Goal: Task Accomplishment & Management: Use online tool/utility

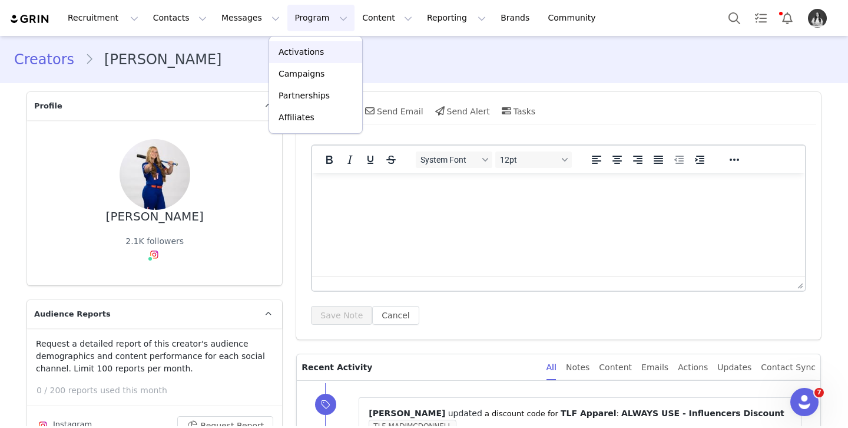
scroll to position [3200, 0]
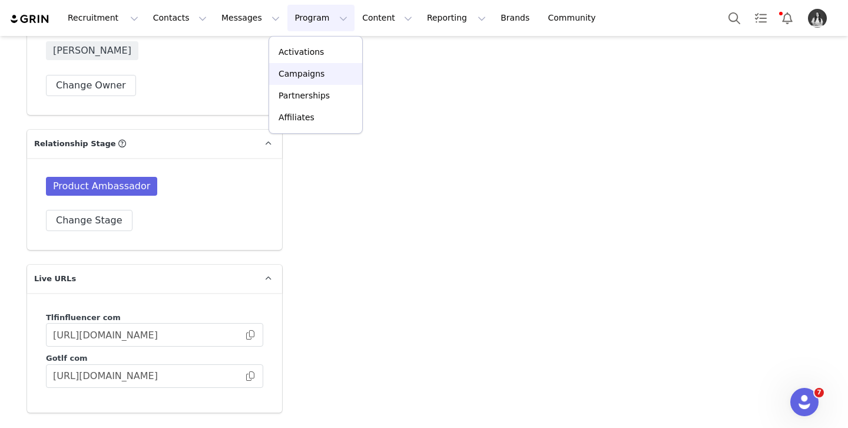
click at [315, 72] on p "Campaigns" at bounding box center [302, 74] width 46 height 12
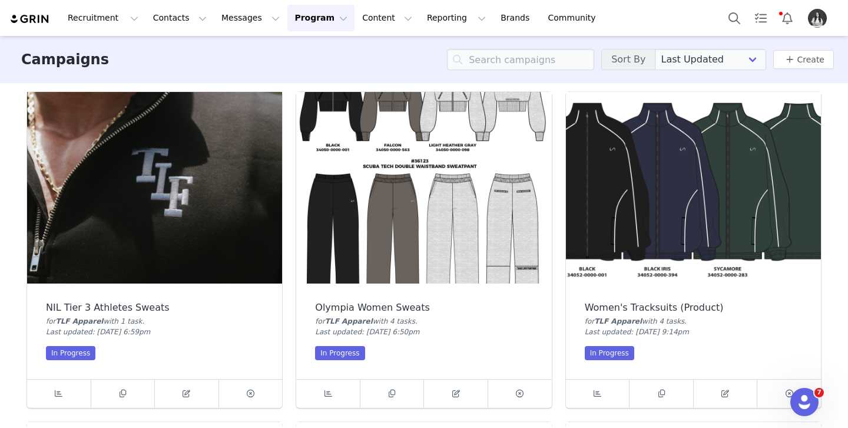
click at [126, 256] on img at bounding box center [154, 187] width 255 height 191
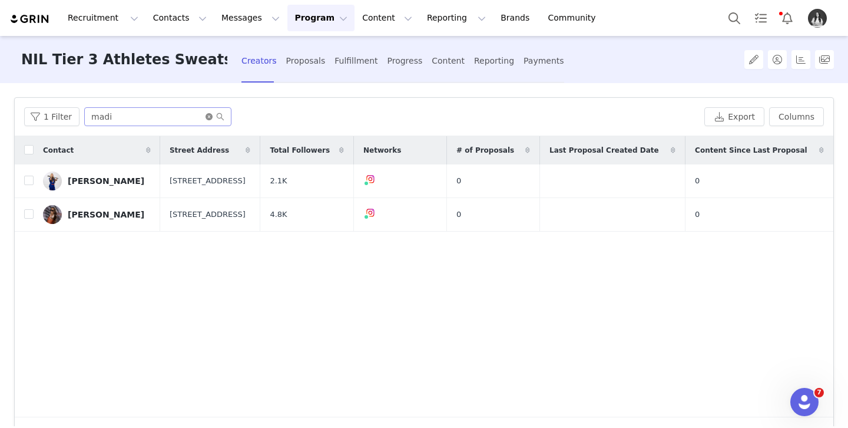
click at [207, 117] on icon "icon: close-circle" at bounding box center [209, 116] width 7 height 7
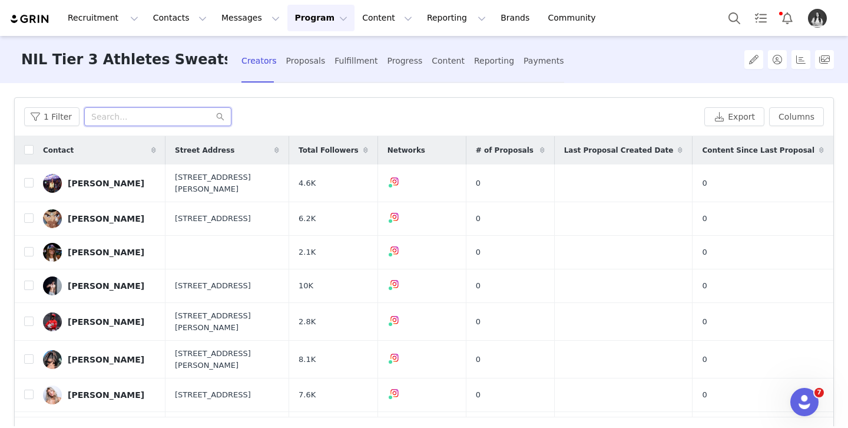
click at [194, 118] on input "text" at bounding box center [157, 116] width 147 height 19
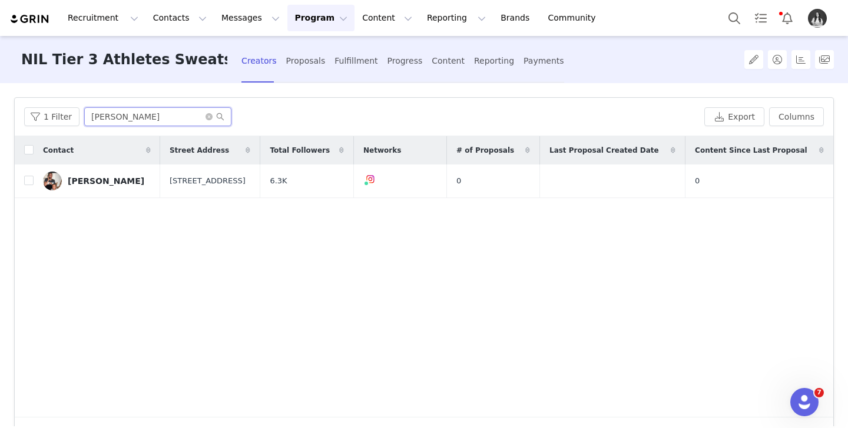
type input "[PERSON_NAME]"
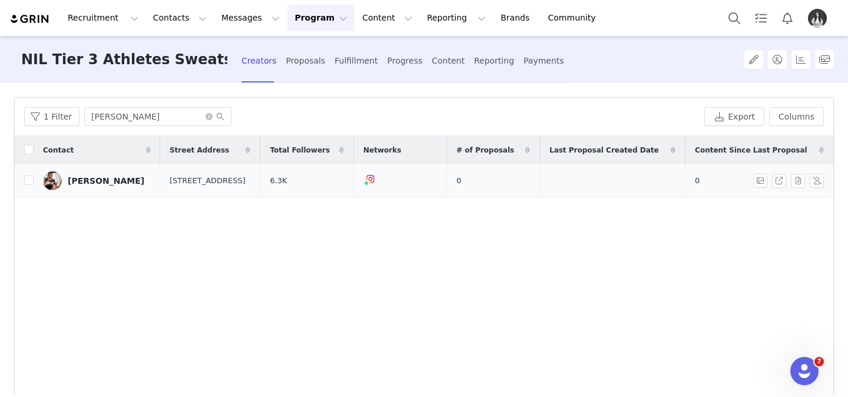
click at [56, 178] on img at bounding box center [52, 180] width 19 height 19
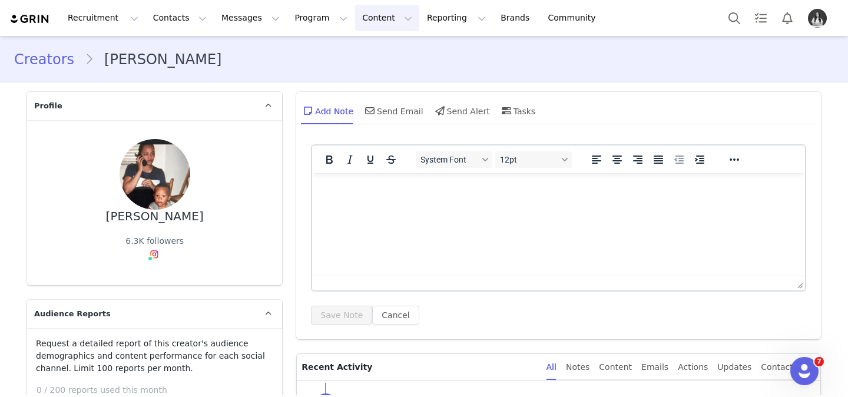
click at [356, 15] on button "Content Content" at bounding box center [387, 18] width 64 height 27
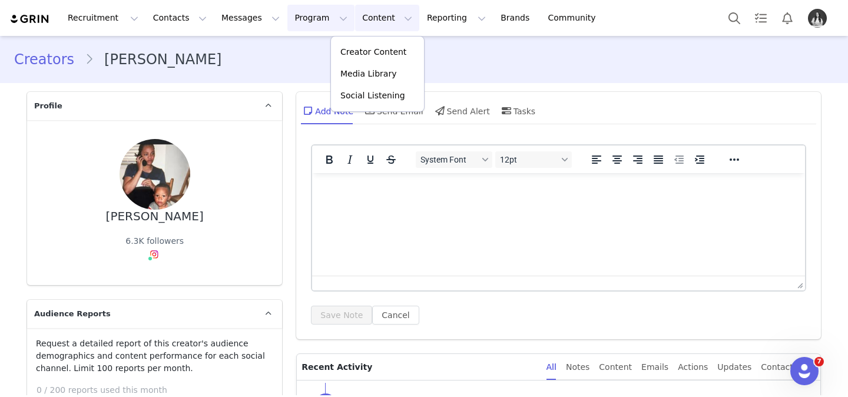
click at [318, 19] on button "Program Program" at bounding box center [321, 18] width 67 height 27
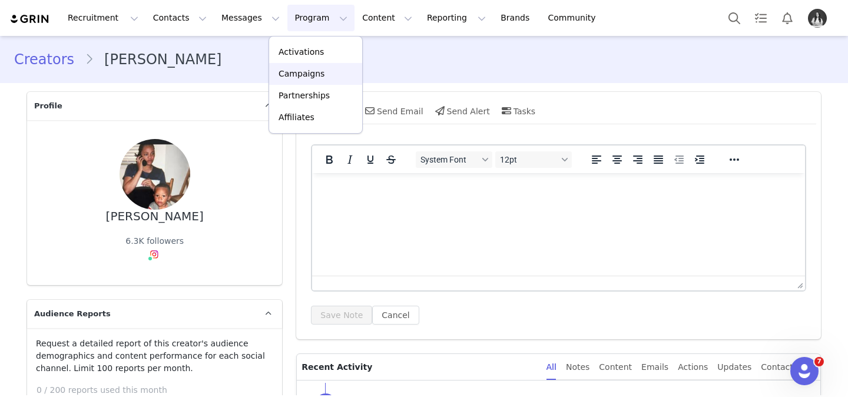
click at [304, 72] on p "Campaigns" at bounding box center [302, 74] width 46 height 12
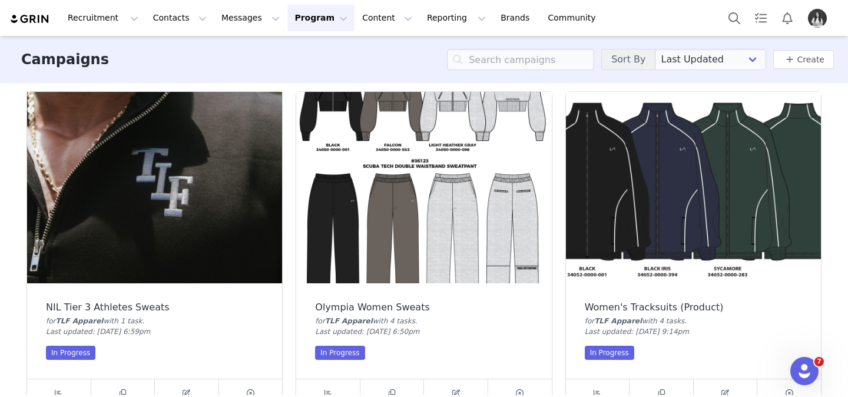
click at [68, 248] on img at bounding box center [154, 187] width 255 height 191
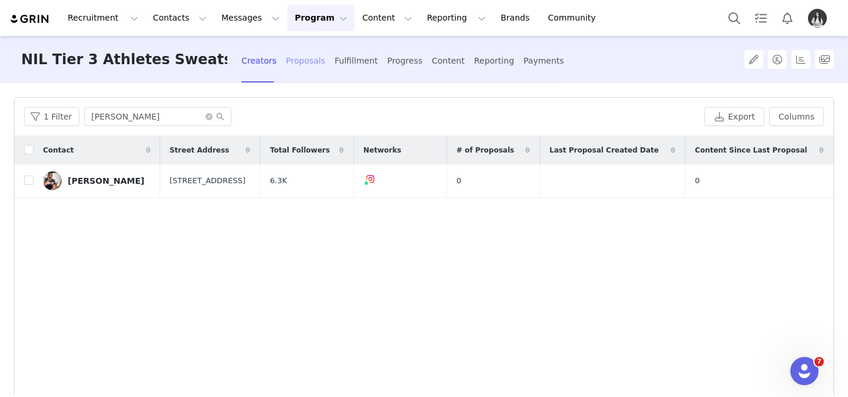
click at [286, 67] on div "Proposals" at bounding box center [305, 60] width 39 height 31
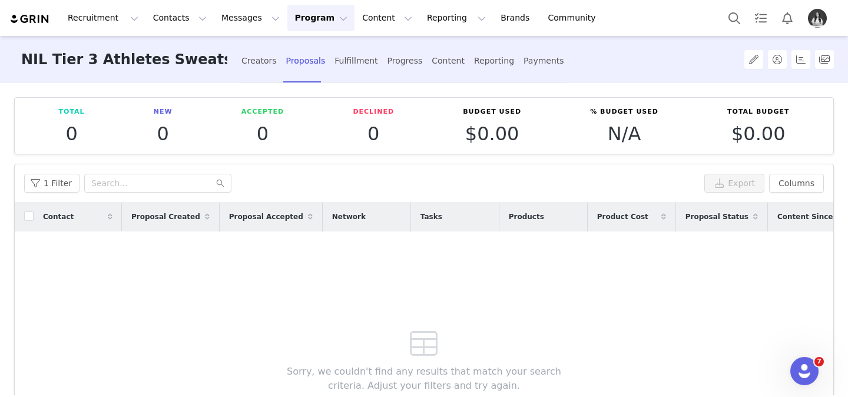
scroll to position [20, 0]
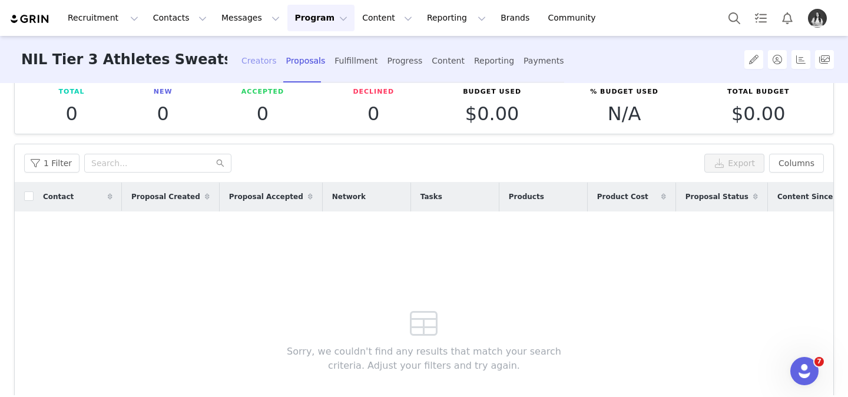
click at [242, 66] on div "Creators" at bounding box center [259, 60] width 35 height 31
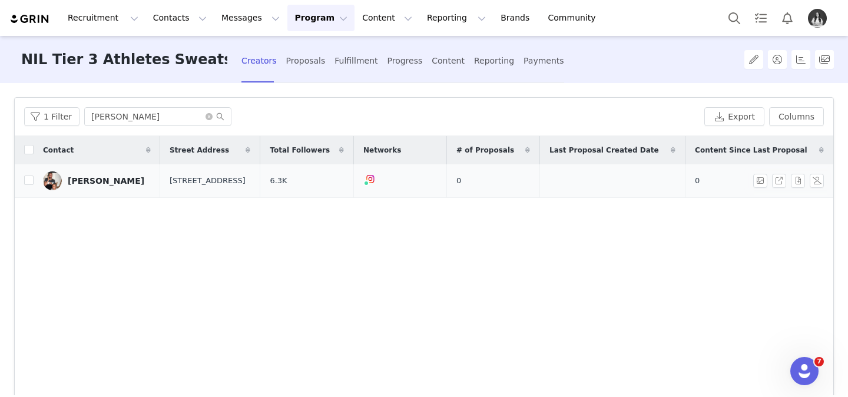
click at [108, 180] on div "[PERSON_NAME]" at bounding box center [106, 180] width 77 height 9
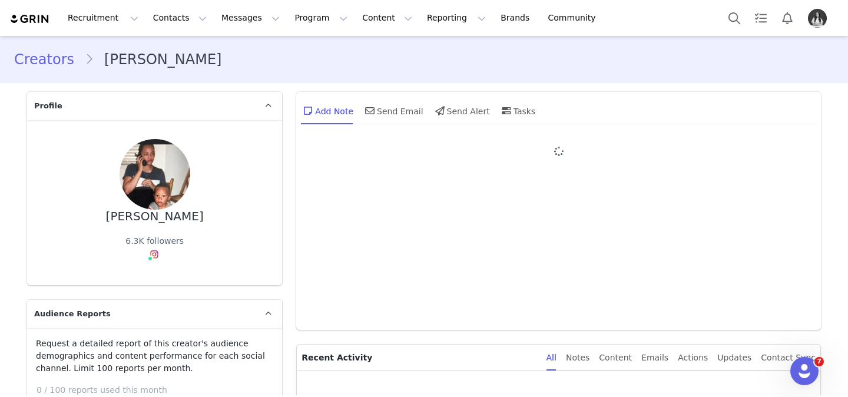
type input "+1 ([GEOGRAPHIC_DATA])"
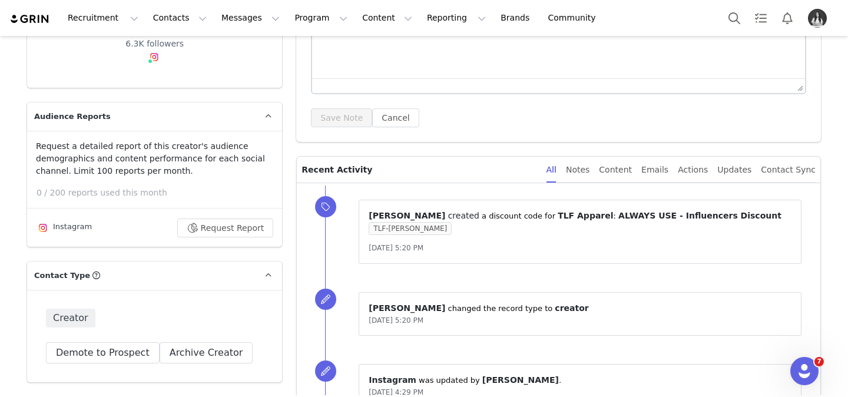
scroll to position [167, 0]
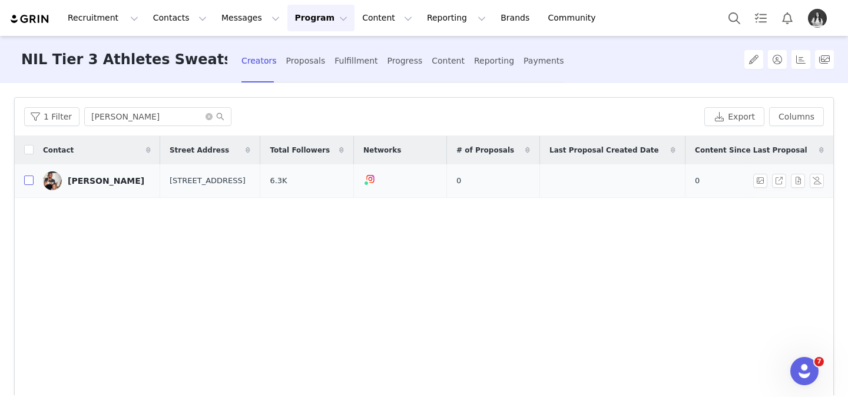
click at [25, 177] on input "checkbox" at bounding box center [28, 180] width 9 height 9
checkbox input "true"
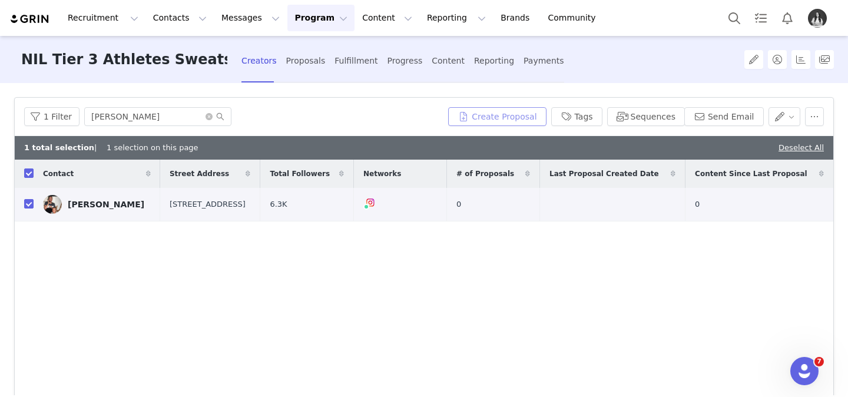
click at [523, 115] on button "Create Proposal" at bounding box center [497, 116] width 98 height 19
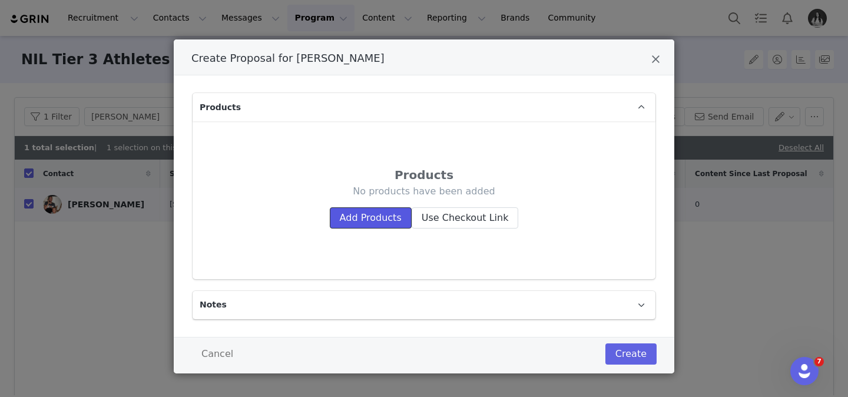
click at [389, 217] on button "Add Products" at bounding box center [371, 217] width 82 height 21
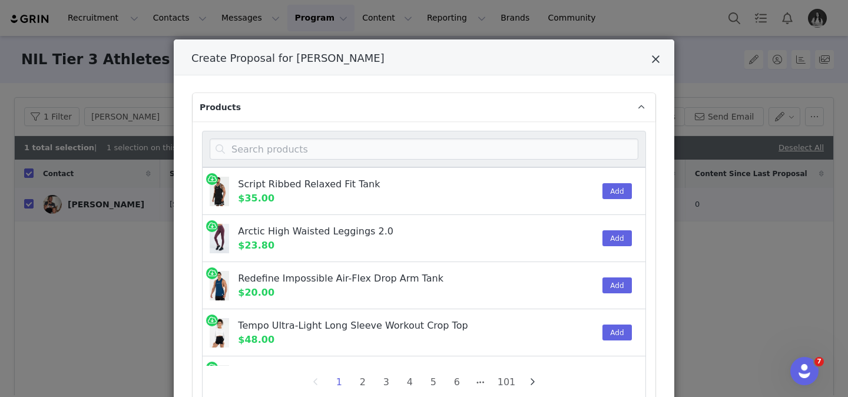
click at [653, 64] on icon "Close" at bounding box center [656, 60] width 9 height 12
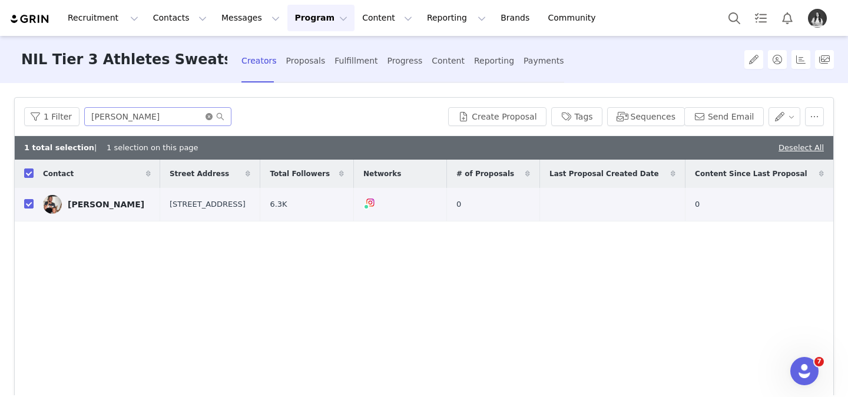
click at [207, 117] on icon "icon: close-circle" at bounding box center [209, 116] width 7 height 7
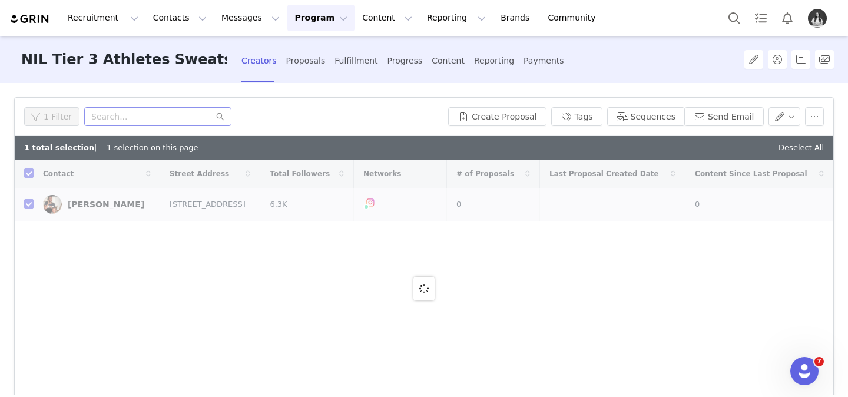
checkbox input "false"
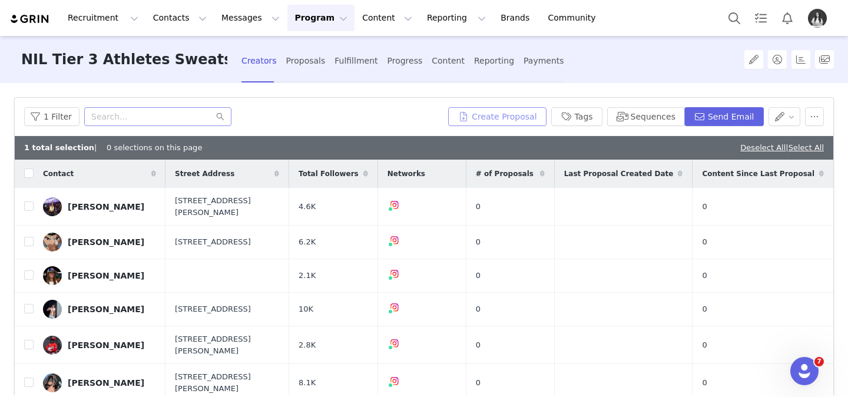
click at [523, 122] on button "Create Proposal" at bounding box center [497, 116] width 98 height 19
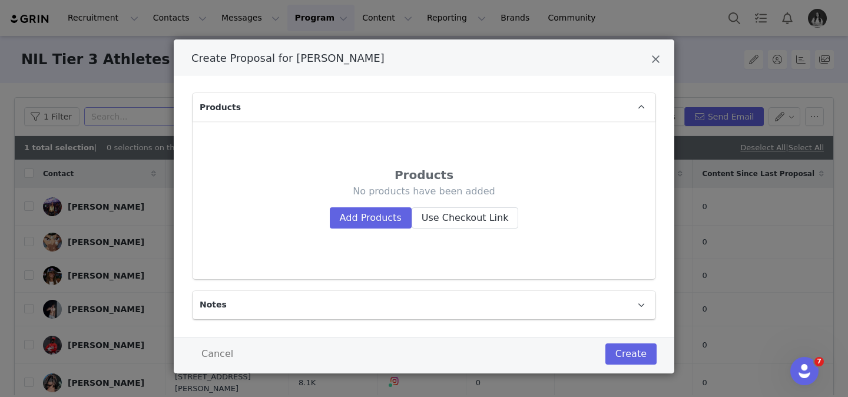
scroll to position [6, 0]
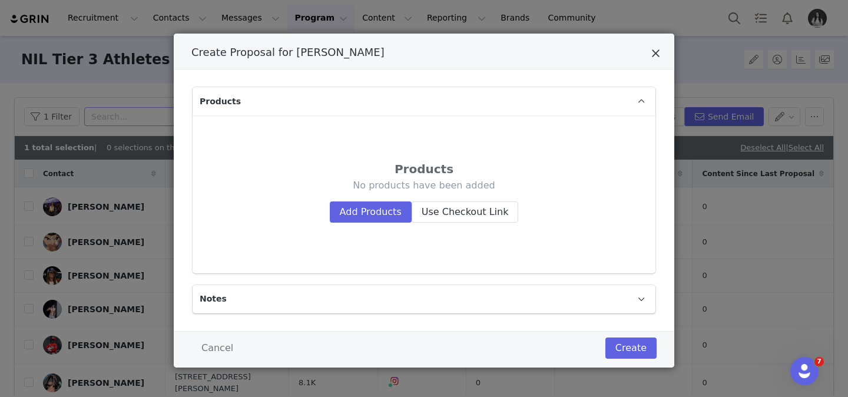
click at [653, 54] on icon "Close" at bounding box center [656, 54] width 9 height 12
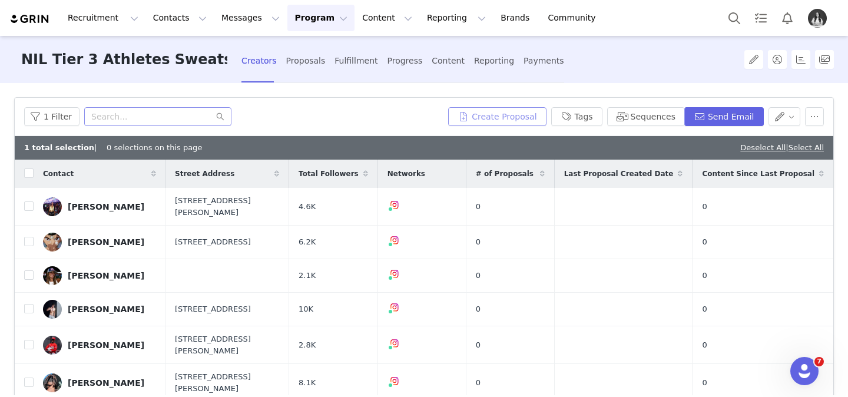
click at [527, 118] on button "Create Proposal" at bounding box center [497, 116] width 98 height 19
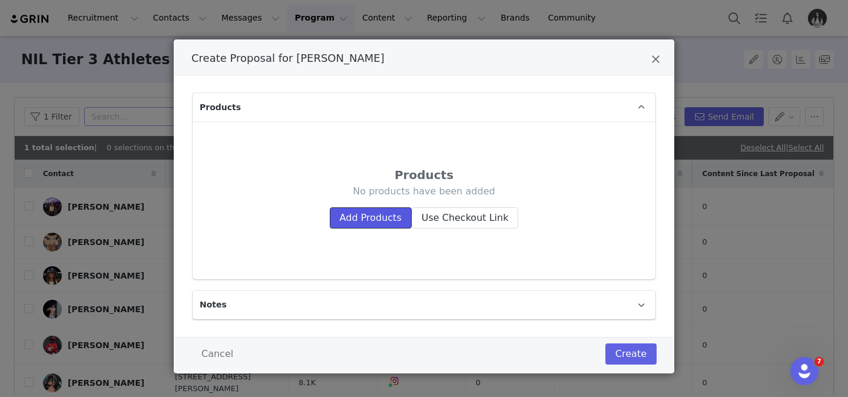
click at [399, 218] on button "Add Products" at bounding box center [371, 217] width 82 height 21
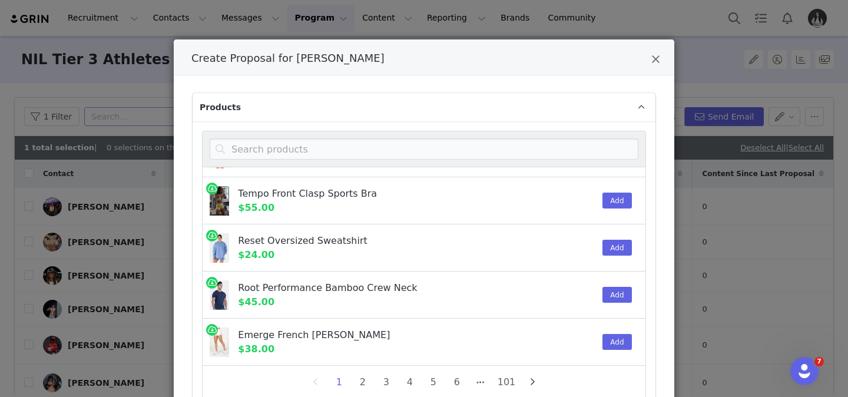
scroll to position [742, 0]
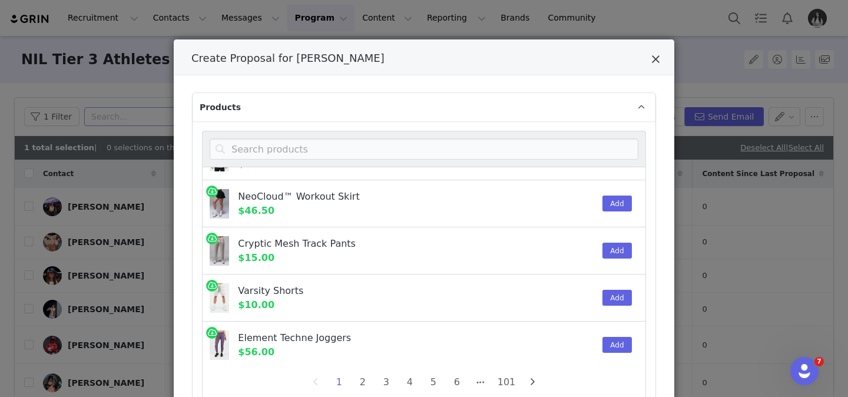
click at [657, 65] on icon "Close" at bounding box center [656, 60] width 9 height 12
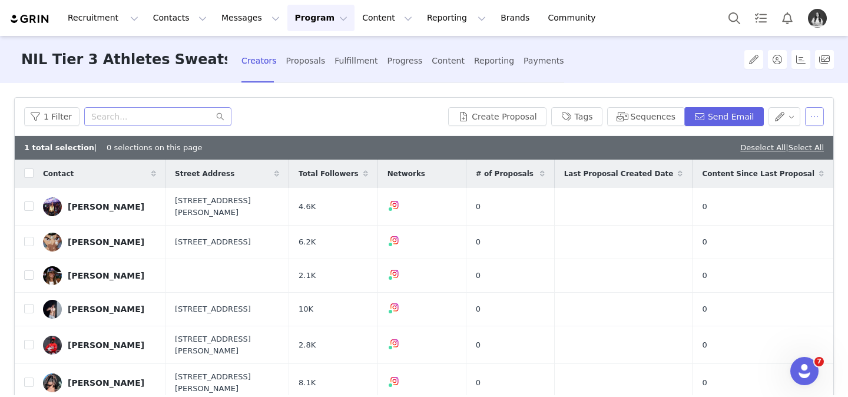
click at [817, 107] on button "button" at bounding box center [814, 116] width 19 height 19
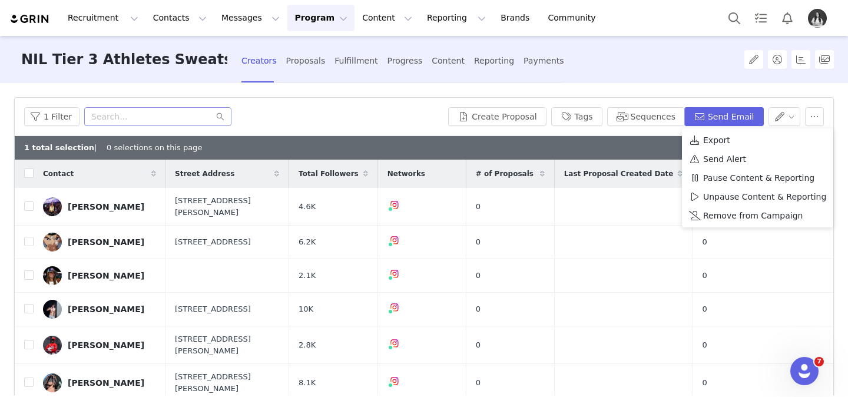
click at [719, 67] on div "NIL Tier 3 Athletes Sweats Creators Proposals Fulfillment Progress Content Repo…" at bounding box center [424, 59] width 848 height 47
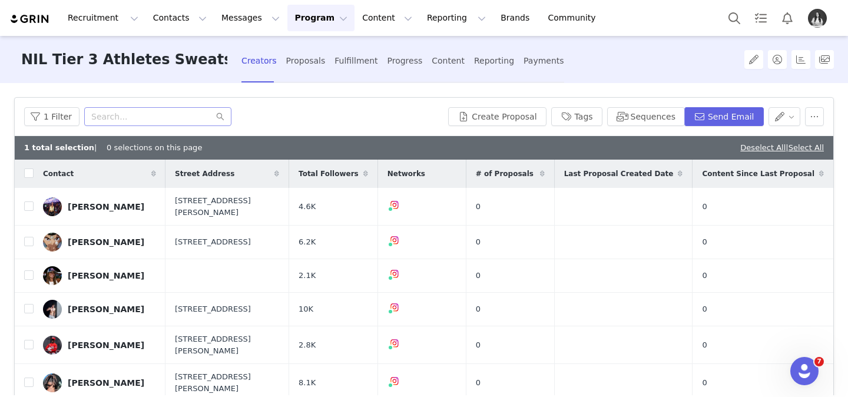
click at [291, 21] on button "Program Program" at bounding box center [321, 18] width 67 height 27
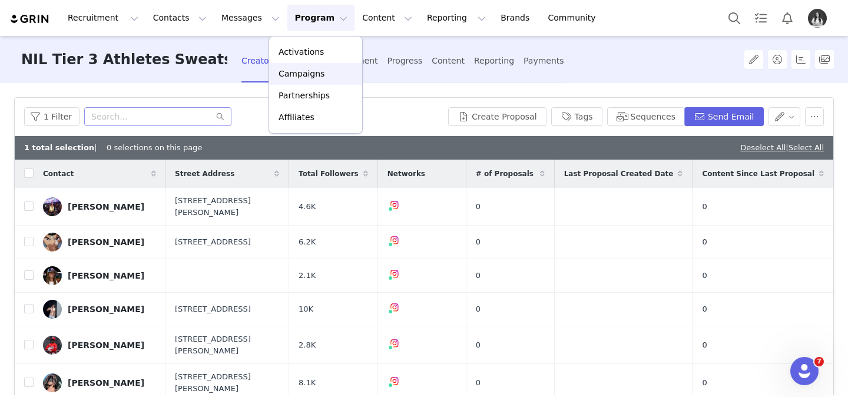
click at [296, 72] on p "Campaigns" at bounding box center [302, 74] width 46 height 12
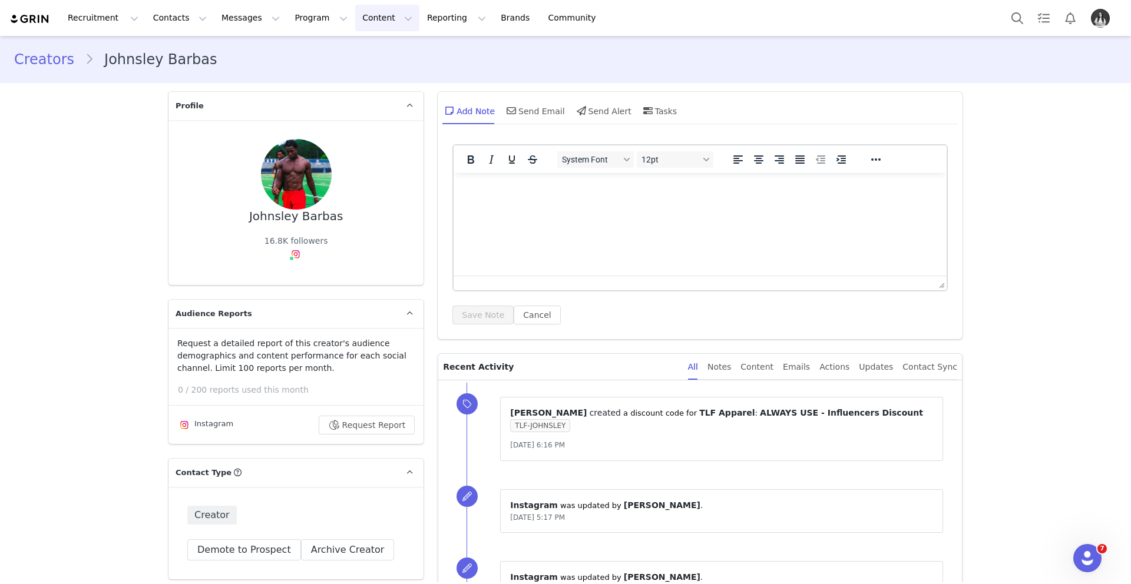
click at [355, 16] on button "Content Content" at bounding box center [387, 18] width 64 height 27
click at [288, 17] on button "Program Program" at bounding box center [321, 18] width 67 height 27
click at [306, 75] on p "Campaigns" at bounding box center [302, 74] width 46 height 12
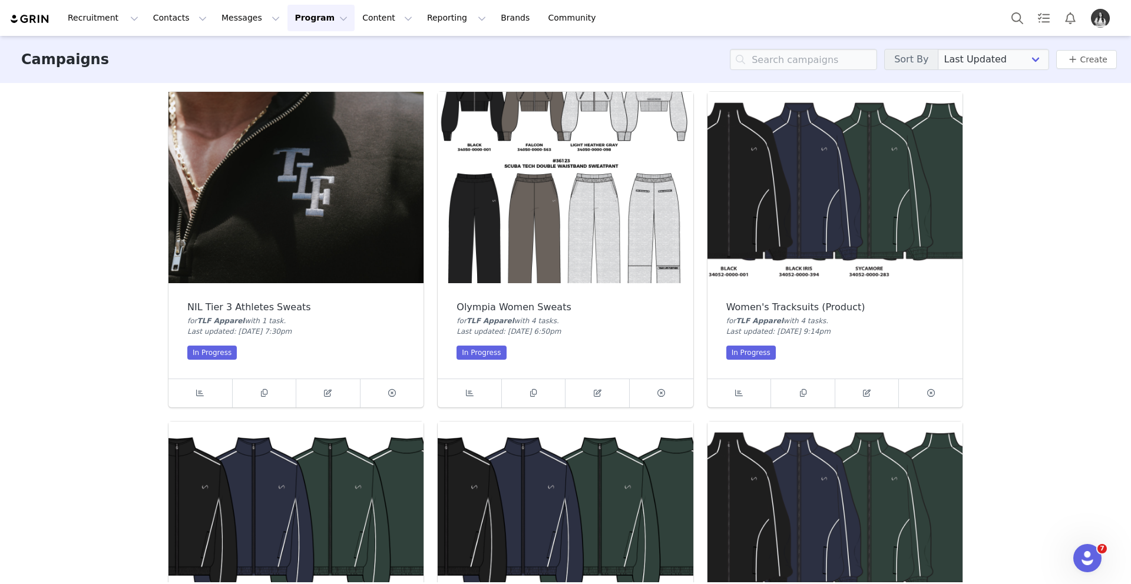
click at [296, 229] on img at bounding box center [296, 187] width 255 height 191
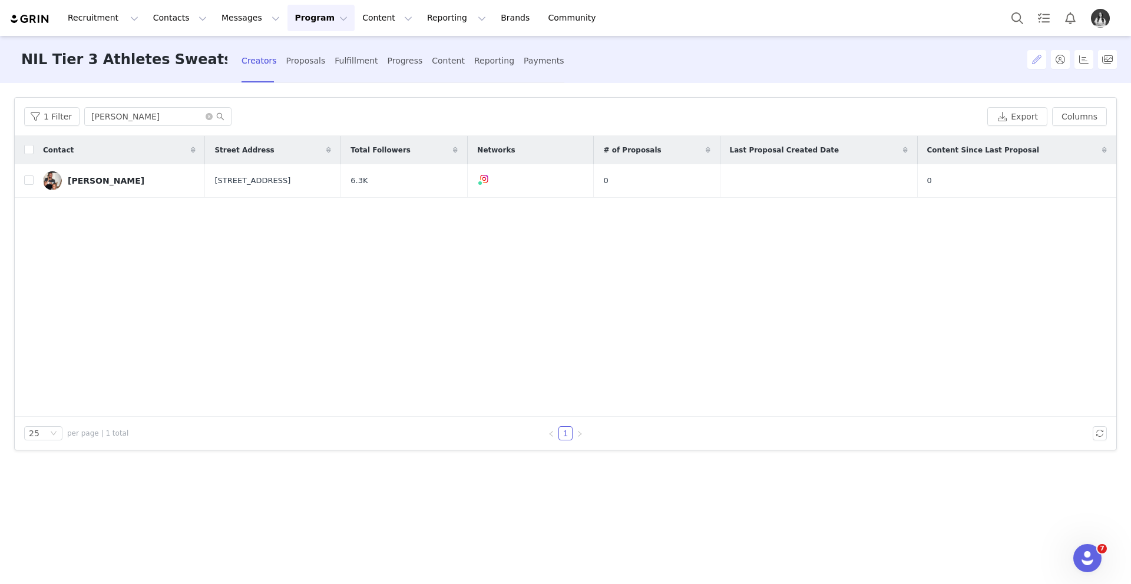
click at [848, 65] on button "button" at bounding box center [1037, 59] width 19 height 19
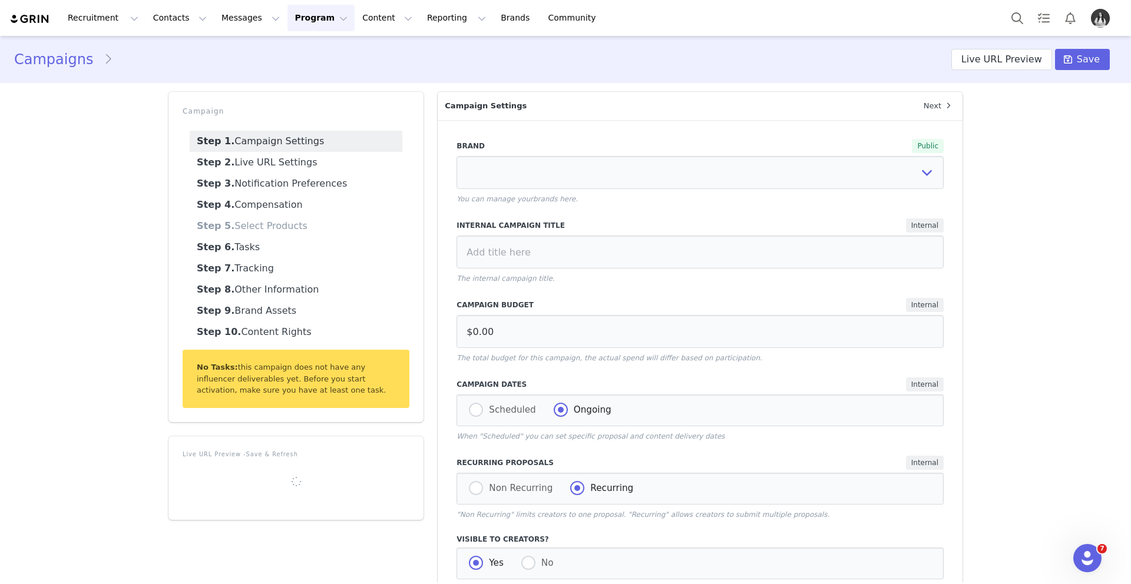
select select
select select "6924d6d6-b8ba-48bf-b9b7-06f177b23a56"
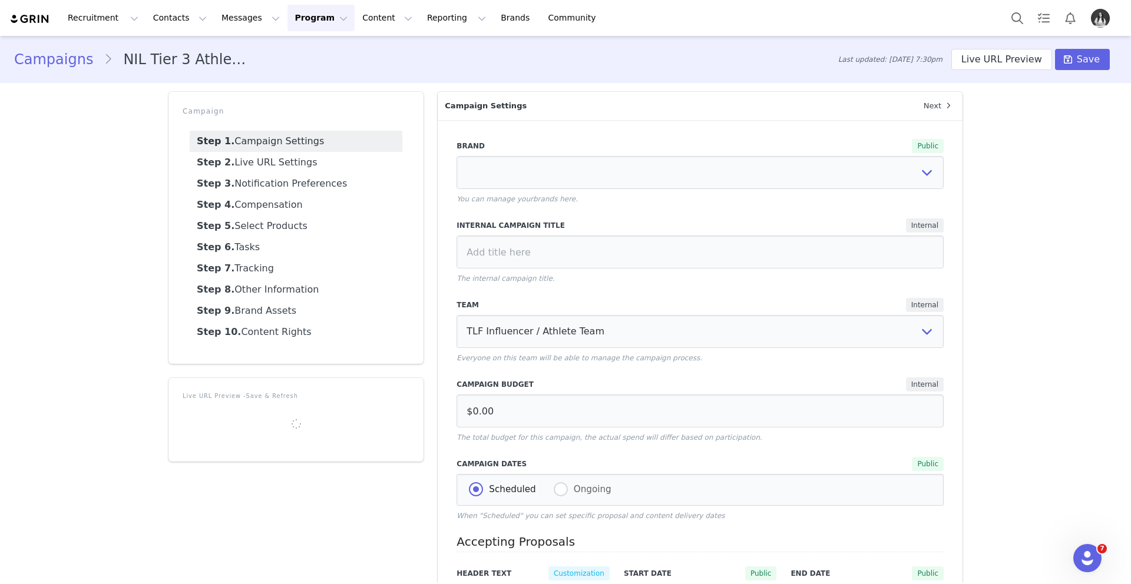
select select "ab79ed3d-847b-42eb-804d-fb5b07df16d4"
type input "NIL Tier 3 Athletes Sweats"
radio input "true"
radio input "false"
radio input "true"
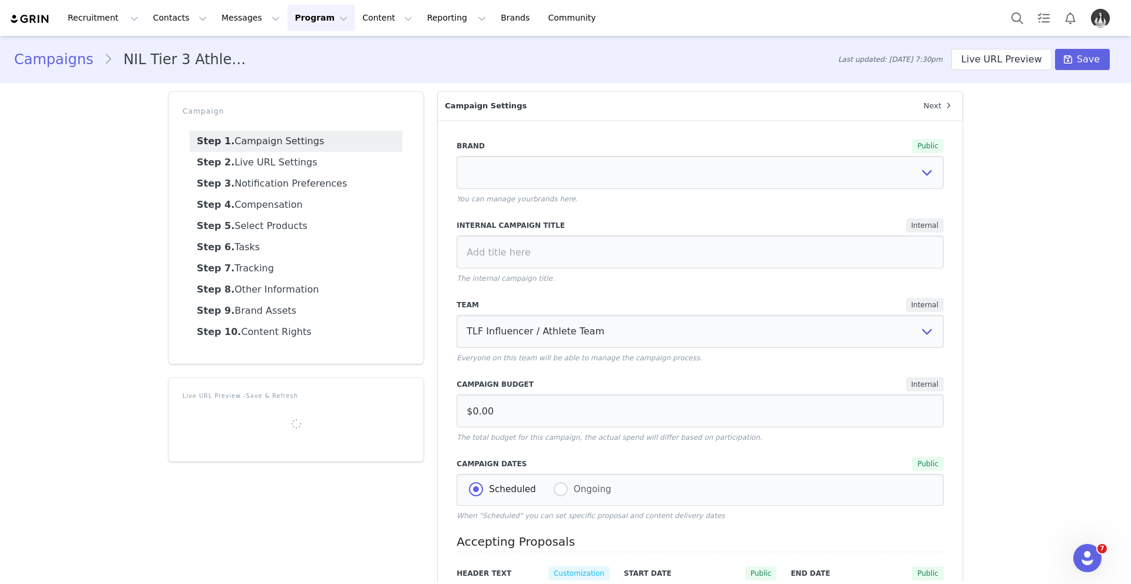
radio input "false"
click at [303, 231] on link "Step 5. Select Products" at bounding box center [296, 226] width 213 height 21
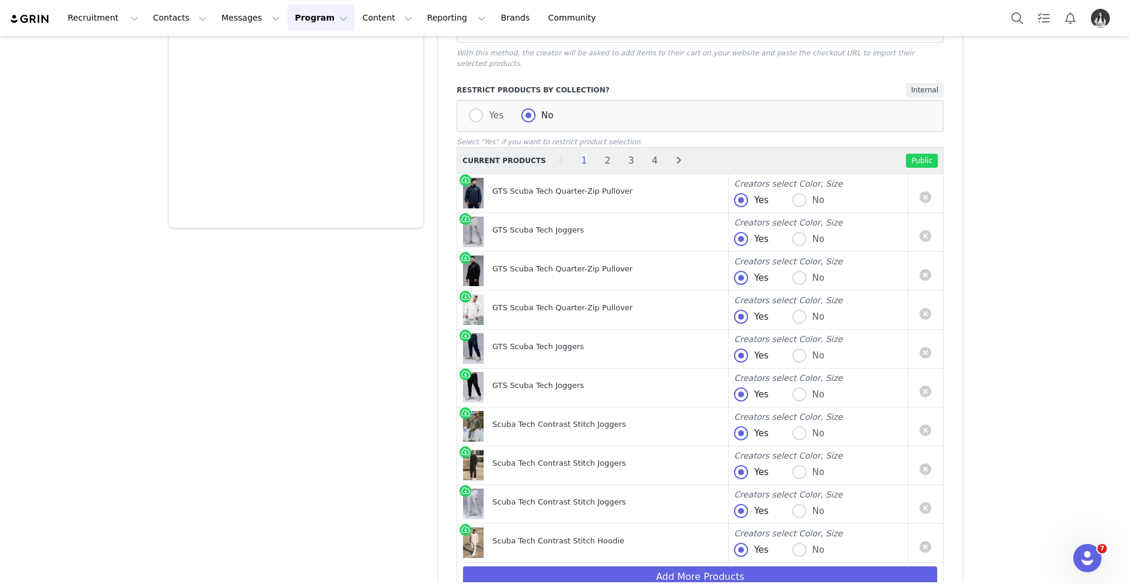
scroll to position [739, 0]
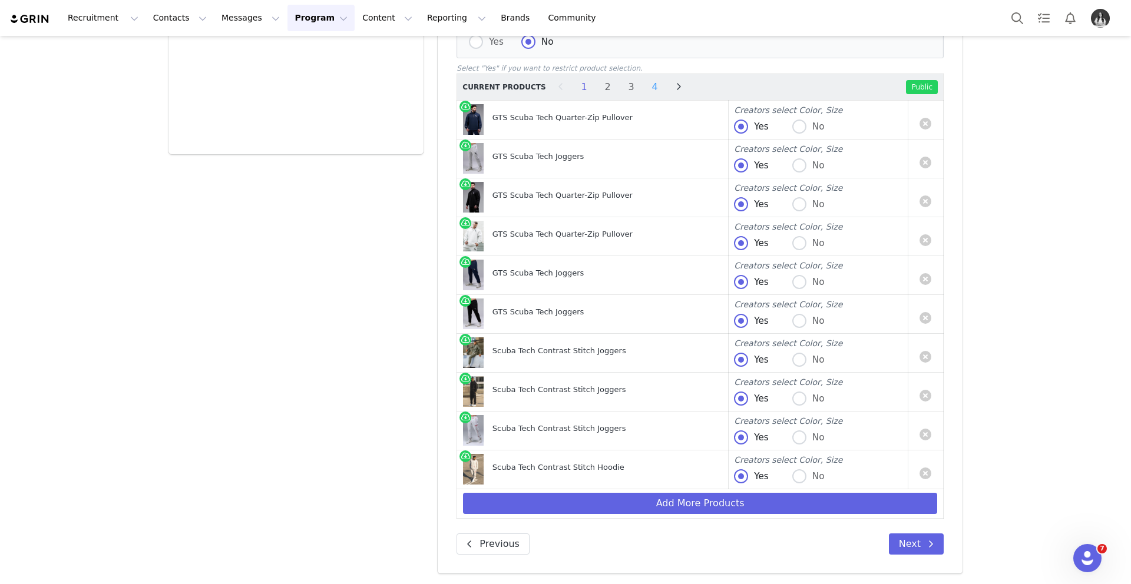
click at [646, 81] on li "4" at bounding box center [655, 87] width 18 height 16
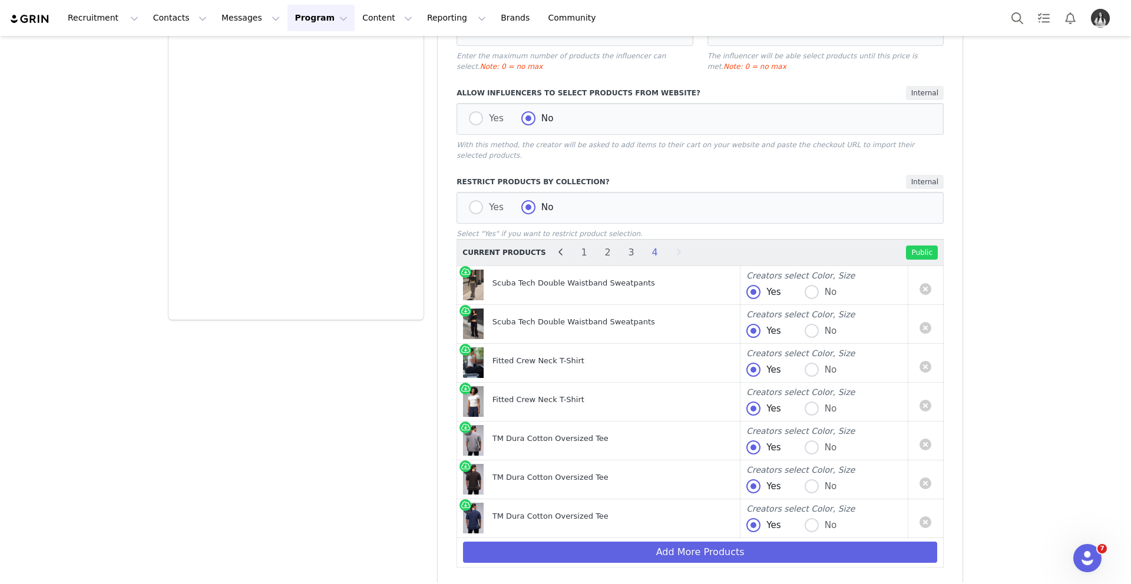
scroll to position [623, 0]
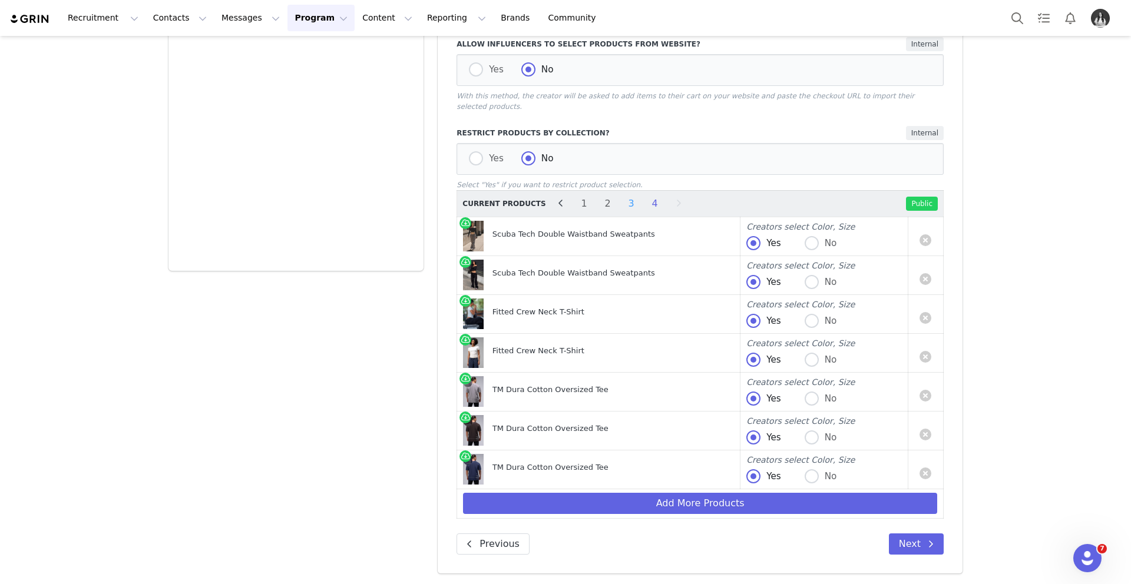
click at [627, 203] on li "3" at bounding box center [632, 204] width 18 height 16
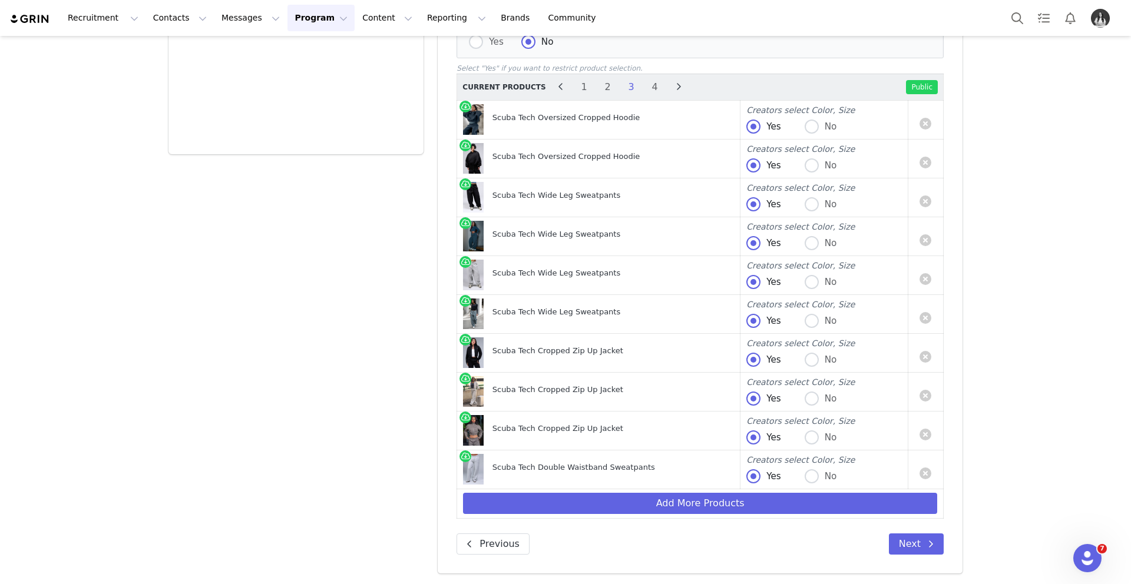
scroll to position [739, 0]
click at [576, 89] on li "1" at bounding box center [585, 87] width 18 height 16
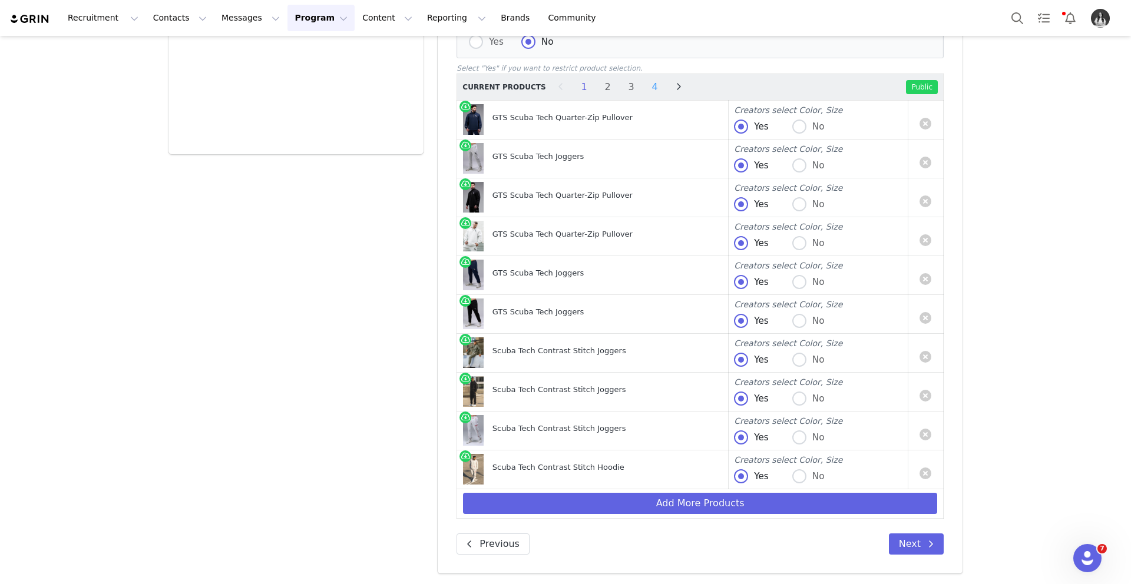
click at [648, 85] on li "4" at bounding box center [655, 87] width 18 height 16
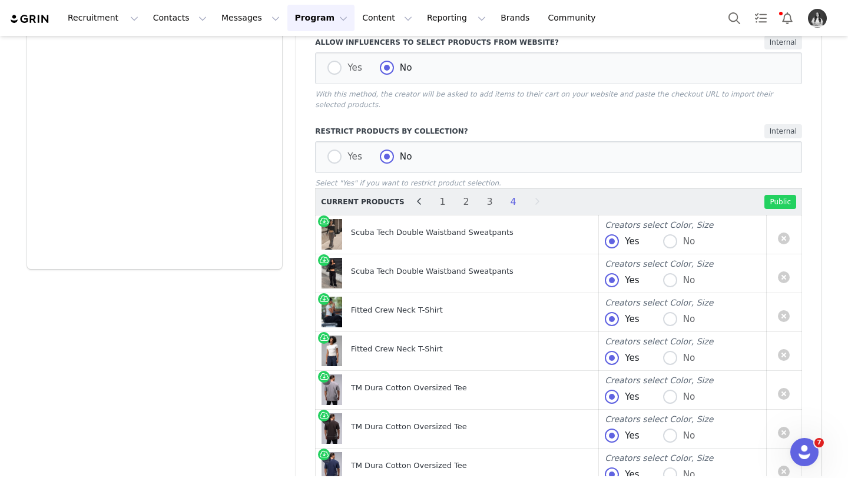
scroll to position [623, 0]
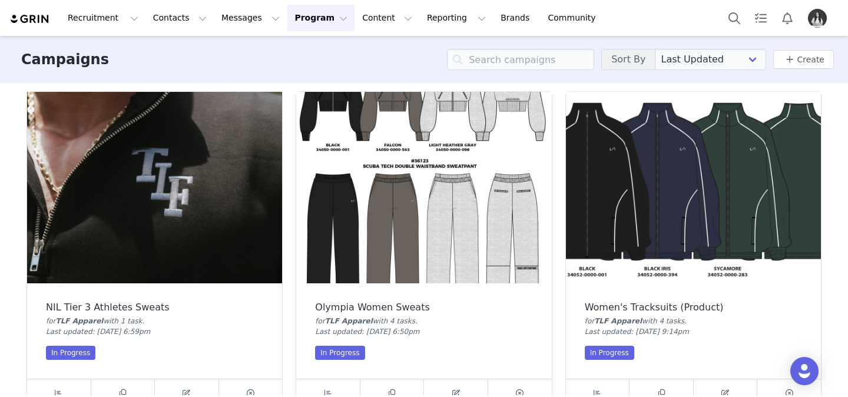
click at [174, 180] on img at bounding box center [154, 187] width 255 height 191
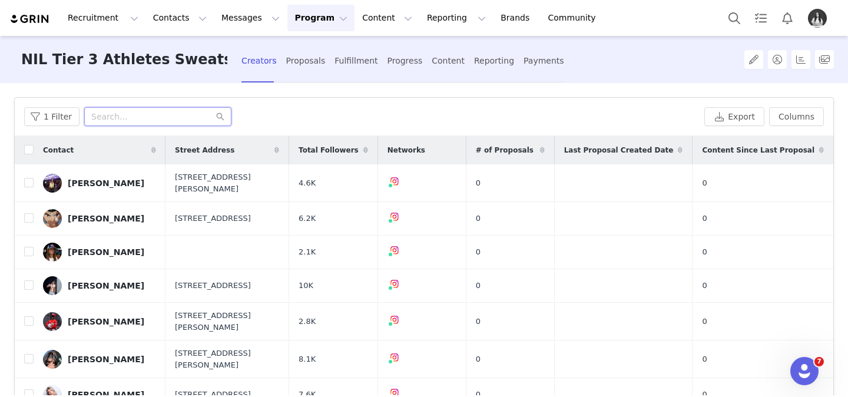
click at [146, 117] on input "text" at bounding box center [157, 116] width 147 height 19
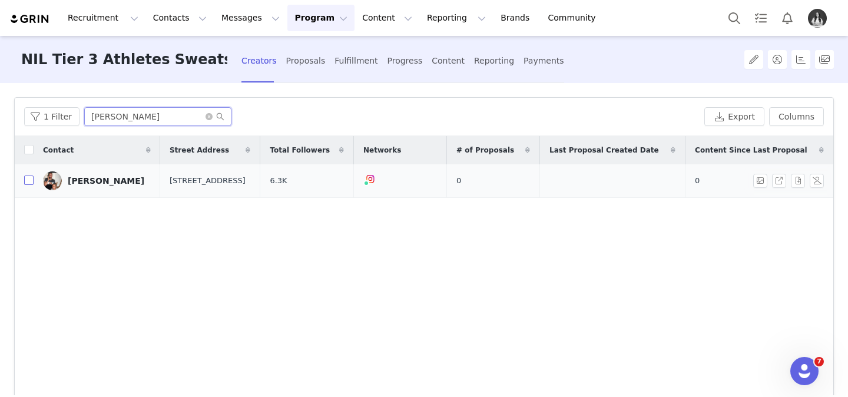
type input "[PERSON_NAME]"
click at [28, 184] on input "checkbox" at bounding box center [28, 180] width 9 height 9
checkbox input "true"
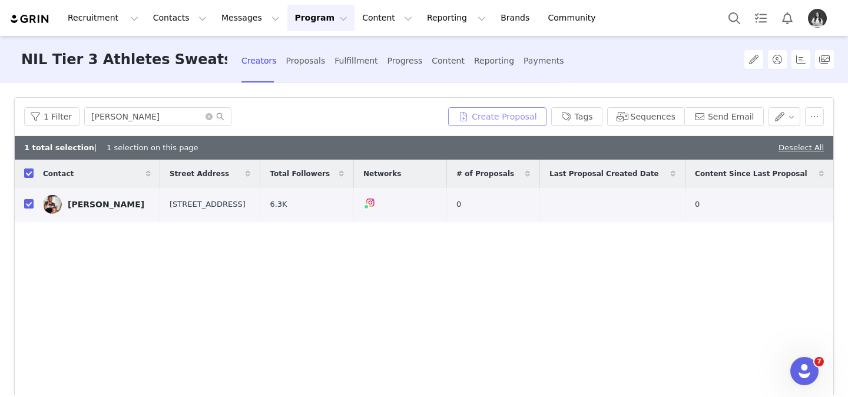
click at [499, 112] on button "Create Proposal" at bounding box center [497, 116] width 98 height 19
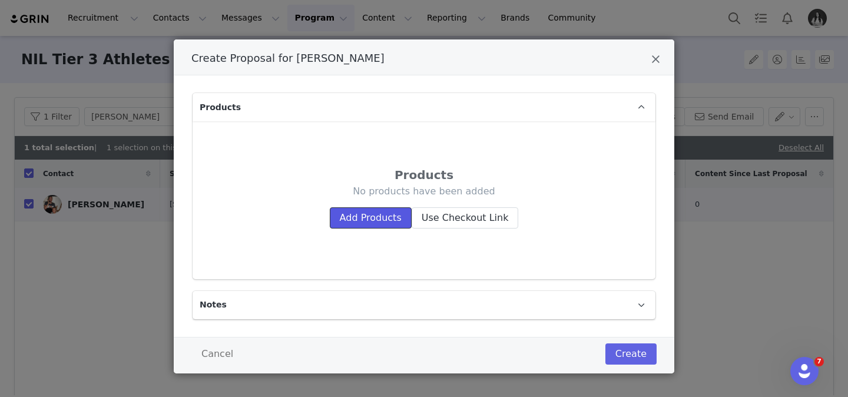
click at [394, 220] on button "Add Products" at bounding box center [371, 217] width 82 height 21
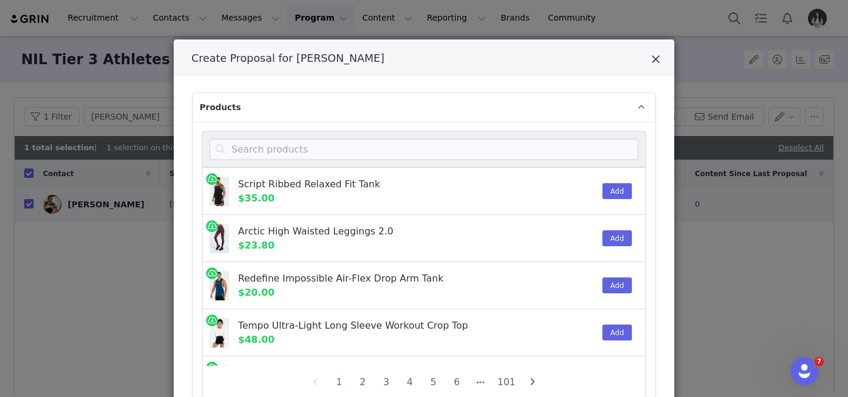
click at [659, 54] on icon "Close" at bounding box center [656, 60] width 9 height 12
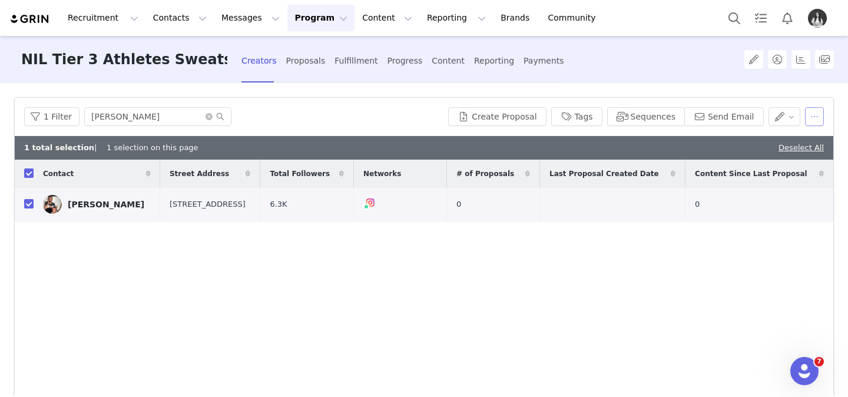
click at [817, 112] on button "button" at bounding box center [814, 116] width 19 height 19
click at [749, 61] on button "button" at bounding box center [754, 59] width 19 height 19
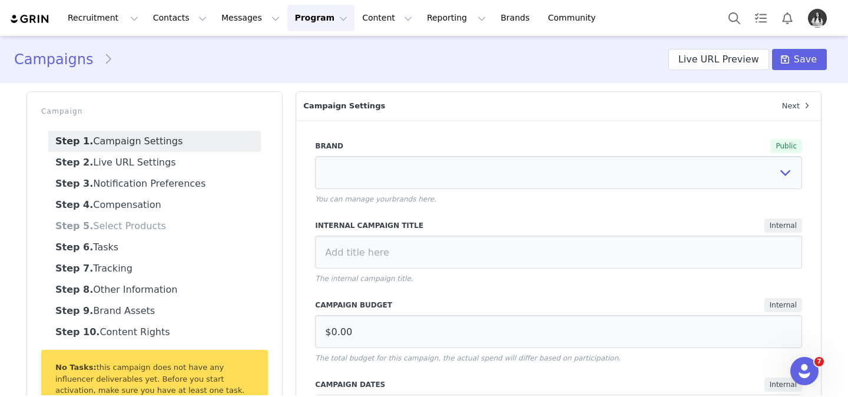
select select
select select "ab79ed3d-847b-42eb-804d-fb5b07df16d4"
type input "NIL Tier 3 Athletes Sweats"
radio input "true"
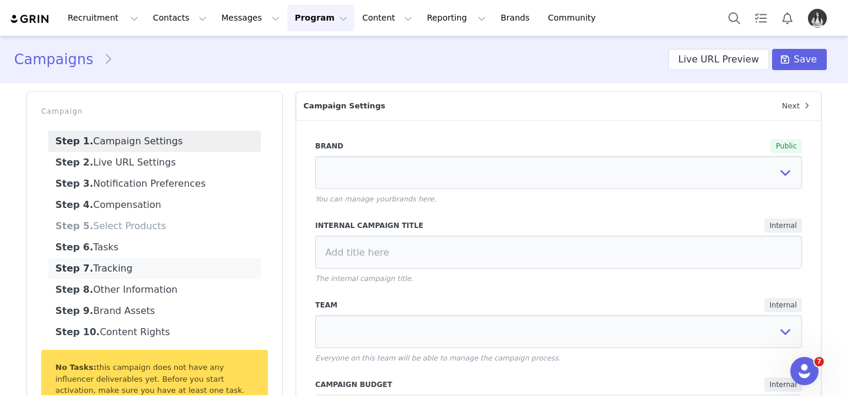
radio input "false"
radio input "true"
radio input "false"
select select "6924d6d6-b8ba-48bf-b9b7-06f177b23a56"
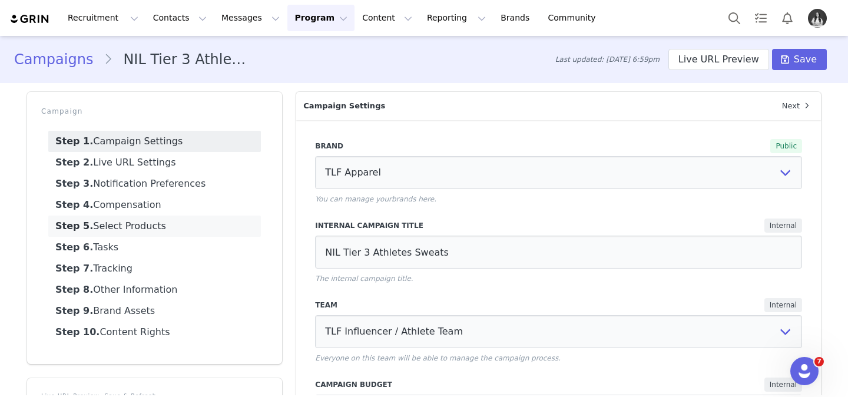
click at [158, 228] on link "Step 5. Select Products" at bounding box center [154, 226] width 213 height 21
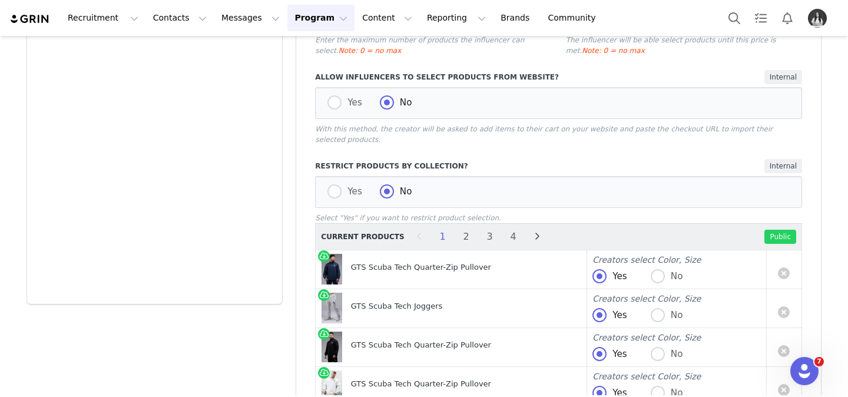
scroll to position [927, 0]
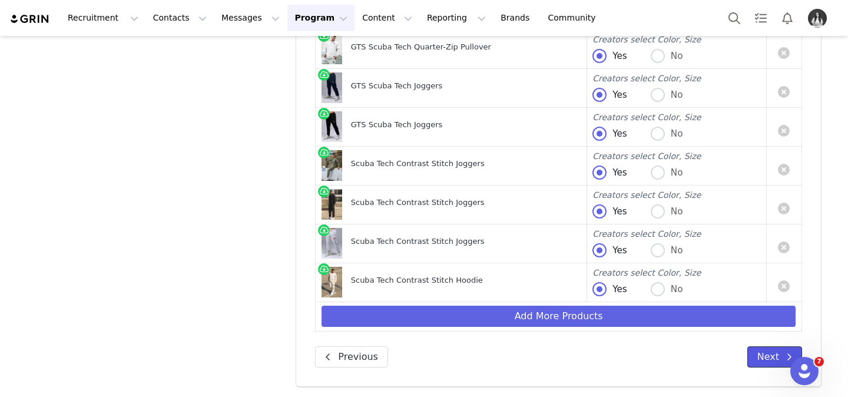
click at [753, 356] on button "Next" at bounding box center [775, 356] width 55 height 21
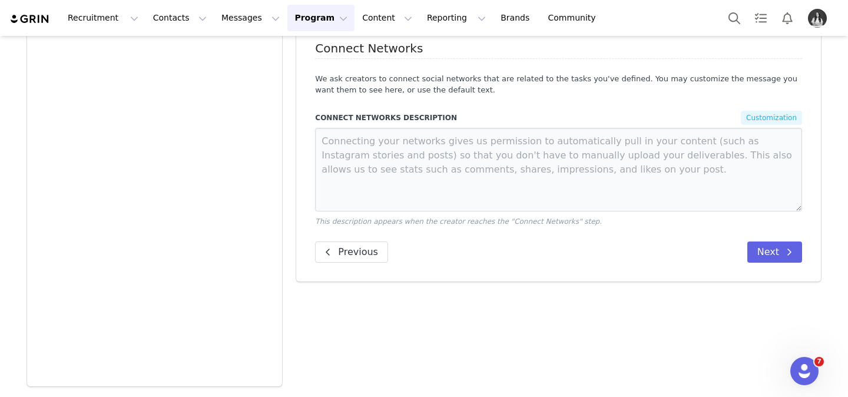
scroll to position [506, 0]
click at [782, 256] on span at bounding box center [789, 252] width 14 height 14
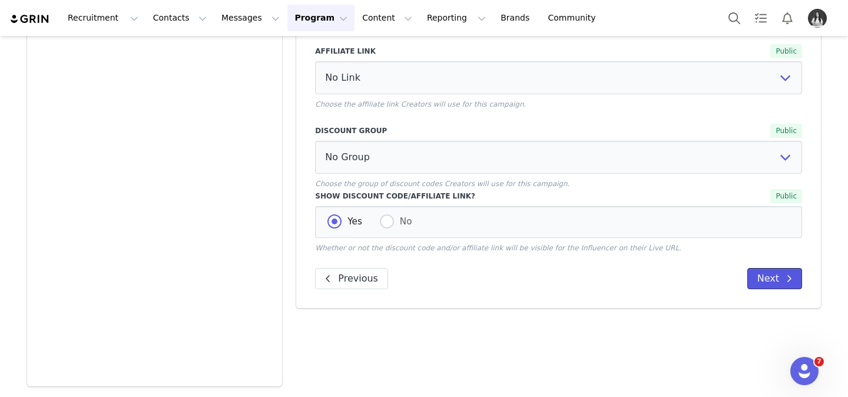
click at [774, 282] on button "Next" at bounding box center [775, 278] width 55 height 21
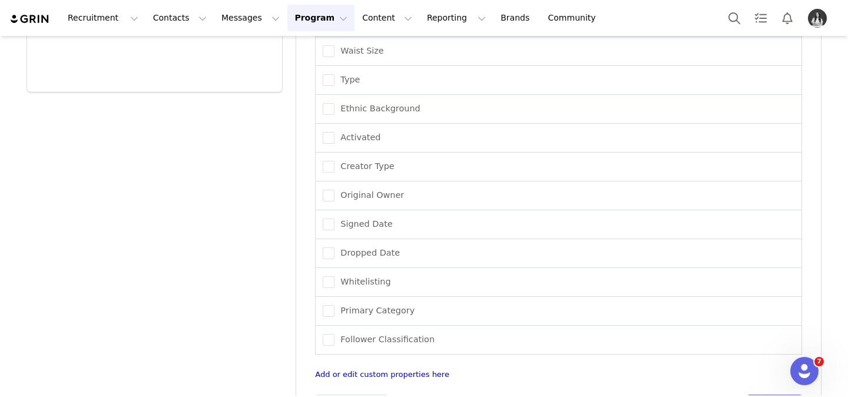
scroll to position [834, 0]
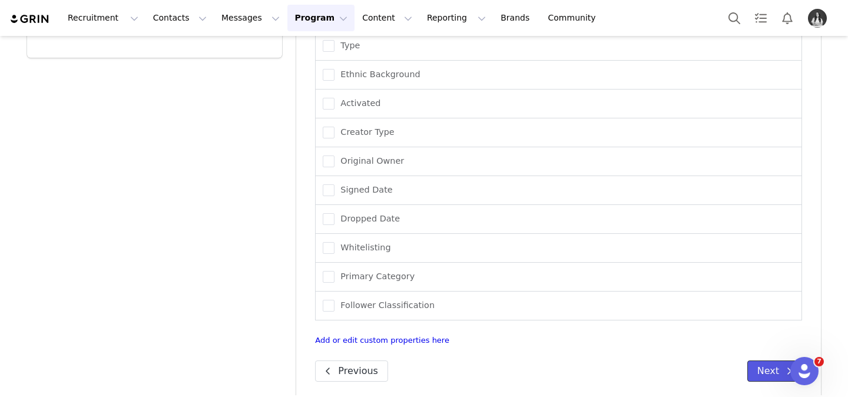
click at [767, 367] on button "Next" at bounding box center [775, 371] width 55 height 21
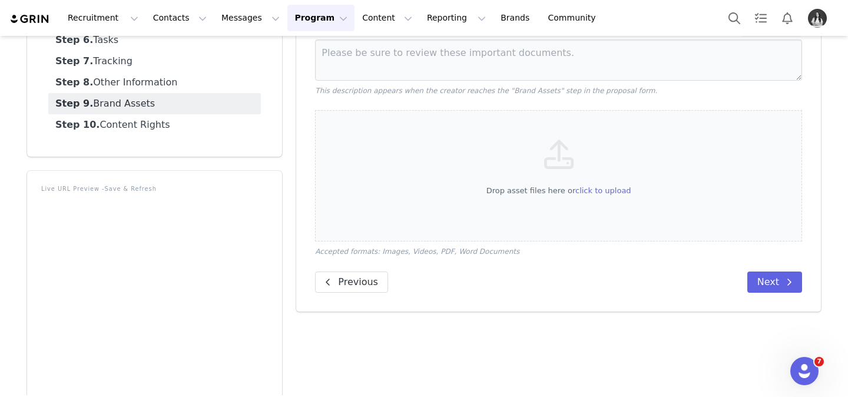
scroll to position [0, 0]
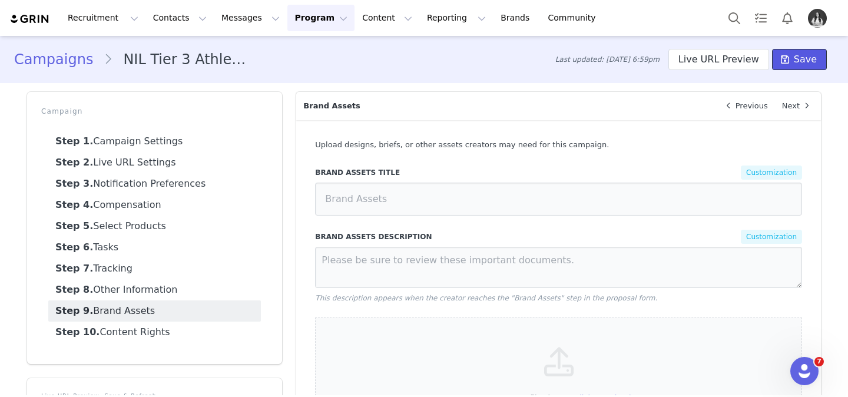
click at [794, 68] on button "Save" at bounding box center [799, 59] width 55 height 21
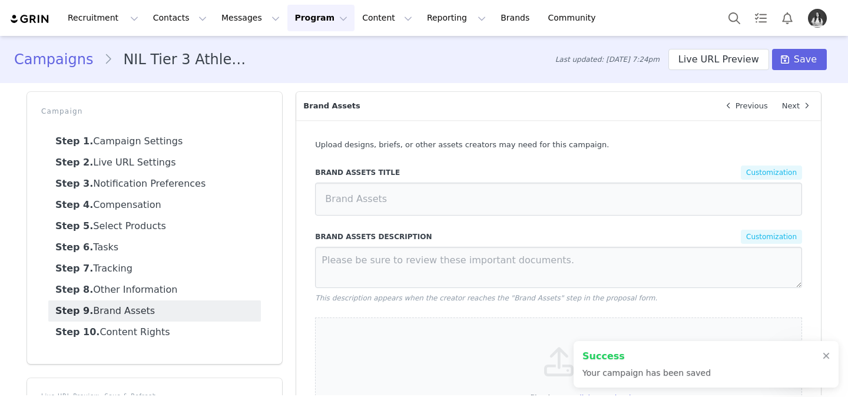
click at [321, 16] on button "Program Program" at bounding box center [321, 18] width 67 height 27
click at [327, 77] on div "Campaigns" at bounding box center [315, 74] width 79 height 12
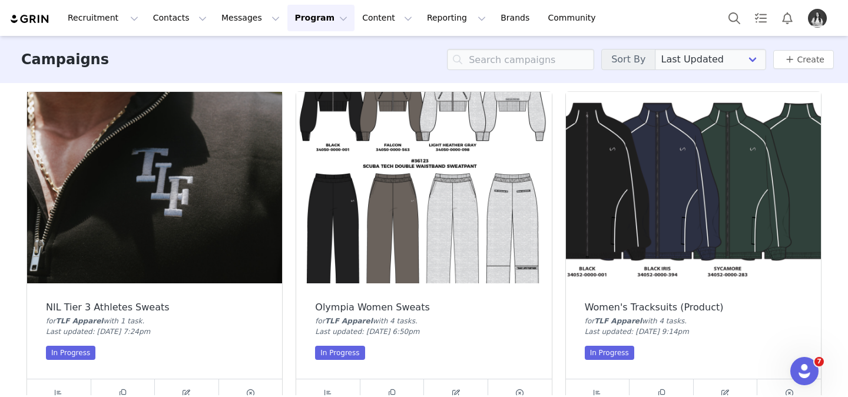
click at [183, 148] on img at bounding box center [154, 187] width 255 height 191
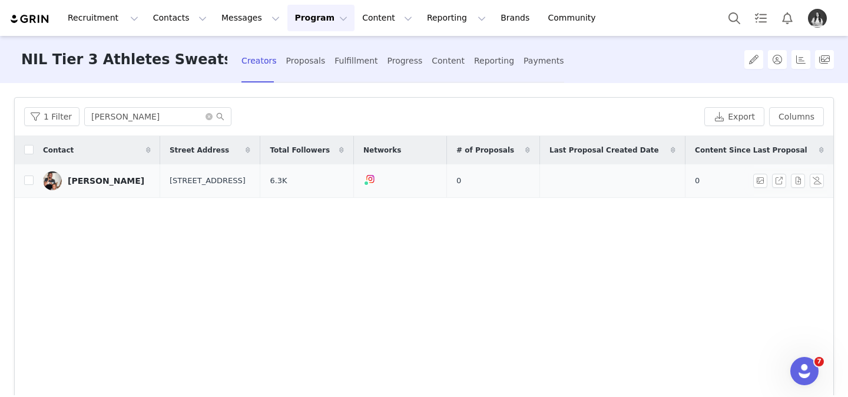
click at [94, 186] on link "[PERSON_NAME]" at bounding box center [97, 180] width 108 height 19
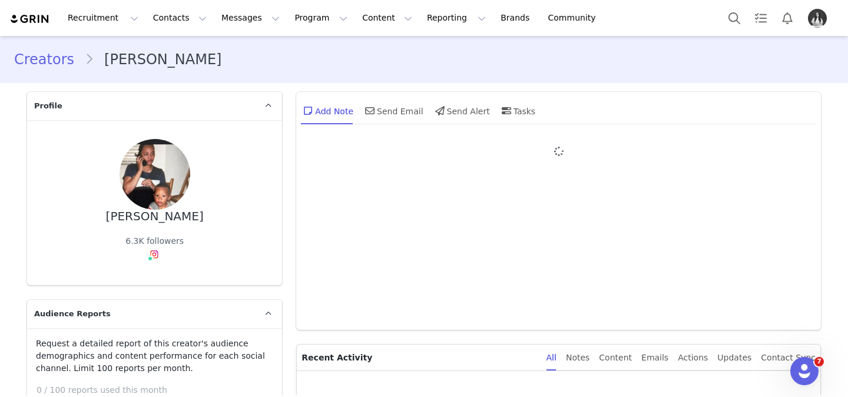
type input "+1 ([GEOGRAPHIC_DATA])"
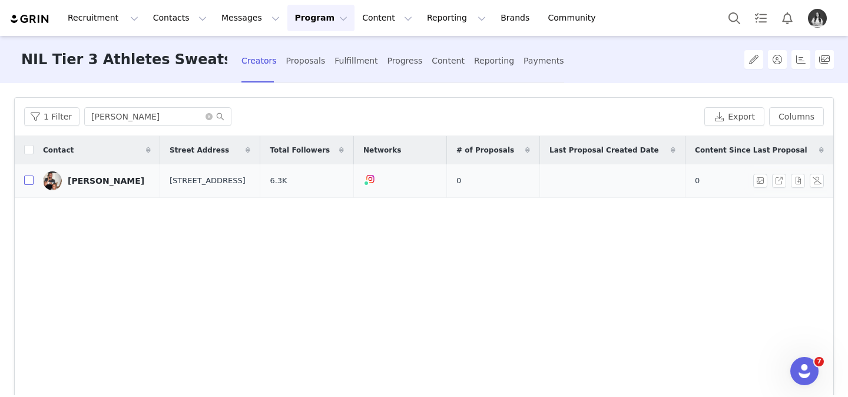
click at [26, 183] on input "checkbox" at bounding box center [28, 180] width 9 height 9
checkbox input "true"
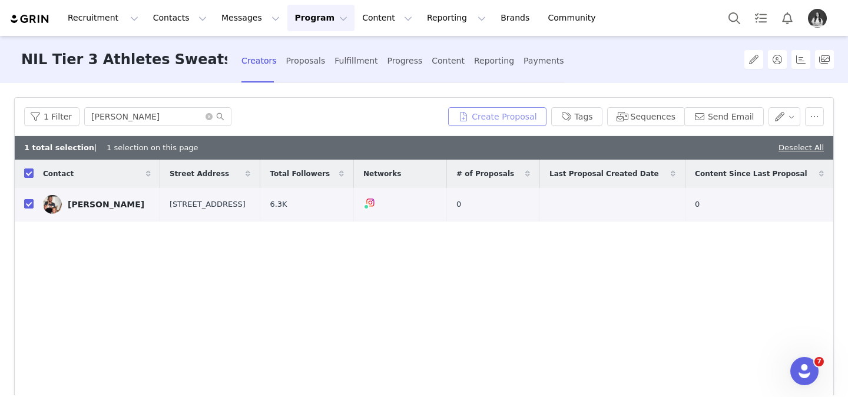
click at [526, 120] on button "Create Proposal" at bounding box center [497, 116] width 98 height 19
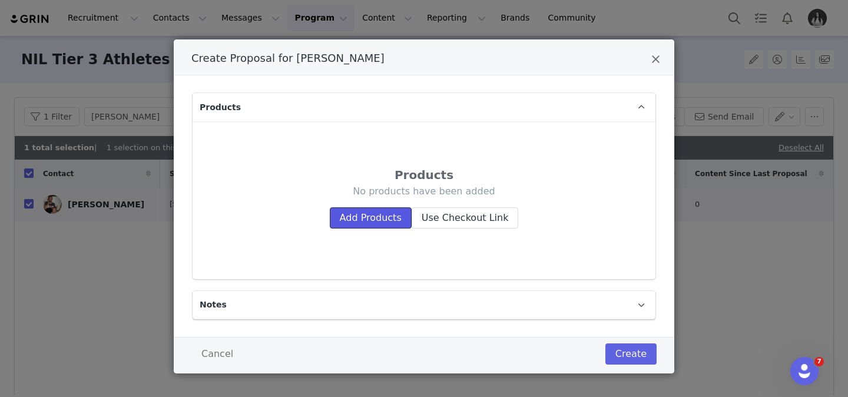
click at [402, 218] on button "Add Products" at bounding box center [371, 217] width 82 height 21
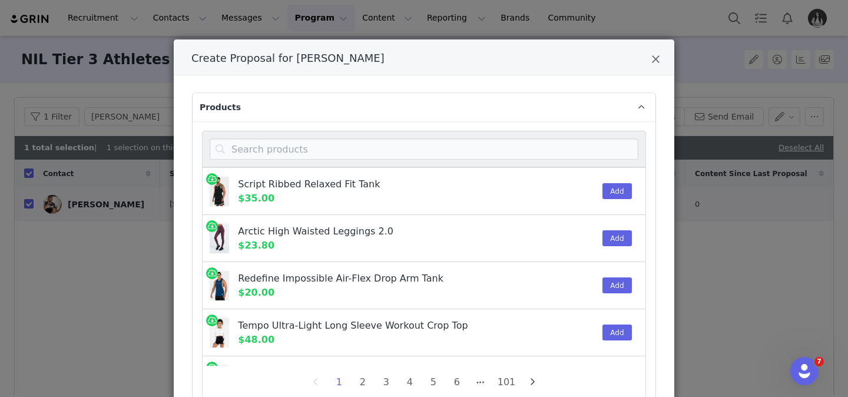
scroll to position [54, 0]
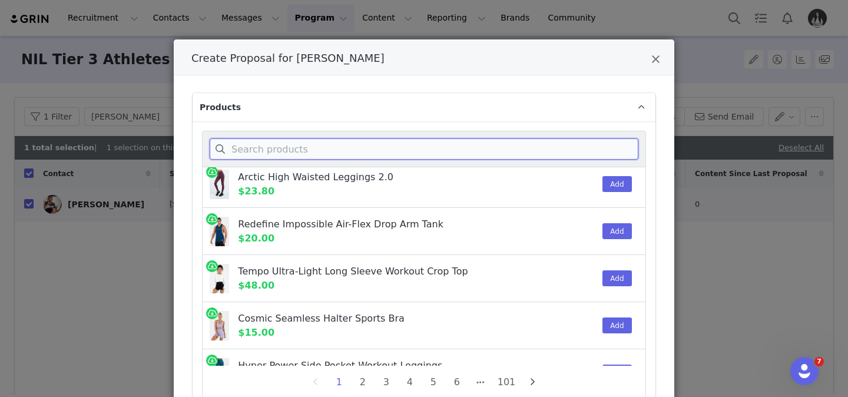
click at [442, 144] on input "Create Proposal for Jamar Marshall" at bounding box center [424, 148] width 429 height 21
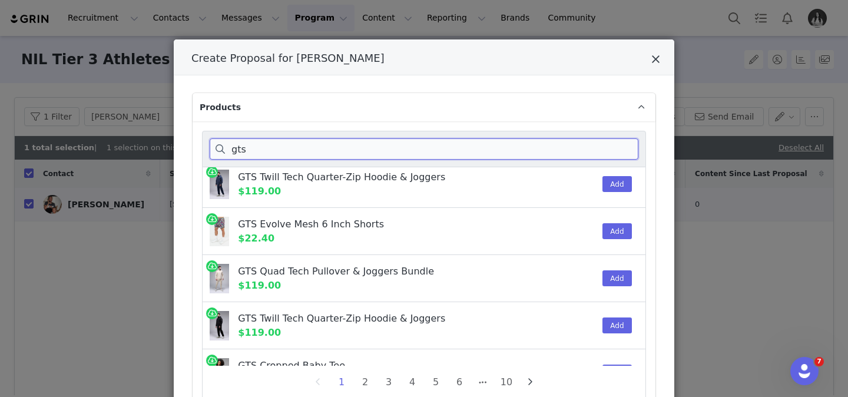
type input "gts"
click at [658, 60] on icon "Close" at bounding box center [656, 60] width 9 height 12
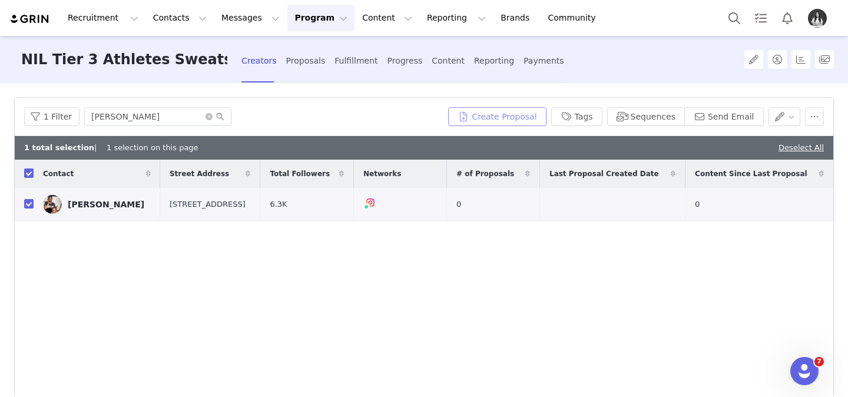
click at [530, 117] on button "Create Proposal" at bounding box center [497, 116] width 98 height 19
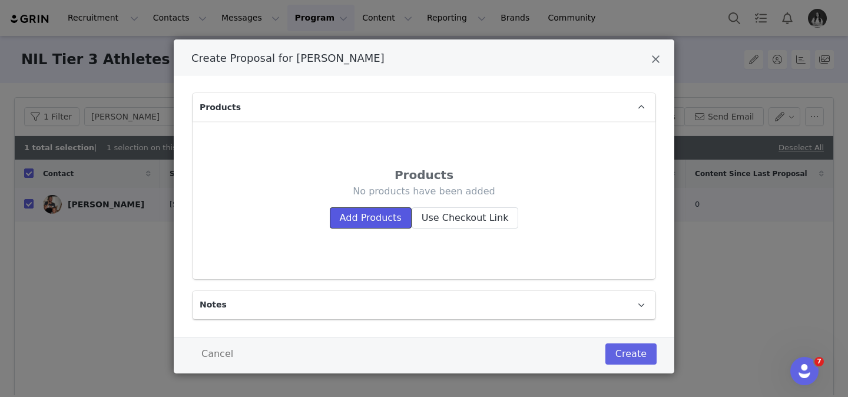
click at [385, 227] on button "Add Products" at bounding box center [371, 217] width 82 height 21
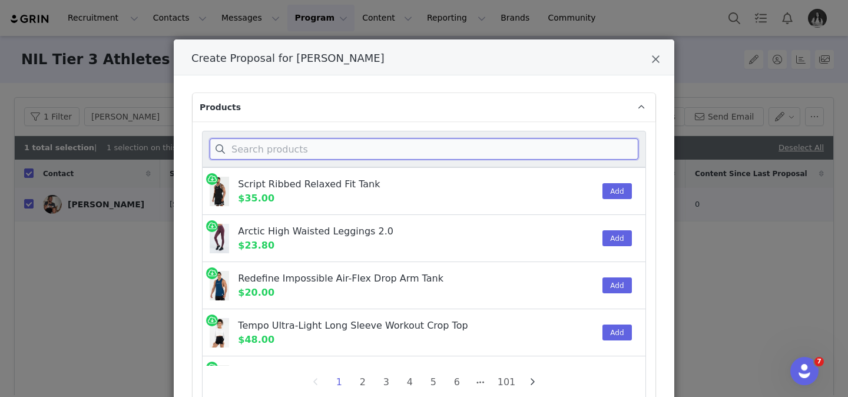
click at [364, 151] on input "Create Proposal for Jamar Marshall" at bounding box center [424, 148] width 429 height 21
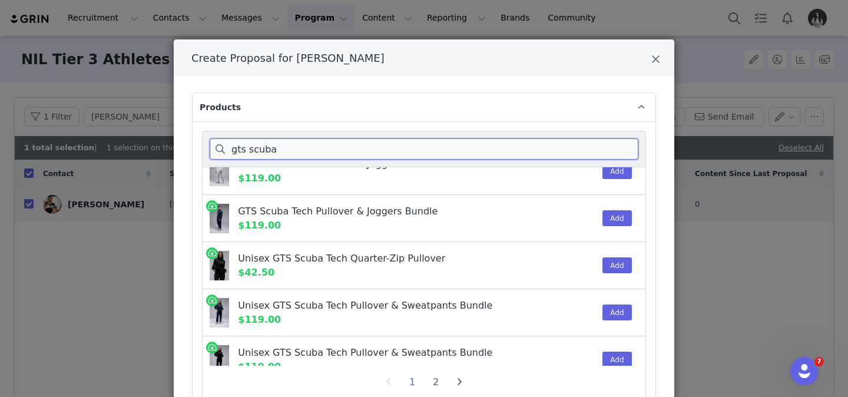
scroll to position [980, 0]
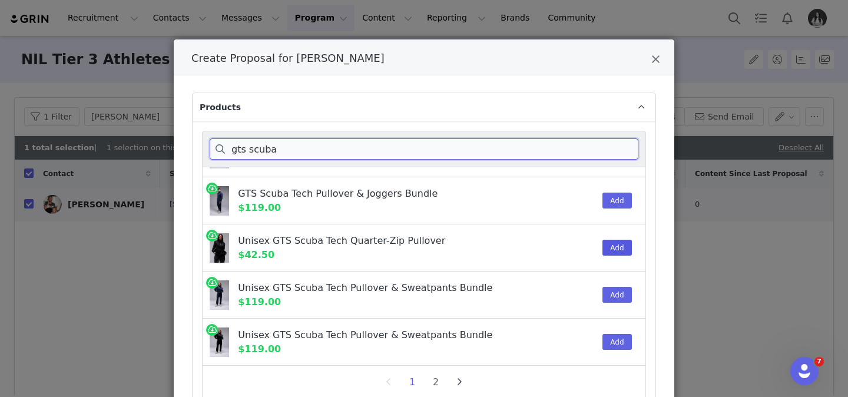
type input "gts scuba"
click at [614, 247] on button "Add" at bounding box center [617, 248] width 29 height 16
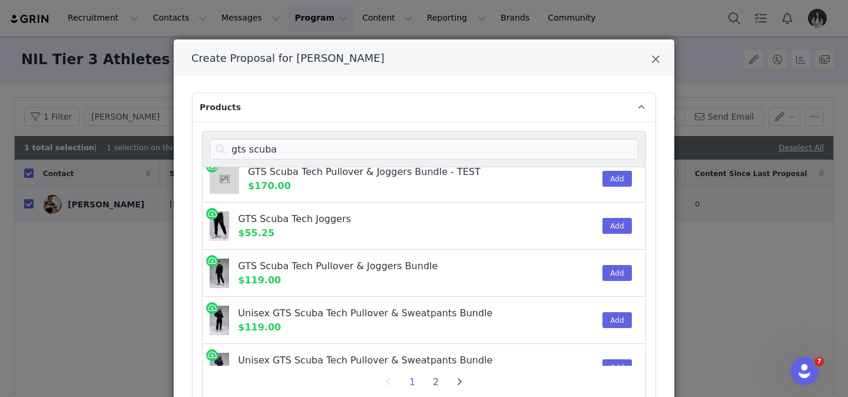
scroll to position [630, 0]
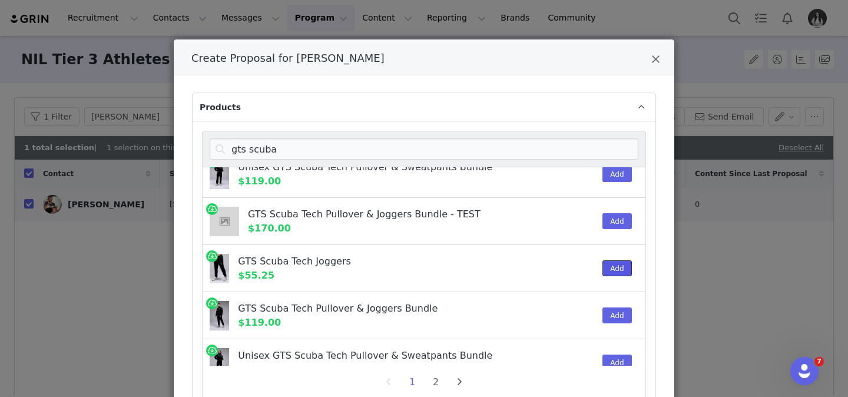
click at [622, 267] on button "Add" at bounding box center [617, 268] width 29 height 16
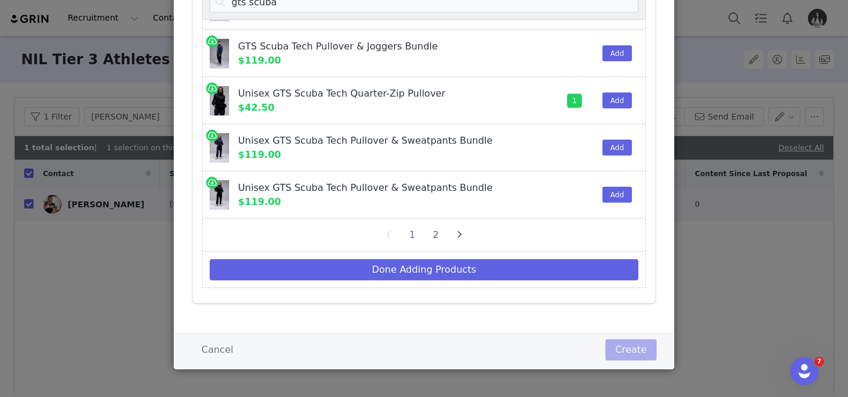
scroll to position [149, 0]
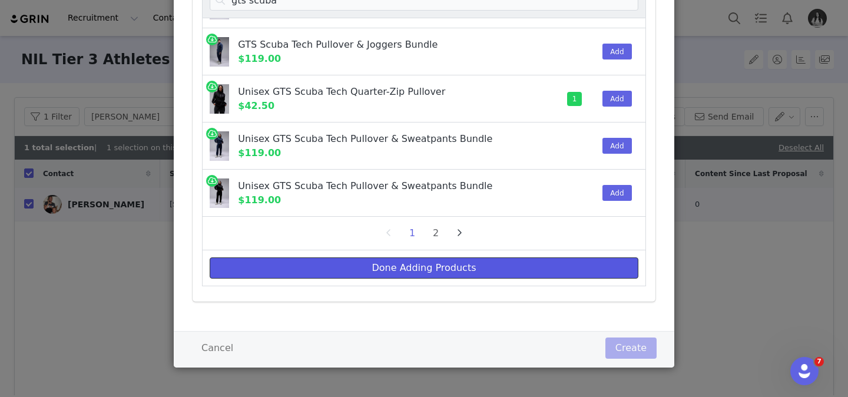
click at [528, 268] on button "Done Adding Products" at bounding box center [424, 267] width 429 height 21
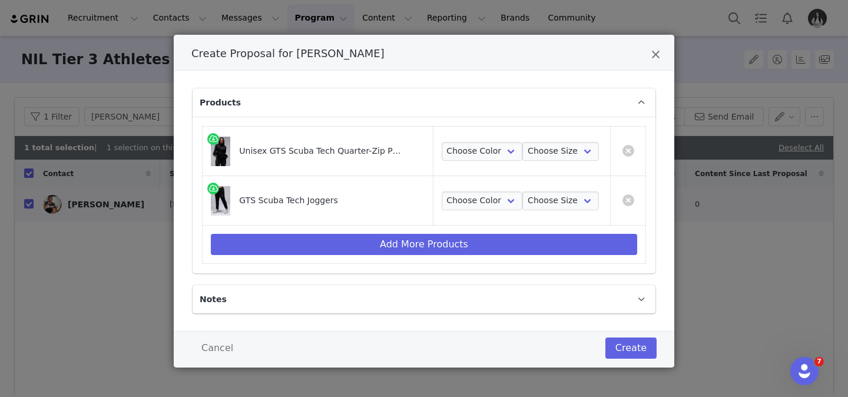
scroll to position [0, 0]
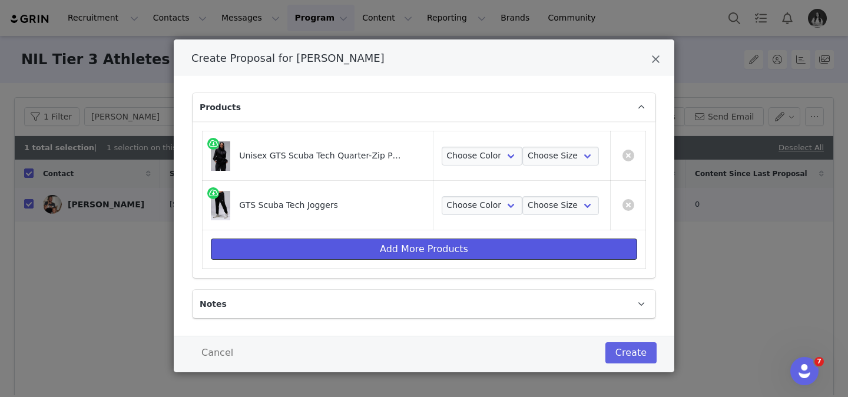
click at [438, 253] on button "Add More Products" at bounding box center [424, 249] width 427 height 21
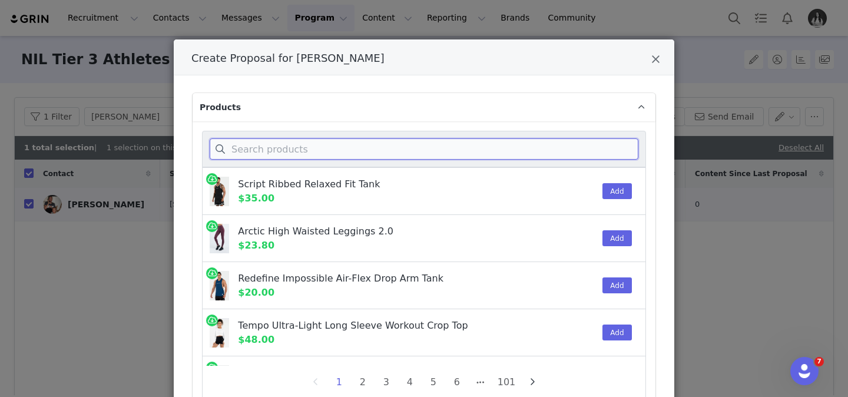
click at [361, 146] on input "Create Proposal for Jamar Marshall" at bounding box center [424, 148] width 429 height 21
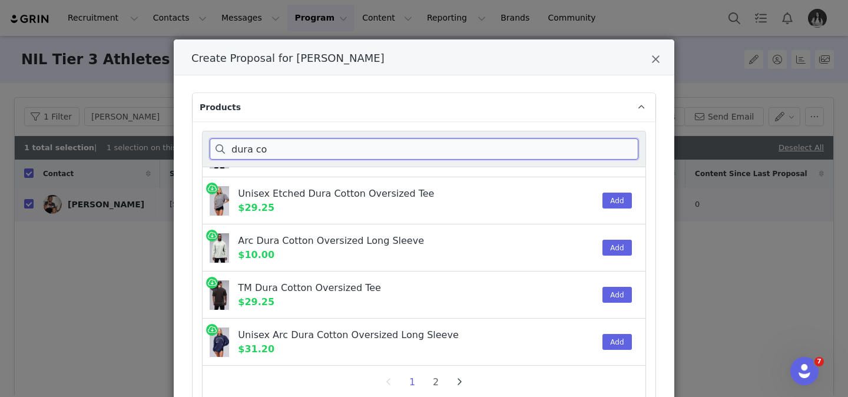
scroll to position [980, 0]
type input "dura co"
click at [438, 383] on li "2" at bounding box center [436, 382] width 18 height 16
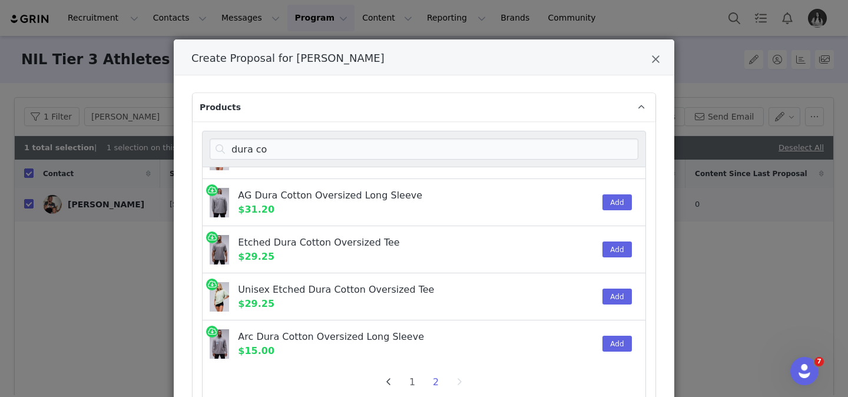
scroll to position [333, 0]
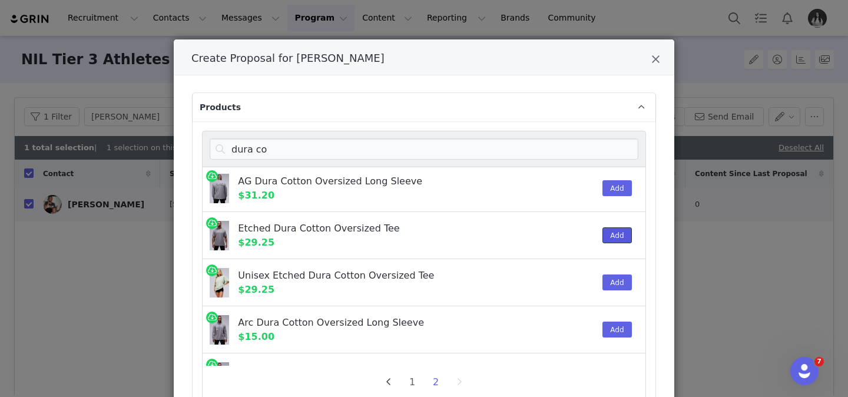
click at [619, 234] on button "Add" at bounding box center [617, 235] width 29 height 16
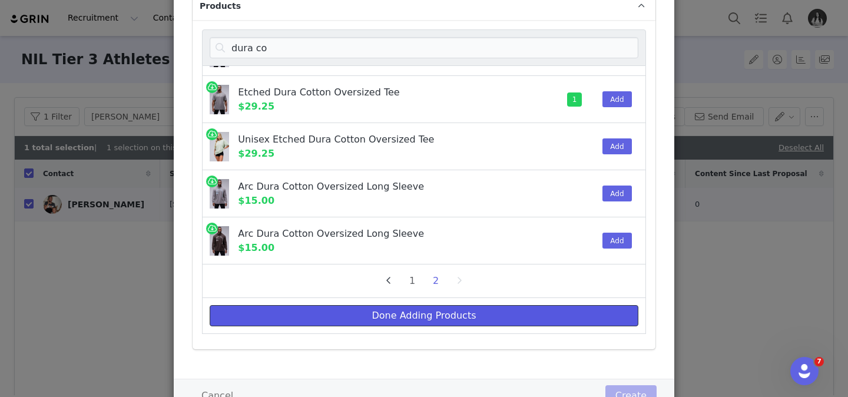
click at [445, 316] on button "Done Adding Products" at bounding box center [424, 315] width 429 height 21
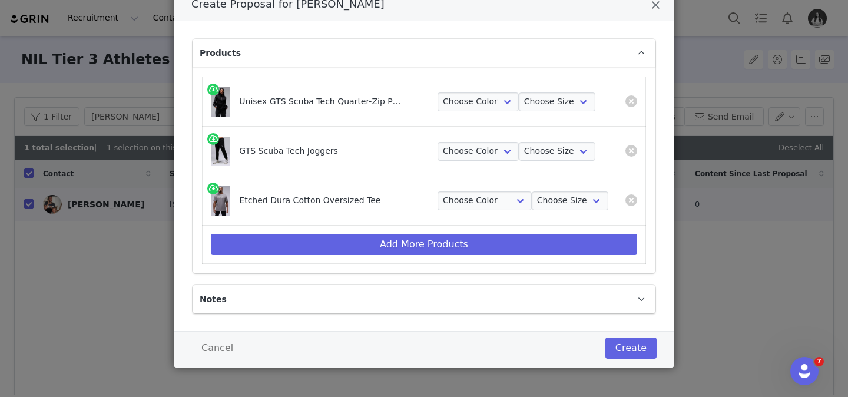
scroll to position [54, 0]
click at [473, 102] on select "Choose Color Black" at bounding box center [478, 102] width 81 height 19
select select "26290252"
click at [438, 93] on select "Choose Color Black" at bounding box center [478, 102] width 81 height 19
click at [542, 99] on select "Choose Size S M L XL 2XL" at bounding box center [557, 102] width 77 height 19
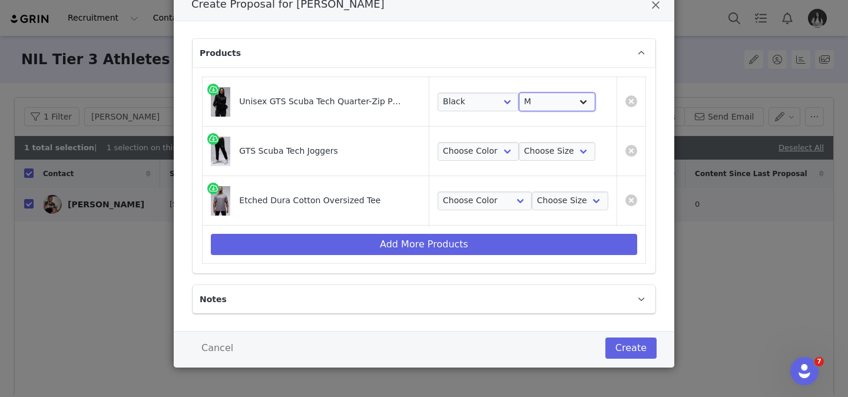
click at [519, 93] on select "Choose Size S M L XL 2XL" at bounding box center [557, 102] width 77 height 19
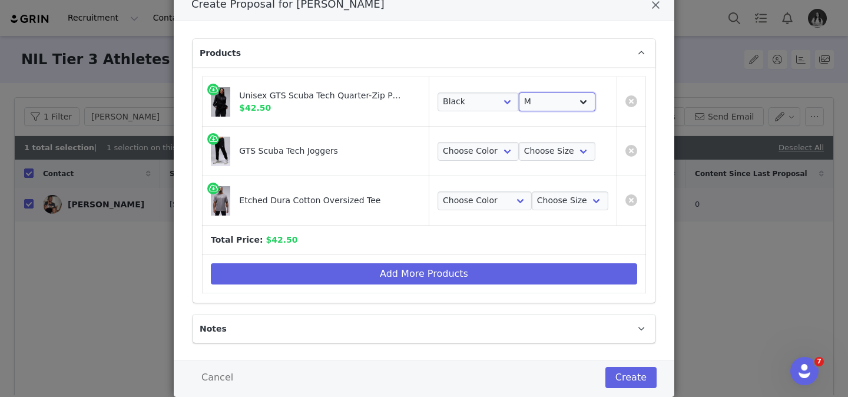
click at [547, 101] on select "Choose Size S M L XL 2XL" at bounding box center [557, 102] width 77 height 19
select select "26290255"
click at [519, 93] on select "Choose Size S M L XL 2XL" at bounding box center [557, 102] width 77 height 19
click at [448, 156] on select "Choose Color Black" at bounding box center [478, 151] width 81 height 19
select select "26288990"
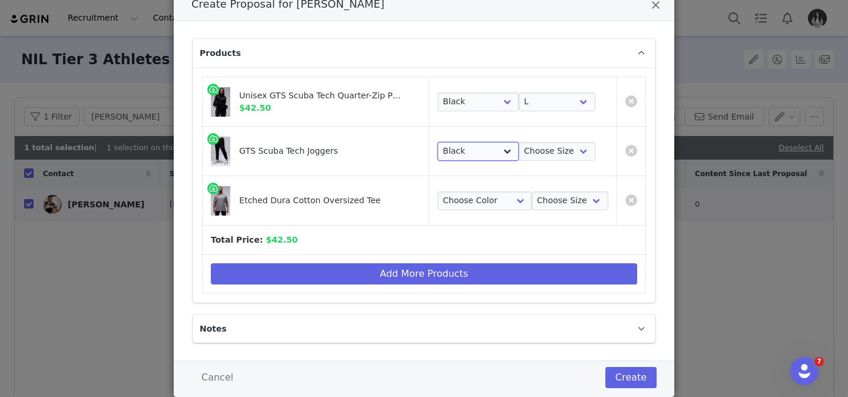
click at [438, 142] on select "Choose Color Black" at bounding box center [478, 151] width 81 height 19
click at [564, 148] on select "Choose Size S M L XL 2XL" at bounding box center [557, 151] width 77 height 19
select select "26288992"
click at [519, 142] on select "Choose Size S M L XL 2XL" at bounding box center [557, 151] width 77 height 19
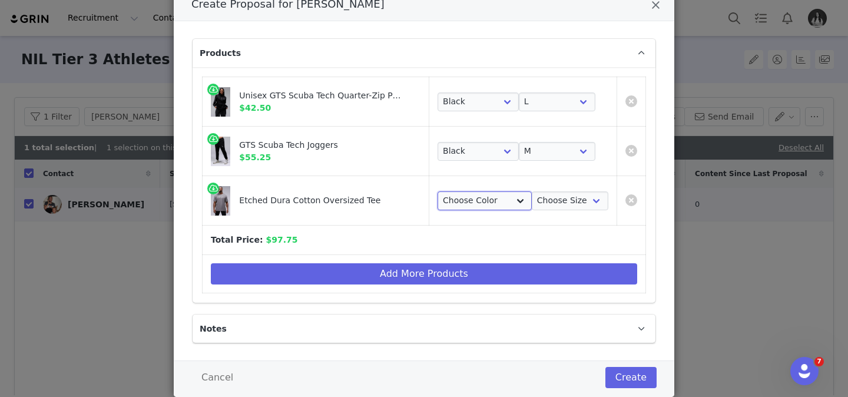
click at [470, 200] on select "Choose Color Gray Stonewash" at bounding box center [485, 200] width 94 height 19
select select "26366838"
click at [438, 191] on select "Choose Color Gray Stonewash" at bounding box center [485, 200] width 94 height 19
click at [539, 207] on select "Choose Size S M L XL 2XL" at bounding box center [570, 200] width 77 height 19
select select "26355961"
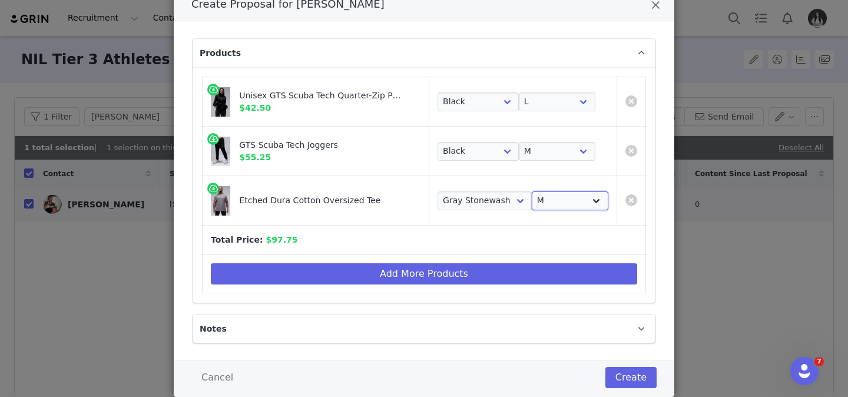
click at [532, 191] on select "Choose Size S M L XL 2XL" at bounding box center [570, 200] width 77 height 19
click at [540, 257] on td "Add More Products" at bounding box center [425, 274] width 444 height 38
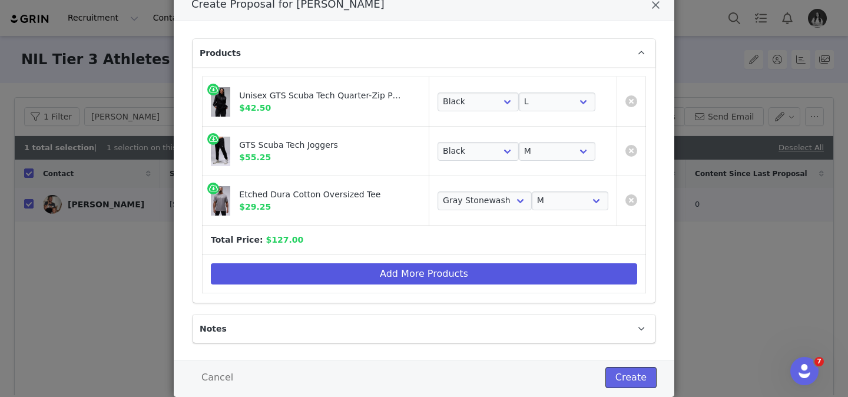
drag, startPoint x: 623, startPoint y: 374, endPoint x: 397, endPoint y: 283, distance: 244.5
click at [397, 283] on div "Create Proposal for [PERSON_NAME] Products Unisex GTS Scuba Tech Quarter-Zip Pu…" at bounding box center [424, 191] width 501 height 412
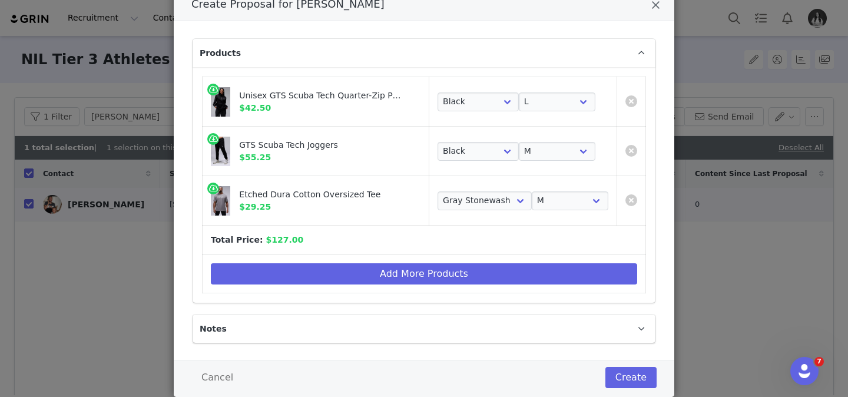
scroll to position [52, 0]
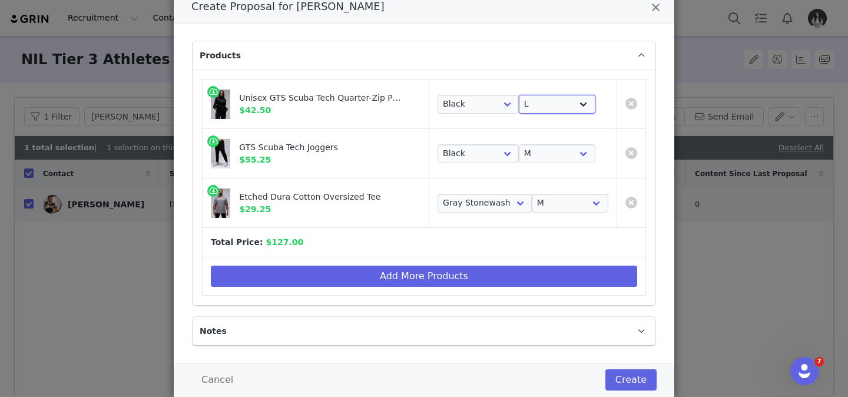
click at [540, 106] on select "Choose Size S M L XL 2XL" at bounding box center [557, 104] width 77 height 19
click at [632, 203] on link "Create Proposal for Jamar Marshall" at bounding box center [632, 203] width 12 height 12
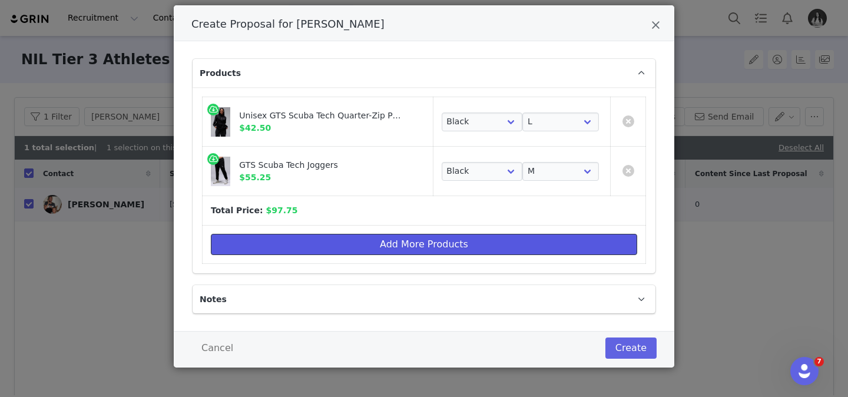
click at [522, 243] on button "Add More Products" at bounding box center [424, 244] width 427 height 21
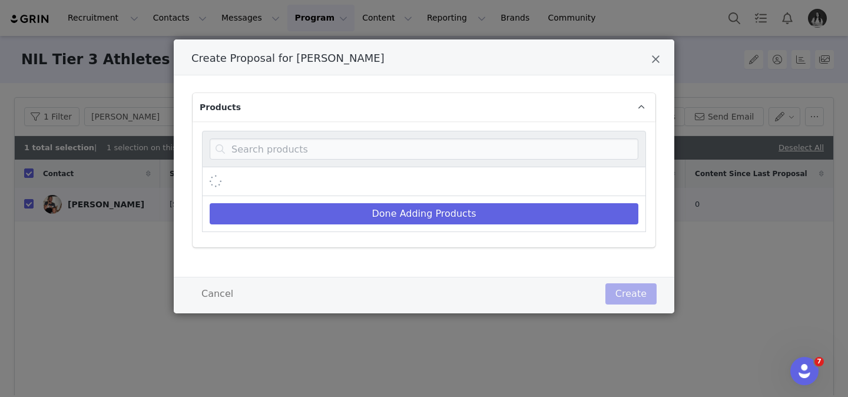
scroll to position [0, 0]
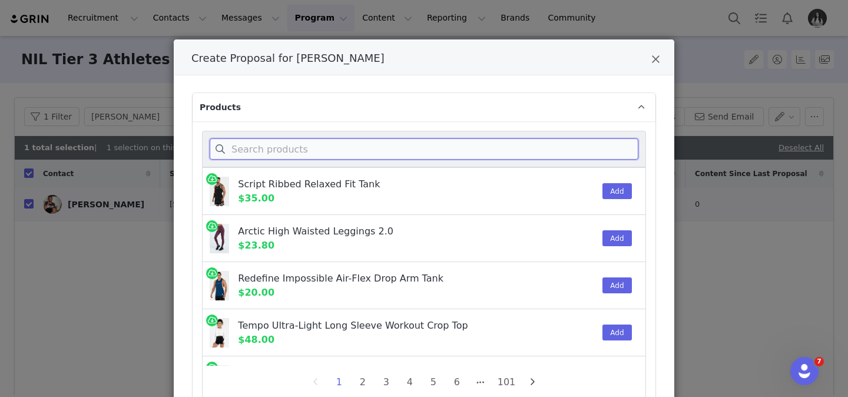
click at [323, 151] on input "Create Proposal for Jamar Marshall" at bounding box center [424, 148] width 429 height 21
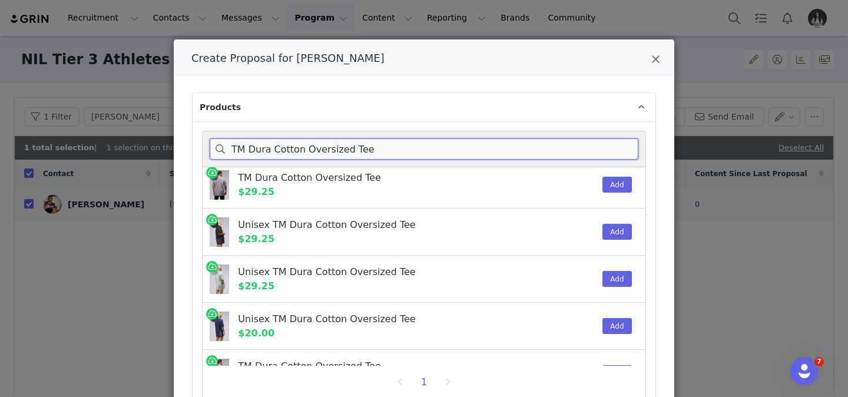
scroll to position [47, 0]
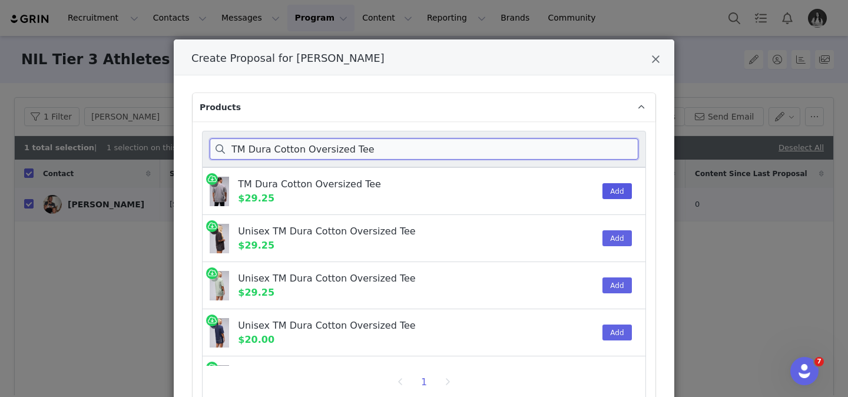
type input "TM Dura Cotton Oversized Tee"
click at [612, 193] on button "Add" at bounding box center [617, 191] width 29 height 16
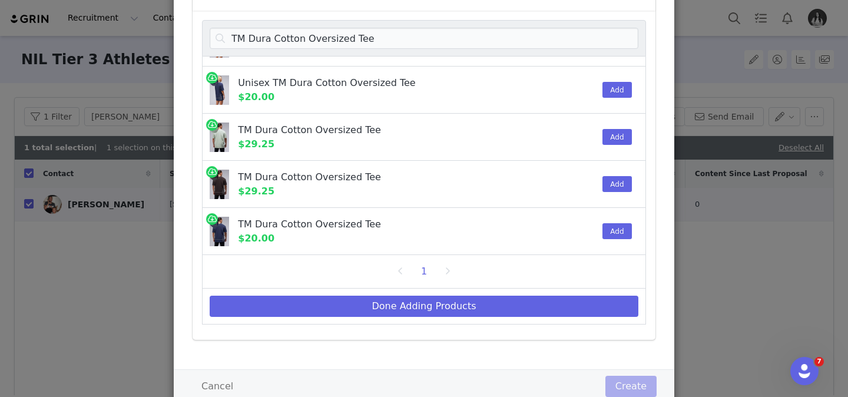
scroll to position [149, 0]
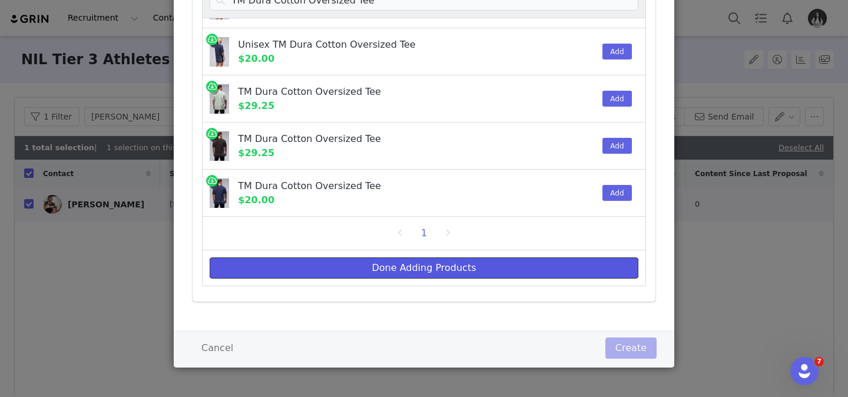
click at [497, 269] on button "Done Adding Products" at bounding box center [424, 267] width 429 height 21
select select "26290252"
select select "26290255"
select select "26288990"
select select "26288992"
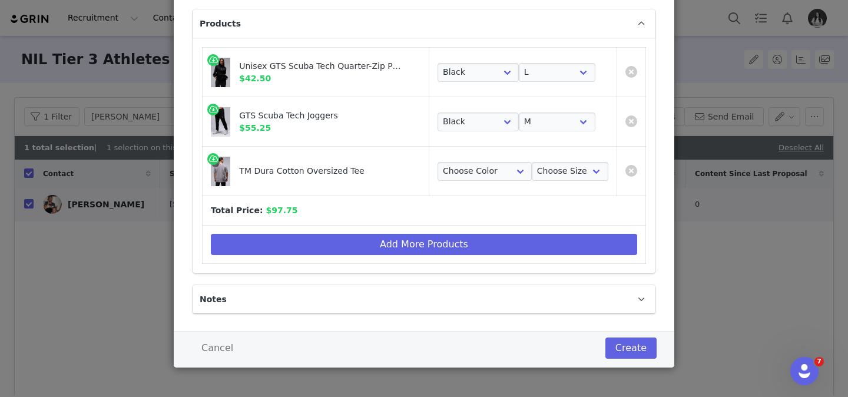
scroll to position [0, 0]
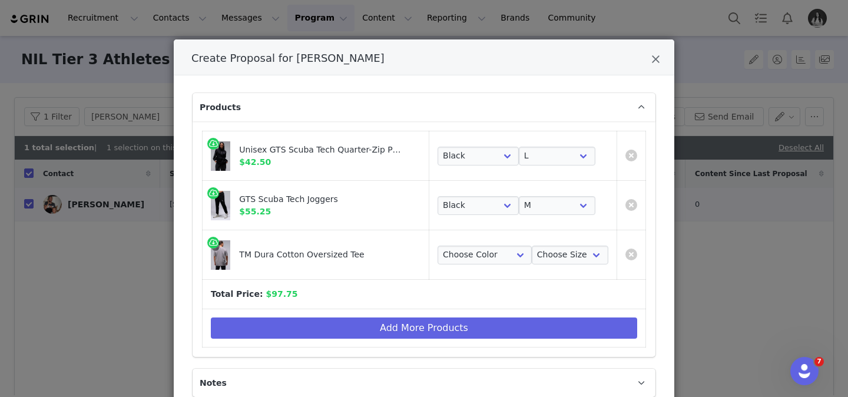
click at [547, 244] on td "Choose Color Gray Stonewash Choose Size S M L XL 2XL" at bounding box center [524, 254] width 188 height 49
click at [546, 250] on select "Choose Size S M L XL 2XL" at bounding box center [570, 255] width 77 height 19
select select "26386456"
click at [532, 246] on select "Choose Size S M L XL 2XL" at bounding box center [570, 255] width 77 height 19
click at [563, 154] on select "Choose Size S M L XL 2XL" at bounding box center [557, 156] width 77 height 19
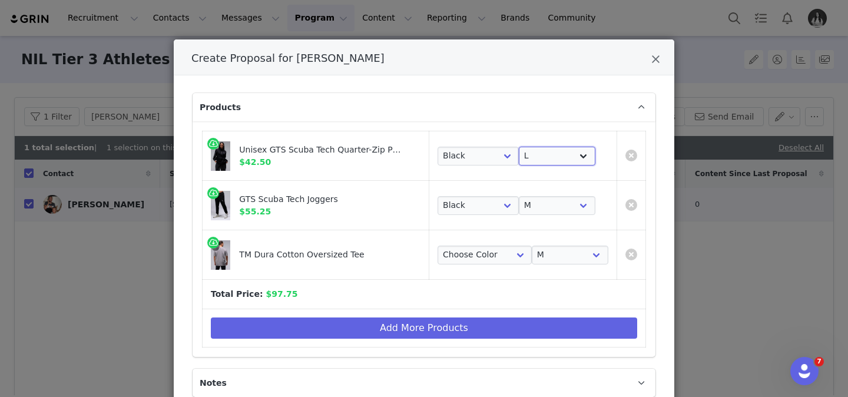
select select "26290254"
click at [519, 147] on select "Choose Size S M L XL 2XL" at bounding box center [557, 156] width 77 height 19
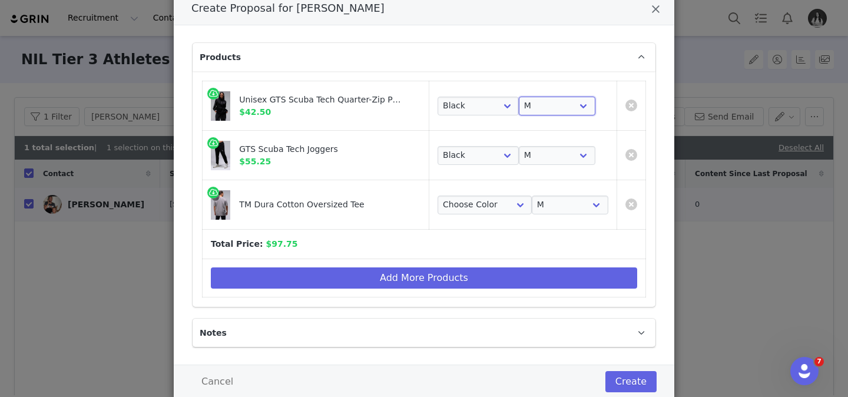
scroll to position [84, 0]
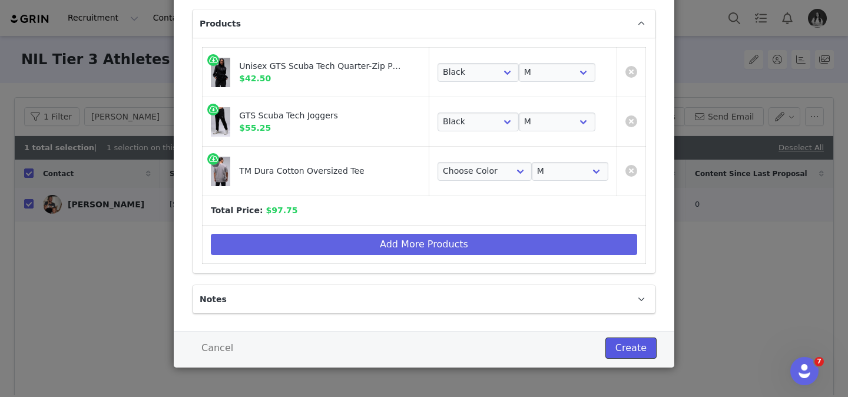
click at [619, 348] on button "Create" at bounding box center [631, 348] width 51 height 21
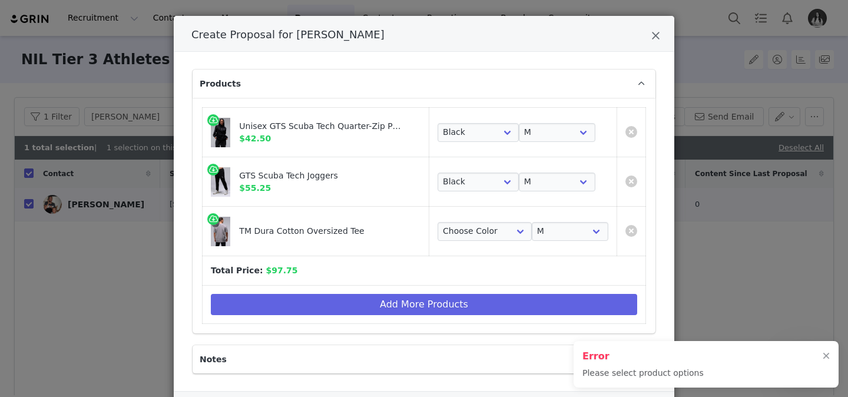
scroll to position [22, 0]
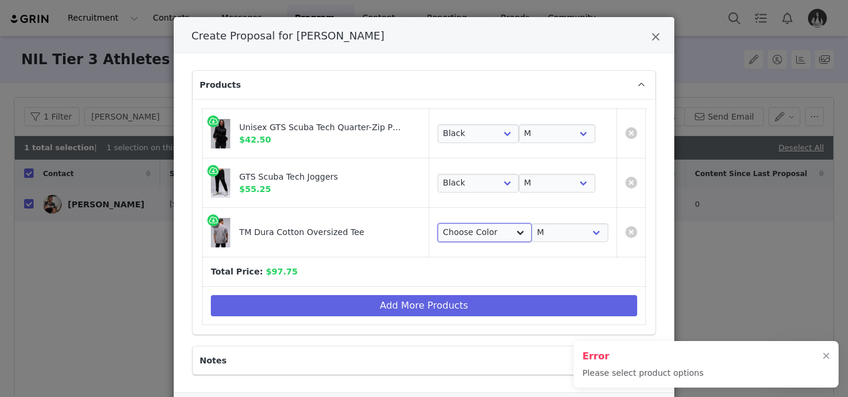
click at [488, 223] on select "Choose Color Gray Stonewash" at bounding box center [485, 232] width 94 height 19
select select "26386607"
click at [438, 223] on select "Choose Color Gray Stonewash" at bounding box center [485, 232] width 94 height 19
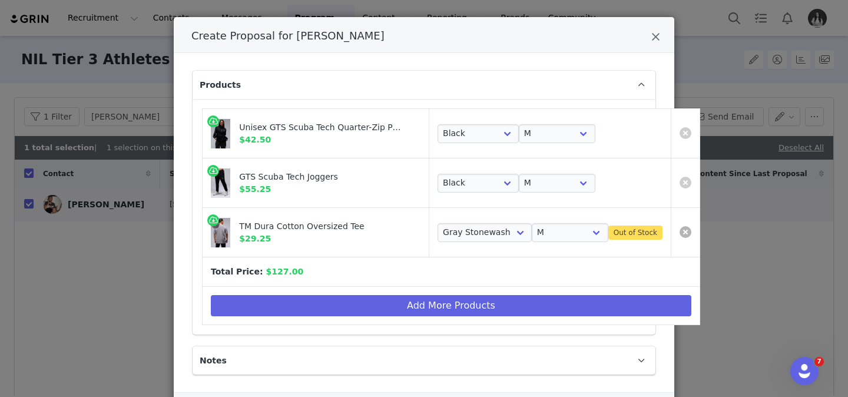
click at [680, 236] on link "Create Proposal for Jamar Marshall" at bounding box center [686, 232] width 12 height 12
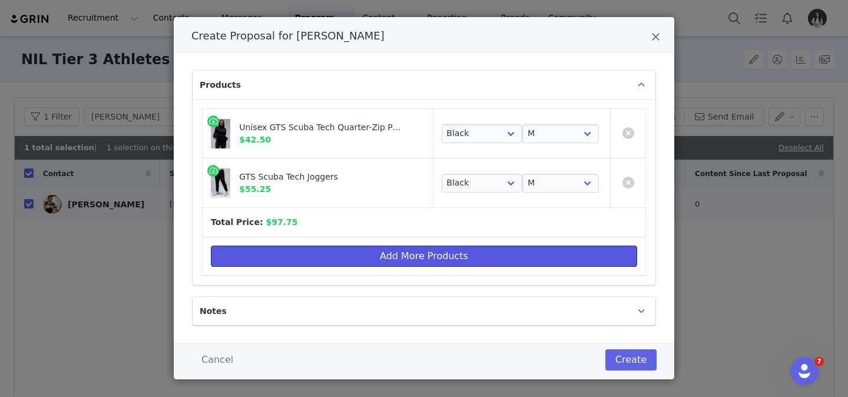
click at [592, 250] on button "Add More Products" at bounding box center [424, 256] width 427 height 21
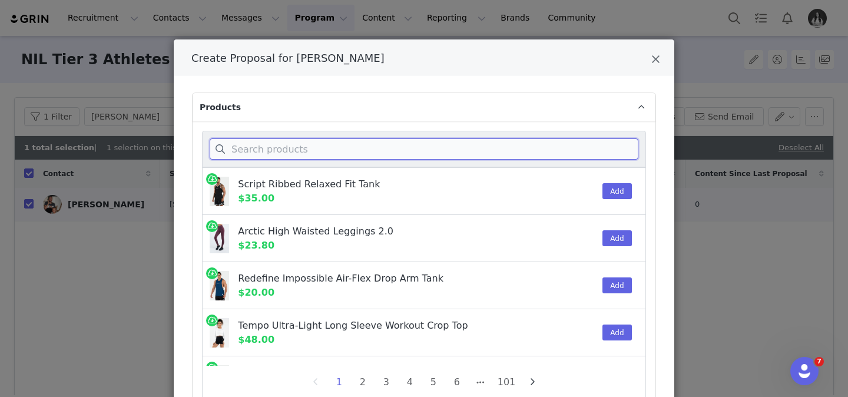
click at [395, 141] on input "Create Proposal for Jamar Marshall" at bounding box center [424, 148] width 429 height 21
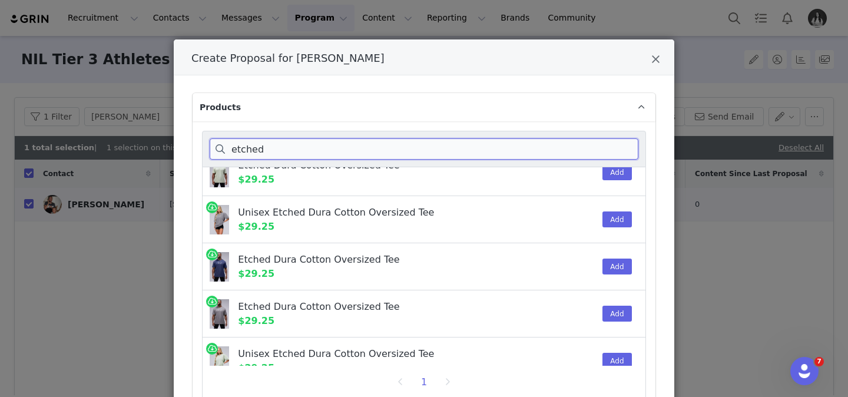
scroll to position [161, 0]
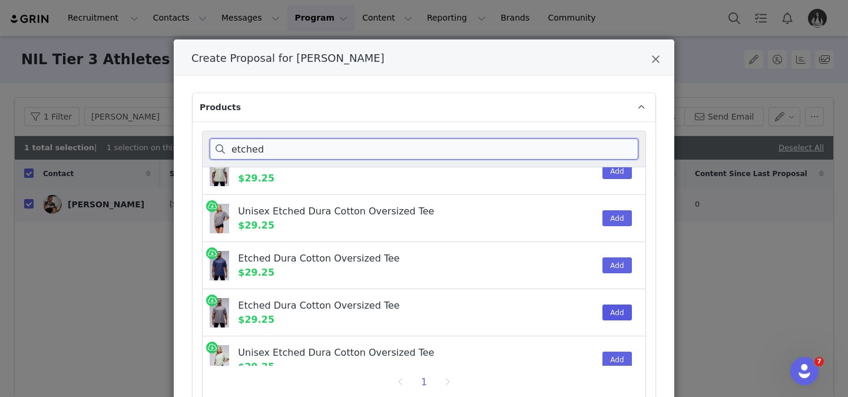
type input "etched"
click at [621, 312] on button "Add" at bounding box center [617, 313] width 29 height 16
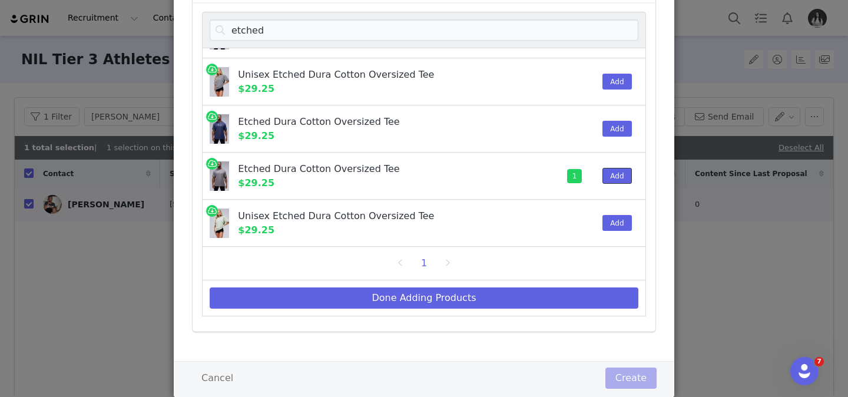
scroll to position [149, 0]
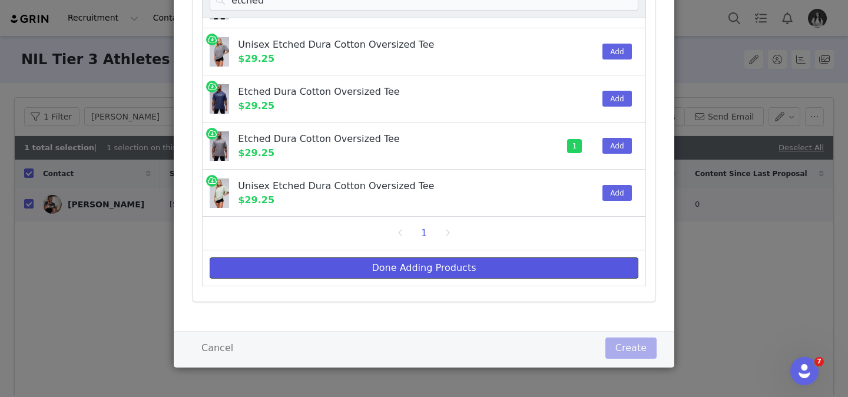
click at [434, 264] on button "Done Adding Products" at bounding box center [424, 267] width 429 height 21
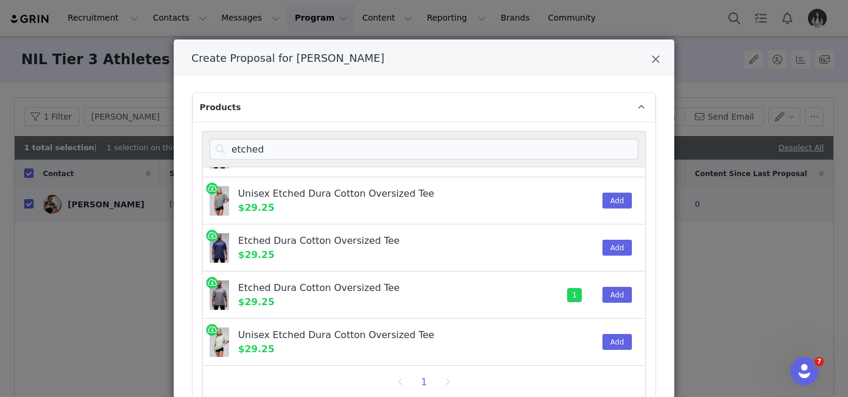
select select "26290252"
select select "26290254"
select select "26288990"
select select "26288992"
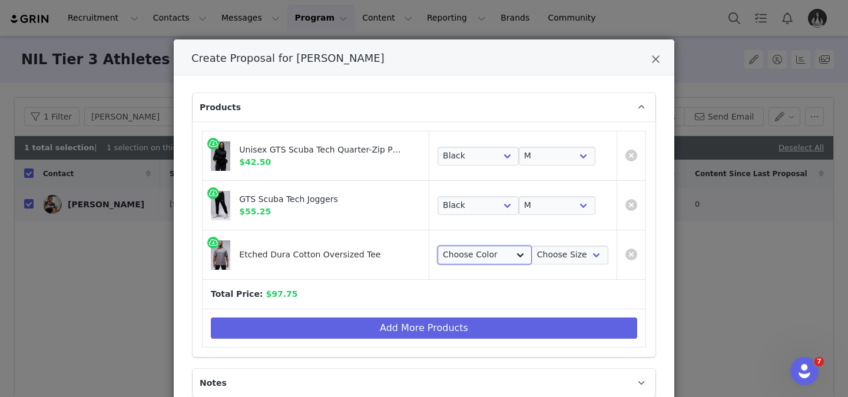
click at [486, 253] on select "Choose Color Gray Stonewash" at bounding box center [485, 255] width 94 height 19
select select "26366838"
click at [438, 246] on select "Choose Color Gray Stonewash" at bounding box center [485, 255] width 94 height 19
click at [540, 258] on select "Choose Size S M L XL 2XL" at bounding box center [570, 255] width 77 height 19
select select "26355961"
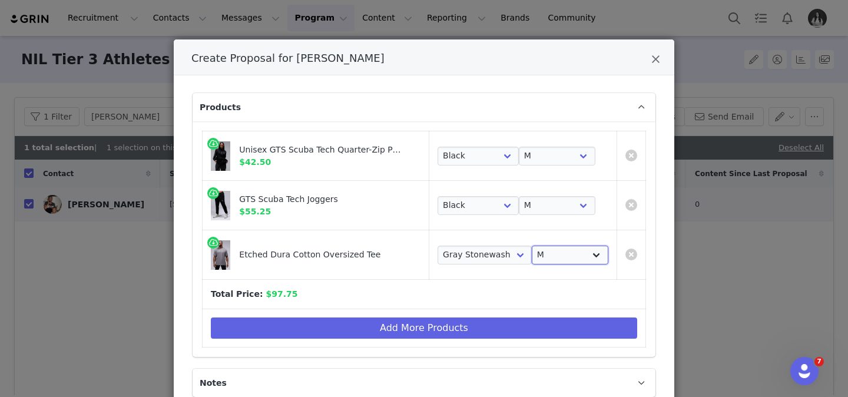
click at [532, 246] on select "Choose Size S M L XL 2XL" at bounding box center [570, 255] width 77 height 19
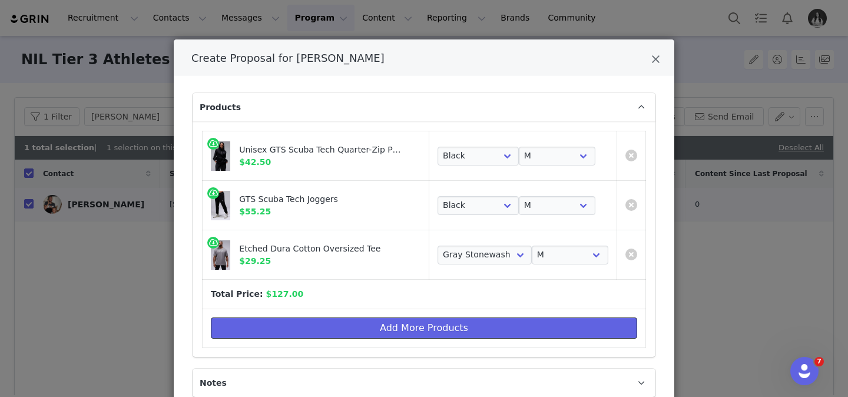
drag, startPoint x: 533, startPoint y: 318, endPoint x: 439, endPoint y: 282, distance: 100.1
click at [439, 282] on table "Unisex GTS Scuba Tech Quarter-Zip Pullover $42.50 Choose Color Black Choose Siz…" at bounding box center [424, 239] width 444 height 217
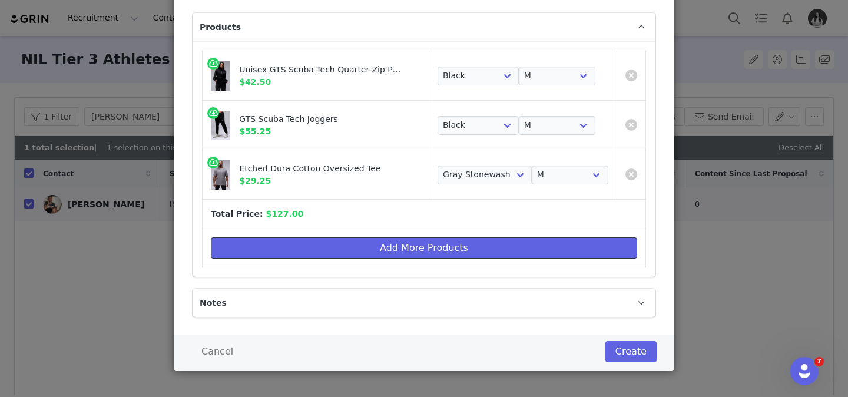
scroll to position [84, 0]
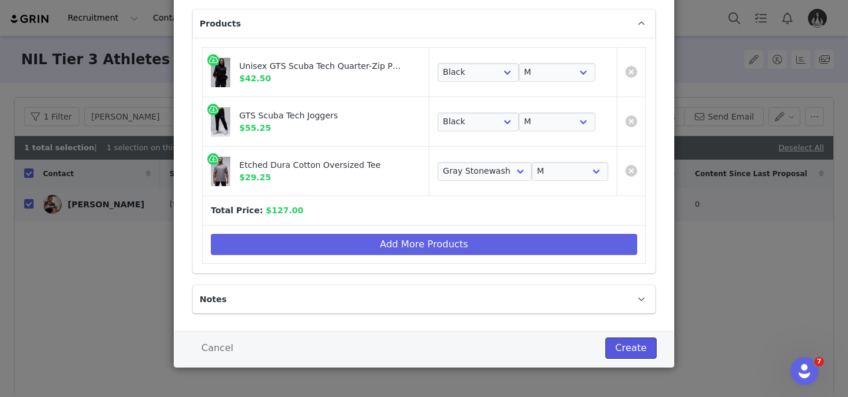
click at [622, 354] on button "Create" at bounding box center [631, 348] width 51 height 21
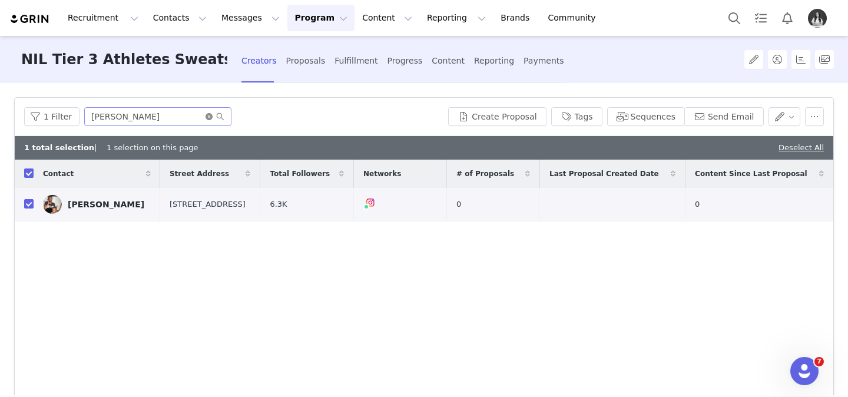
click at [206, 117] on icon "icon: close-circle" at bounding box center [209, 116] width 7 height 7
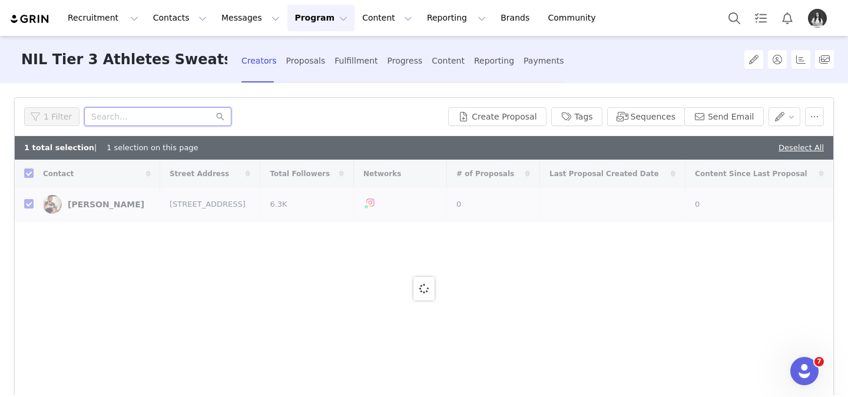
click at [186, 115] on input "text" at bounding box center [157, 116] width 147 height 19
checkbox input "false"
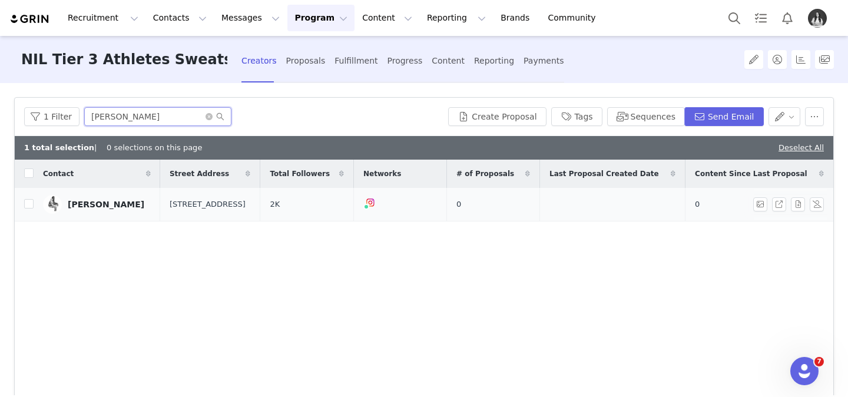
type input "[PERSON_NAME]"
drag, startPoint x: 114, startPoint y: 193, endPoint x: 105, endPoint y: 196, distance: 10.1
click at [114, 193] on td "[PERSON_NAME]" at bounding box center [97, 205] width 127 height 34
click at [104, 197] on link "[PERSON_NAME]" at bounding box center [97, 204] width 108 height 19
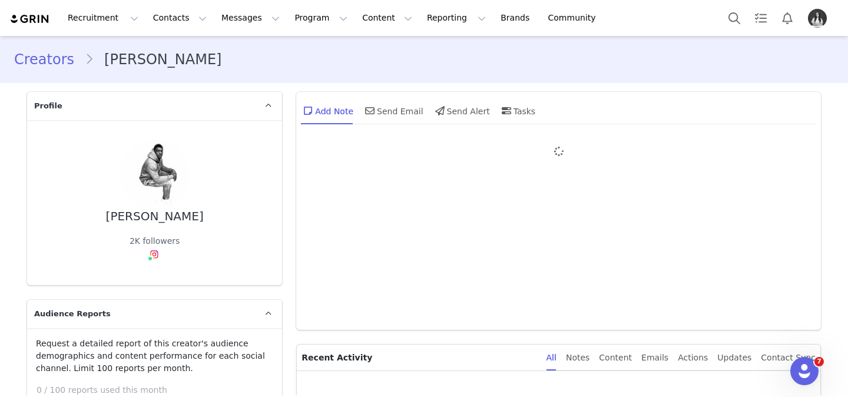
type input "+1 ([GEOGRAPHIC_DATA])"
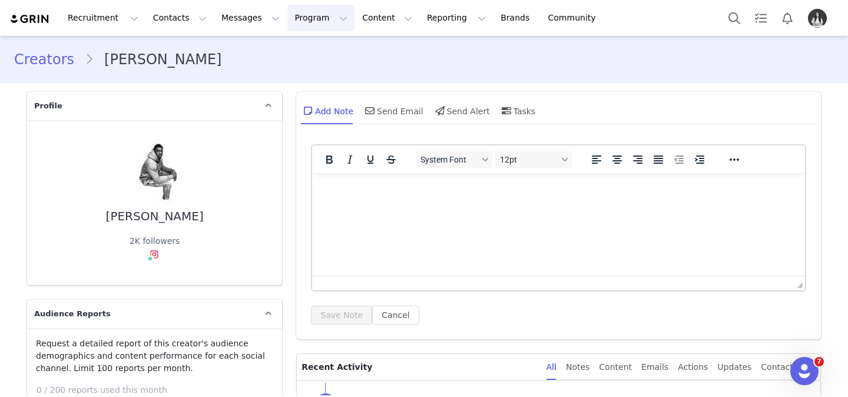
click at [306, 19] on button "Program Program" at bounding box center [321, 18] width 67 height 27
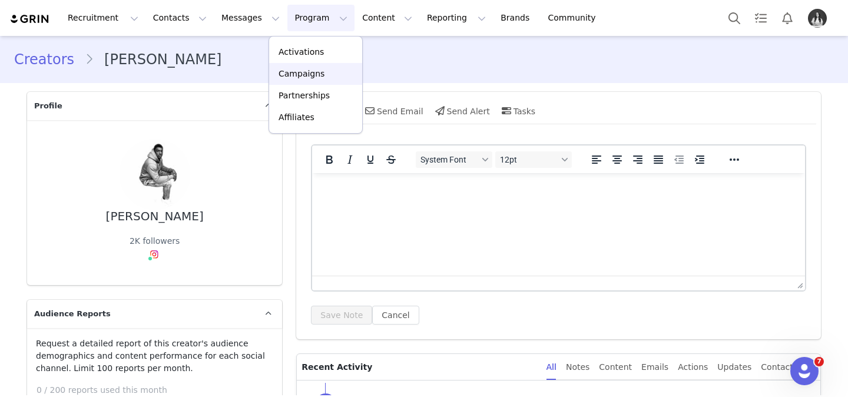
click at [313, 70] on p "Campaigns" at bounding box center [302, 74] width 46 height 12
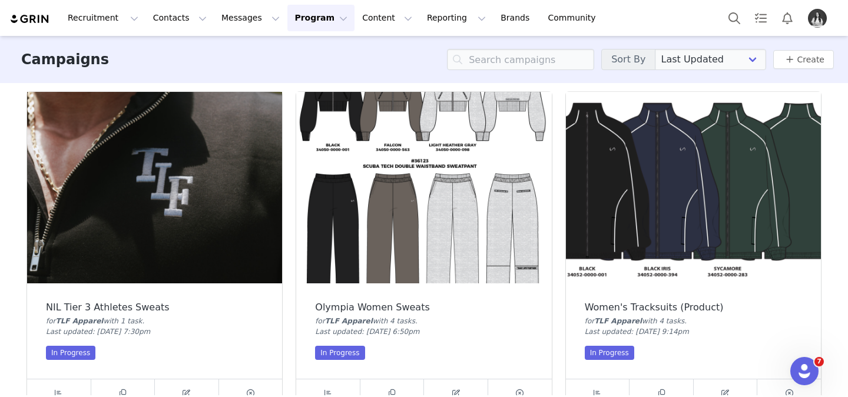
click at [133, 176] on img at bounding box center [154, 187] width 255 height 191
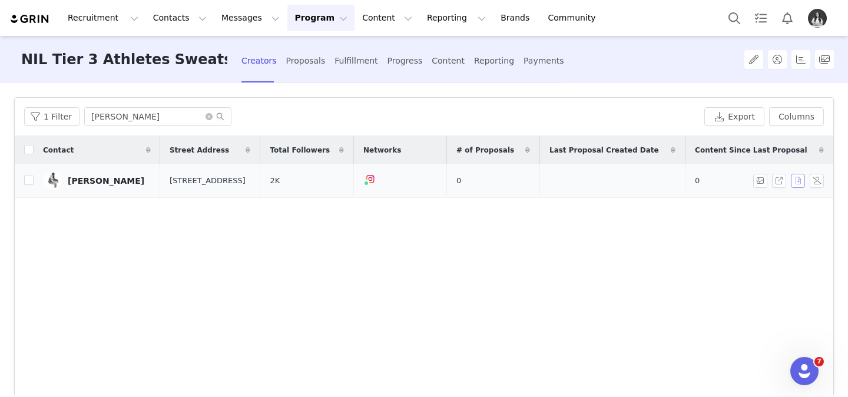
click at [801, 181] on button "button" at bounding box center [798, 181] width 14 height 14
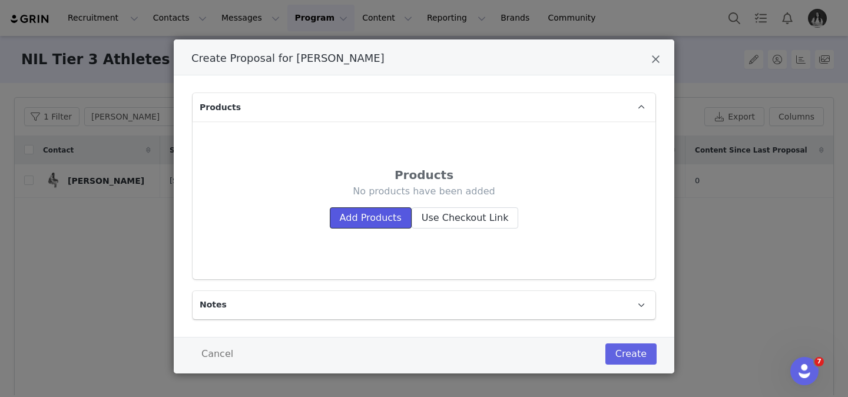
click at [352, 226] on button "Add Products" at bounding box center [371, 217] width 82 height 21
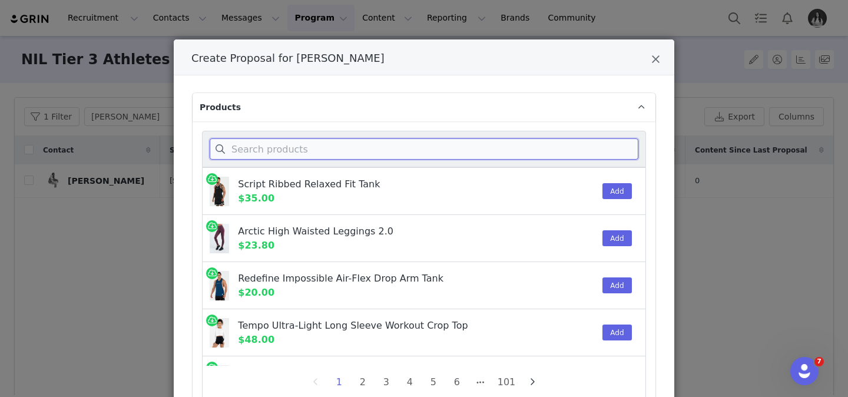
click at [344, 156] on input "Create Proposal for Fred Stokes" at bounding box center [424, 148] width 429 height 21
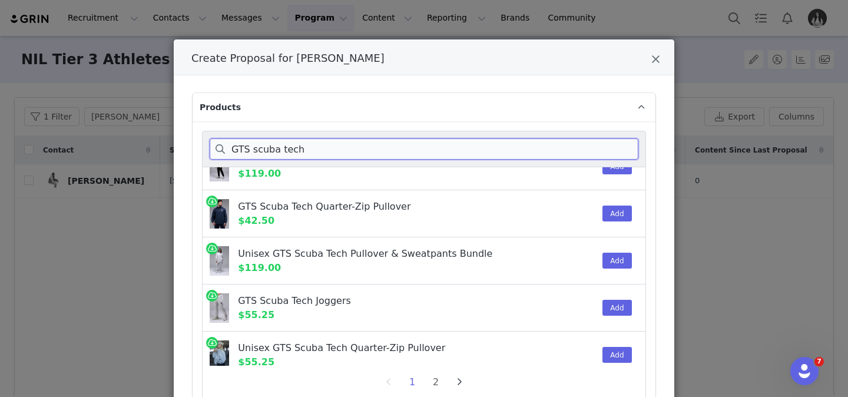
scroll to position [29, 0]
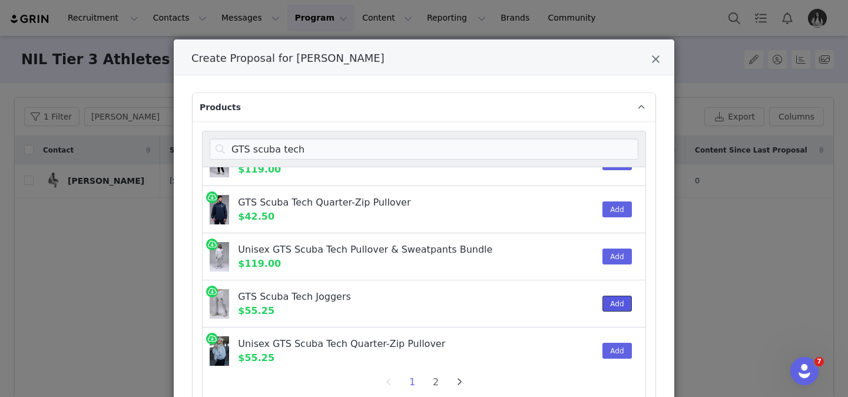
click at [630, 299] on button "Add" at bounding box center [617, 304] width 29 height 16
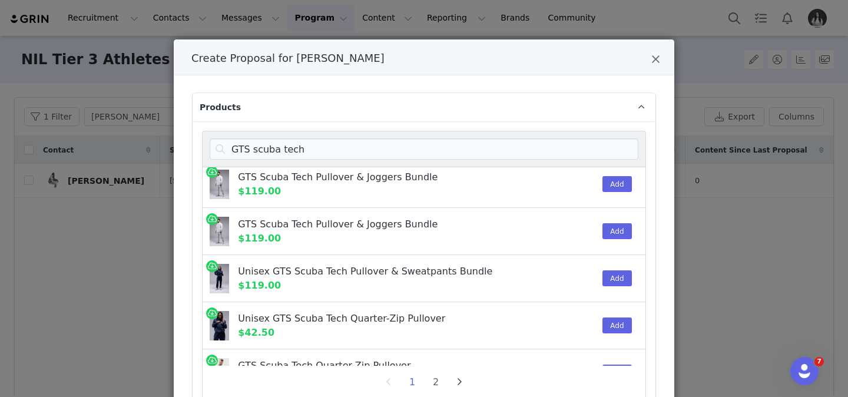
scroll to position [421, 0]
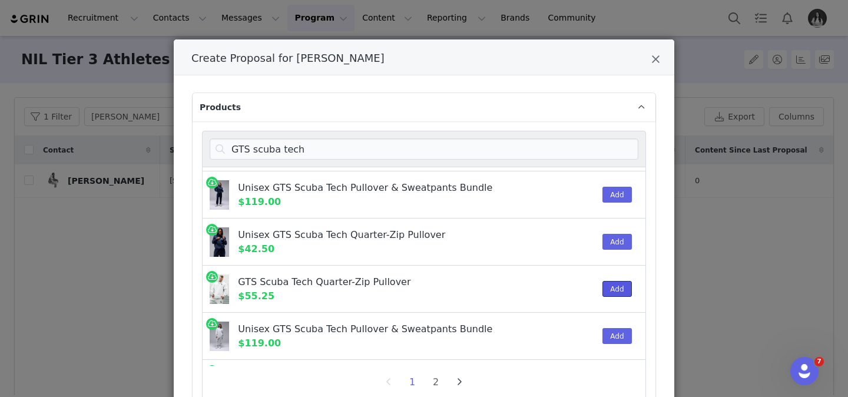
click at [612, 289] on button "Add" at bounding box center [617, 289] width 29 height 16
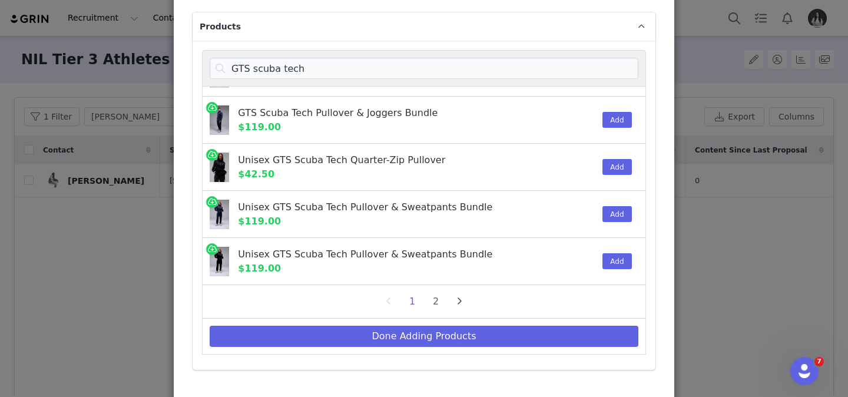
scroll to position [82, 0]
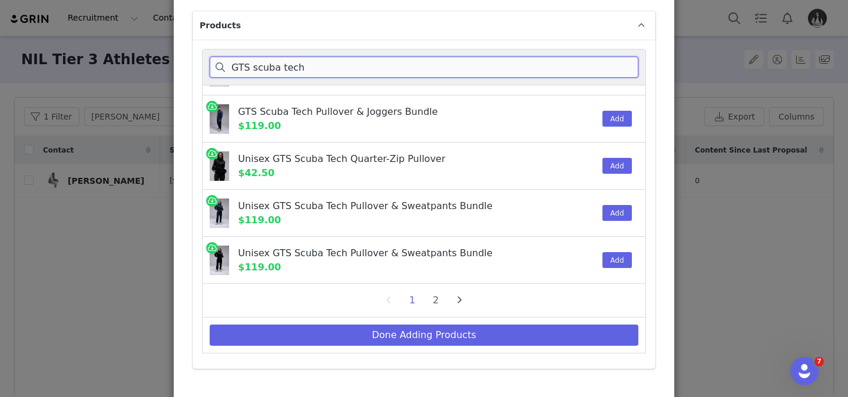
click at [377, 71] on input "GTS scuba tech" at bounding box center [424, 67] width 429 height 21
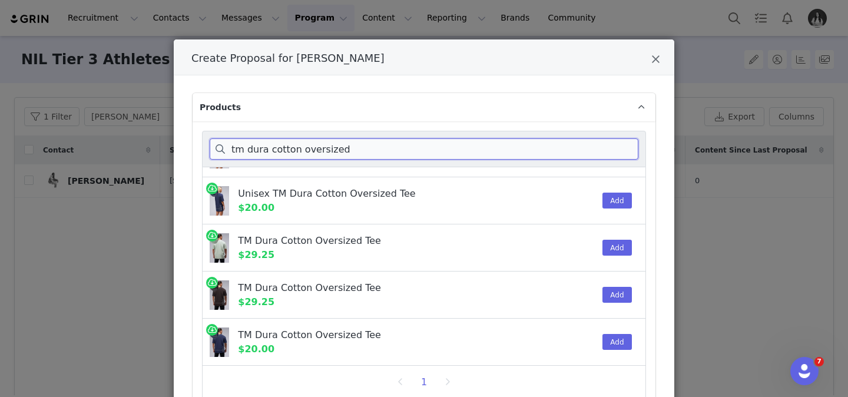
scroll to position [179, 0]
type input "tm dura cotton oversized"
click at [626, 345] on button "Add" at bounding box center [617, 342] width 29 height 16
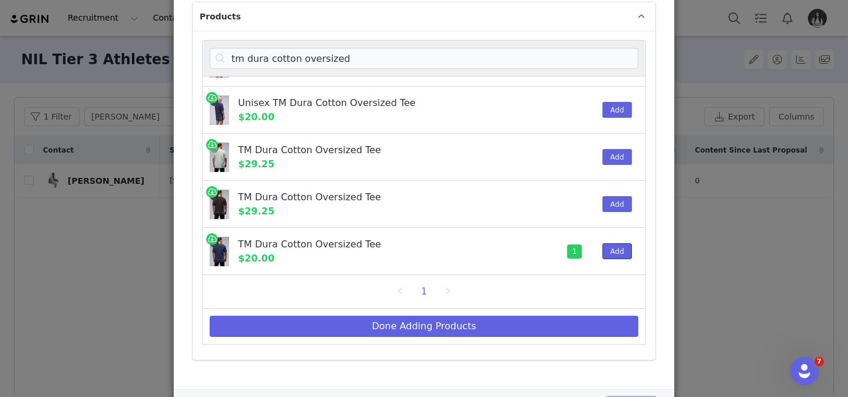
scroll to position [149, 0]
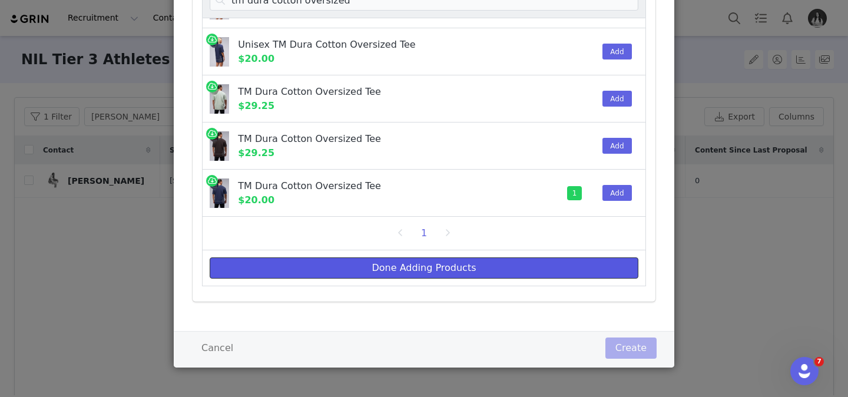
click at [561, 274] on button "Done Adding Products" at bounding box center [424, 267] width 429 height 21
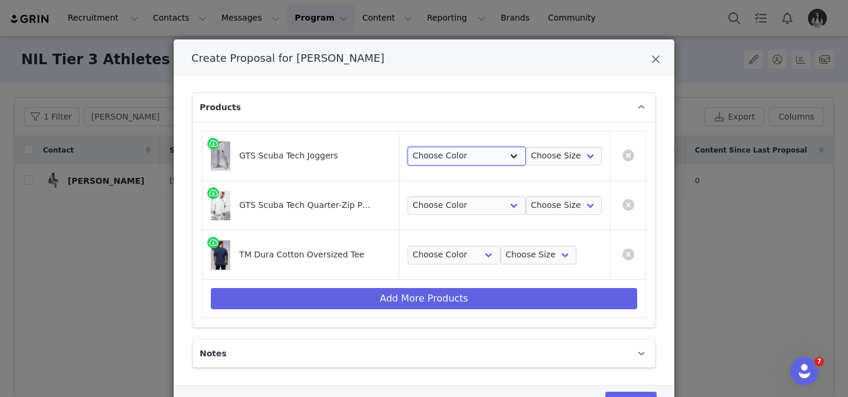
click at [454, 156] on select "Choose Color Light [PERSON_NAME]" at bounding box center [467, 156] width 118 height 19
select select "26289023"
click at [414, 147] on select "Choose Color Light [PERSON_NAME]" at bounding box center [467, 156] width 118 height 19
click at [456, 199] on select "Choose Color Light [PERSON_NAME]" at bounding box center [467, 205] width 118 height 19
select select "26288919"
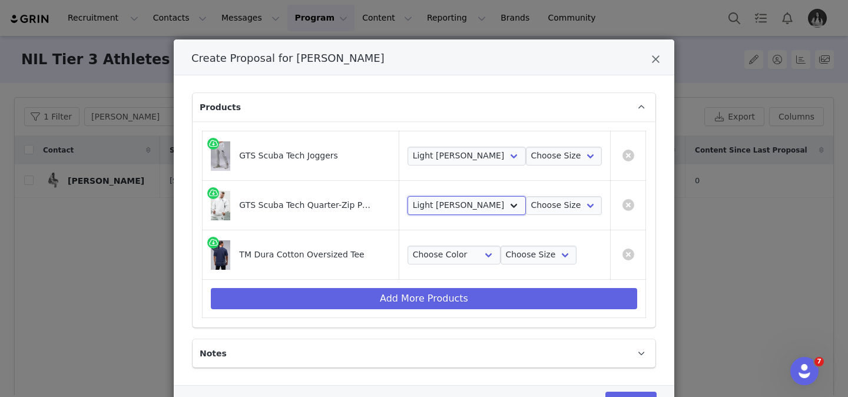
click at [414, 196] on select "Choose Color Light [PERSON_NAME]" at bounding box center [467, 205] width 118 height 19
click at [544, 162] on select "Choose Size S M L XL 2XL" at bounding box center [564, 156] width 77 height 19
select select "26289030"
click at [526, 147] on select "Choose Size S M L XL 2XL" at bounding box center [564, 156] width 77 height 19
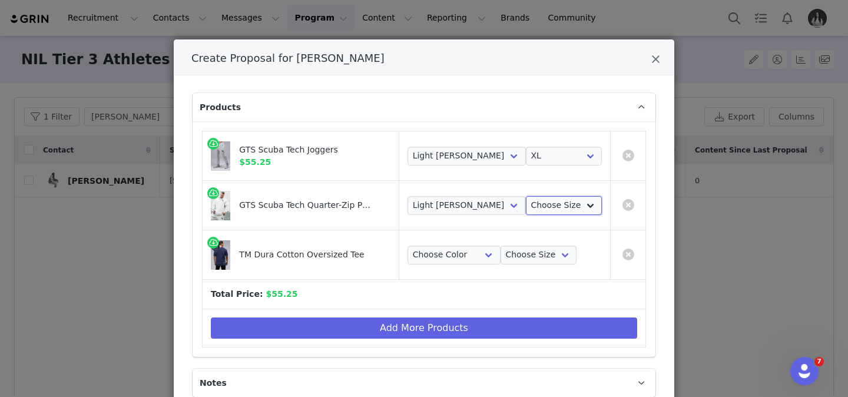
click at [553, 204] on select "Choose Size S M L XL 2XL" at bounding box center [564, 205] width 77 height 19
select select "26288923"
click at [526, 196] on select "Choose Size S M L XL 2XL" at bounding box center [564, 205] width 77 height 19
click at [466, 255] on select "Choose Color Blue Stonewash" at bounding box center [454, 255] width 93 height 19
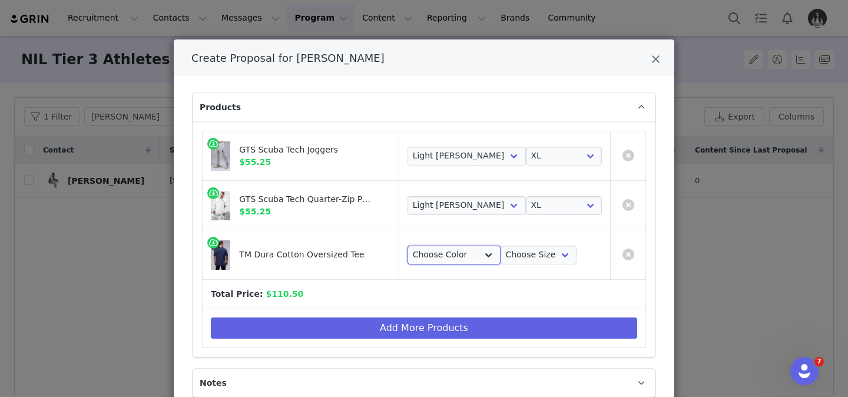
select select "26386608"
click at [414, 246] on select "Choose Color Blue Stonewash" at bounding box center [454, 255] width 93 height 19
click at [560, 258] on select "Choose Size S M L XL 2XL" at bounding box center [539, 255] width 77 height 19
select select "26386451"
click at [501, 246] on select "Choose Size S M L XL 2XL" at bounding box center [539, 255] width 77 height 19
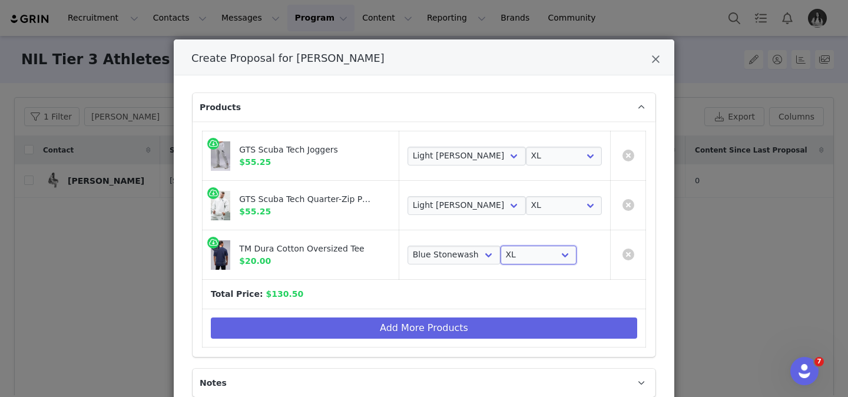
scroll to position [84, 0]
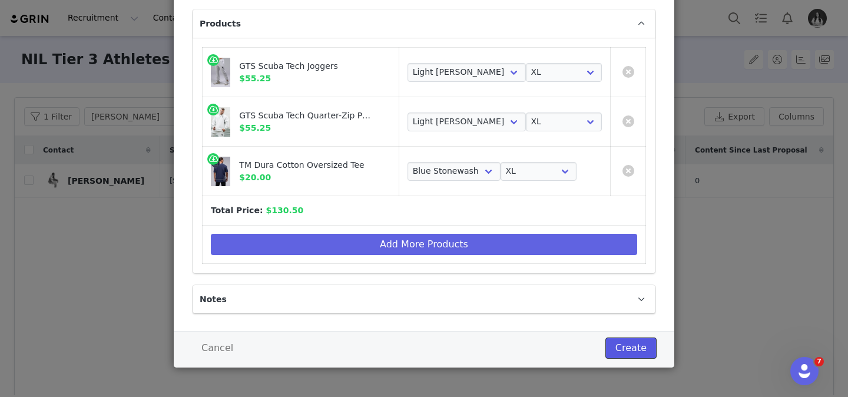
click at [628, 347] on button "Create" at bounding box center [631, 348] width 51 height 21
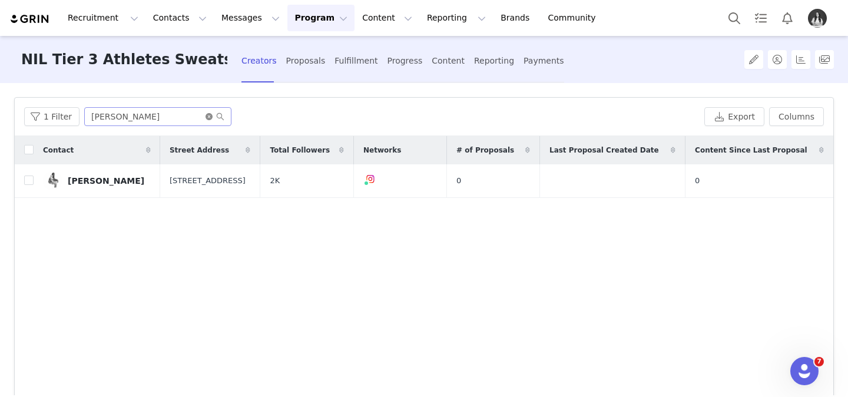
click at [206, 115] on icon "icon: close-circle" at bounding box center [209, 116] width 7 height 7
click at [196, 116] on input "text" at bounding box center [157, 116] width 147 height 19
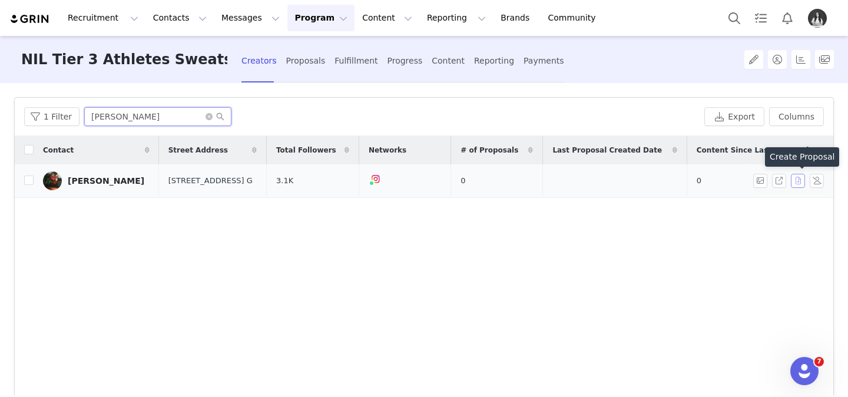
type input "[PERSON_NAME]"
click at [797, 179] on button "button" at bounding box center [798, 181] width 14 height 14
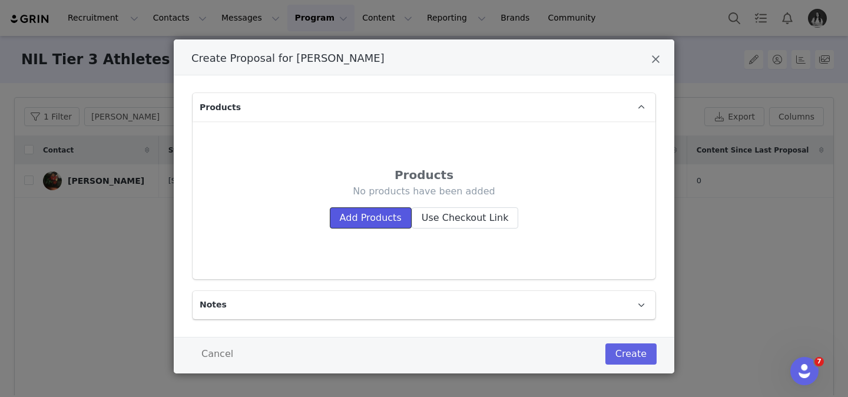
click at [388, 212] on button "Add Products" at bounding box center [371, 217] width 82 height 21
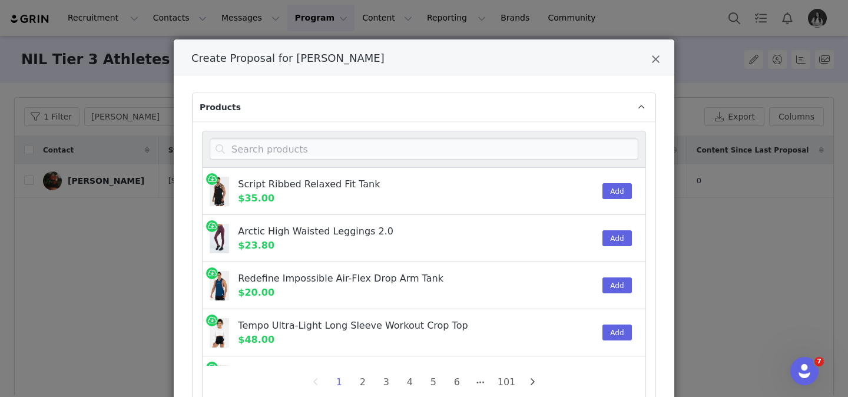
click at [378, 130] on div "Script Ribbed Relaxed Fit Tank $35.00 Add Arctic High Waisted Leggings 2.0 $23.…" at bounding box center [424, 285] width 463 height 329
click at [366, 146] on input "Create Proposal for Chandler Donaway" at bounding box center [424, 148] width 429 height 21
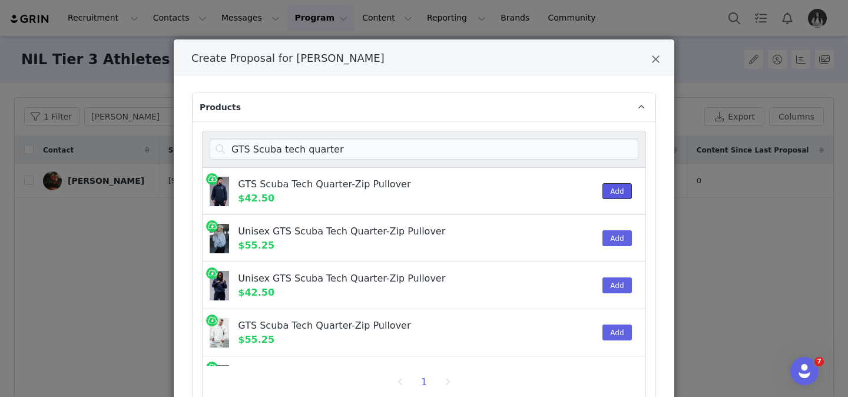
click at [619, 190] on button "Add" at bounding box center [617, 191] width 29 height 16
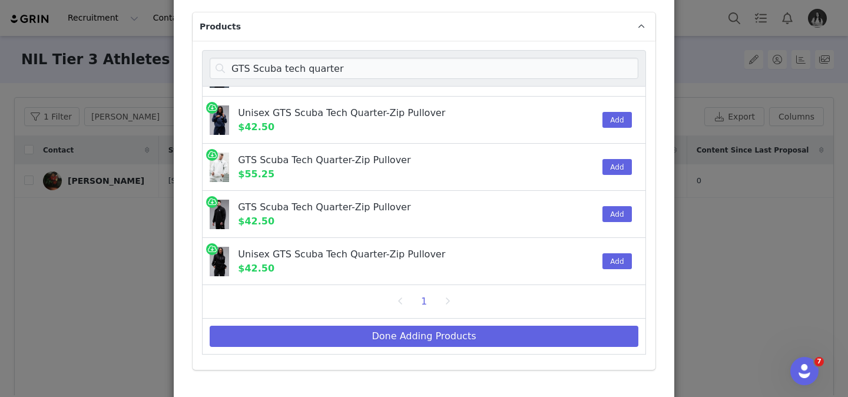
scroll to position [0, 0]
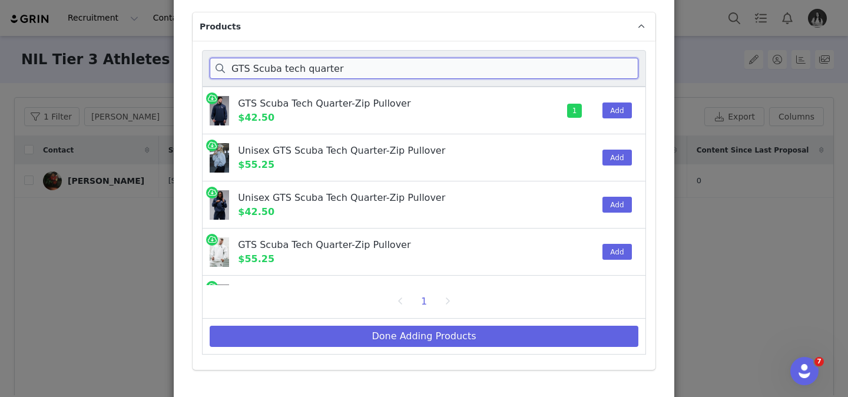
click at [348, 64] on input "GTS Scuba tech quarter" at bounding box center [424, 68] width 429 height 21
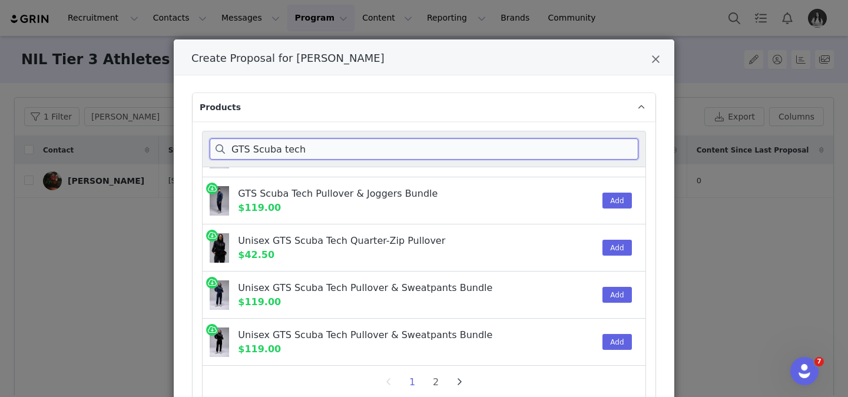
scroll to position [35, 0]
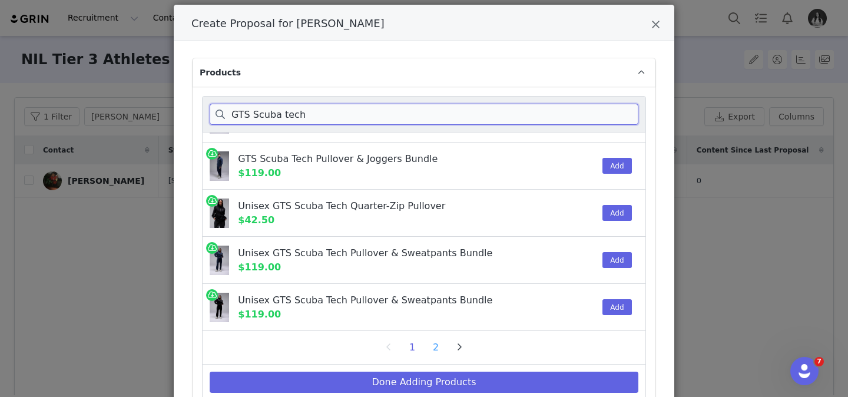
type input "GTS Scuba tech"
click at [434, 345] on li "2" at bounding box center [436, 347] width 18 height 16
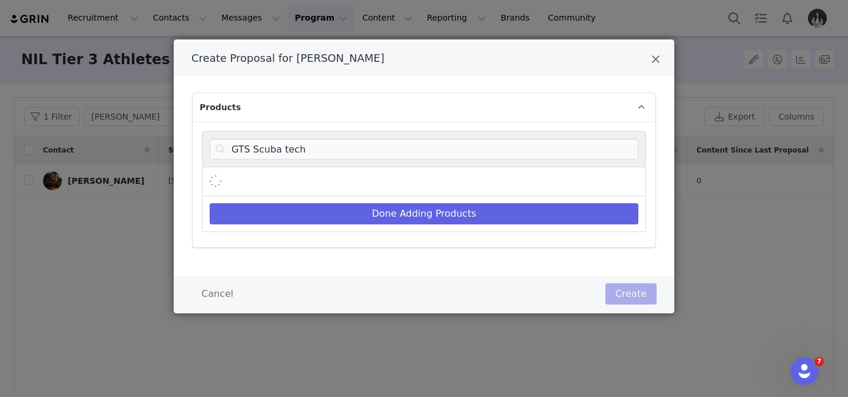
scroll to position [0, 0]
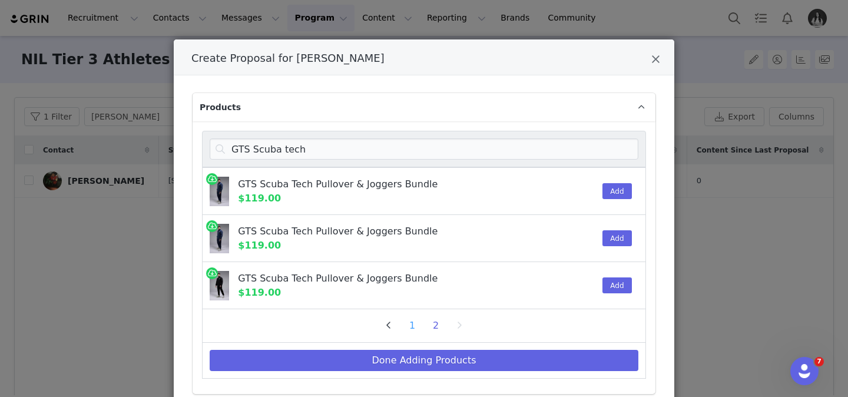
click at [414, 321] on li "1" at bounding box center [413, 326] width 18 height 16
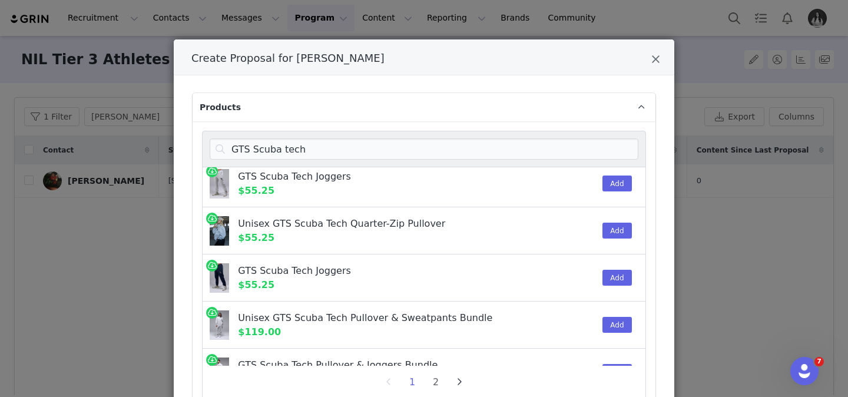
scroll to position [148, 0]
click at [623, 275] on button "Add" at bounding box center [617, 278] width 29 height 16
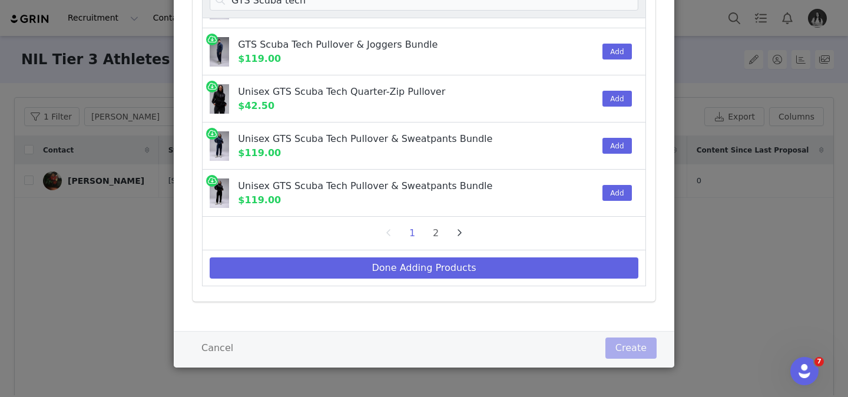
scroll to position [0, 0]
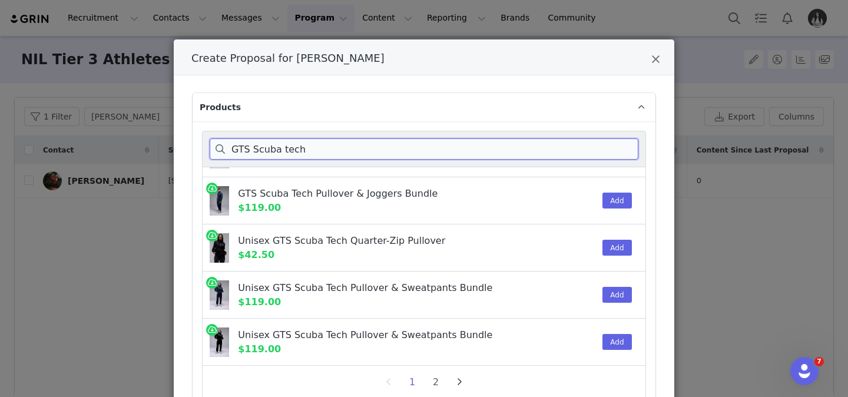
click at [417, 149] on input "GTS Scuba tech" at bounding box center [424, 148] width 429 height 21
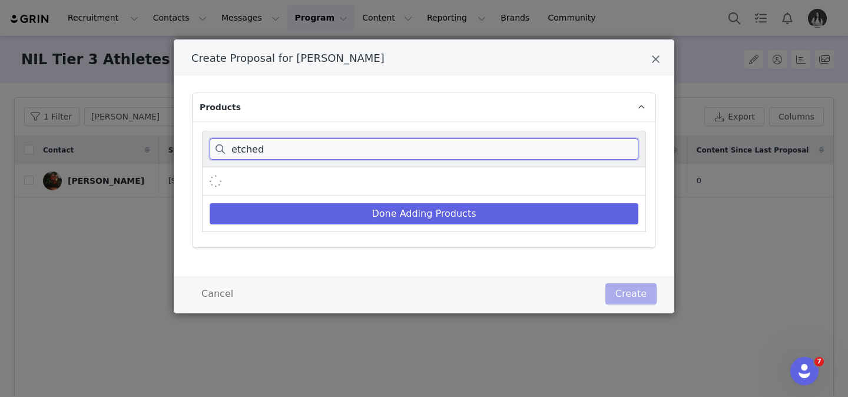
scroll to position [179, 0]
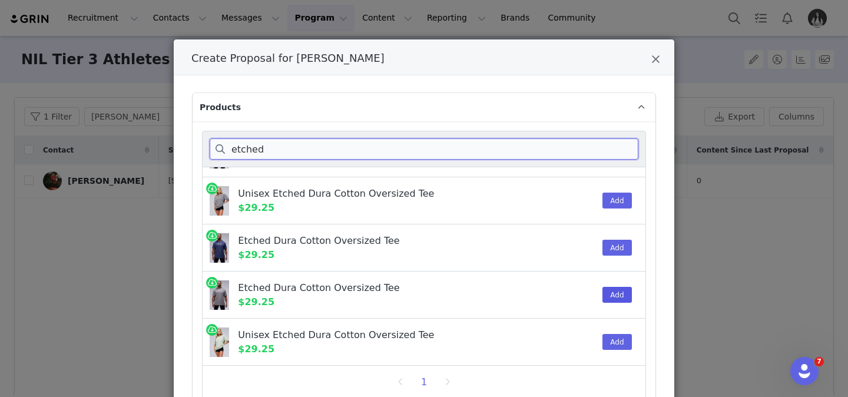
type input "etched"
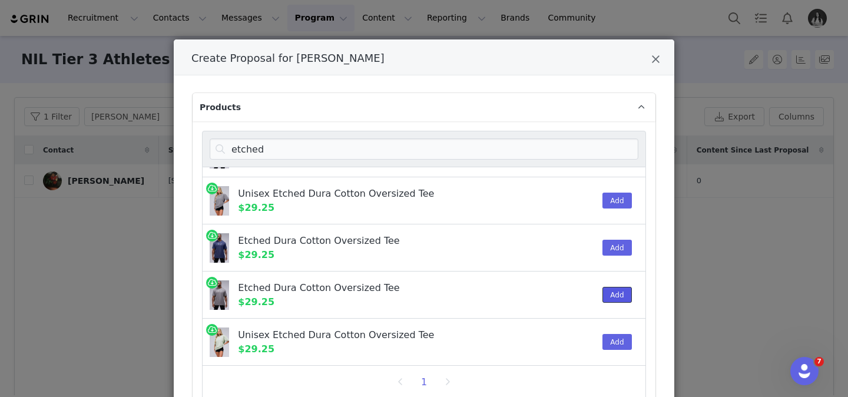
click at [625, 297] on button "Add" at bounding box center [617, 295] width 29 height 16
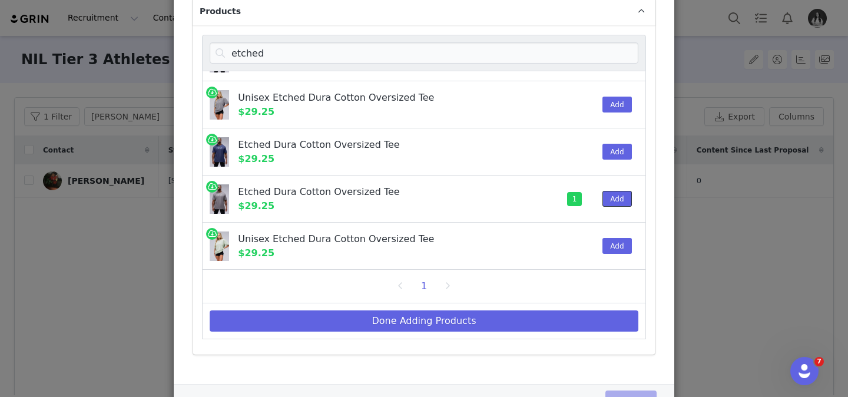
scroll to position [149, 0]
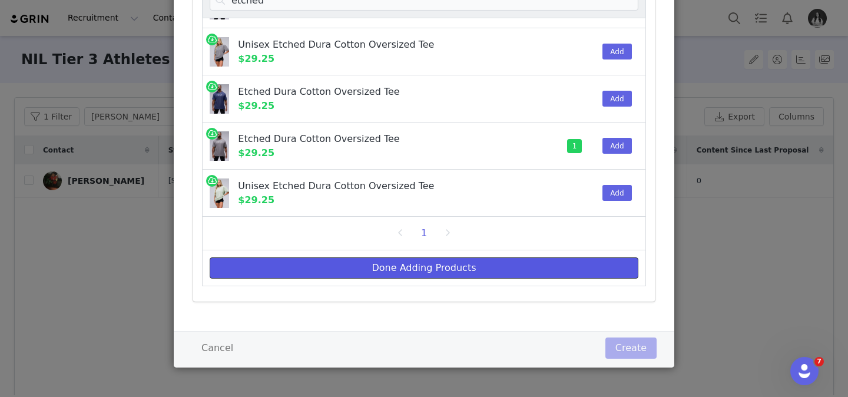
click at [567, 276] on button "Done Adding Products" at bounding box center [424, 267] width 429 height 21
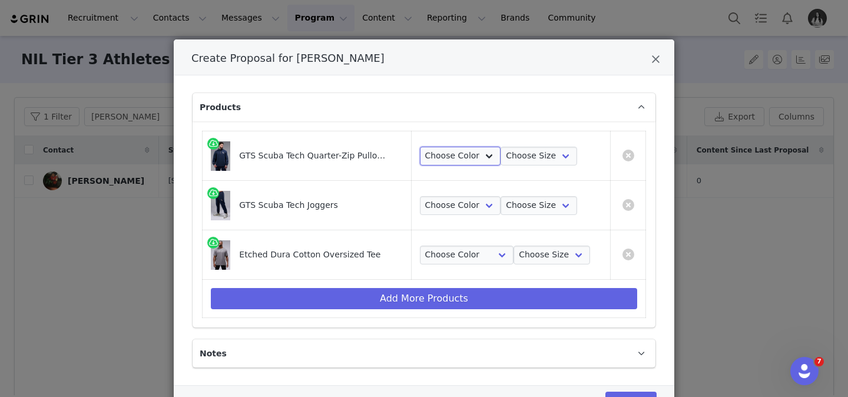
click at [475, 159] on select "Choose Color Blue Nights" at bounding box center [460, 156] width 81 height 19
select select "26288910"
click at [420, 147] on select "Choose Color Blue Nights" at bounding box center [460, 156] width 81 height 19
click at [475, 203] on select "Choose Color Blue Nights" at bounding box center [460, 205] width 81 height 19
select select "26288999"
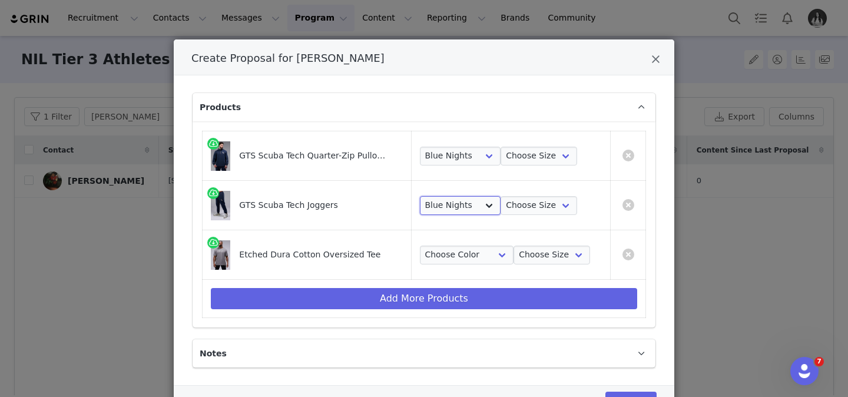
click at [420, 196] on select "Choose Color Blue Nights" at bounding box center [460, 205] width 81 height 19
click at [520, 160] on select "Choose Size S M L XL 2XL" at bounding box center [539, 156] width 77 height 19
select select "26288915"
click at [501, 147] on select "Choose Size S M L XL 2XL" at bounding box center [539, 156] width 77 height 19
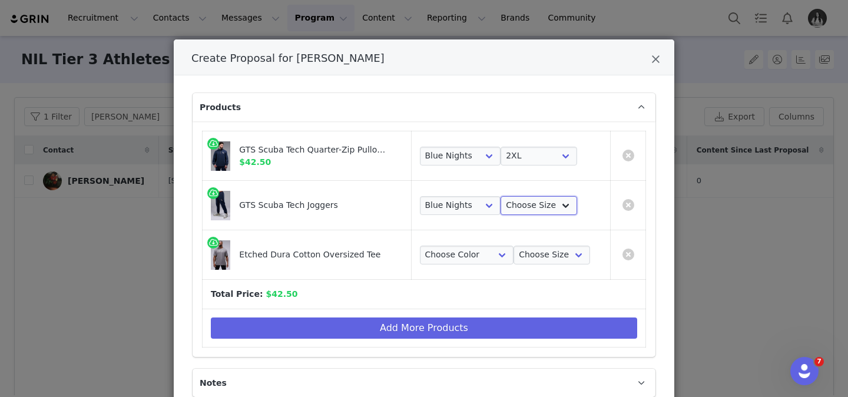
click at [541, 202] on select "Choose Size S M L XL 2XL" at bounding box center [539, 205] width 77 height 19
select select "26289004"
click at [501, 196] on select "Choose Size S M L XL 2XL" at bounding box center [539, 205] width 77 height 19
click at [476, 258] on select "Choose Color Gray Stonewash" at bounding box center [467, 255] width 94 height 19
select select "26366838"
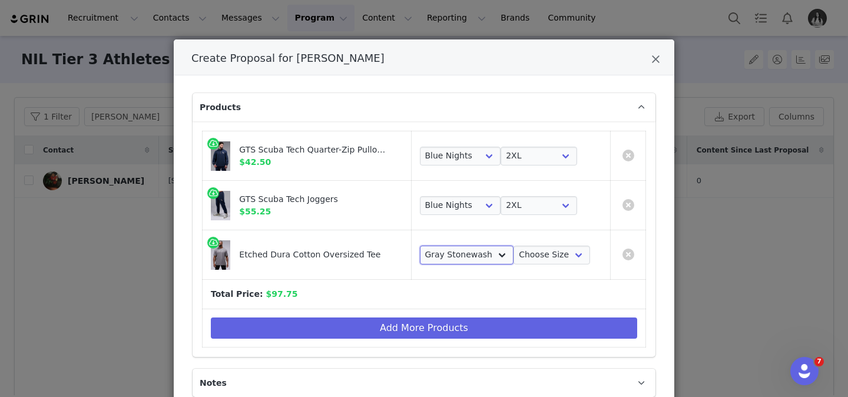
click at [420, 246] on select "Choose Color Gray Stonewash" at bounding box center [467, 255] width 94 height 19
click at [544, 255] on select "Choose Size S M L XL 2XL" at bounding box center [552, 255] width 77 height 19
select select "26355964"
click at [514, 246] on select "Choose Size S M L XL 2XL" at bounding box center [552, 255] width 77 height 19
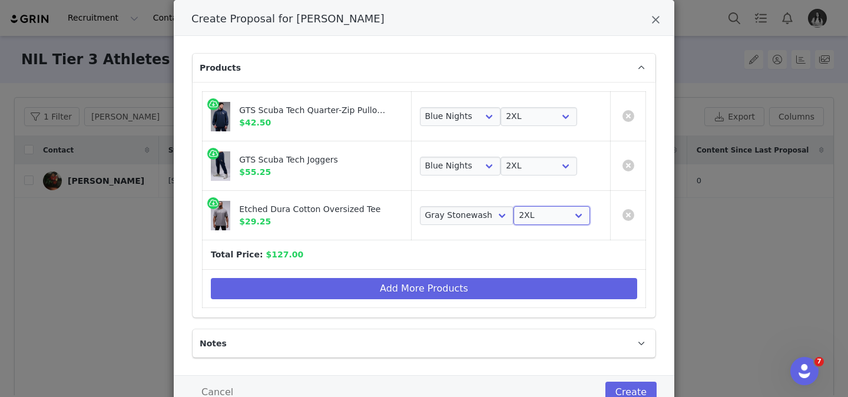
scroll to position [84, 0]
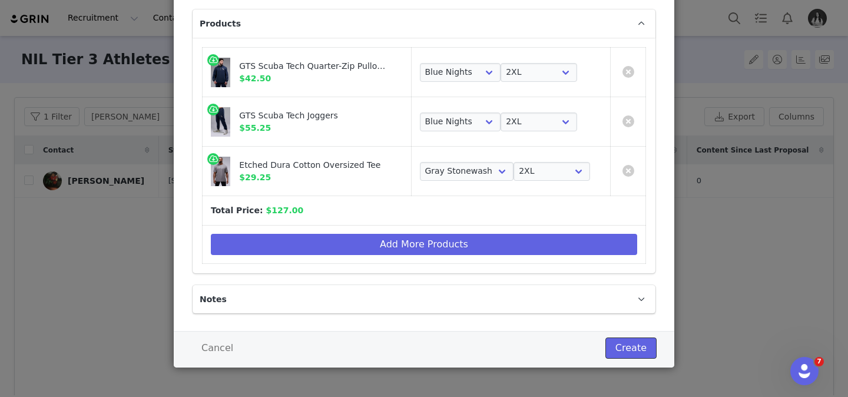
click at [618, 353] on button "Create" at bounding box center [631, 348] width 51 height 21
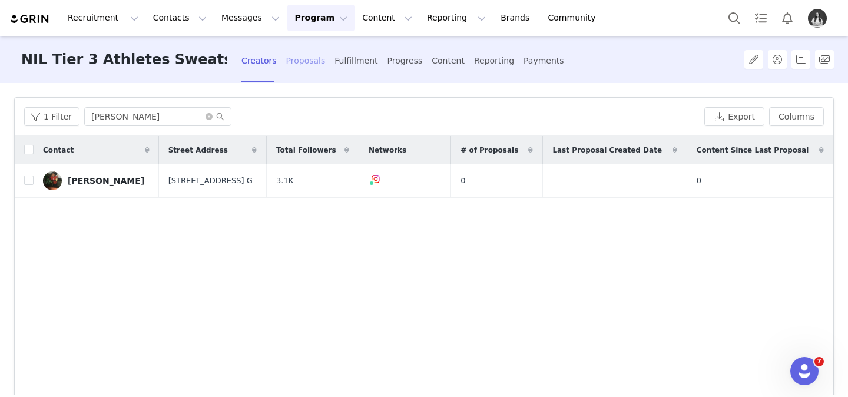
click at [286, 59] on div "Proposals" at bounding box center [305, 60] width 39 height 31
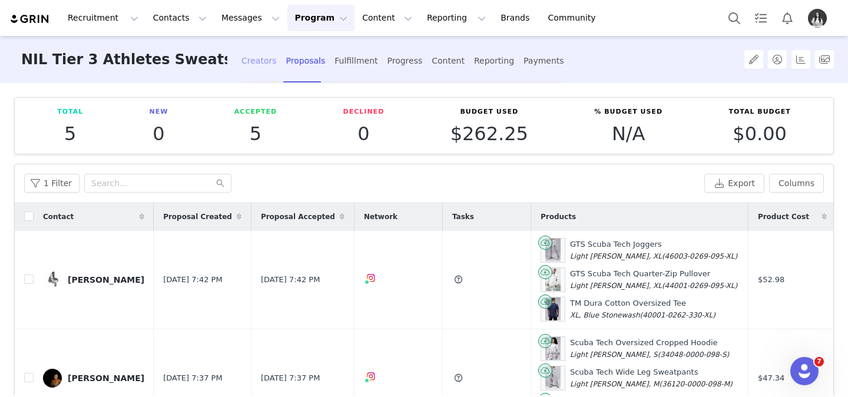
click at [242, 67] on div "Creators" at bounding box center [259, 60] width 35 height 31
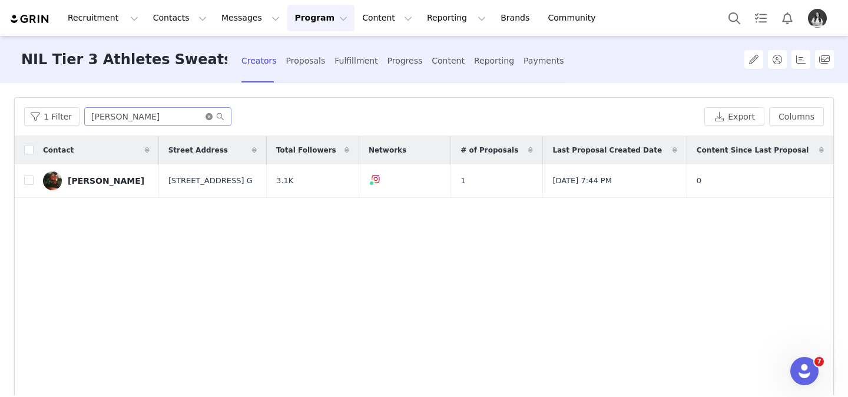
click at [206, 115] on icon "icon: close-circle" at bounding box center [209, 116] width 7 height 7
click at [173, 118] on input "text" at bounding box center [157, 116] width 147 height 19
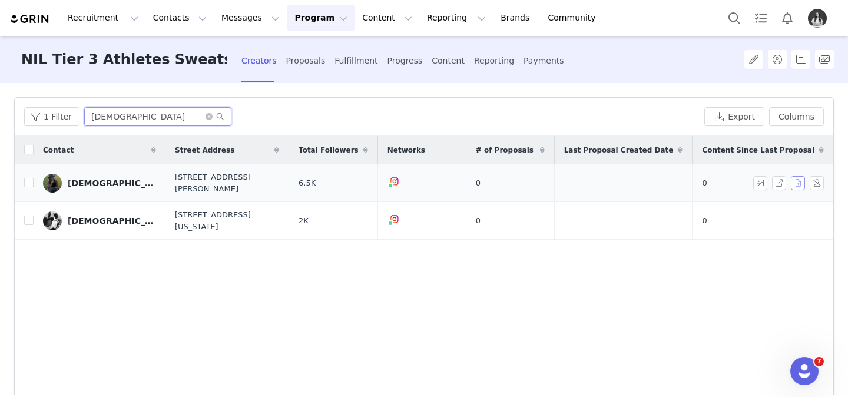
type input "[DEMOGRAPHIC_DATA]"
click at [800, 184] on button "button" at bounding box center [798, 183] width 14 height 14
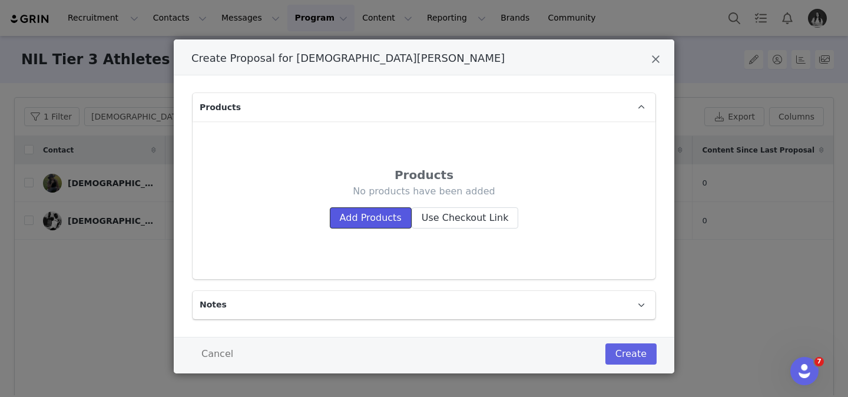
click at [357, 212] on button "Add Products" at bounding box center [371, 217] width 82 height 21
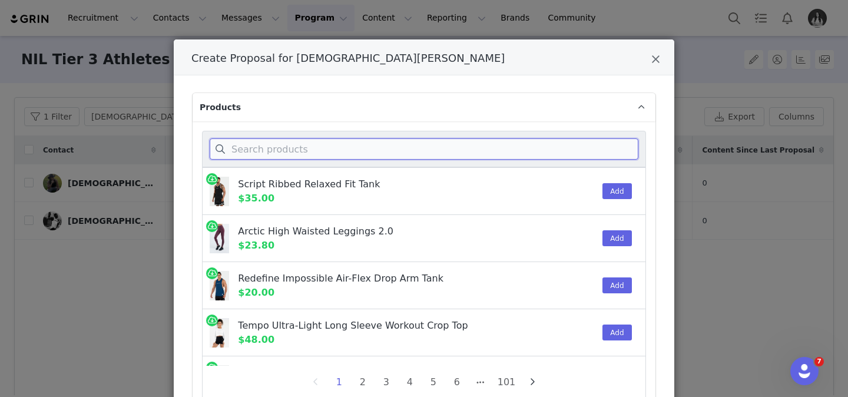
click at [395, 151] on input "Create Proposal for Christian Calhoun" at bounding box center [424, 148] width 429 height 21
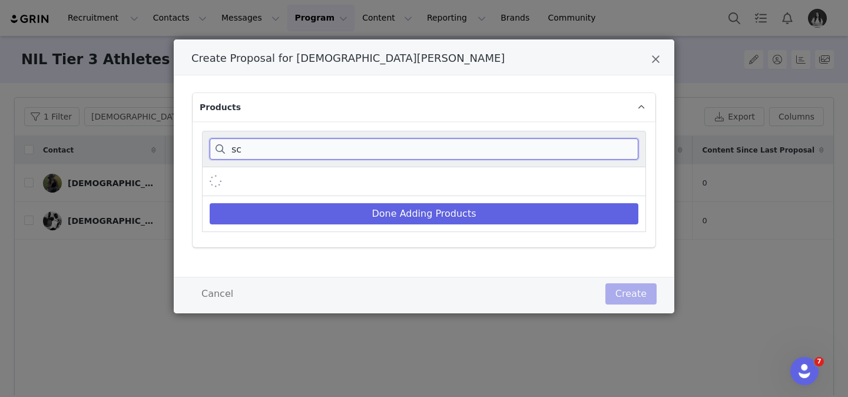
type input "s"
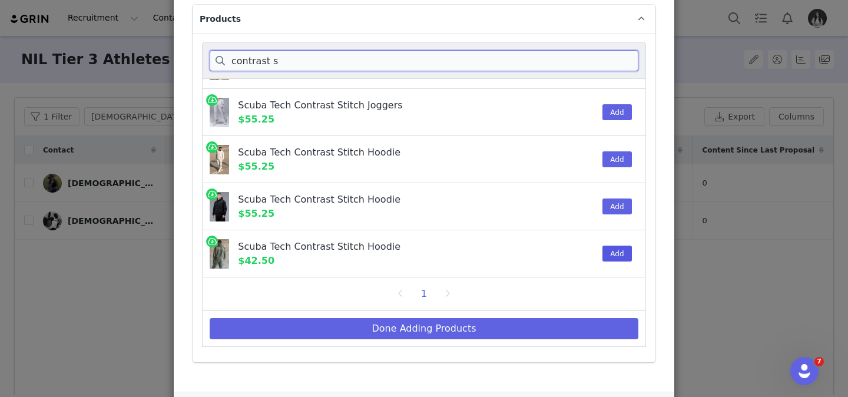
scroll to position [93, 0]
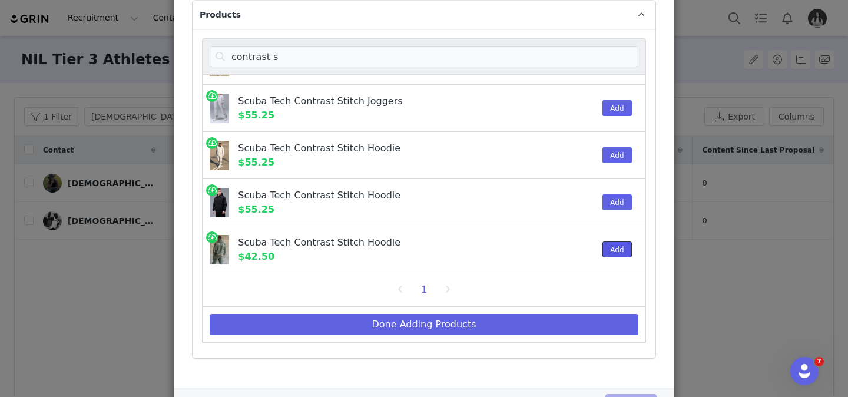
click at [616, 256] on button "Add" at bounding box center [617, 250] width 29 height 16
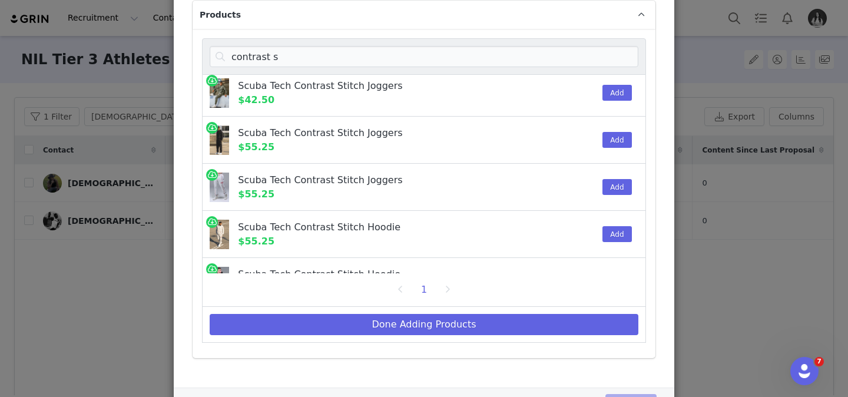
scroll to position [0, 0]
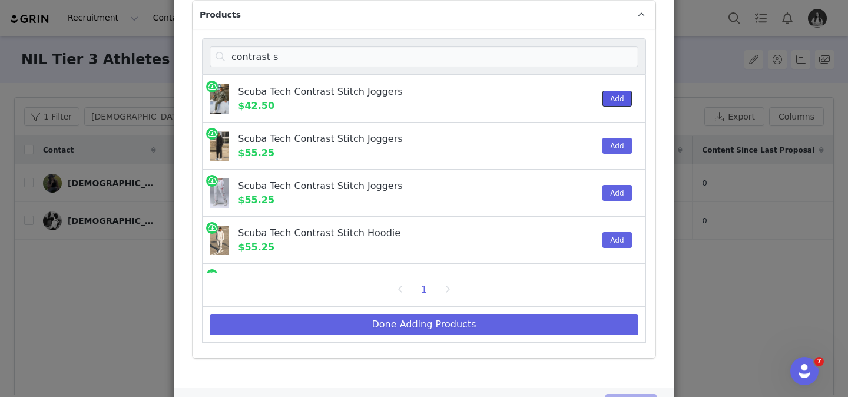
click at [616, 93] on button "Add" at bounding box center [617, 99] width 29 height 16
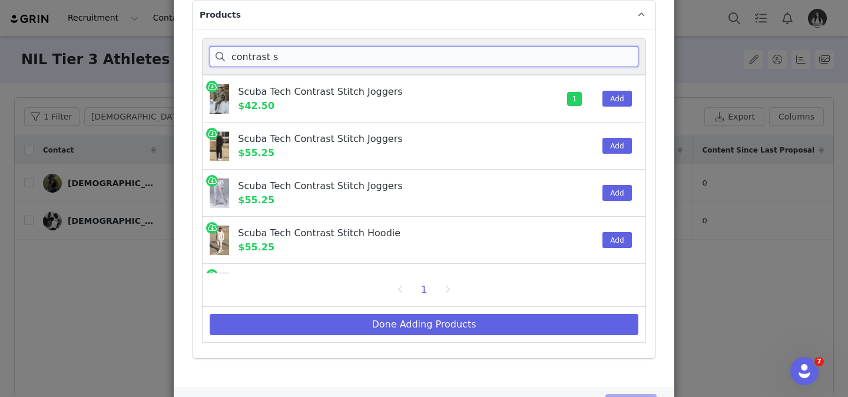
click at [434, 48] on input "contrast s" at bounding box center [424, 56] width 429 height 21
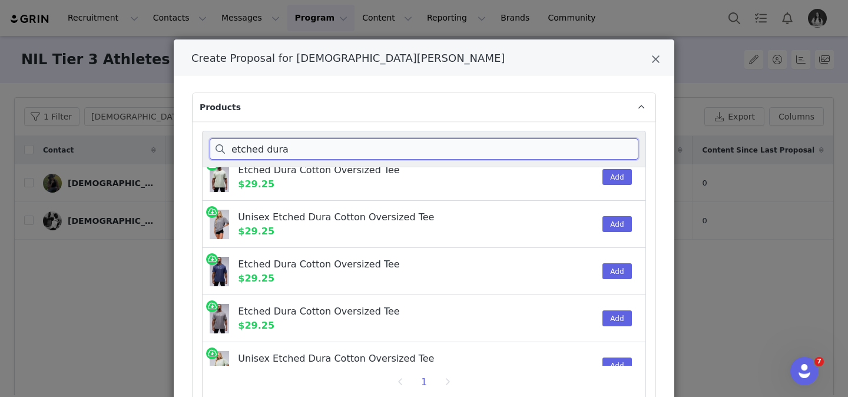
scroll to position [179, 0]
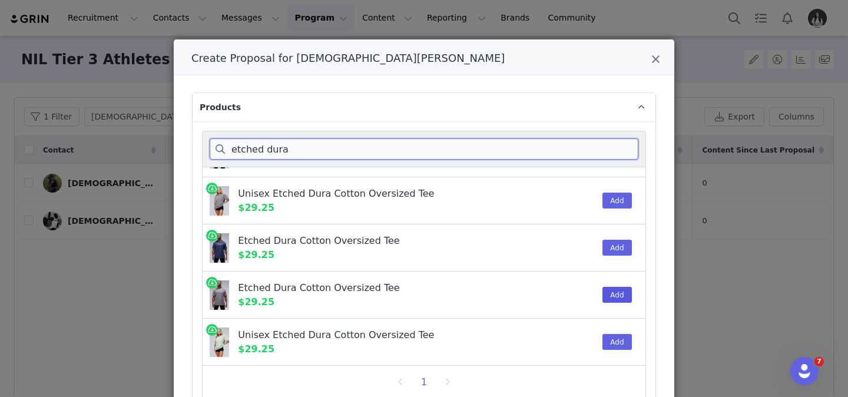
type input "etched dura"
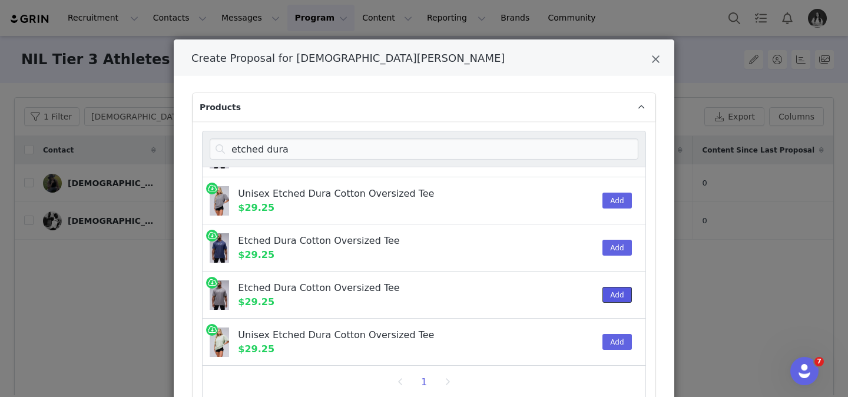
click at [622, 295] on button "Add" at bounding box center [617, 295] width 29 height 16
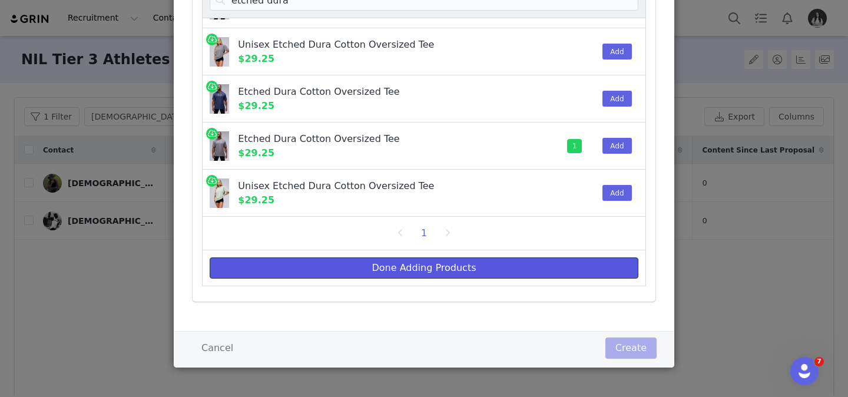
click at [550, 266] on button "Done Adding Products" at bounding box center [424, 267] width 429 height 21
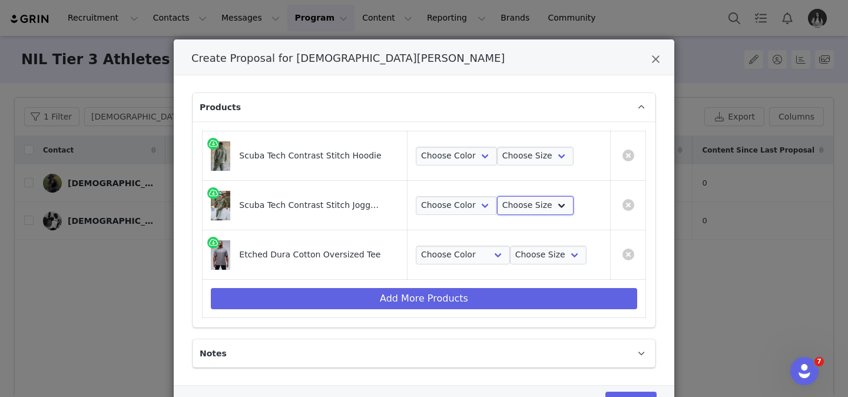
click at [531, 206] on select "Choose Size S M L XL 2XL 3XL" at bounding box center [535, 205] width 77 height 19
select select "26817580"
click at [497, 196] on select "Choose Size S M L XL 2XL 3XL" at bounding box center [535, 205] width 77 height 19
click at [526, 263] on select "Choose Size S M L XL 2XL" at bounding box center [548, 255] width 77 height 19
select select "26355961"
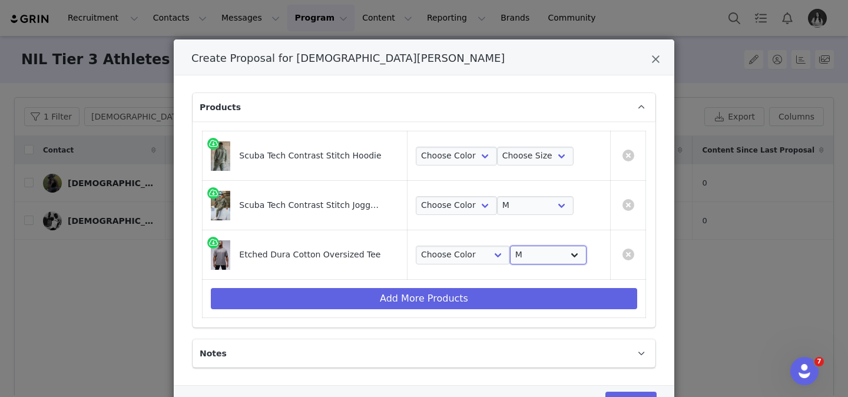
click at [510, 246] on select "Choose Size S M L XL 2XL" at bounding box center [548, 255] width 77 height 19
click at [528, 157] on select "Choose Size S M L XL 2XL 3XL" at bounding box center [535, 156] width 77 height 19
select select "26817531"
click at [497, 147] on select "Choose Size S M L XL 2XL 3XL" at bounding box center [535, 156] width 77 height 19
click at [471, 246] on select "Choose Color Gray Stonewash" at bounding box center [463, 255] width 94 height 19
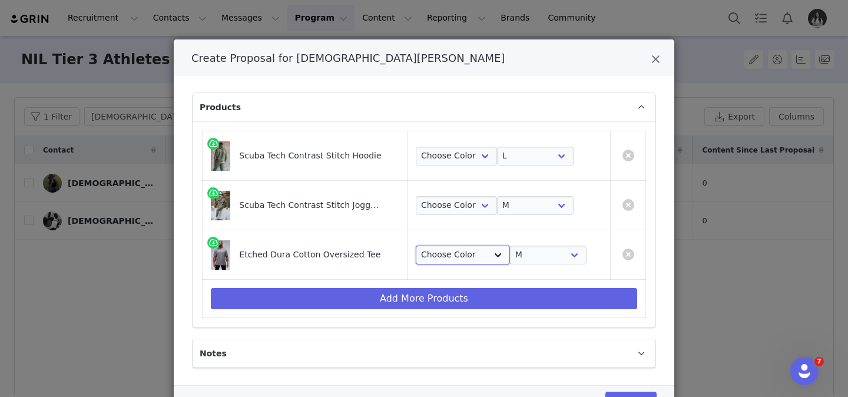
select select "26366838"
click at [417, 246] on select "Choose Color Gray Stonewash" at bounding box center [463, 255] width 94 height 19
click at [465, 207] on select "Choose Color Sage" at bounding box center [456, 205] width 81 height 19
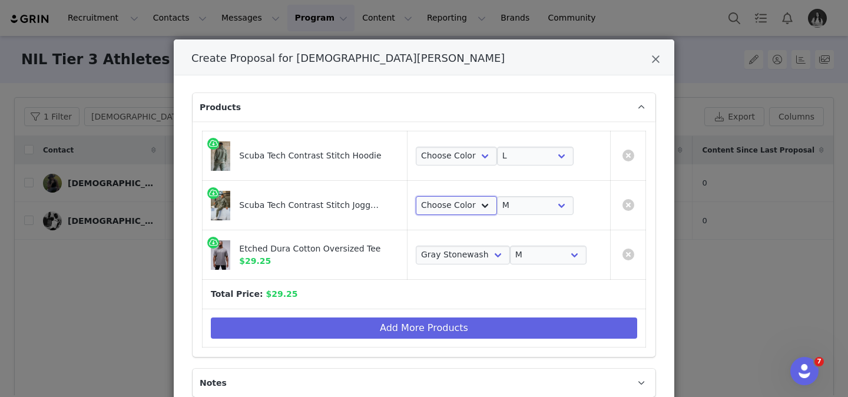
select select "26817578"
click at [417, 196] on select "Choose Color Sage" at bounding box center [456, 205] width 81 height 19
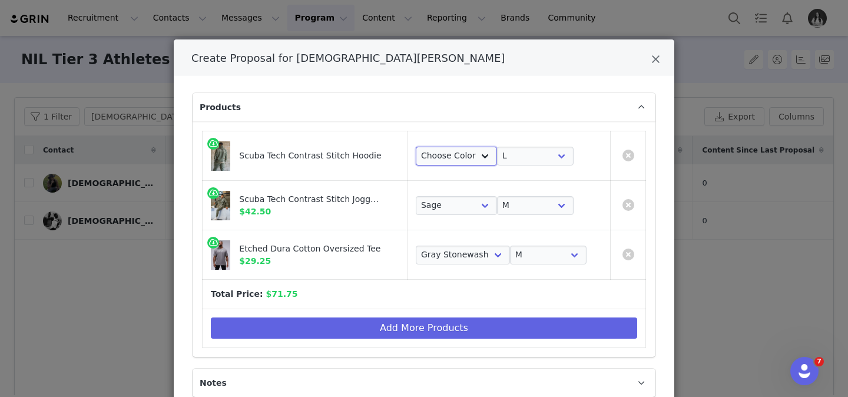
click at [449, 161] on select "Choose Color Sage" at bounding box center [456, 156] width 81 height 19
select select "26817528"
click at [417, 147] on select "Choose Color Sage" at bounding box center [456, 156] width 81 height 19
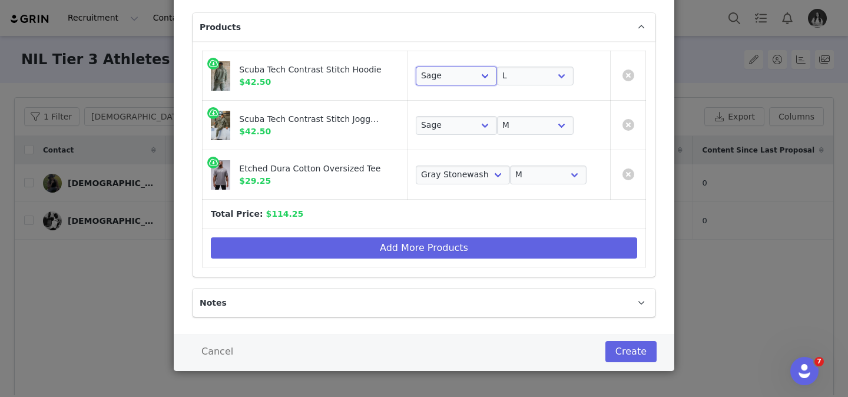
scroll to position [84, 0]
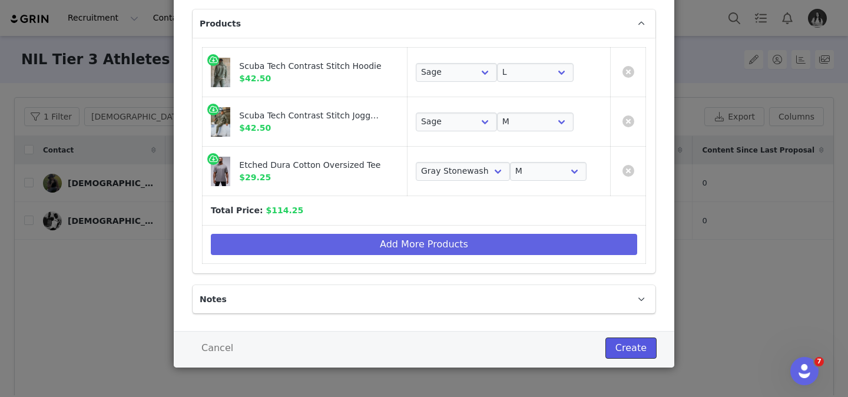
click at [616, 349] on button "Create" at bounding box center [631, 348] width 51 height 21
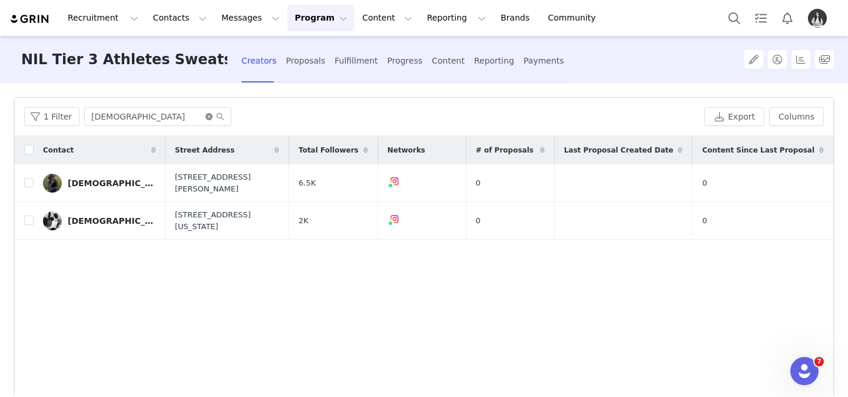
click at [207, 115] on icon "icon: close-circle" at bounding box center [209, 116] width 7 height 7
click at [188, 118] on input "text" at bounding box center [157, 116] width 147 height 19
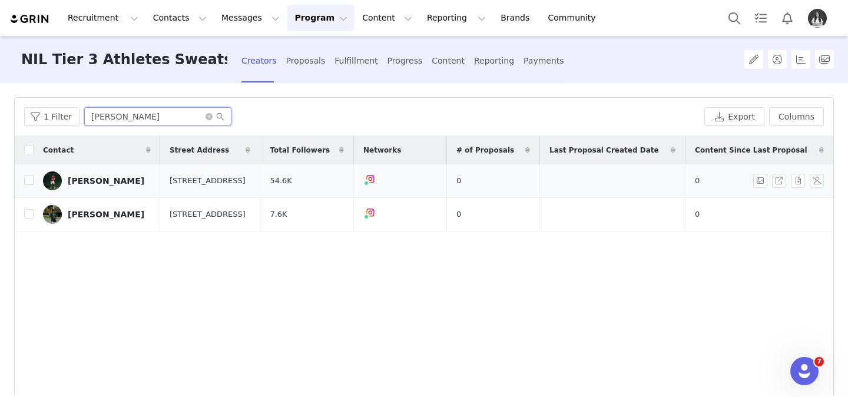
type input "[PERSON_NAME]"
click at [81, 183] on div "[PERSON_NAME]" at bounding box center [106, 180] width 77 height 9
click at [793, 178] on button "button" at bounding box center [798, 181] width 14 height 14
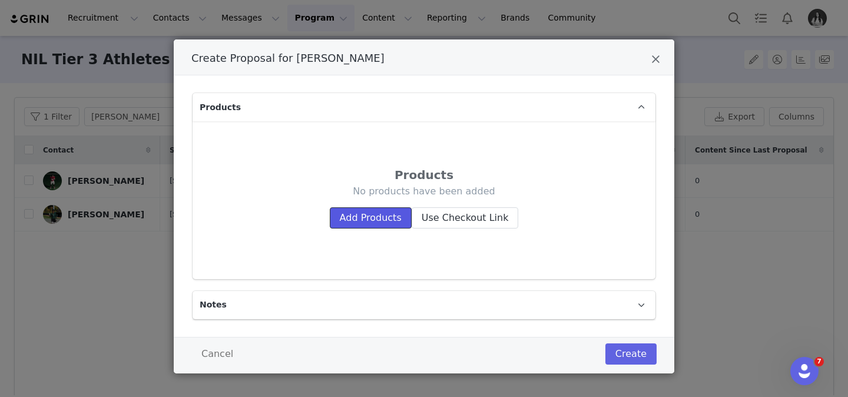
click at [394, 219] on button "Add Products" at bounding box center [371, 217] width 82 height 21
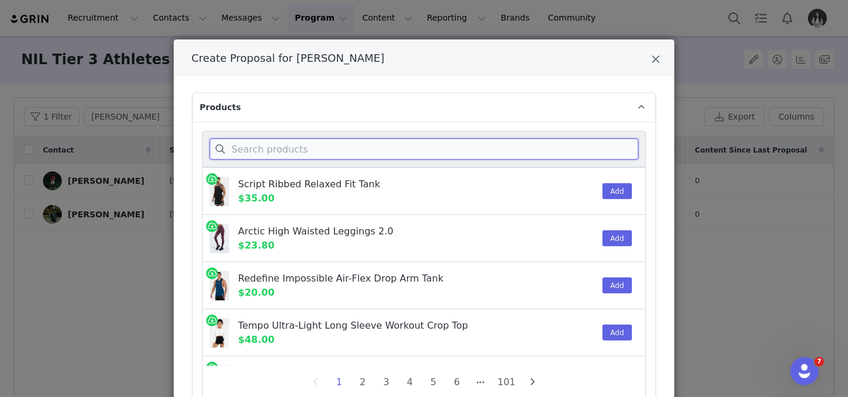
click at [352, 141] on input "Create Proposal for Reggie Jones" at bounding box center [424, 148] width 429 height 21
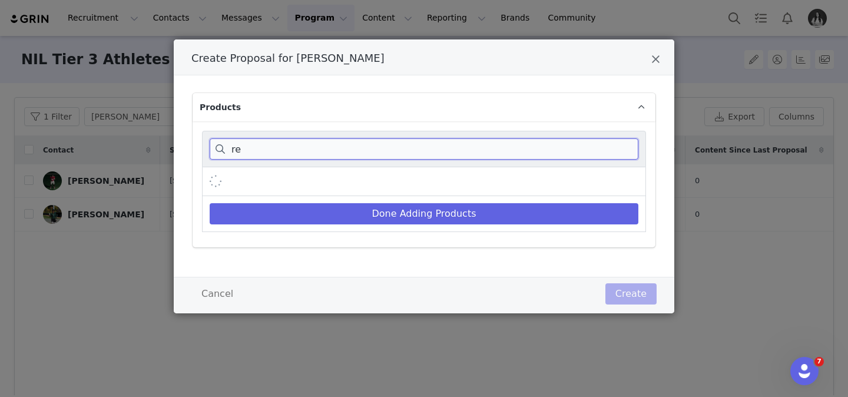
type input "r"
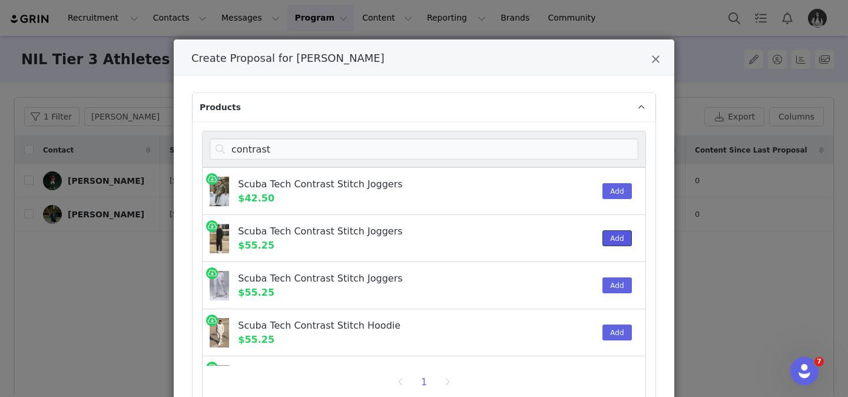
click at [621, 245] on button "Add" at bounding box center [617, 238] width 29 height 16
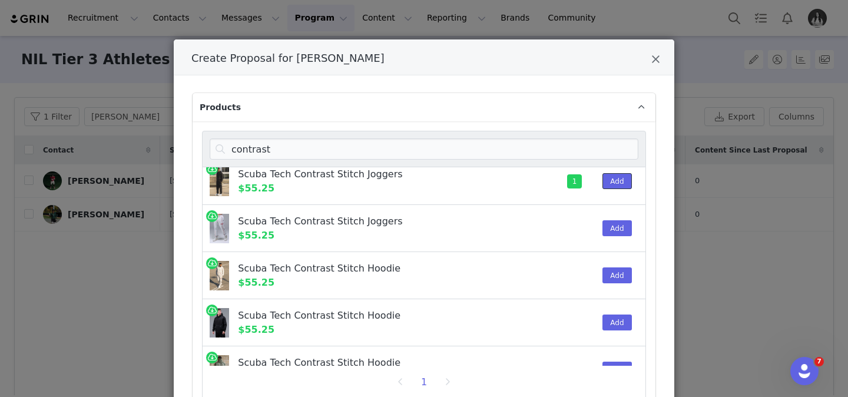
scroll to position [72, 0]
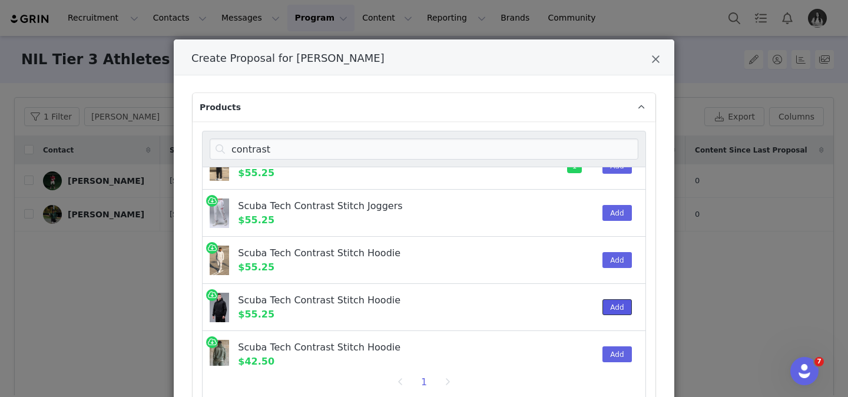
click at [616, 303] on button "Add" at bounding box center [617, 307] width 29 height 16
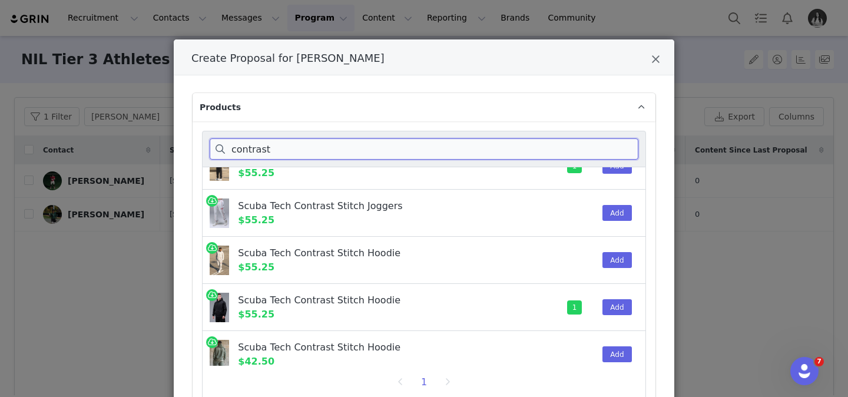
click at [619, 147] on input "contrast" at bounding box center [424, 148] width 429 height 21
drag, startPoint x: 628, startPoint y: 148, endPoint x: 279, endPoint y: 127, distance: 350.1
click at [279, 127] on div "contrast Scuba Tech Contrast Stitch Joggers $42.50 Add Scuba Tech Contrast Stit…" at bounding box center [424, 285] width 463 height 329
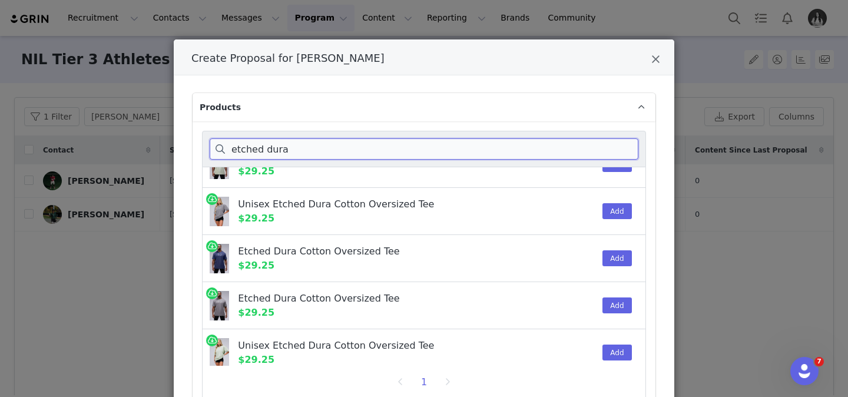
scroll to position [172, 0]
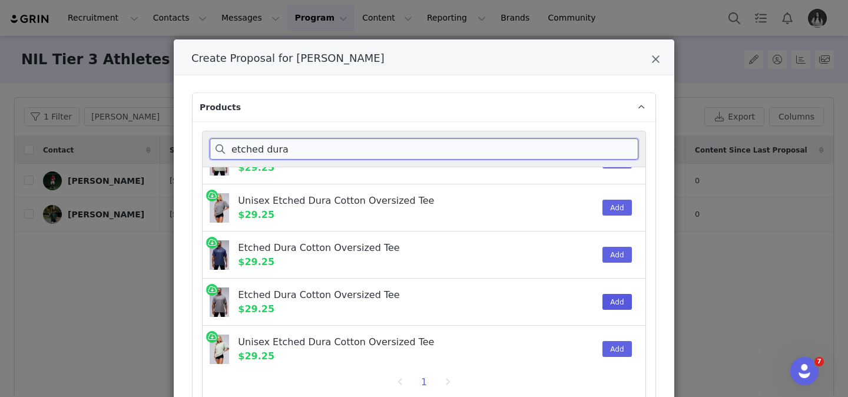
type input "etched dura"
click at [620, 303] on button "Add" at bounding box center [617, 302] width 29 height 16
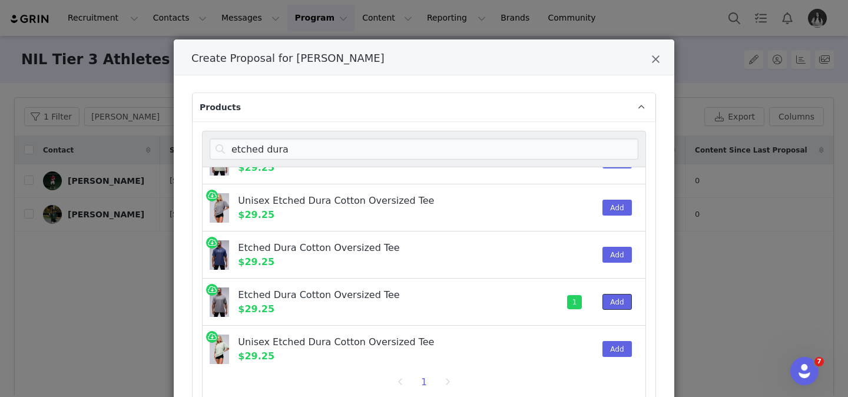
scroll to position [179, 0]
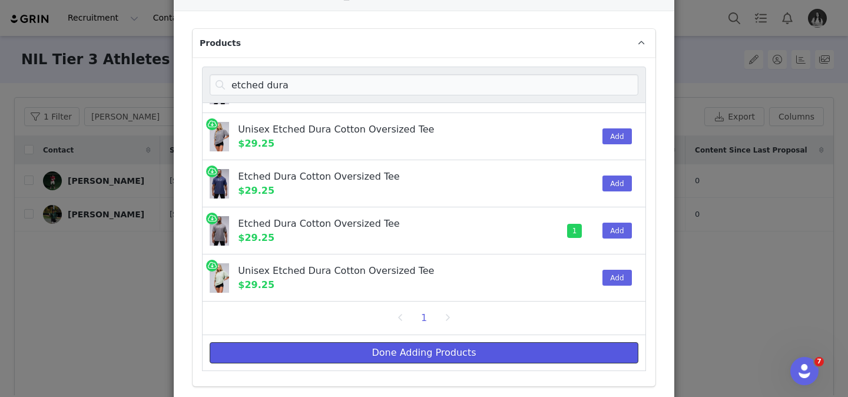
click at [497, 350] on button "Done Adding Products" at bounding box center [424, 352] width 429 height 21
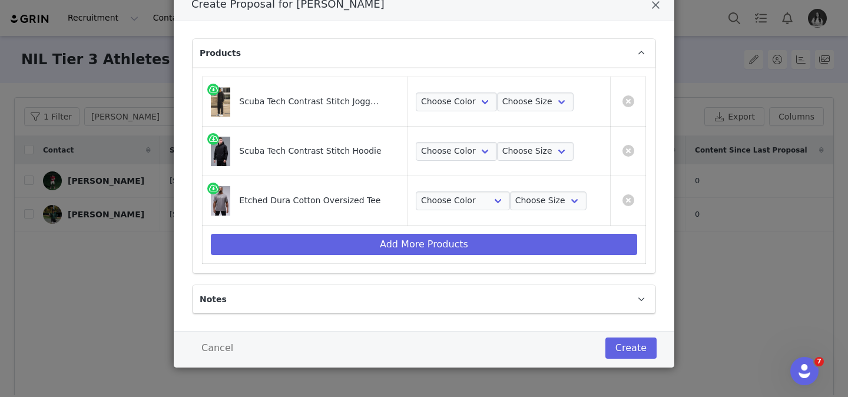
scroll to position [54, 0]
click at [432, 101] on select "Choose Color Black" at bounding box center [456, 102] width 81 height 19
select select "26817556"
click at [417, 93] on select "Choose Color Black" at bounding box center [456, 102] width 81 height 19
click at [451, 158] on select "Choose Color Black" at bounding box center [456, 151] width 81 height 19
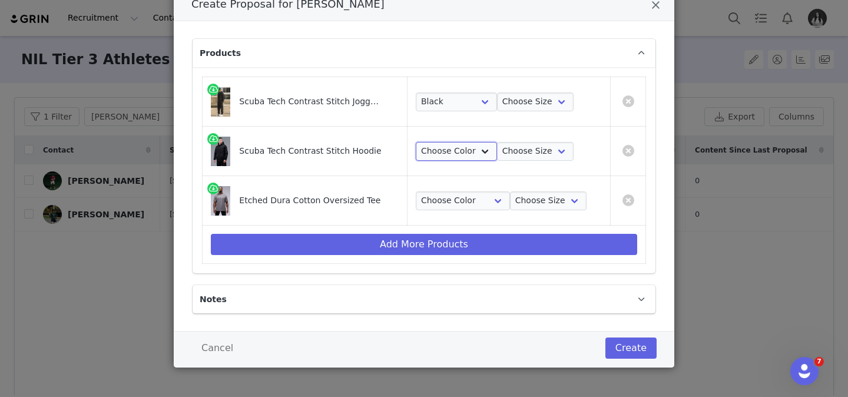
select select "26817521"
click at [417, 142] on select "Choose Color Black" at bounding box center [456, 151] width 81 height 19
click at [451, 199] on select "Choose Color Gray Stonewash" at bounding box center [463, 200] width 94 height 19
select select "26366838"
click at [417, 191] on select "Choose Color Gray Stonewash" at bounding box center [463, 200] width 94 height 19
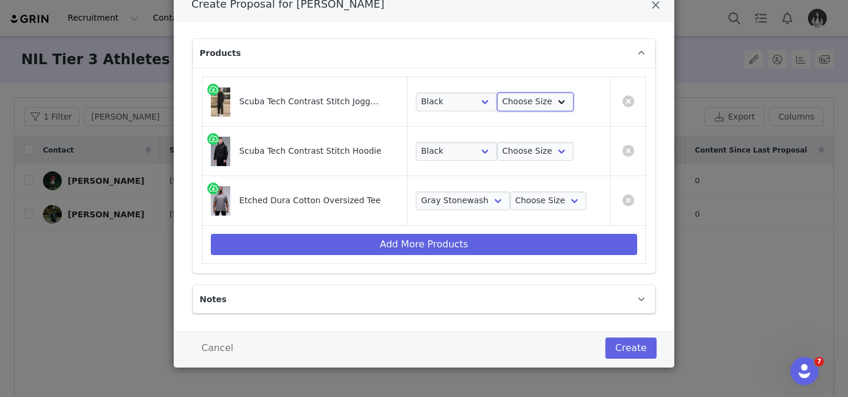
click at [526, 95] on select "Choose Size S M L XL 2XL 3XL" at bounding box center [535, 102] width 77 height 19
select select "26817560"
click at [497, 93] on select "Choose Size S M L XL 2XL 3XL" at bounding box center [535, 102] width 77 height 19
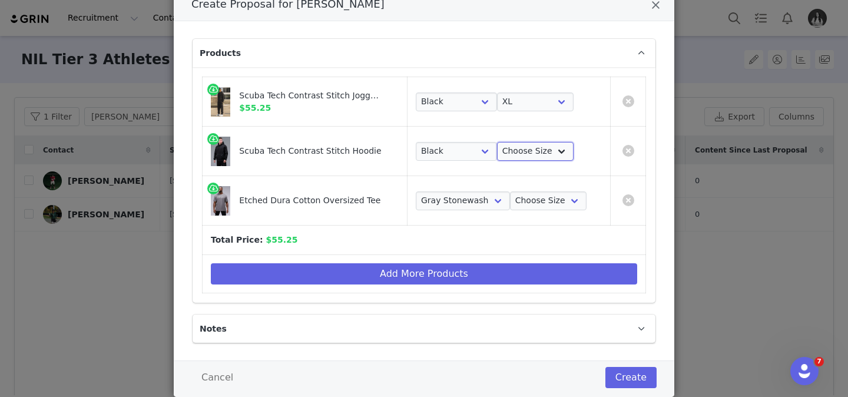
click at [530, 155] on select "Choose Size S M L XL 2XL 3XL" at bounding box center [535, 151] width 77 height 19
select select "26817525"
click at [497, 142] on select "Choose Size S M L XL 2XL 3XL" at bounding box center [535, 151] width 77 height 19
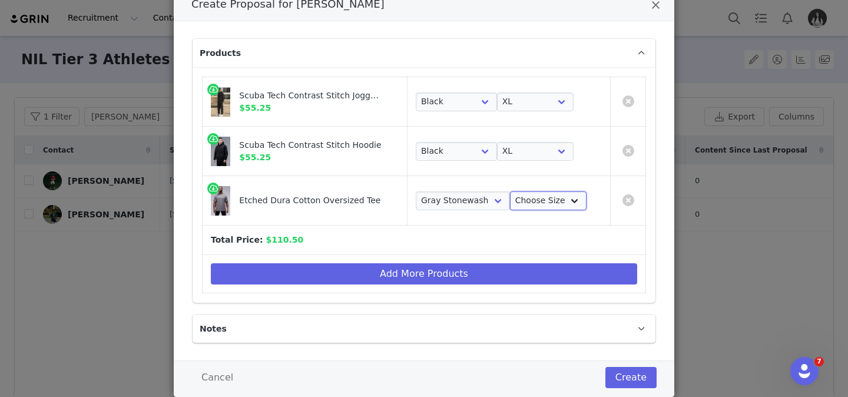
click at [528, 199] on select "Choose Size S M L XL 2XL" at bounding box center [548, 200] width 77 height 19
select select "26355963"
click at [510, 191] on select "Choose Size S M L XL 2XL" at bounding box center [548, 200] width 77 height 19
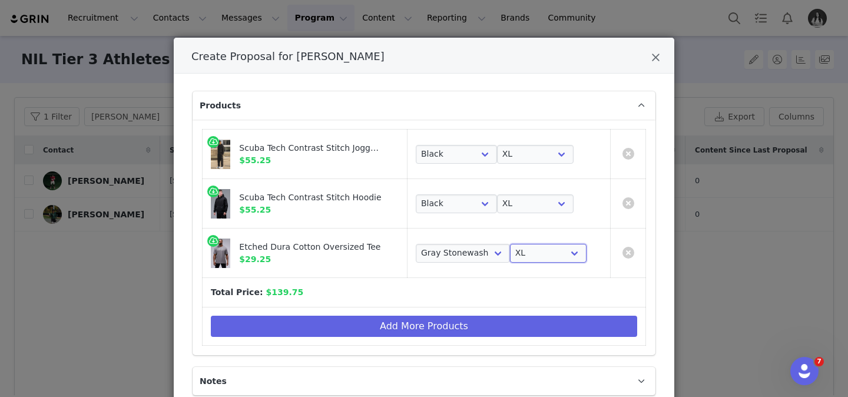
scroll to position [52, 0]
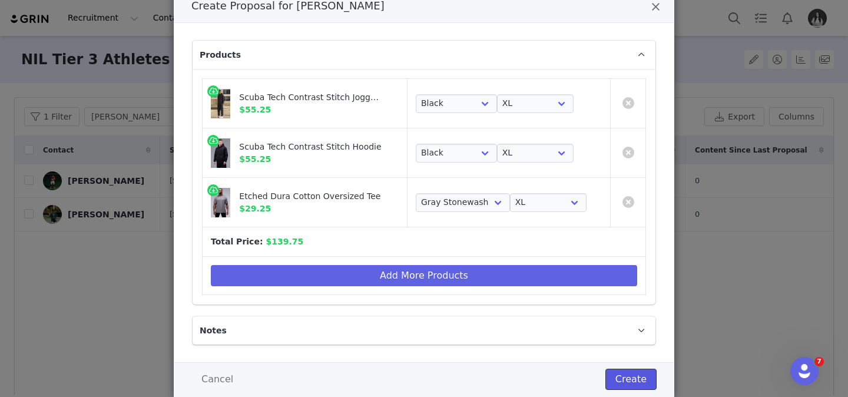
click at [644, 373] on button "Create" at bounding box center [631, 379] width 51 height 21
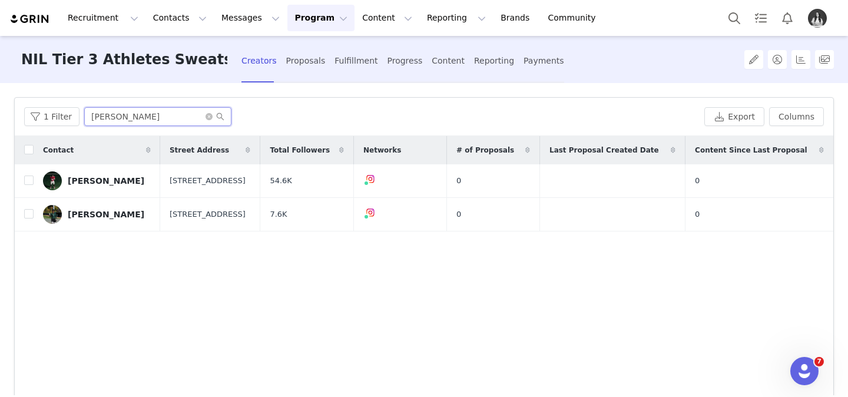
click at [128, 114] on input "[PERSON_NAME]" at bounding box center [157, 116] width 147 height 19
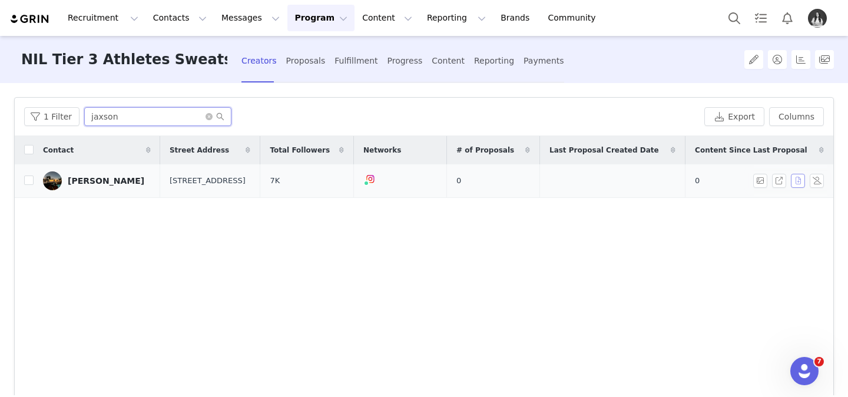
type input "jaxson"
click at [795, 186] on button "button" at bounding box center [798, 181] width 14 height 14
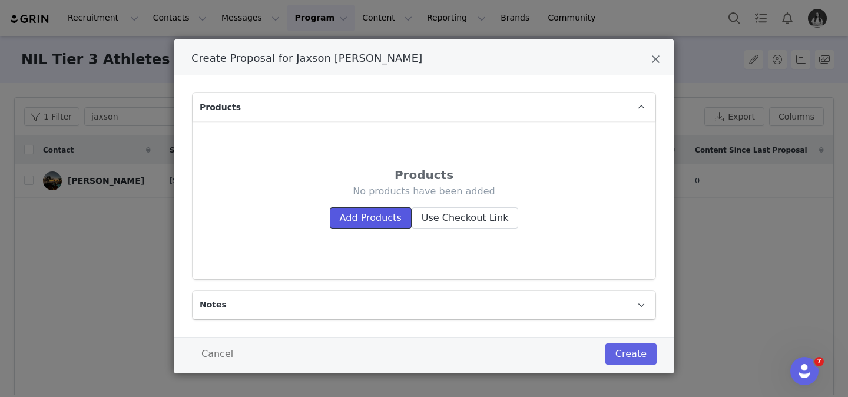
click at [361, 218] on button "Add Products" at bounding box center [371, 217] width 82 height 21
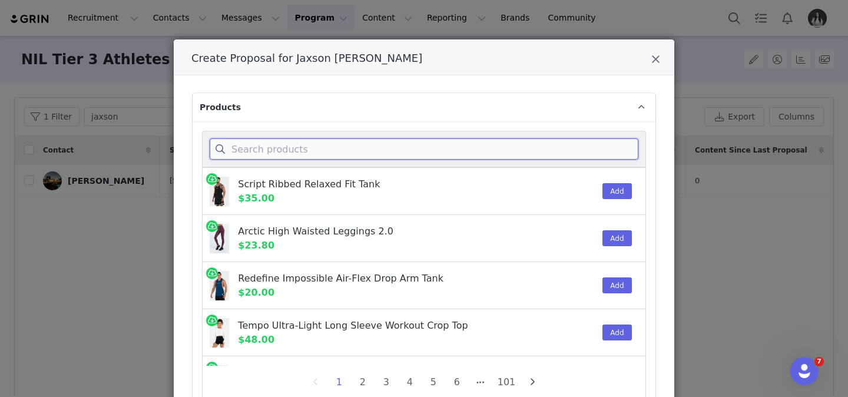
click at [349, 139] on input "Create Proposal for Jaxson Hutcheon" at bounding box center [424, 148] width 429 height 21
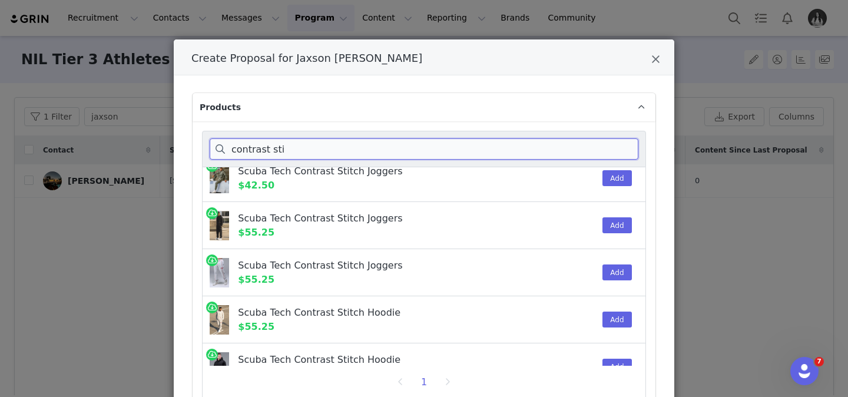
scroll to position [18, 0]
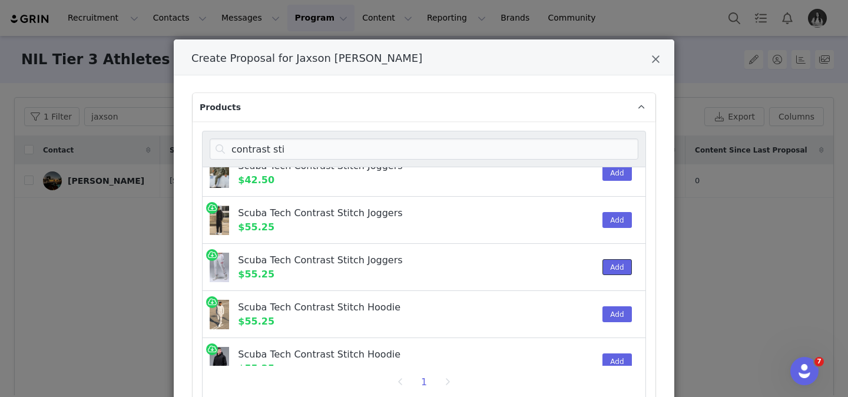
click at [605, 262] on button "Add" at bounding box center [617, 267] width 29 height 16
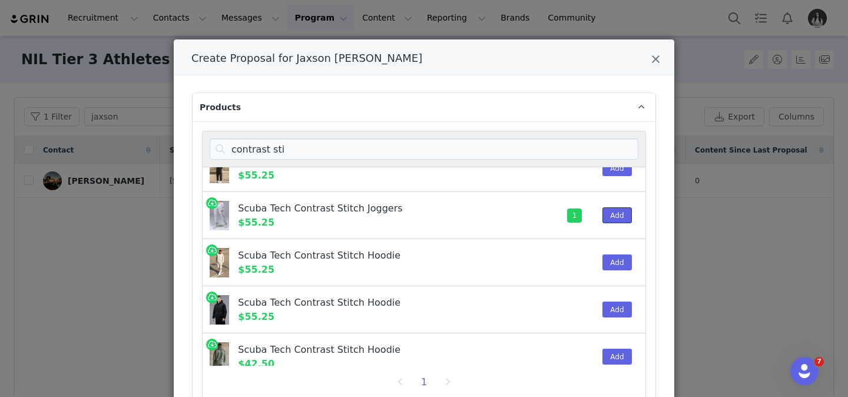
scroll to position [72, 0]
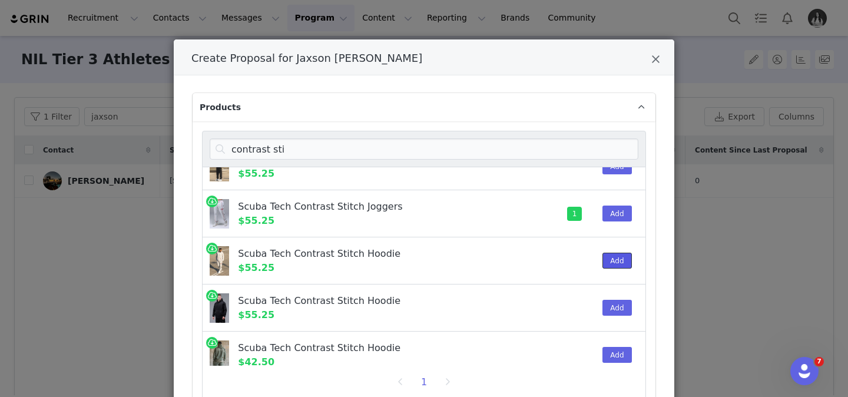
click at [615, 260] on button "Add" at bounding box center [617, 261] width 29 height 16
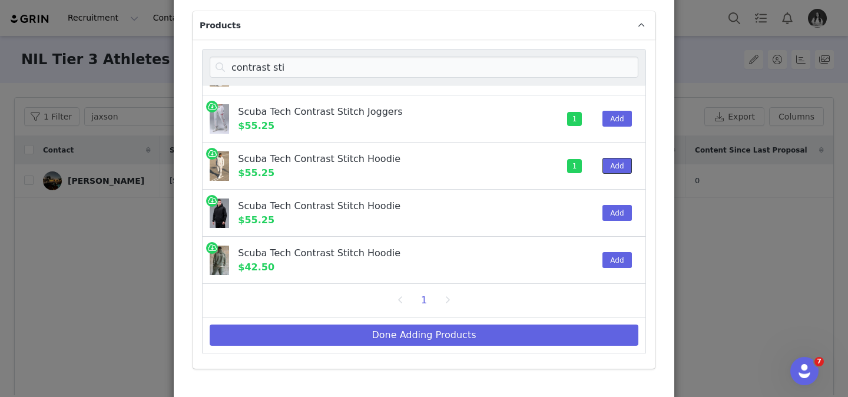
scroll to position [88, 0]
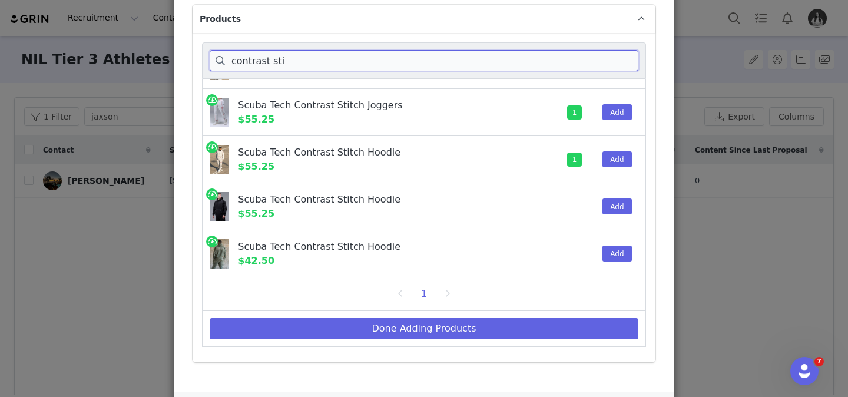
click at [365, 59] on input "contrast sti" at bounding box center [424, 60] width 429 height 21
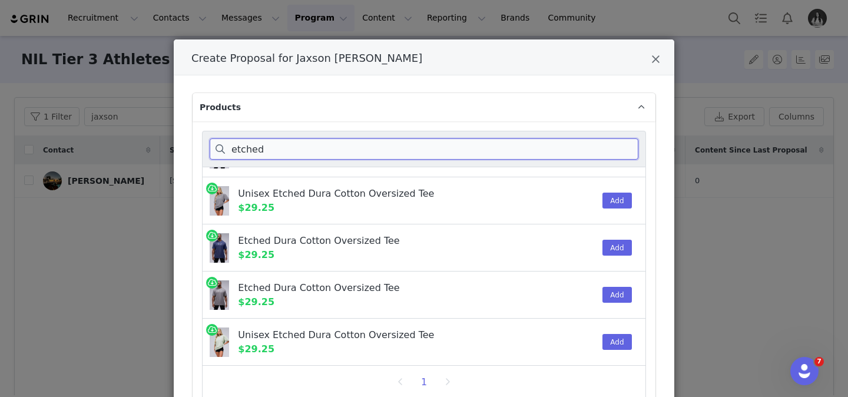
scroll to position [39, 0]
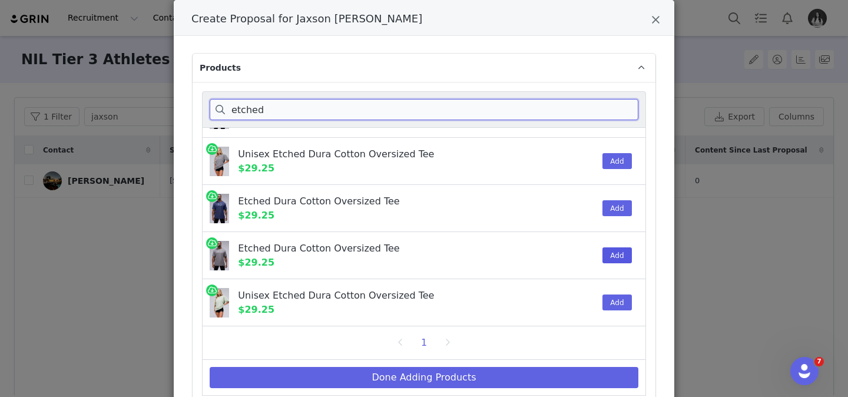
type input "etched"
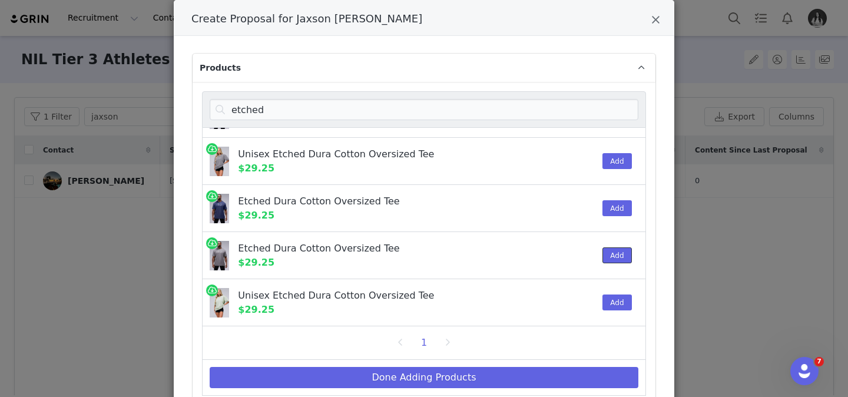
drag, startPoint x: 609, startPoint y: 257, endPoint x: 603, endPoint y: 272, distance: 15.6
click at [609, 257] on button "Add" at bounding box center [617, 255] width 29 height 16
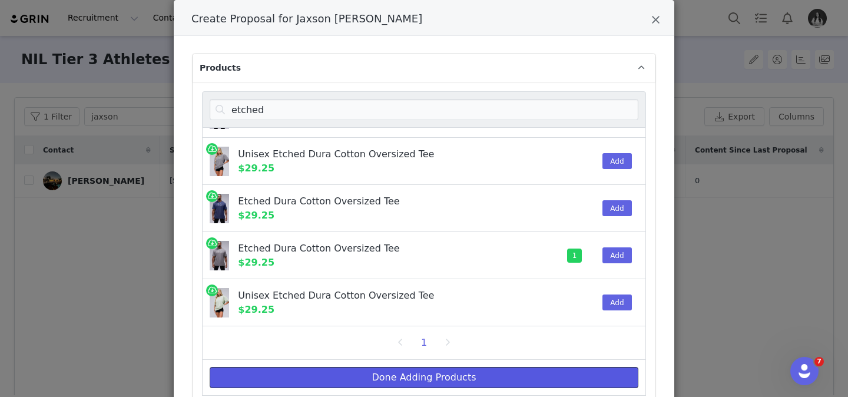
click at [522, 382] on button "Done Adding Products" at bounding box center [424, 377] width 429 height 21
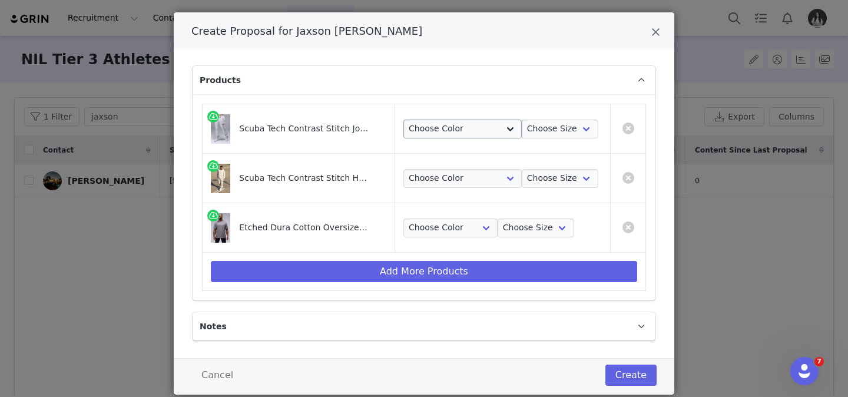
scroll to position [25, 0]
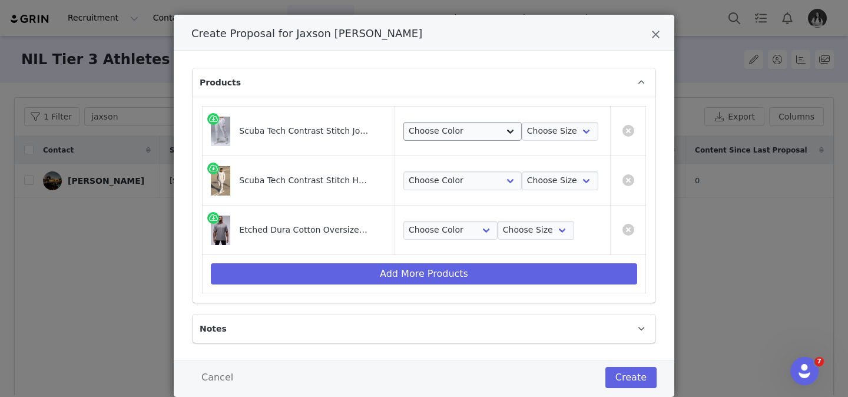
click at [483, 112] on td "Choose Color Light [PERSON_NAME] Choose Size S M L XL 2XL 3XL" at bounding box center [503, 131] width 216 height 49
click at [480, 123] on select "Choose Color Light [PERSON_NAME]" at bounding box center [463, 131] width 118 height 19
select select "26817570"
click at [411, 122] on select "Choose Color Light [PERSON_NAME]" at bounding box center [463, 131] width 118 height 19
click at [469, 176] on select "Choose Color Light [PERSON_NAME]" at bounding box center [463, 180] width 118 height 19
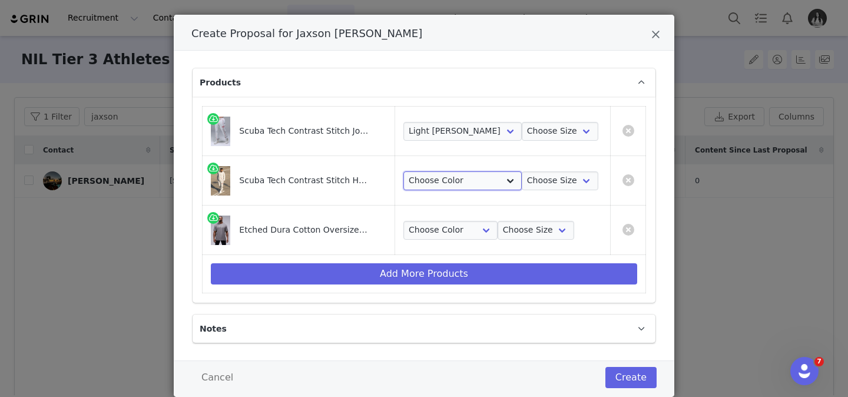
select select "26817542"
click at [411, 171] on select "Choose Color Light [PERSON_NAME]" at bounding box center [463, 180] width 118 height 19
click at [455, 232] on select "Choose Color Gray Stonewash" at bounding box center [451, 230] width 94 height 19
select select "26366838"
click at [411, 221] on select "Choose Color Gray Stonewash" at bounding box center [451, 230] width 94 height 19
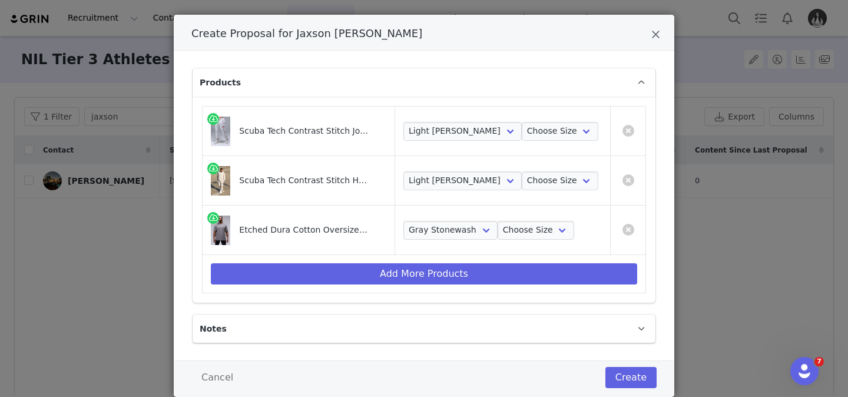
click at [549, 146] on td "Choose Color Light [PERSON_NAME] Choose Size S M L XL 2XL 3XL" at bounding box center [503, 131] width 216 height 49
click at [553, 131] on select "Choose Size S M L XL 2XL 3XL" at bounding box center [560, 131] width 77 height 19
select select "26817573"
click at [522, 122] on select "Choose Size S M L XL 2XL 3XL" at bounding box center [560, 131] width 77 height 19
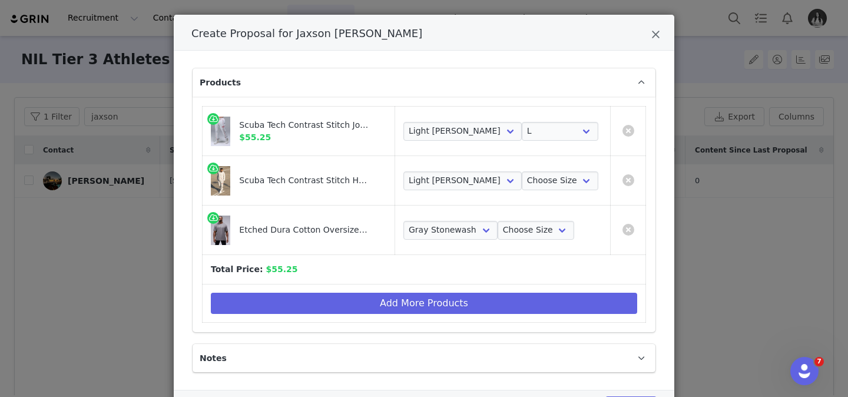
click at [543, 170] on td "Choose Color Light [PERSON_NAME] Choose Size S M L XL 2XL 3XL" at bounding box center [503, 180] width 216 height 49
click at [543, 177] on select "Choose Size S M L XL 2XL 3XL" at bounding box center [560, 180] width 77 height 19
select select "26817545"
click at [522, 171] on select "Choose Size S M L XL 2XL 3XL" at bounding box center [560, 180] width 77 height 19
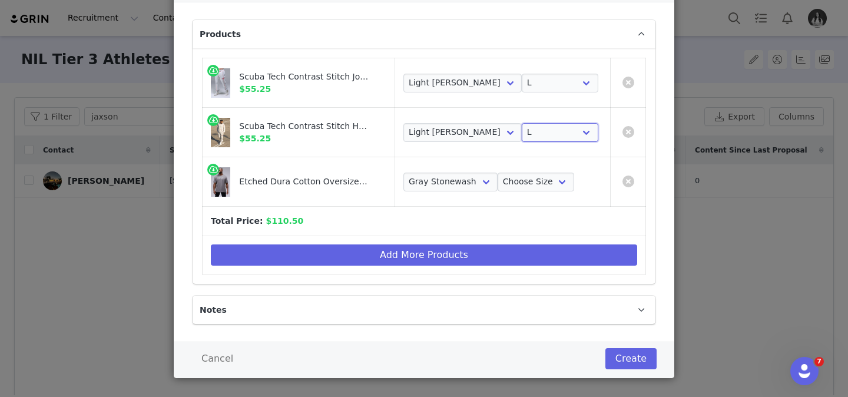
scroll to position [84, 0]
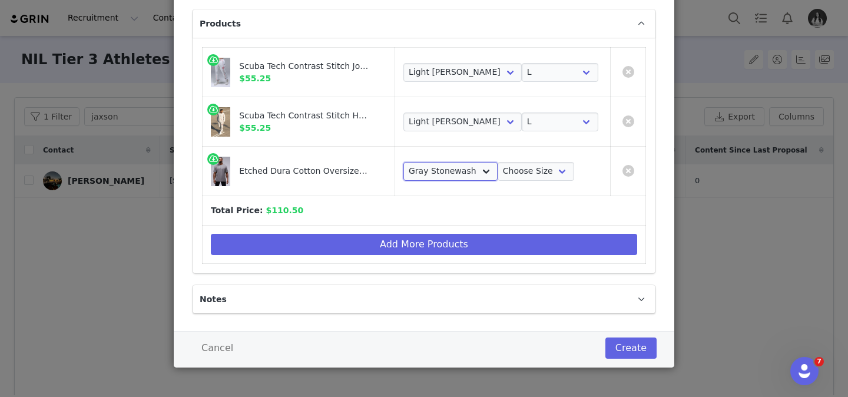
click at [437, 166] on select "Choose Color Gray Stonewash" at bounding box center [451, 171] width 94 height 19
click at [517, 169] on select "Choose Size S M L XL 2XL" at bounding box center [536, 171] width 77 height 19
select select "26355962"
click at [499, 162] on select "Choose Size S M L XL 2XL" at bounding box center [536, 171] width 77 height 19
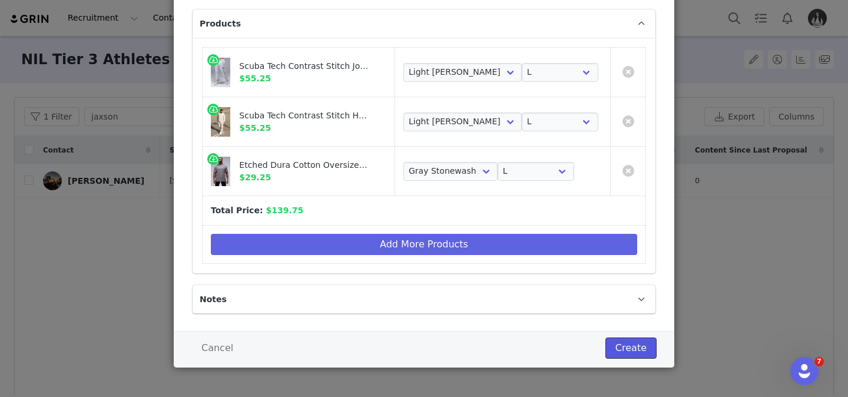
click at [642, 354] on button "Create" at bounding box center [631, 348] width 51 height 21
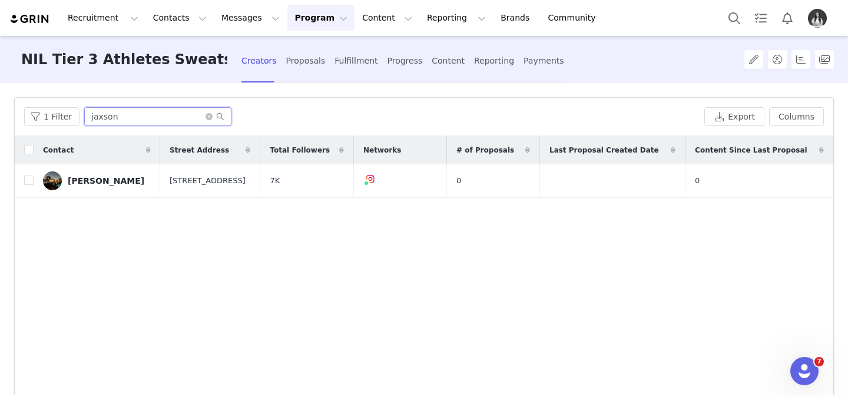
click at [143, 116] on input "jaxson" at bounding box center [157, 116] width 147 height 19
type input "[PERSON_NAME]"
click at [796, 182] on button "button" at bounding box center [798, 181] width 14 height 14
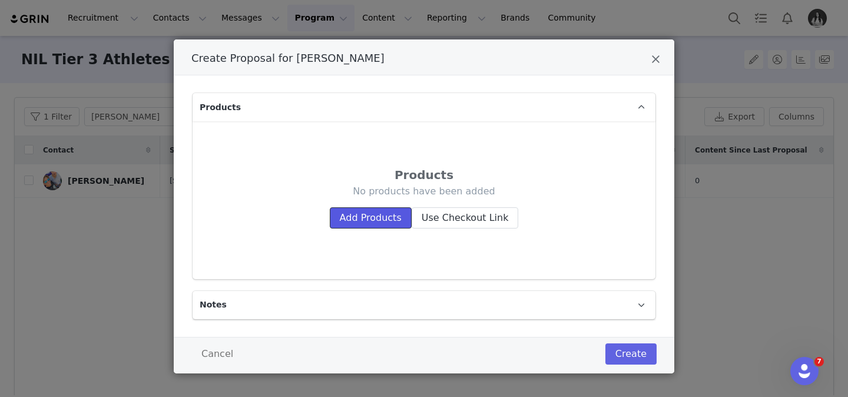
click at [392, 219] on button "Add Products" at bounding box center [371, 217] width 82 height 21
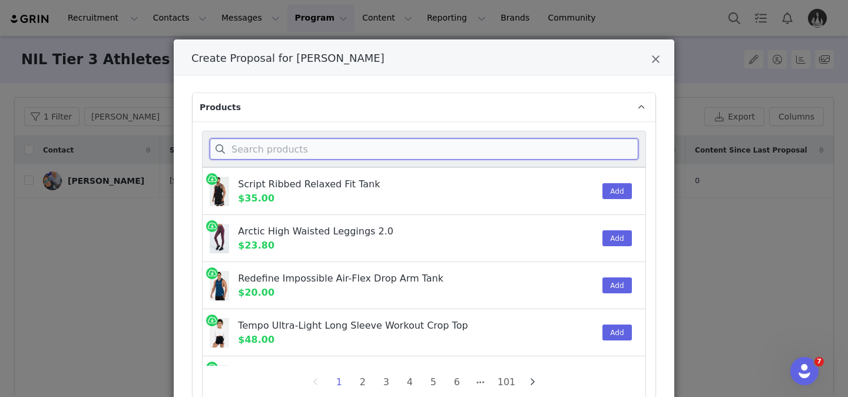
click at [375, 153] on input "Create Proposal for Jacob Turbidy" at bounding box center [424, 148] width 429 height 21
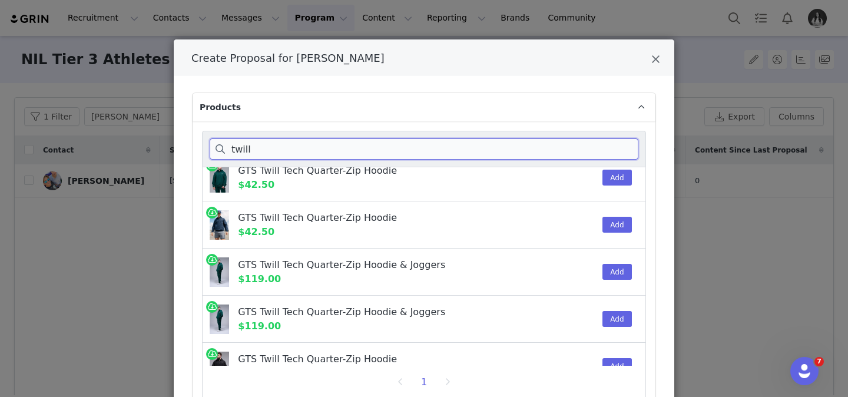
scroll to position [367, 0]
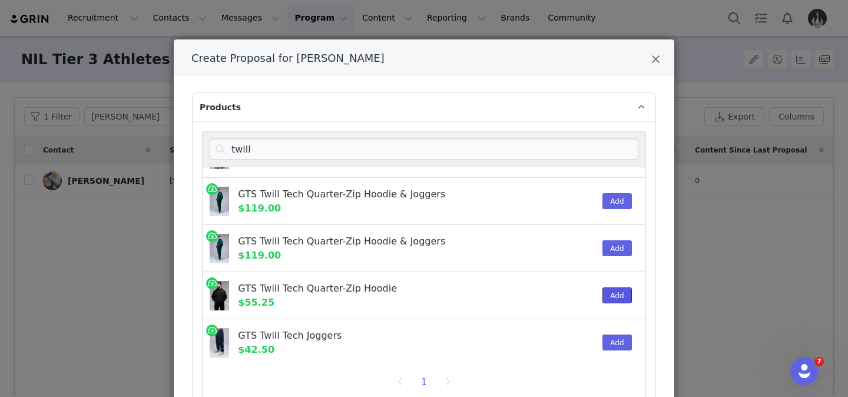
click at [621, 296] on button "Add" at bounding box center [617, 296] width 29 height 16
click at [618, 350] on button "Add" at bounding box center [617, 343] width 29 height 16
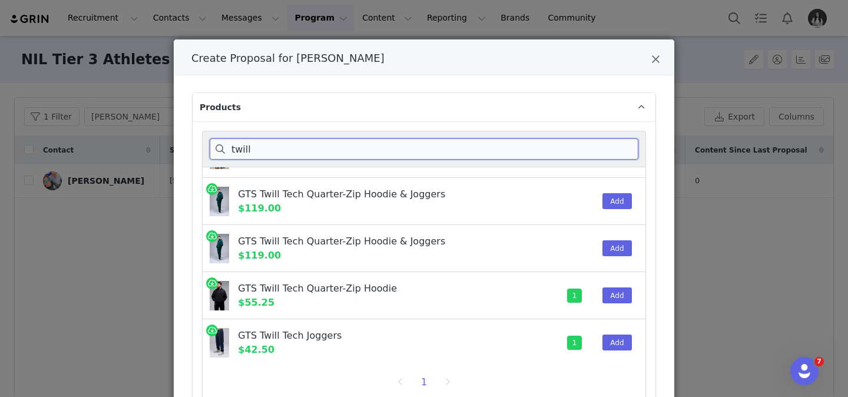
click at [612, 144] on input "twill" at bounding box center [424, 148] width 429 height 21
click at [620, 144] on input "twill" at bounding box center [424, 148] width 429 height 21
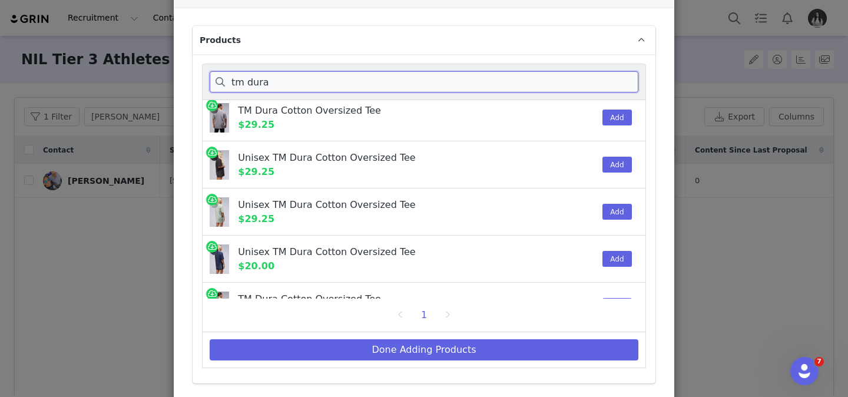
scroll to position [16, 0]
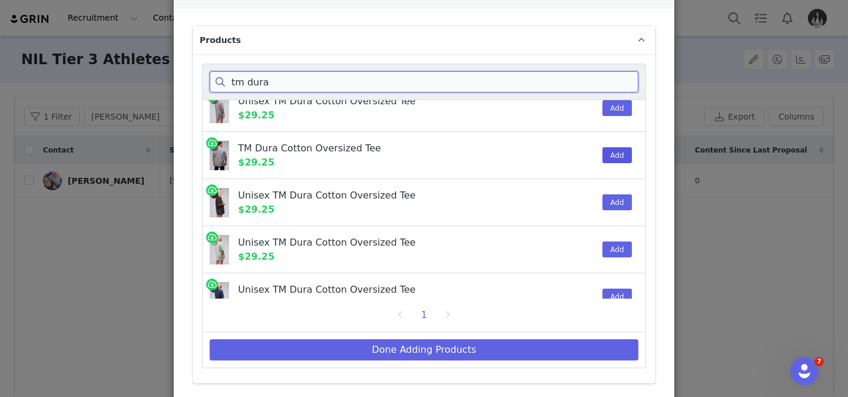
type input "tm dura"
click at [608, 159] on button "Add" at bounding box center [617, 155] width 29 height 16
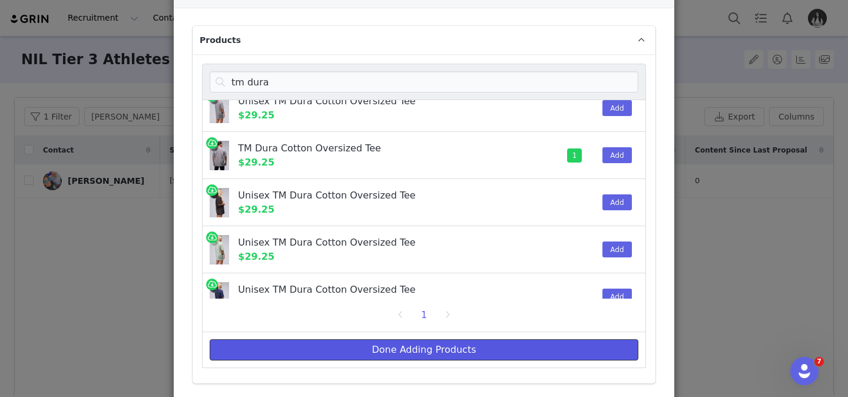
click at [444, 347] on button "Done Adding Products" at bounding box center [424, 349] width 429 height 21
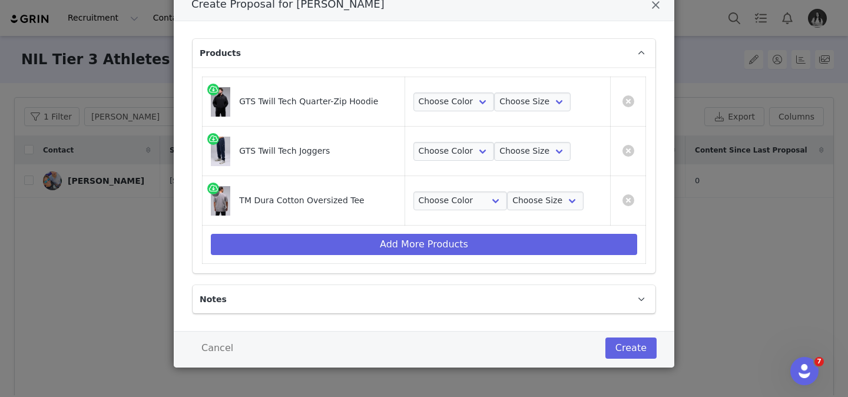
scroll to position [54, 0]
click at [441, 93] on select "Choose Color Black" at bounding box center [454, 102] width 81 height 19
select select "26288299"
click at [414, 93] on select "Choose Color Black" at bounding box center [454, 102] width 81 height 19
click at [443, 148] on select "Choose Color Blue Nights" at bounding box center [454, 151] width 81 height 19
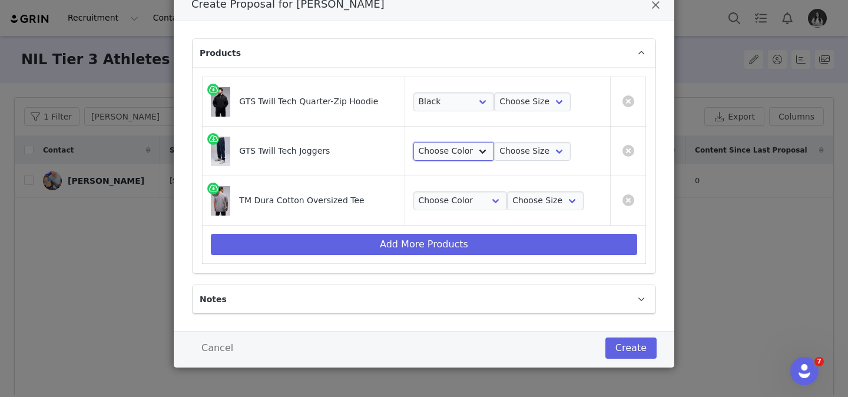
select select "26288341"
click at [414, 142] on select "Choose Color Blue Nights" at bounding box center [454, 151] width 81 height 19
click at [452, 200] on select "Choose Color Gray Stonewash" at bounding box center [461, 200] width 94 height 19
select select "26386607"
click at [414, 191] on select "Choose Color Gray Stonewash" at bounding box center [461, 200] width 94 height 19
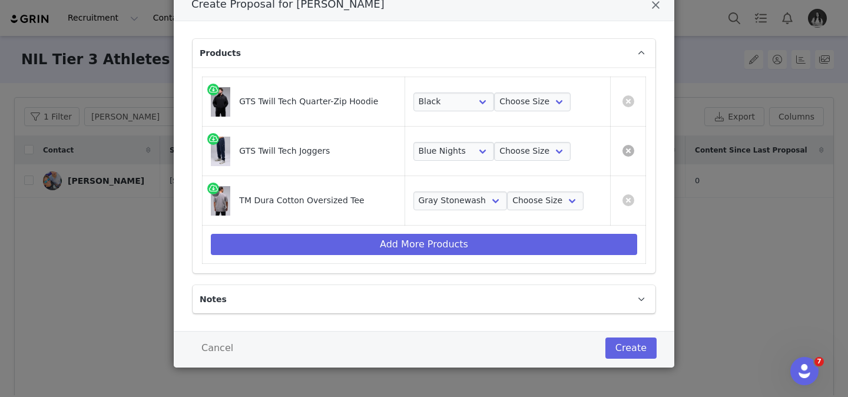
click at [629, 154] on link "Create Proposal for Jacob Turbidy" at bounding box center [629, 151] width 12 height 12
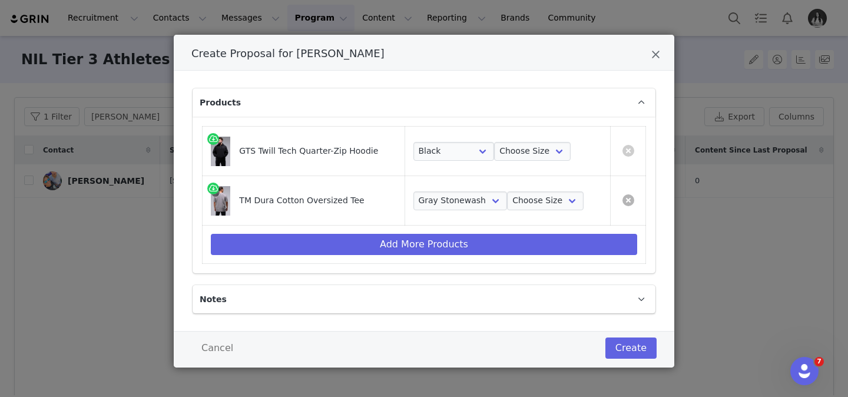
scroll to position [5, 0]
click at [539, 147] on select "Choose Size S M L XL 2XL" at bounding box center [532, 151] width 77 height 19
click at [494, 142] on select "Choose Size S M L XL 2XL" at bounding box center [532, 151] width 77 height 19
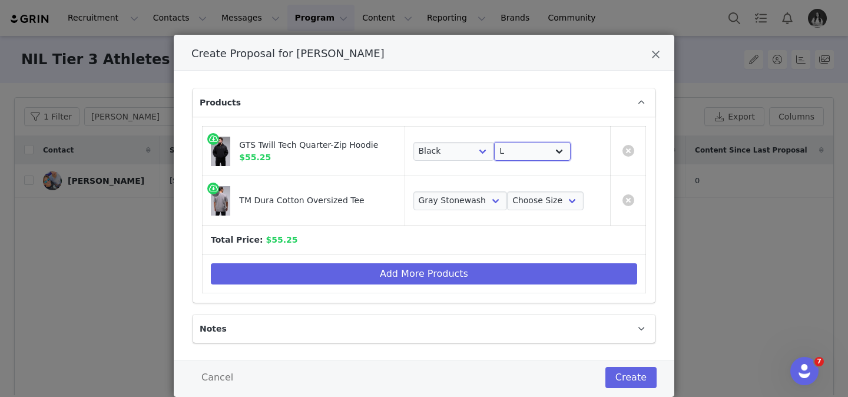
click at [523, 152] on select "Choose Size S M L XL 2XL" at bounding box center [532, 151] width 77 height 19
select select "26288303"
click at [494, 142] on select "Choose Size S M L XL 2XL" at bounding box center [532, 151] width 77 height 19
click at [527, 196] on select "Choose Size S M L XL 2XL" at bounding box center [545, 200] width 77 height 19
select select "26386457"
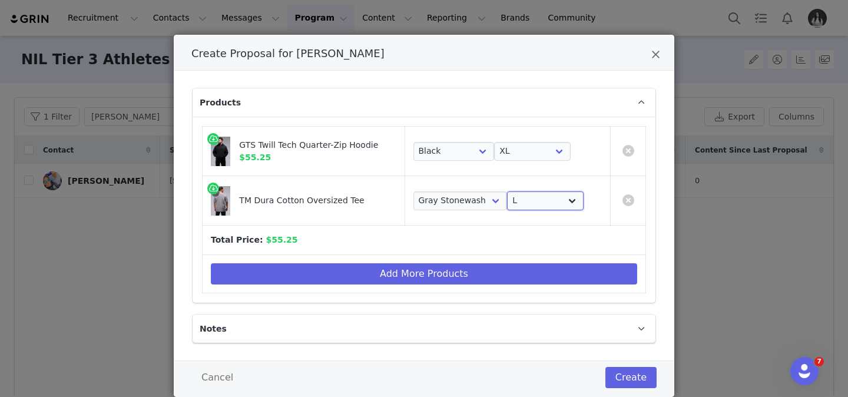
click at [507, 191] on select "Choose Size S M L XL 2XL" at bounding box center [545, 200] width 77 height 19
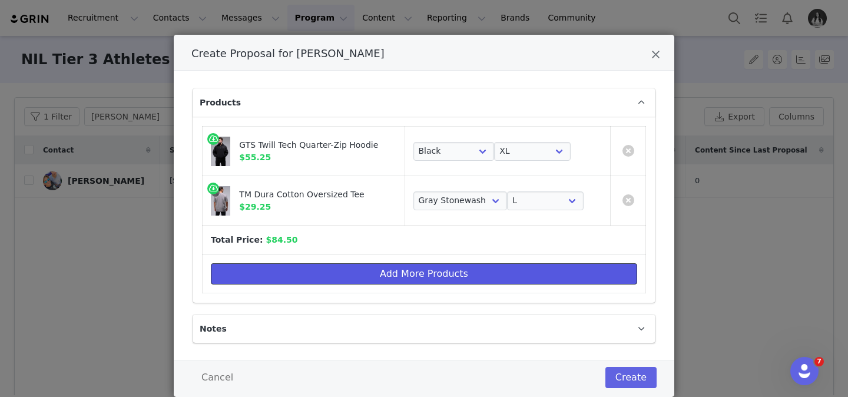
click at [478, 266] on button "Add More Products" at bounding box center [424, 273] width 427 height 21
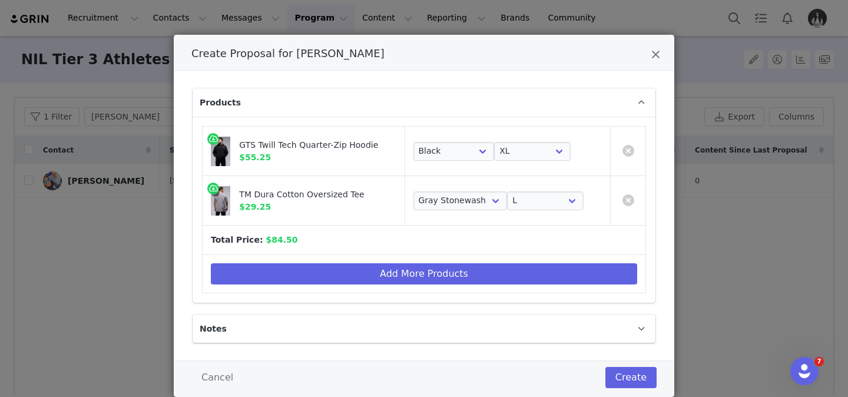
scroll to position [0, 0]
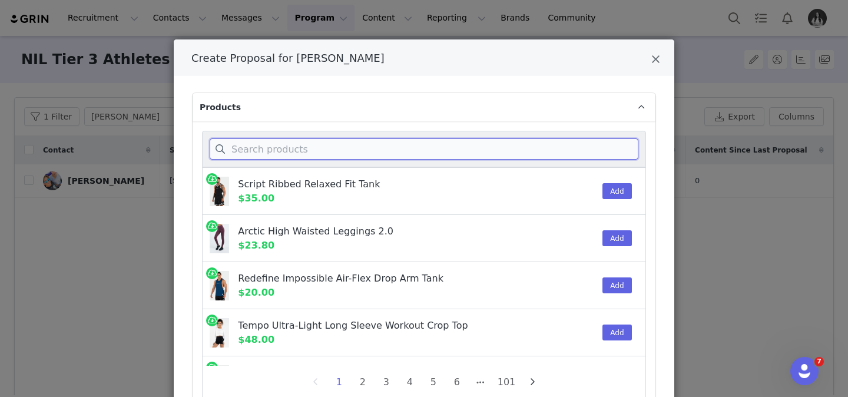
click at [374, 144] on input "Create Proposal for Jacob Turbidy" at bounding box center [424, 148] width 429 height 21
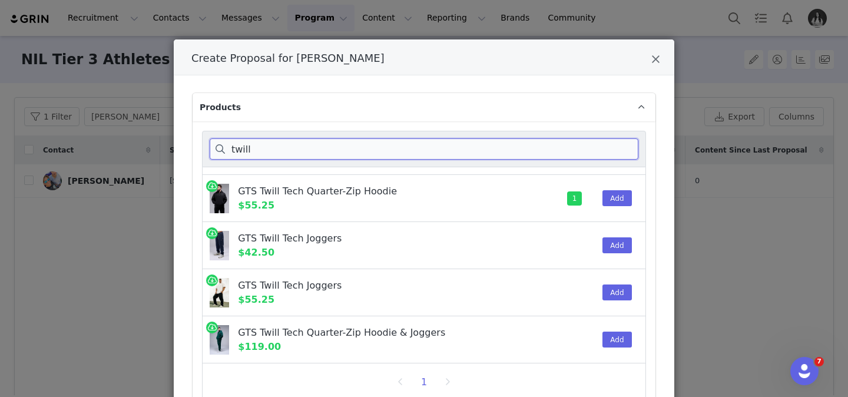
scroll to position [509, 0]
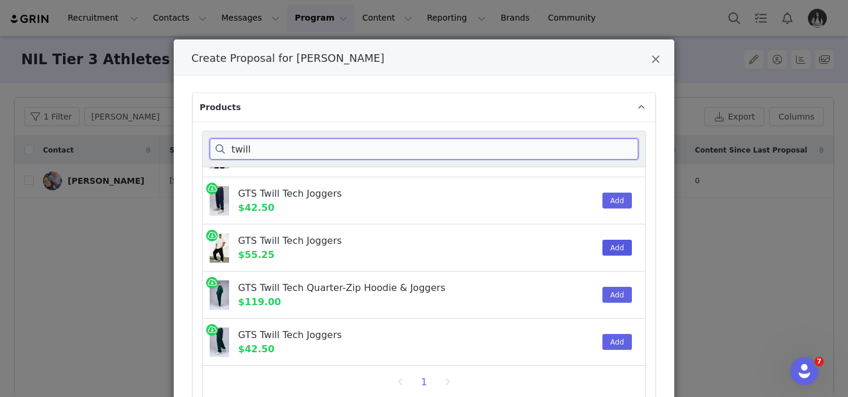
type input "twill"
click at [615, 250] on button "Add" at bounding box center [617, 248] width 29 height 16
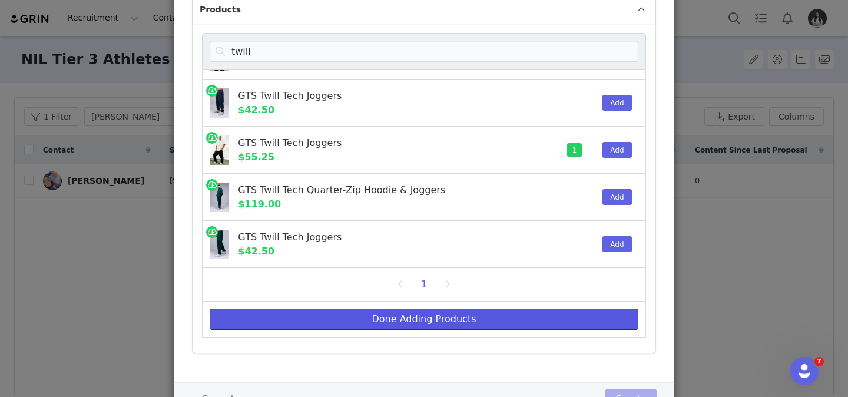
click at [550, 319] on button "Done Adding Products" at bounding box center [424, 319] width 429 height 21
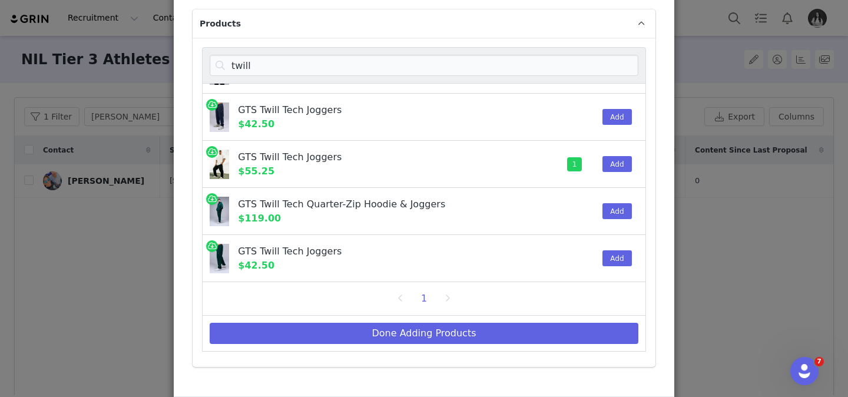
select select "26288299"
select select "26288303"
select select "26386607"
select select "26386457"
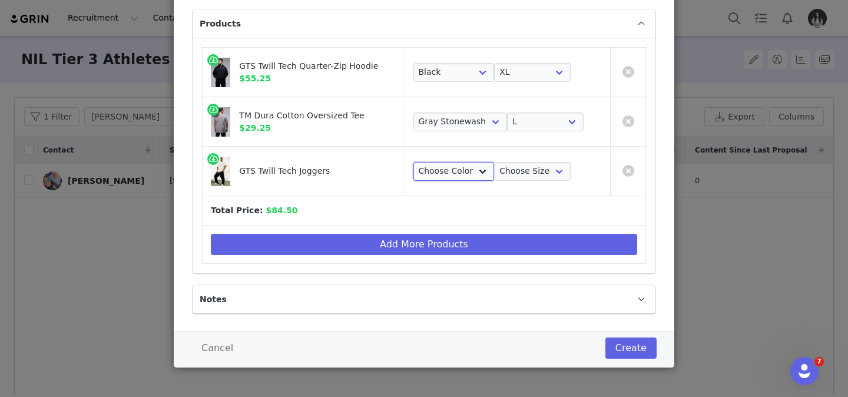
click at [450, 171] on select "Choose Color Black" at bounding box center [454, 171] width 81 height 19
select select "26288333"
click at [414, 162] on select "Choose Color Black" at bounding box center [454, 171] width 81 height 19
click at [526, 172] on select "Choose Size S M L XL 2XL" at bounding box center [532, 171] width 77 height 19
select select "26288336"
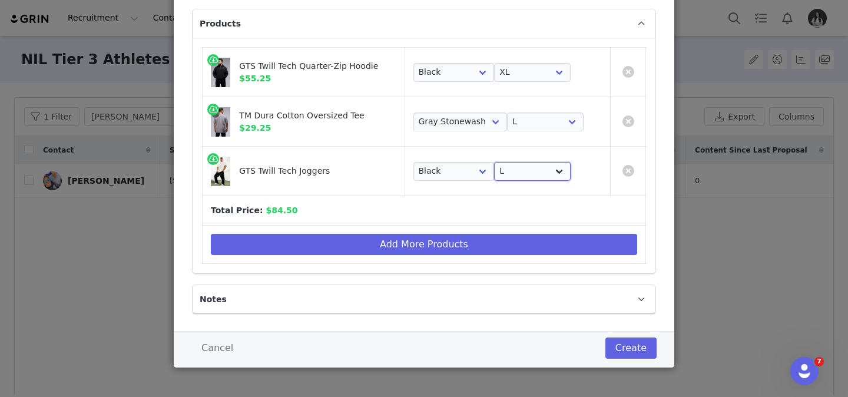
click at [494, 162] on select "Choose Size S M L XL 2XL" at bounding box center [532, 171] width 77 height 19
click at [518, 124] on select "Choose Size S M L XL 2XL" at bounding box center [545, 122] width 77 height 19
select select "26386458"
click at [507, 113] on select "Choose Size S M L XL 2XL" at bounding box center [545, 122] width 77 height 19
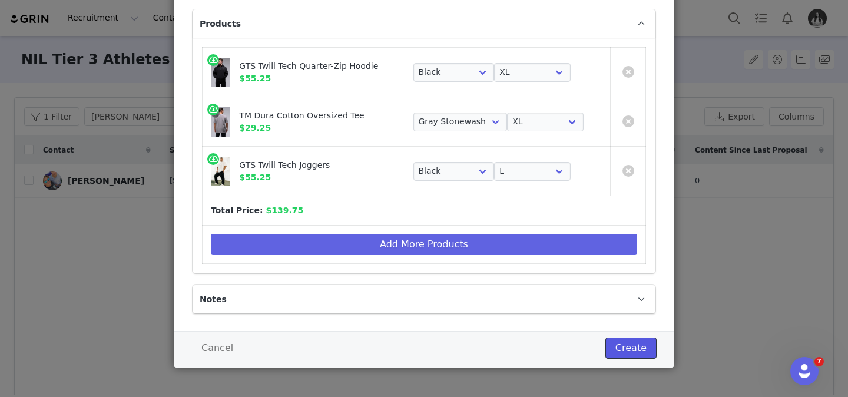
click at [631, 353] on button "Create" at bounding box center [631, 348] width 51 height 21
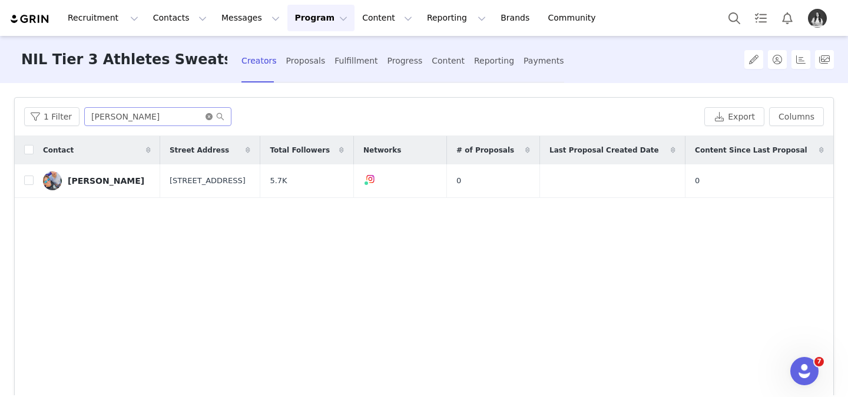
click at [206, 116] on icon "icon: close-circle" at bounding box center [209, 116] width 7 height 7
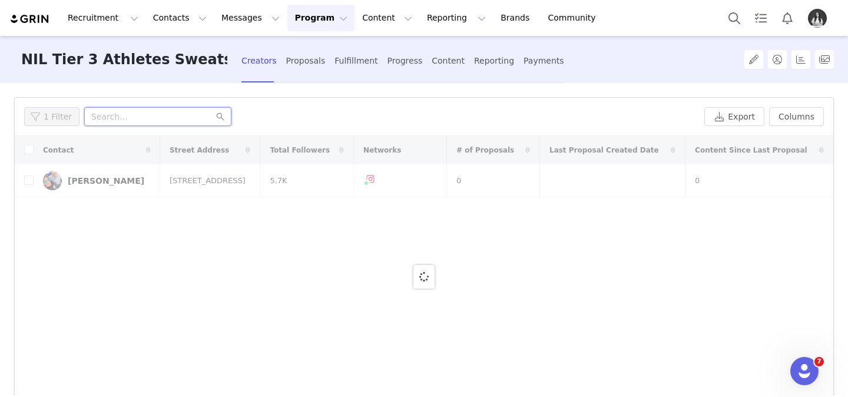
click at [194, 116] on input "text" at bounding box center [157, 116] width 147 height 19
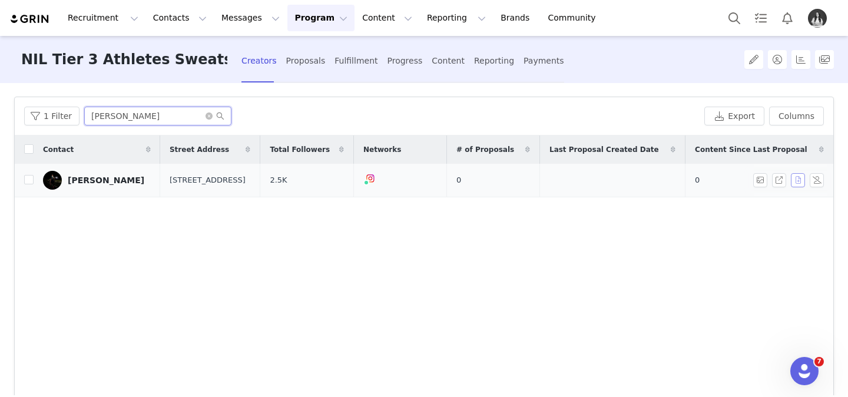
type input "[PERSON_NAME]"
click at [802, 181] on button "button" at bounding box center [798, 180] width 14 height 14
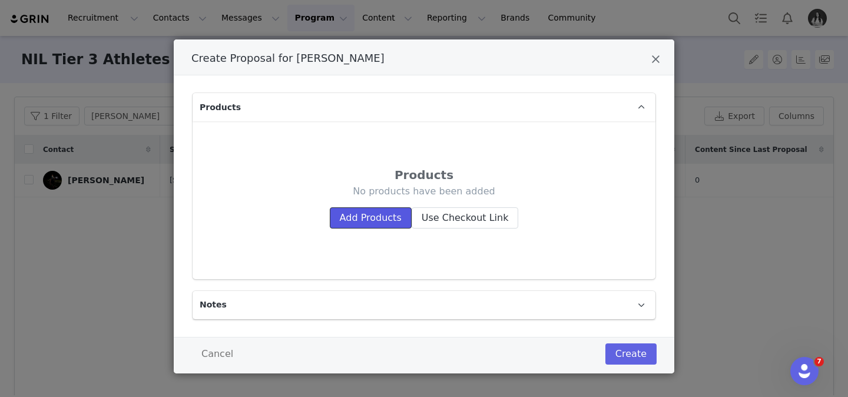
click at [387, 215] on button "Add Products" at bounding box center [371, 217] width 82 height 21
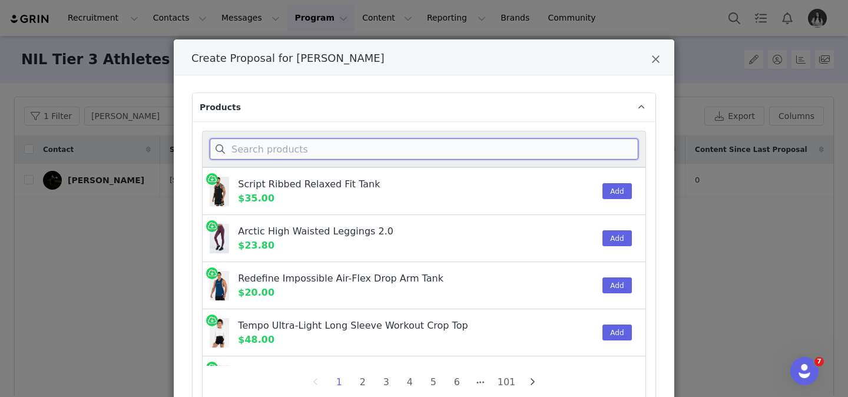
click at [369, 151] on input "Create Proposal for Logan Hall" at bounding box center [424, 148] width 429 height 21
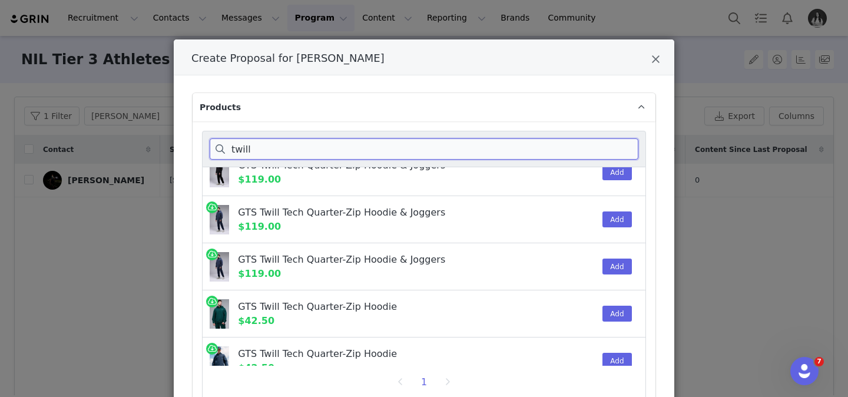
scroll to position [176, 0]
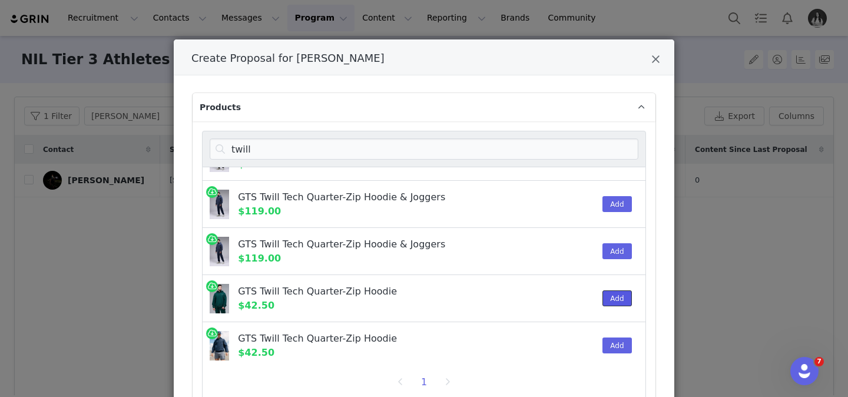
click at [609, 298] on button "Add" at bounding box center [617, 298] width 29 height 16
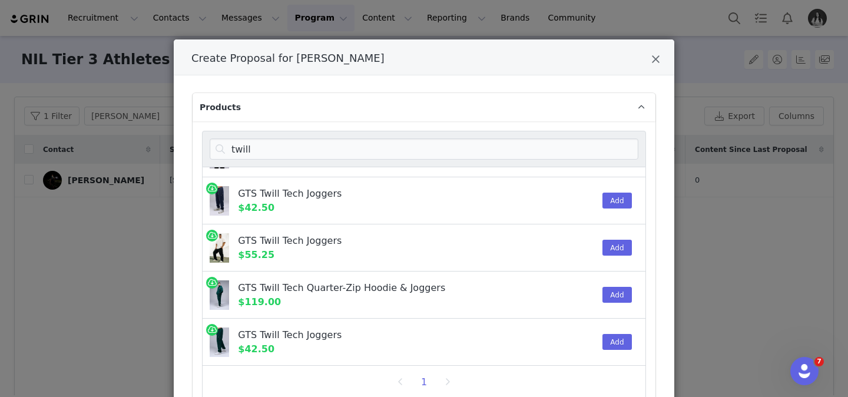
scroll to position [31, 0]
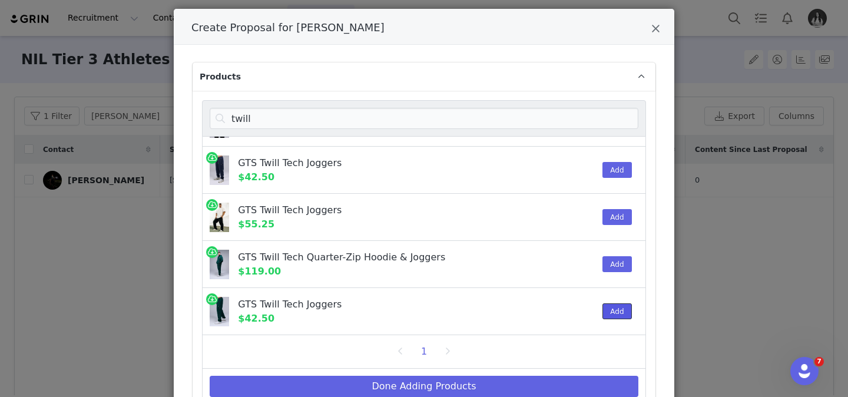
click at [619, 312] on button "Add" at bounding box center [617, 311] width 29 height 16
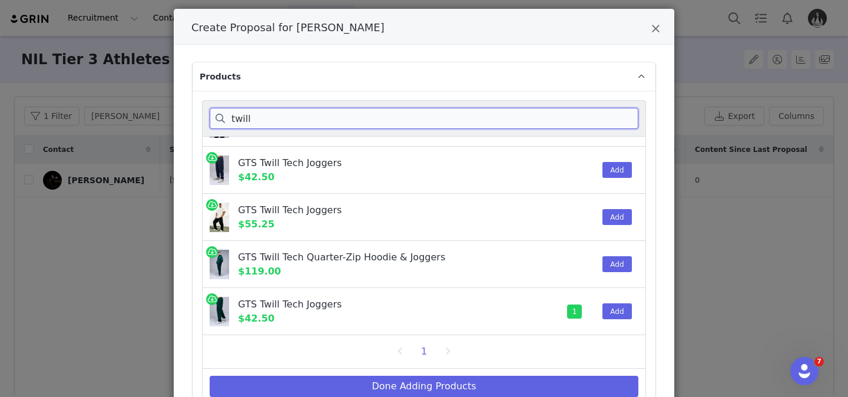
click at [586, 126] on input "twill" at bounding box center [424, 118] width 429 height 21
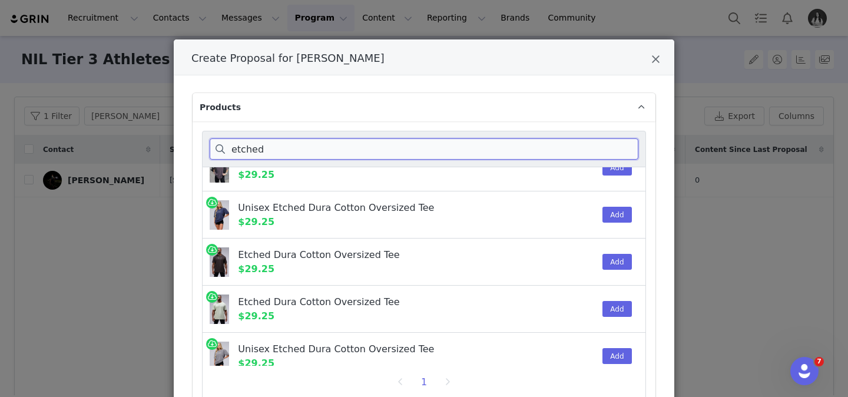
scroll to position [0, 0]
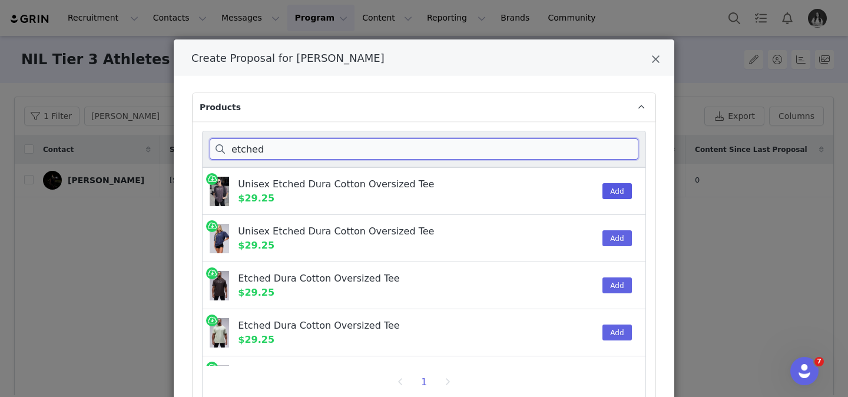
type input "etched"
click at [610, 192] on button "Add" at bounding box center [617, 191] width 29 height 16
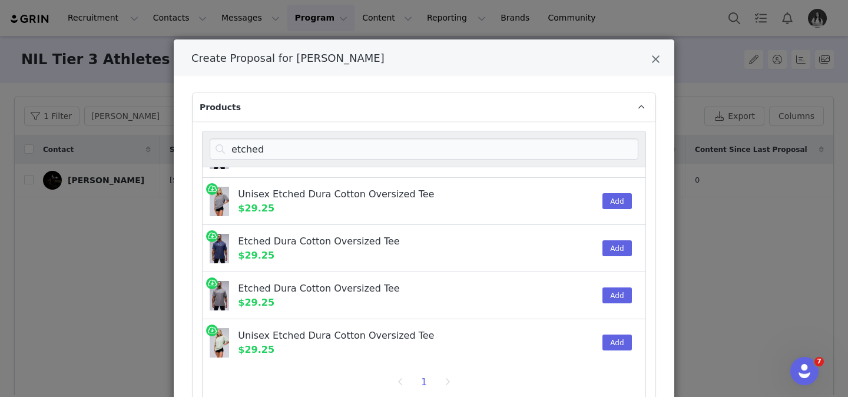
scroll to position [179, 0]
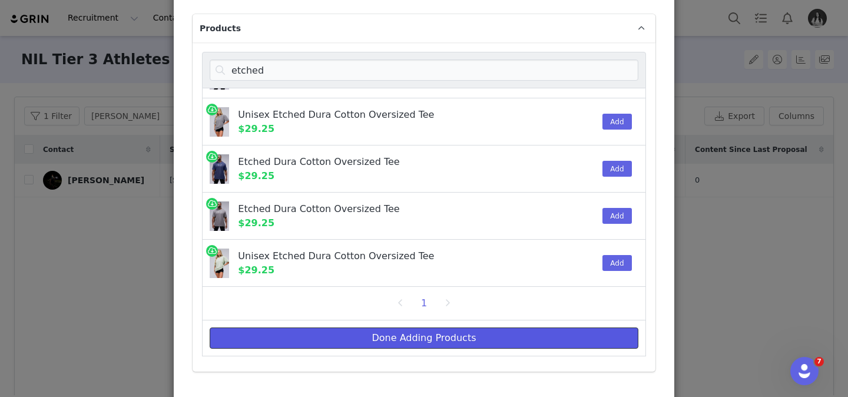
click at [537, 336] on button "Done Adding Products" at bounding box center [424, 338] width 429 height 21
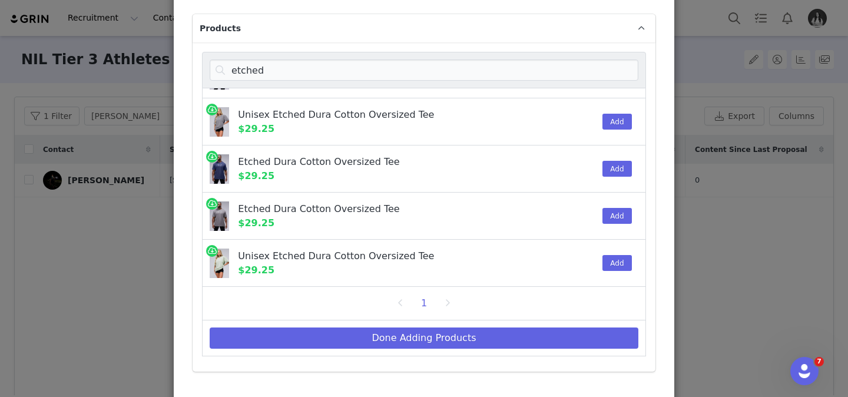
scroll to position [54, 0]
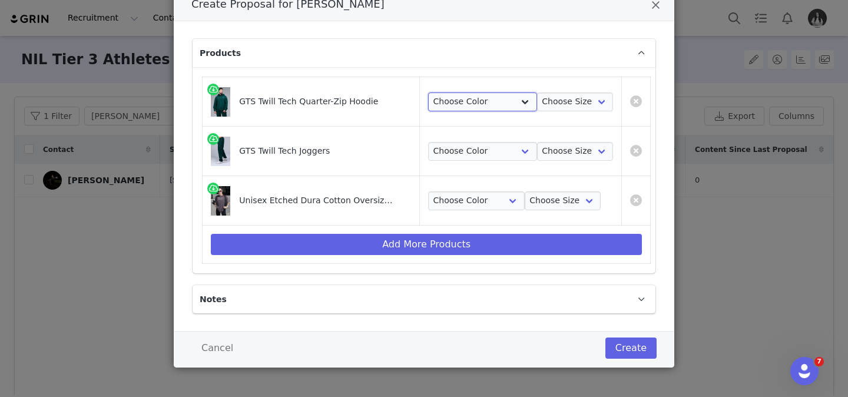
click at [486, 107] on select "Choose Color Dark Harvest Green" at bounding box center [482, 102] width 109 height 19
select select "26288318"
click at [428, 93] on select "Choose Color Dark Harvest Green" at bounding box center [482, 102] width 109 height 19
click at [481, 143] on select "Choose Color Dark Harvest Green" at bounding box center [482, 151] width 109 height 19
select select "26288347"
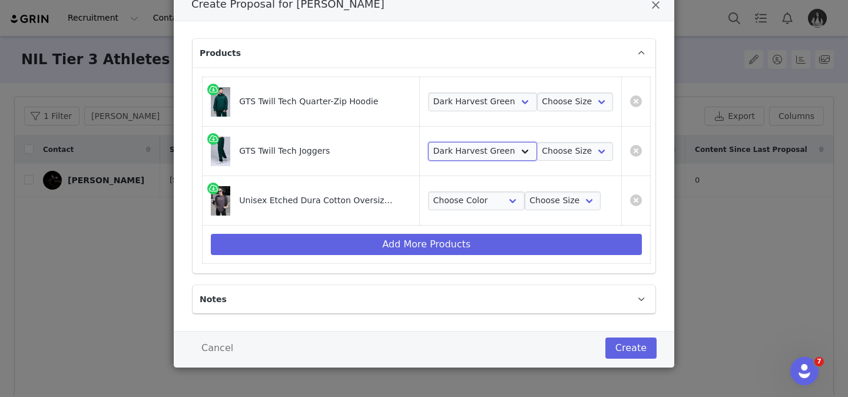
click at [428, 142] on select "Choose Color Dark Harvest Green" at bounding box center [482, 151] width 109 height 19
click at [478, 196] on select "Choose Color Black Stonewash" at bounding box center [476, 200] width 97 height 19
select select "26366792"
click at [428, 191] on select "Choose Color Black Stonewash" at bounding box center [476, 200] width 97 height 19
click at [594, 104] on select "Choose Size S M L XL 2XL" at bounding box center [575, 102] width 77 height 19
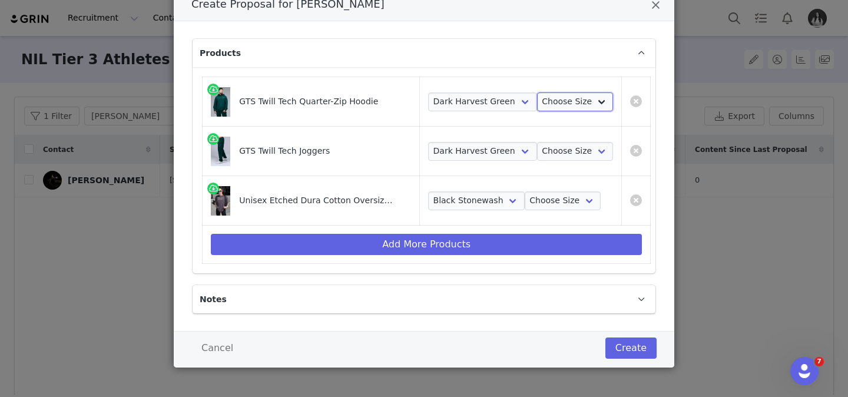
select select "26288320"
click at [537, 93] on select "Choose Size S M L XL 2XL" at bounding box center [575, 102] width 77 height 19
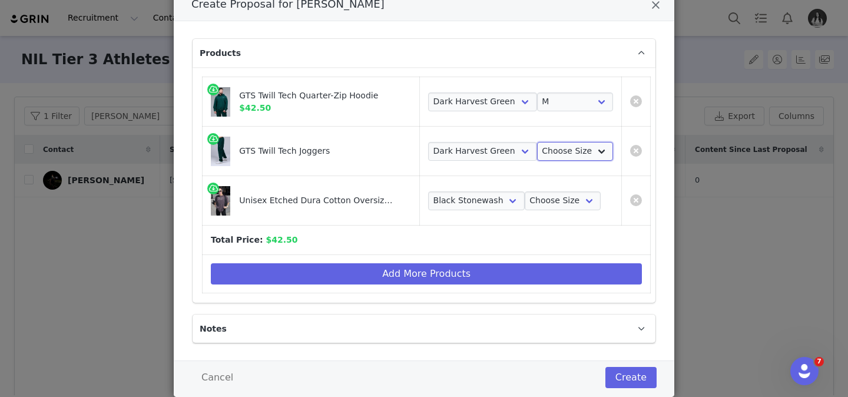
click at [557, 146] on select "Choose Size S M L XL 2XL" at bounding box center [575, 151] width 77 height 19
select select "26288349"
click at [537, 142] on select "Choose Size S M L XL 2XL" at bounding box center [575, 151] width 77 height 19
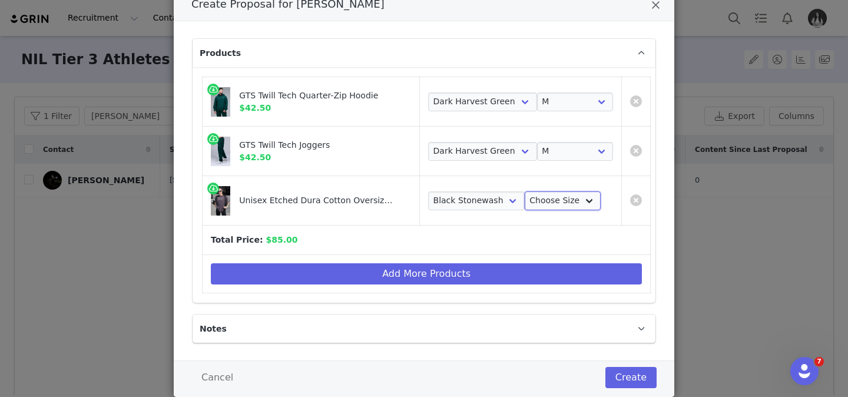
click at [553, 194] on select "Choose Size S M L XL 2XL" at bounding box center [563, 200] width 77 height 19
select select "26356051"
click at [525, 191] on select "Choose Size S M L XL 2XL" at bounding box center [563, 200] width 77 height 19
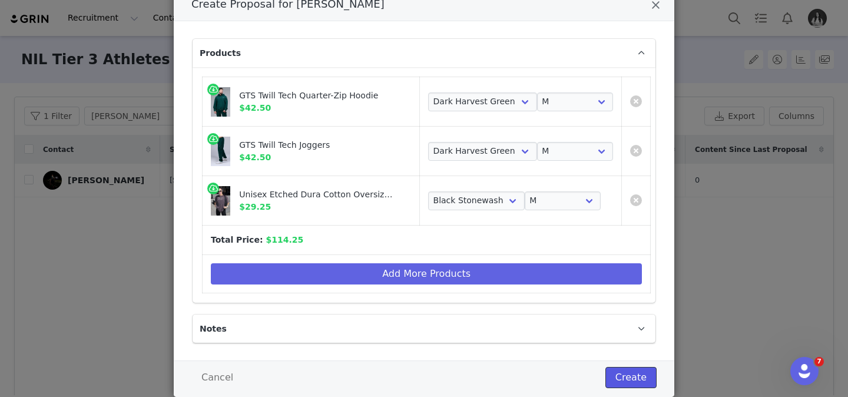
click at [629, 379] on button "Create" at bounding box center [631, 377] width 51 height 21
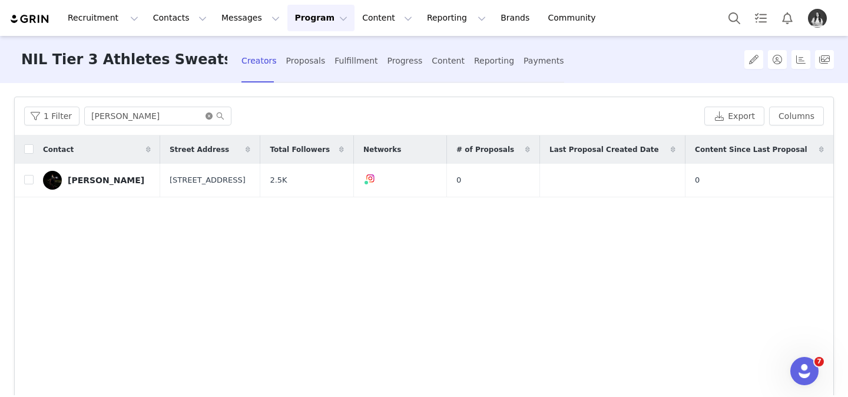
click at [206, 115] on icon "icon: close-circle" at bounding box center [209, 116] width 7 height 7
click at [196, 116] on input "text" at bounding box center [157, 116] width 147 height 19
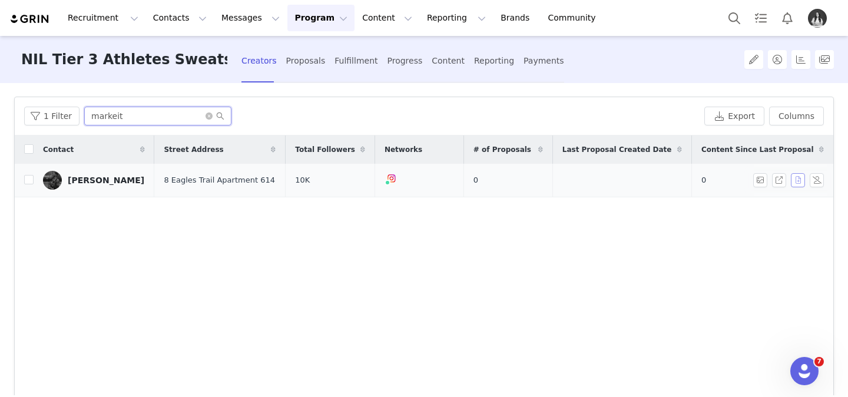
type input "markeit"
click at [797, 181] on button "button" at bounding box center [798, 180] width 14 height 14
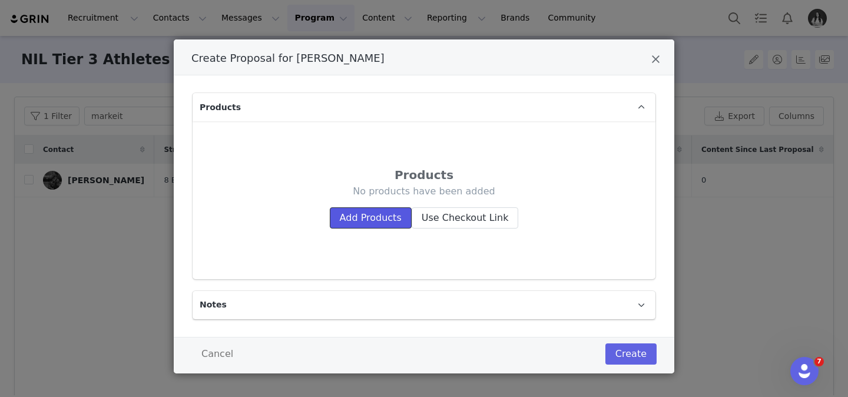
click at [391, 220] on button "Add Products" at bounding box center [371, 217] width 82 height 21
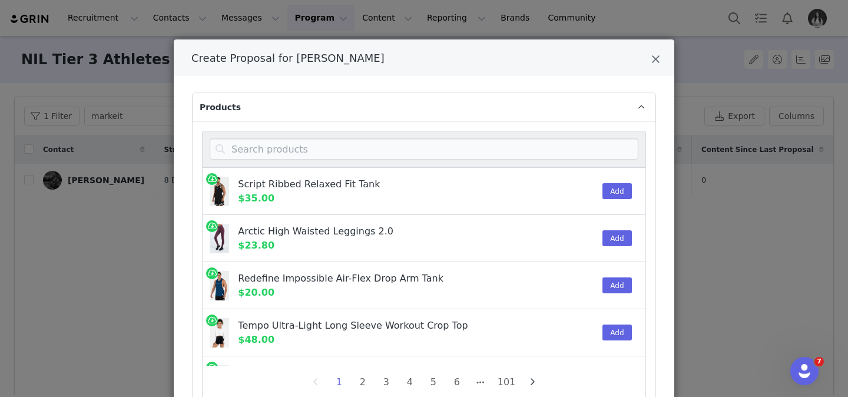
click at [377, 160] on div "Create Proposal for Markeith Thompson" at bounding box center [424, 149] width 444 height 37
click at [368, 148] on input "Create Proposal for Markeith Thompson" at bounding box center [424, 148] width 429 height 21
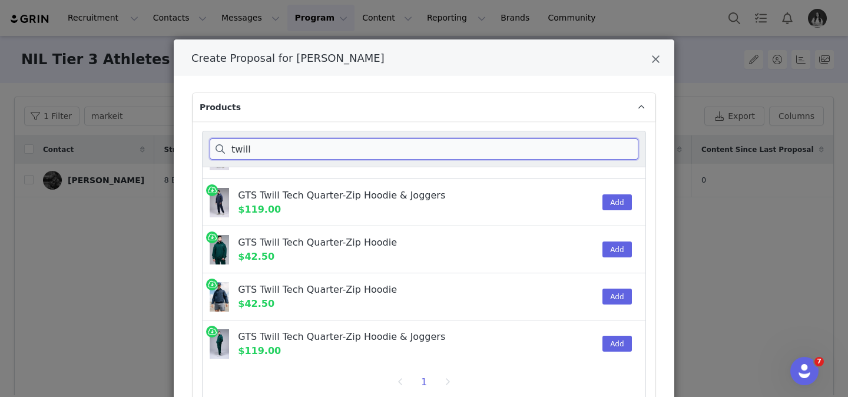
scroll to position [230, 0]
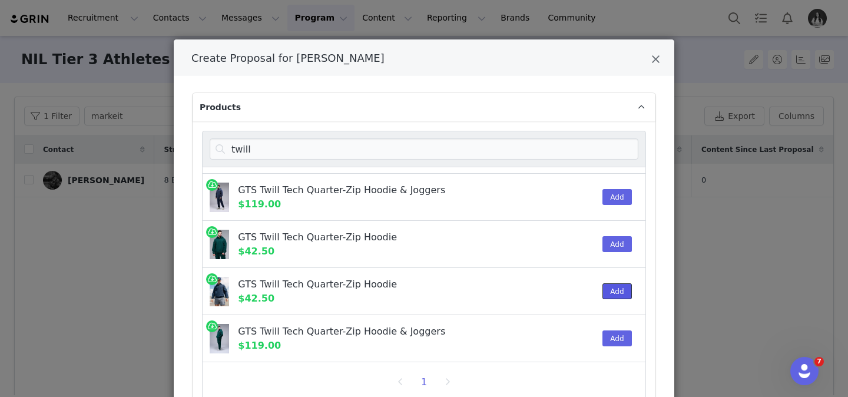
click at [616, 290] on button "Add" at bounding box center [617, 291] width 29 height 16
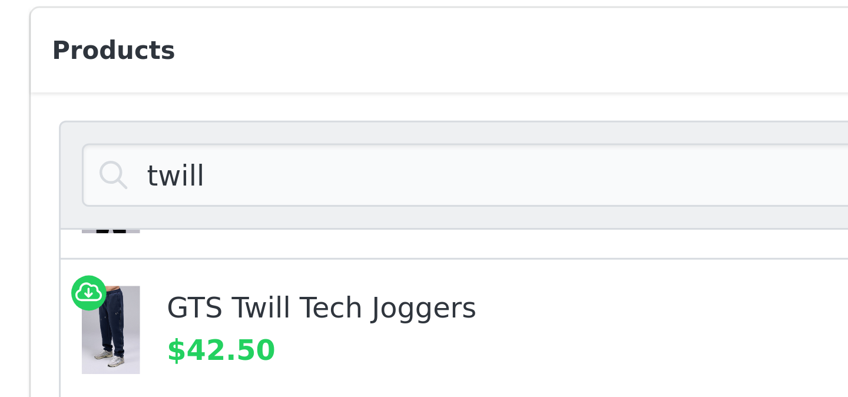
scroll to position [47, 0]
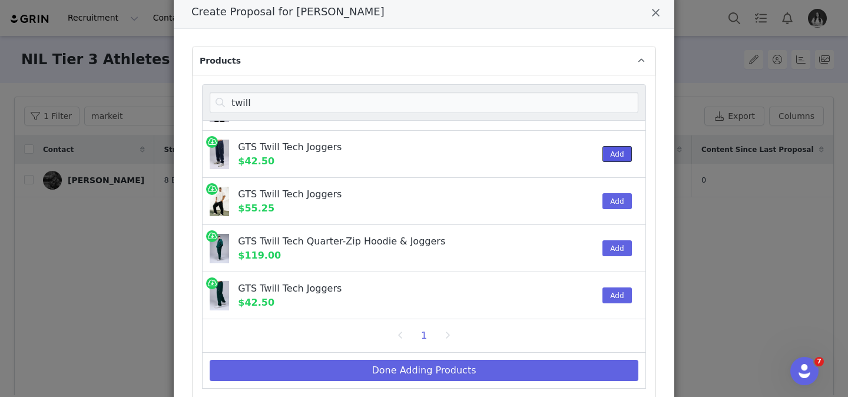
click at [606, 151] on button "Add" at bounding box center [617, 154] width 29 height 16
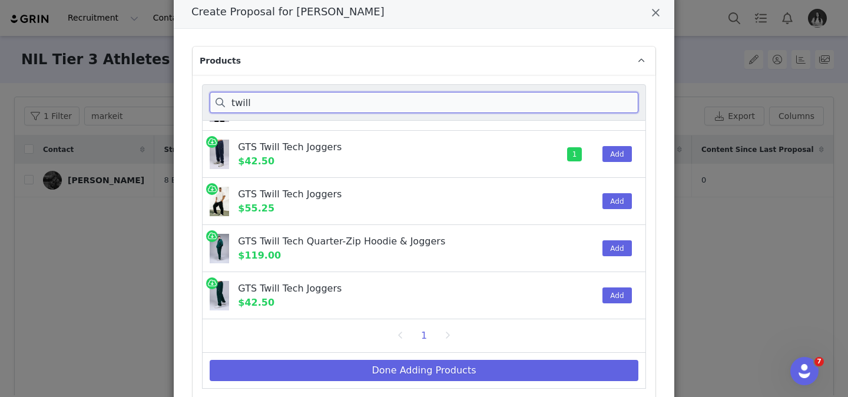
click at [623, 108] on input "twill" at bounding box center [424, 102] width 429 height 21
click at [628, 105] on input "twill" at bounding box center [424, 102] width 429 height 21
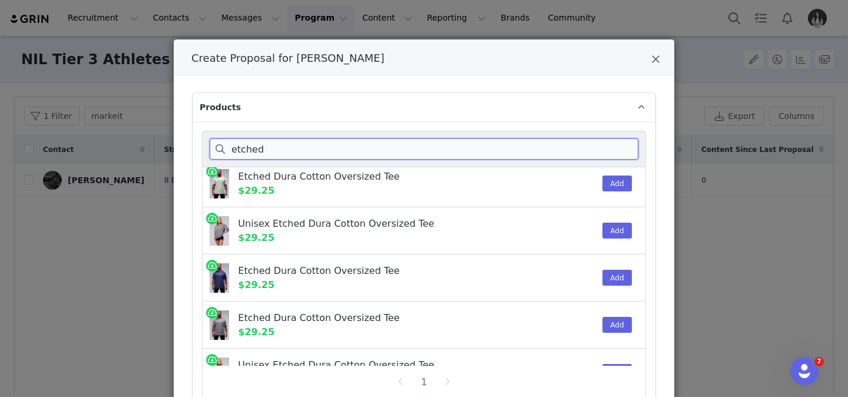
scroll to position [179, 0]
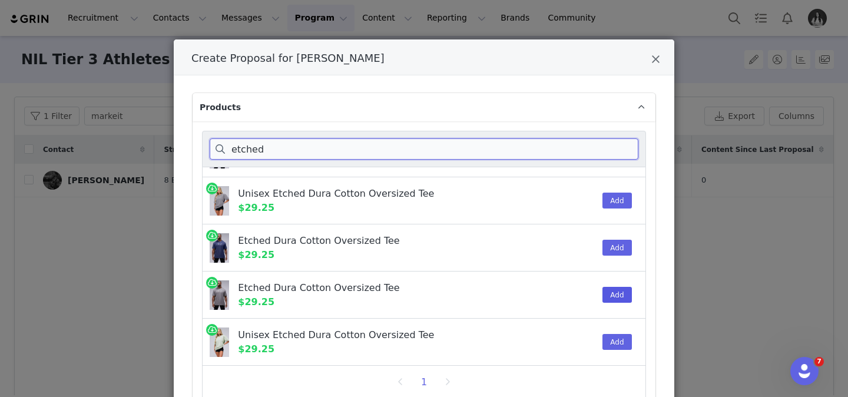
type input "etched"
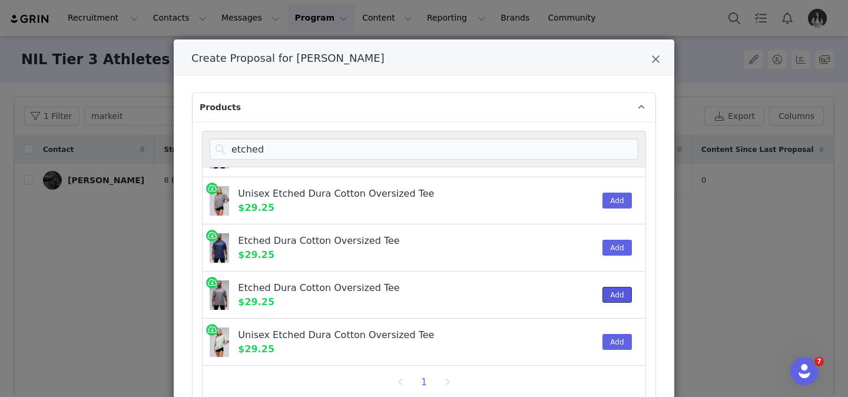
click at [610, 292] on button "Add" at bounding box center [617, 295] width 29 height 16
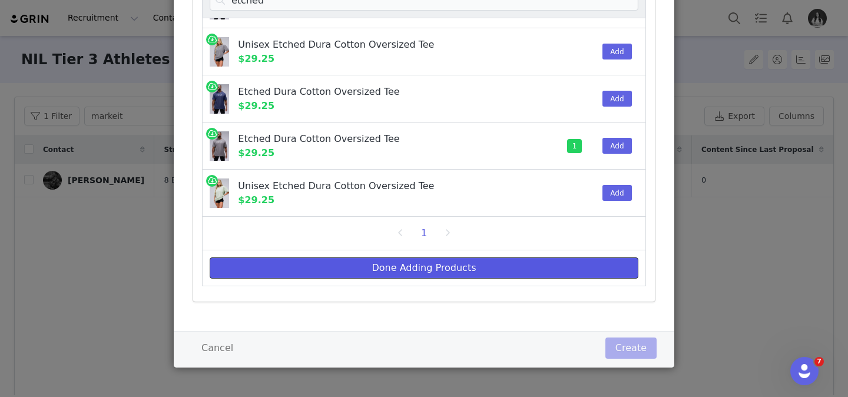
click at [536, 265] on button "Done Adding Products" at bounding box center [424, 267] width 429 height 21
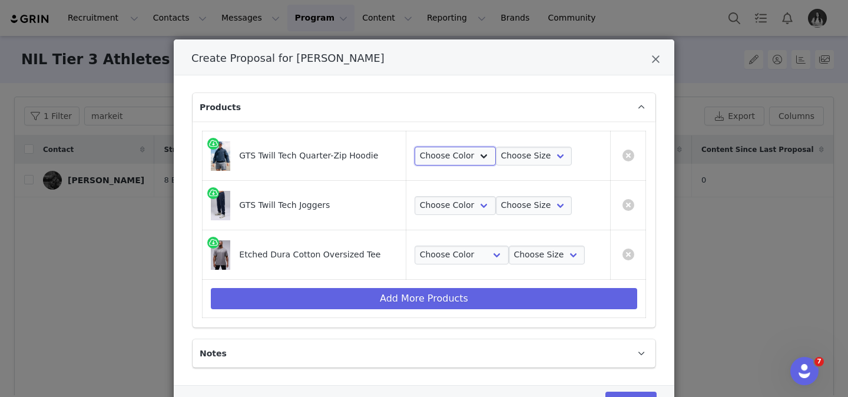
click at [430, 162] on select "Choose Color Blue Nights" at bounding box center [455, 156] width 81 height 19
select select "26288309"
click at [415, 147] on select "Choose Color Blue Nights" at bounding box center [455, 156] width 81 height 19
click at [449, 203] on select "Choose Color Blue Nights" at bounding box center [455, 205] width 81 height 19
select select "26288341"
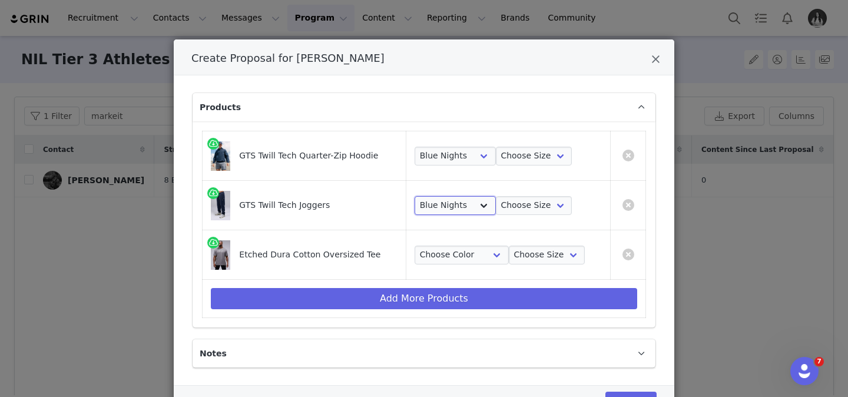
click at [415, 196] on select "Choose Color Blue Nights" at bounding box center [455, 205] width 81 height 19
click at [455, 252] on select "Choose Color Gray Stonewash" at bounding box center [462, 255] width 94 height 19
select select "26366838"
click at [415, 246] on select "Choose Color Gray Stonewash" at bounding box center [462, 255] width 94 height 19
click at [516, 255] on select "Choose Size S M L XL 2XL" at bounding box center [547, 255] width 77 height 19
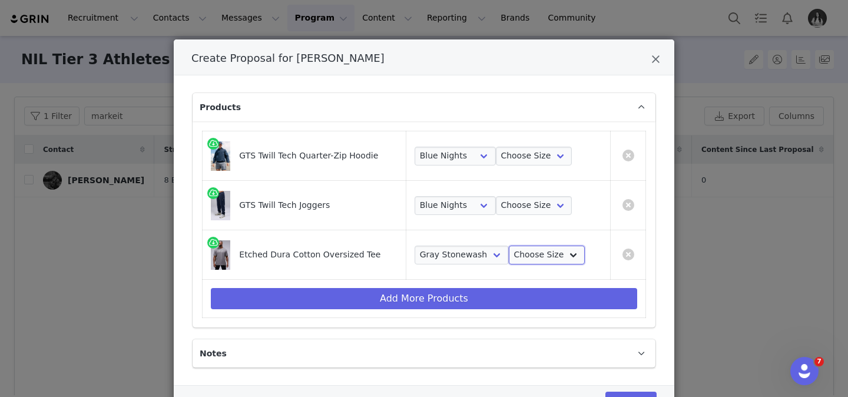
select select "26355960"
click at [509, 246] on select "Choose Size S M L XL 2XL" at bounding box center [547, 255] width 77 height 19
click at [530, 204] on select "Choose Size S M L XL 2XL" at bounding box center [534, 205] width 77 height 19
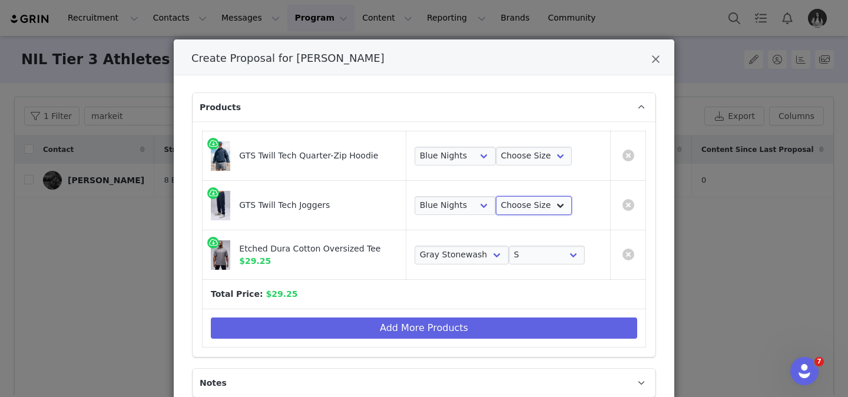
select select "26288342"
click at [496, 196] on select "Choose Size S M L XL 2XL" at bounding box center [534, 205] width 77 height 19
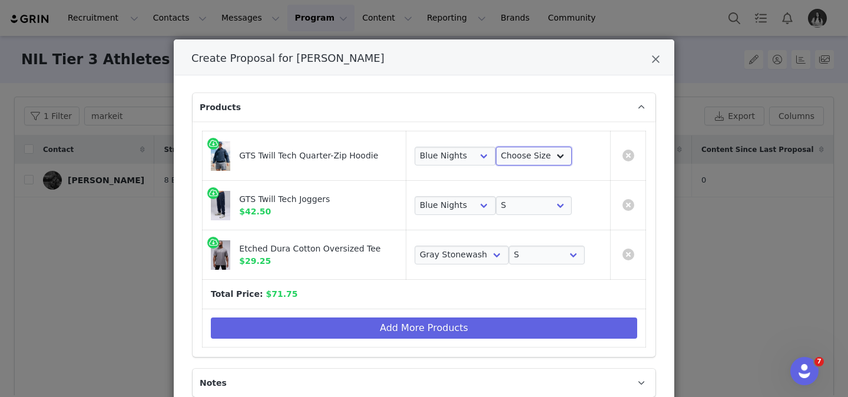
click at [523, 148] on select "Choose Size S M L XL 2XL" at bounding box center [534, 156] width 77 height 19
select select "26288310"
click at [496, 147] on select "Choose Size S M L XL 2XL" at bounding box center [534, 156] width 77 height 19
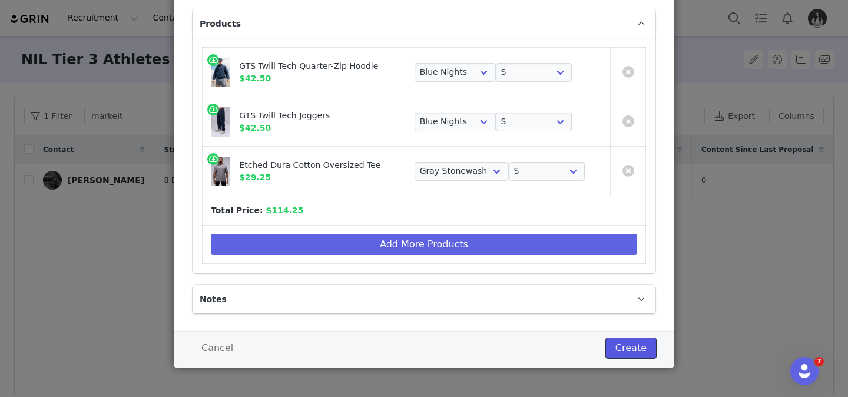
click at [615, 346] on button "Create" at bounding box center [631, 348] width 51 height 21
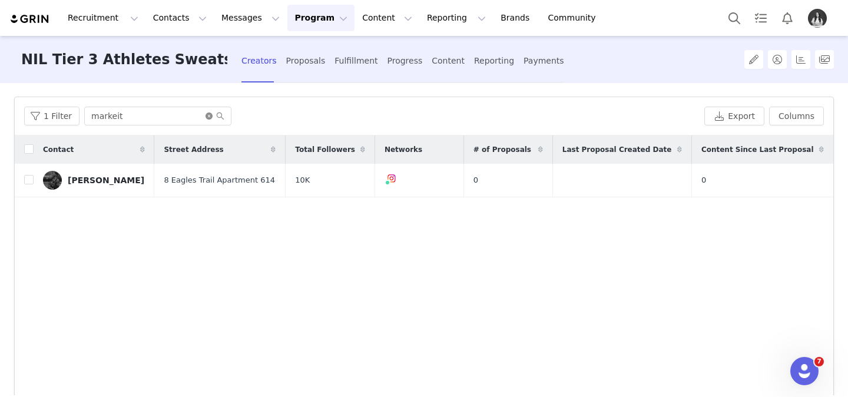
click at [206, 115] on icon "icon: close-circle" at bounding box center [209, 116] width 7 height 7
drag, startPoint x: 195, startPoint y: 114, endPoint x: 196, endPoint y: 108, distance: 5.9
click at [196, 112] on input "text" at bounding box center [157, 116] width 147 height 19
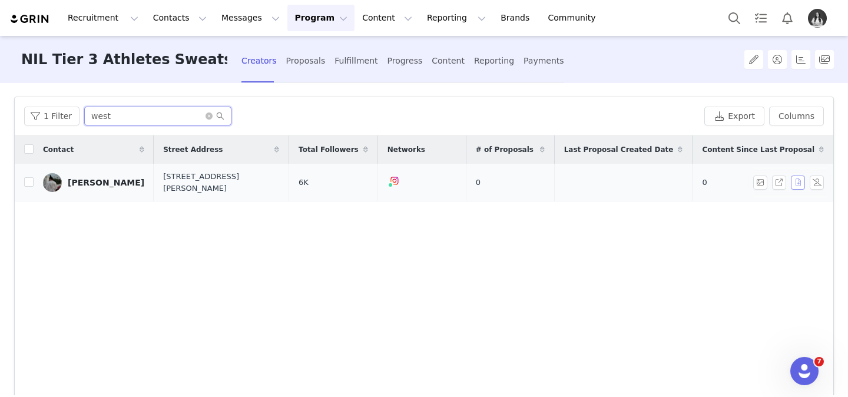
type input "west"
click at [797, 180] on button "button" at bounding box center [798, 183] width 14 height 14
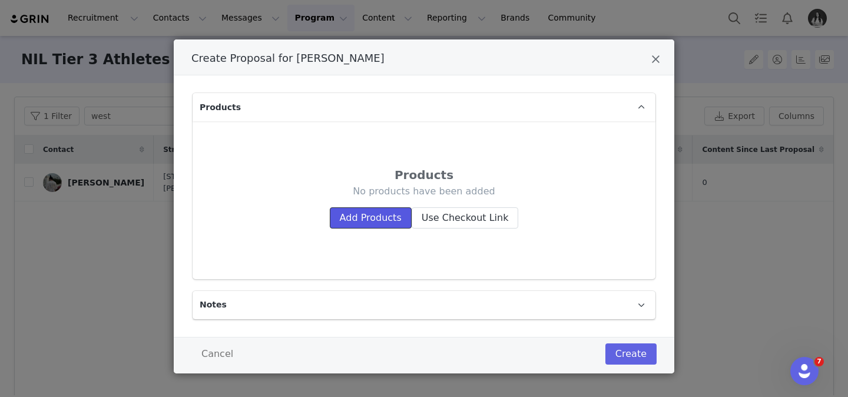
click at [402, 221] on button "Add Products" at bounding box center [371, 217] width 82 height 21
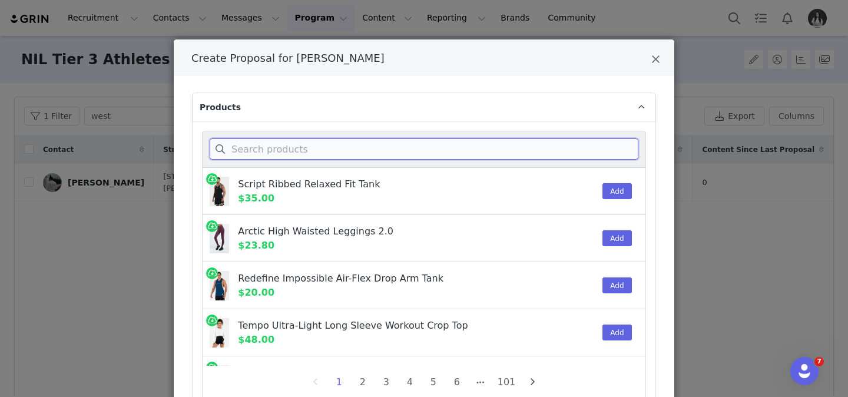
click at [364, 154] on input "Create Proposal for Weston Kelly" at bounding box center [424, 148] width 429 height 21
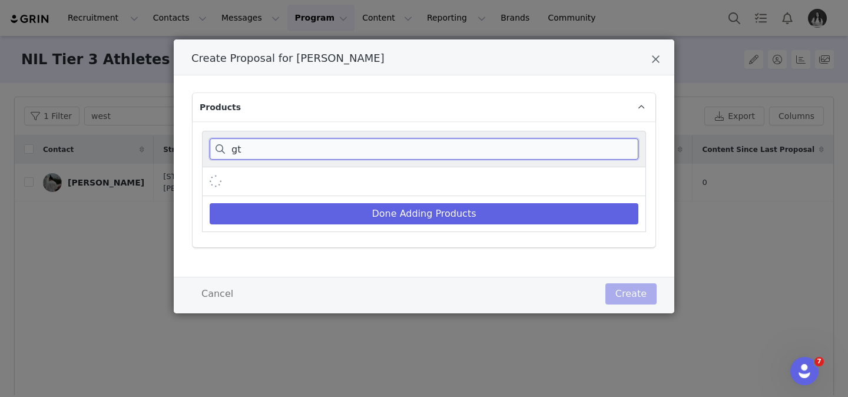
type input "g"
type input "q"
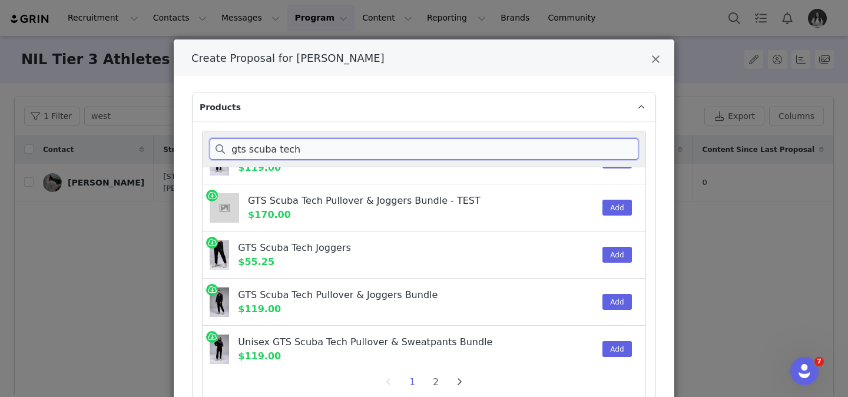
scroll to position [644, 0]
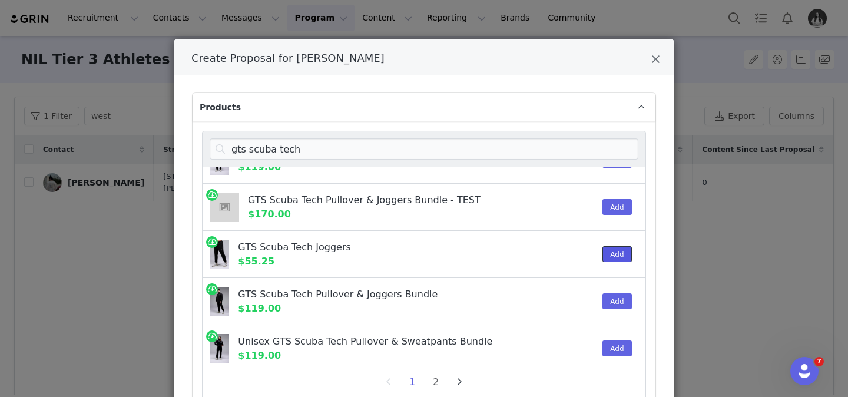
click at [617, 257] on button "Add" at bounding box center [617, 254] width 29 height 16
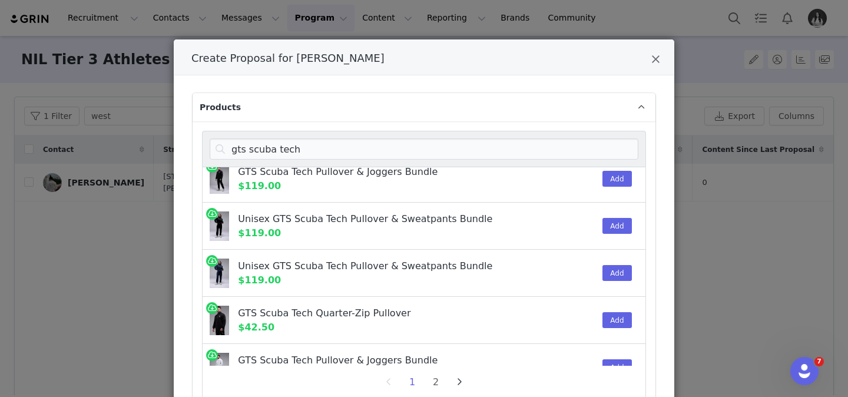
scroll to position [767, 0]
click at [610, 322] on button "Add" at bounding box center [617, 320] width 29 height 16
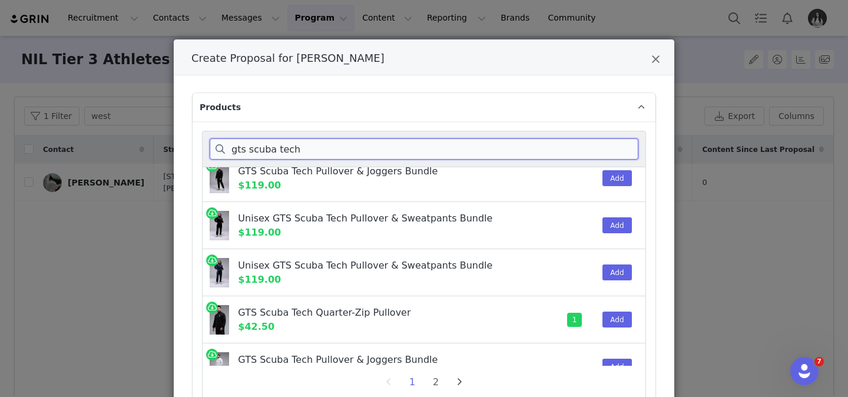
click at [576, 149] on input "gts scuba tech" at bounding box center [424, 148] width 429 height 21
click at [604, 150] on input "gts scuba tech" at bounding box center [424, 148] width 429 height 21
click at [605, 150] on input "gts scuba tech" at bounding box center [424, 148] width 429 height 21
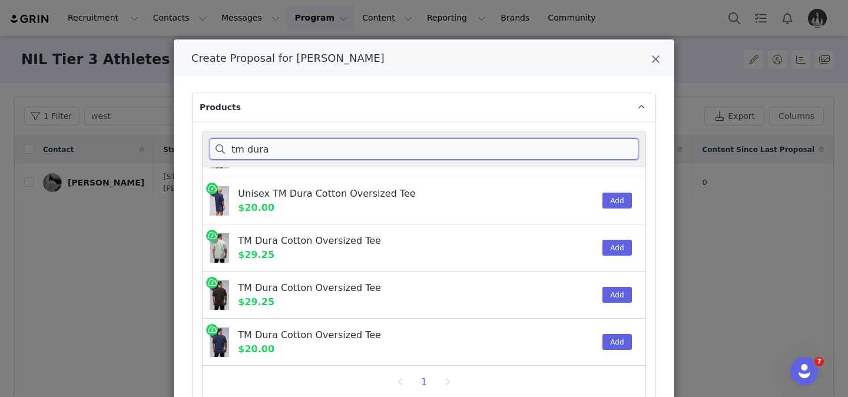
scroll to position [179, 0]
click at [467, 143] on input "tm dura" at bounding box center [424, 148] width 429 height 21
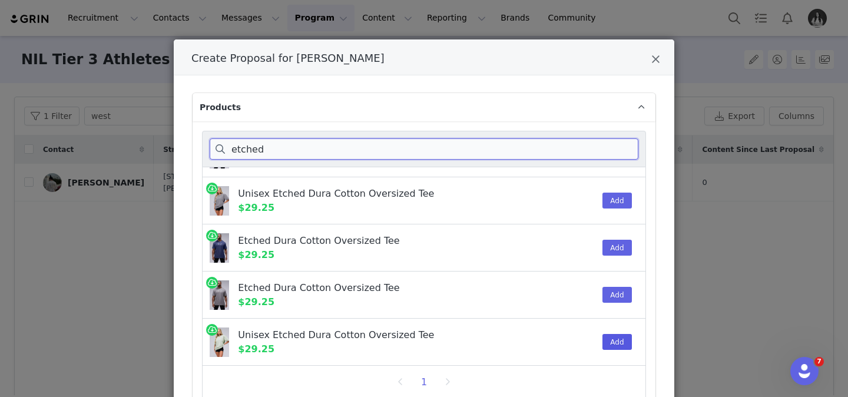
type input "etched"
click at [612, 342] on button "Add" at bounding box center [617, 342] width 29 height 16
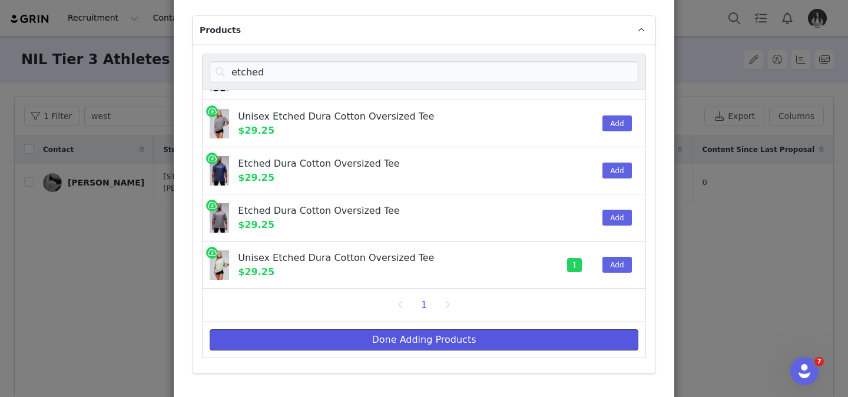
click at [510, 342] on button "Done Adding Products" at bounding box center [424, 339] width 429 height 21
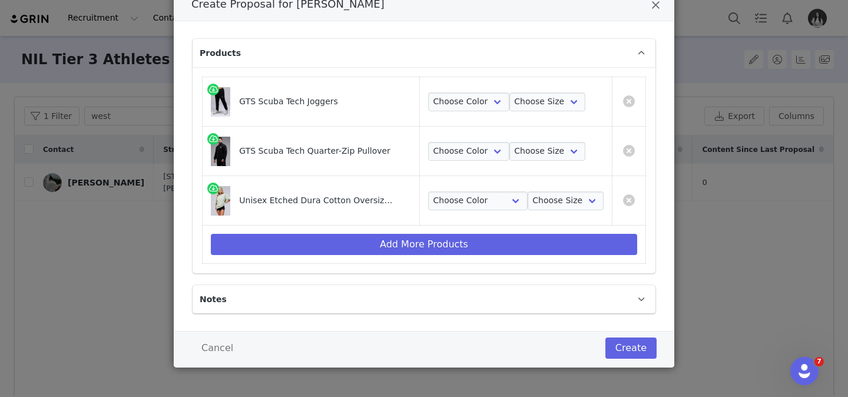
scroll to position [54, 0]
click at [465, 100] on select "Choose Color Black" at bounding box center [468, 102] width 81 height 19
select select "26288990"
click at [428, 93] on select "Choose Color Black" at bounding box center [468, 102] width 81 height 19
click at [560, 103] on select "Choose Size S M L XL 2XL" at bounding box center [548, 102] width 77 height 19
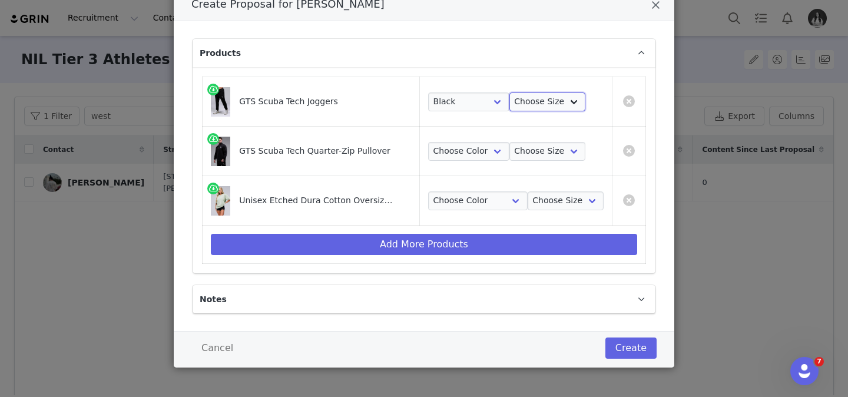
select select "26288992"
click at [510, 93] on select "Choose Size S M L XL 2XL" at bounding box center [548, 102] width 77 height 19
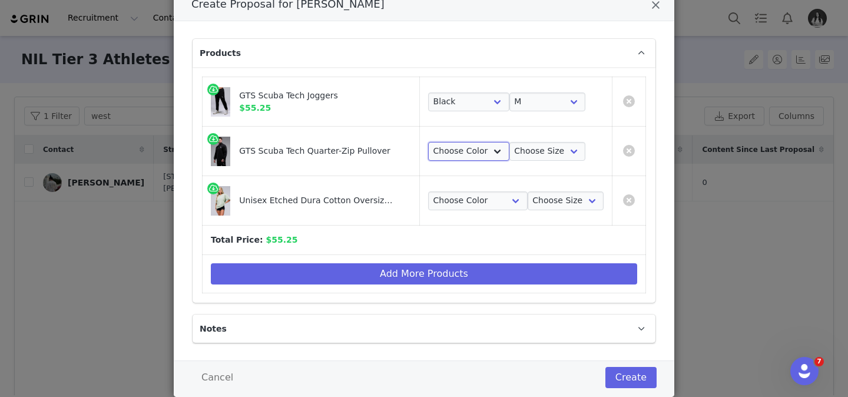
click at [487, 146] on select "Choose Color Black" at bounding box center [468, 151] width 81 height 19
select select "26288901"
click at [428, 142] on select "Choose Color Black" at bounding box center [468, 151] width 81 height 19
click at [517, 157] on select "Choose Size S M L XL 2XL" at bounding box center [548, 151] width 77 height 19
select select "26288902"
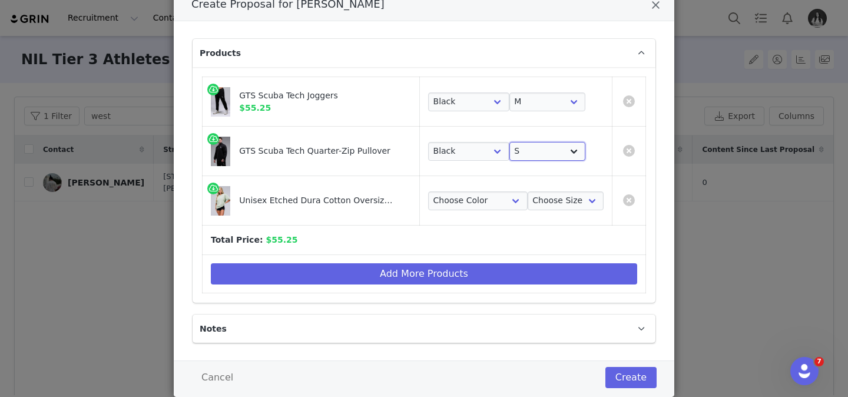
click at [510, 142] on select "Choose Size S M L XL 2XL" at bounding box center [548, 151] width 77 height 19
click at [474, 201] on select "Choose Color Green Stonewash" at bounding box center [478, 200] width 100 height 19
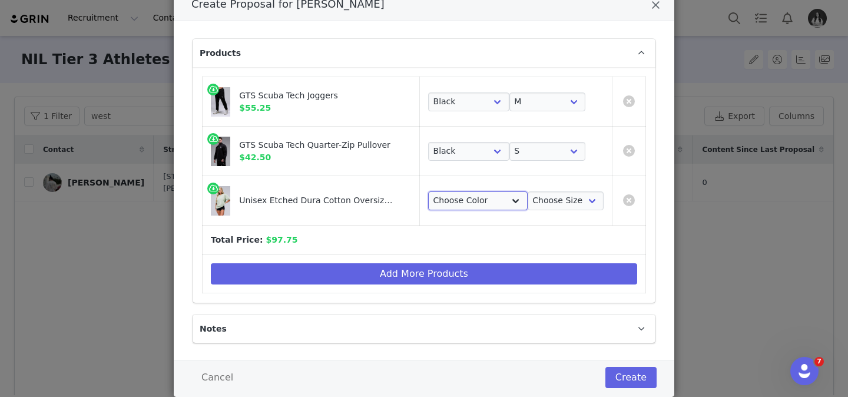
select select "26366773"
click at [428, 191] on select "Choose Color Green Stonewash" at bounding box center [478, 200] width 100 height 19
click at [537, 208] on select "Choose Size S M L XL 2XL" at bounding box center [566, 200] width 77 height 19
select select "26356042"
click at [528, 191] on select "Choose Size S M L XL 2XL" at bounding box center [566, 200] width 77 height 19
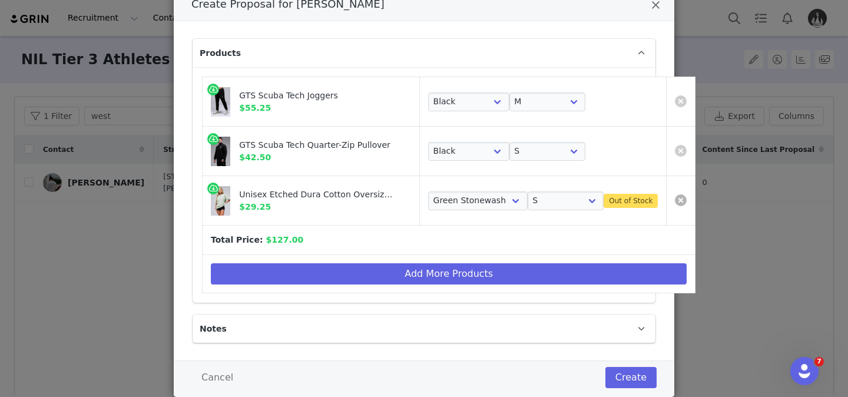
click at [675, 200] on link "Create Proposal for Weston Kelly" at bounding box center [681, 200] width 12 height 12
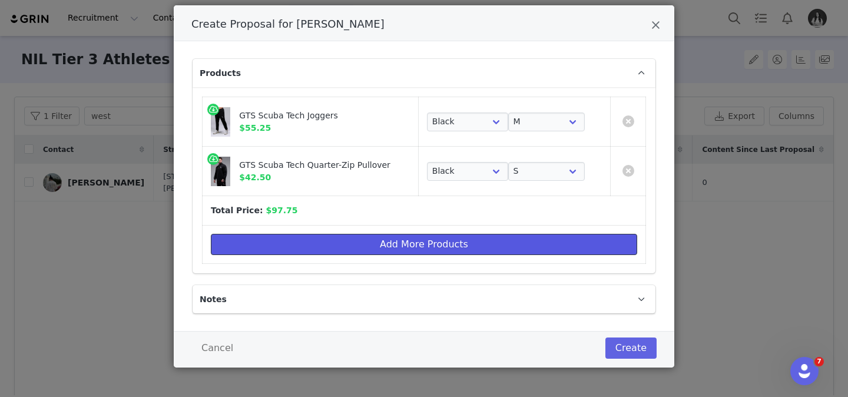
click at [406, 245] on button "Add More Products" at bounding box center [424, 244] width 427 height 21
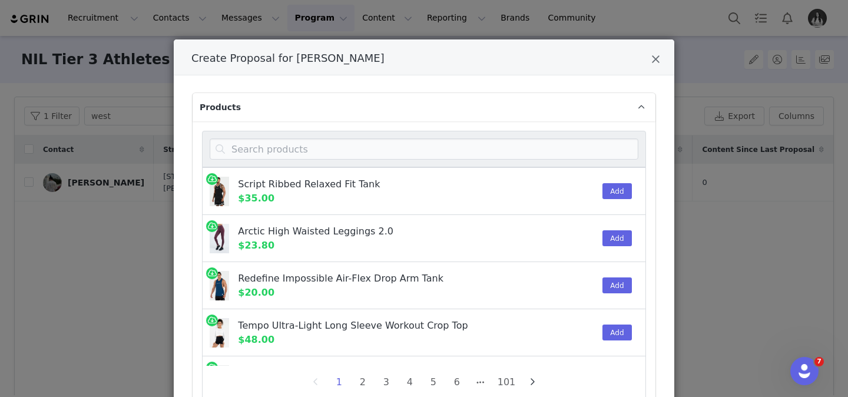
click at [361, 167] on div "Create Proposal for Weston Kelly" at bounding box center [424, 149] width 444 height 37
click at [361, 156] on input "Create Proposal for Weston Kelly" at bounding box center [424, 148] width 429 height 21
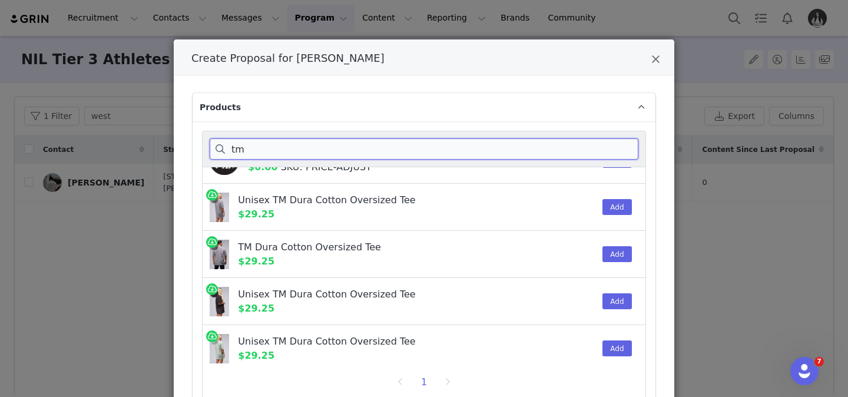
scroll to position [39, 0]
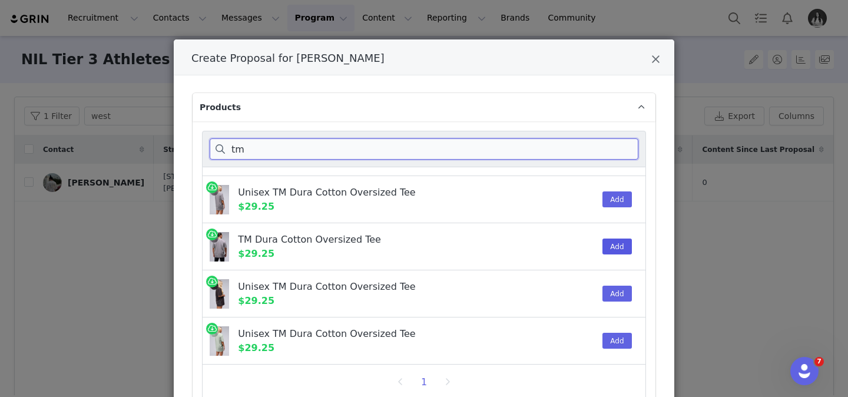
type input "tm"
click at [616, 244] on button "Add" at bounding box center [617, 247] width 29 height 16
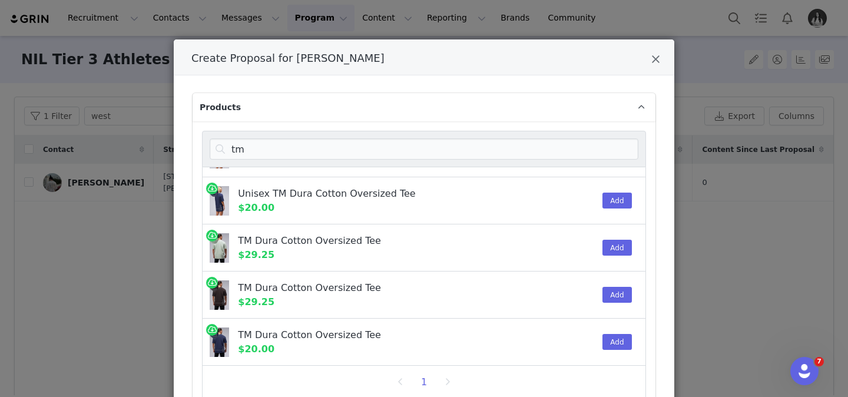
scroll to position [149, 0]
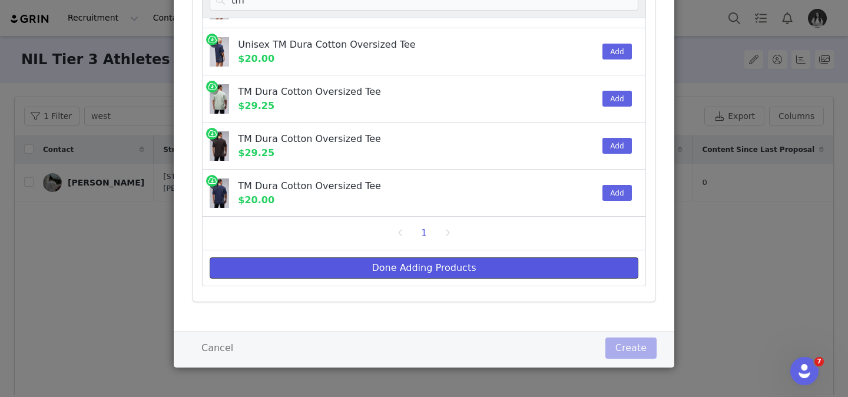
click at [550, 276] on button "Done Adding Products" at bounding box center [424, 267] width 429 height 21
select select "26288990"
select select "26288992"
select select "26288901"
select select "26288902"
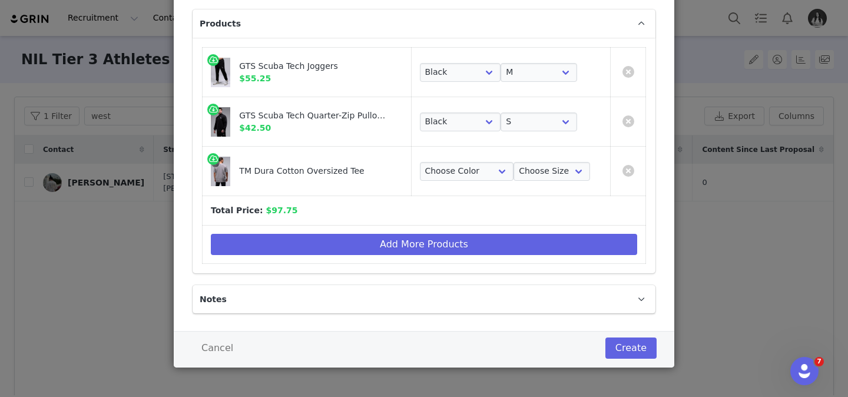
scroll to position [0, 0]
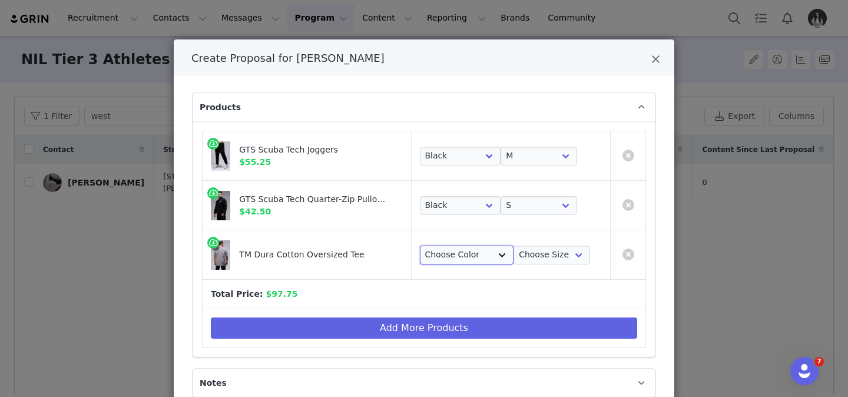
click at [478, 260] on select "Choose Color Gray Stonewash" at bounding box center [467, 255] width 94 height 19
select select "26386607"
click at [420, 246] on select "Choose Color Gray Stonewash" at bounding box center [467, 255] width 94 height 19
click at [547, 259] on select "Choose Size S M L XL 2XL" at bounding box center [552, 255] width 77 height 19
select select "26386455"
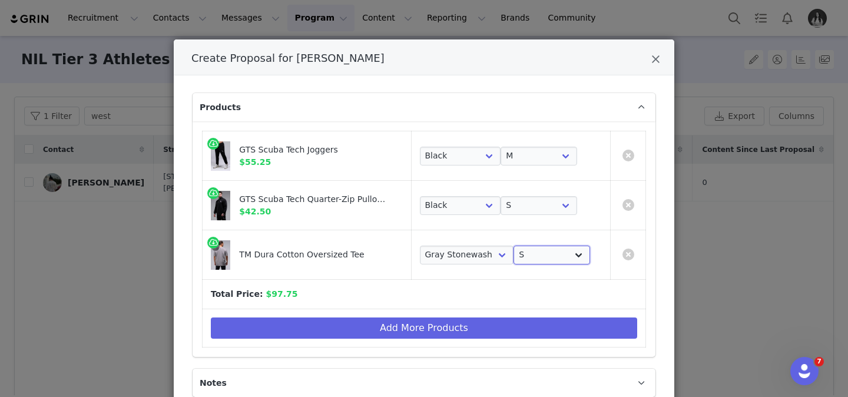
click at [514, 246] on select "Choose Size S M L XL 2XL" at bounding box center [552, 255] width 77 height 19
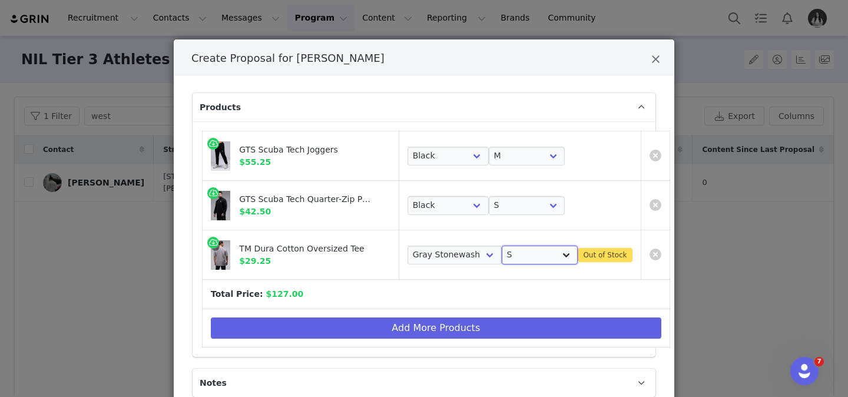
click at [531, 257] on select "Choose Size S M L XL 2XL" at bounding box center [540, 255] width 77 height 19
click at [642, 251] on td "Create Proposal for Weston Kelly" at bounding box center [655, 254] width 29 height 49
click at [650, 255] on link "Create Proposal for Weston Kelly" at bounding box center [656, 255] width 12 height 12
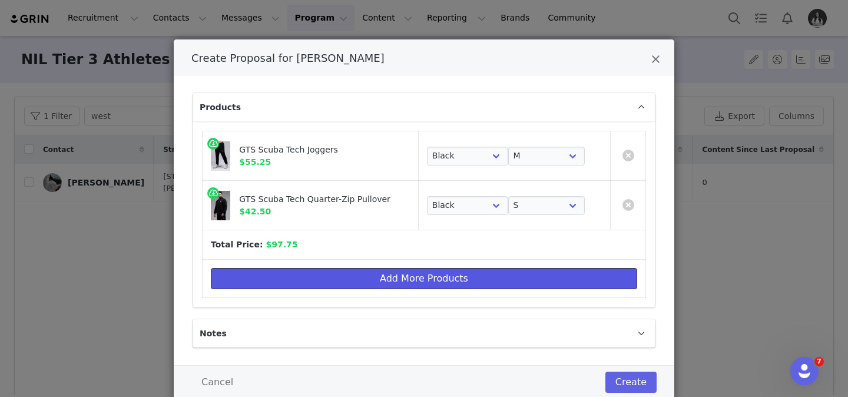
click at [563, 286] on button "Add More Products" at bounding box center [424, 278] width 427 height 21
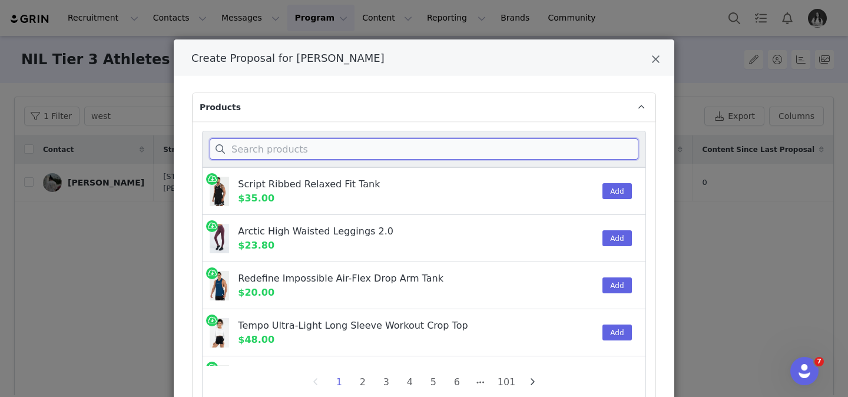
click at [405, 150] on input "Create Proposal for Weston Kelly" at bounding box center [424, 148] width 429 height 21
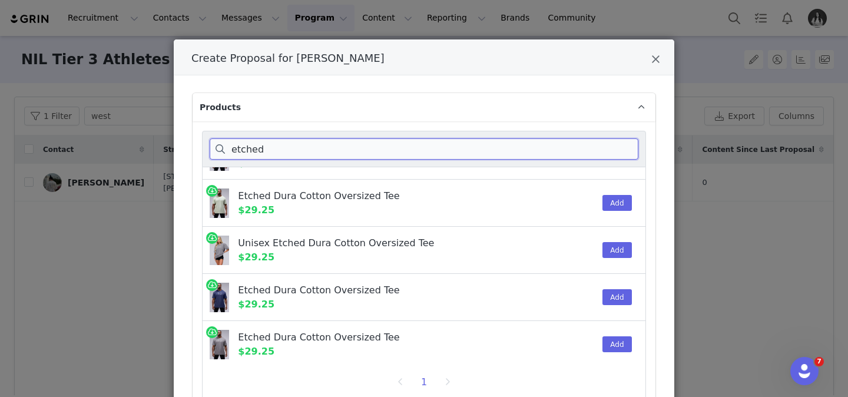
scroll to position [131, 0]
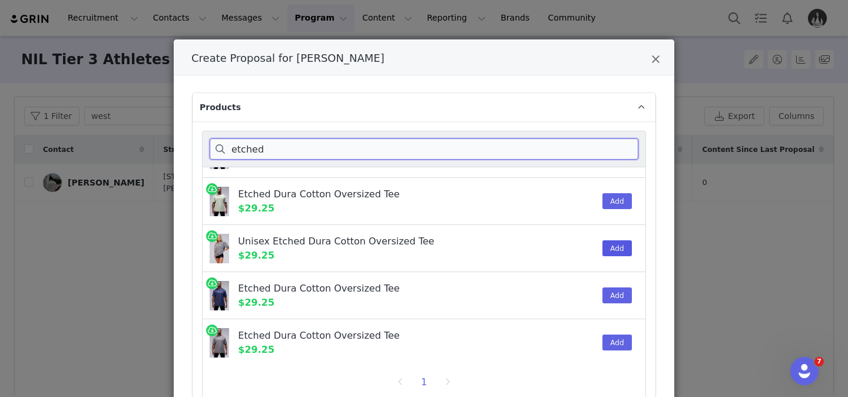
type input "etched"
click at [616, 243] on button "Add" at bounding box center [617, 248] width 29 height 16
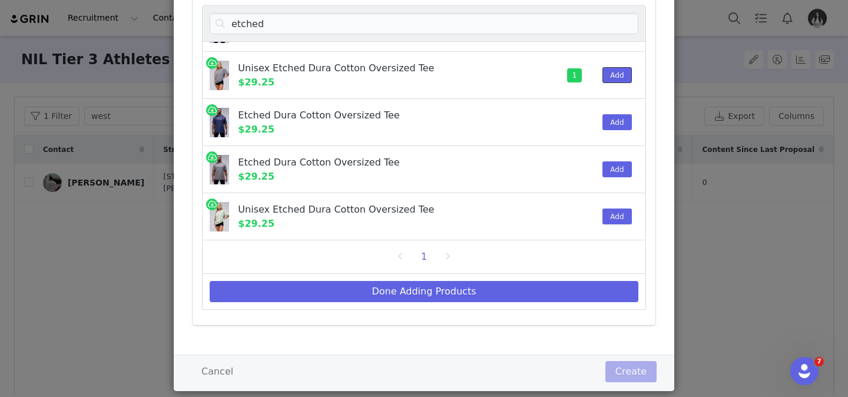
scroll to position [149, 0]
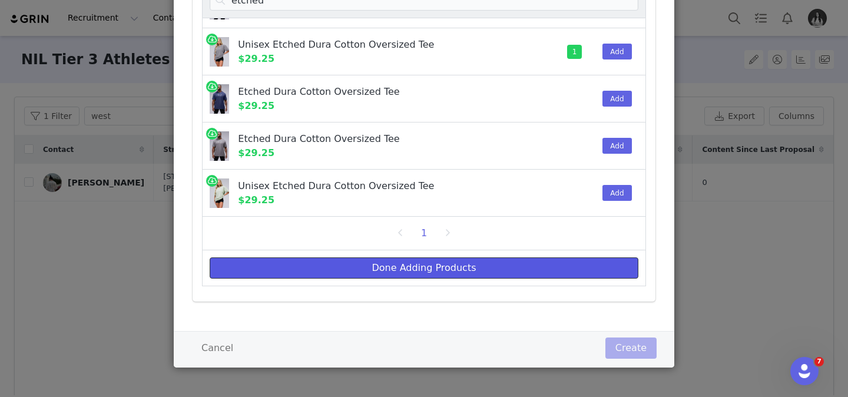
click at [475, 261] on button "Done Adding Products" at bounding box center [424, 267] width 429 height 21
select select "26288990"
select select "26288992"
select select "26288901"
select select "26288902"
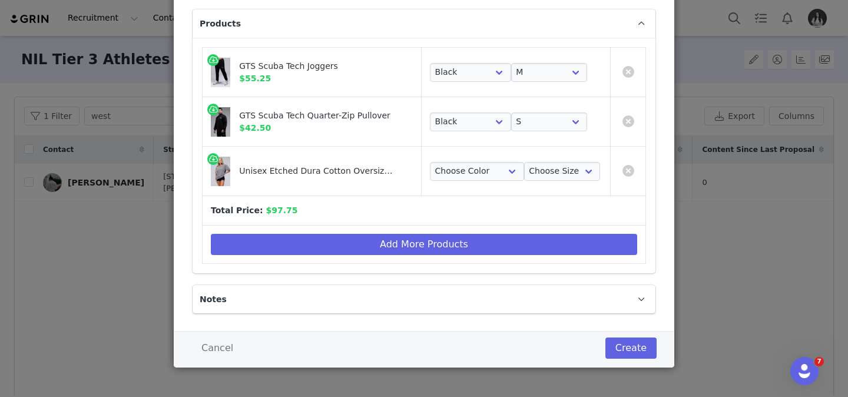
scroll to position [0, 0]
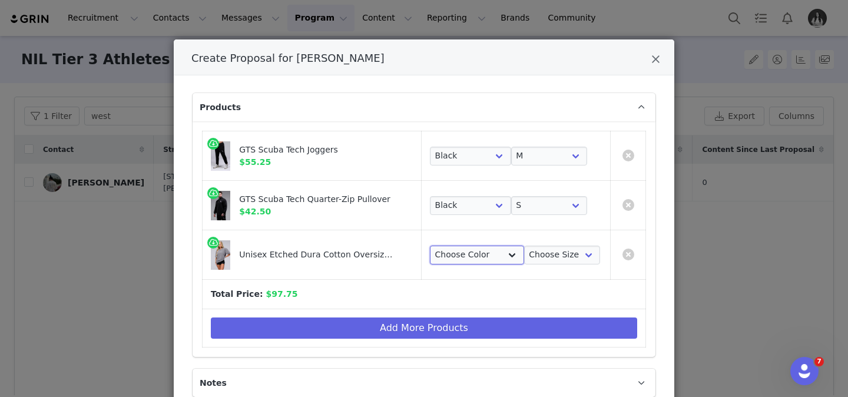
click at [466, 260] on select "Choose Color Gray Stonewash" at bounding box center [477, 255] width 94 height 19
select select "26366793"
click at [430, 246] on select "Choose Color Gray Stonewash" at bounding box center [477, 255] width 94 height 19
click at [545, 257] on select "Choose Size S M L XL 2XL" at bounding box center [562, 255] width 77 height 19
select select "26356035"
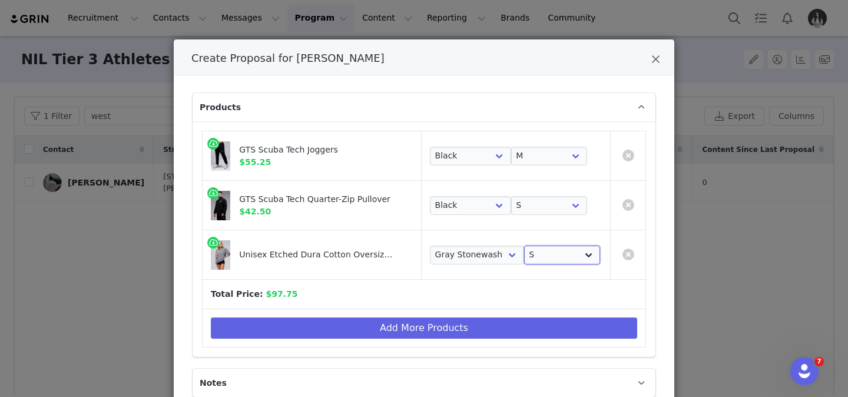
click at [524, 246] on select "Choose Size S M L XL 2XL" at bounding box center [562, 255] width 77 height 19
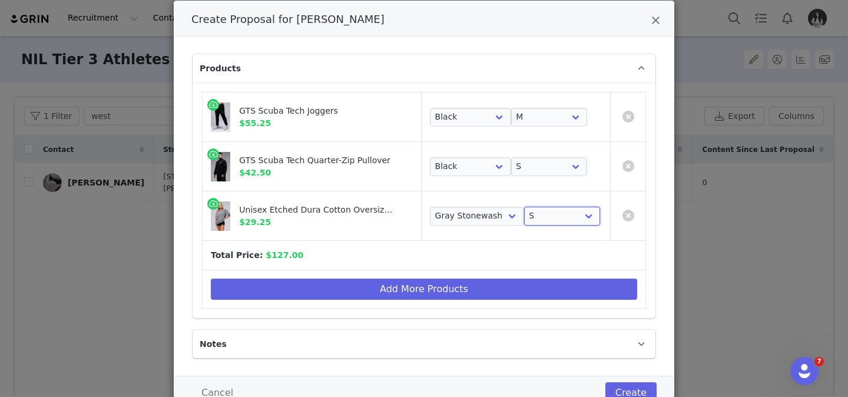
scroll to position [55, 0]
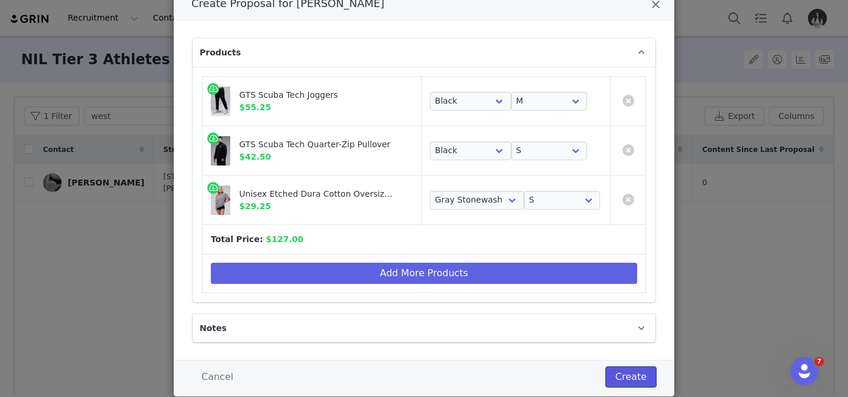
click at [629, 371] on button "Create" at bounding box center [631, 376] width 51 height 21
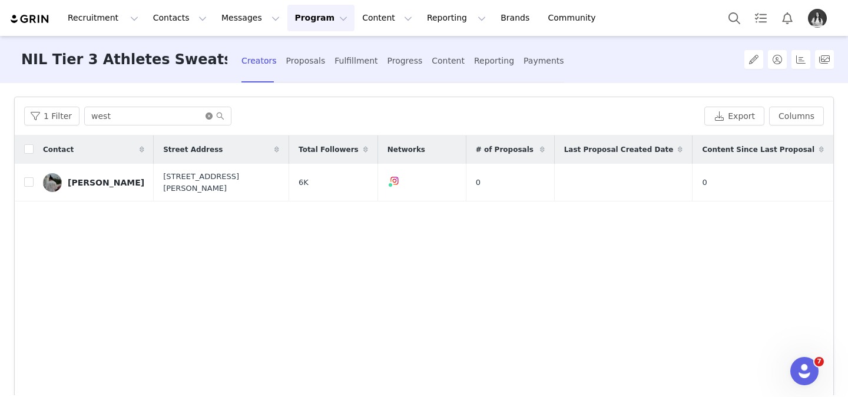
click at [206, 115] on icon "icon: close-circle" at bounding box center [209, 116] width 7 height 7
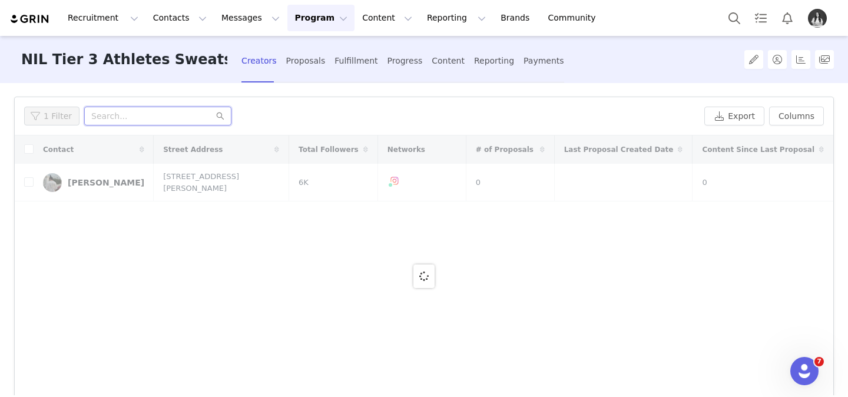
click at [205, 115] on input "text" at bounding box center [157, 116] width 147 height 19
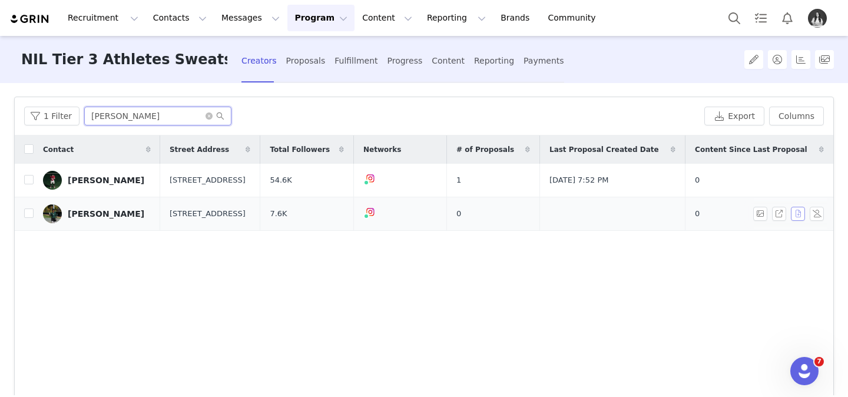
type input "[PERSON_NAME]"
click at [801, 215] on button "button" at bounding box center [798, 214] width 14 height 14
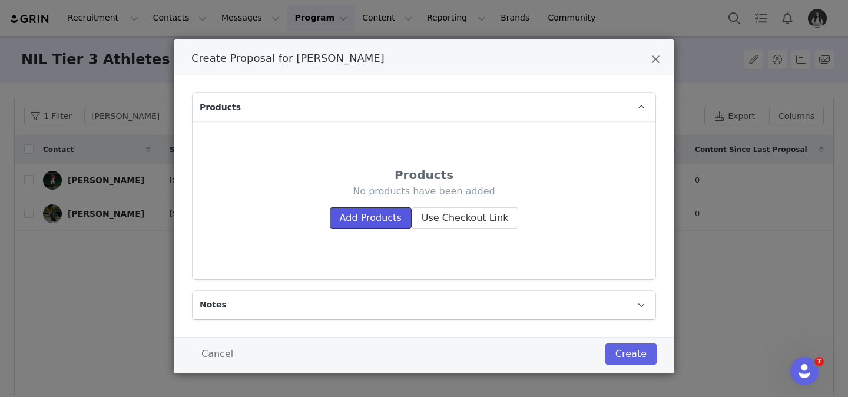
click at [369, 220] on button "Add Products" at bounding box center [371, 217] width 82 height 21
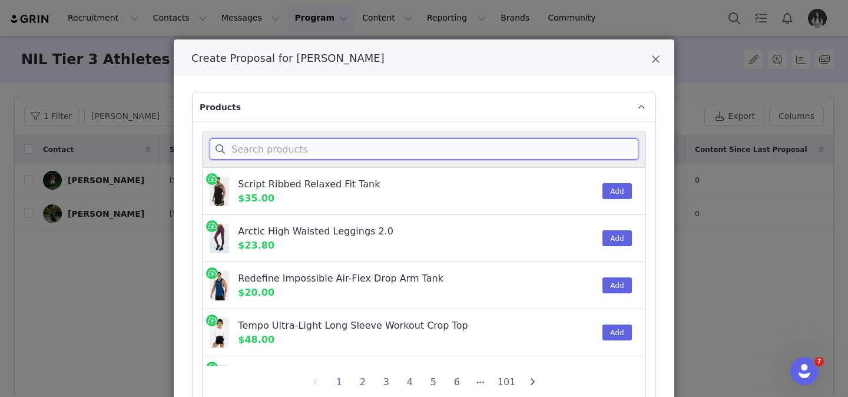
click at [318, 148] on input "Create Proposal for Reggie Sharpe" at bounding box center [424, 148] width 429 height 21
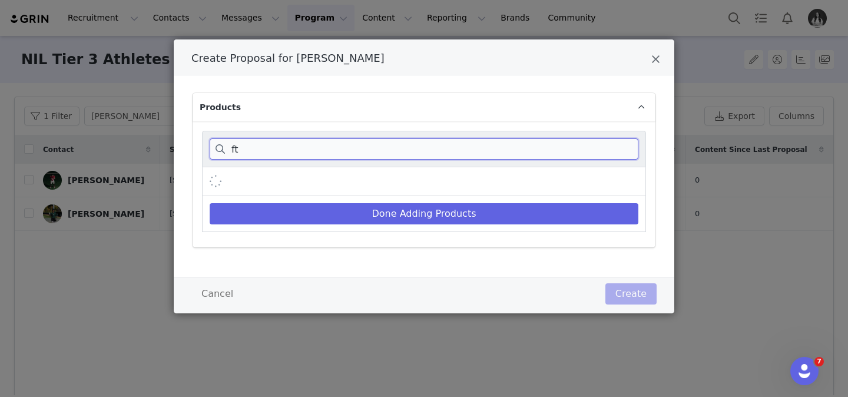
type input "f"
type input "g"
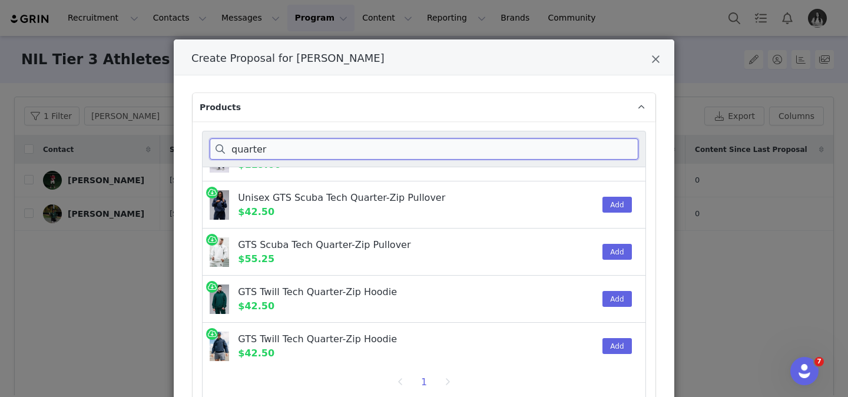
scroll to position [458, 0]
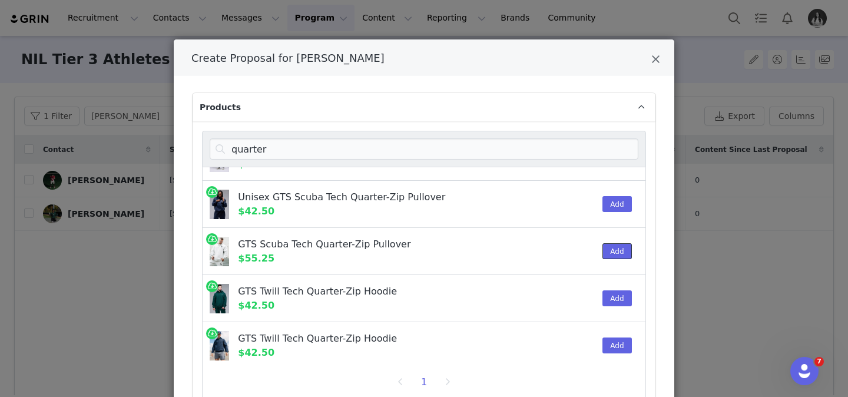
drag, startPoint x: 606, startPoint y: 253, endPoint x: 567, endPoint y: 266, distance: 40.6
click at [606, 253] on button "Add" at bounding box center [617, 251] width 29 height 16
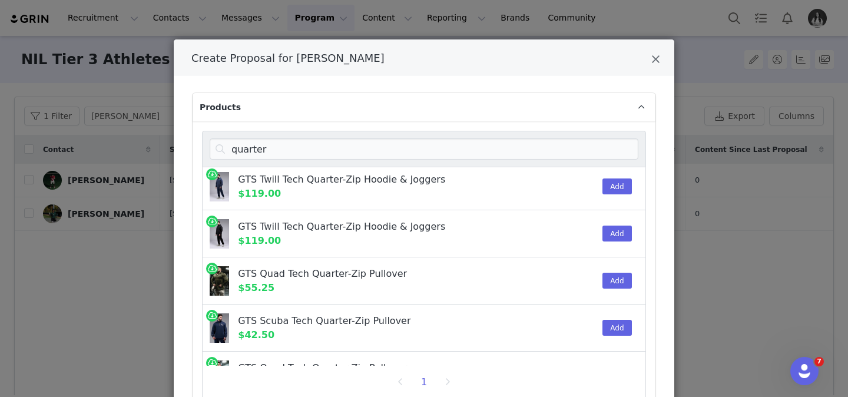
scroll to position [0, 0]
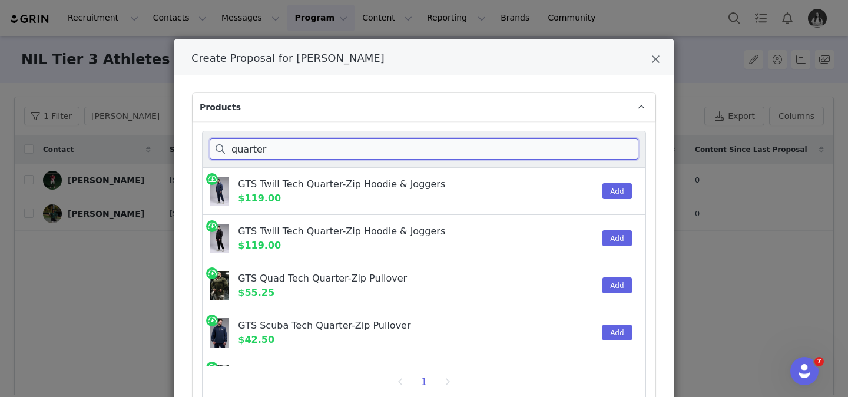
click at [300, 149] on input "quarter" at bounding box center [424, 148] width 429 height 21
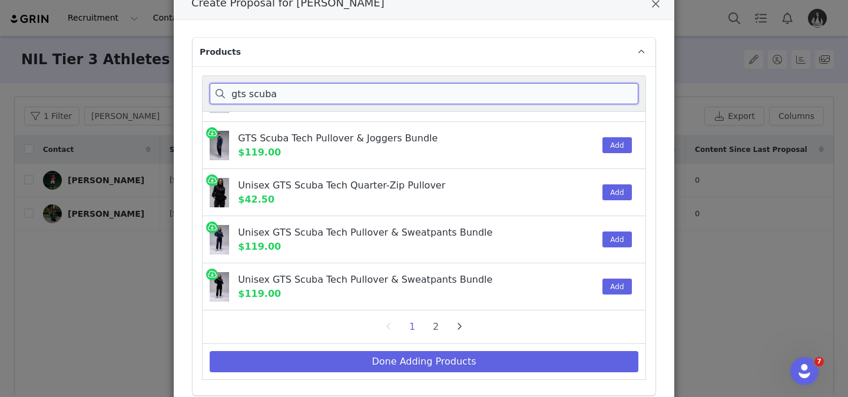
scroll to position [61, 0]
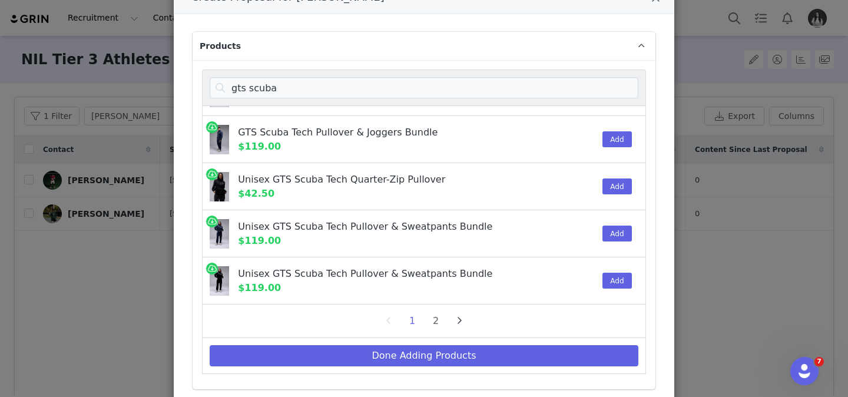
click at [439, 328] on li "2" at bounding box center [436, 321] width 18 height 16
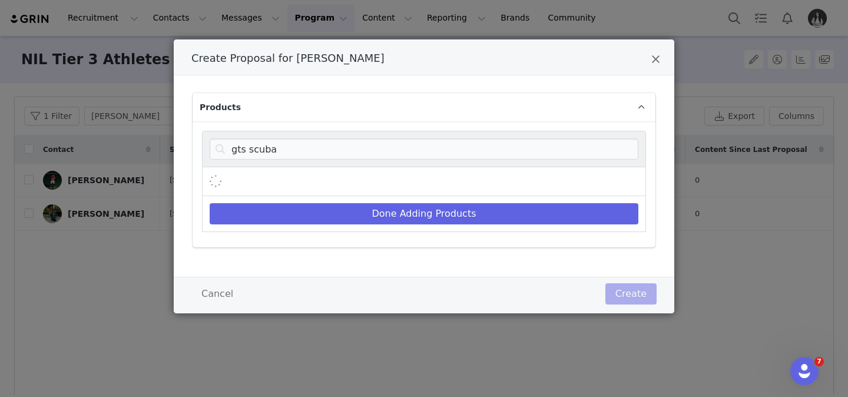
scroll to position [0, 0]
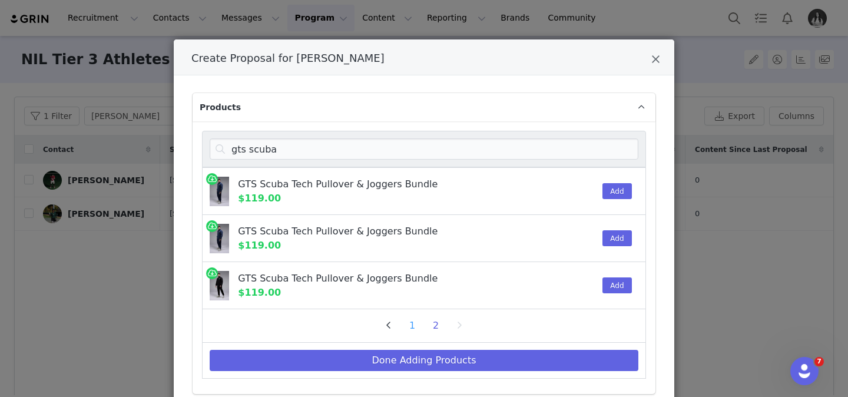
click at [408, 329] on li "1" at bounding box center [413, 326] width 18 height 16
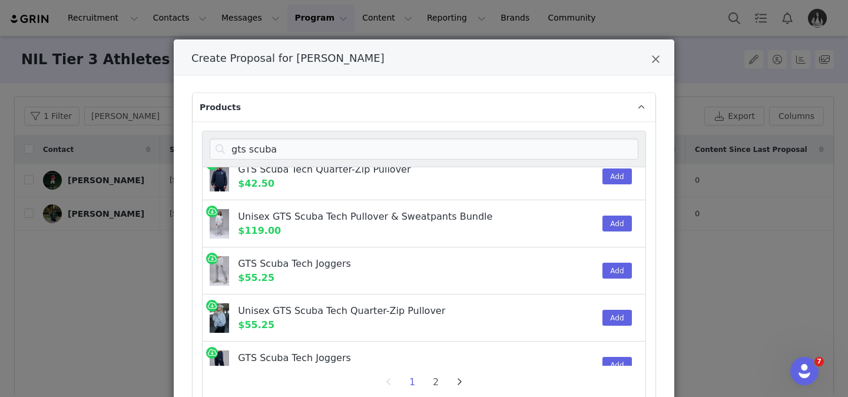
scroll to position [85, 0]
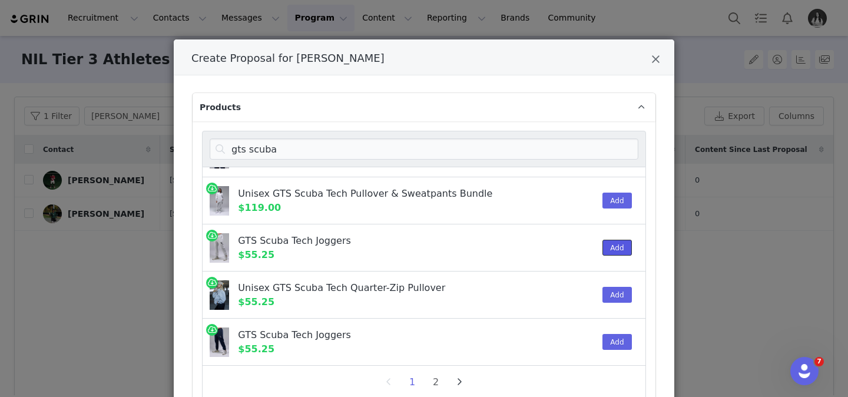
click at [619, 247] on button "Add" at bounding box center [617, 248] width 29 height 16
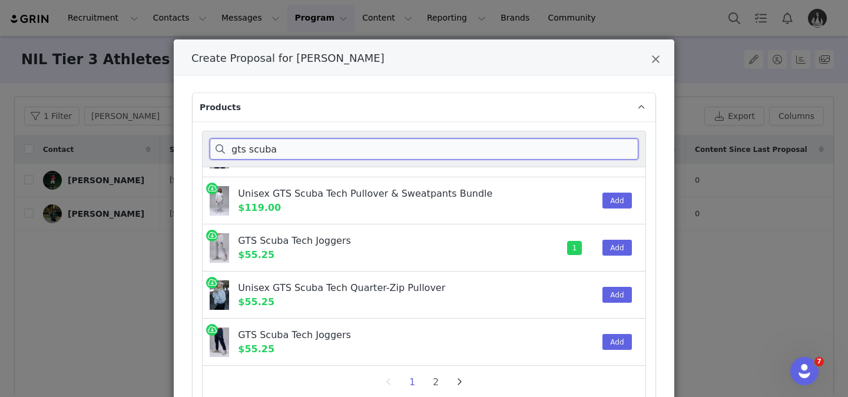
click at [586, 146] on input "gts scuba" at bounding box center [424, 148] width 429 height 21
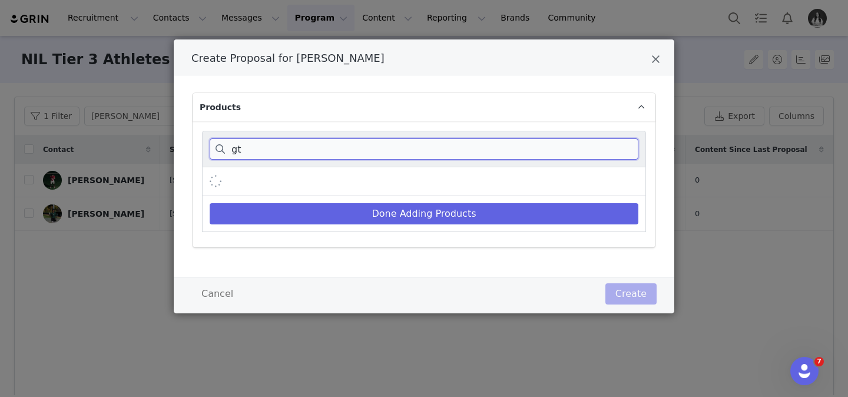
type input "g"
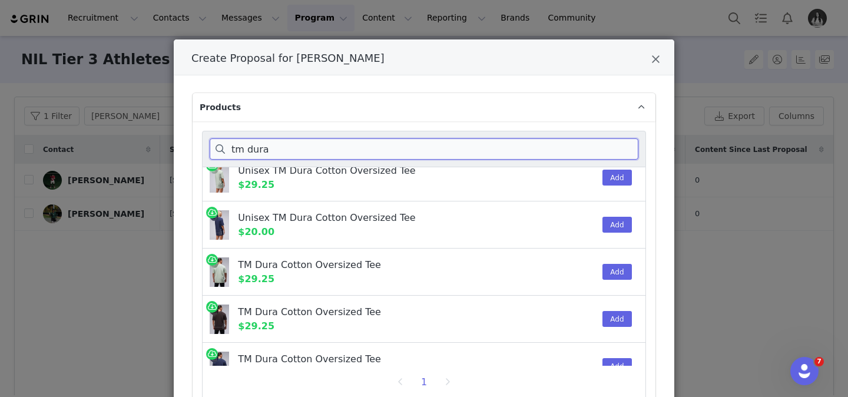
scroll to position [179, 0]
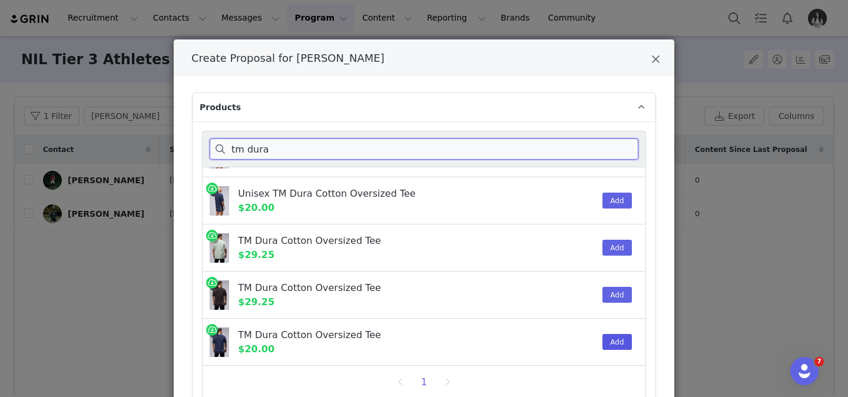
type input "tm dura"
click at [625, 339] on button "Add" at bounding box center [617, 342] width 29 height 16
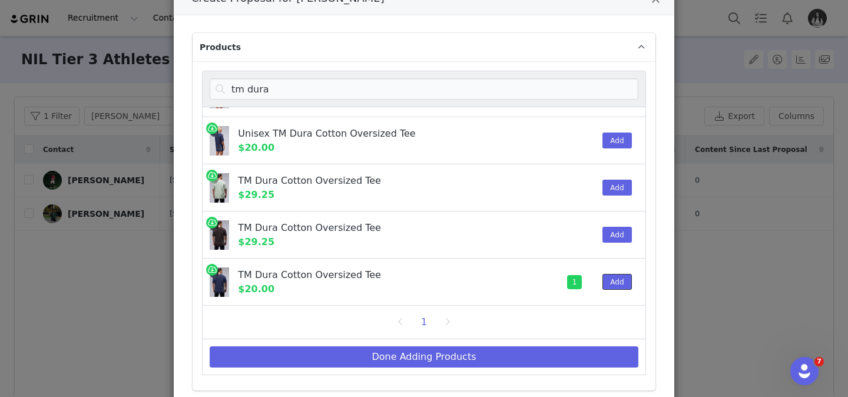
scroll to position [91, 0]
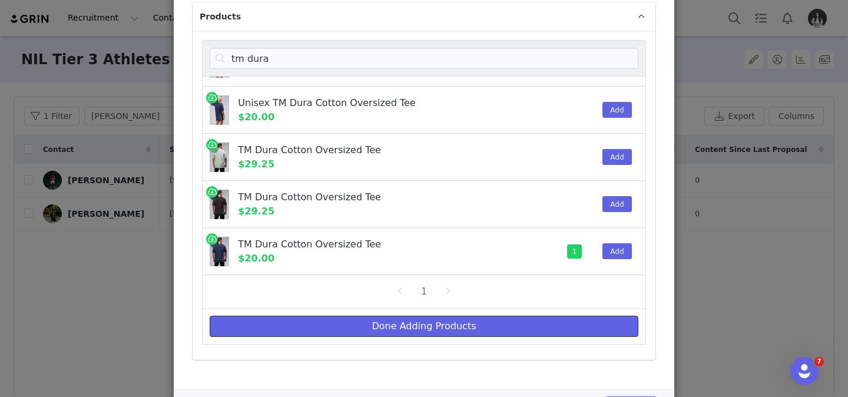
click at [432, 336] on button "Done Adding Products" at bounding box center [424, 326] width 429 height 21
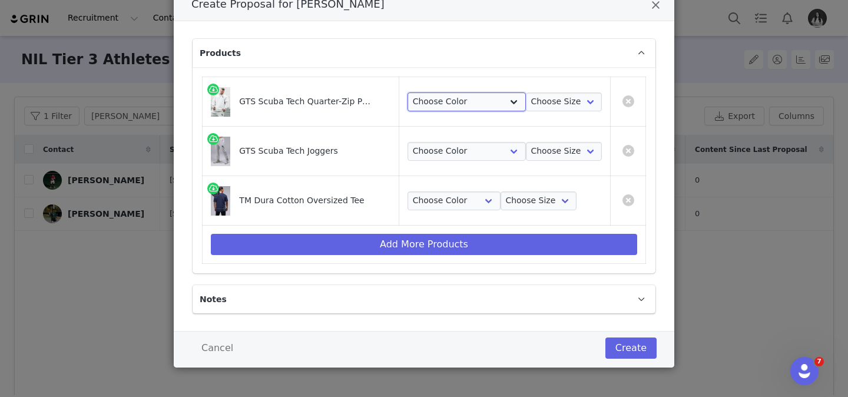
click at [487, 107] on select "Choose Color Light [PERSON_NAME]" at bounding box center [467, 102] width 118 height 19
select select "26288919"
click at [414, 93] on select "Choose Color Light [PERSON_NAME]" at bounding box center [467, 102] width 118 height 19
click at [460, 161] on td "Choose Color Light [PERSON_NAME] Choose Size S M L XL 2XL" at bounding box center [505, 151] width 212 height 49
click at [464, 151] on select "Choose Color Light [PERSON_NAME]" at bounding box center [467, 151] width 118 height 19
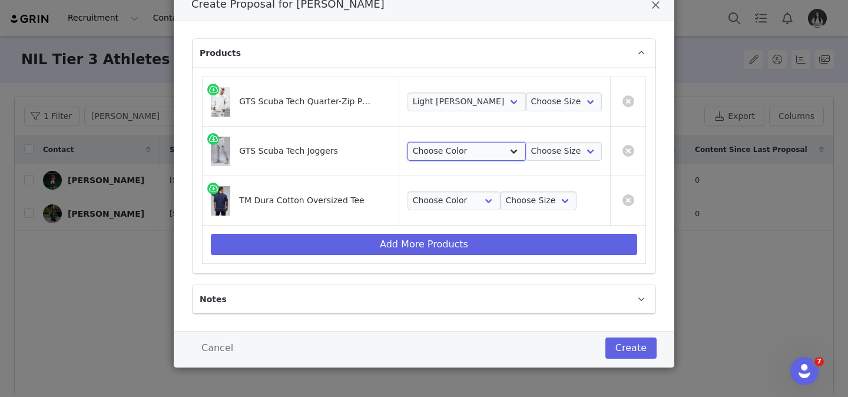
select select "26289023"
click at [414, 142] on select "Choose Color Light [PERSON_NAME]" at bounding box center [467, 151] width 118 height 19
click at [458, 196] on select "Choose Color Blue Stonewash" at bounding box center [454, 200] width 93 height 19
select select "26386608"
click at [414, 191] on select "Choose Color Blue Stonewash" at bounding box center [454, 200] width 93 height 19
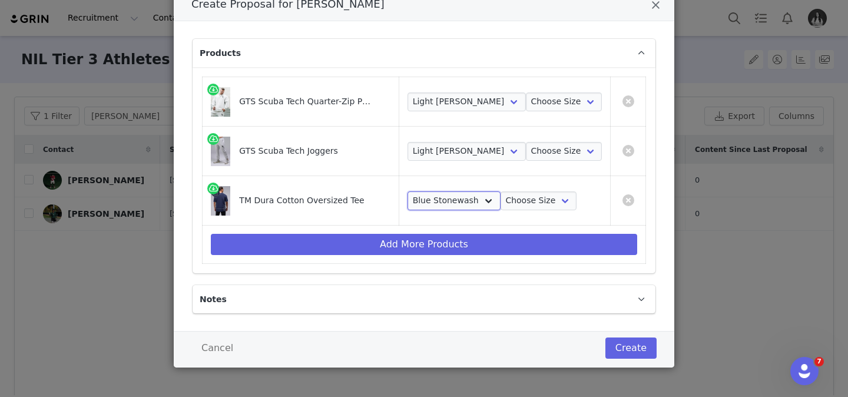
click at [500, 200] on select "Choose Color Blue Stonewash" at bounding box center [454, 200] width 93 height 19
click at [522, 203] on select "Choose Size S M L XL 2XL" at bounding box center [539, 200] width 77 height 19
select select "26386448"
click at [501, 191] on select "Choose Size S M L XL 2XL" at bounding box center [539, 200] width 77 height 19
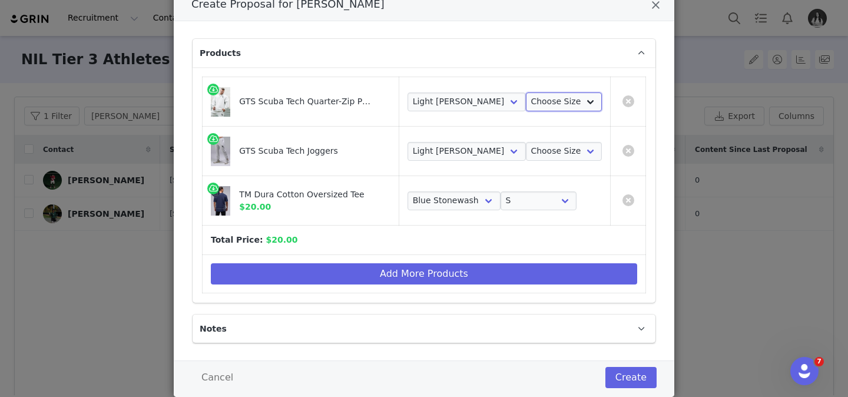
click at [540, 105] on select "Choose Size S M L XL 2XL" at bounding box center [564, 102] width 77 height 19
select select "26288920"
click at [526, 93] on select "Choose Size S M L XL 2XL" at bounding box center [564, 102] width 77 height 19
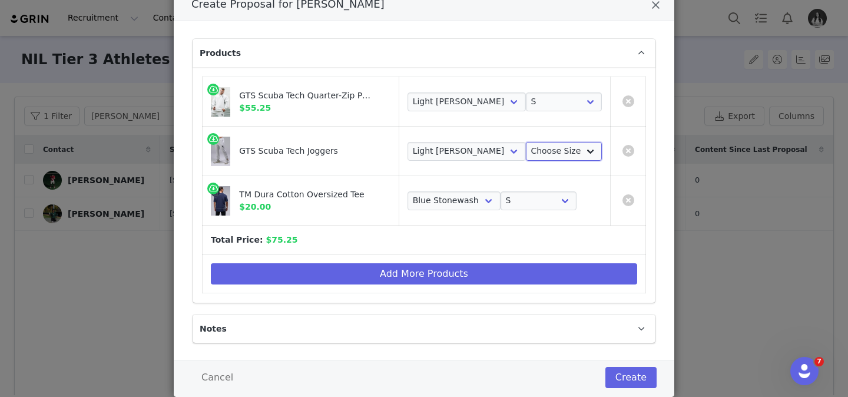
click at [544, 151] on select "Choose Size S M L XL 2XL" at bounding box center [564, 151] width 77 height 19
select select "26289028"
click at [526, 142] on select "Choose Size S M L XL 2XL" at bounding box center [564, 151] width 77 height 19
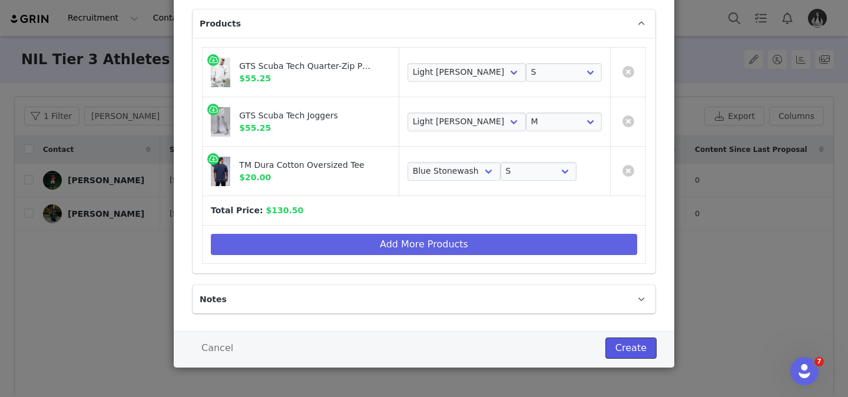
click at [632, 345] on button "Create" at bounding box center [631, 348] width 51 height 21
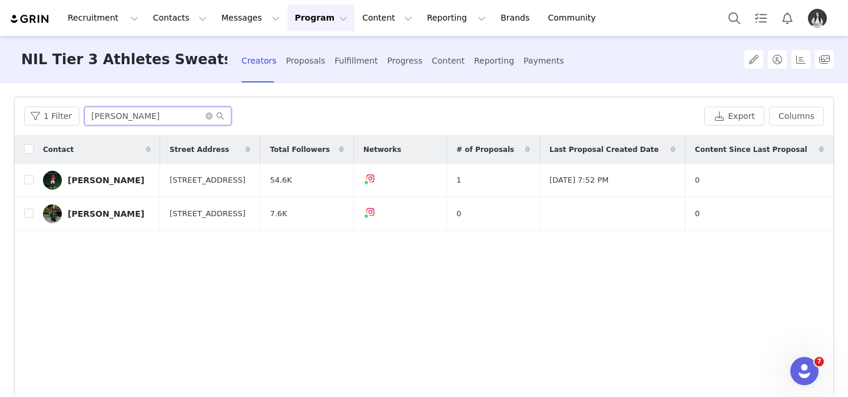
click at [133, 118] on input "[PERSON_NAME]" at bounding box center [157, 116] width 147 height 19
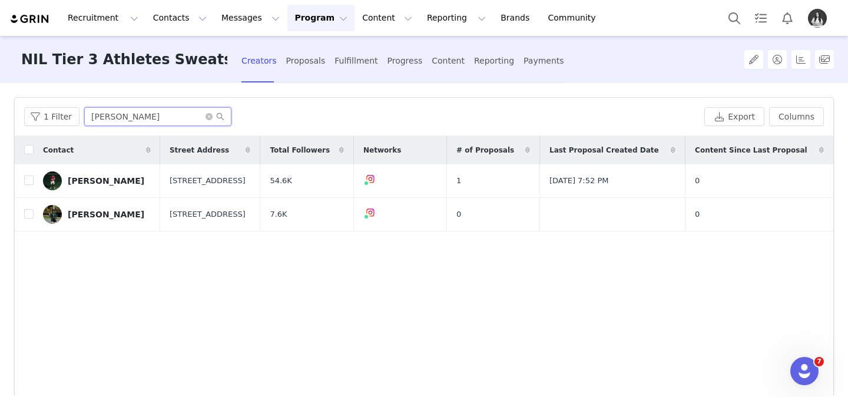
click at [133, 118] on input "[PERSON_NAME]" at bounding box center [157, 116] width 147 height 19
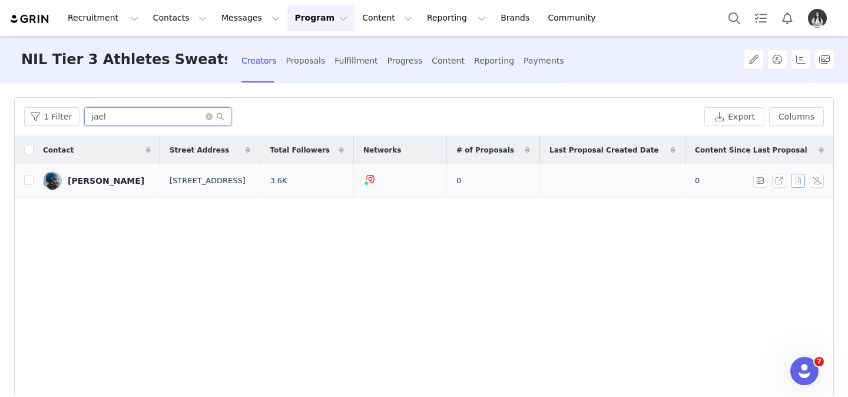
type input "jael"
click at [798, 180] on button "button" at bounding box center [798, 181] width 14 height 14
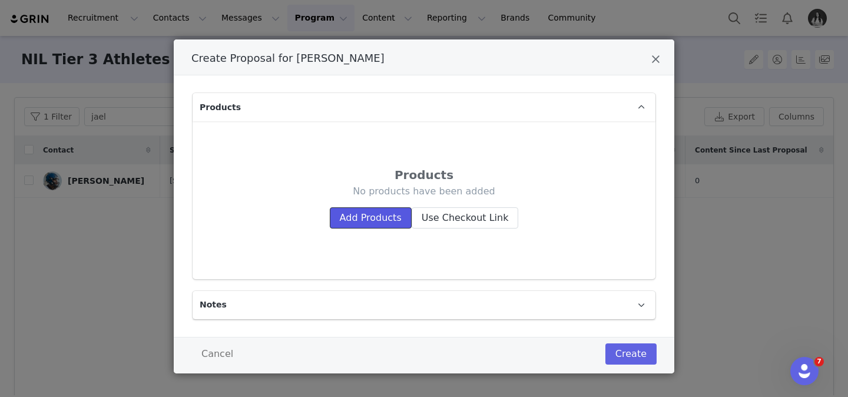
click at [373, 214] on button "Add Products" at bounding box center [371, 217] width 82 height 21
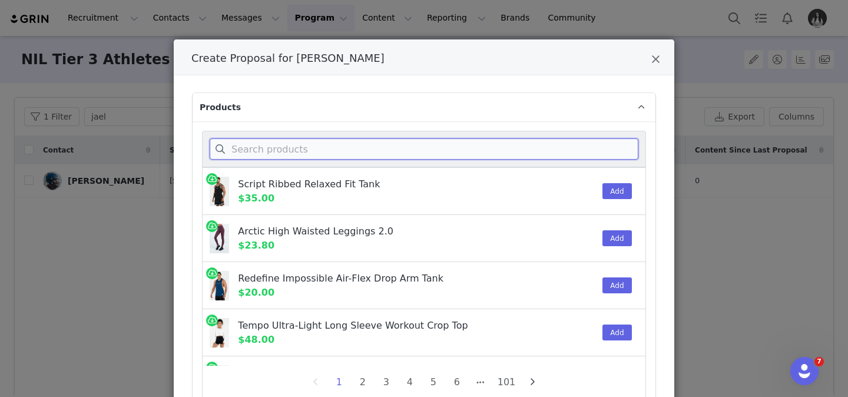
click at [329, 143] on input "Create Proposal for Jaelyn Thomas" at bounding box center [424, 148] width 429 height 21
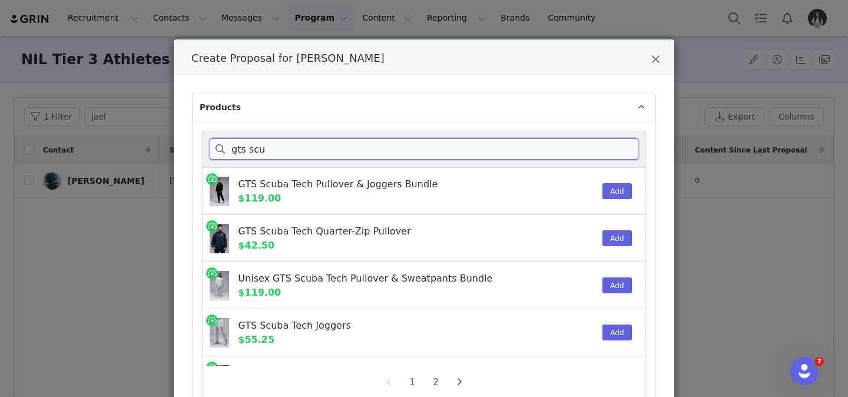
scroll to position [8, 0]
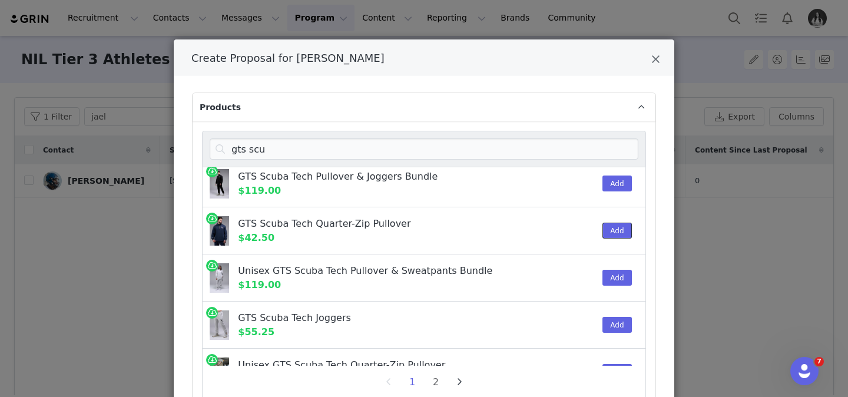
drag, startPoint x: 616, startPoint y: 236, endPoint x: 531, endPoint y: 244, distance: 85.2
click at [616, 236] on button "Add" at bounding box center [617, 231] width 29 height 16
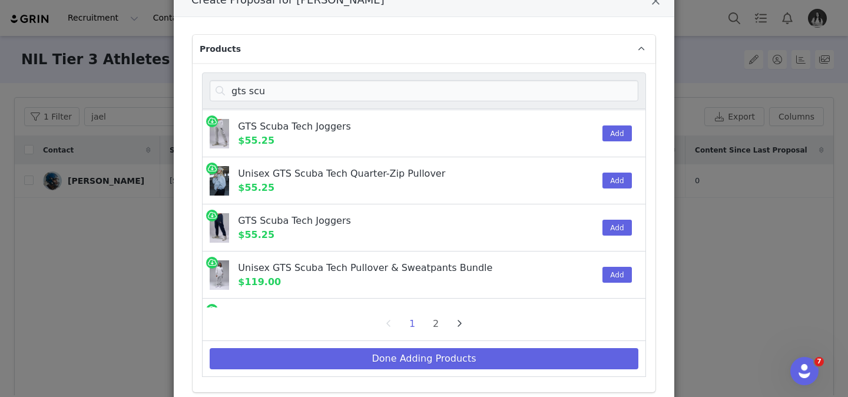
scroll to position [141, 0]
click at [619, 224] on button "Add" at bounding box center [617, 227] width 29 height 16
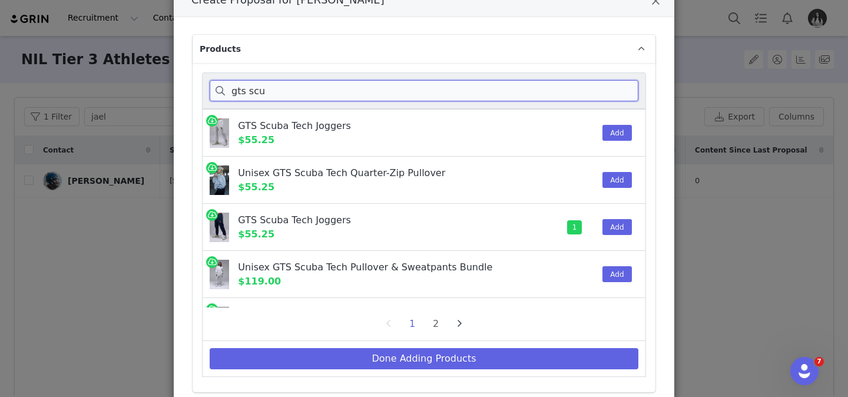
drag, startPoint x: 600, startPoint y: 84, endPoint x: 619, endPoint y: 85, distance: 18.4
click at [601, 84] on input "gts scu" at bounding box center [424, 90] width 429 height 21
click at [621, 87] on input "gts scu" at bounding box center [424, 90] width 429 height 21
click at [621, 85] on input "gts scu" at bounding box center [424, 90] width 429 height 21
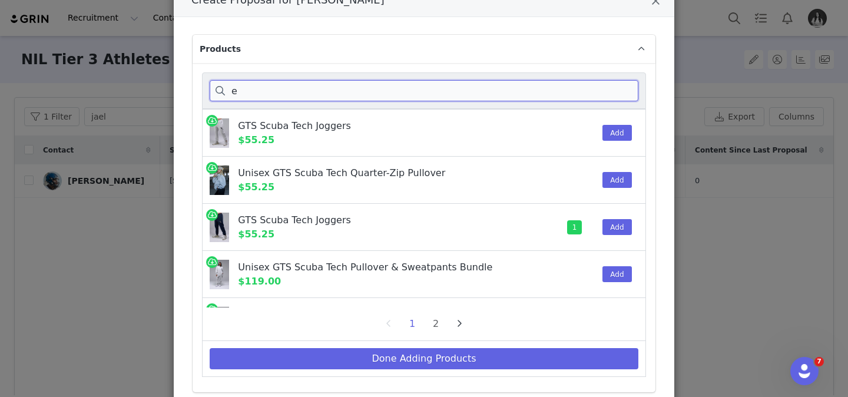
scroll to position [0, 0]
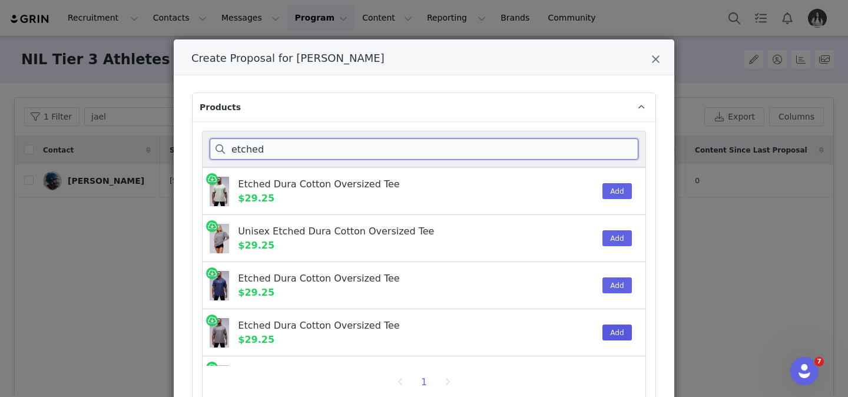
type input "etched"
click at [609, 332] on button "Add" at bounding box center [617, 333] width 29 height 16
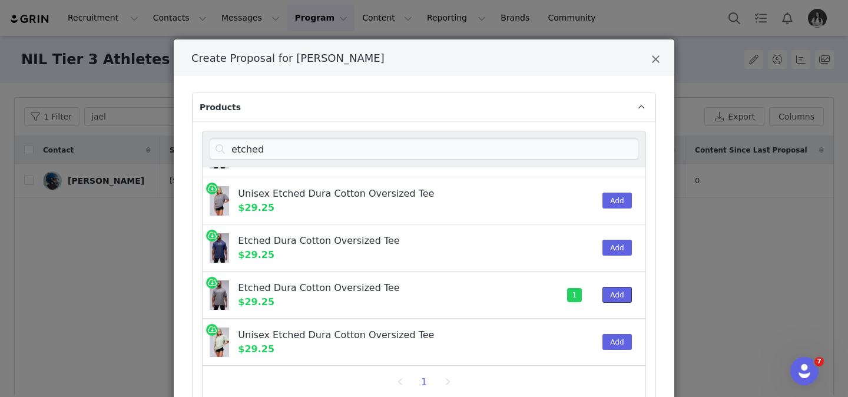
scroll to position [67, 0]
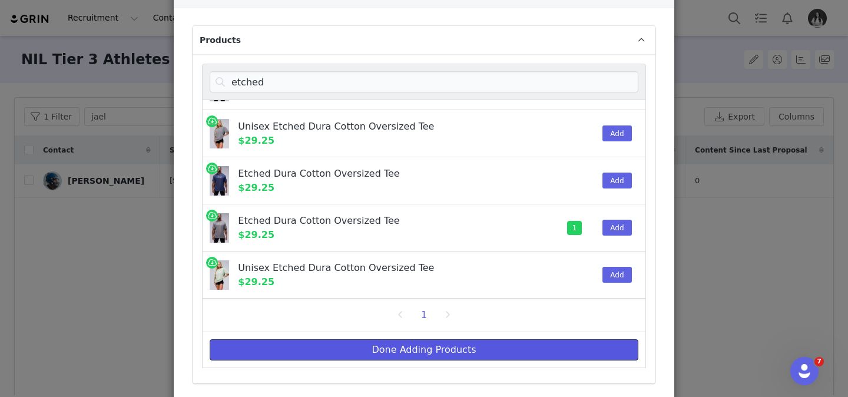
click at [574, 346] on button "Done Adding Products" at bounding box center [424, 349] width 429 height 21
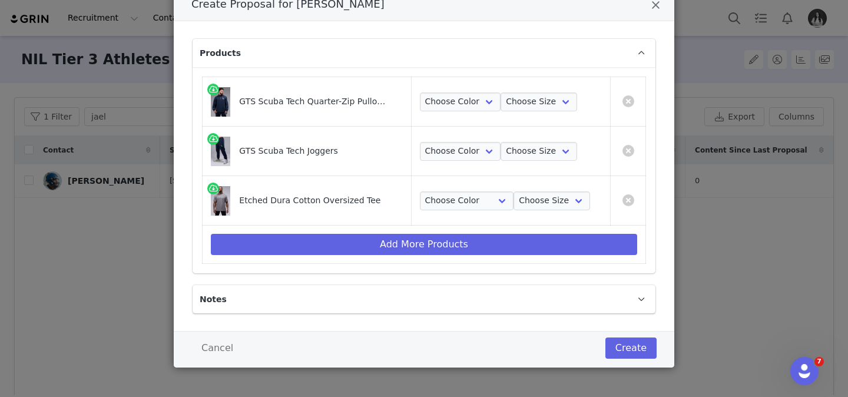
scroll to position [54, 0]
click at [442, 99] on select "Choose Color Blue Nights" at bounding box center [460, 102] width 81 height 19
select select "26288910"
click at [420, 93] on select "Choose Color Blue Nights" at bounding box center [460, 102] width 81 height 19
click at [454, 150] on select "Choose Color Blue Nights" at bounding box center [460, 151] width 81 height 19
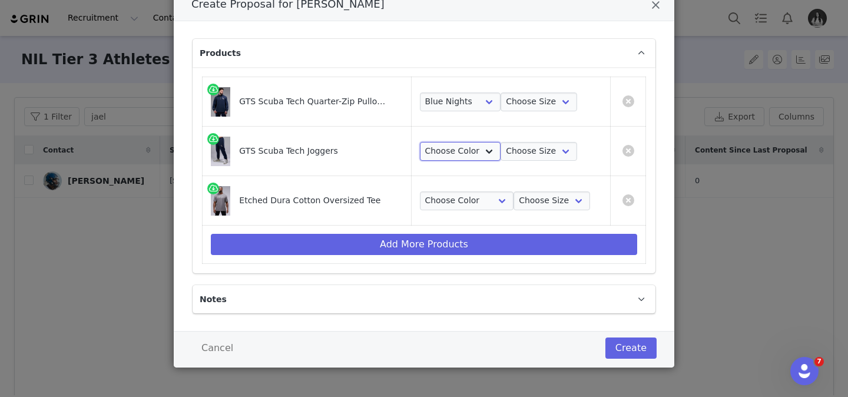
select select "26288999"
click at [420, 142] on select "Choose Color Blue Nights" at bounding box center [460, 151] width 81 height 19
click at [460, 200] on select "Choose Color Gray Stonewash" at bounding box center [467, 200] width 94 height 19
select select "26366838"
click at [420, 191] on select "Choose Color Gray Stonewash" at bounding box center [467, 200] width 94 height 19
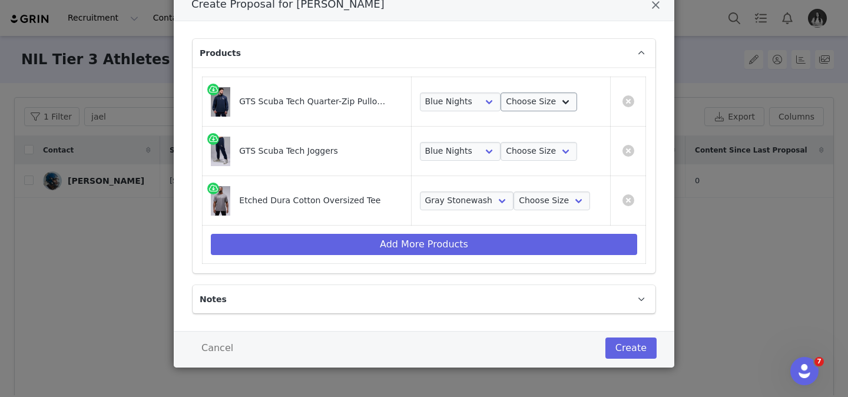
drag, startPoint x: 586, startPoint y: 100, endPoint x: 553, endPoint y: 100, distance: 33.6
click at [585, 100] on div "Choose Color Blue Nights Choose Size S M L XL 2XL" at bounding box center [511, 102] width 182 height 19
click at [553, 100] on select "Choose Size S M L XL 2XL" at bounding box center [539, 102] width 77 height 19
select select "26288911"
click at [501, 93] on select "Choose Size S M L XL 2XL" at bounding box center [539, 102] width 77 height 19
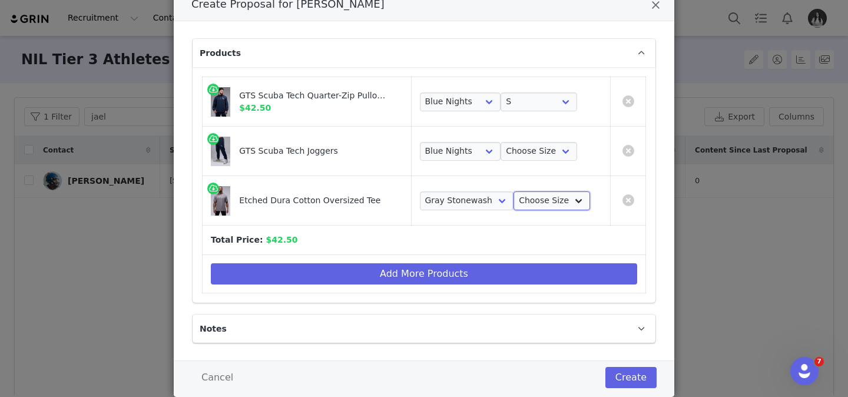
click at [539, 193] on select "Choose Size S M L XL 2XL" at bounding box center [552, 200] width 77 height 19
click at [514, 191] on select "Choose Size S M L XL 2XL" at bounding box center [552, 200] width 77 height 19
click at [541, 186] on td "Choose Color Gray Stonewash Choose Size S M L XL 2XL" at bounding box center [510, 200] width 199 height 49
click at [542, 192] on select "Choose Size S M L XL 2XL" at bounding box center [552, 200] width 77 height 19
select select "26355960"
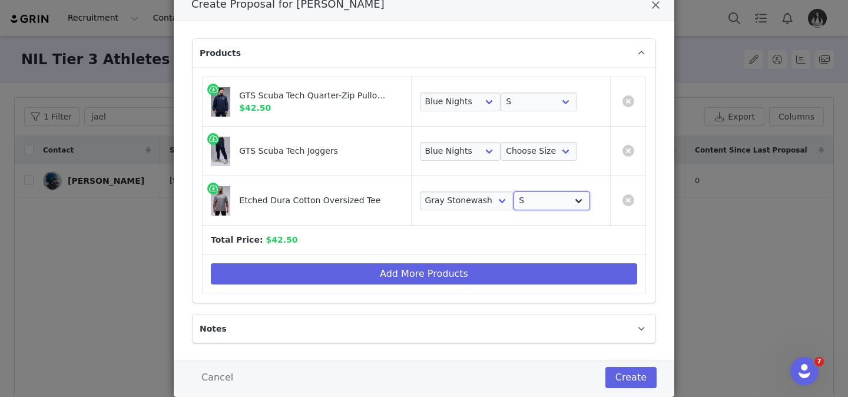
click at [514, 191] on select "Choose Size S M L XL 2XL" at bounding box center [552, 200] width 77 height 19
click at [535, 137] on td "Choose Color Blue Nights Choose Size S M L XL 2XL" at bounding box center [510, 151] width 199 height 49
click at [531, 147] on select "Choose Size S M L XL 2XL" at bounding box center [539, 151] width 77 height 19
select select "26289001"
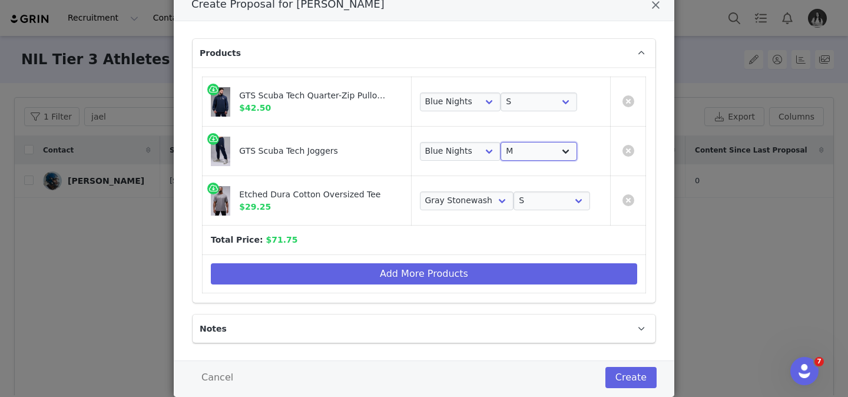
click at [501, 142] on select "Choose Size S M L XL 2XL" at bounding box center [539, 151] width 77 height 19
click at [628, 381] on button "Create" at bounding box center [631, 377] width 51 height 21
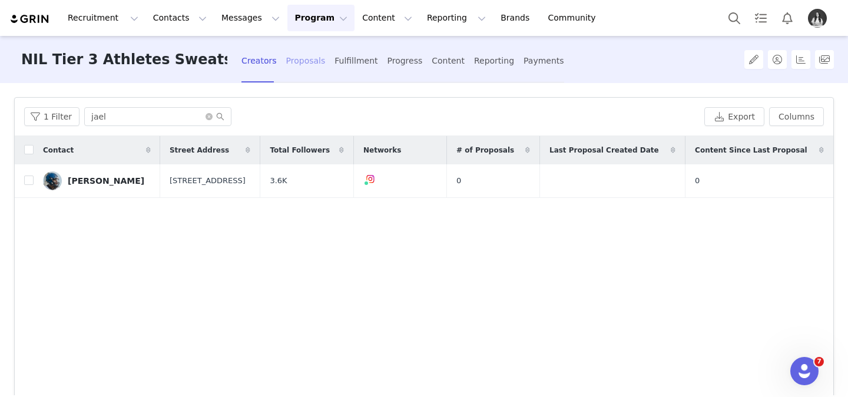
click at [286, 62] on div "Proposals" at bounding box center [305, 60] width 39 height 31
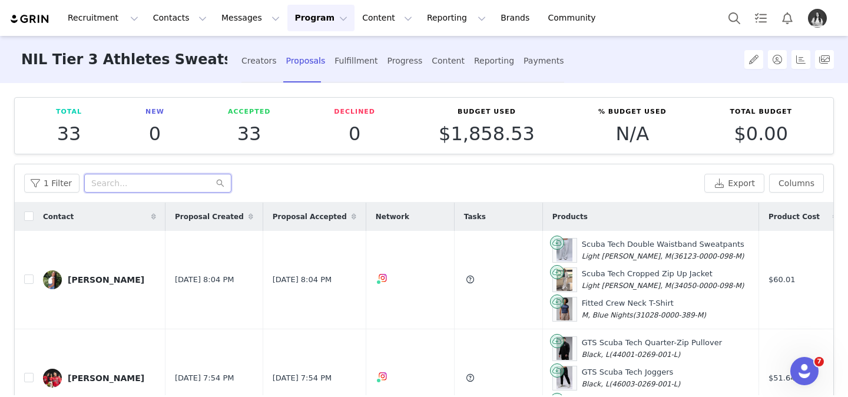
click at [158, 180] on input "text" at bounding box center [157, 183] width 147 height 19
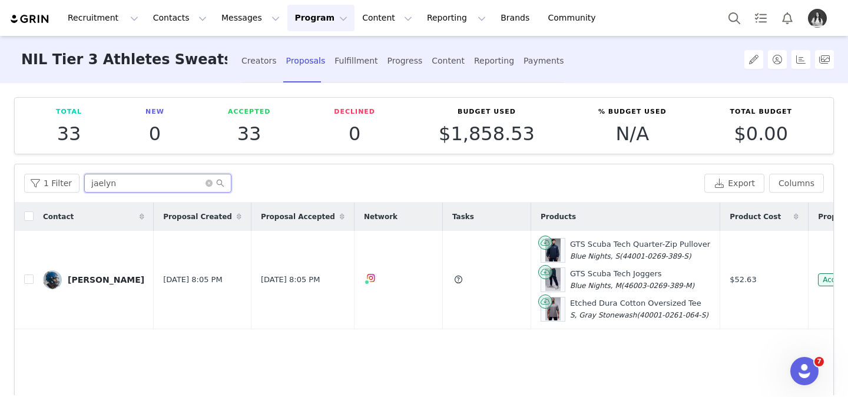
type input "jaelyn"
click at [242, 64] on div "Creators Proposals Fulfillment Progress Content Reporting Payments" at bounding box center [403, 60] width 323 height 31
click at [242, 62] on div "Creators" at bounding box center [259, 60] width 35 height 31
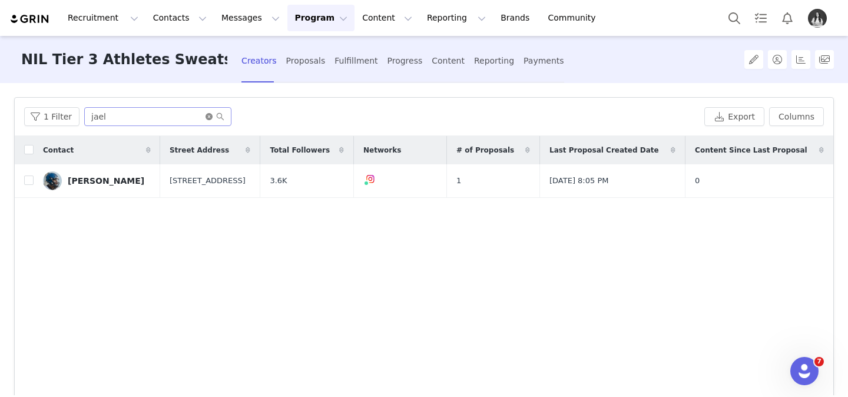
click at [206, 115] on icon "icon: close-circle" at bounding box center [209, 116] width 7 height 7
click at [200, 115] on input "text" at bounding box center [157, 116] width 147 height 19
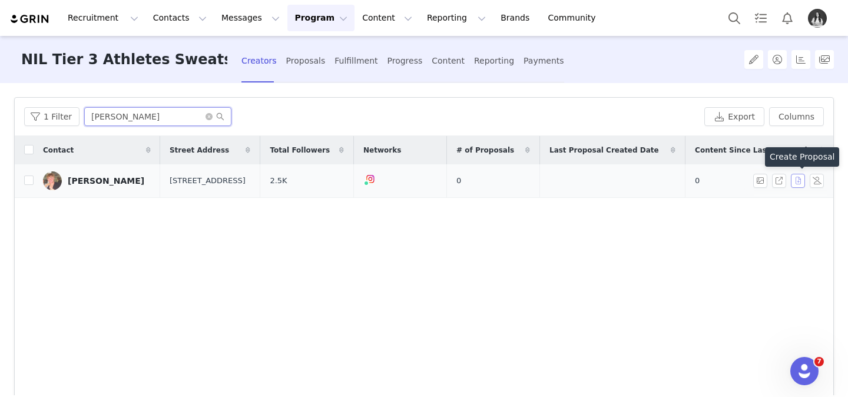
type input "[PERSON_NAME]"
click at [797, 180] on button "button" at bounding box center [798, 181] width 14 height 14
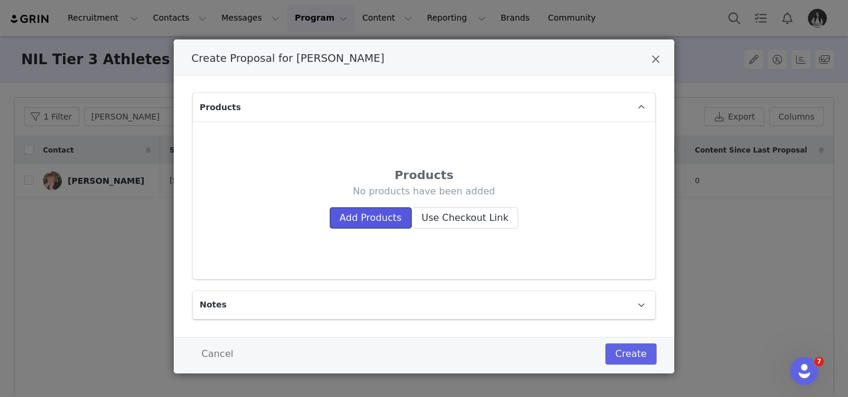
click at [371, 223] on button "Add Products" at bounding box center [371, 217] width 82 height 21
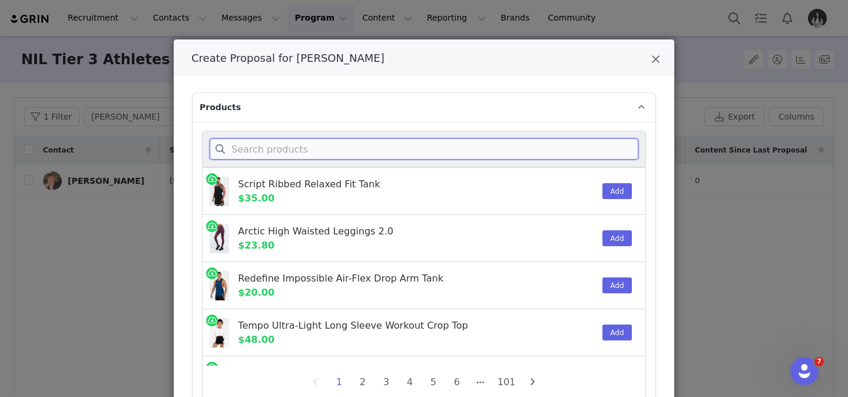
click at [372, 151] on input "Create Proposal for Danny Witters" at bounding box center [424, 148] width 429 height 21
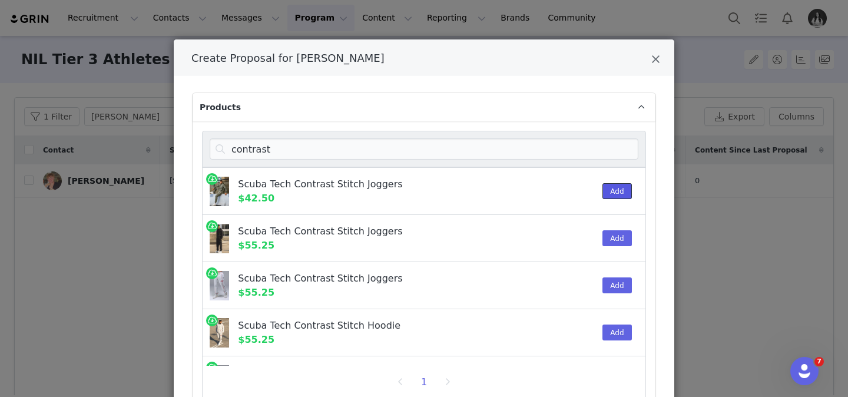
click at [614, 189] on button "Add" at bounding box center [617, 191] width 29 height 16
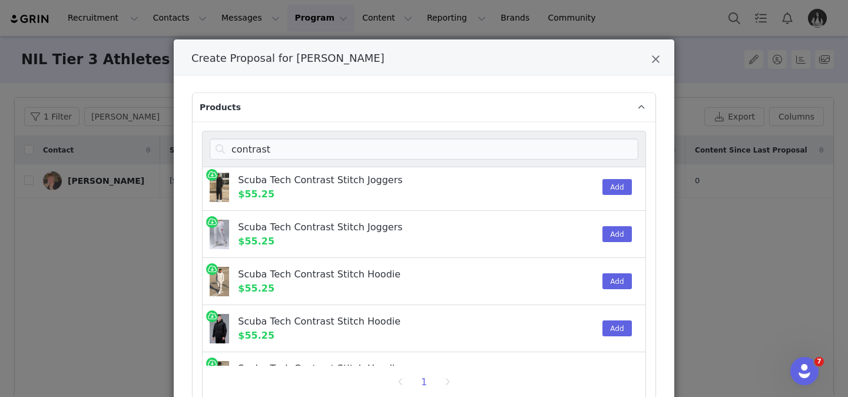
scroll to position [85, 0]
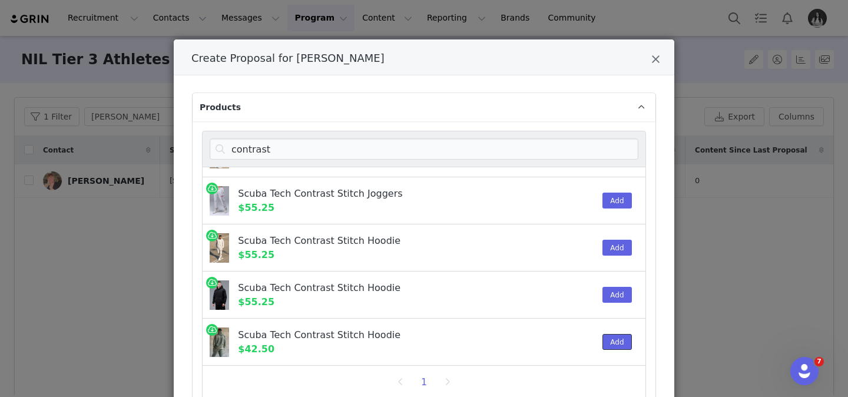
drag, startPoint x: 608, startPoint y: 341, endPoint x: 594, endPoint y: 338, distance: 14.3
click at [608, 340] on button "Add" at bounding box center [617, 342] width 29 height 16
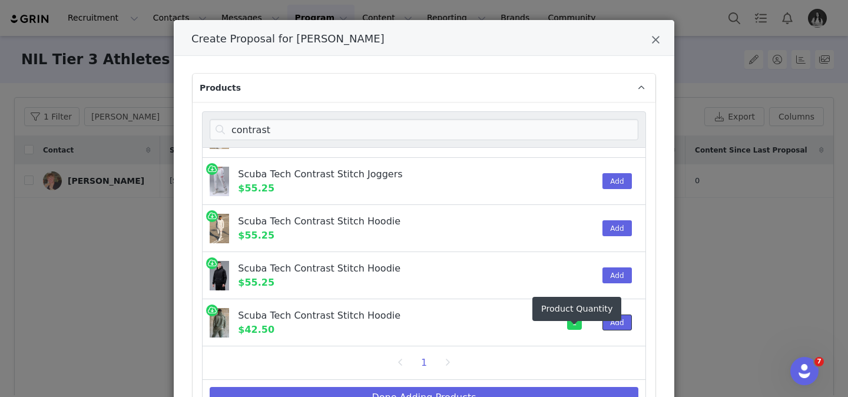
scroll to position [22, 0]
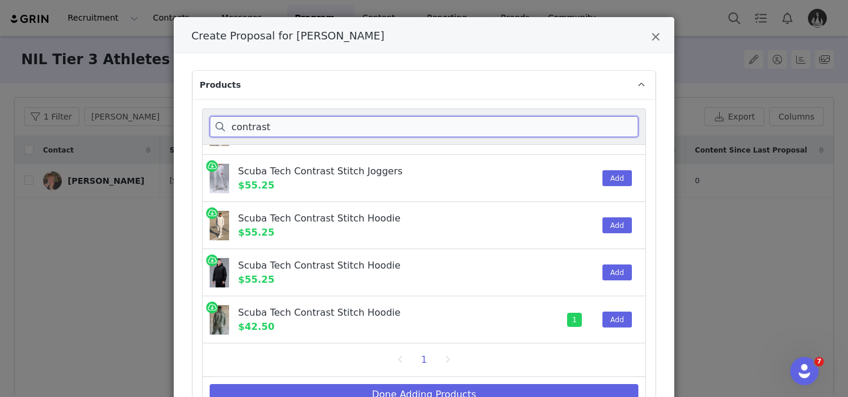
click at [608, 123] on input "contrast" at bounding box center [424, 126] width 429 height 21
click at [610, 124] on input "contrast" at bounding box center [424, 126] width 429 height 21
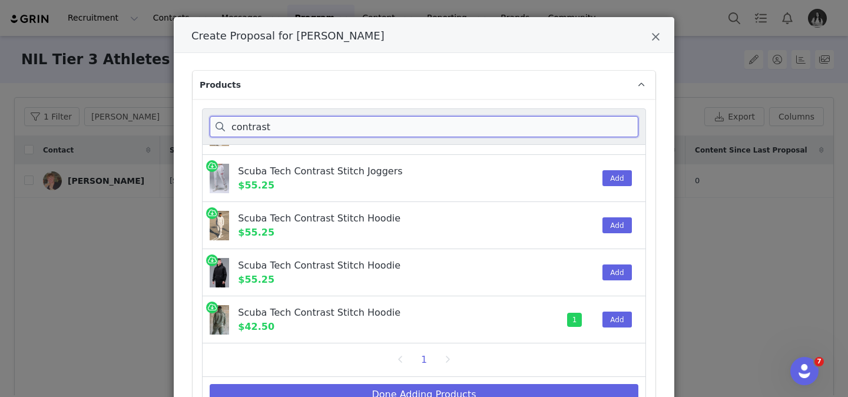
click at [610, 124] on input "contrast" at bounding box center [424, 126] width 429 height 21
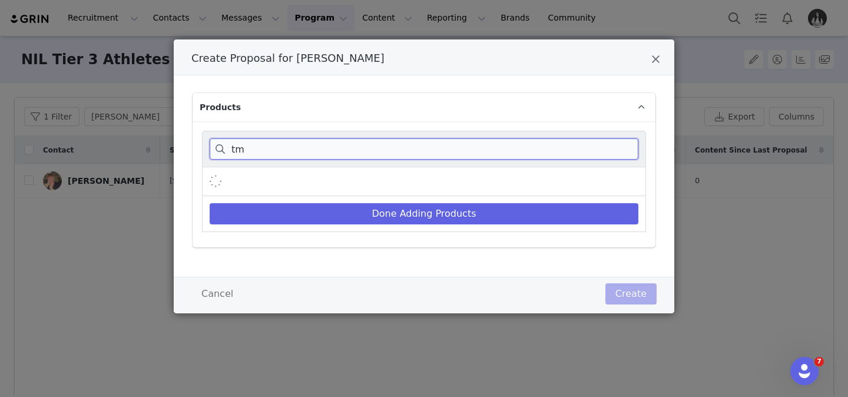
scroll to position [0, 0]
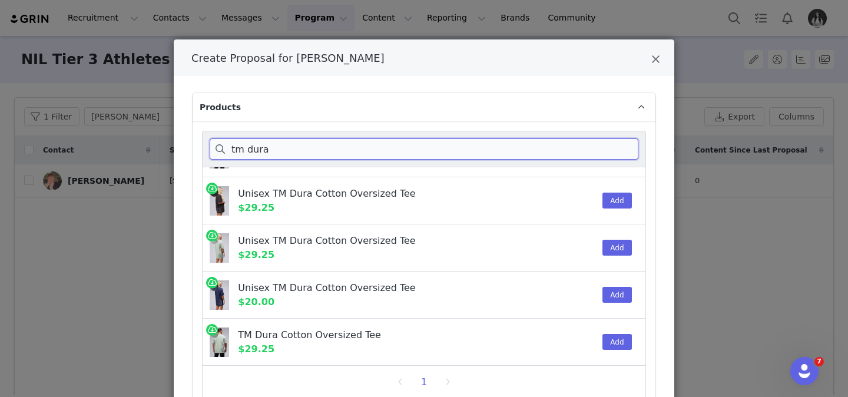
click at [481, 146] on input "tm dura" at bounding box center [424, 148] width 429 height 21
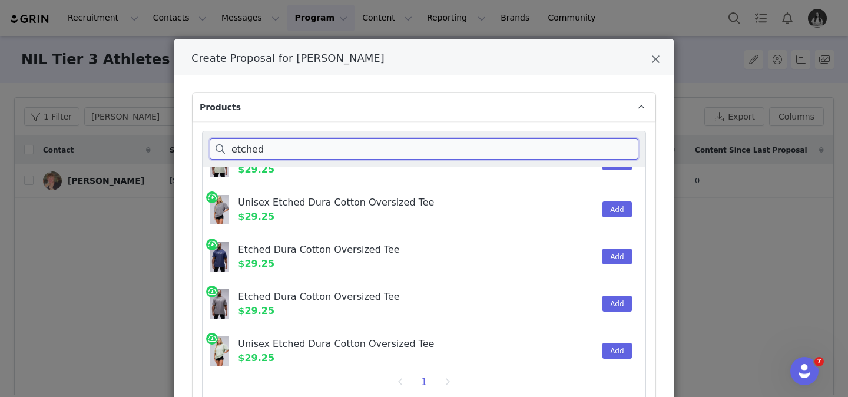
scroll to position [179, 0]
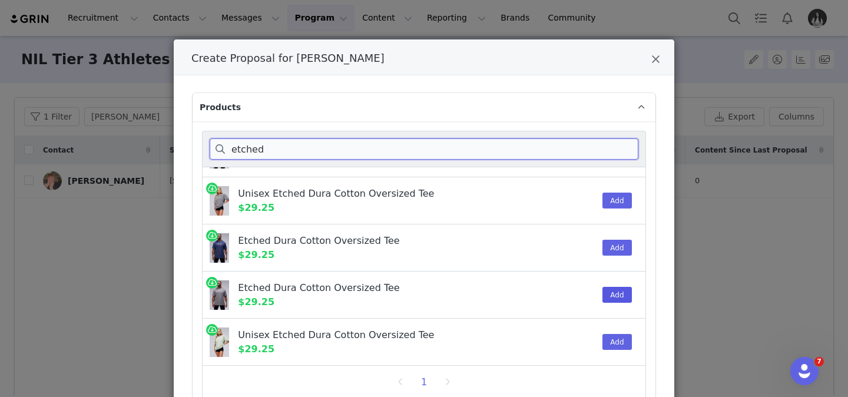
type input "etched"
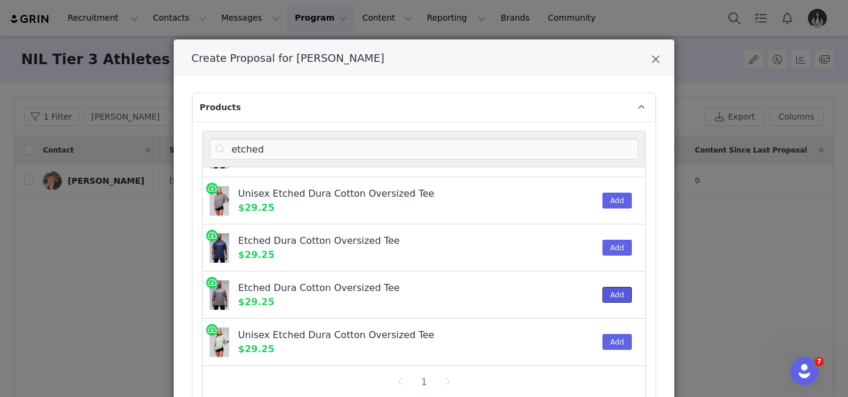
drag, startPoint x: 616, startPoint y: 295, endPoint x: 610, endPoint y: 293, distance: 6.3
click at [616, 296] on button "Add" at bounding box center [617, 295] width 29 height 16
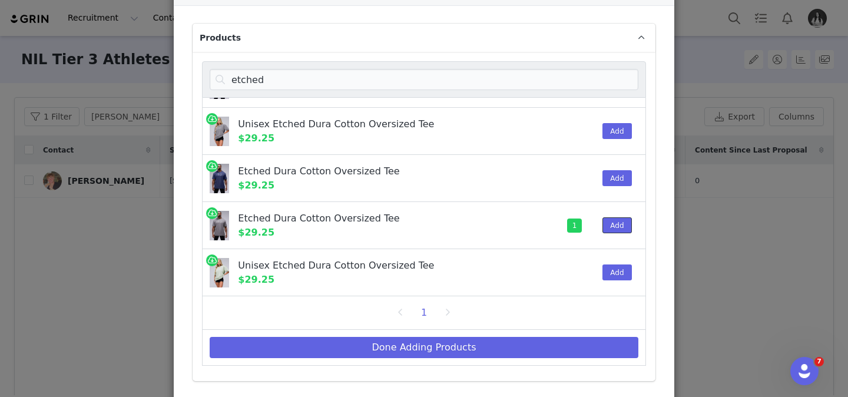
scroll to position [95, 0]
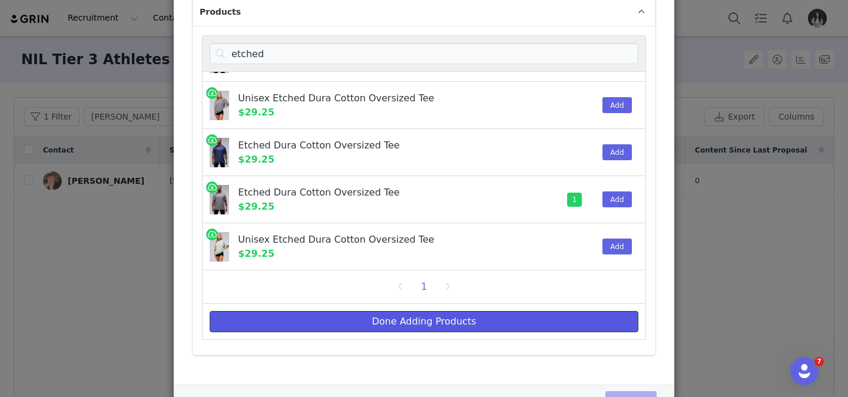
click at [586, 321] on button "Done Adding Products" at bounding box center [424, 321] width 429 height 21
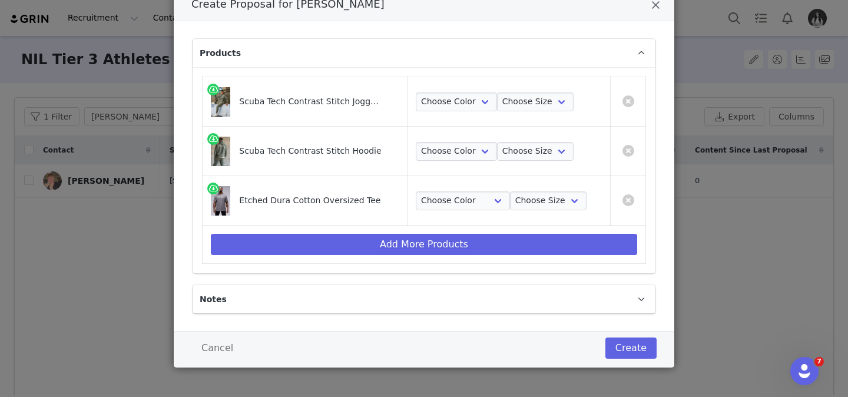
scroll to position [54, 0]
click at [461, 100] on select "Choose Color Sage" at bounding box center [456, 102] width 81 height 19
select select "26817578"
click at [417, 93] on select "Choose Color Sage" at bounding box center [456, 102] width 81 height 19
click at [466, 157] on select "Choose Color Sage" at bounding box center [456, 151] width 81 height 19
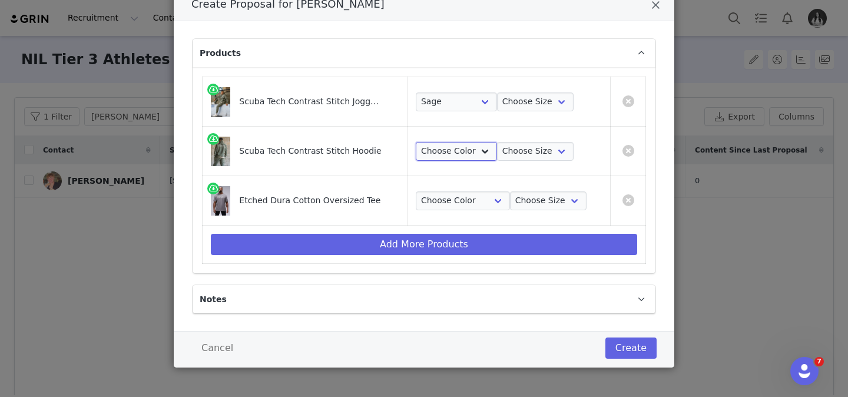
select select "26817528"
click at [417, 142] on select "Choose Color Sage" at bounding box center [456, 151] width 81 height 19
click at [463, 202] on select "Choose Color Gray Stonewash" at bounding box center [463, 200] width 94 height 19
select select "26366838"
click at [417, 191] on select "Choose Color Gray Stonewash" at bounding box center [463, 200] width 94 height 19
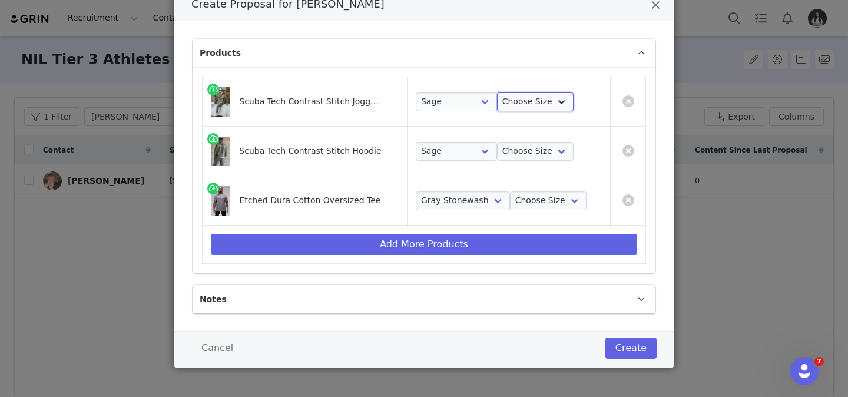
click at [527, 105] on select "Choose Size S M L XL 2XL 3XL" at bounding box center [535, 102] width 77 height 19
select select "26817580"
click at [497, 93] on select "Choose Size S M L XL 2XL 3XL" at bounding box center [535, 102] width 77 height 19
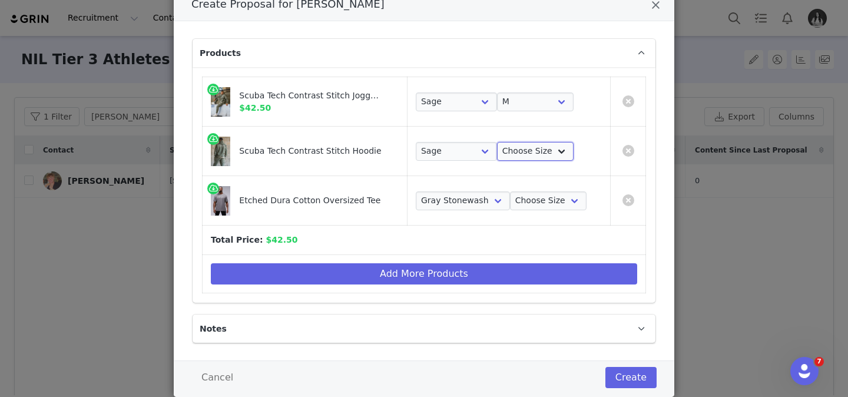
click at [531, 149] on select "Choose Size S M L XL 2XL 3XL" at bounding box center [535, 151] width 77 height 19
select select "26817530"
click at [497, 142] on select "Choose Size S M L XL 2XL 3XL" at bounding box center [535, 151] width 77 height 19
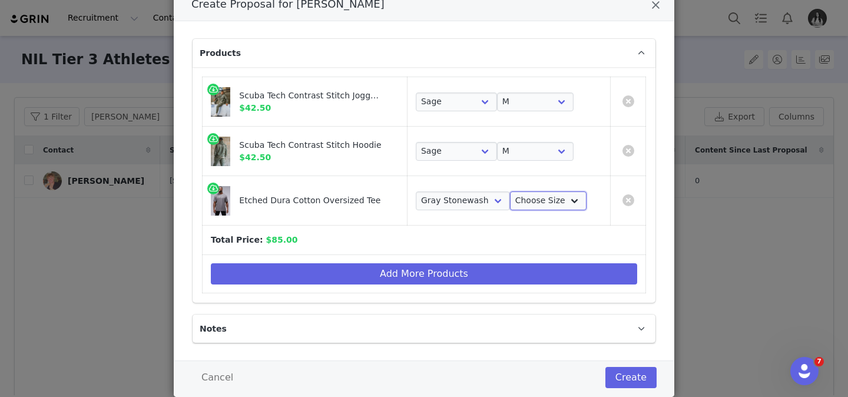
click at [536, 199] on select "Choose Size S M L XL 2XL" at bounding box center [548, 200] width 77 height 19
select select "26355961"
click at [510, 191] on select "Choose Size S M L XL 2XL" at bounding box center [548, 200] width 77 height 19
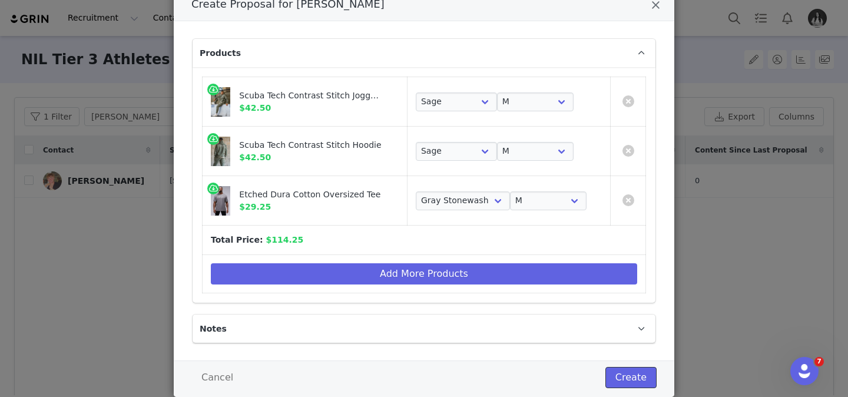
click at [626, 386] on button "Create" at bounding box center [631, 377] width 51 height 21
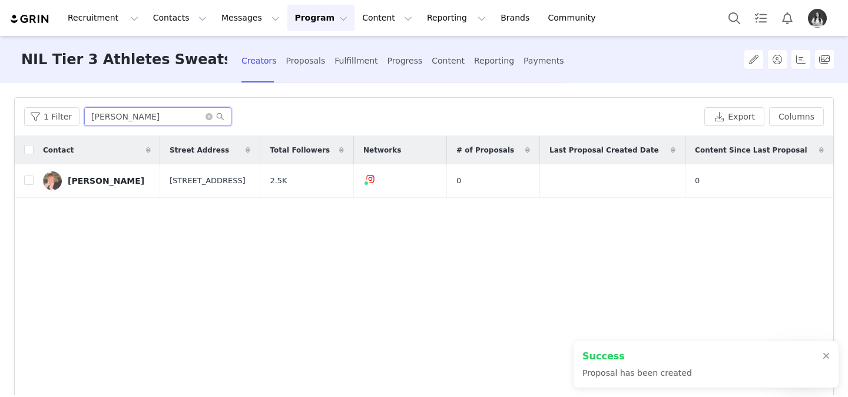
click at [200, 113] on input "[PERSON_NAME]" at bounding box center [157, 116] width 147 height 19
click at [206, 113] on icon "icon: close-circle" at bounding box center [209, 116] width 7 height 7
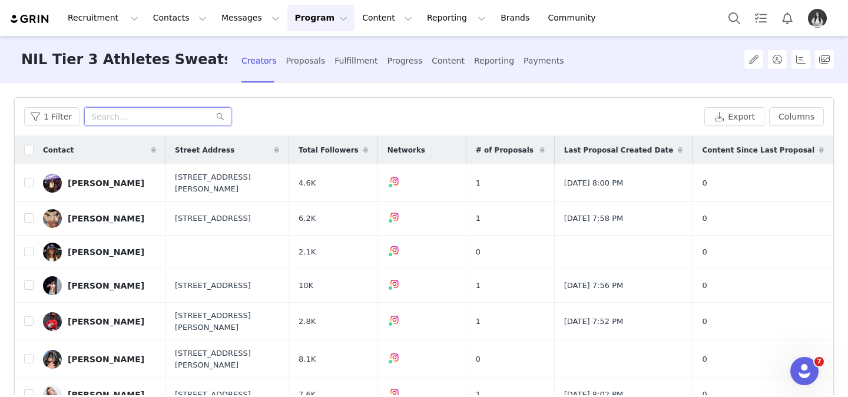
click at [105, 118] on input "text" at bounding box center [157, 116] width 147 height 19
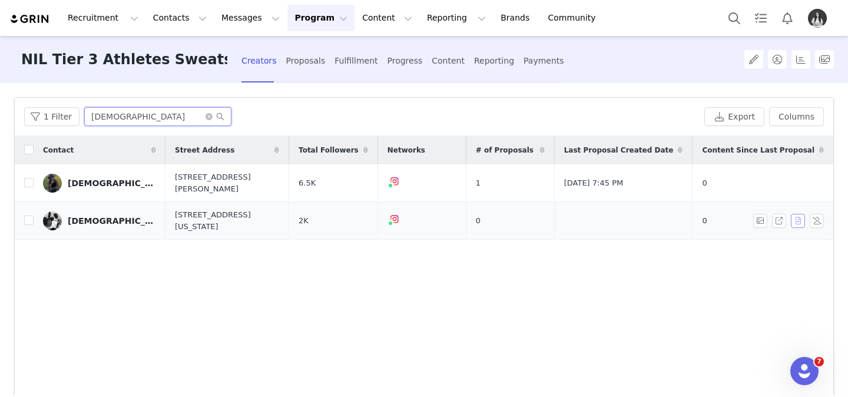
type input "[DEMOGRAPHIC_DATA]"
click at [798, 214] on button "button" at bounding box center [798, 221] width 14 height 14
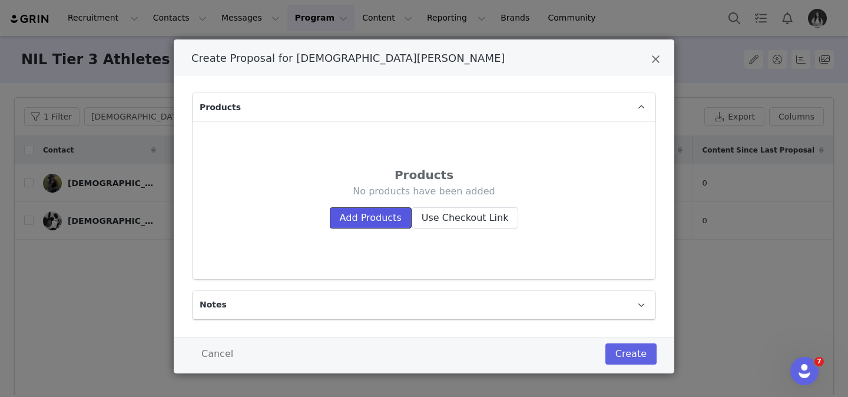
click at [356, 213] on button "Add Products" at bounding box center [371, 217] width 82 height 21
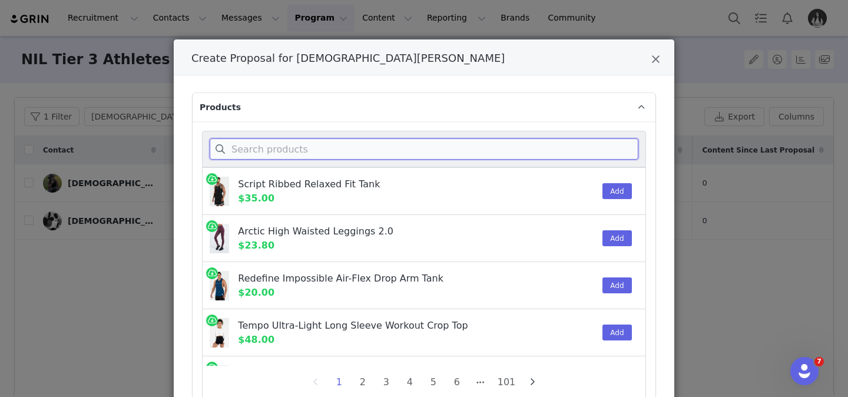
click at [338, 139] on input "Create Proposal for Christian Simmons" at bounding box center [424, 148] width 429 height 21
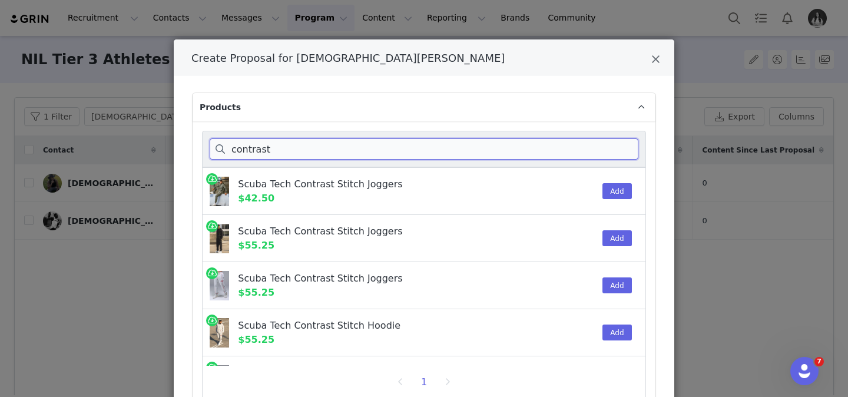
scroll to position [9, 0]
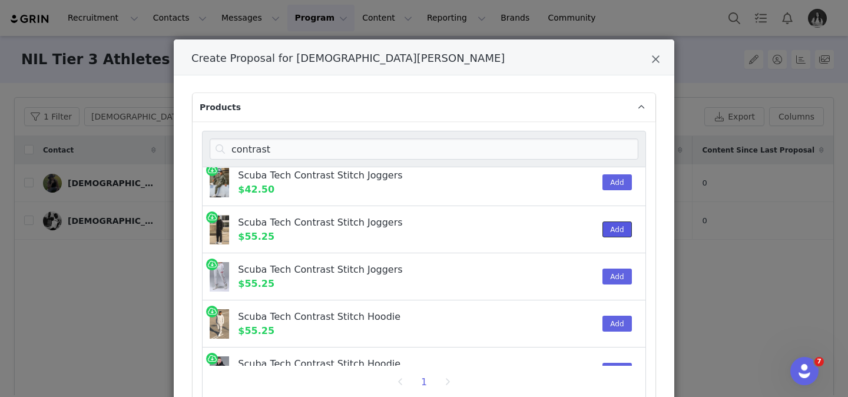
click at [613, 228] on button "Add" at bounding box center [617, 230] width 29 height 16
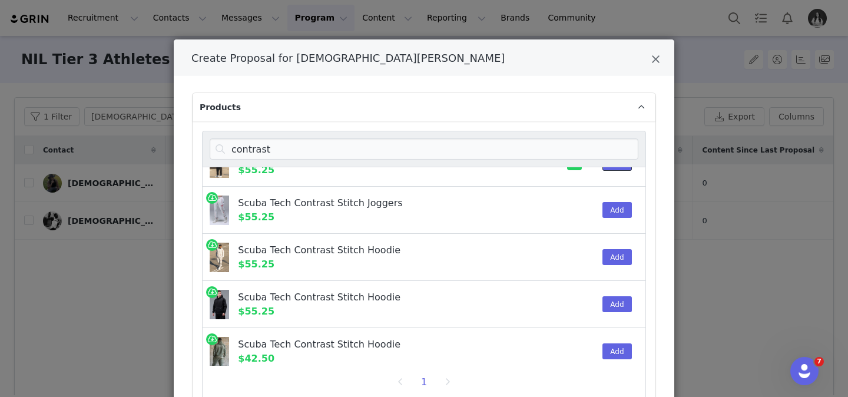
scroll to position [85, 0]
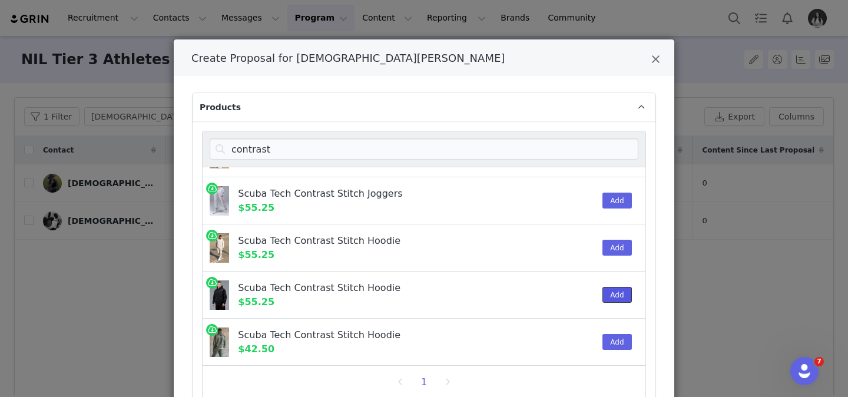
click at [628, 297] on button "Add" at bounding box center [617, 295] width 29 height 16
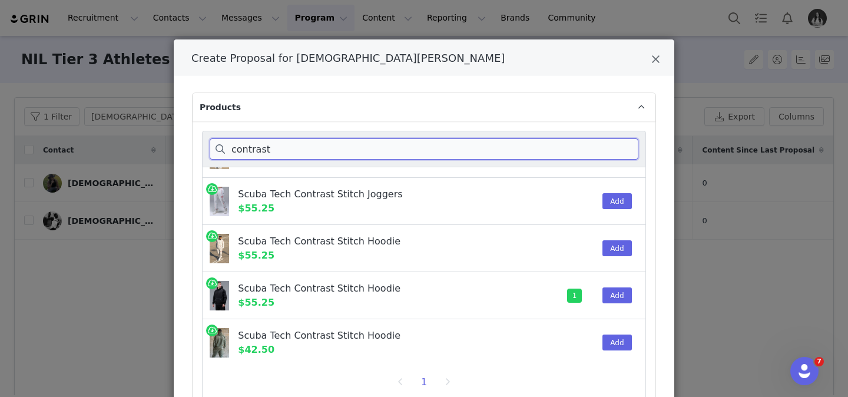
click at [610, 150] on input "contrast" at bounding box center [424, 148] width 429 height 21
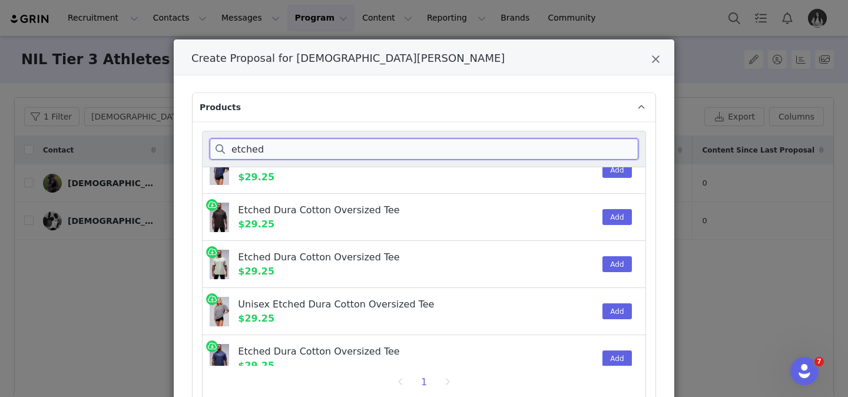
scroll to position [65, 0]
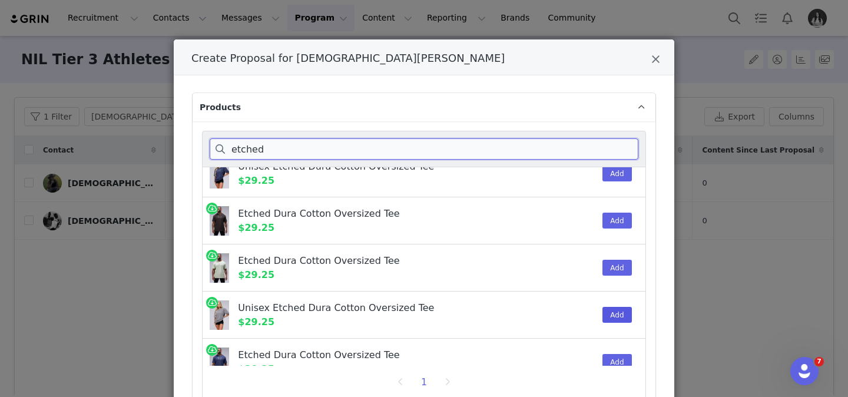
type input "etched"
click at [607, 309] on button "Add" at bounding box center [617, 315] width 29 height 16
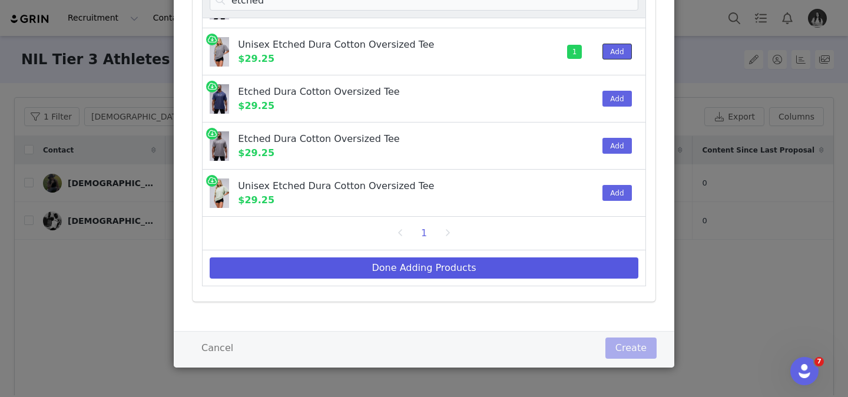
scroll to position [149, 0]
click at [523, 267] on button "Done Adding Products" at bounding box center [424, 267] width 429 height 21
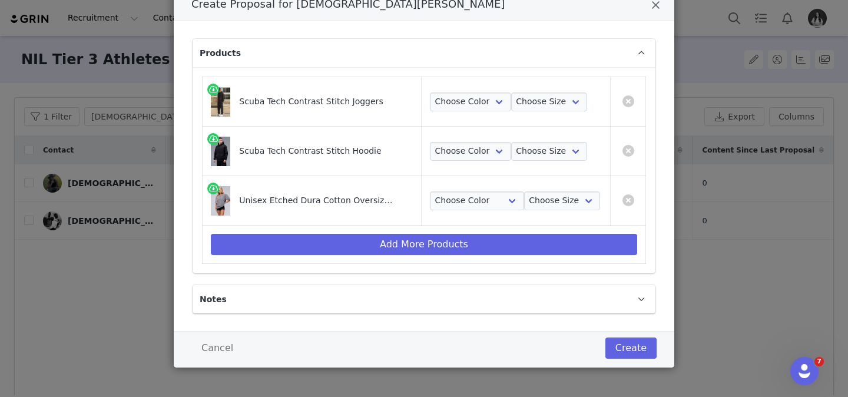
scroll to position [0, 0]
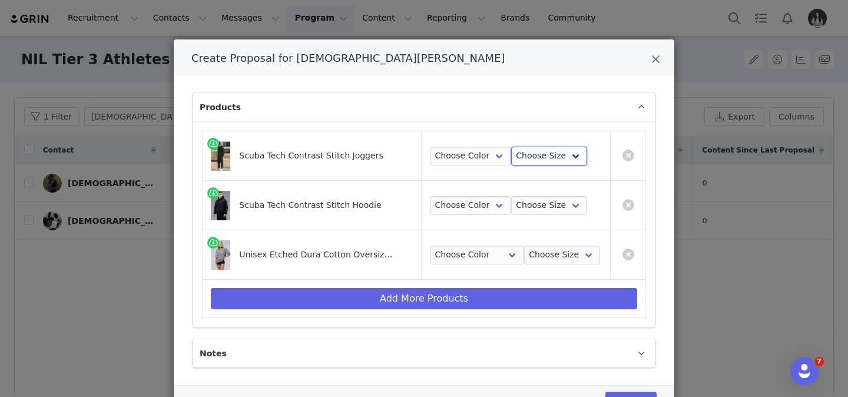
click at [534, 158] on select "Choose Size S M L XL 2XL 3XL" at bounding box center [549, 156] width 77 height 19
select select "26817558"
click at [511, 147] on select "Choose Size S M L XL 2XL 3XL" at bounding box center [549, 156] width 77 height 19
click at [541, 208] on select "Choose Size S M L XL 2XL 3XL" at bounding box center [549, 205] width 77 height 19
select select "26817523"
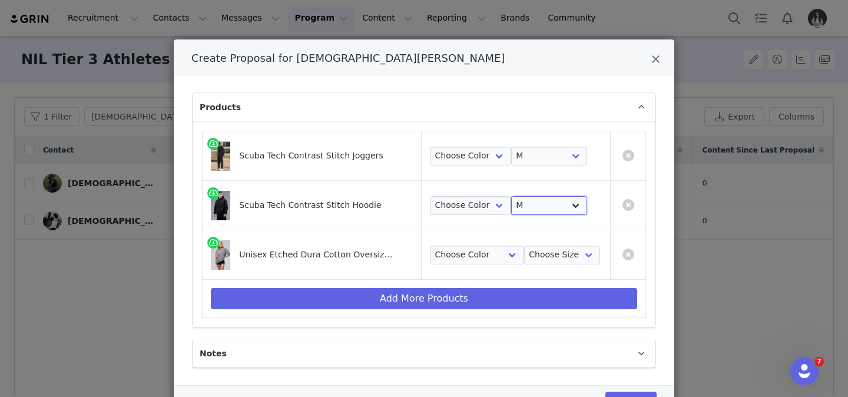
click at [511, 196] on select "Choose Size S M L XL 2XL 3XL" at bounding box center [549, 205] width 77 height 19
click at [547, 249] on select "Choose Size S M L XL 2XL" at bounding box center [562, 255] width 77 height 19
select select "26356036"
click at [524, 246] on select "Choose Size S M L XL 2XL" at bounding box center [562, 255] width 77 height 19
click at [470, 257] on select "Choose Color Gray Stonewash" at bounding box center [477, 255] width 94 height 19
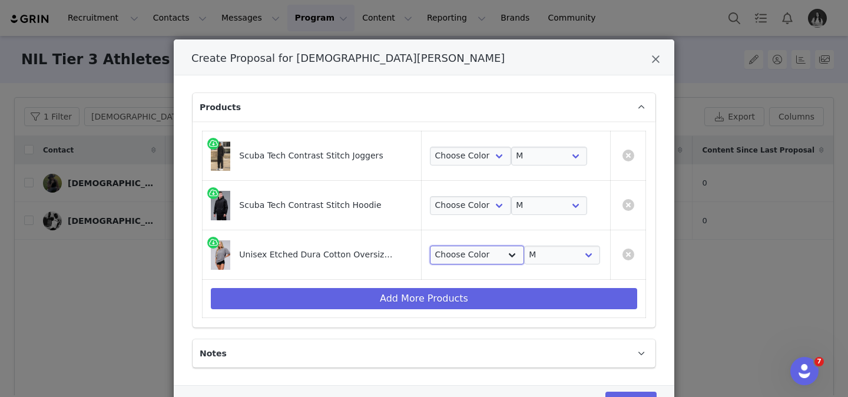
select select "26366793"
click at [430, 246] on select "Choose Color Gray Stonewash" at bounding box center [477, 255] width 94 height 19
click at [470, 206] on select "Choose Color Black" at bounding box center [470, 205] width 81 height 19
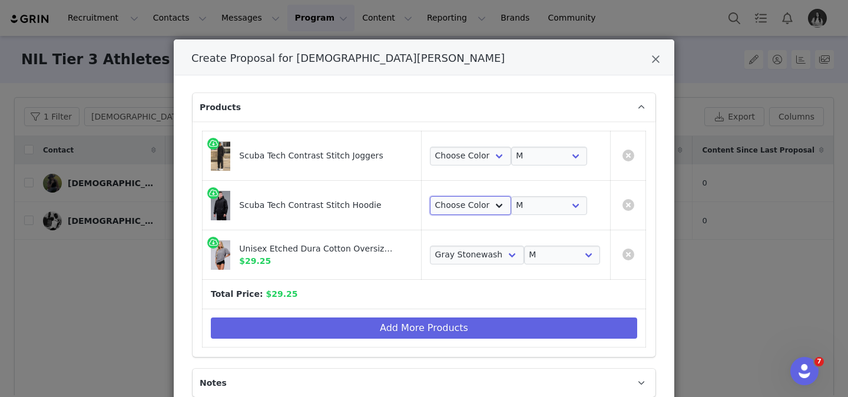
select select "26817521"
click at [430, 196] on select "Choose Color Black" at bounding box center [470, 205] width 81 height 19
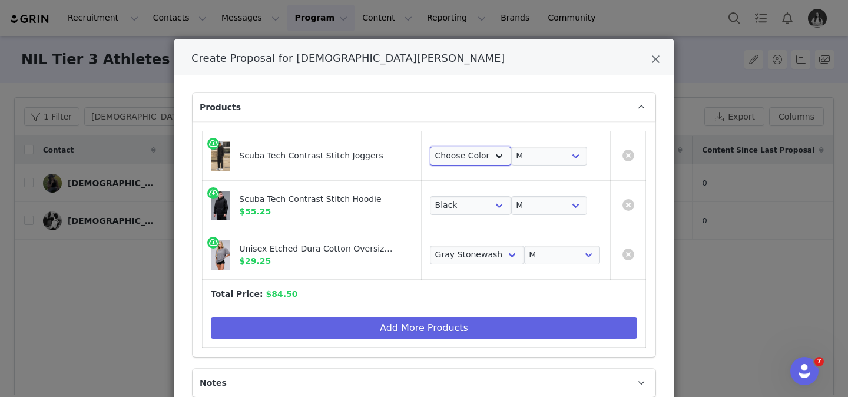
click at [461, 159] on select "Choose Color Black" at bounding box center [470, 156] width 81 height 19
select select "26817556"
click at [430, 147] on select "Choose Color Black" at bounding box center [470, 156] width 81 height 19
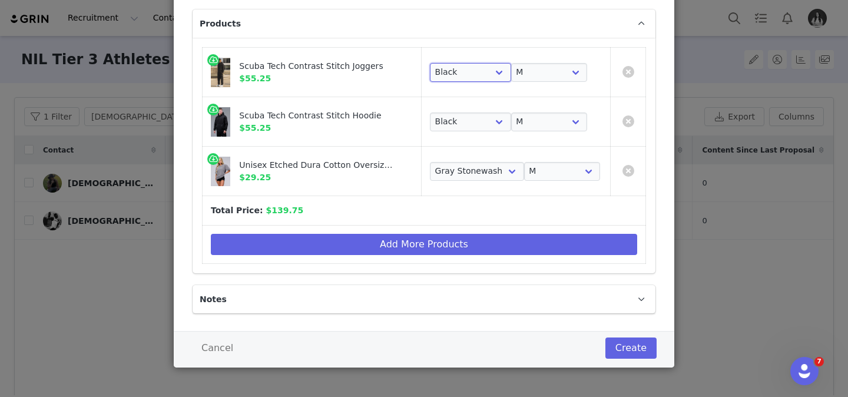
scroll to position [83, 0]
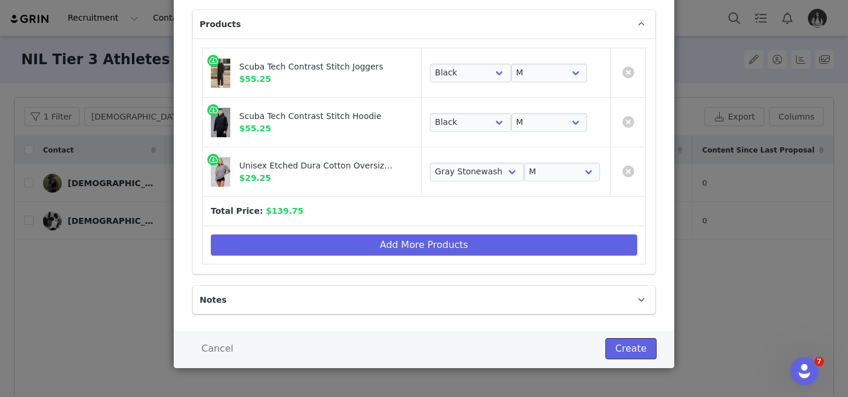
click at [634, 344] on button "Create" at bounding box center [631, 348] width 51 height 21
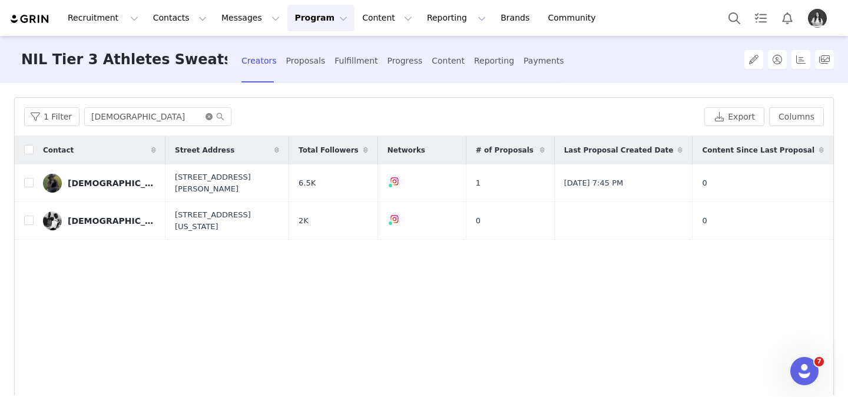
click at [206, 115] on icon "icon: close-circle" at bounding box center [209, 116] width 7 height 7
click at [191, 116] on input "text" at bounding box center [157, 116] width 147 height 19
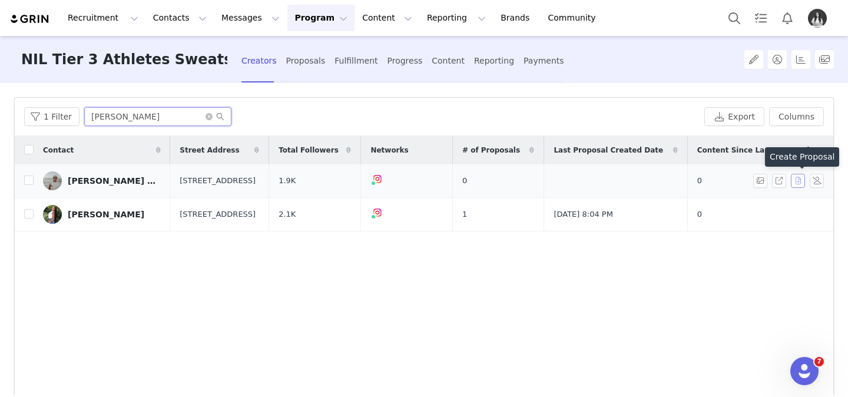
type input "[PERSON_NAME]"
click at [797, 183] on button "button" at bounding box center [798, 181] width 14 height 14
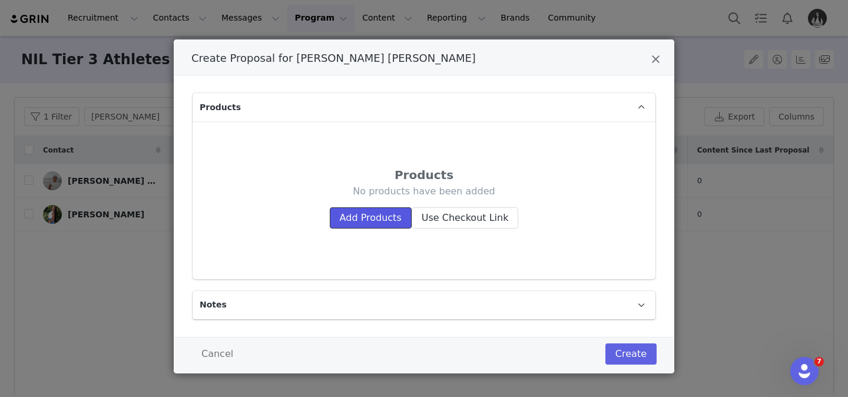
click at [387, 220] on button "Add Products" at bounding box center [371, 217] width 82 height 21
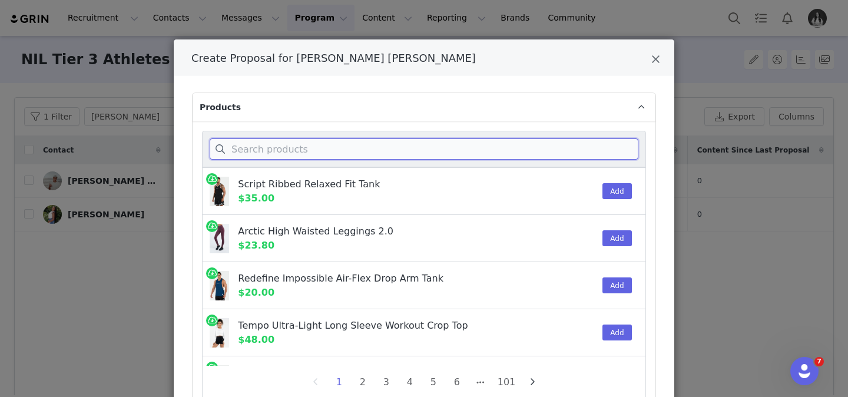
click at [357, 141] on input "Create Proposal for Cooper Quigley" at bounding box center [424, 148] width 429 height 21
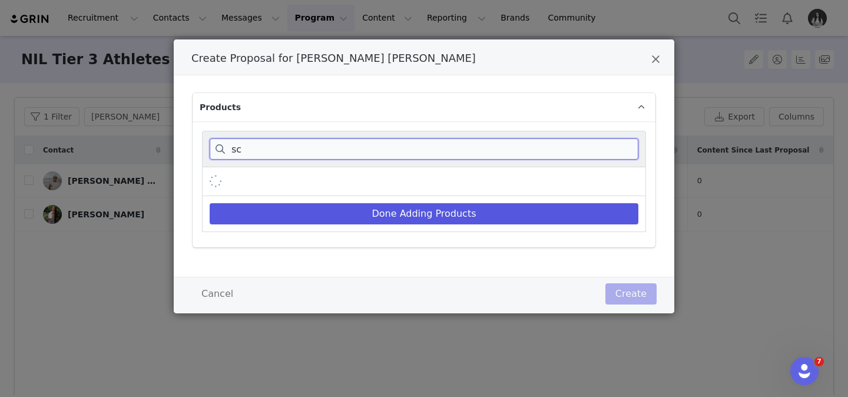
type input "s"
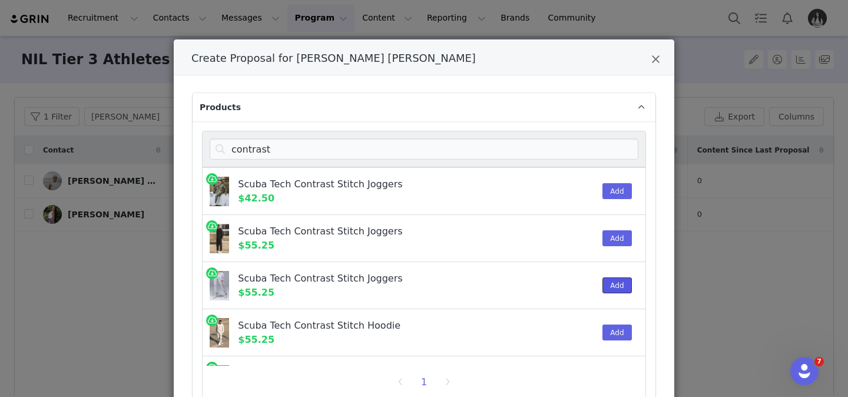
click at [610, 285] on button "Add" at bounding box center [617, 286] width 29 height 16
click at [628, 335] on button "Add" at bounding box center [617, 333] width 29 height 16
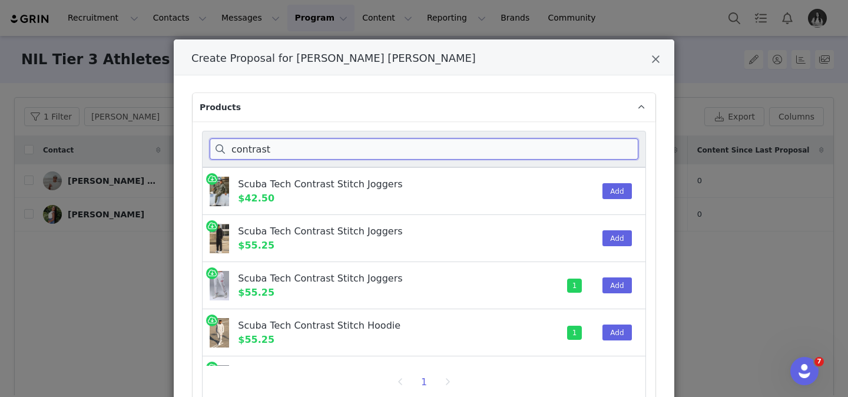
click at [588, 150] on input "contrast" at bounding box center [424, 148] width 429 height 21
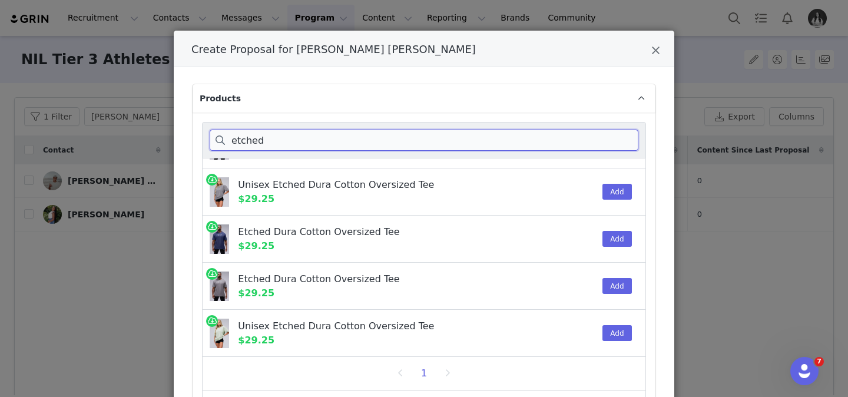
scroll to position [0, 0]
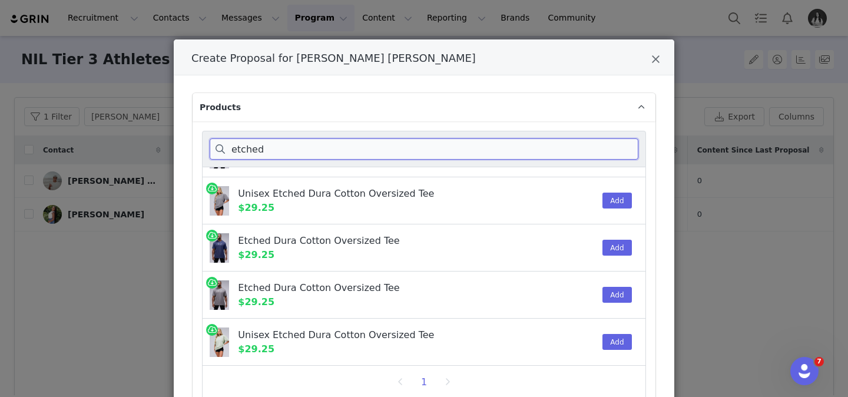
click at [475, 150] on input "etched" at bounding box center [424, 148] width 429 height 21
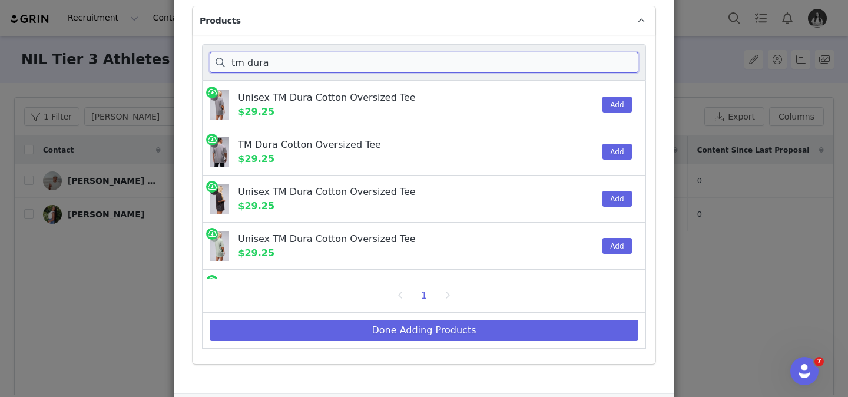
type input "tm dura"
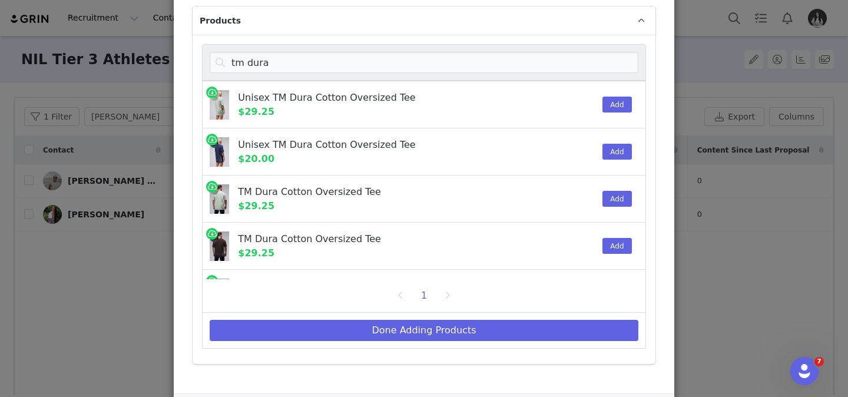
scroll to position [160, 0]
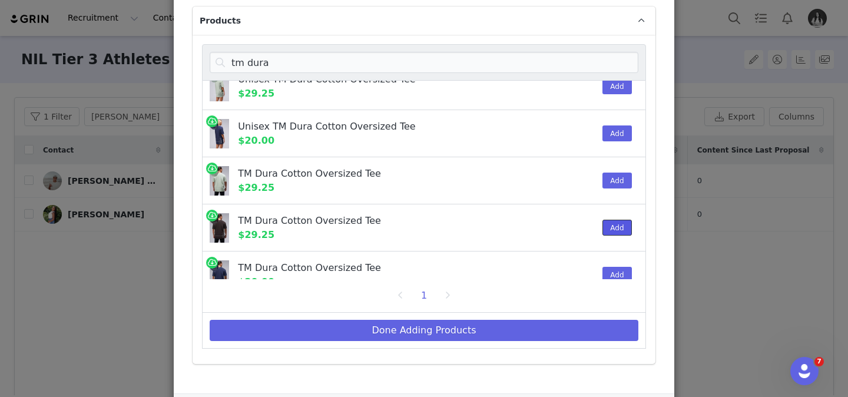
click at [622, 229] on button "Add" at bounding box center [617, 228] width 29 height 16
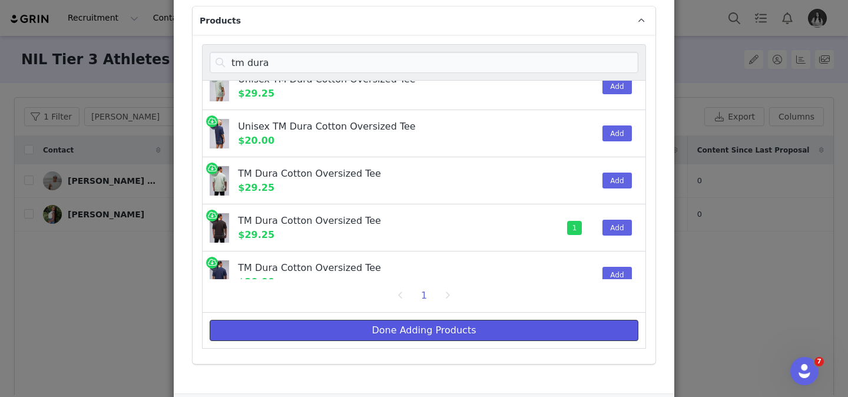
click at [552, 337] on button "Done Adding Products" at bounding box center [424, 330] width 429 height 21
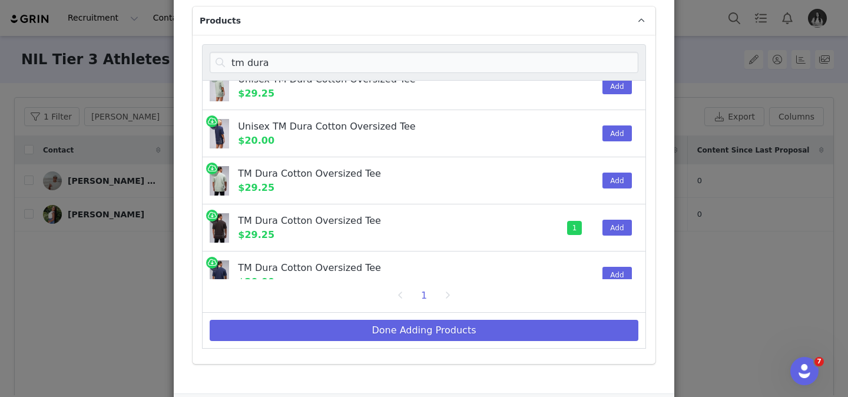
scroll to position [54, 0]
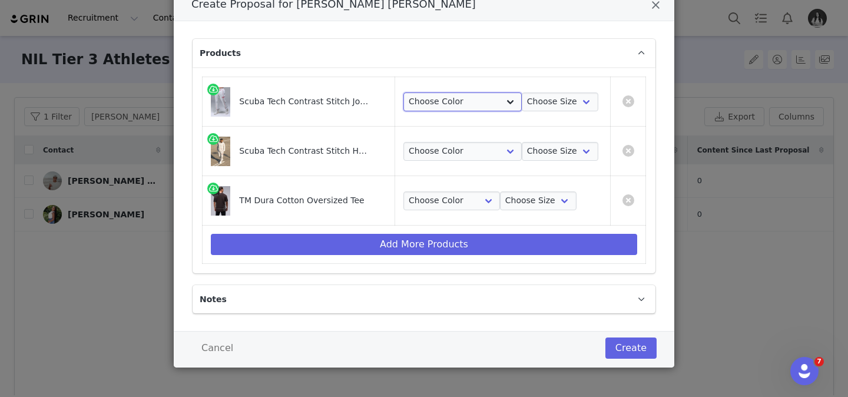
click at [441, 98] on select "Choose Color Light [PERSON_NAME]" at bounding box center [463, 102] width 118 height 19
select select "26817570"
click at [411, 93] on select "Choose Color Light [PERSON_NAME]" at bounding box center [463, 102] width 118 height 19
click at [450, 160] on td "Choose Color Light [PERSON_NAME] Choose Size S M L XL 2XL 3XL" at bounding box center [503, 151] width 216 height 49
click at [454, 155] on select "Choose Color Light [PERSON_NAME]" at bounding box center [463, 151] width 118 height 19
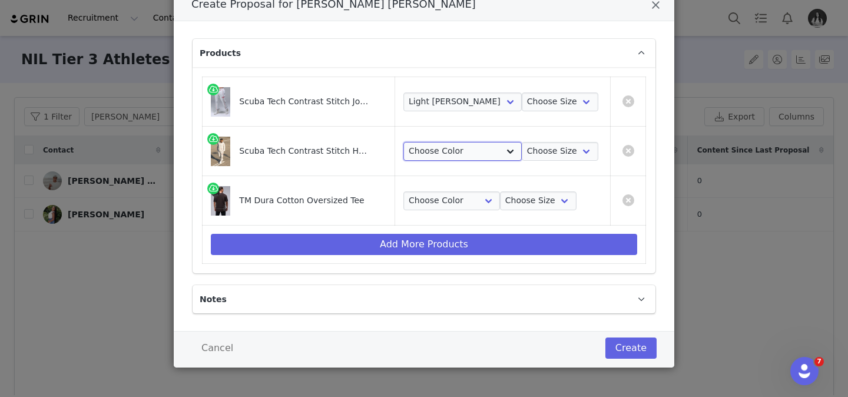
select select "26817542"
click at [411, 142] on select "Choose Color Light [PERSON_NAME]" at bounding box center [463, 151] width 118 height 19
click at [455, 203] on select "Choose Color Black Stonewash" at bounding box center [452, 200] width 97 height 19
select select "26386498"
click at [411, 191] on select "Choose Color Black Stonewash" at bounding box center [452, 200] width 97 height 19
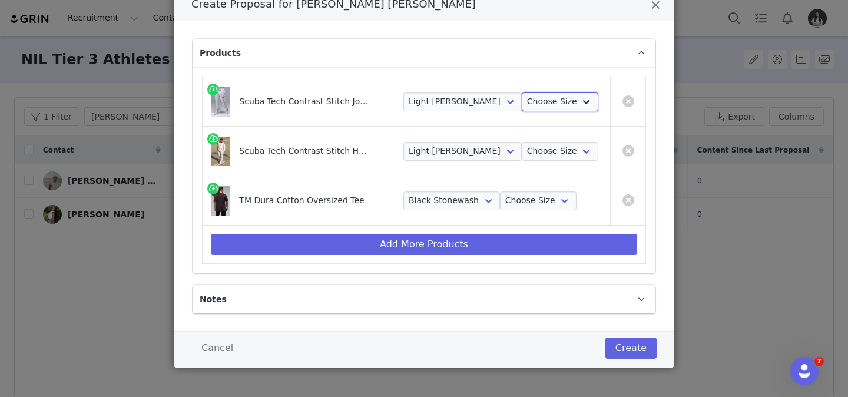
click at [558, 104] on select "Choose Size S M L XL 2XL 3XL" at bounding box center [560, 102] width 77 height 19
click at [522, 93] on select "Choose Size S M L XL 2XL 3XL" at bounding box center [560, 102] width 77 height 19
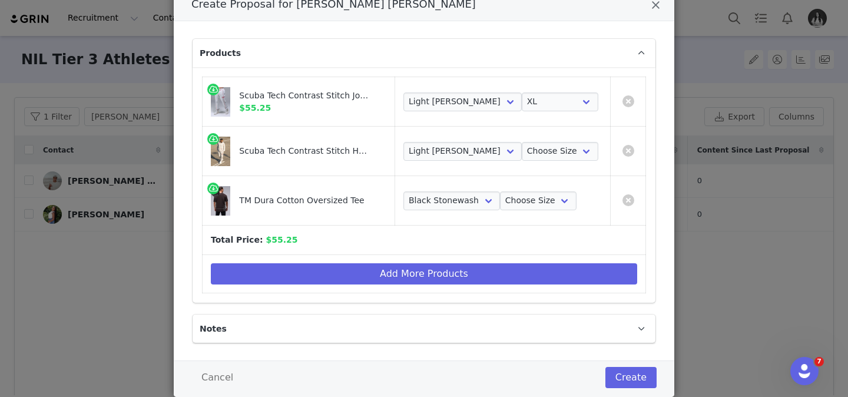
click at [461, 139] on td "Choose Color Light [PERSON_NAME] Choose Size S M L XL 2XL 3XL" at bounding box center [503, 151] width 216 height 49
click at [567, 104] on select "Choose Size S M L XL 2XL 3XL" at bounding box center [560, 102] width 77 height 19
select select "26817573"
click at [522, 93] on select "Choose Size S M L XL 2XL 3XL" at bounding box center [560, 102] width 77 height 19
click at [460, 146] on select "Choose Color Light [PERSON_NAME]" at bounding box center [463, 151] width 118 height 19
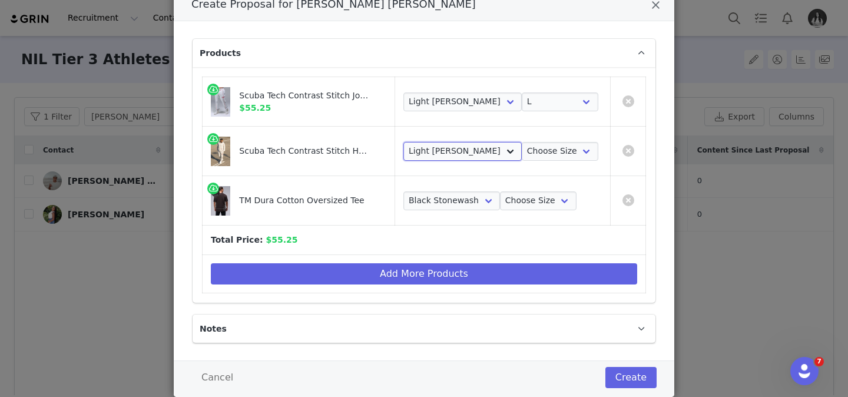
click at [411, 142] on select "Choose Color Light [PERSON_NAME]" at bounding box center [463, 151] width 118 height 19
click at [547, 151] on select "Choose Size S M L XL 2XL 3XL" at bounding box center [560, 151] width 77 height 19
select select "26817546"
click at [522, 142] on select "Choose Size S M L XL 2XL 3XL" at bounding box center [560, 151] width 77 height 19
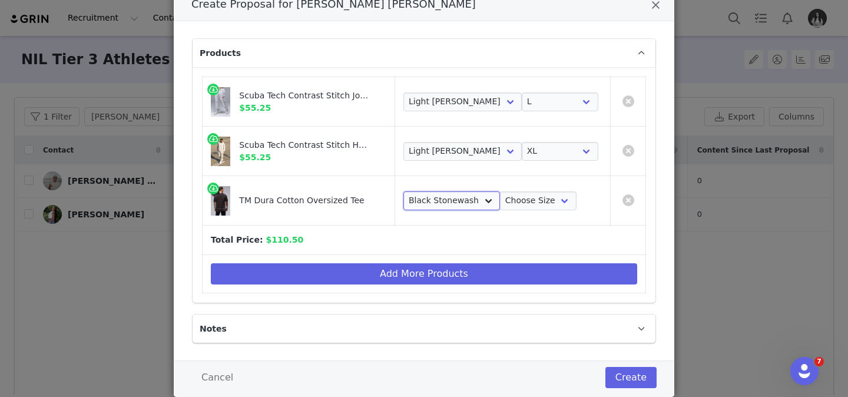
click at [485, 200] on select "Choose Color Black Stonewash" at bounding box center [452, 200] width 97 height 19
click at [411, 191] on select "Choose Color Black Stonewash" at bounding box center [452, 200] width 97 height 19
click at [550, 203] on select "Choose Size S M L XL 2XL" at bounding box center [538, 200] width 77 height 19
select select "26386496"
click at [502, 191] on select "Choose Size S M L XL 2XL" at bounding box center [538, 200] width 77 height 19
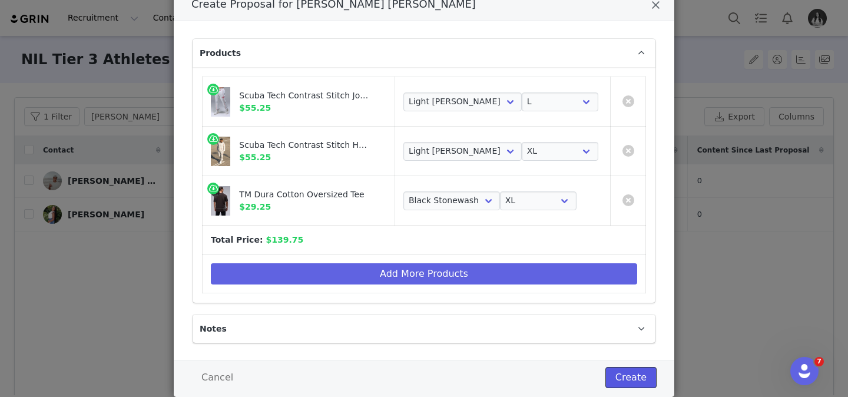
click at [638, 379] on button "Create" at bounding box center [631, 377] width 51 height 21
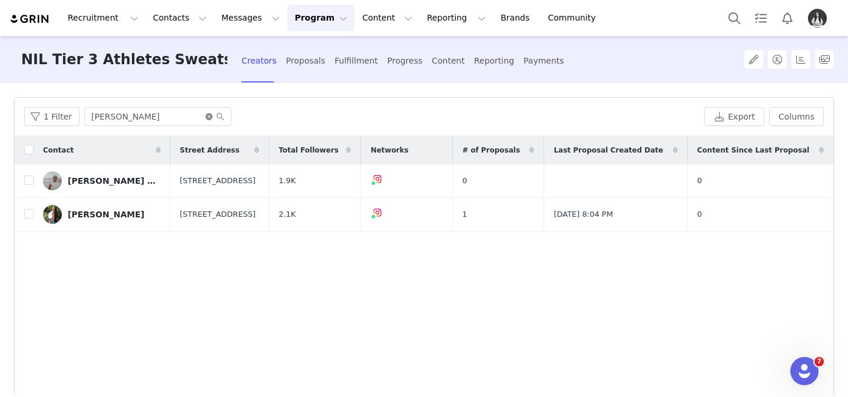
click at [206, 115] on icon "icon: close-circle" at bounding box center [209, 116] width 7 height 7
click at [179, 117] on input "text" at bounding box center [157, 116] width 147 height 19
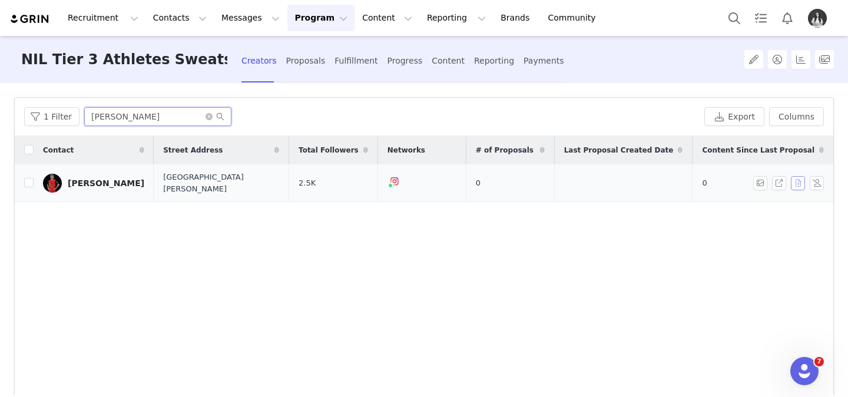
type input "[PERSON_NAME]"
click at [794, 180] on button "button" at bounding box center [798, 183] width 14 height 14
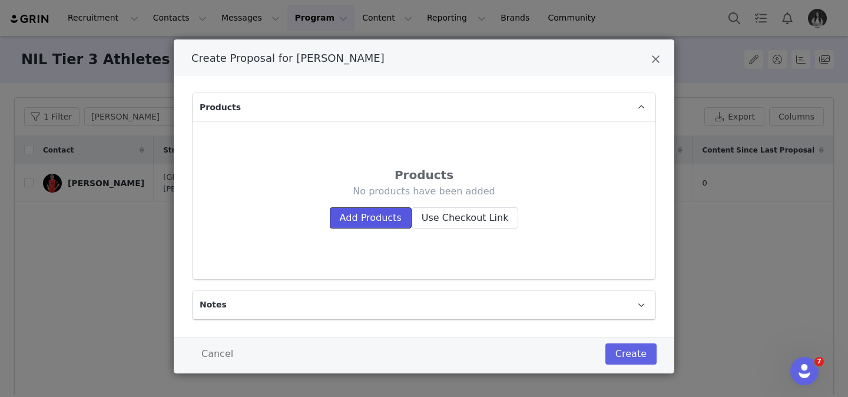
click at [388, 214] on button "Add Products" at bounding box center [371, 217] width 82 height 21
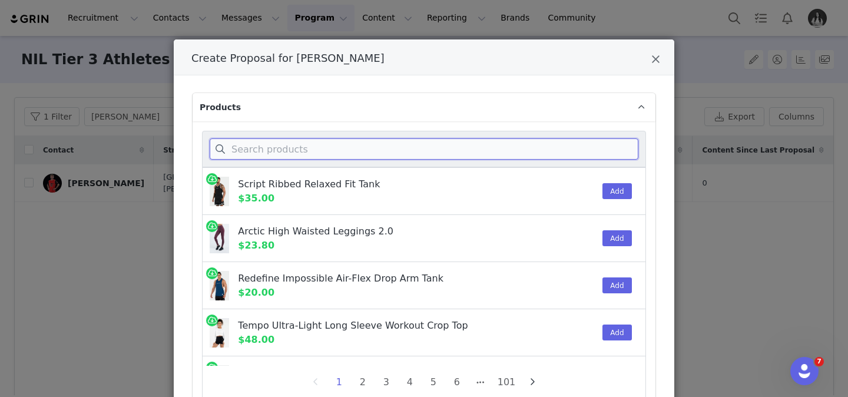
click at [398, 152] on input "Create Proposal for Jake Daly" at bounding box center [424, 148] width 429 height 21
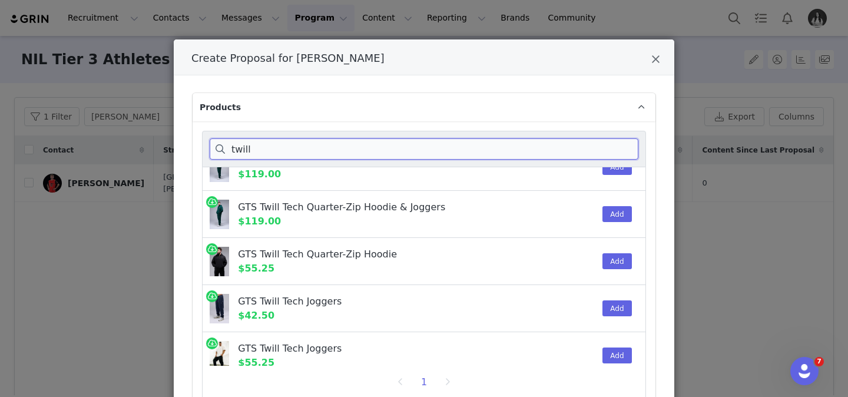
scroll to position [402, 0]
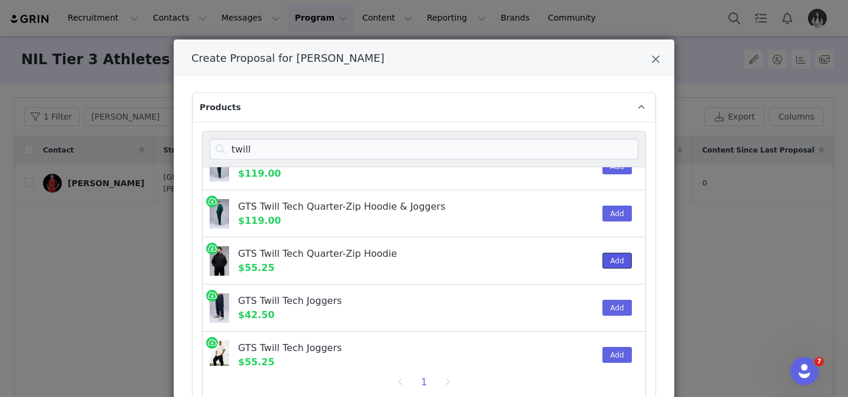
click at [619, 260] on button "Add" at bounding box center [617, 261] width 29 height 16
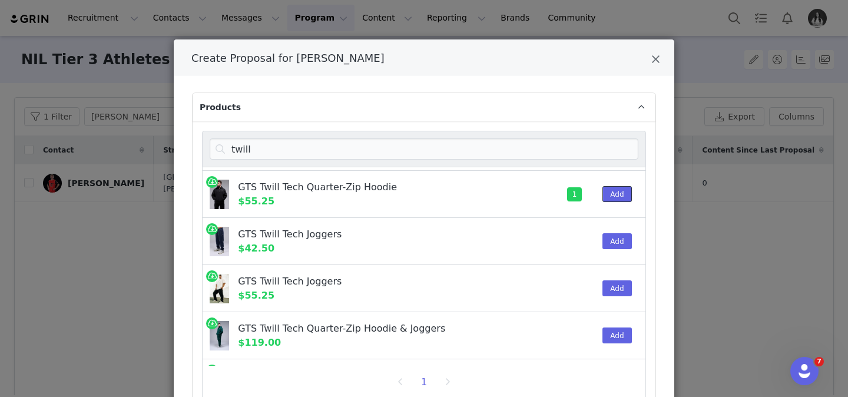
scroll to position [488, 0]
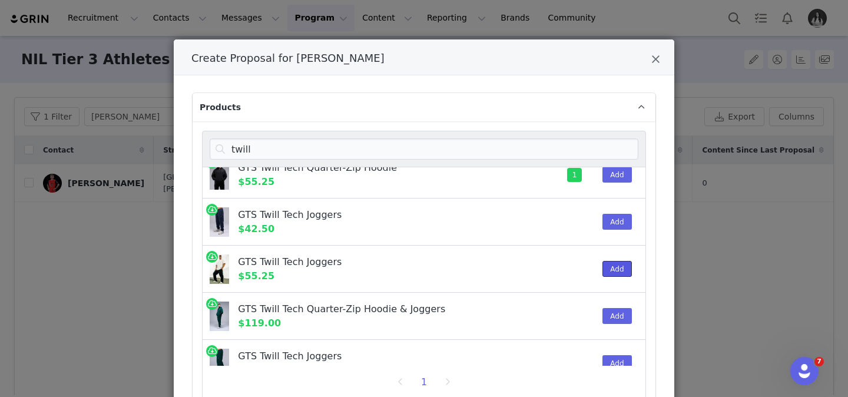
click at [616, 269] on button "Add" at bounding box center [617, 269] width 29 height 16
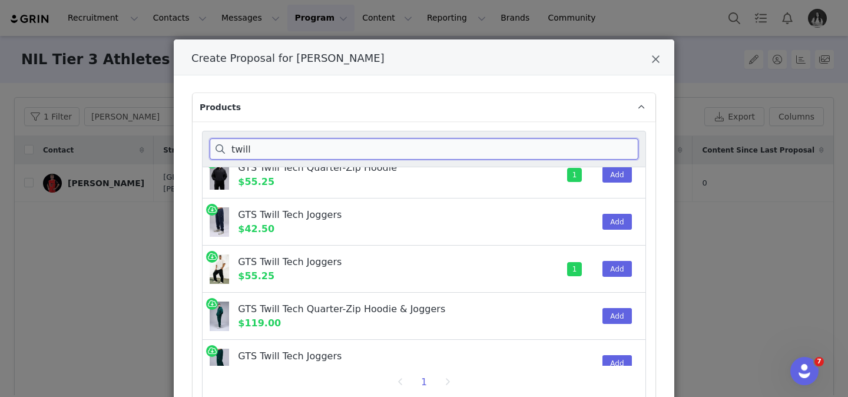
click at [470, 141] on input "twill" at bounding box center [424, 148] width 429 height 21
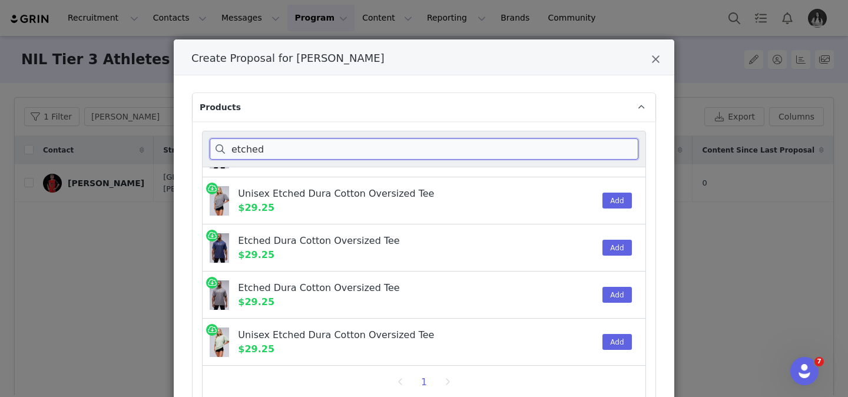
scroll to position [179, 0]
type input "etched"
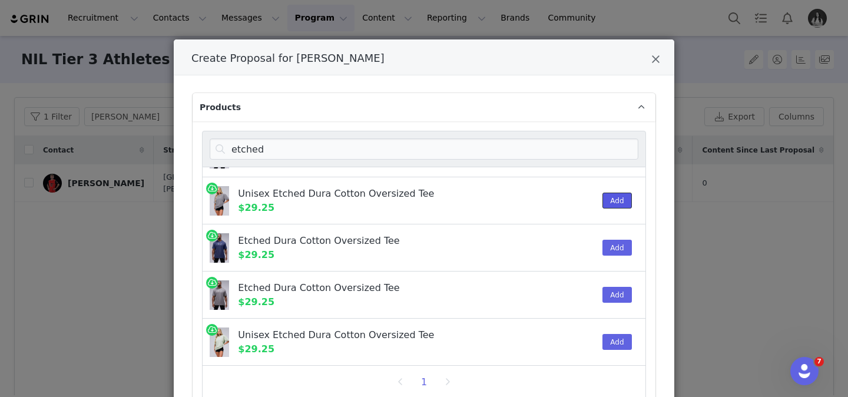
click at [612, 196] on button "Add" at bounding box center [617, 201] width 29 height 16
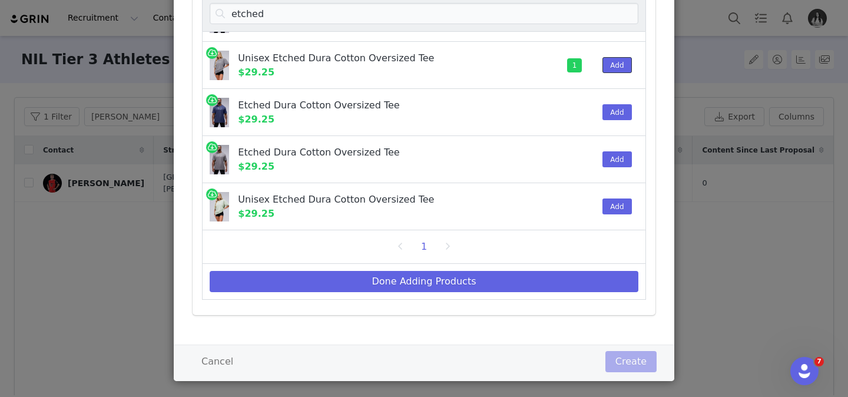
scroll to position [149, 0]
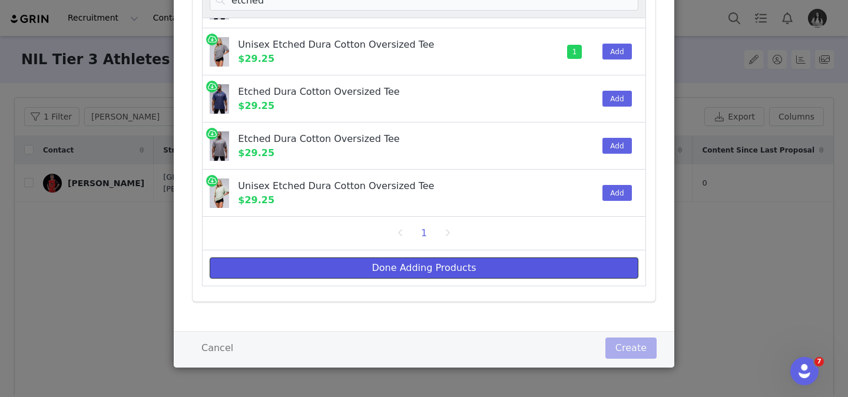
click at [476, 267] on button "Done Adding Products" at bounding box center [424, 267] width 429 height 21
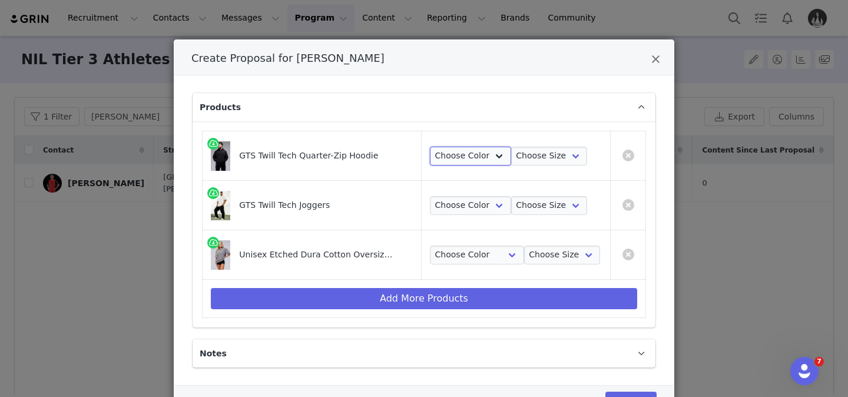
click at [471, 157] on select "Choose Color Black" at bounding box center [470, 156] width 81 height 19
select select "26288299"
click at [430, 147] on select "Choose Color Black" at bounding box center [470, 156] width 81 height 19
click at [473, 206] on select "Choose Color Black" at bounding box center [470, 205] width 81 height 19
select select "26288333"
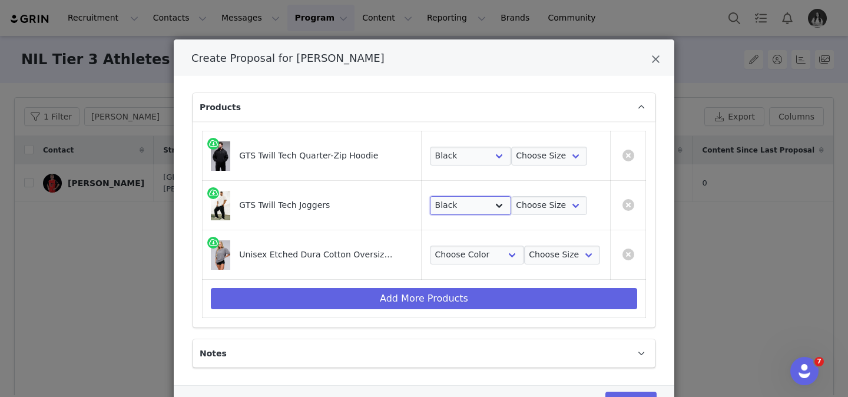
click at [430, 196] on select "Choose Color Black" at bounding box center [470, 205] width 81 height 19
click at [480, 246] on select "Choose Color Gray Stonewash" at bounding box center [477, 255] width 94 height 19
select select "26366793"
click at [430, 246] on select "Choose Color Gray Stonewash" at bounding box center [477, 255] width 94 height 19
click at [564, 154] on select "Choose Size S M L XL 2XL" at bounding box center [549, 156] width 77 height 19
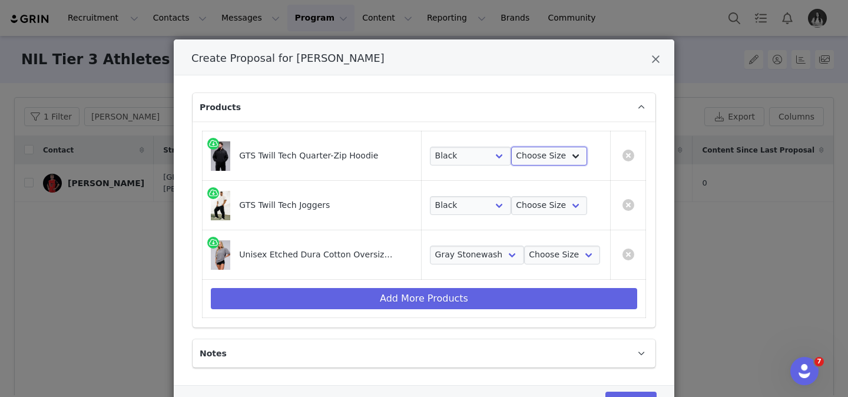
select select "26288301"
click at [511, 147] on select "Choose Size S M L XL 2XL" at bounding box center [549, 156] width 77 height 19
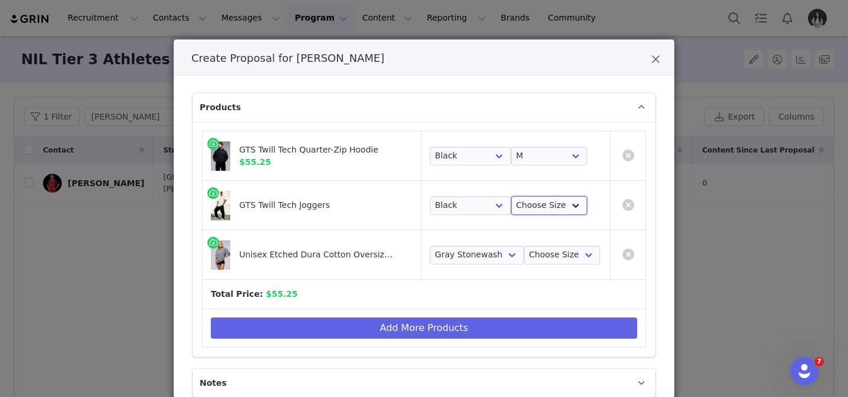
click at [554, 199] on select "Choose Size S M L XL 2XL" at bounding box center [549, 205] width 77 height 19
select select "26288335"
click at [511, 196] on select "Choose Size S M L XL 2XL" at bounding box center [549, 205] width 77 height 19
click at [541, 253] on select "Choose Size S M L XL 2XL" at bounding box center [562, 255] width 77 height 19
select select "26356036"
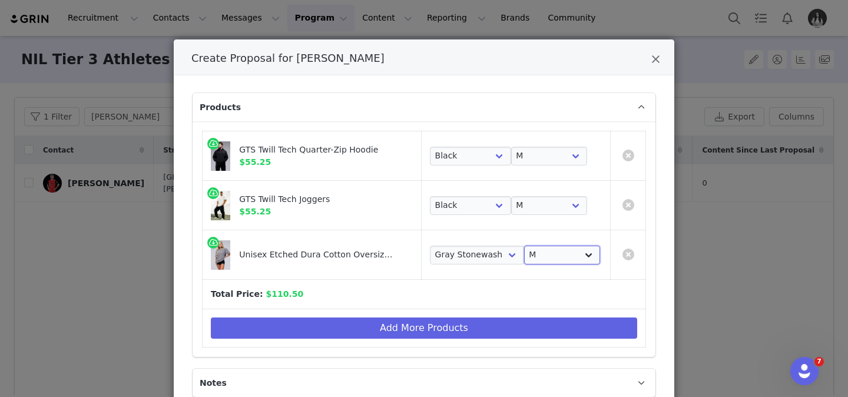
click at [524, 246] on select "Choose Size S M L XL 2XL" at bounding box center [562, 255] width 77 height 19
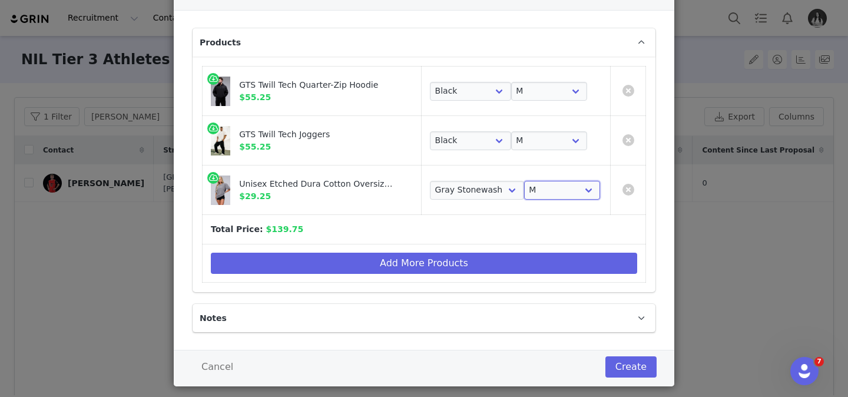
scroll to position [84, 0]
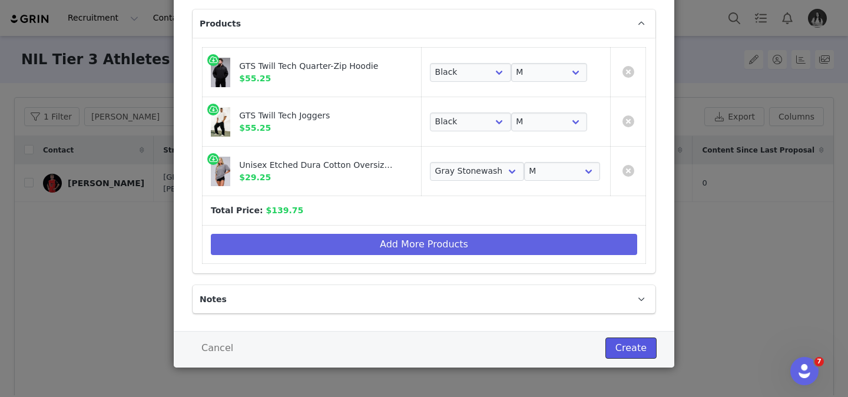
click at [612, 351] on button "Create" at bounding box center [631, 348] width 51 height 21
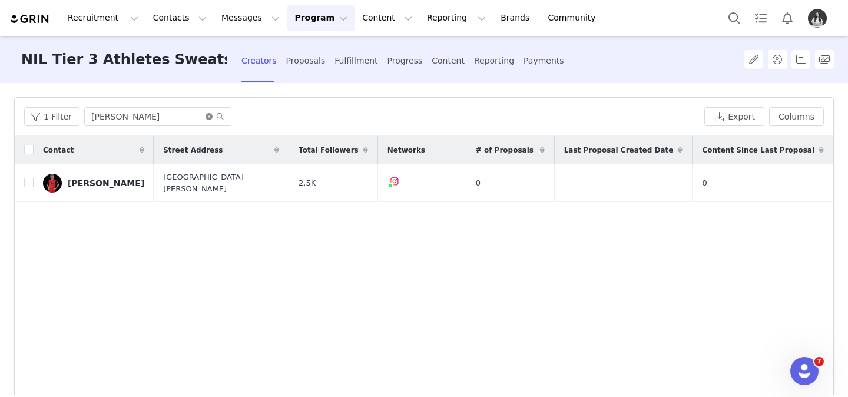
click at [206, 115] on icon "icon: close-circle" at bounding box center [209, 116] width 7 height 7
click at [199, 117] on input "text" at bounding box center [157, 116] width 147 height 19
type input "[PERSON_NAME]"
click at [800, 181] on button "button" at bounding box center [798, 183] width 14 height 14
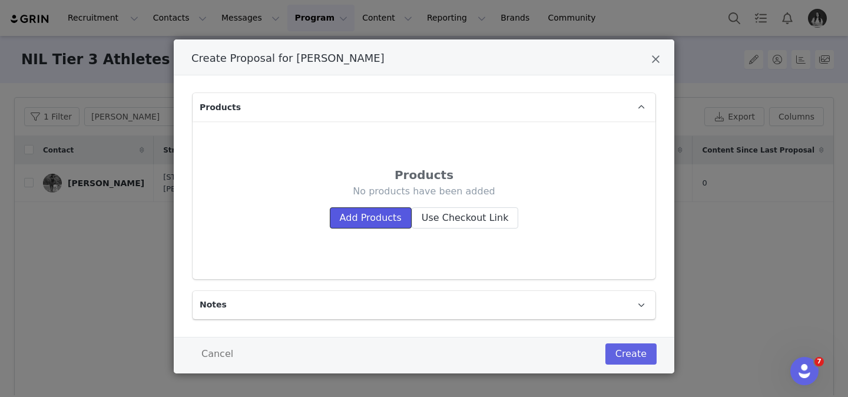
click at [399, 212] on button "Add Products" at bounding box center [371, 217] width 82 height 21
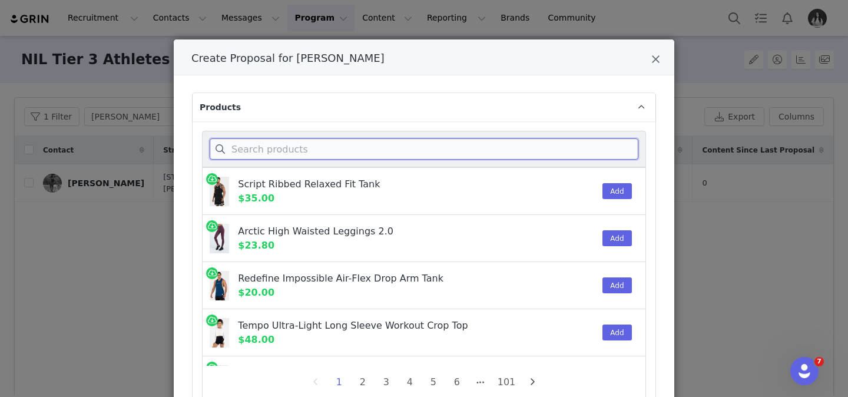
click at [394, 146] on input "Create Proposal for Malik Blunt" at bounding box center [424, 148] width 429 height 21
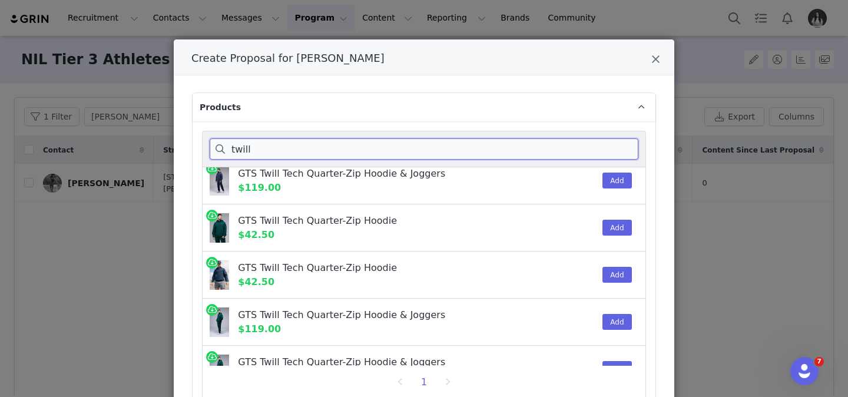
scroll to position [226, 0]
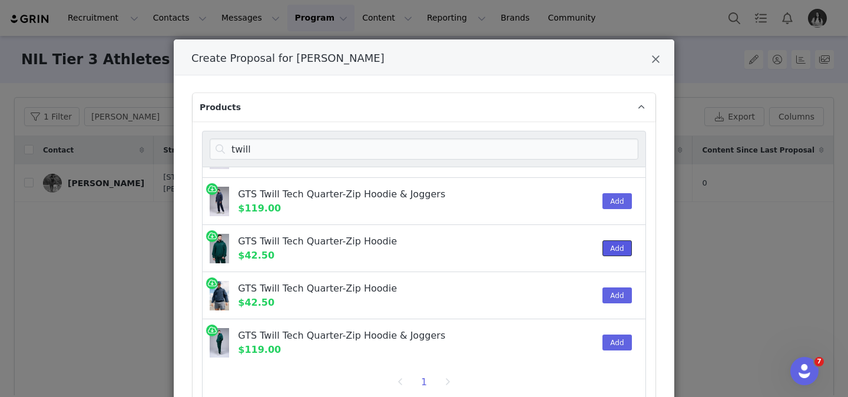
click at [611, 244] on button "Add" at bounding box center [617, 248] width 29 height 16
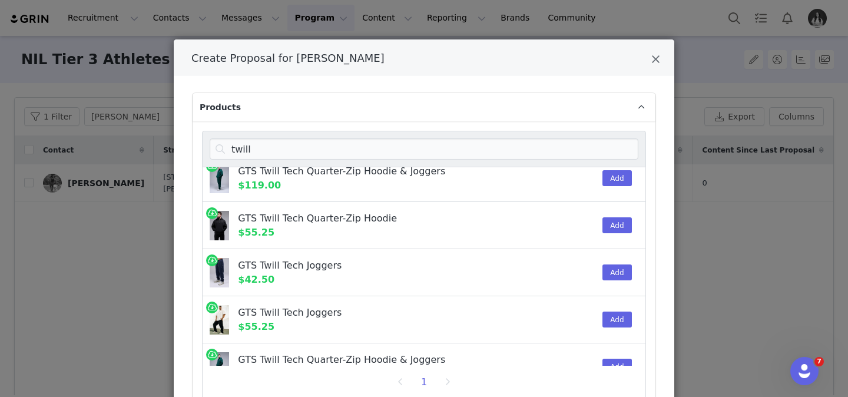
scroll to position [509, 0]
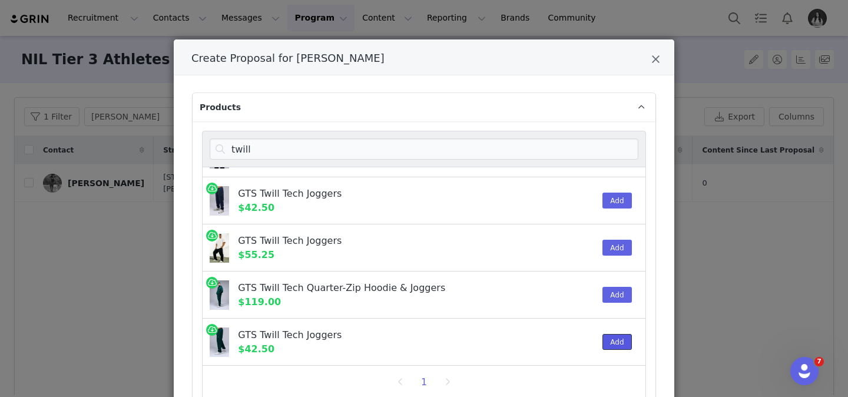
click at [628, 344] on button "Add" at bounding box center [617, 342] width 29 height 16
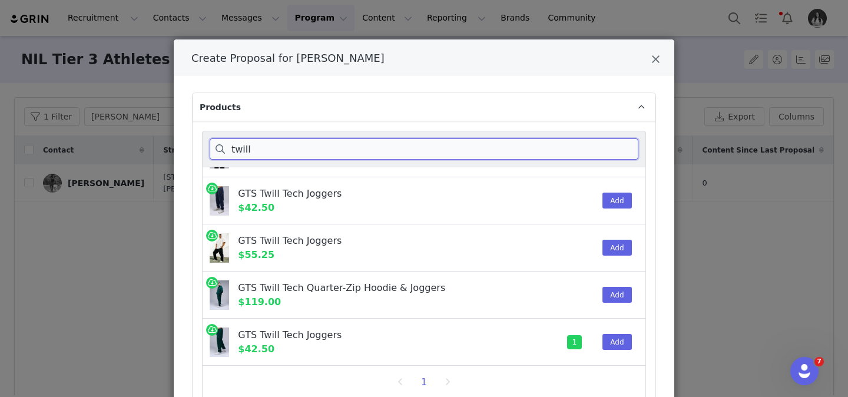
click at [584, 141] on input "twill" at bounding box center [424, 148] width 429 height 21
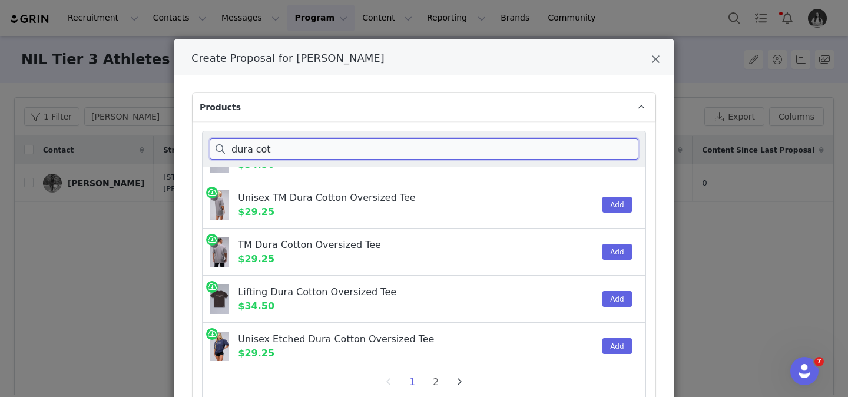
scroll to position [364, 0]
type input "dura cot"
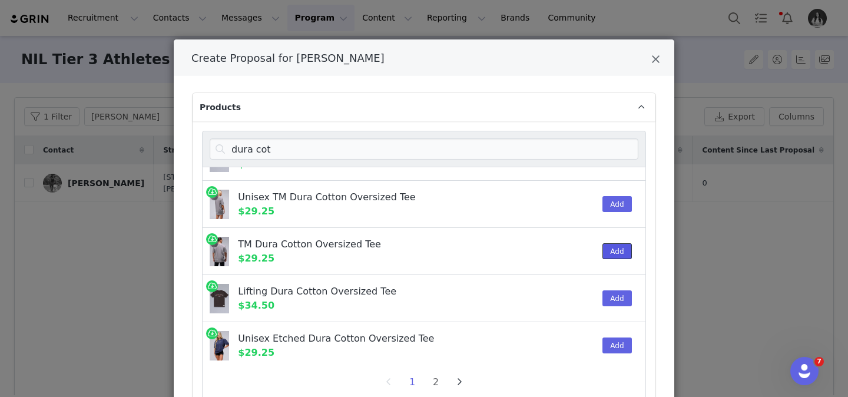
click at [619, 251] on button "Add" at bounding box center [617, 251] width 29 height 16
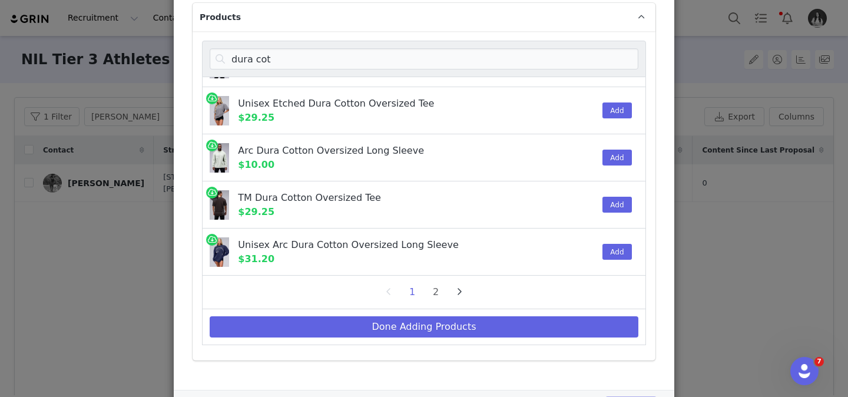
scroll to position [149, 0]
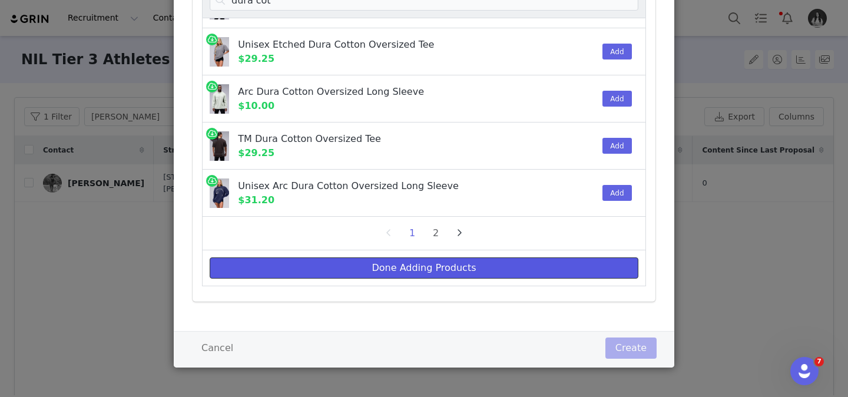
click at [512, 274] on button "Done Adding Products" at bounding box center [424, 267] width 429 height 21
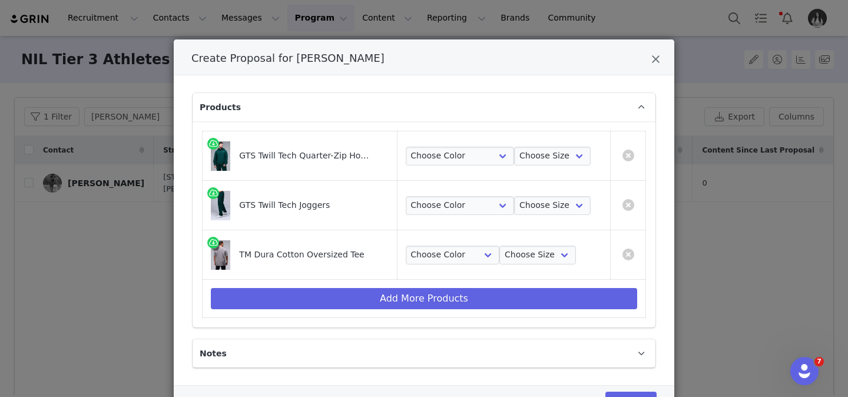
click at [466, 243] on td "Choose Color Gray Stonewash Choose Size S M L XL 2XL" at bounding box center [503, 254] width 213 height 49
click at [464, 253] on select "Choose Color Gray Stonewash" at bounding box center [453, 255] width 94 height 19
select select "26386607"
click at [407, 246] on select "Choose Color Gray Stonewash" at bounding box center [453, 255] width 94 height 19
click at [458, 160] on select "Choose Color Dark Harvest Green" at bounding box center [460, 156] width 109 height 19
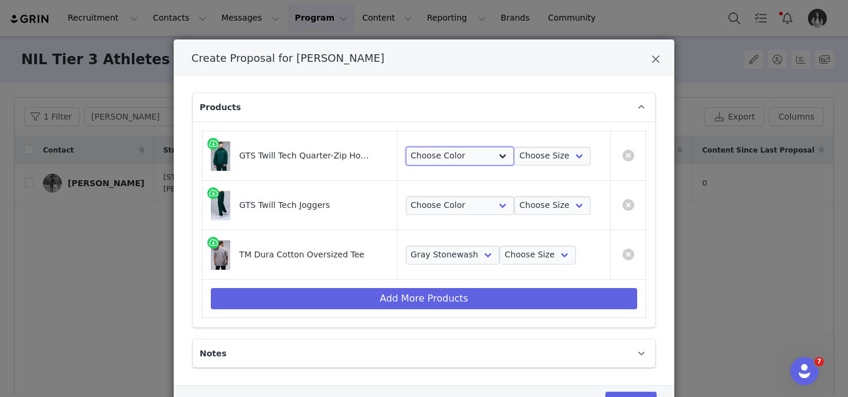
select select "26288318"
click at [407, 147] on select "Choose Color Dark Harvest Green" at bounding box center [460, 156] width 109 height 19
click at [525, 152] on select "Choose Size S M L XL 2XL" at bounding box center [552, 156] width 77 height 19
click at [514, 147] on select "Choose Size S M L XL 2XL" at bounding box center [552, 156] width 77 height 19
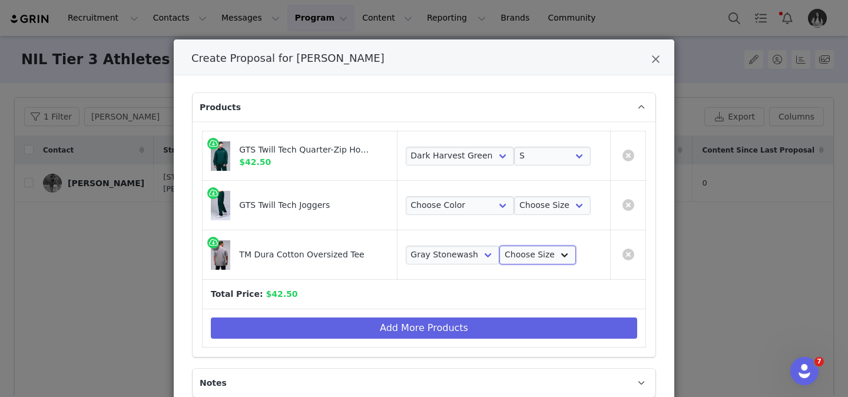
click at [531, 256] on select "Choose Size S M L XL 2XL" at bounding box center [538, 255] width 77 height 19
click at [500, 246] on select "Choose Size S M L XL 2XL" at bounding box center [538, 255] width 77 height 19
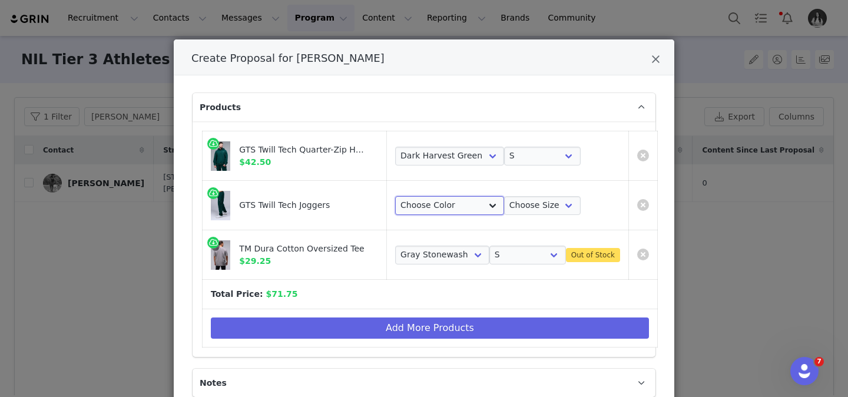
click at [475, 198] on select "Choose Color Dark Harvest Green" at bounding box center [449, 205] width 109 height 19
click at [395, 196] on select "Choose Color Dark Harvest Green" at bounding box center [449, 205] width 109 height 19
click at [529, 204] on select "Choose Size S M L XL 2XL" at bounding box center [542, 205] width 77 height 19
click at [504, 196] on select "Choose Size S M L XL 2XL" at bounding box center [542, 205] width 77 height 19
click at [638, 253] on link "Create Proposal for Malik Blunt" at bounding box center [644, 255] width 12 height 12
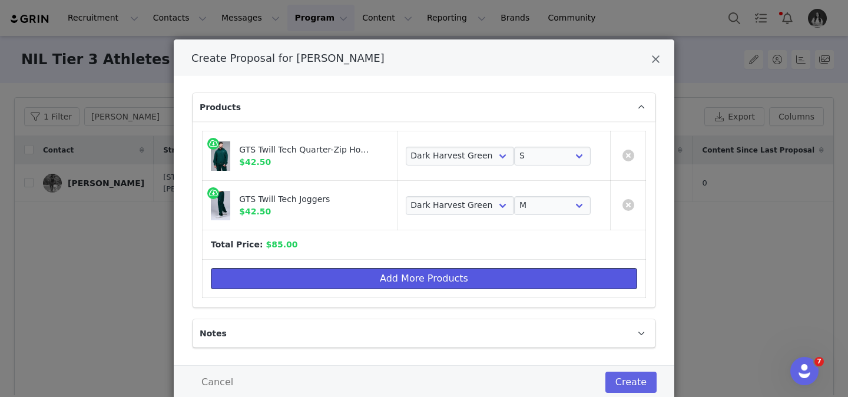
click at [526, 283] on button "Add More Products" at bounding box center [424, 278] width 427 height 21
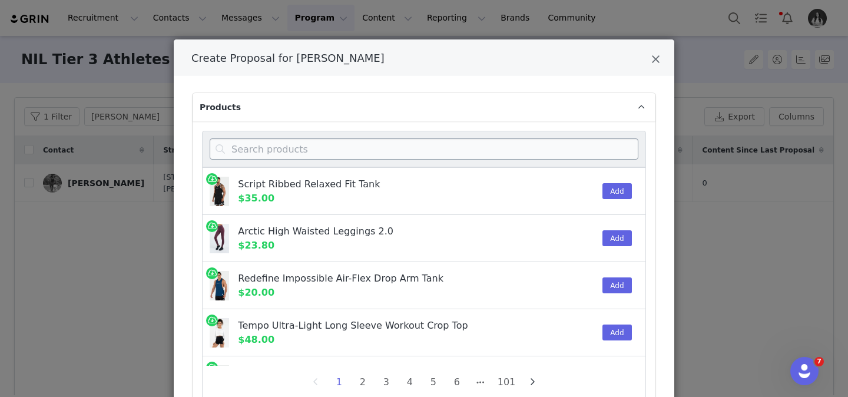
drag, startPoint x: 417, startPoint y: 138, endPoint x: 415, endPoint y: 144, distance: 6.2
click at [416, 138] on div "Create Proposal for Malik Blunt" at bounding box center [424, 149] width 444 height 37
click at [415, 144] on input "Create Proposal for Malik Blunt" at bounding box center [424, 148] width 429 height 21
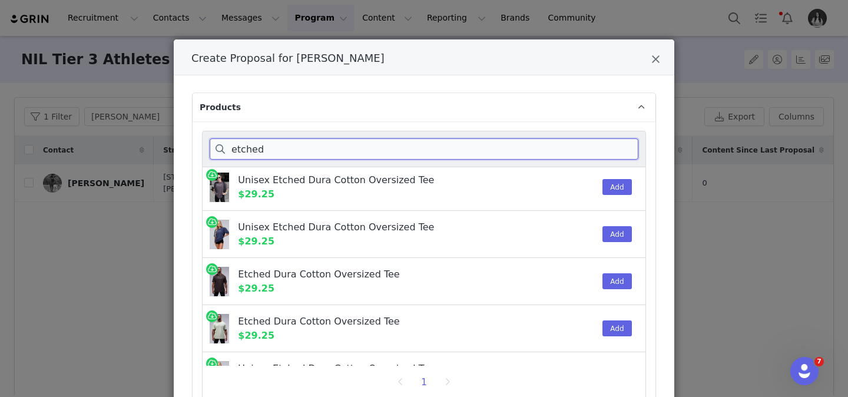
scroll to position [5, 0]
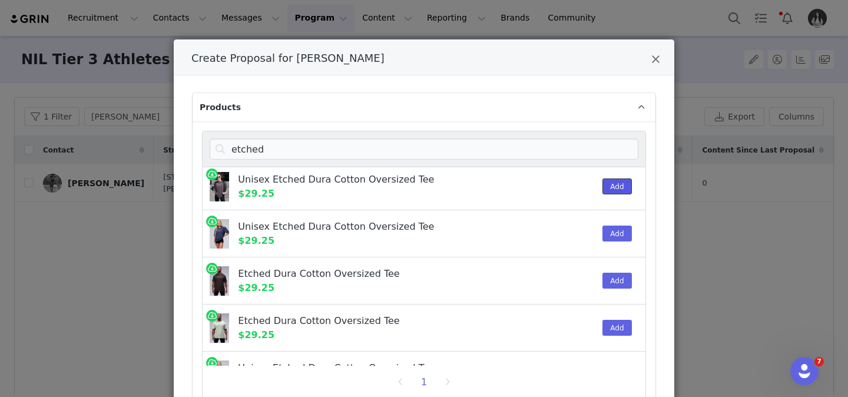
click at [613, 182] on button "Add" at bounding box center [617, 187] width 29 height 16
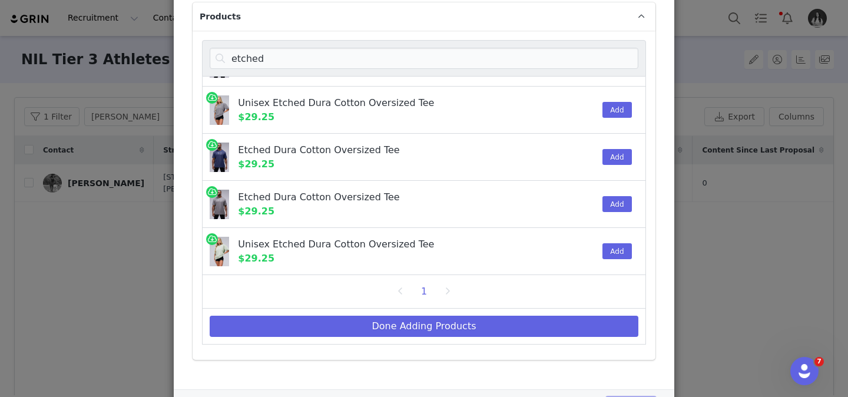
scroll to position [149, 0]
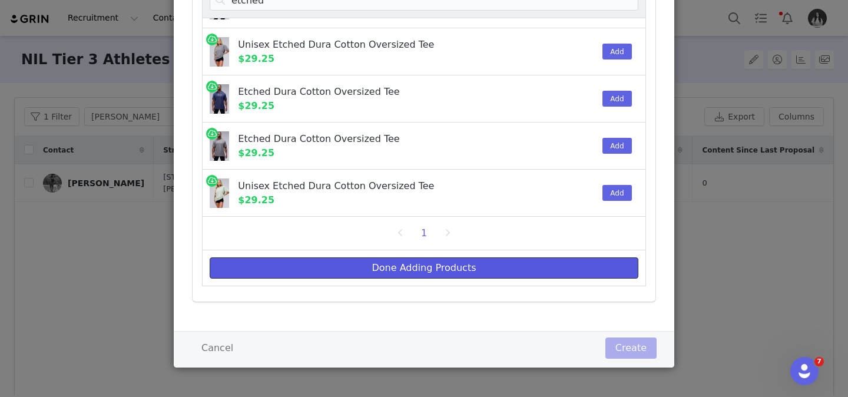
click at [510, 273] on button "Done Adding Products" at bounding box center [424, 267] width 429 height 21
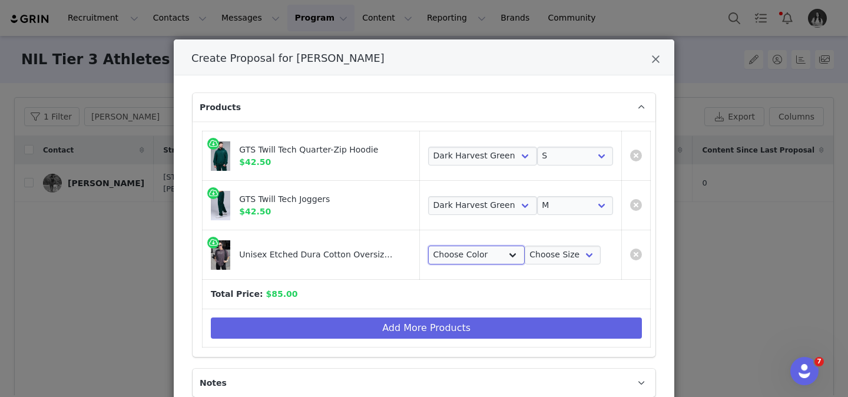
click at [499, 256] on select "Choose Color Black Stonewash" at bounding box center [476, 255] width 97 height 19
click at [428, 246] on select "Choose Color Black Stonewash" at bounding box center [476, 255] width 97 height 19
click at [563, 252] on select "Choose Size S M L XL 2XL" at bounding box center [563, 255] width 77 height 19
click at [525, 246] on select "Choose Size S M L XL 2XL" at bounding box center [563, 255] width 77 height 19
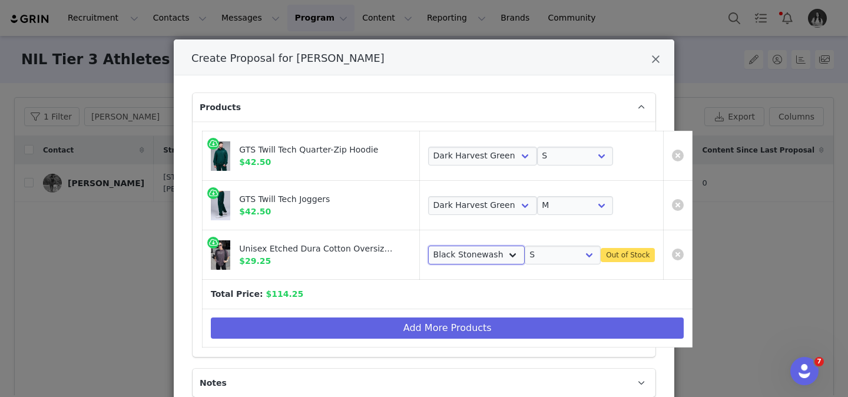
click at [474, 250] on select "Choose Color Black Stonewash" at bounding box center [476, 255] width 97 height 19
click at [672, 255] on link "Create Proposal for Malik Blunt" at bounding box center [678, 255] width 12 height 12
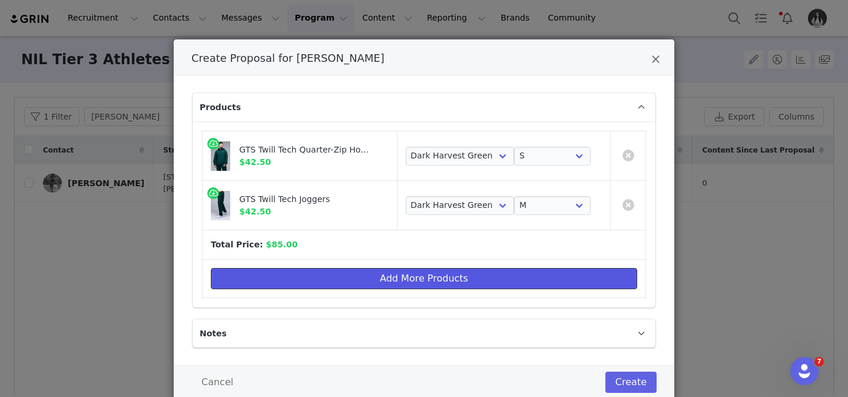
drag, startPoint x: 602, startPoint y: 279, endPoint x: 556, endPoint y: 260, distance: 49.9
click at [602, 280] on button "Add More Products" at bounding box center [424, 278] width 427 height 21
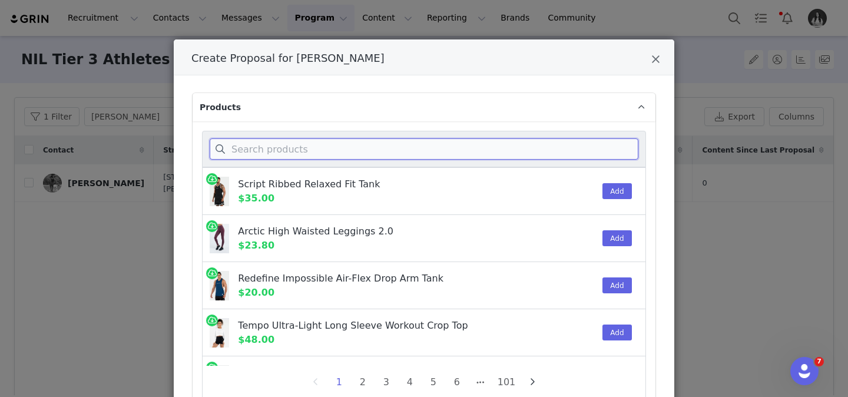
click at [344, 151] on input "Create Proposal for Malik Blunt" at bounding box center [424, 148] width 429 height 21
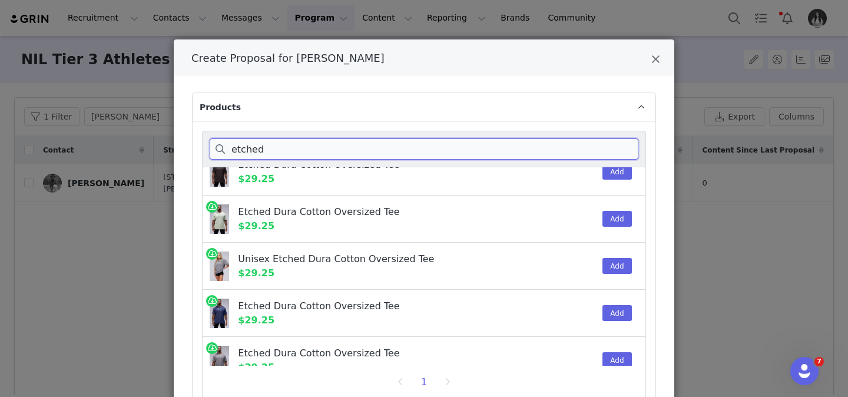
scroll to position [120, 0]
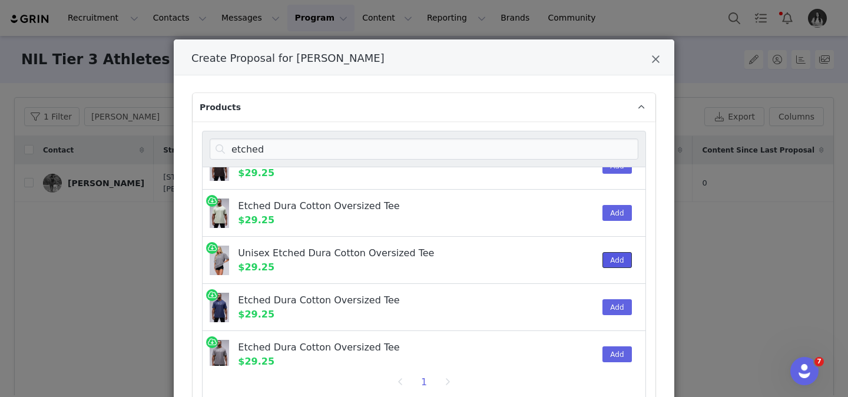
click at [622, 258] on button "Add" at bounding box center [617, 260] width 29 height 16
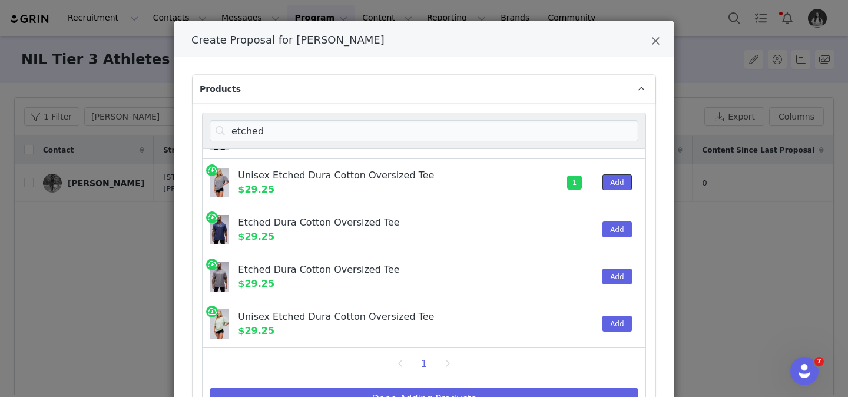
scroll to position [19, 0]
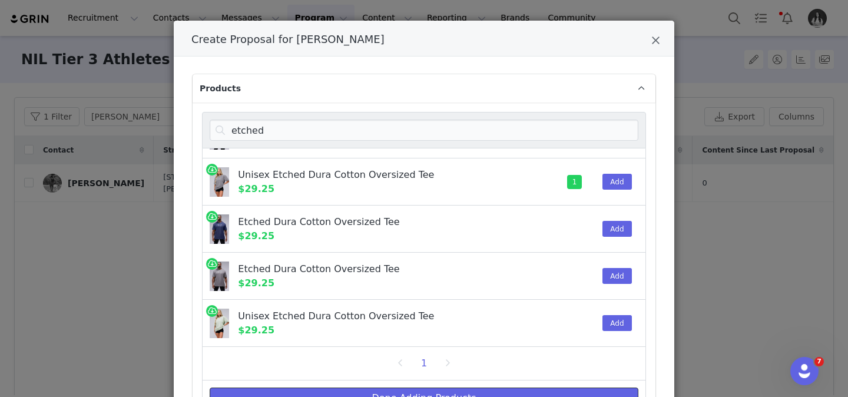
drag, startPoint x: 519, startPoint y: 388, endPoint x: 511, endPoint y: 382, distance: 9.7
click at [519, 388] on button "Done Adding Products" at bounding box center [424, 398] width 429 height 21
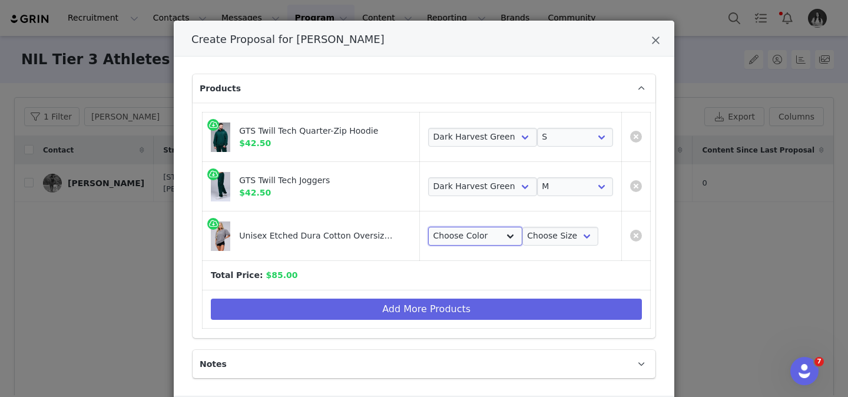
click at [451, 232] on select "Choose Color Gray Stonewash" at bounding box center [475, 236] width 94 height 19
click at [428, 227] on select "Choose Color Gray Stonewash" at bounding box center [475, 236] width 94 height 19
click at [549, 237] on select "Choose Size S M L XL 2XL" at bounding box center [561, 236] width 77 height 19
click at [523, 227] on select "Choose Size S M L XL 2XL" at bounding box center [561, 236] width 77 height 19
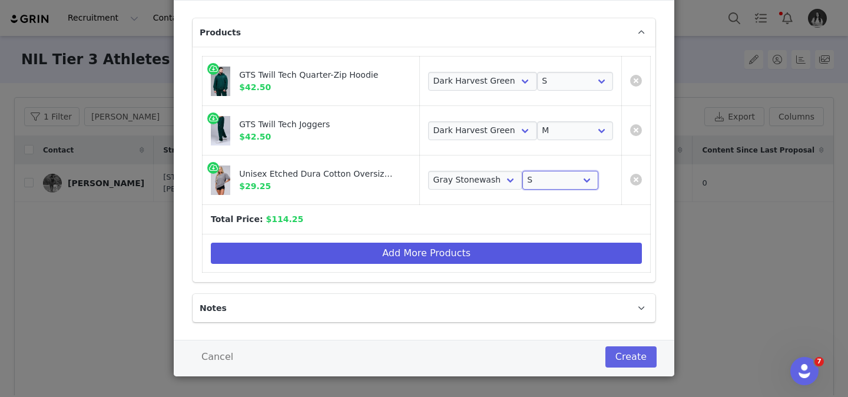
scroll to position [84, 0]
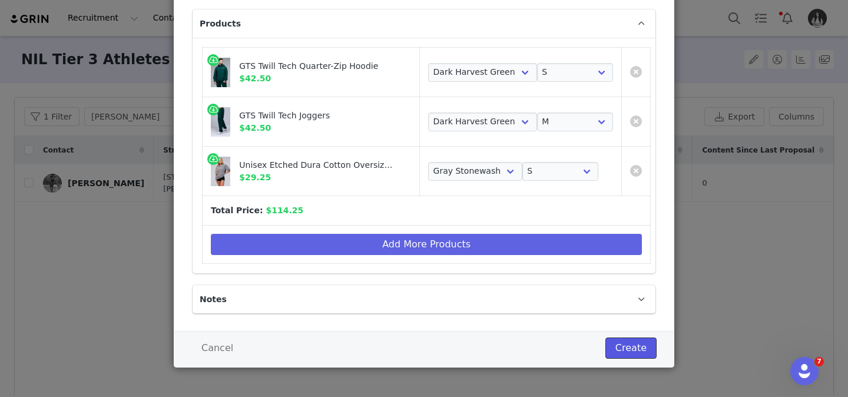
click at [626, 349] on button "Create" at bounding box center [631, 348] width 51 height 21
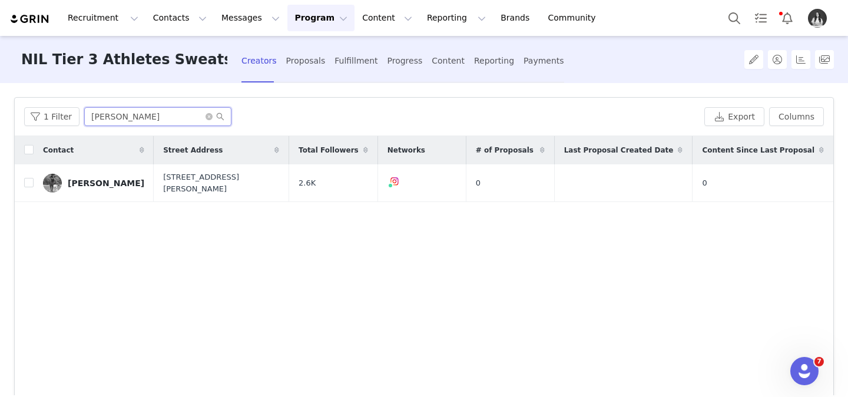
click at [132, 117] on input "[PERSON_NAME]" at bounding box center [157, 116] width 147 height 19
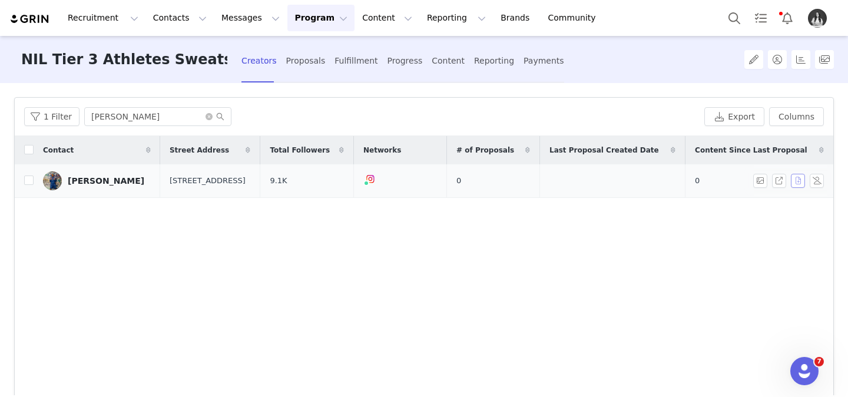
click at [799, 180] on button "button" at bounding box center [798, 181] width 14 height 14
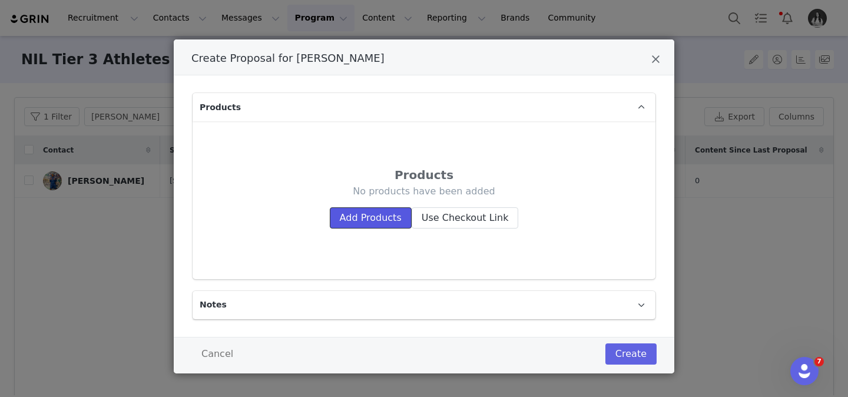
click at [385, 223] on button "Add Products" at bounding box center [371, 217] width 82 height 21
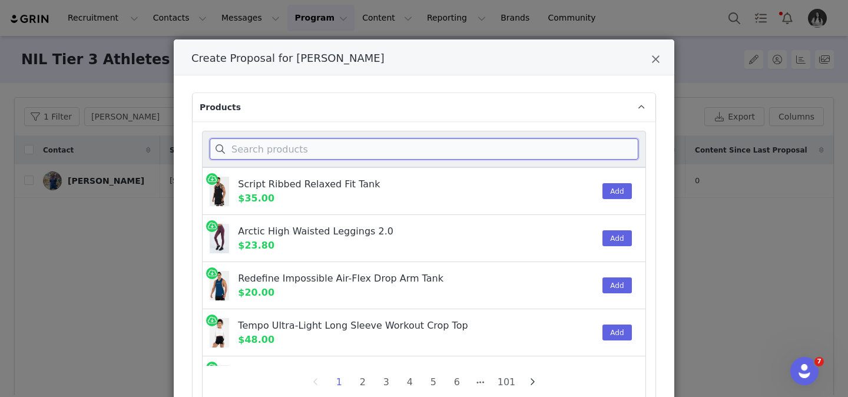
click at [369, 151] on input "Create Proposal for Jordan Williams" at bounding box center [424, 148] width 429 height 21
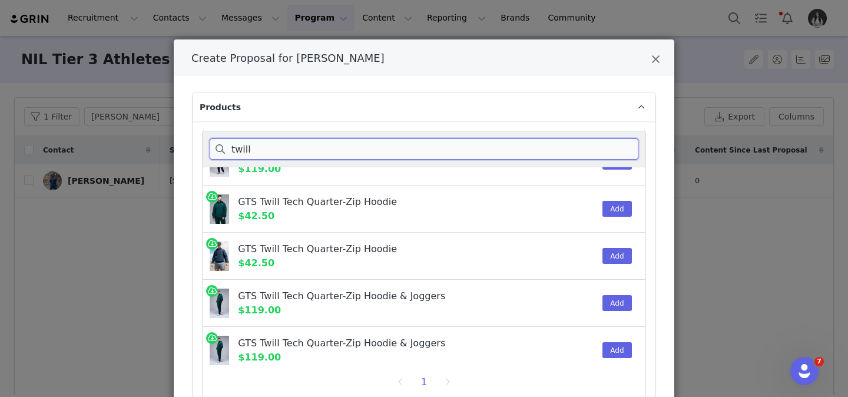
scroll to position [272, 0]
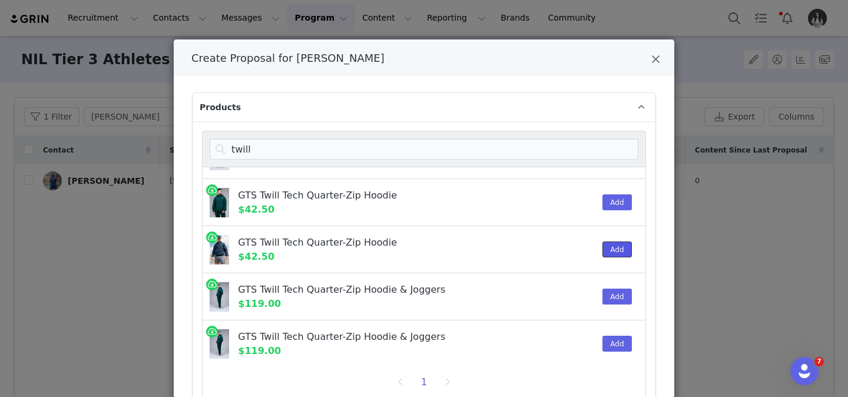
click at [623, 251] on button "Add" at bounding box center [617, 250] width 29 height 16
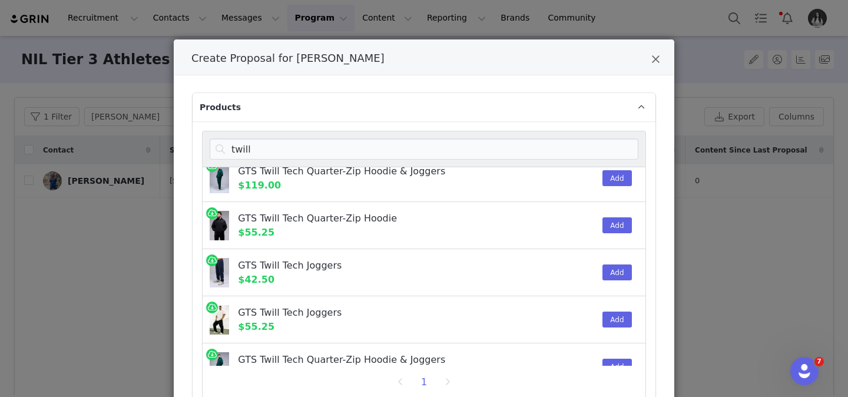
scroll to position [438, 0]
click at [613, 271] on button "Add" at bounding box center [617, 271] width 29 height 16
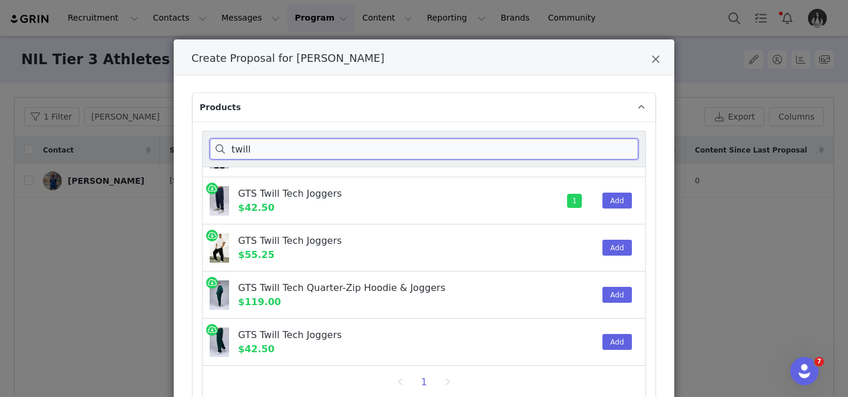
click at [424, 146] on input "twill" at bounding box center [424, 148] width 429 height 21
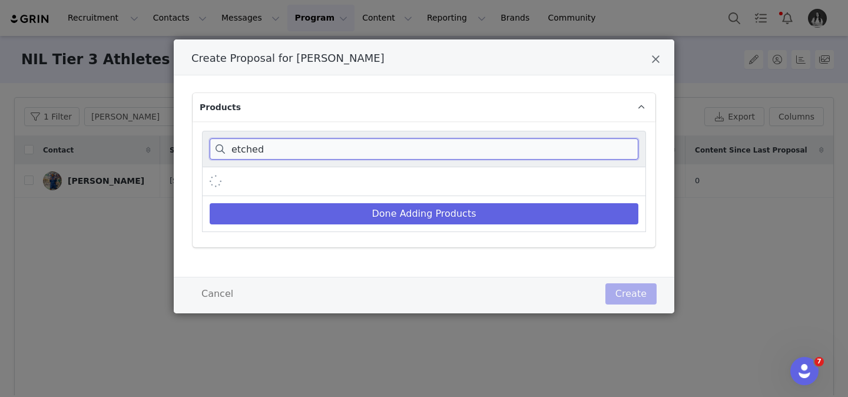
scroll to position [179, 0]
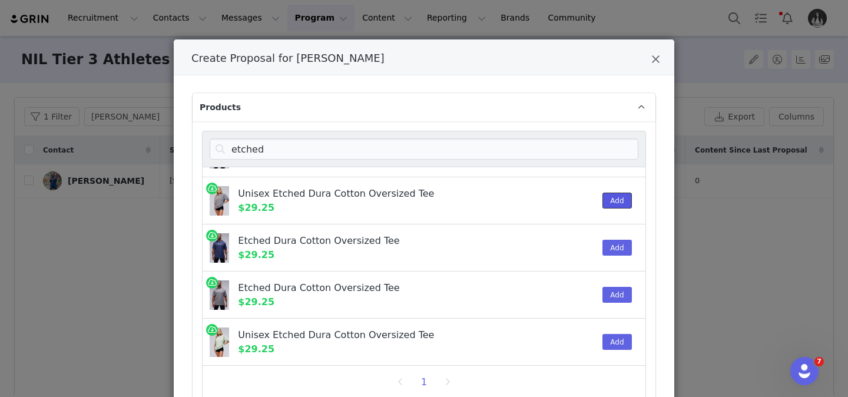
click at [616, 195] on button "Add" at bounding box center [617, 201] width 29 height 16
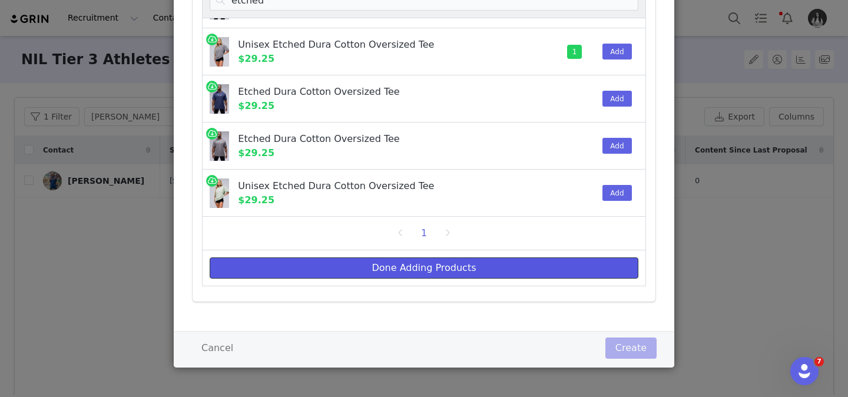
click at [540, 272] on button "Done Adding Products" at bounding box center [424, 267] width 429 height 21
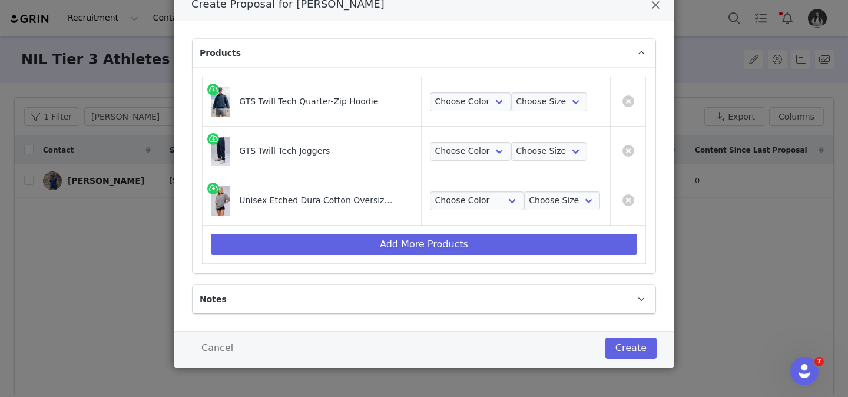
scroll to position [0, 0]
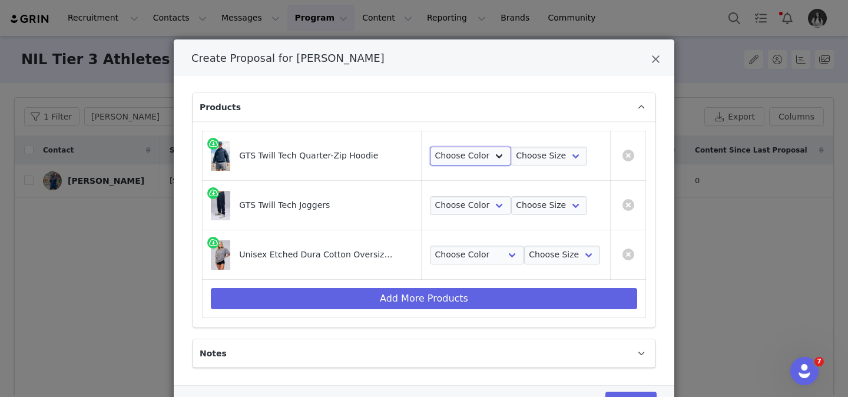
click at [491, 153] on select "Choose Color Blue Nights" at bounding box center [470, 156] width 81 height 19
click at [430, 147] on select "Choose Color Blue Nights" at bounding box center [470, 156] width 81 height 19
click at [471, 196] on select "Choose Color Blue Nights" at bounding box center [470, 205] width 81 height 19
click at [430, 196] on select "Choose Color Blue Nights" at bounding box center [470, 205] width 81 height 19
click at [467, 251] on select "Choose Color Gray Stonewash" at bounding box center [477, 255] width 94 height 19
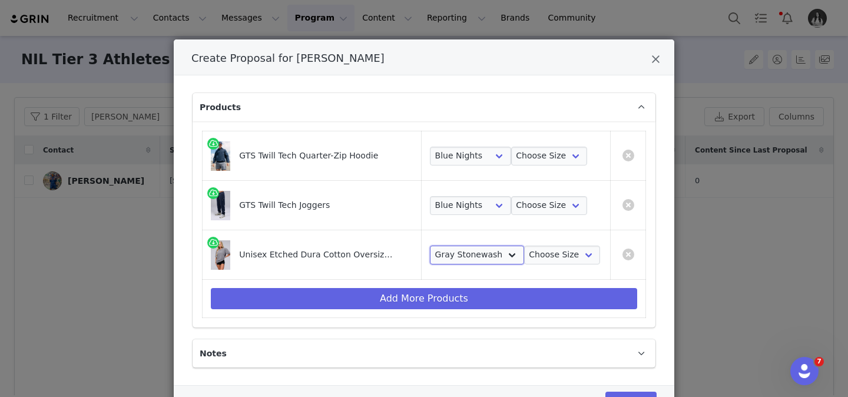
click at [430, 246] on select "Choose Color Gray Stonewash" at bounding box center [477, 255] width 94 height 19
click at [561, 260] on select "Choose Size S M L XL 2XL" at bounding box center [562, 255] width 77 height 19
click at [524, 246] on select "Choose Size S M L XL 2XL" at bounding box center [562, 255] width 77 height 19
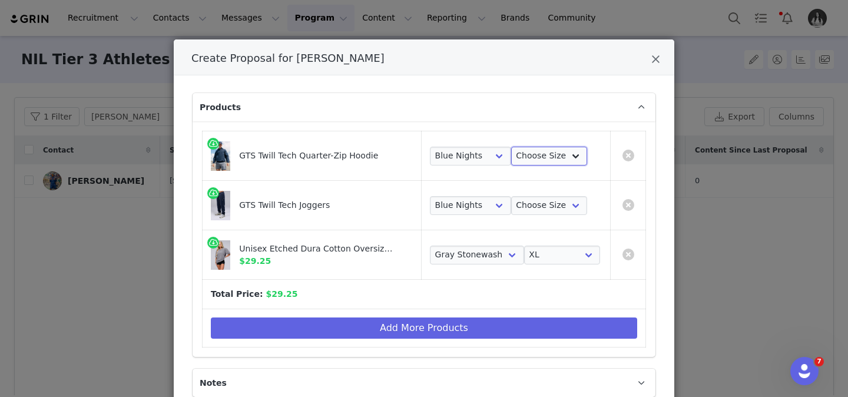
click at [534, 160] on select "Choose Size S M L XL 2XL" at bounding box center [549, 156] width 77 height 19
click at [511, 147] on select "Choose Size S M L XL 2XL" at bounding box center [549, 156] width 77 height 19
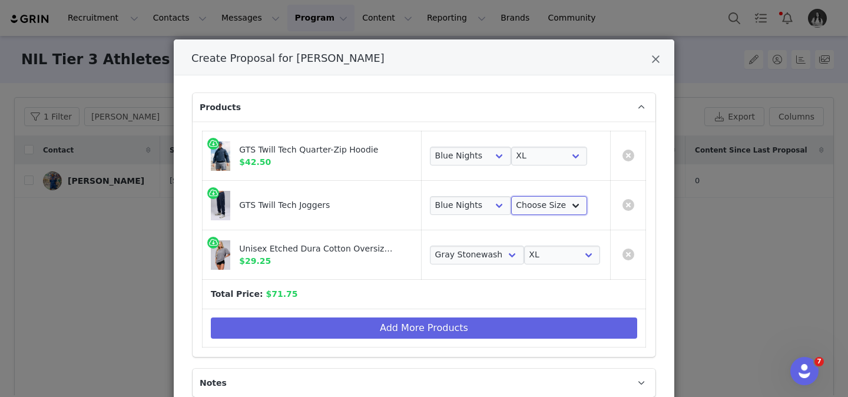
click at [543, 209] on select "Choose Size S M L XL 2XL" at bounding box center [549, 205] width 77 height 19
click at [511, 196] on select "Choose Size S M L XL 2XL" at bounding box center [549, 205] width 77 height 19
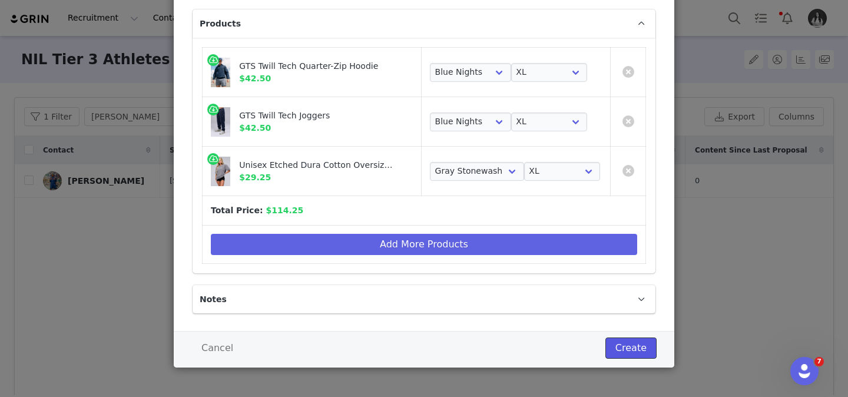
click at [631, 352] on button "Create" at bounding box center [631, 348] width 51 height 21
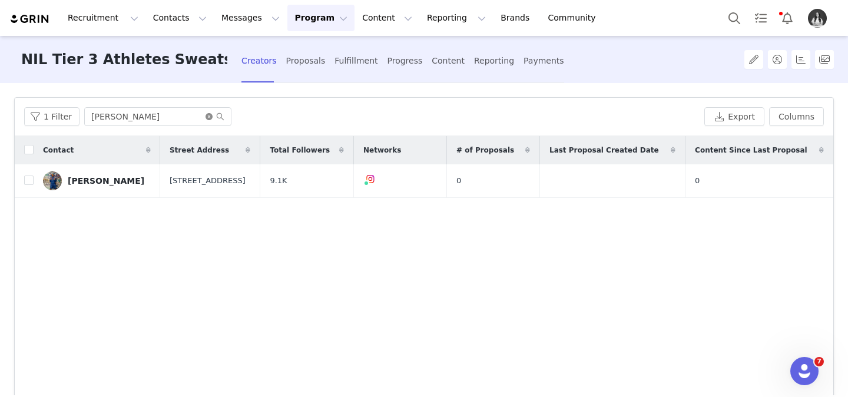
click at [206, 114] on icon "icon: close-circle" at bounding box center [209, 116] width 7 height 7
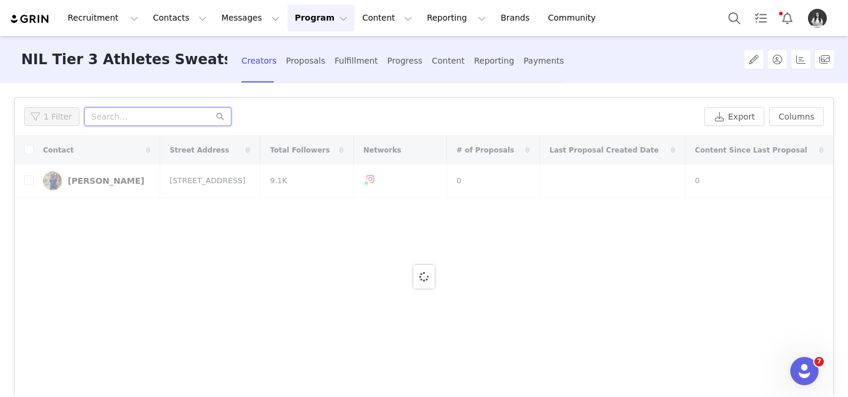
click at [176, 125] on input "text" at bounding box center [157, 116] width 147 height 19
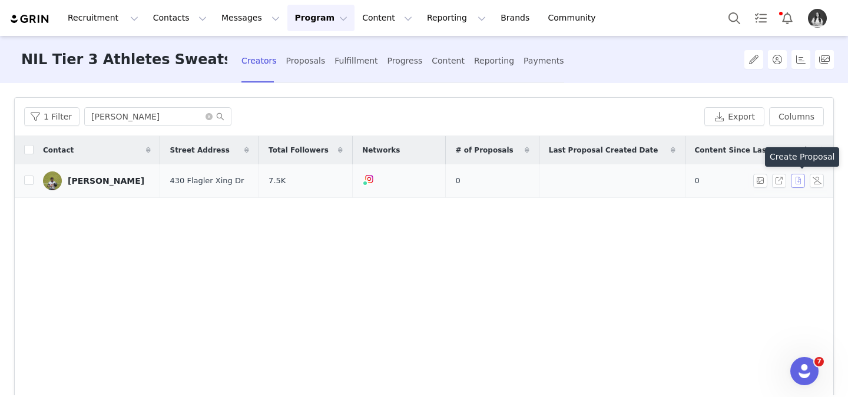
click at [795, 179] on button "button" at bounding box center [798, 181] width 14 height 14
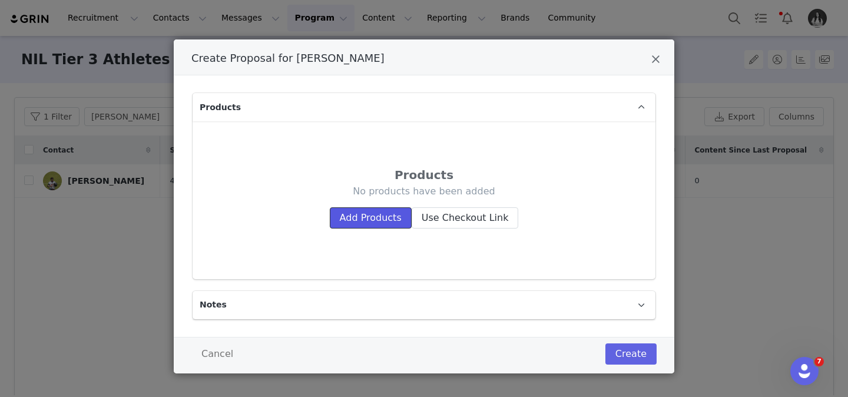
click at [394, 226] on button "Add Products" at bounding box center [371, 217] width 82 height 21
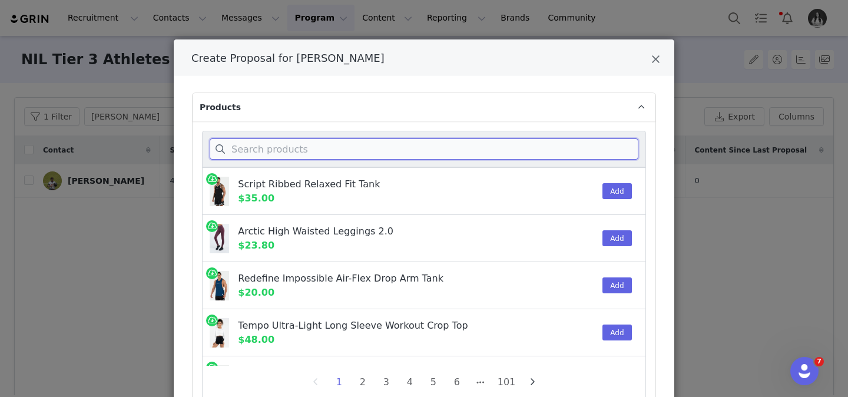
click at [378, 156] on input "Create Proposal for Elijah Guilliams" at bounding box center [424, 148] width 429 height 21
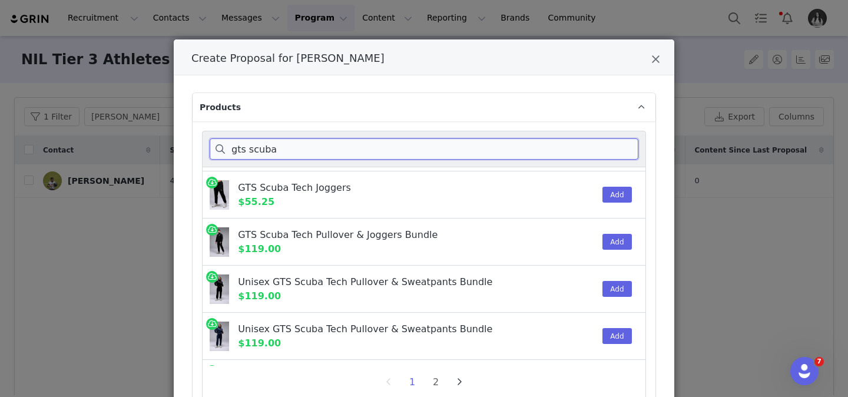
scroll to position [706, 0]
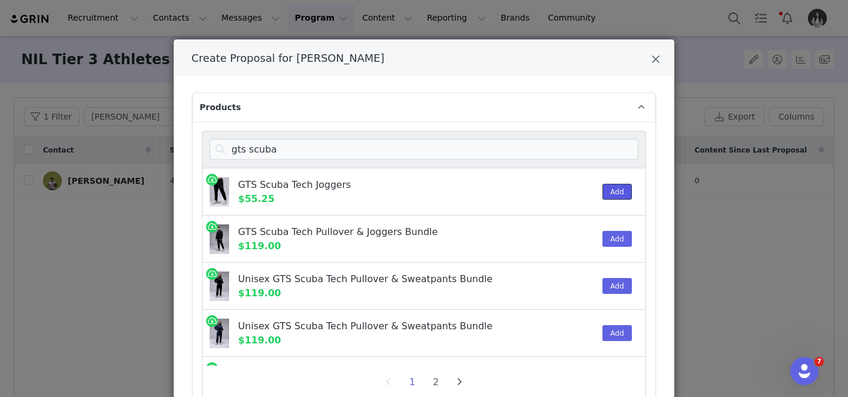
click at [617, 192] on button "Add" at bounding box center [617, 192] width 29 height 16
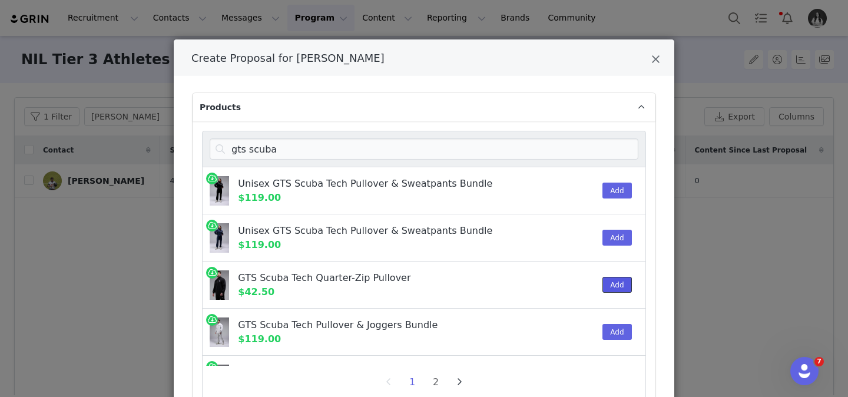
click at [611, 284] on button "Add" at bounding box center [617, 285] width 29 height 16
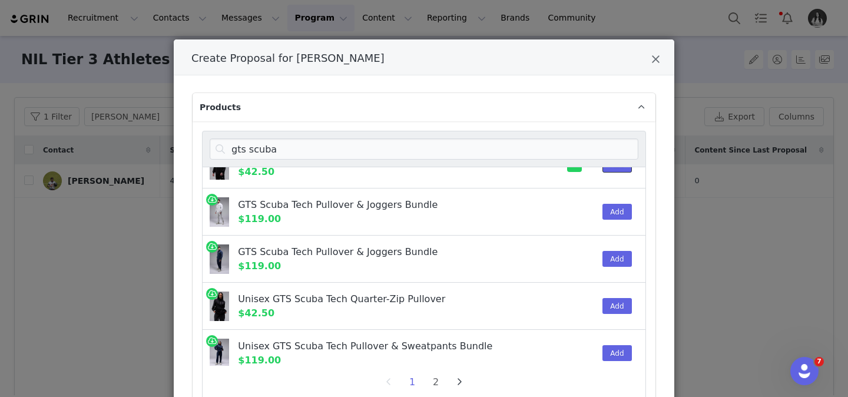
scroll to position [980, 0]
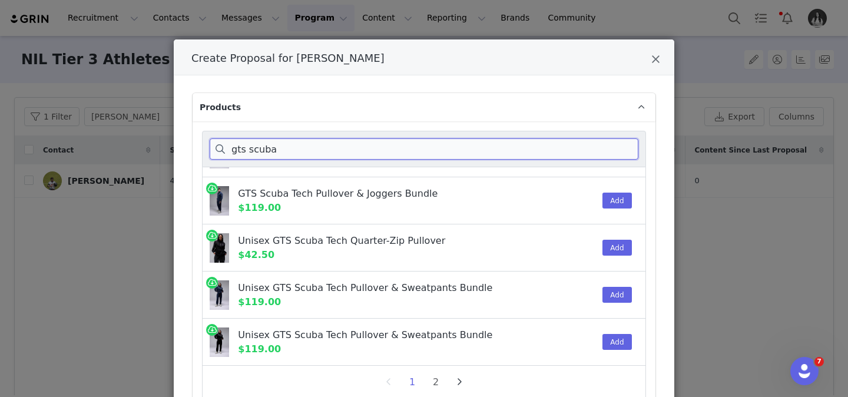
click at [348, 149] on input "gts scuba" at bounding box center [424, 148] width 429 height 21
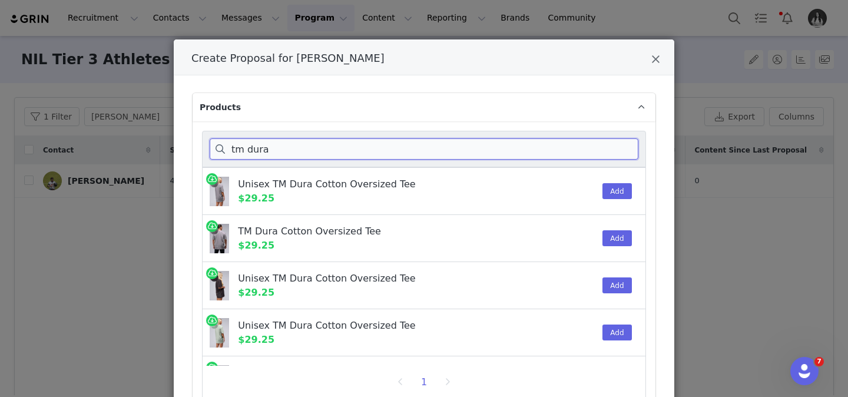
scroll to position [3, 0]
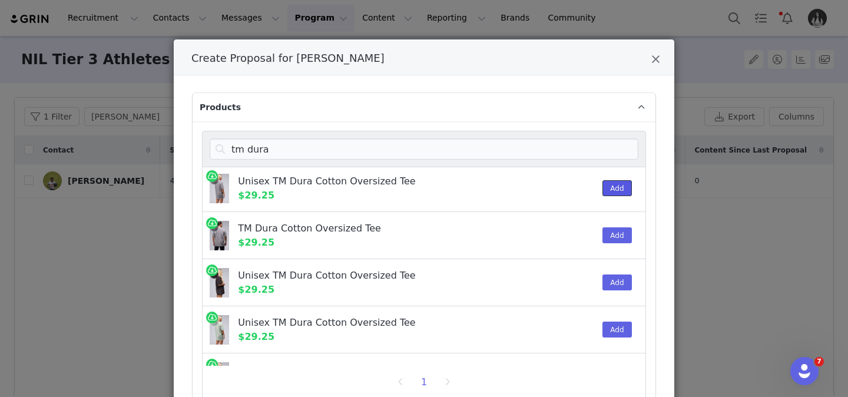
click at [610, 189] on button "Add" at bounding box center [617, 188] width 29 height 16
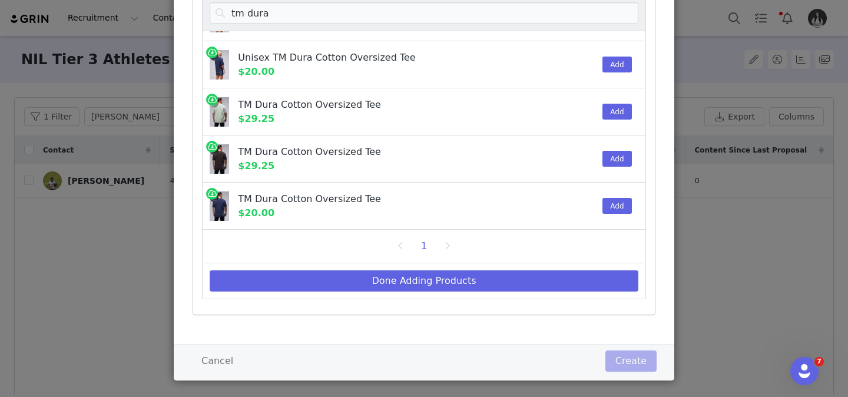
scroll to position [149, 0]
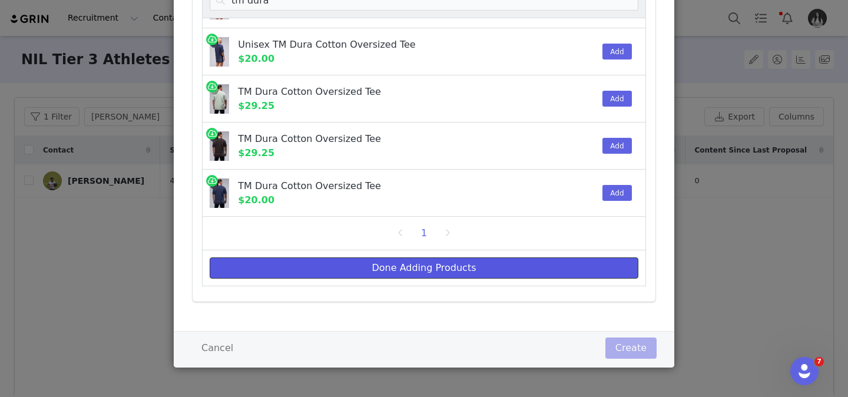
click at [487, 262] on button "Done Adding Products" at bounding box center [424, 267] width 429 height 21
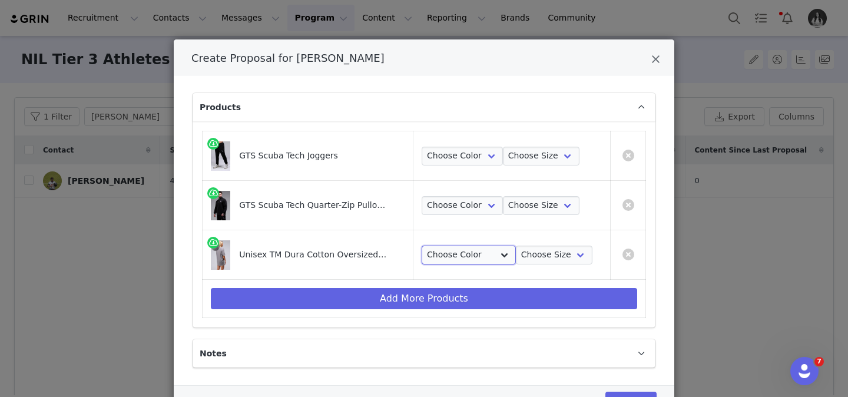
click at [461, 255] on select "Choose Color Gray Stonewash" at bounding box center [469, 255] width 94 height 19
click at [422, 246] on select "Choose Color Gray Stonewash" at bounding box center [469, 255] width 94 height 19
click at [464, 196] on select "Choose Color Black" at bounding box center [462, 205] width 81 height 19
click at [422, 196] on select "Choose Color Black" at bounding box center [462, 205] width 81 height 19
click at [467, 147] on select "Choose Color Black" at bounding box center [462, 156] width 81 height 19
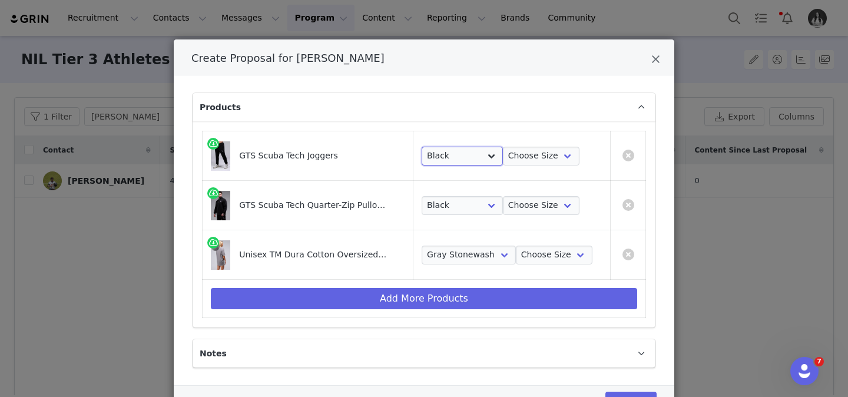
click at [422, 147] on select "Choose Color Black" at bounding box center [462, 156] width 81 height 19
click at [520, 202] on select "Choose Size S M L XL 2XL" at bounding box center [541, 205] width 77 height 19
click at [503, 196] on select "Choose Size S M L XL 2XL" at bounding box center [541, 205] width 77 height 19
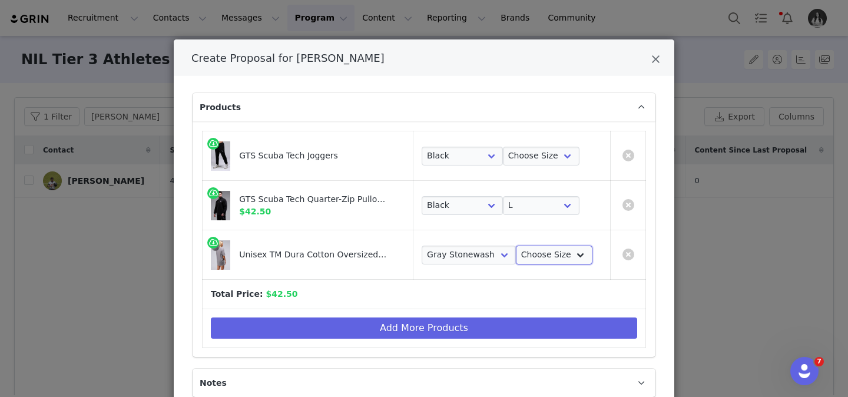
click at [529, 250] on select "Choose Size S M L XL 2XL" at bounding box center [554, 255] width 77 height 19
click at [516, 246] on select "Choose Size S M L XL 2XL" at bounding box center [554, 255] width 77 height 19
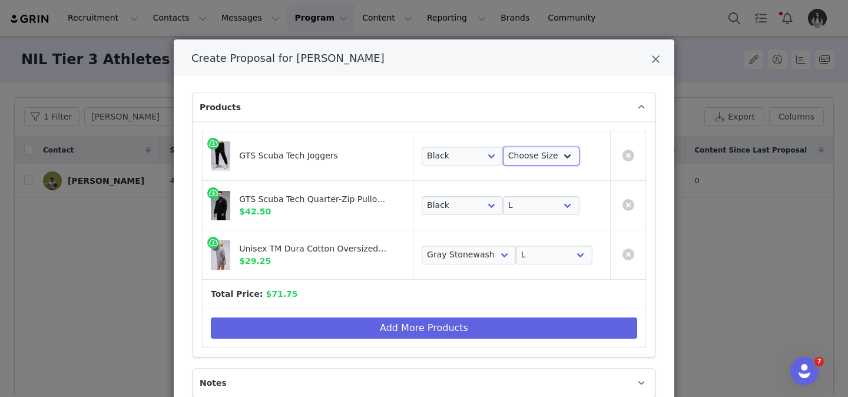
click at [539, 153] on select "Choose Size S M L XL 2XL" at bounding box center [541, 156] width 77 height 19
click at [503, 147] on select "Choose Size S M L XL 2XL" at bounding box center [541, 156] width 77 height 19
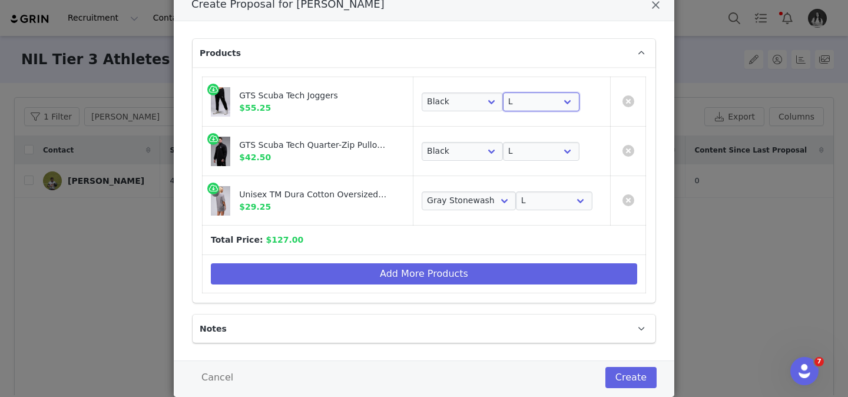
scroll to position [84, 0]
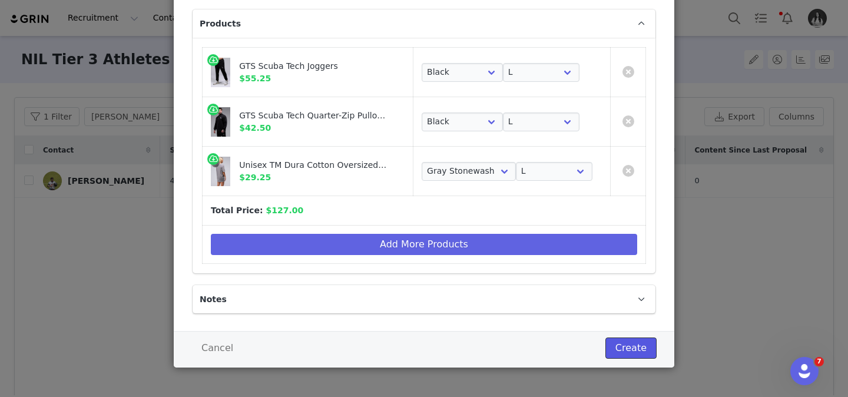
click at [639, 342] on button "Create" at bounding box center [631, 348] width 51 height 21
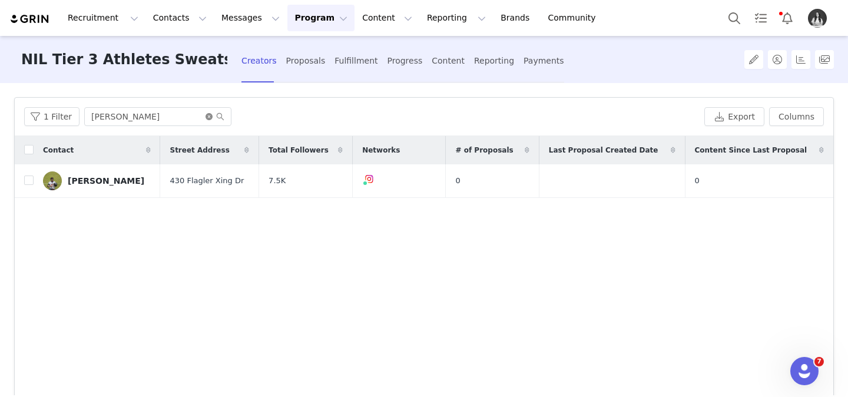
click at [206, 117] on icon "icon: close-circle" at bounding box center [209, 116] width 7 height 7
click at [184, 117] on input "text" at bounding box center [157, 116] width 147 height 19
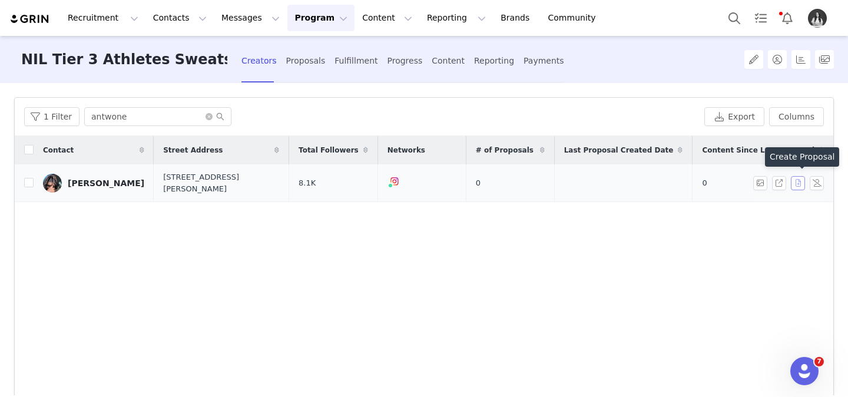
click at [800, 183] on button "button" at bounding box center [798, 183] width 14 height 14
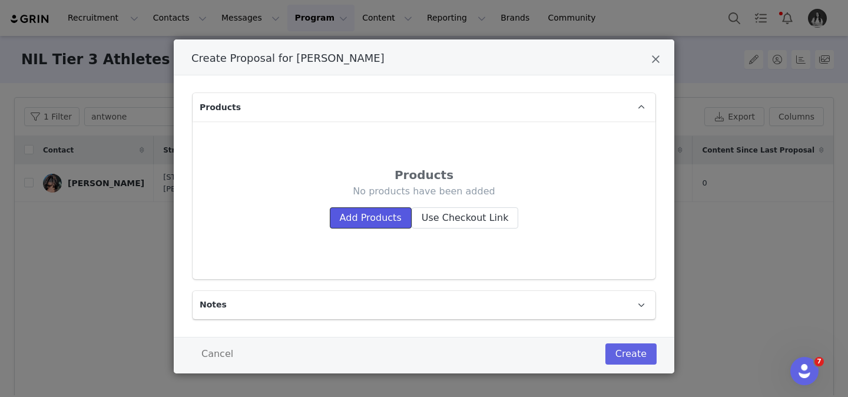
click at [385, 219] on button "Add Products" at bounding box center [371, 217] width 82 height 21
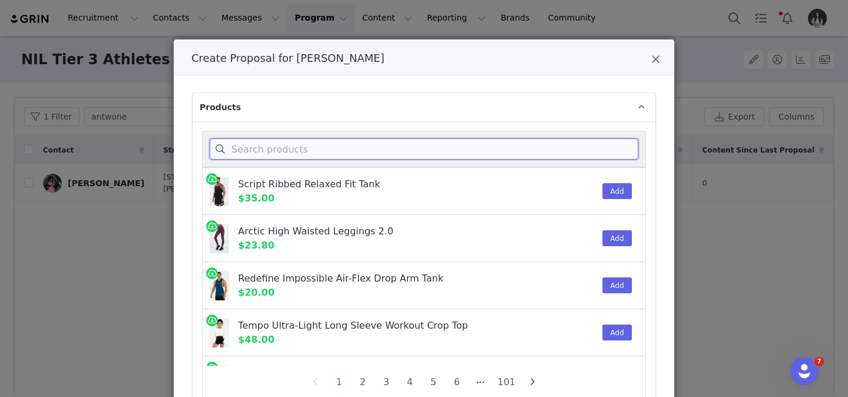
click at [374, 152] on input "Create Proposal for Antwone Watts" at bounding box center [424, 148] width 429 height 21
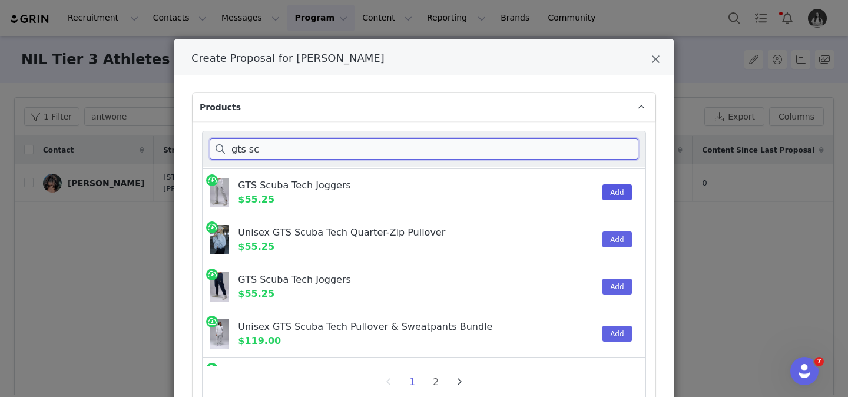
scroll to position [189, 0]
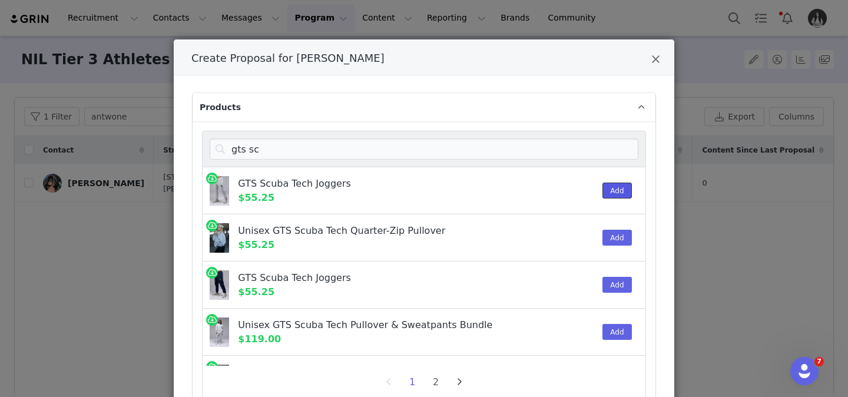
click at [618, 190] on button "Add" at bounding box center [617, 191] width 29 height 16
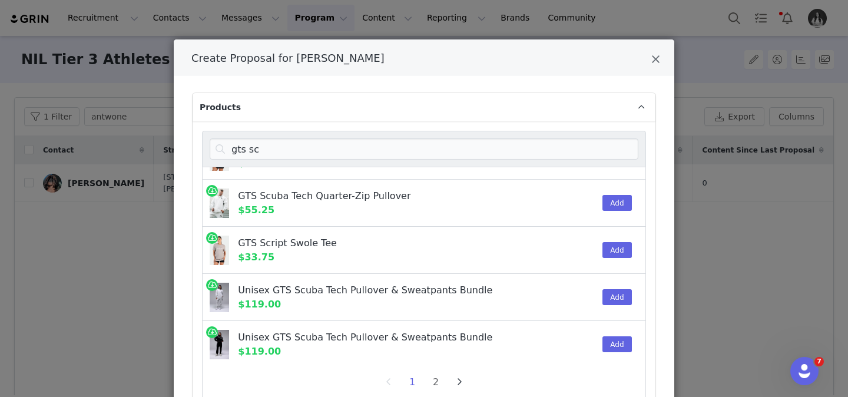
scroll to position [602, 0]
click at [303, 150] on input "gts sc" at bounding box center [424, 148] width 429 height 21
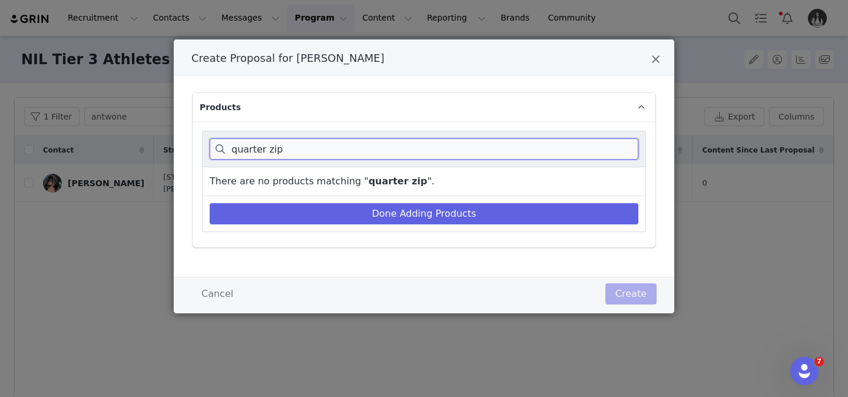
drag, startPoint x: 318, startPoint y: 157, endPoint x: 305, endPoint y: 156, distance: 13.0
click at [305, 156] on input "quarter zip" at bounding box center [424, 148] width 429 height 21
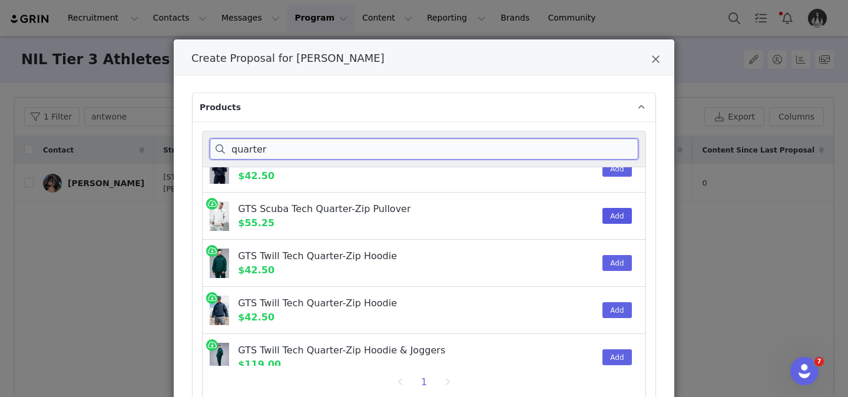
scroll to position [497, 0]
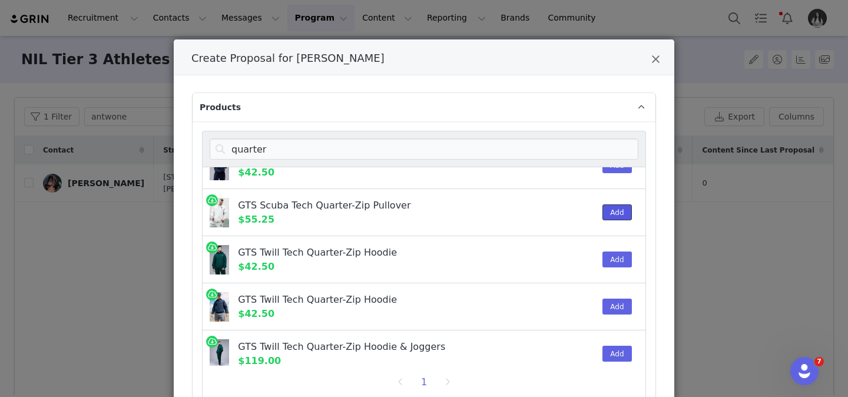
click at [620, 206] on button "Add" at bounding box center [617, 212] width 29 height 16
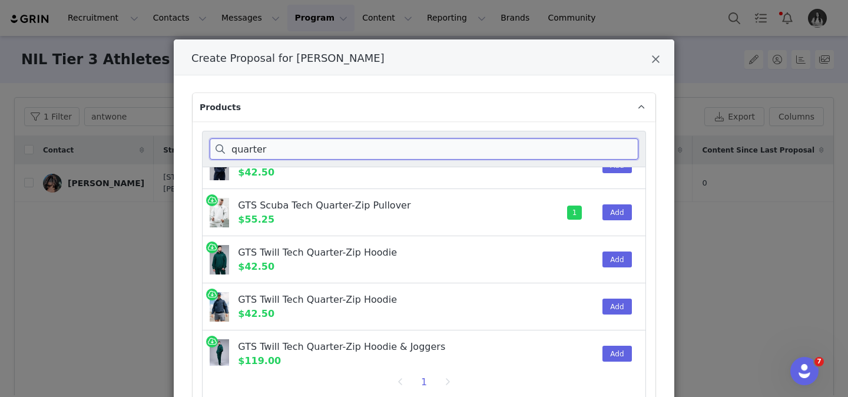
click at [622, 144] on input "quarter" at bounding box center [424, 148] width 429 height 21
click at [622, 147] on input "quarter" at bounding box center [424, 148] width 429 height 21
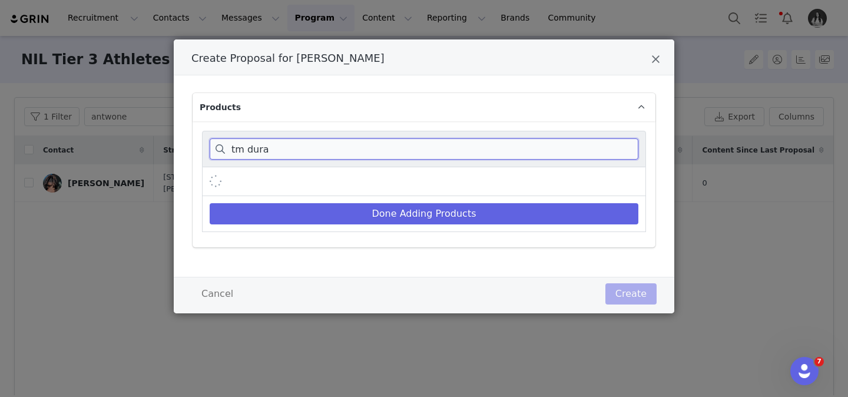
scroll to position [179, 0]
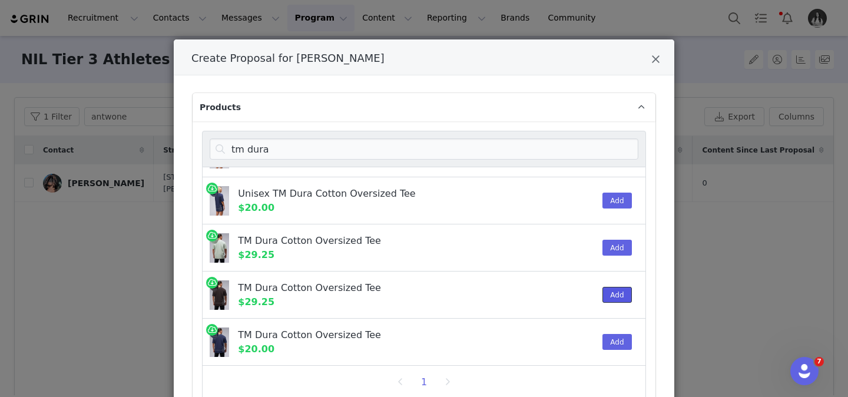
click at [625, 289] on button "Add" at bounding box center [617, 295] width 29 height 16
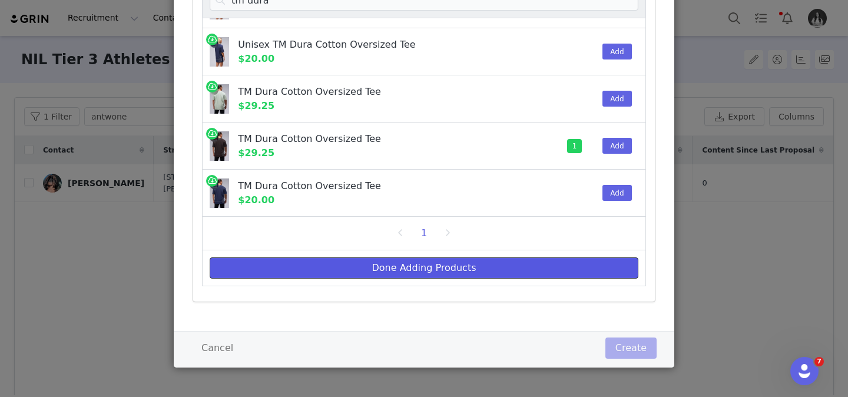
click at [541, 267] on button "Done Adding Products" at bounding box center [424, 267] width 429 height 21
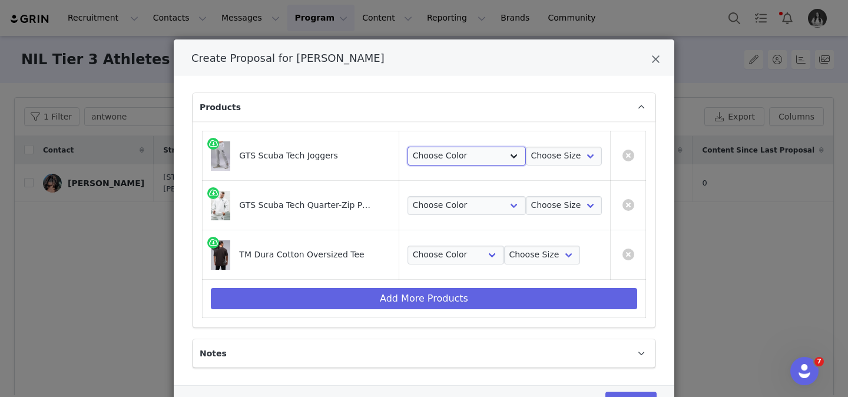
click at [455, 158] on select "Choose Color Light [PERSON_NAME]" at bounding box center [467, 156] width 118 height 19
click at [414, 147] on select "Choose Color Light [PERSON_NAME]" at bounding box center [467, 156] width 118 height 19
click at [466, 202] on select "Choose Color Light [PERSON_NAME]" at bounding box center [467, 205] width 118 height 19
click at [414, 196] on select "Choose Color Light [PERSON_NAME]" at bounding box center [467, 205] width 118 height 19
click at [461, 253] on select "Choose Color Black Stonewash" at bounding box center [456, 255] width 97 height 19
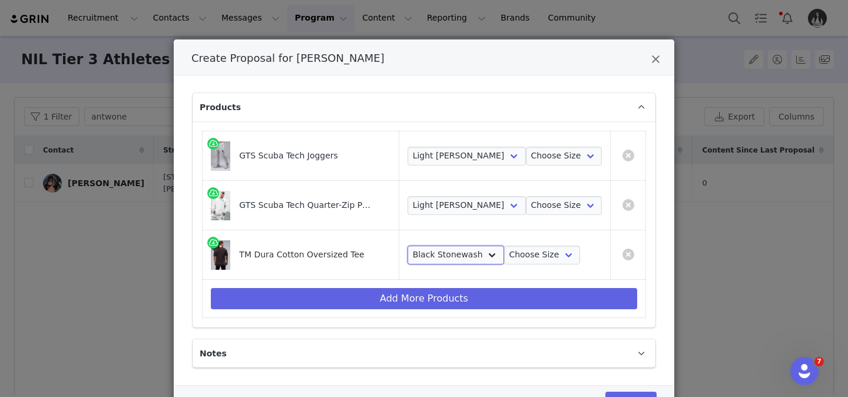
click at [414, 246] on select "Choose Color Black Stonewash" at bounding box center [456, 255] width 97 height 19
click at [579, 153] on select "Choose Size S M L XL 2XL" at bounding box center [564, 156] width 77 height 19
click at [526, 147] on select "Choose Size S M L XL 2XL" at bounding box center [564, 156] width 77 height 19
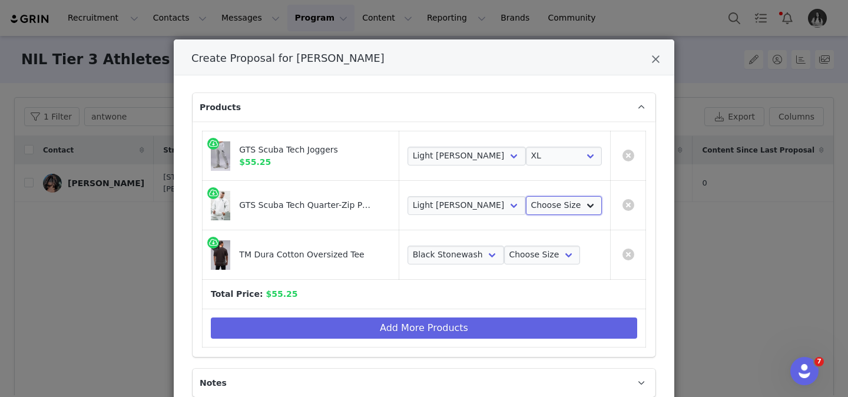
click at [562, 207] on select "Choose Size S M L XL 2XL" at bounding box center [564, 205] width 77 height 19
click at [526, 196] on select "Choose Size S M L XL 2XL" at bounding box center [564, 205] width 77 height 19
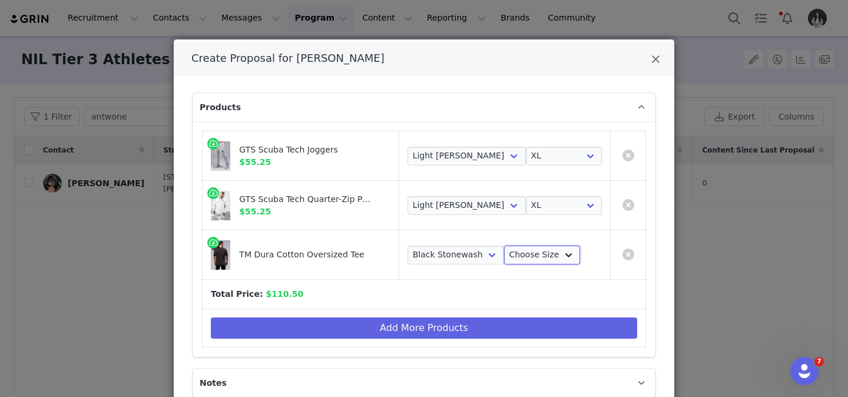
click at [549, 257] on select "Choose Size S M L XL 2XL" at bounding box center [542, 255] width 77 height 19
click at [505, 246] on select "Choose Size S M L XL 2XL" at bounding box center [542, 255] width 77 height 19
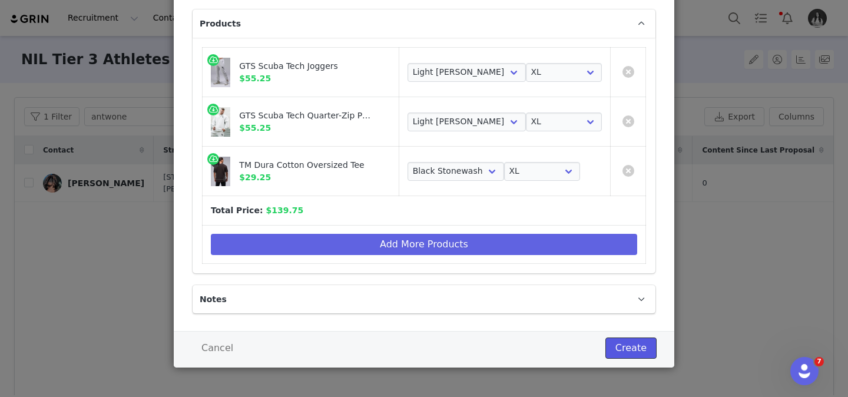
click at [628, 349] on button "Create" at bounding box center [631, 348] width 51 height 21
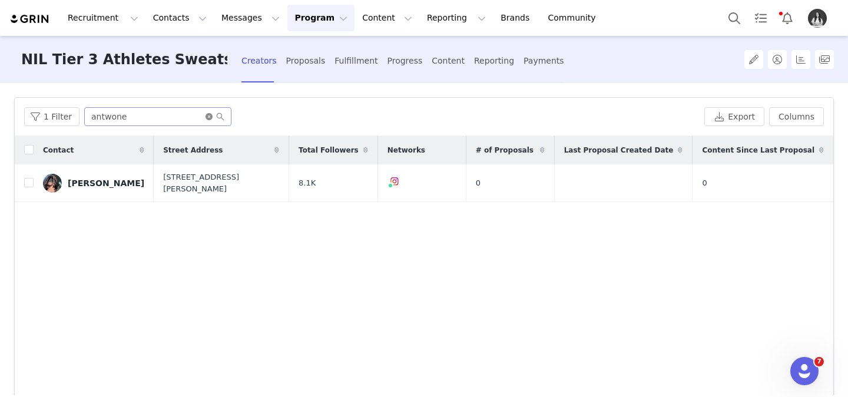
drag, startPoint x: 205, startPoint y: 115, endPoint x: 197, endPoint y: 115, distance: 8.3
click at [201, 115] on span "antwone" at bounding box center [157, 116] width 147 height 19
click at [193, 115] on input "antwone" at bounding box center [157, 116] width 147 height 19
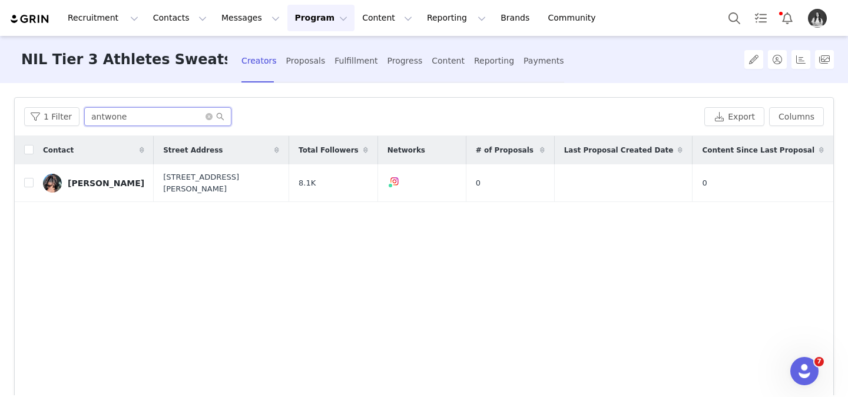
click at [193, 115] on input "antwone" at bounding box center [157, 116] width 147 height 19
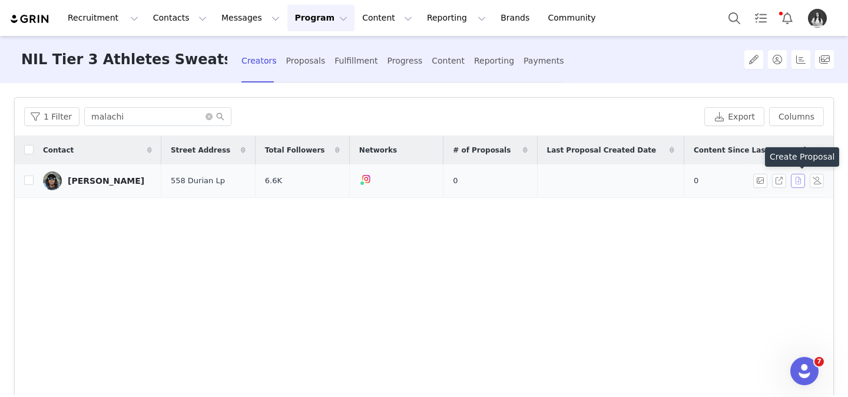
click at [798, 181] on button "button" at bounding box center [798, 181] width 14 height 14
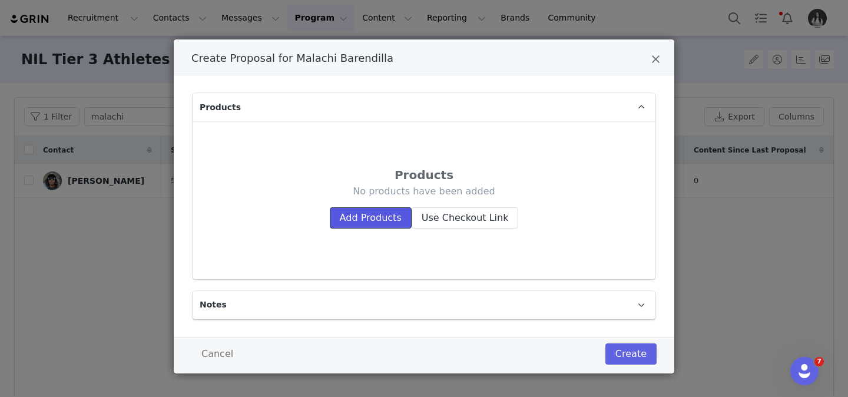
click at [377, 219] on button "Add Products" at bounding box center [371, 217] width 82 height 21
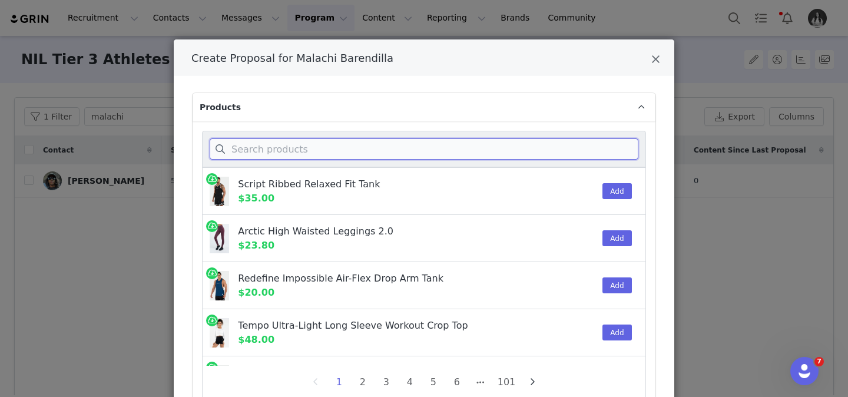
click at [331, 149] on input "Create Proposal for Malachi Barendilla" at bounding box center [424, 148] width 429 height 21
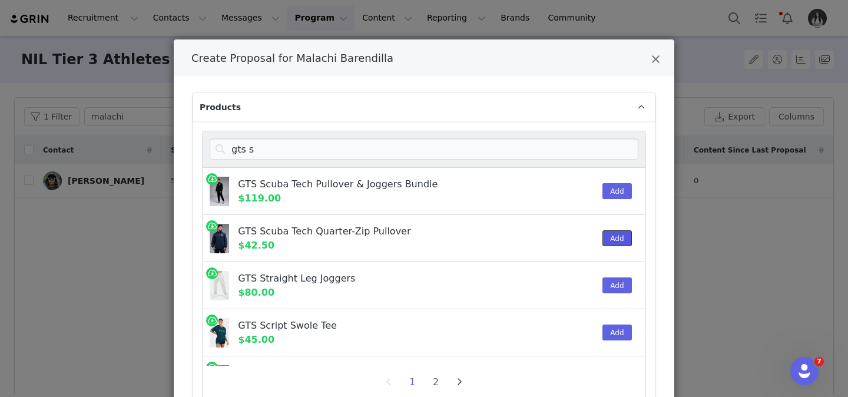
click at [623, 240] on button "Add" at bounding box center [617, 238] width 29 height 16
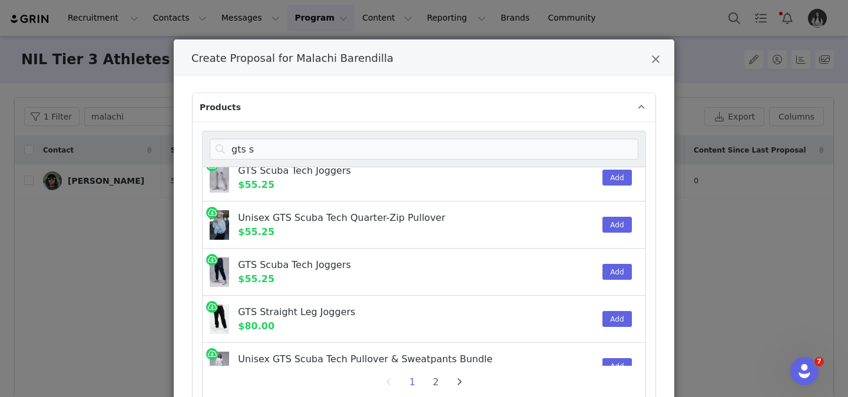
scroll to position [264, 0]
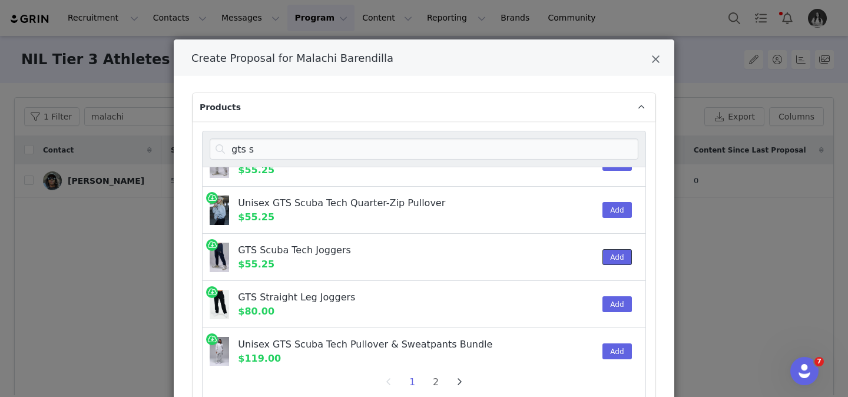
click at [602, 260] on div "Add" at bounding box center [614, 257] width 36 height 47
click at [612, 257] on button "Add" at bounding box center [617, 257] width 29 height 16
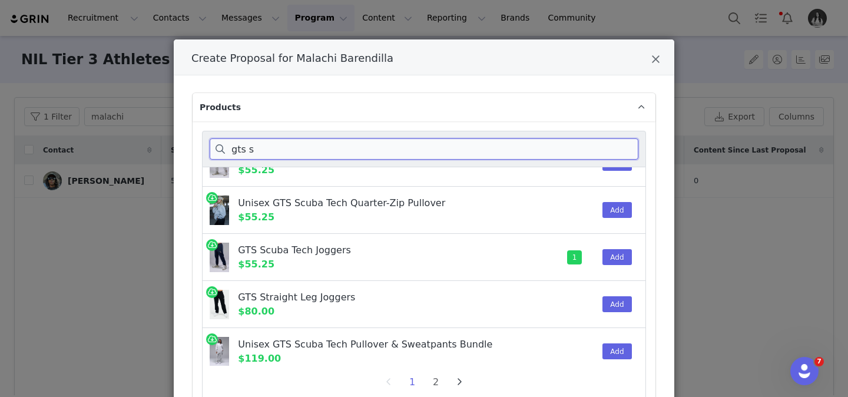
click at [379, 150] on input "gts s" at bounding box center [424, 148] width 429 height 21
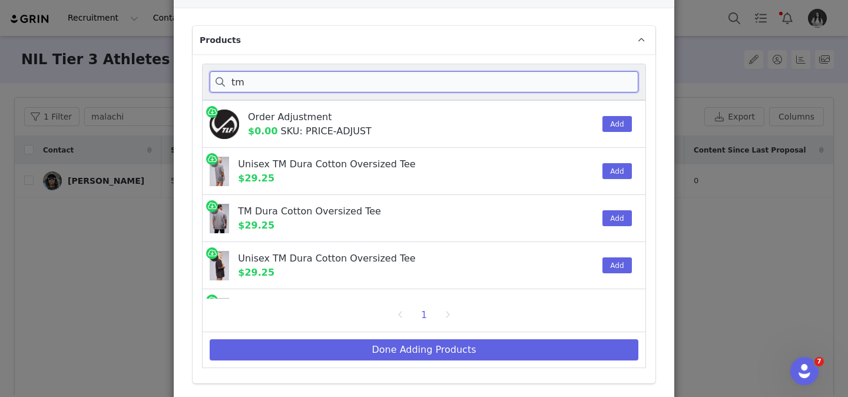
scroll to position [48, 0]
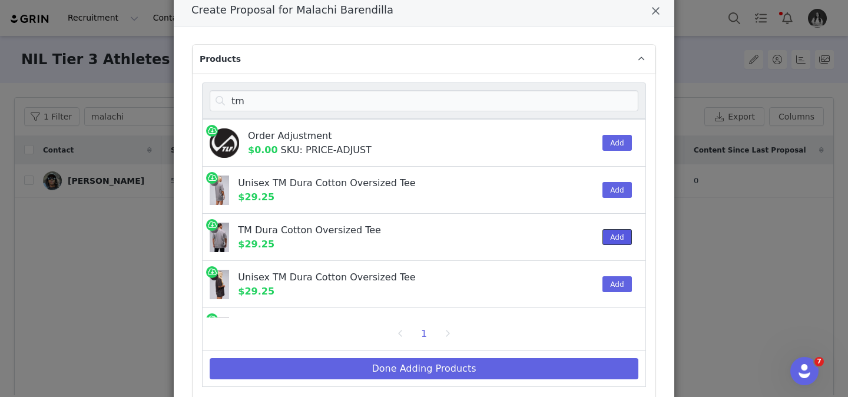
click at [612, 235] on button "Add" at bounding box center [617, 237] width 29 height 16
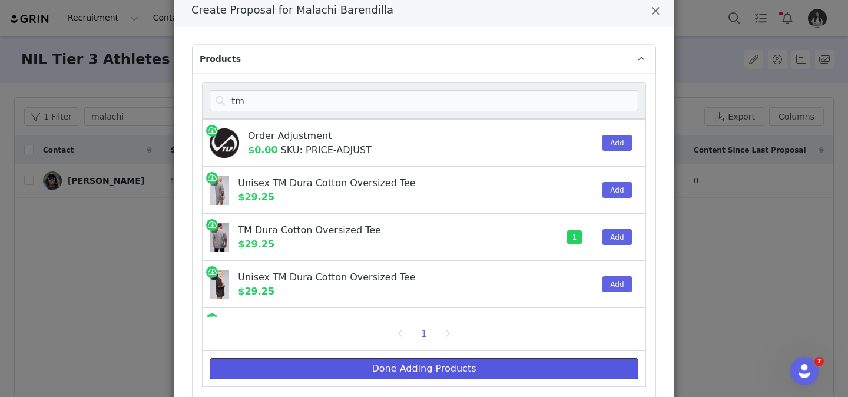
click at [526, 366] on button "Done Adding Products" at bounding box center [424, 368] width 429 height 21
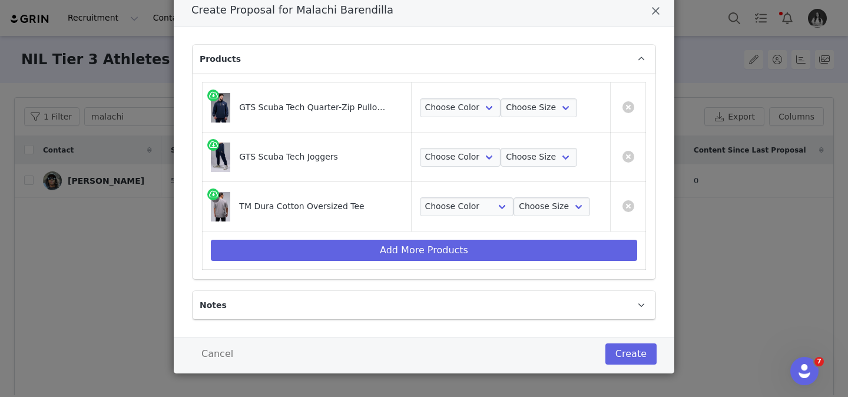
click at [470, 194] on td "Choose Color Gray Stonewash Choose Size S M L XL 2XL" at bounding box center [510, 206] width 199 height 49
click at [473, 200] on select "Choose Color Gray Stonewash" at bounding box center [467, 206] width 94 height 19
click at [420, 197] on select "Choose Color Gray Stonewash" at bounding box center [467, 206] width 94 height 19
click at [540, 203] on select "Choose Size S M L XL 2XL" at bounding box center [552, 206] width 77 height 19
click at [514, 197] on select "Choose Size S M L XL 2XL" at bounding box center [552, 206] width 77 height 19
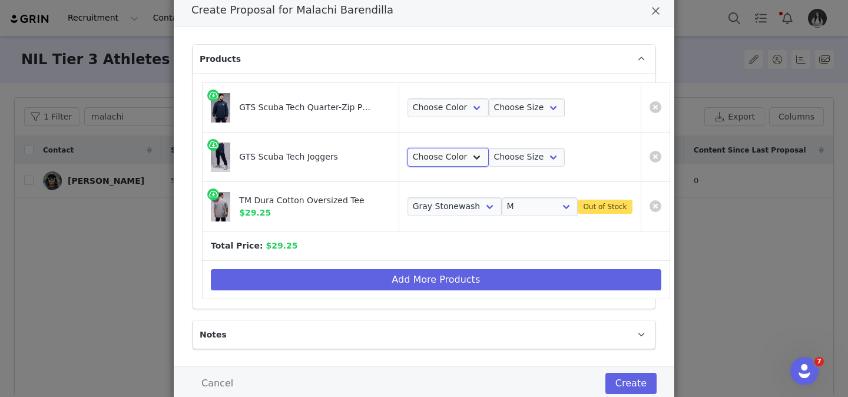
click at [438, 155] on select "Choose Color Blue Nights" at bounding box center [448, 157] width 81 height 19
click at [408, 148] on select "Choose Color Blue Nights" at bounding box center [448, 157] width 81 height 19
click at [509, 151] on select "Choose Size S M L XL 2XL" at bounding box center [527, 157] width 77 height 19
click at [489, 148] on select "Choose Size S M L XL 2XL" at bounding box center [527, 157] width 77 height 19
click at [441, 105] on select "Choose Color Blue Nights" at bounding box center [448, 107] width 81 height 19
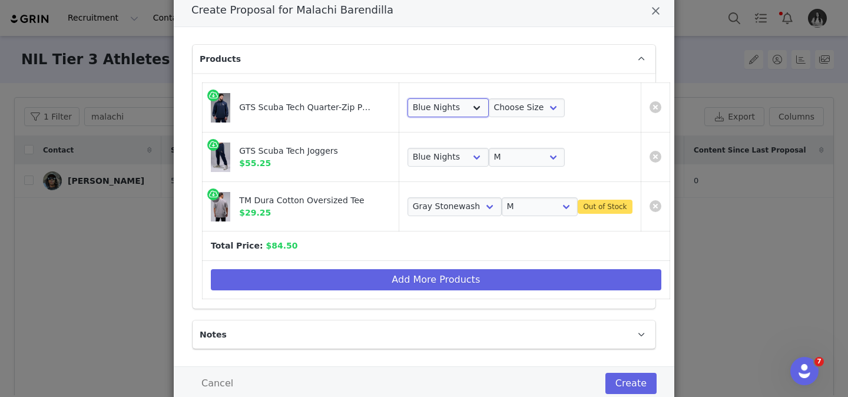
click at [408, 98] on select "Choose Color Blue Nights" at bounding box center [448, 107] width 81 height 19
click at [493, 104] on select "Choose Size S M L XL 2XL" at bounding box center [527, 107] width 77 height 19
click at [489, 98] on select "Choose Size S M L XL 2XL" at bounding box center [527, 107] width 77 height 19
click at [650, 206] on link "Create Proposal for Malachi Barendilla" at bounding box center [656, 206] width 12 height 12
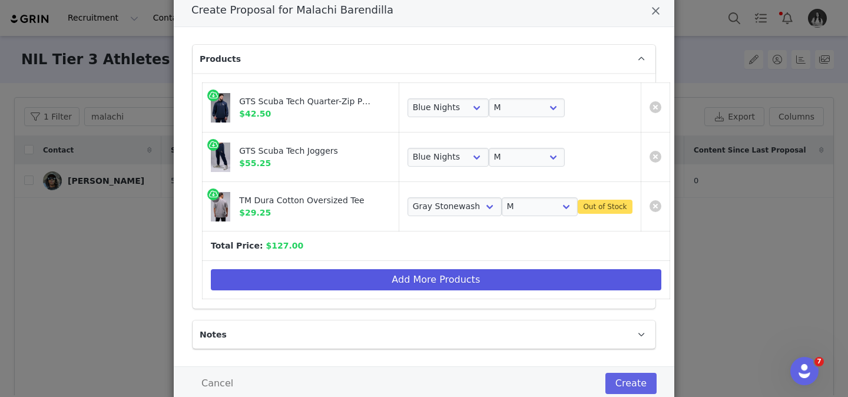
scroll to position [34, 0]
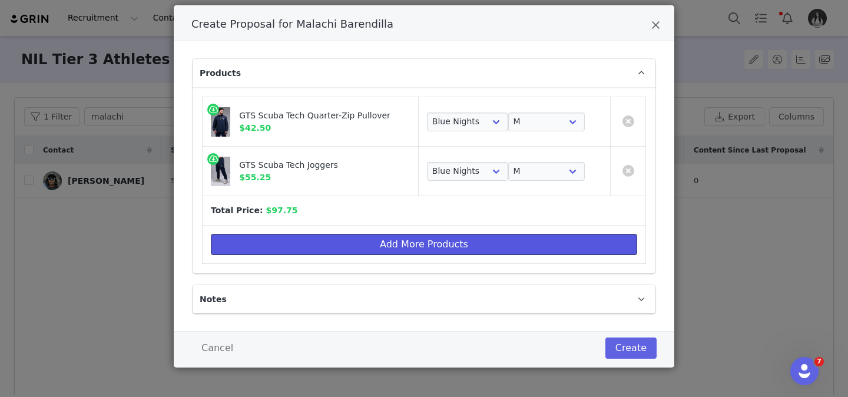
click at [534, 243] on button "Add More Products" at bounding box center [424, 244] width 427 height 21
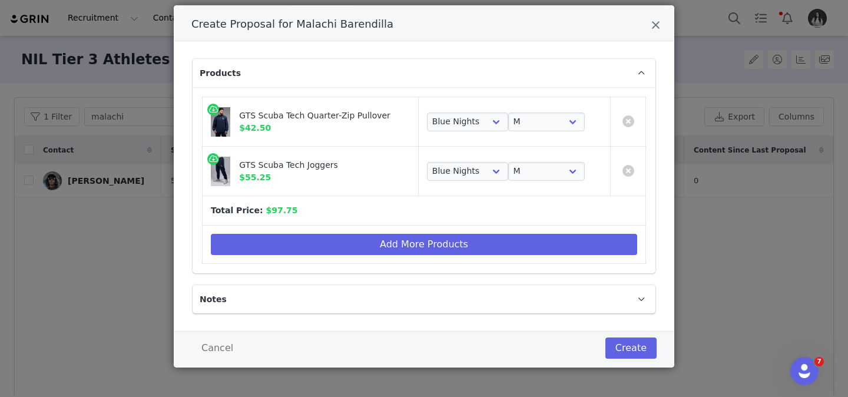
scroll to position [0, 0]
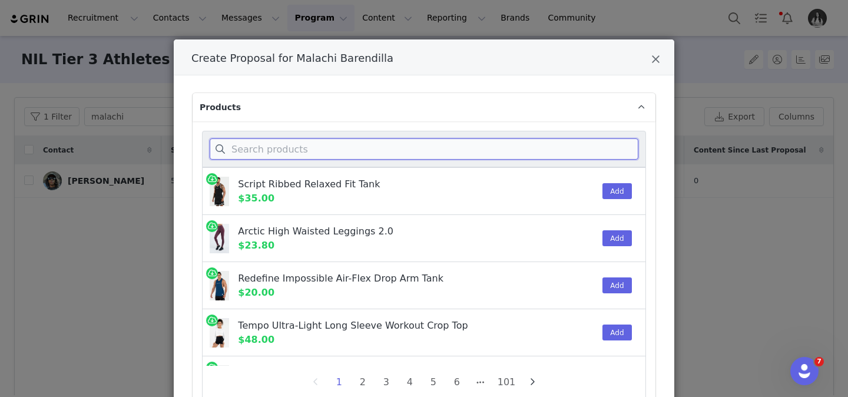
click at [351, 148] on input "Create Proposal for Malachi Barendilla" at bounding box center [424, 148] width 429 height 21
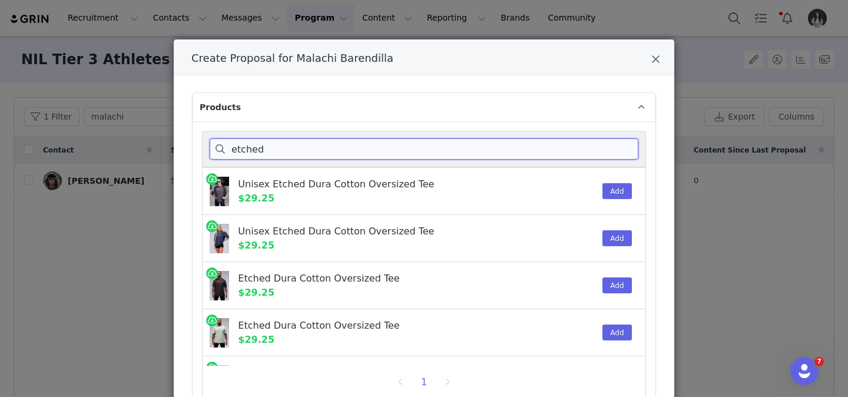
scroll to position [66, 0]
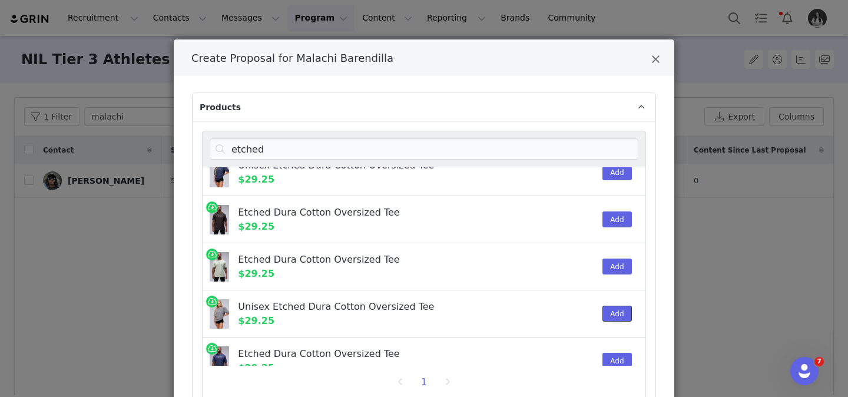
drag, startPoint x: 613, startPoint y: 312, endPoint x: 598, endPoint y: 311, distance: 15.4
click at [613, 312] on button "Add" at bounding box center [617, 314] width 29 height 16
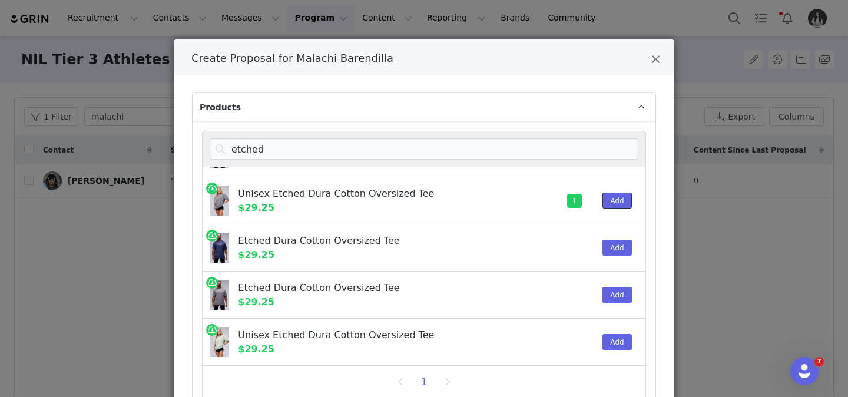
scroll to position [47, 0]
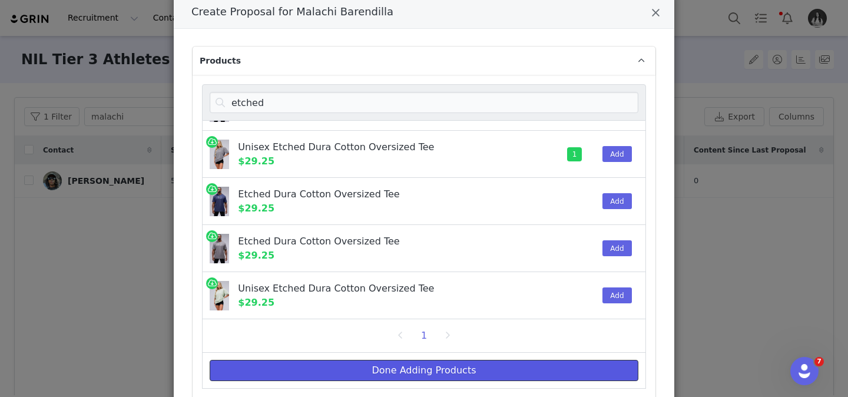
click at [559, 370] on button "Done Adding Products" at bounding box center [424, 370] width 429 height 21
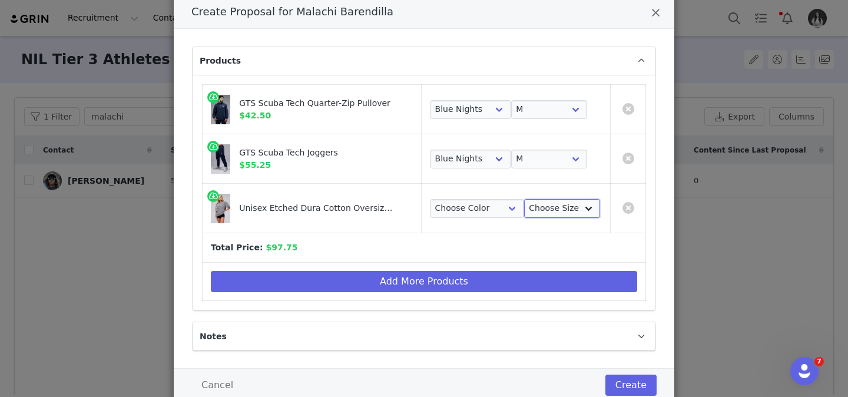
click at [548, 212] on select "Choose Size S M L XL 2XL" at bounding box center [562, 208] width 77 height 19
click at [524, 199] on select "Choose Size S M L XL 2XL" at bounding box center [562, 208] width 77 height 19
drag, startPoint x: 635, startPoint y: 384, endPoint x: 624, endPoint y: 374, distance: 14.6
click at [635, 384] on button "Create" at bounding box center [631, 385] width 51 height 21
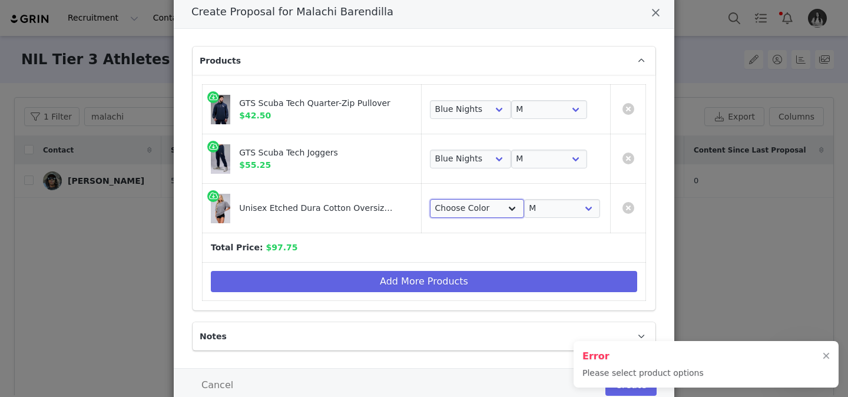
click at [477, 210] on select "Choose Color Gray Stonewash" at bounding box center [477, 208] width 94 height 19
click at [430, 199] on select "Choose Color Gray Stonewash" at bounding box center [477, 208] width 94 height 19
click at [516, 376] on div "Cancel Create" at bounding box center [423, 385] width 465 height 21
drag, startPoint x: 823, startPoint y: 350, endPoint x: 825, endPoint y: 356, distance: 6.7
click at [823, 350] on div "Error Please select product options" at bounding box center [706, 364] width 265 height 47
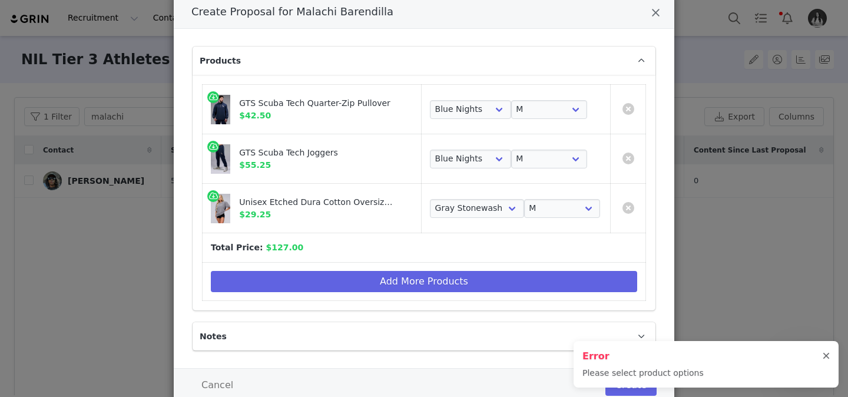
click at [825, 357] on div at bounding box center [826, 356] width 7 height 9
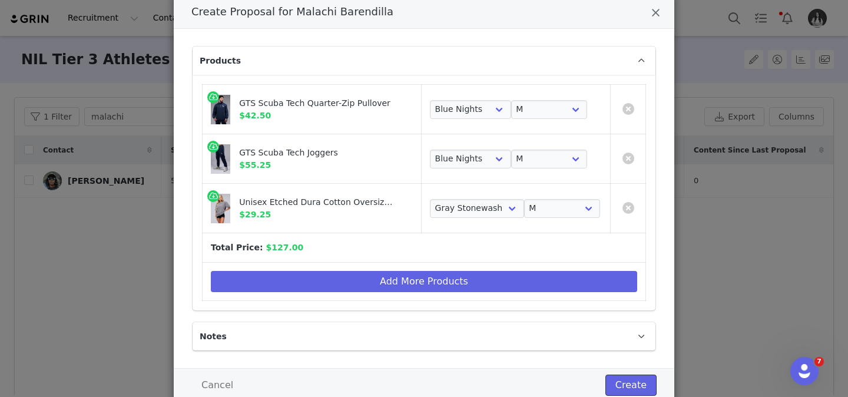
click at [636, 384] on button "Create" at bounding box center [631, 385] width 51 height 21
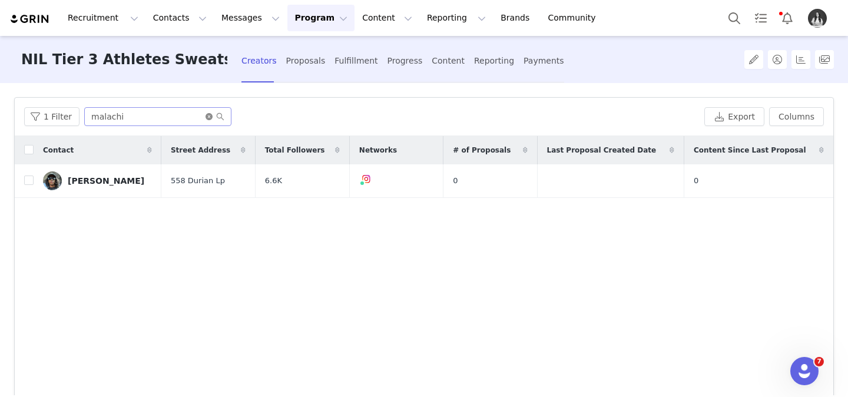
click at [206, 117] on icon "icon: close-circle" at bounding box center [209, 116] width 7 height 7
click at [200, 117] on input "text" at bounding box center [157, 116] width 147 height 19
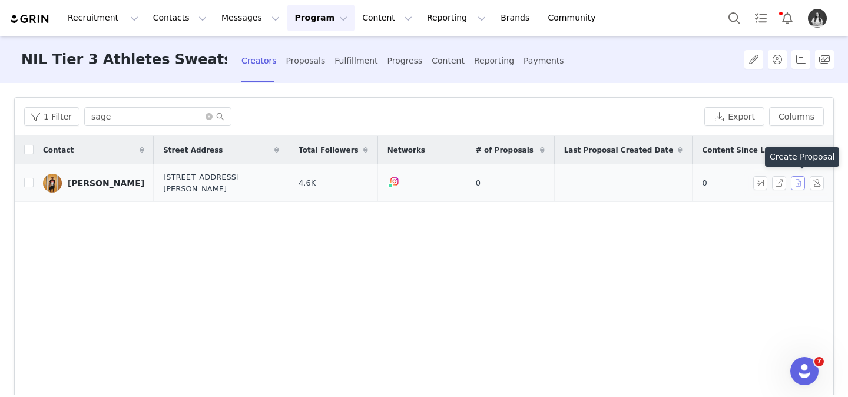
click at [795, 181] on button "button" at bounding box center [798, 183] width 14 height 14
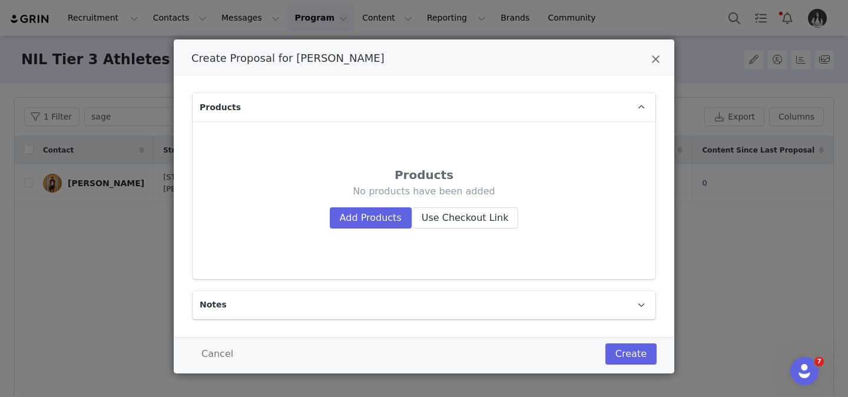
click at [377, 204] on div "No products have been added Add Products Use Checkout Link" at bounding box center [424, 206] width 397 height 43
click at [380, 212] on button "Add Products" at bounding box center [371, 217] width 82 height 21
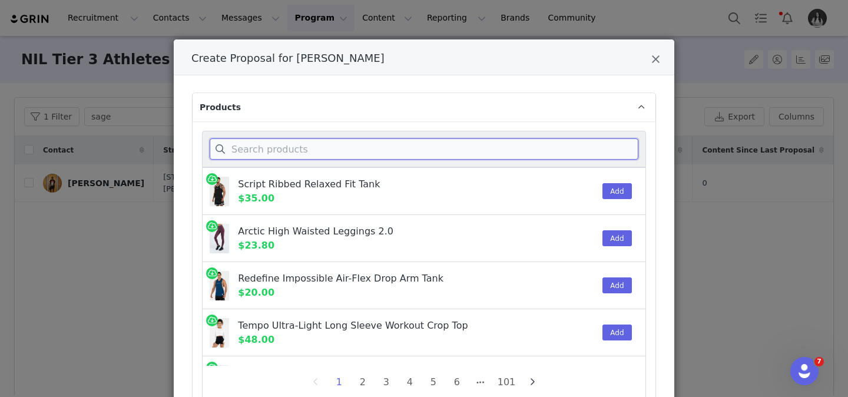
click at [389, 143] on input "Create Proposal for Sage Abdullaj" at bounding box center [424, 148] width 429 height 21
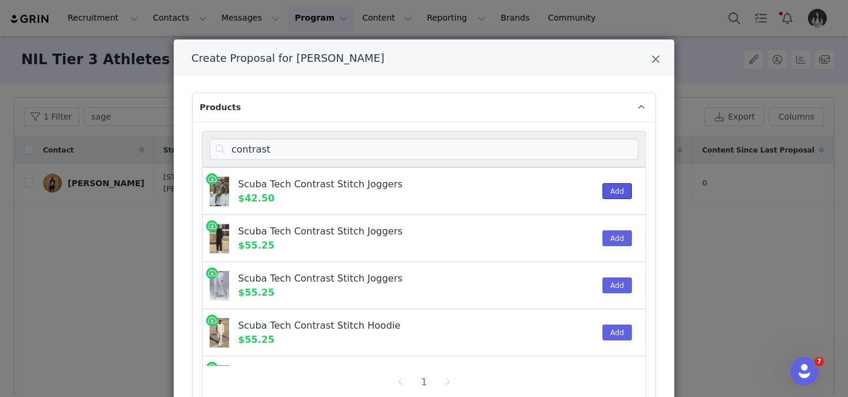
click at [617, 194] on button "Add" at bounding box center [617, 191] width 29 height 16
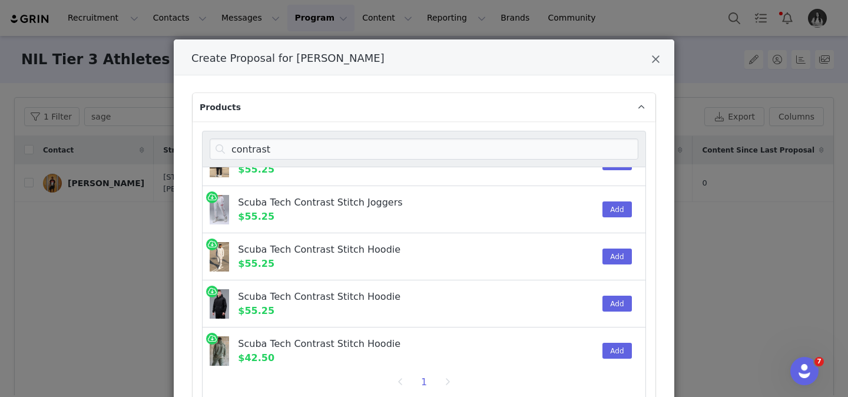
scroll to position [85, 0]
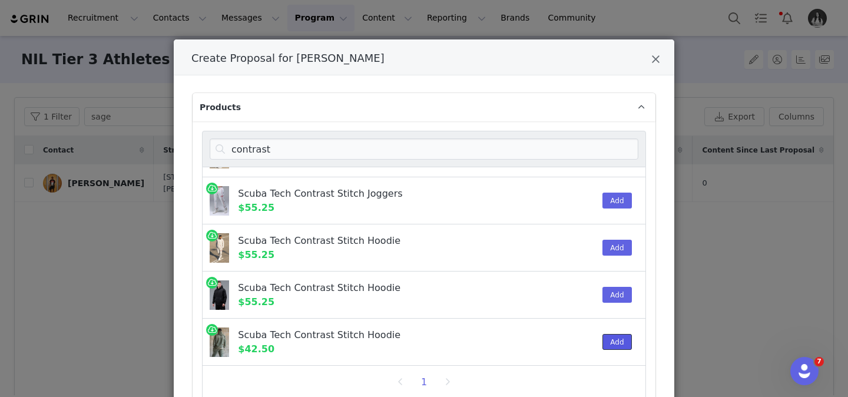
click at [619, 338] on button "Add" at bounding box center [617, 342] width 29 height 16
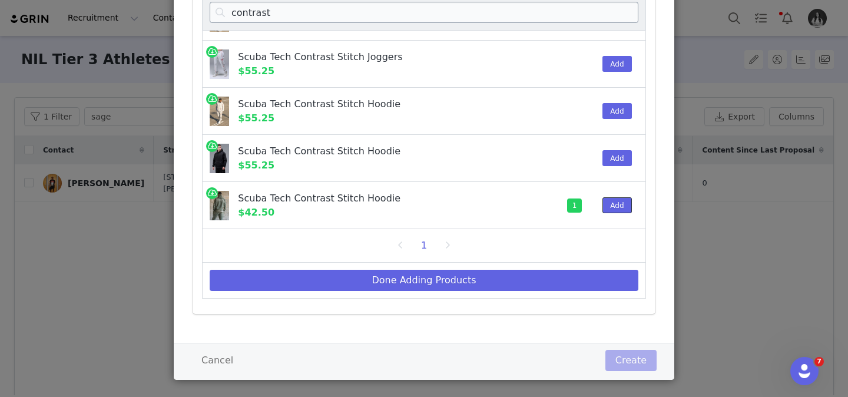
scroll to position [134, 0]
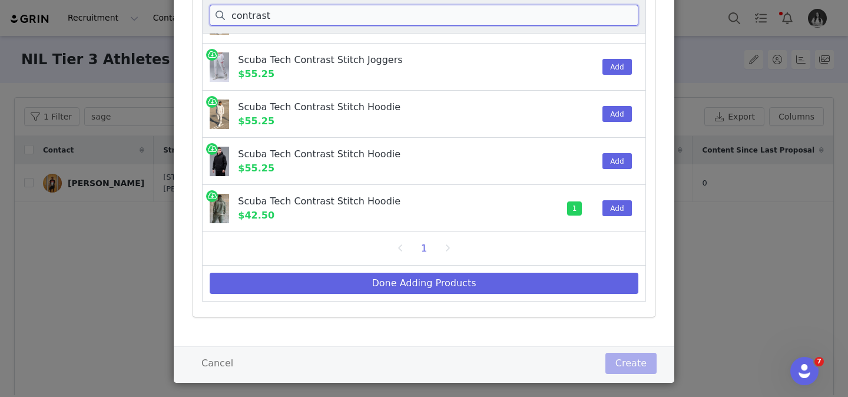
click at [536, 16] on input "contrast" at bounding box center [424, 15] width 429 height 21
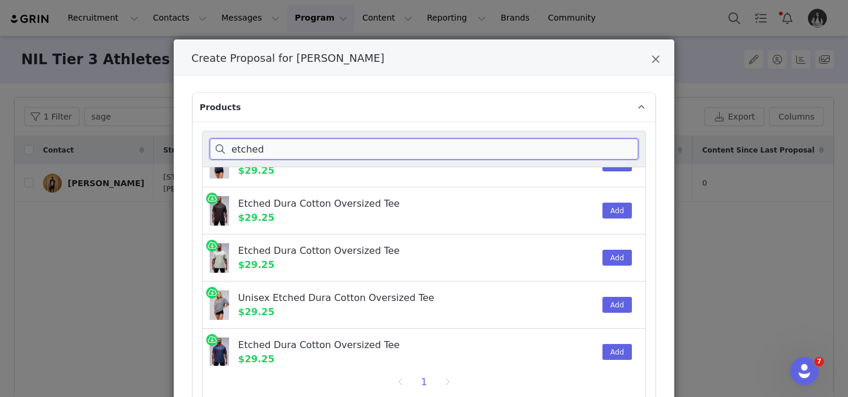
scroll to position [74, 0]
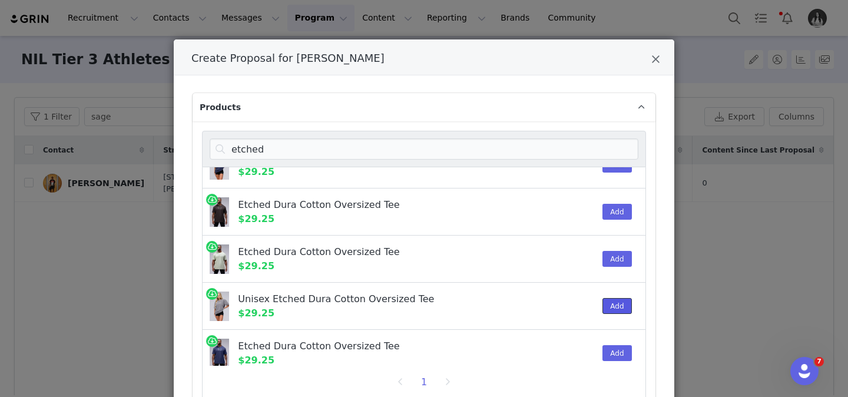
click at [615, 303] on button "Add" at bounding box center [617, 306] width 29 height 16
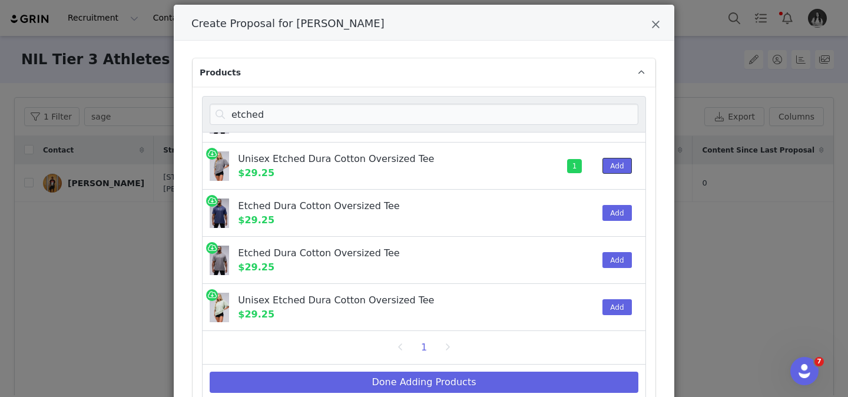
scroll to position [33, 0]
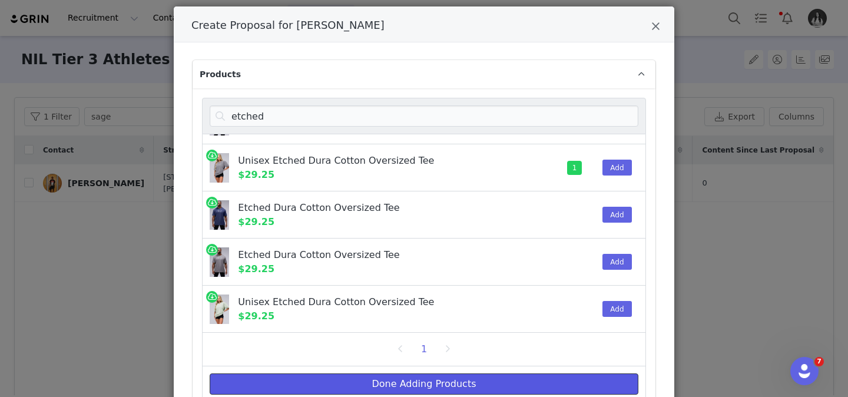
click at [592, 376] on button "Done Adding Products" at bounding box center [424, 384] width 429 height 21
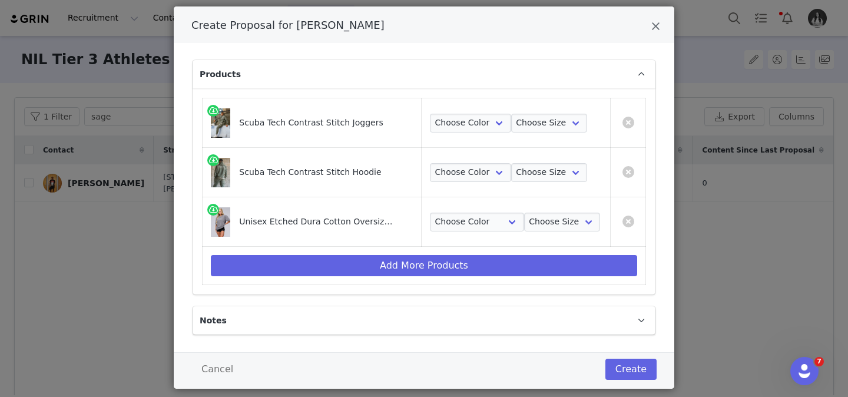
scroll to position [35, 0]
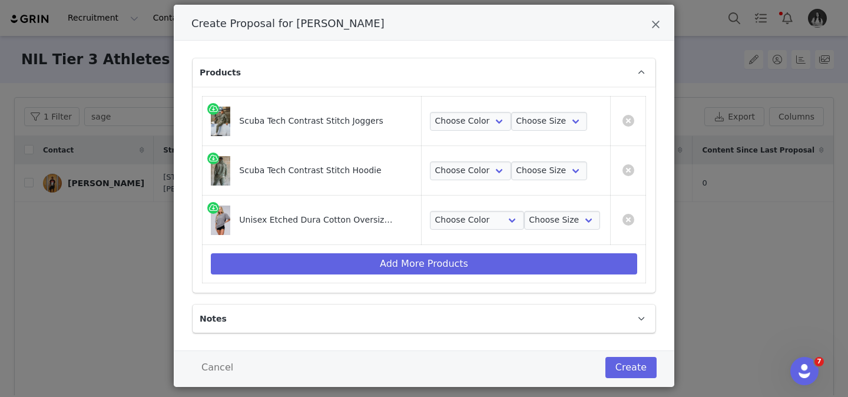
click at [464, 130] on td "Choose Color Sage Choose Size S M L XL 2XL 3XL" at bounding box center [515, 121] width 189 height 49
click at [463, 114] on select "Choose Color Sage" at bounding box center [470, 121] width 81 height 19
click at [430, 112] on select "Choose Color Sage" at bounding box center [470, 121] width 81 height 19
click at [470, 167] on select "Choose Color Sage" at bounding box center [470, 170] width 81 height 19
click at [430, 161] on select "Choose Color Sage" at bounding box center [470, 170] width 81 height 19
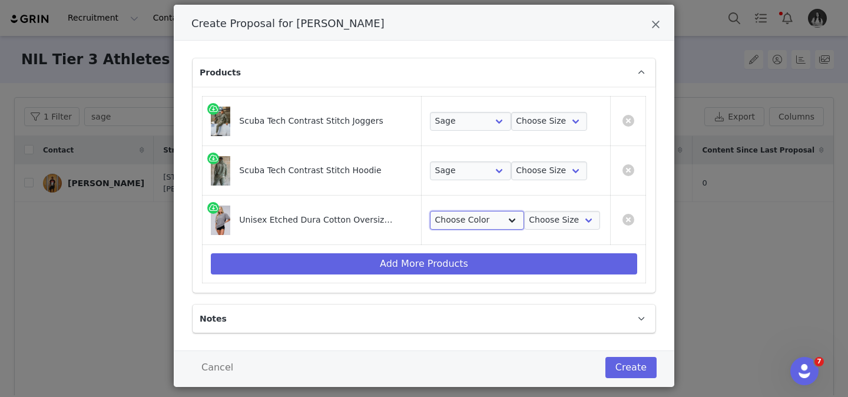
click at [470, 217] on select "Choose Color Gray Stonewash" at bounding box center [477, 220] width 94 height 19
click at [430, 211] on select "Choose Color Gray Stonewash" at bounding box center [477, 220] width 94 height 19
click at [535, 223] on select "Choose Size S M L XL 2XL" at bounding box center [562, 220] width 77 height 19
click at [524, 211] on select "Choose Size S M L XL 2XL" at bounding box center [562, 220] width 77 height 19
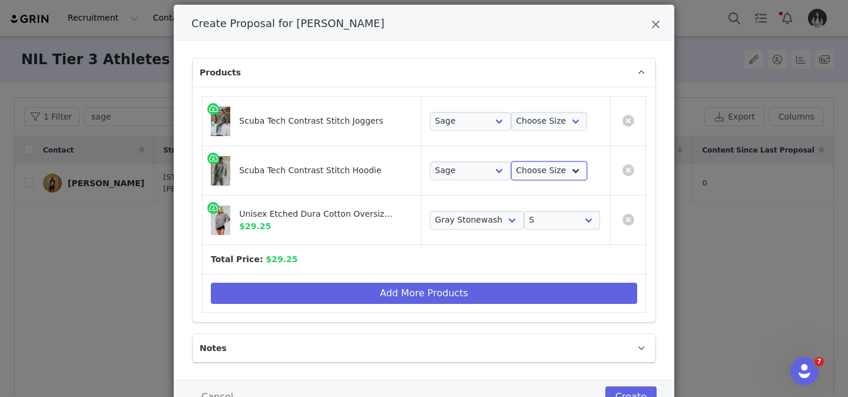
click at [546, 169] on select "Choose Size S M L XL 2XL 3XL" at bounding box center [549, 170] width 77 height 19
click at [511, 161] on select "Choose Size S M L XL 2XL 3XL" at bounding box center [549, 170] width 77 height 19
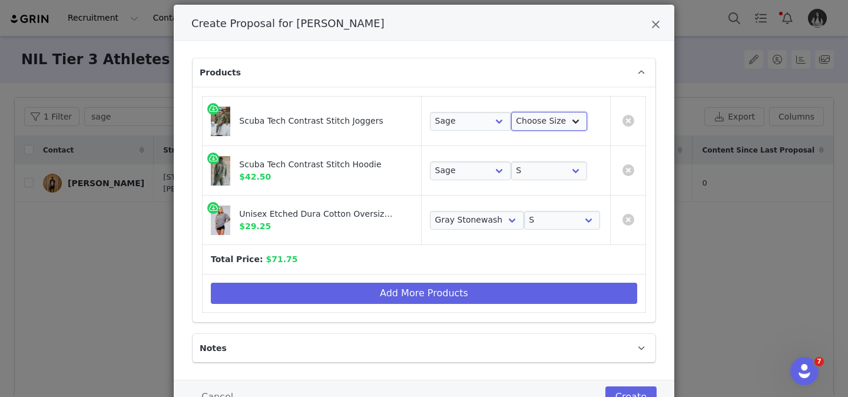
click at [544, 117] on select "Choose Size S M L XL 2XL 3XL" at bounding box center [549, 121] width 77 height 19
click at [511, 112] on select "Choose Size S M L XL 2XL 3XL" at bounding box center [549, 121] width 77 height 19
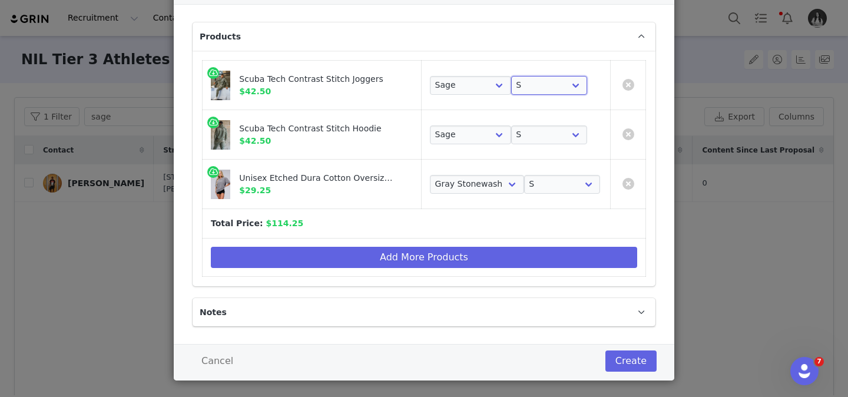
scroll to position [84, 0]
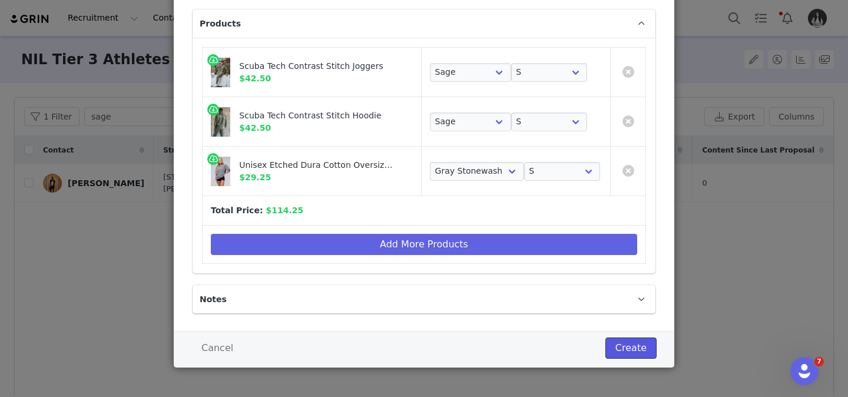
click at [617, 340] on button "Create" at bounding box center [631, 348] width 51 height 21
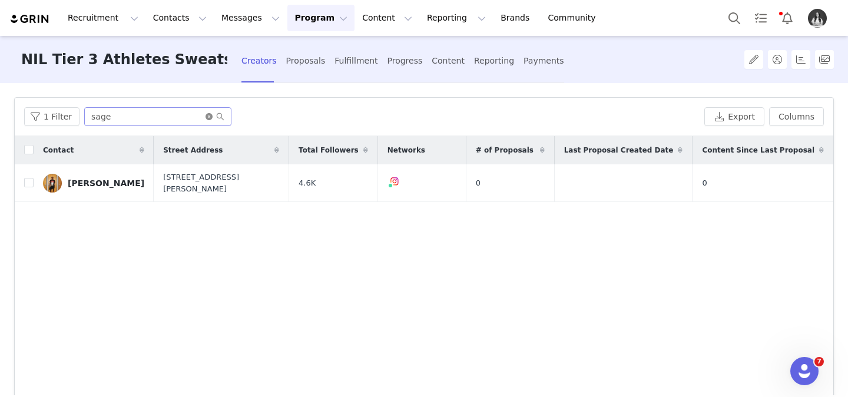
click at [207, 117] on icon "icon: close-circle" at bounding box center [209, 116] width 7 height 7
click at [193, 115] on input "text" at bounding box center [157, 116] width 147 height 19
click at [797, 180] on button "button" at bounding box center [798, 183] width 14 height 14
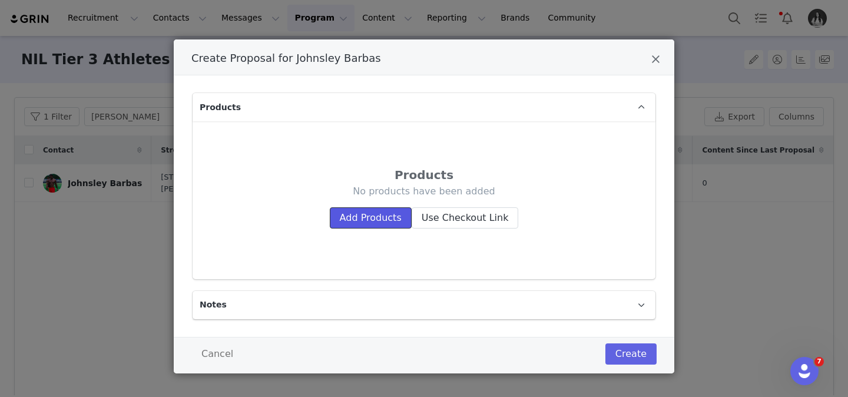
click at [372, 209] on button "Add Products" at bounding box center [371, 217] width 82 height 21
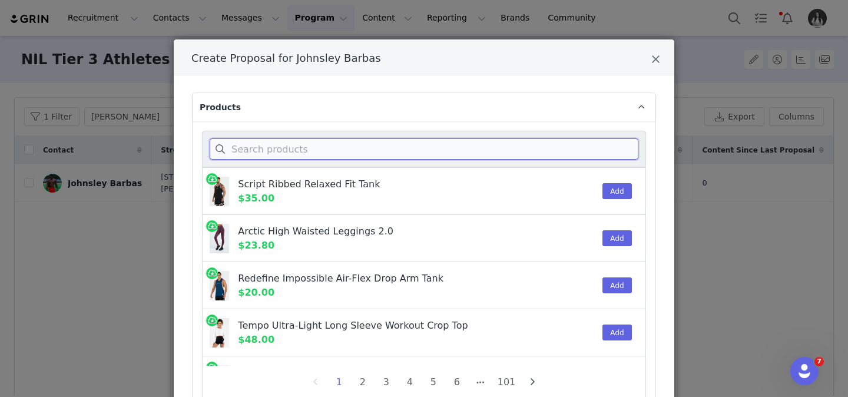
click at [468, 145] on input "Create Proposal for Johnsley Barbas" at bounding box center [424, 148] width 429 height 21
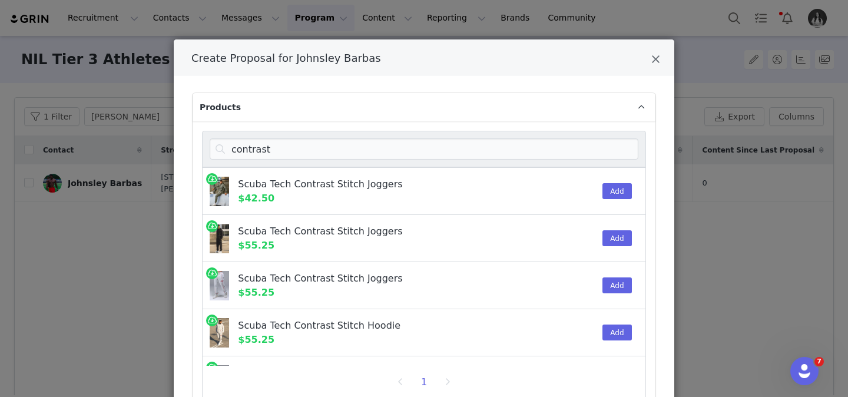
click at [607, 226] on div "Add" at bounding box center [614, 238] width 36 height 47
click at [610, 232] on button "Add" at bounding box center [617, 238] width 29 height 16
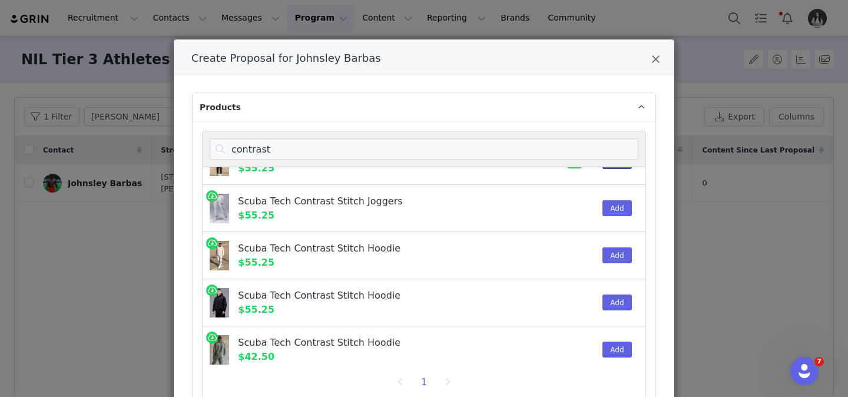
scroll to position [85, 0]
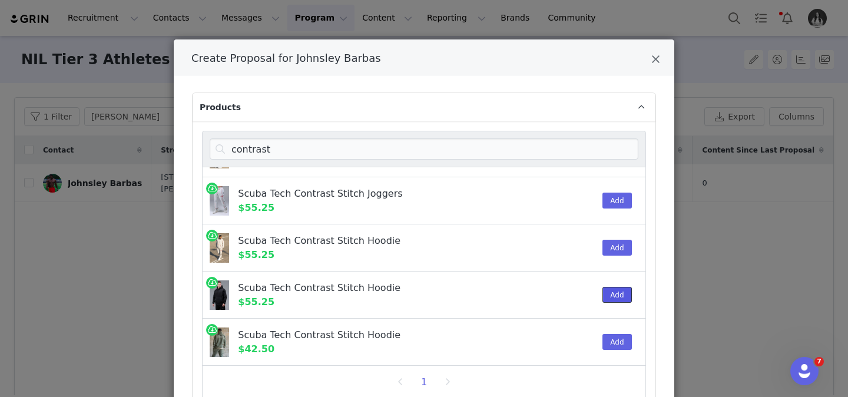
click at [618, 292] on button "Add" at bounding box center [617, 295] width 29 height 16
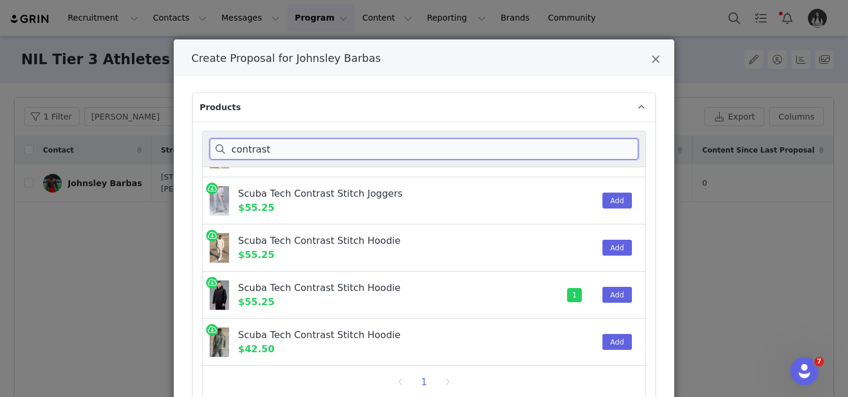
click at [526, 147] on input "contrast" at bounding box center [424, 148] width 429 height 21
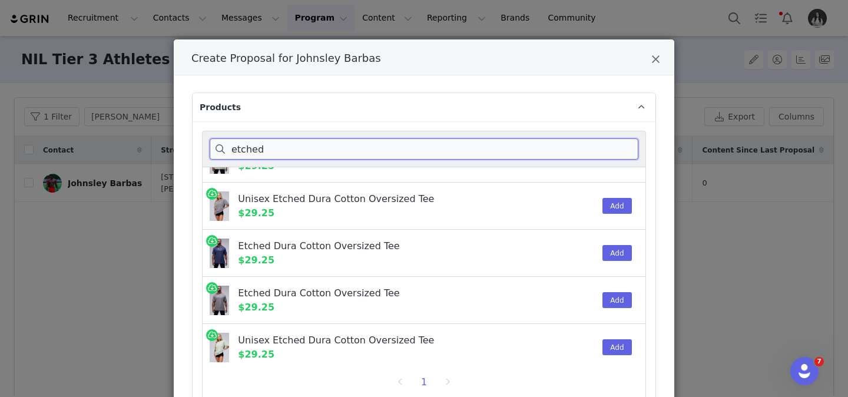
scroll to position [179, 0]
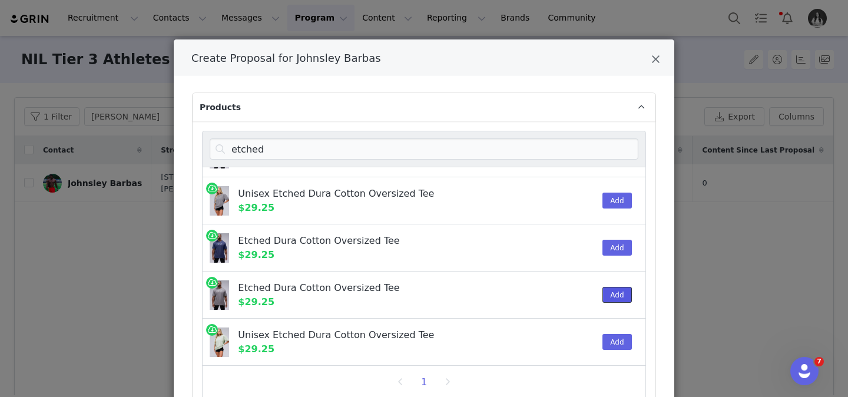
drag, startPoint x: 615, startPoint y: 291, endPoint x: 602, endPoint y: 286, distance: 14.6
click at [615, 291] on button "Add" at bounding box center [617, 295] width 29 height 16
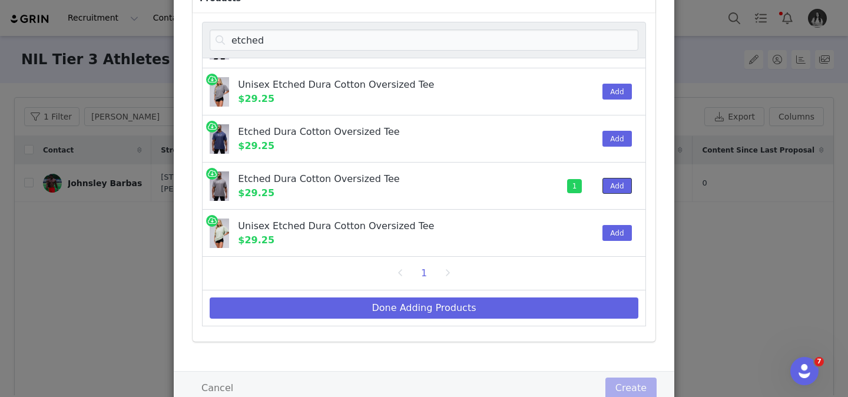
scroll to position [146, 0]
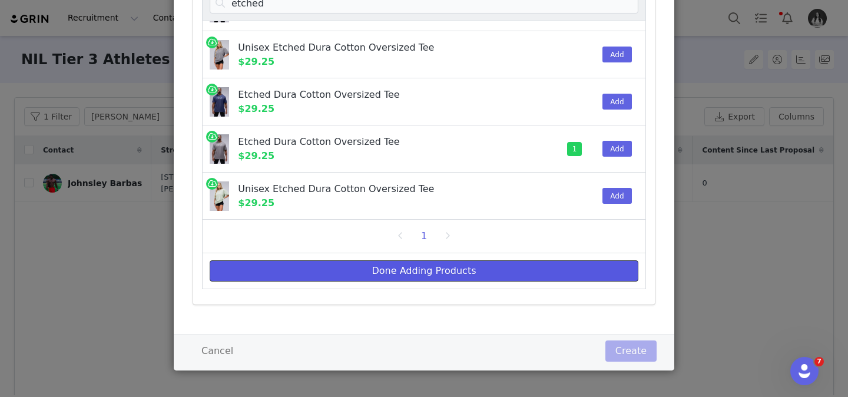
click at [570, 263] on button "Done Adding Products" at bounding box center [424, 270] width 429 height 21
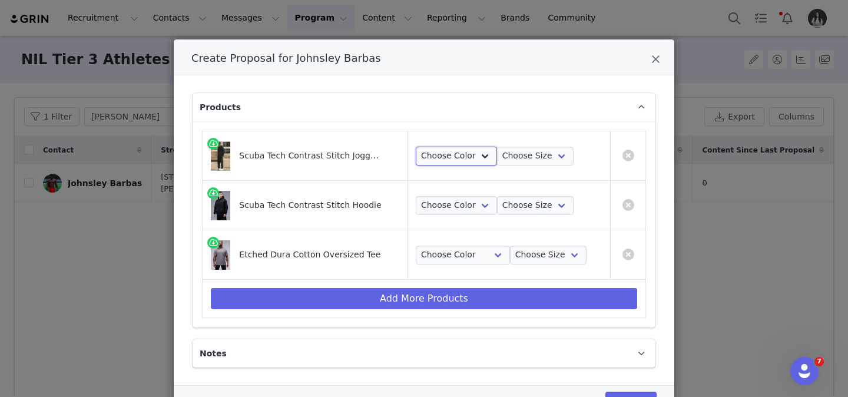
click at [451, 161] on select "Choose Color Black" at bounding box center [456, 156] width 81 height 19
click at [417, 147] on select "Choose Color Black" at bounding box center [456, 156] width 81 height 19
click at [511, 161] on select "Choose Size S M L XL 2XL 3XL" at bounding box center [535, 156] width 77 height 19
click at [497, 147] on select "Choose Size S M L XL 2XL 3XL" at bounding box center [535, 156] width 77 height 19
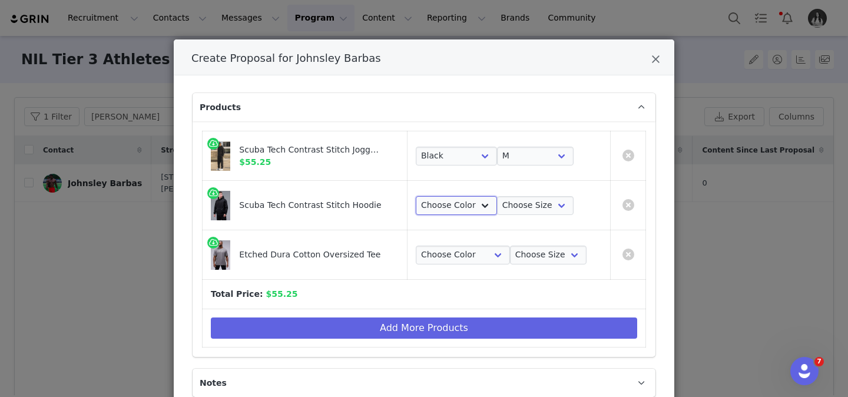
click at [460, 210] on select "Choose Color Black" at bounding box center [456, 205] width 81 height 19
click at [417, 196] on select "Choose Color Black" at bounding box center [456, 205] width 81 height 19
click at [527, 197] on select "Choose Size S M L XL 2XL 3XL" at bounding box center [535, 205] width 77 height 19
click at [497, 196] on select "Choose Size S M L XL 2XL 3XL" at bounding box center [535, 205] width 77 height 19
click at [518, 143] on td "Choose Color Black Choose Size S M L XL 2XL 3XL" at bounding box center [509, 155] width 203 height 49
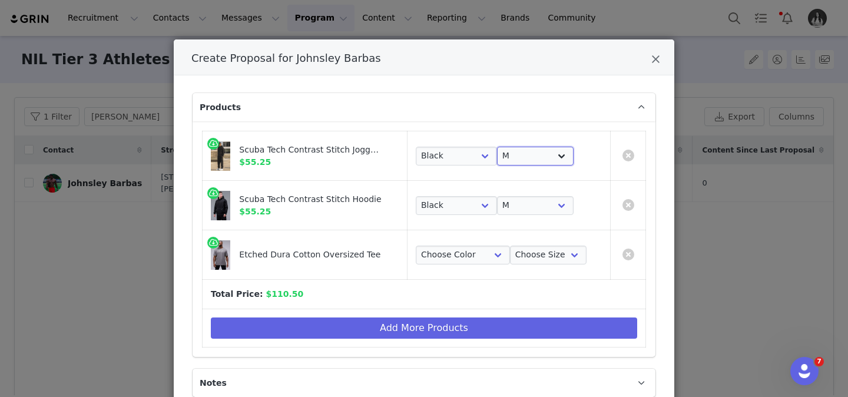
click at [520, 148] on select "Choose Size S M L XL 2XL 3XL" at bounding box center [535, 156] width 77 height 19
click at [497, 147] on select "Choose Size S M L XL 2XL 3XL" at bounding box center [535, 156] width 77 height 19
click at [455, 257] on select "Choose Color Gray Stonewash" at bounding box center [463, 255] width 94 height 19
click at [417, 246] on select "Choose Color Gray Stonewash" at bounding box center [463, 255] width 94 height 19
click at [530, 257] on select "Choose Size S M L XL 2XL" at bounding box center [548, 255] width 77 height 19
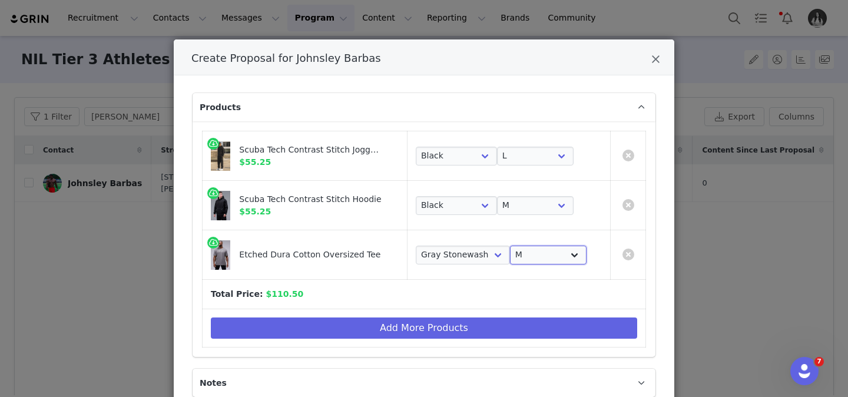
click at [510, 246] on select "Choose Size S M L XL 2XL" at bounding box center [548, 255] width 77 height 19
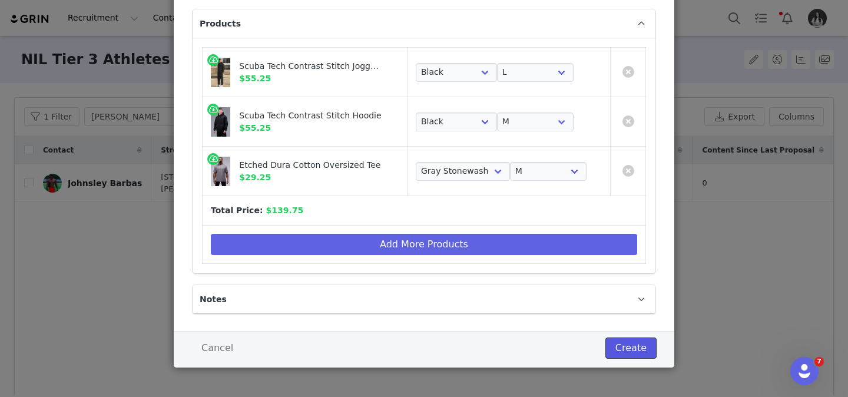
click at [639, 342] on button "Create" at bounding box center [631, 348] width 51 height 21
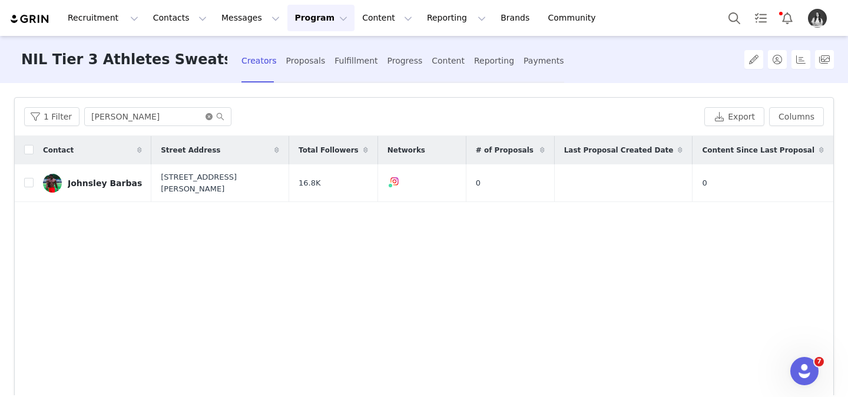
click at [206, 115] on icon "icon: close-circle" at bounding box center [209, 116] width 7 height 7
click at [190, 118] on input "text" at bounding box center [157, 116] width 147 height 19
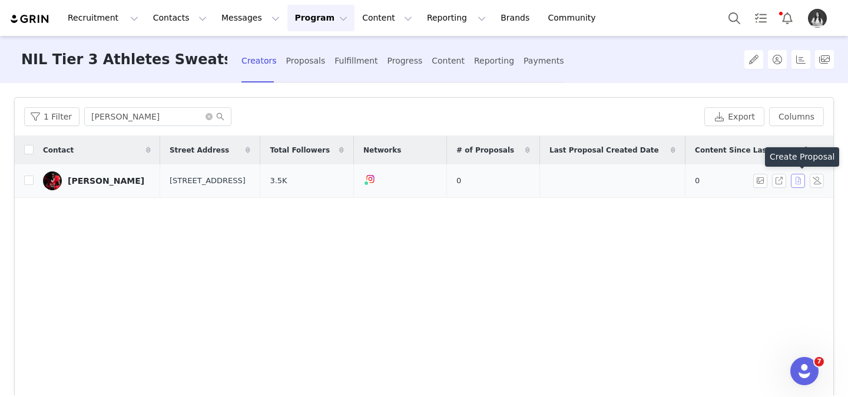
click at [800, 184] on button "button" at bounding box center [798, 181] width 14 height 14
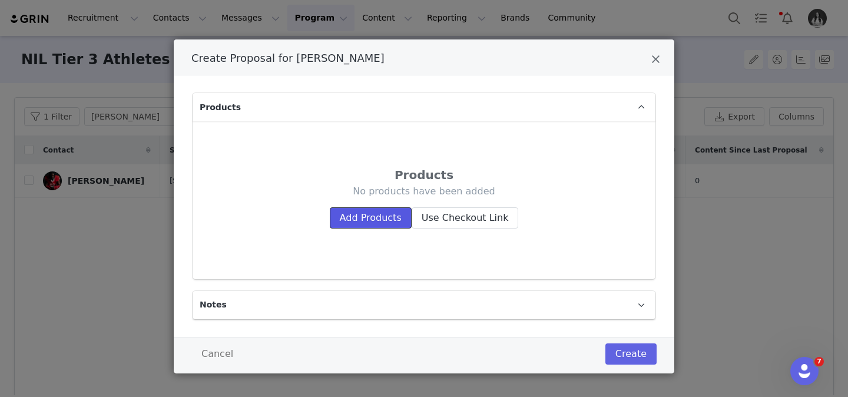
click at [380, 220] on button "Add Products" at bounding box center [371, 217] width 82 height 21
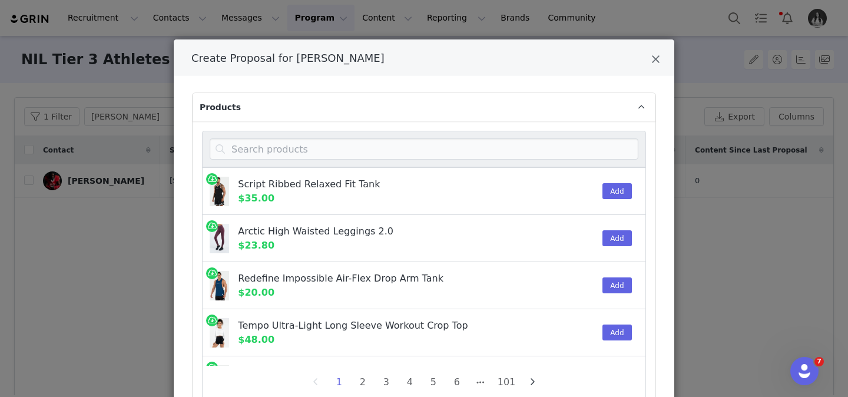
click at [326, 133] on div "Create Proposal for Everitt Rogers" at bounding box center [424, 149] width 444 height 37
click at [326, 141] on input "Create Proposal for Everitt Rogers" at bounding box center [424, 148] width 429 height 21
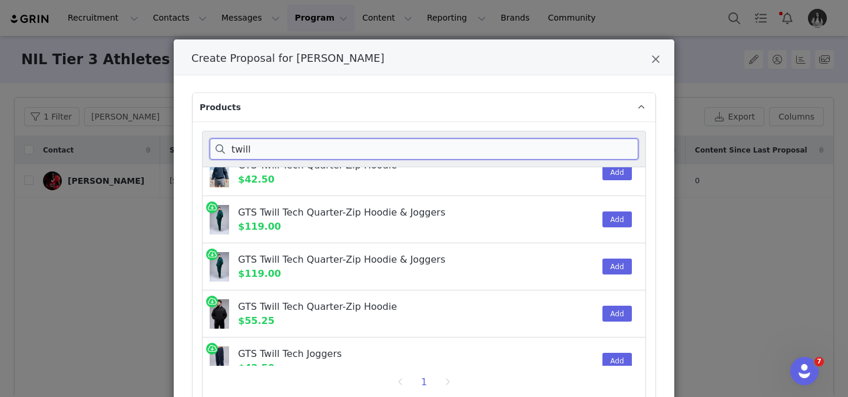
scroll to position [424, 0]
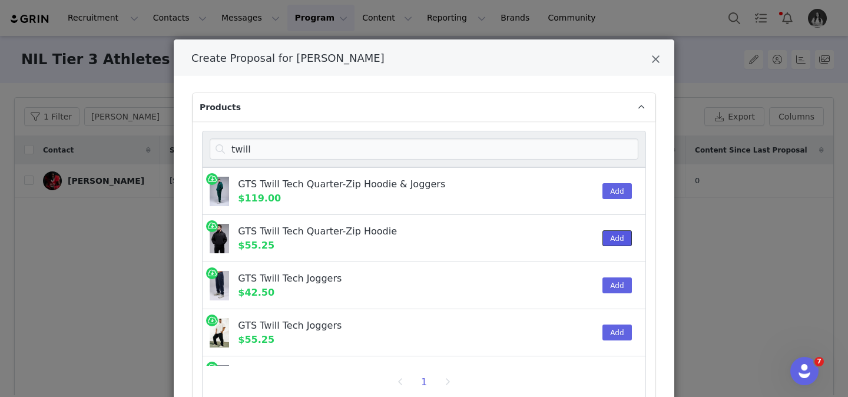
click at [614, 239] on button "Add" at bounding box center [617, 238] width 29 height 16
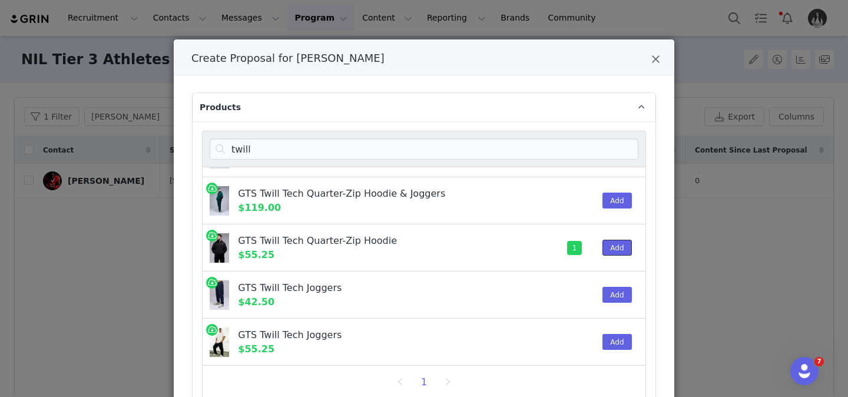
scroll to position [466, 0]
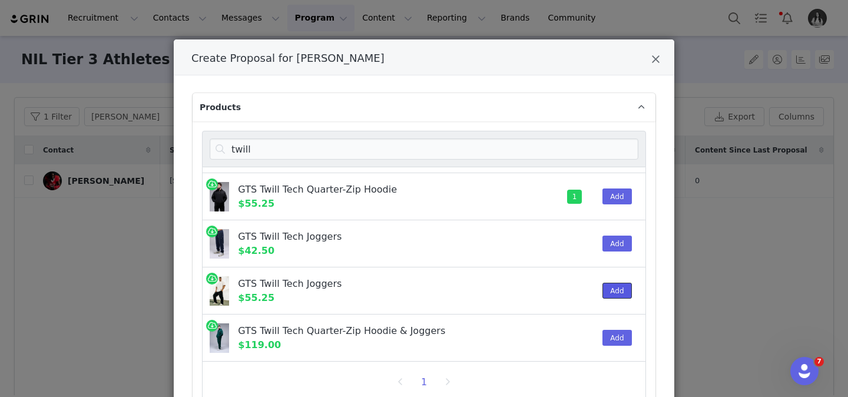
click at [613, 286] on button "Add" at bounding box center [617, 291] width 29 height 16
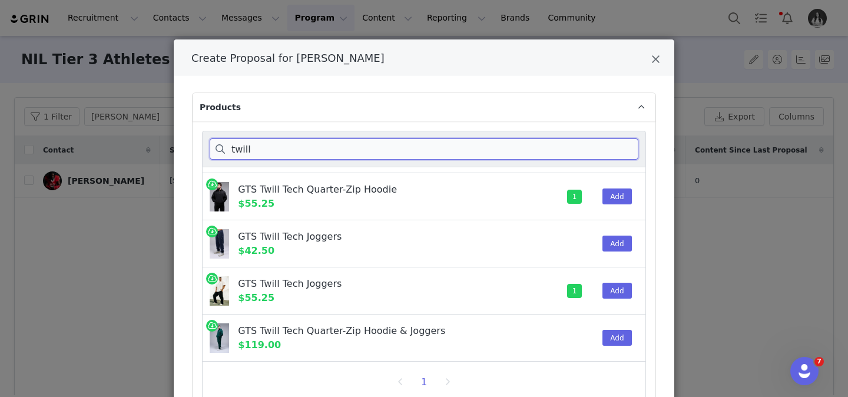
click at [384, 157] on input "twill" at bounding box center [424, 148] width 429 height 21
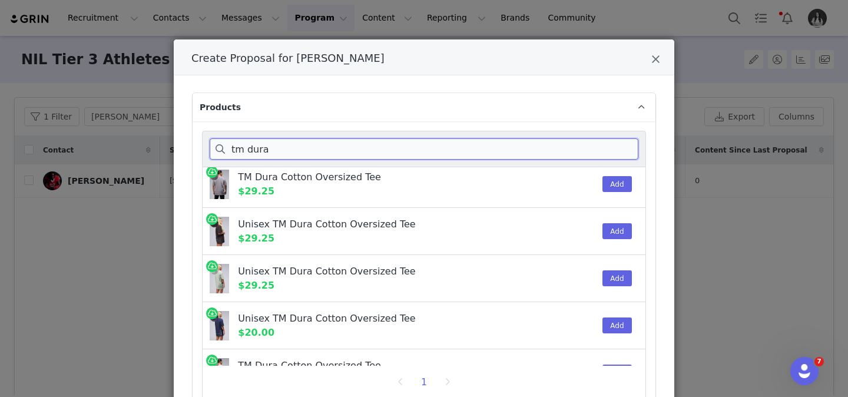
scroll to position [0, 0]
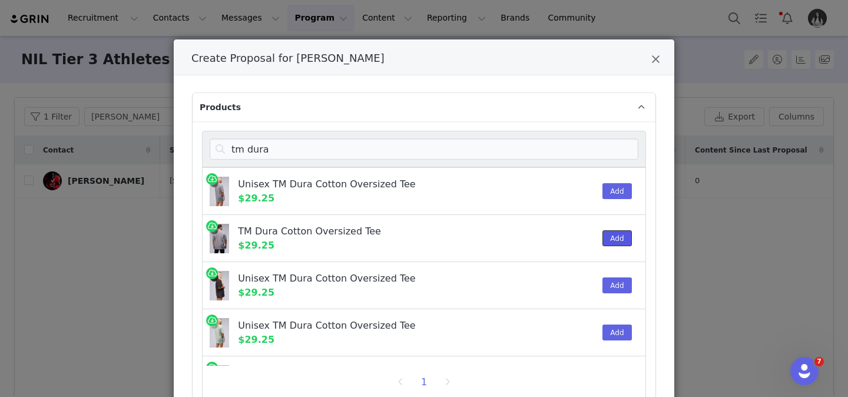
click at [625, 237] on button "Add" at bounding box center [617, 238] width 29 height 16
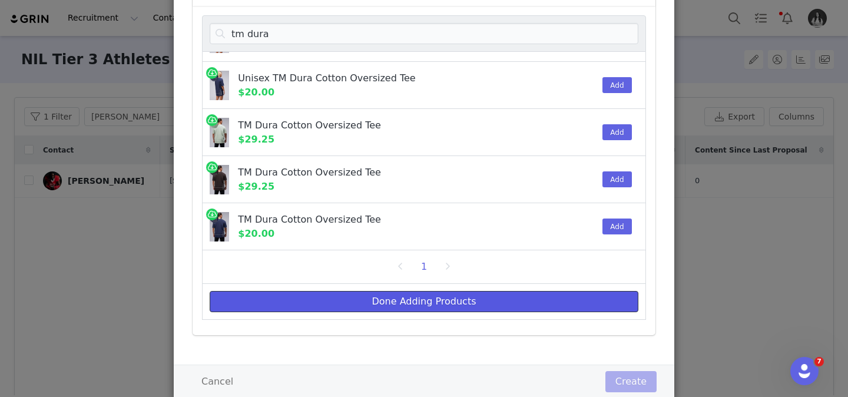
click at [551, 303] on button "Done Adding Products" at bounding box center [424, 301] width 429 height 21
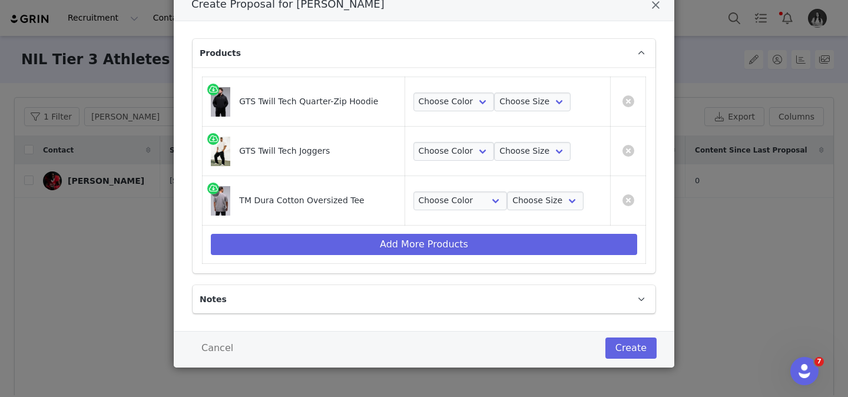
scroll to position [54, 0]
click at [426, 108] on select "Choose Color Black" at bounding box center [454, 102] width 81 height 19
click at [414, 93] on select "Choose Color Black" at bounding box center [454, 102] width 81 height 19
click at [441, 155] on select "Choose Color Black" at bounding box center [454, 151] width 81 height 19
click at [414, 142] on select "Choose Color Black" at bounding box center [454, 151] width 81 height 19
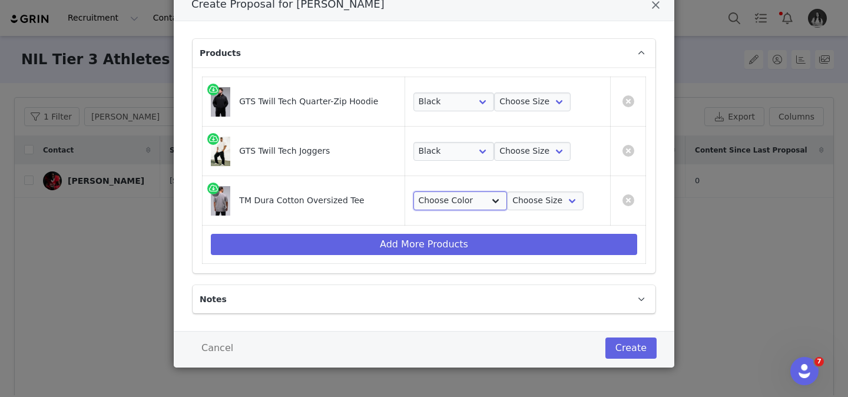
click at [448, 199] on select "Choose Color Gray Stonewash" at bounding box center [461, 200] width 94 height 19
click at [414, 191] on select "Choose Color Gray Stonewash" at bounding box center [461, 200] width 94 height 19
click at [533, 200] on select "Choose Size S M L XL 2XL" at bounding box center [545, 200] width 77 height 19
click at [507, 191] on select "Choose Size S M L XL 2XL" at bounding box center [545, 200] width 77 height 19
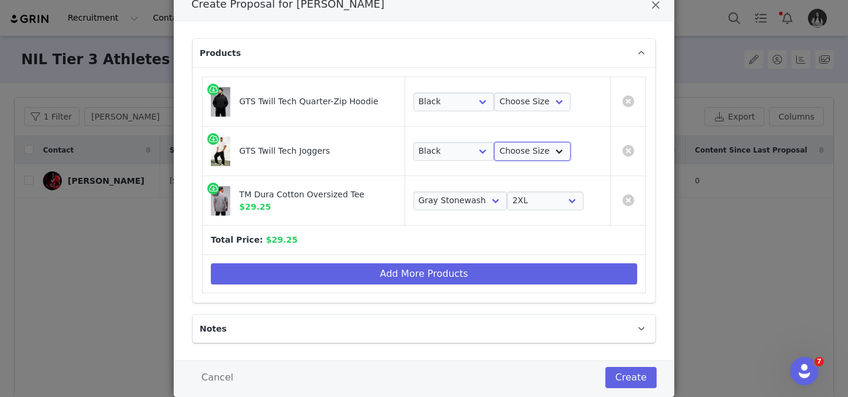
click at [534, 156] on select "Choose Size S M L XL 2XL" at bounding box center [532, 151] width 77 height 19
click at [494, 142] on select "Choose Size S M L XL 2XL" at bounding box center [532, 151] width 77 height 19
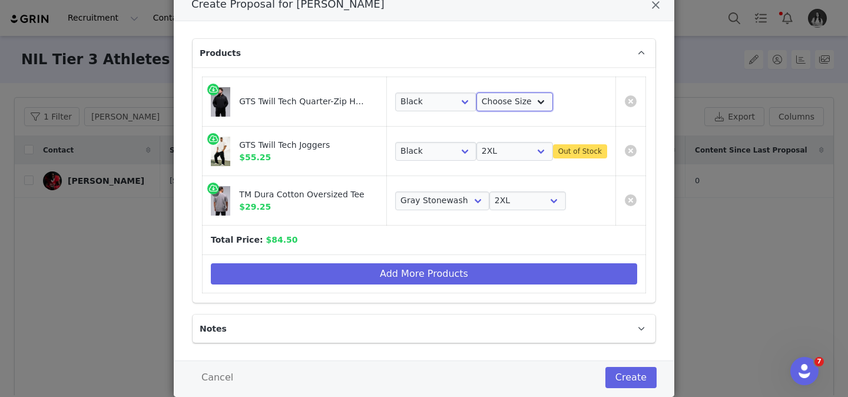
click at [542, 101] on select "Choose Size S M L XL 2XL" at bounding box center [515, 102] width 77 height 19
click at [477, 93] on select "Choose Size S M L XL 2XL" at bounding box center [515, 102] width 77 height 19
click at [625, 100] on link "Create Proposal for Everitt Rogers" at bounding box center [631, 101] width 12 height 12
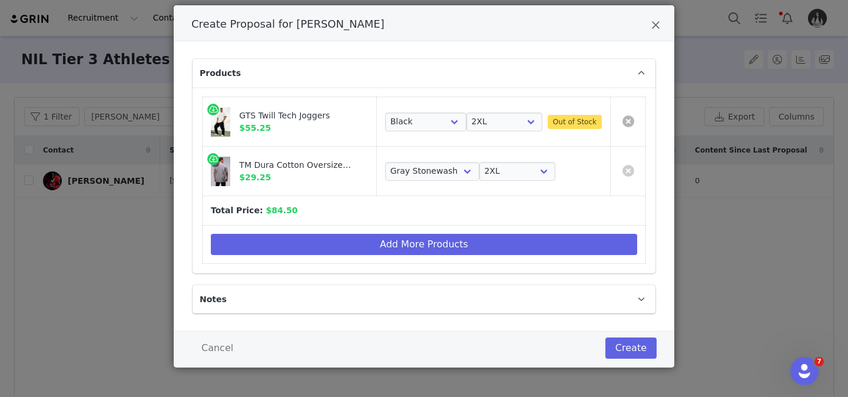
scroll to position [34, 0]
click at [621, 118] on td "Create Proposal for Everitt Rogers" at bounding box center [628, 121] width 35 height 49
click at [632, 118] on link "Create Proposal for Everitt Rogers" at bounding box center [629, 121] width 12 height 12
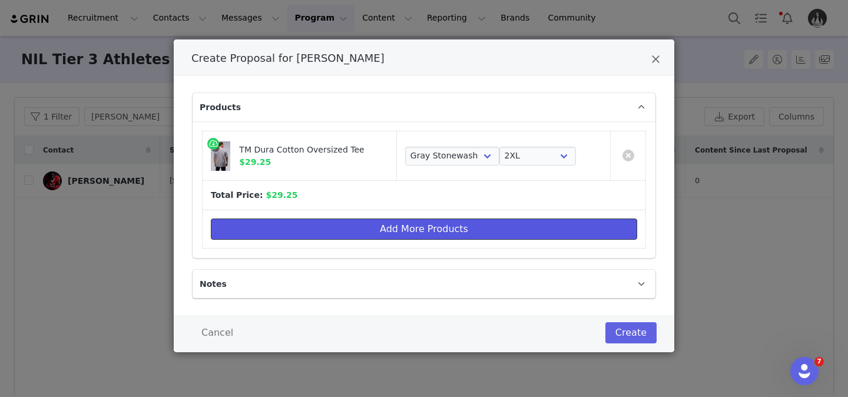
click at [453, 227] on button "Add More Products" at bounding box center [424, 229] width 427 height 21
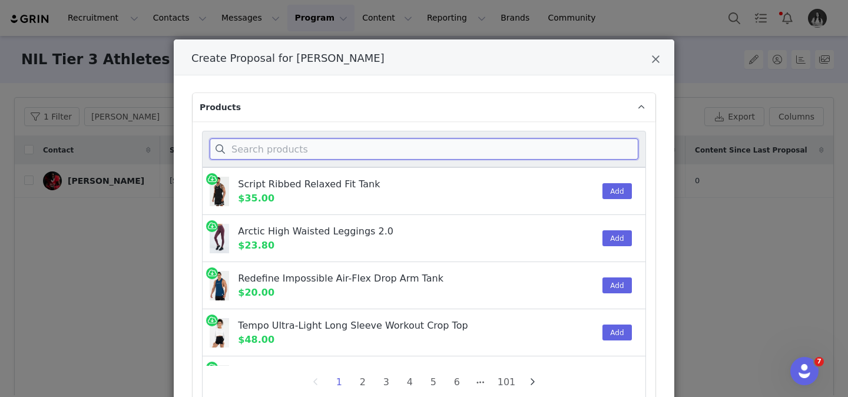
click at [448, 152] on input "Create Proposal for Everitt Rogers" at bounding box center [424, 148] width 429 height 21
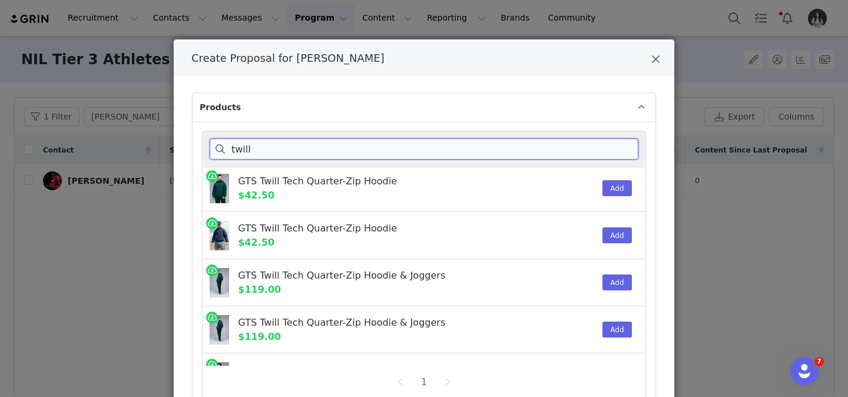
scroll to position [295, 0]
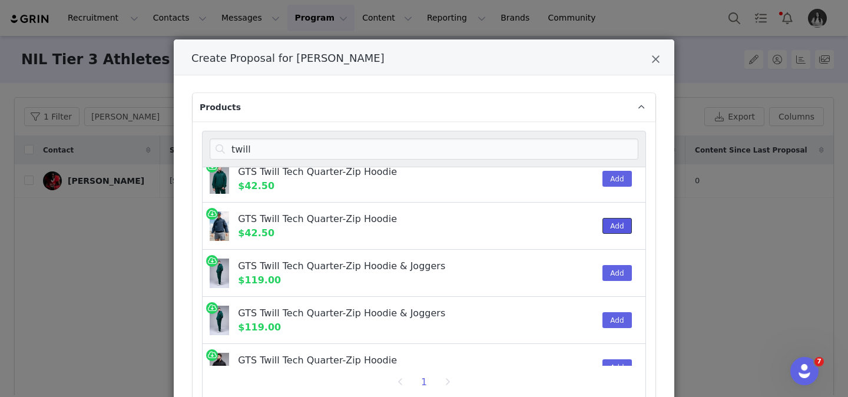
click at [616, 227] on button "Add" at bounding box center [617, 226] width 29 height 16
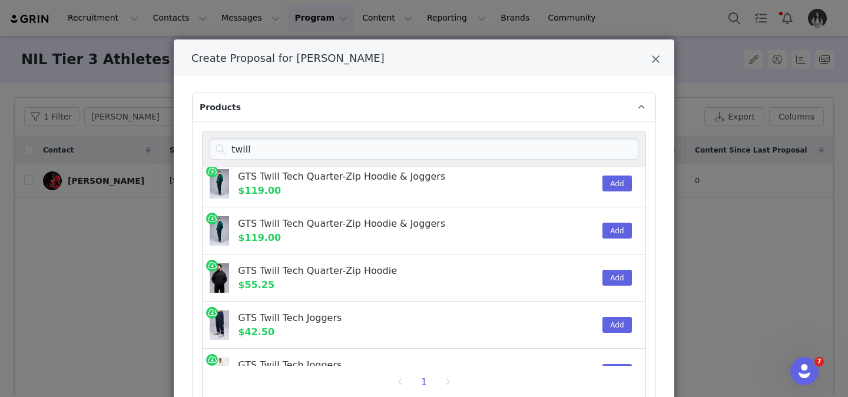
scroll to position [389, 0]
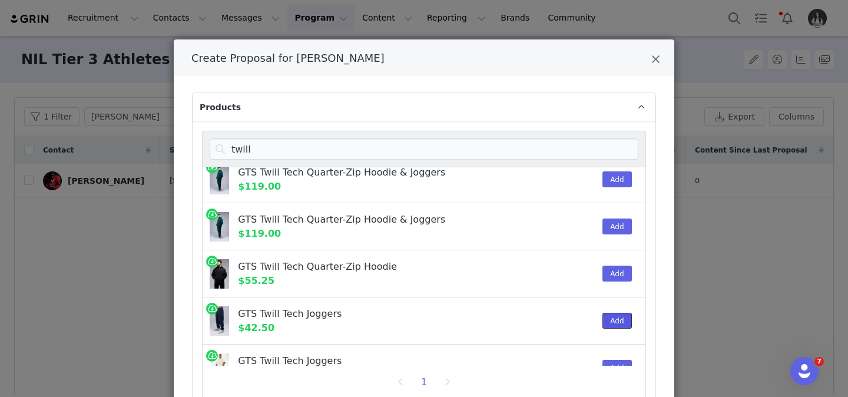
drag, startPoint x: 619, startPoint y: 318, endPoint x: 607, endPoint y: 319, distance: 12.4
click at [619, 318] on button "Add" at bounding box center [617, 321] width 29 height 16
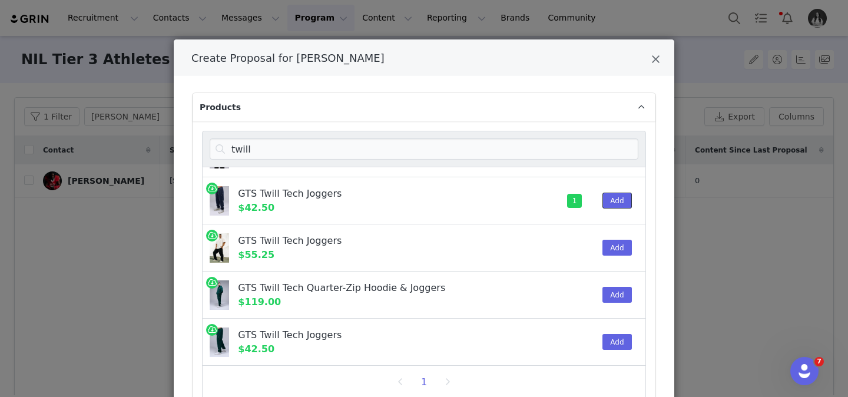
scroll to position [50, 0]
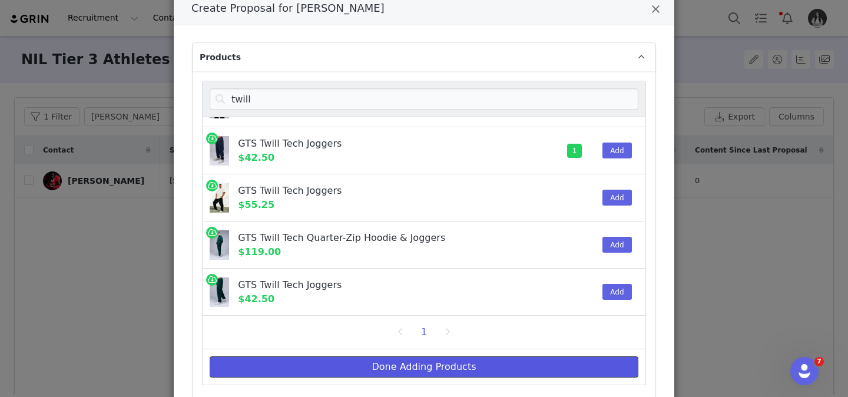
click at [458, 369] on button "Done Adding Products" at bounding box center [424, 366] width 429 height 21
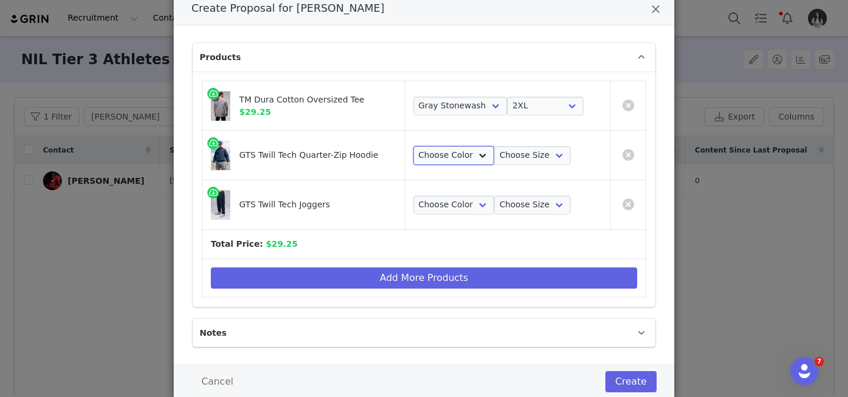
click at [458, 158] on select "Choose Color Blue Nights" at bounding box center [454, 155] width 81 height 19
click at [414, 146] on select "Choose Color Blue Nights" at bounding box center [454, 155] width 81 height 19
click at [449, 205] on select "Choose Color Blue Nights" at bounding box center [454, 205] width 81 height 19
click at [414, 196] on select "Choose Color Blue Nights" at bounding box center [454, 205] width 81 height 19
click at [510, 203] on select "Choose Size S M L XL 2XL" at bounding box center [532, 205] width 77 height 19
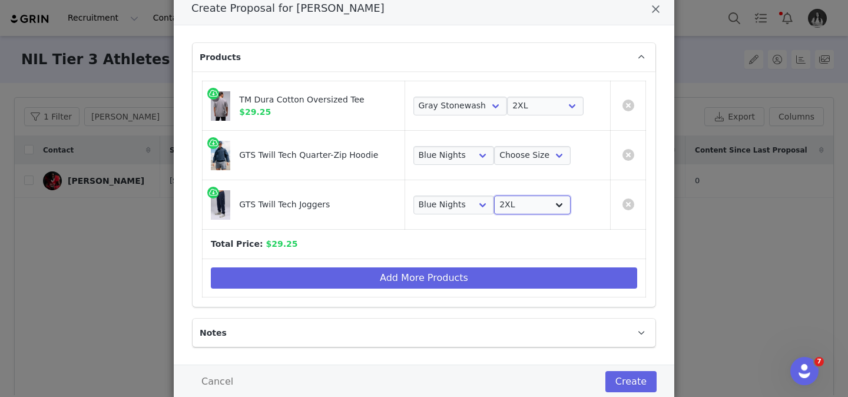
click at [494, 196] on select "Choose Size S M L XL 2XL" at bounding box center [532, 205] width 77 height 19
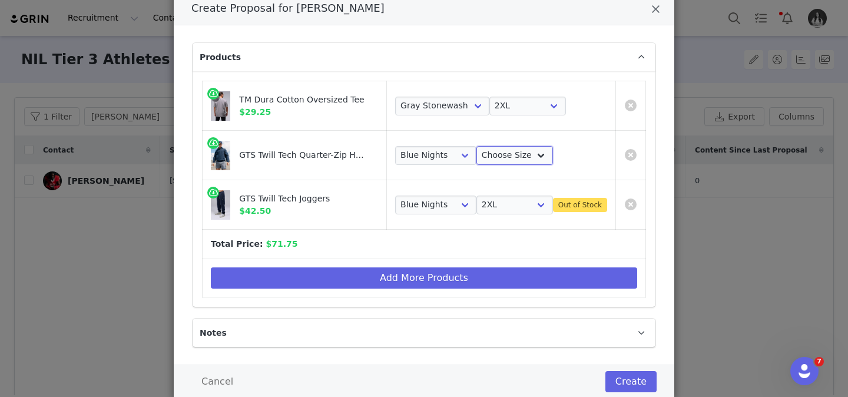
click at [505, 153] on select "Choose Size S M L XL 2XL" at bounding box center [515, 155] width 77 height 19
click at [477, 146] on select "Choose Size S M L XL 2XL" at bounding box center [515, 155] width 77 height 19
click at [625, 156] on link "Create Proposal for Everitt Rogers" at bounding box center [631, 155] width 12 height 12
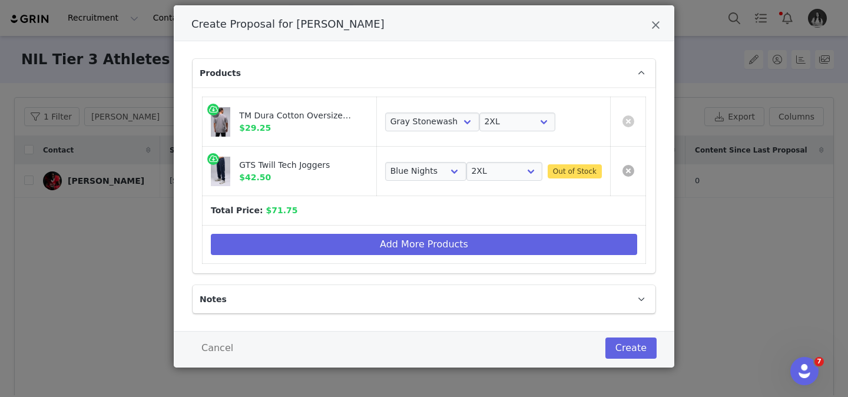
scroll to position [34, 0]
click at [632, 167] on link "Create Proposal for Everitt Rogers" at bounding box center [629, 171] width 12 height 12
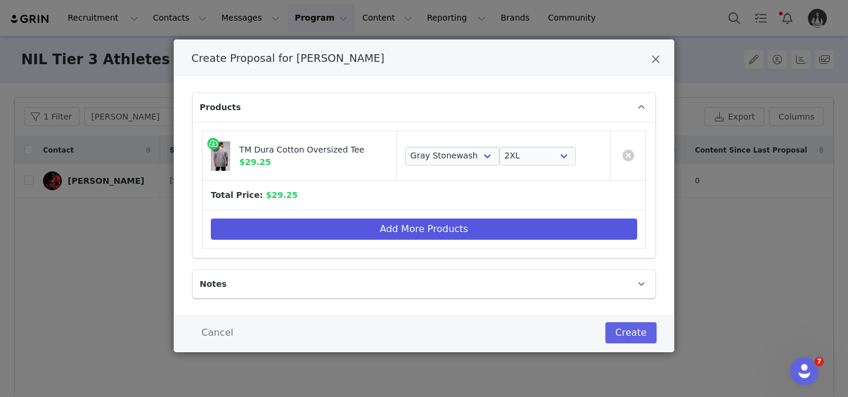
scroll to position [0, 0]
click at [506, 228] on button "Add More Products" at bounding box center [424, 229] width 427 height 21
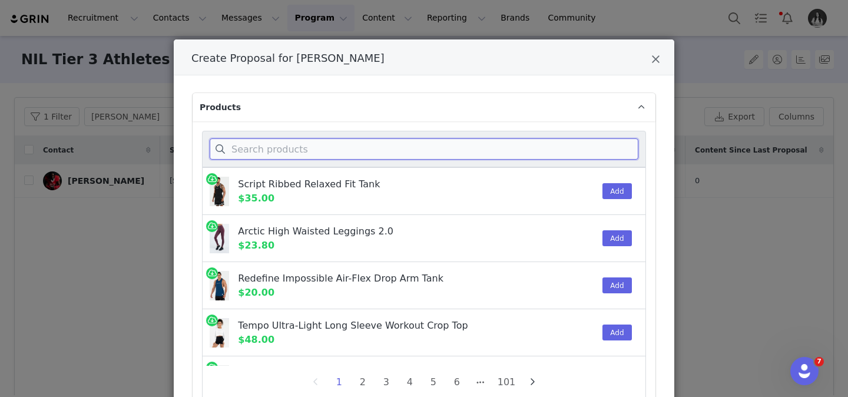
click at [316, 152] on input "Create Proposal for Everitt Rogers" at bounding box center [424, 148] width 429 height 21
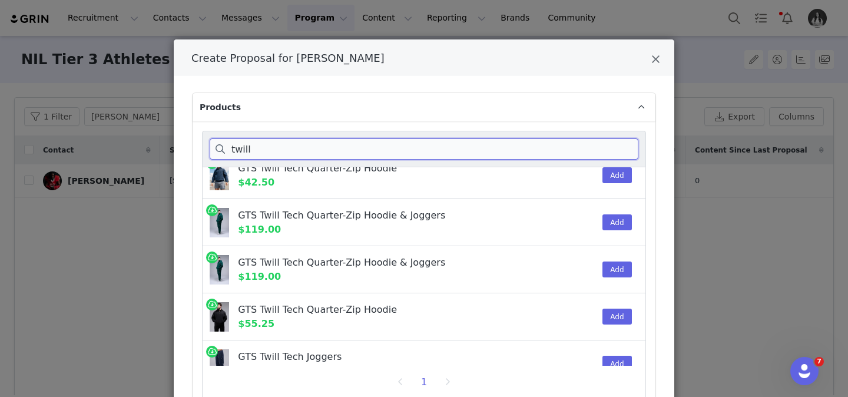
scroll to position [355, 0]
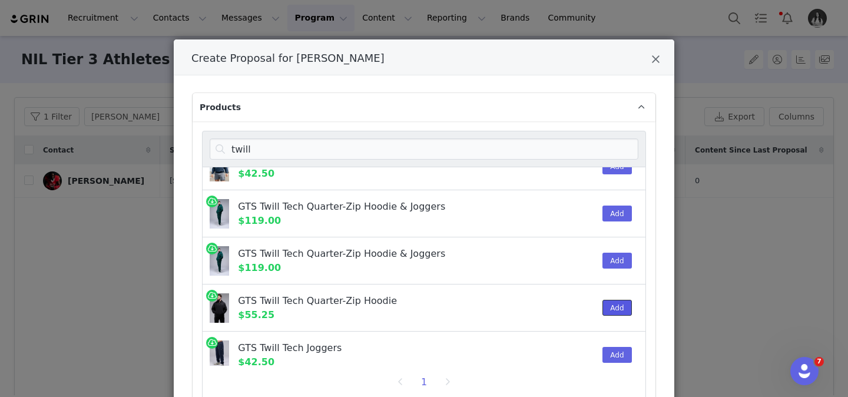
click at [618, 305] on button "Add" at bounding box center [617, 308] width 29 height 16
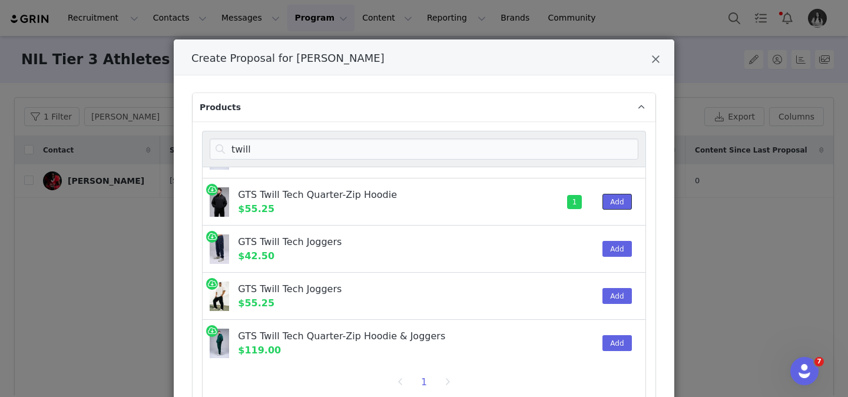
scroll to position [454, 0]
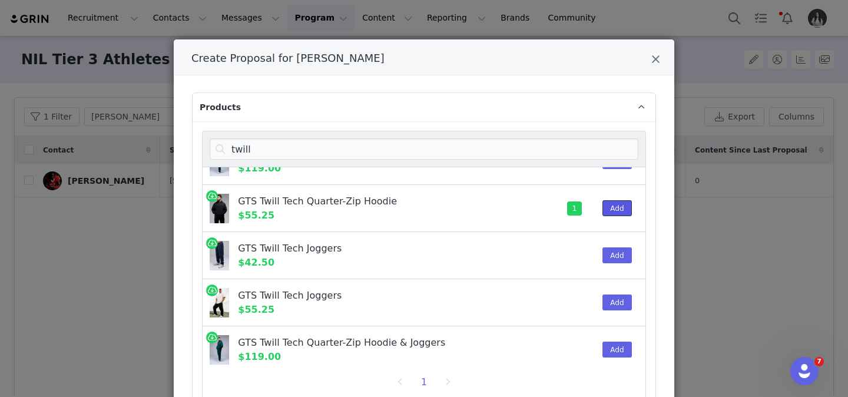
click at [620, 209] on button "Add" at bounding box center [617, 208] width 29 height 16
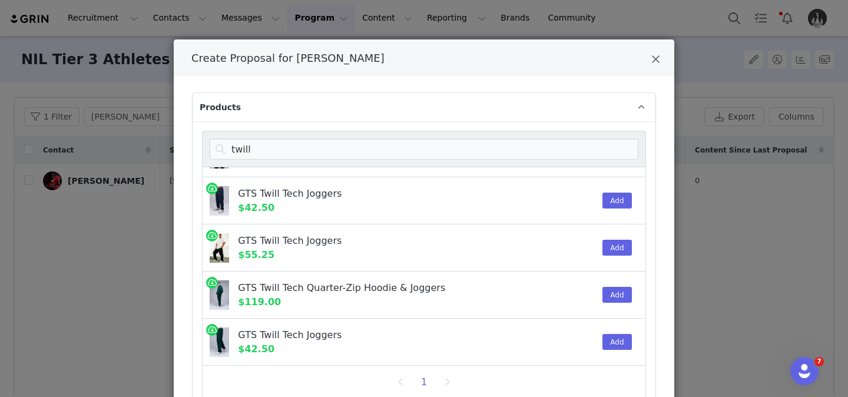
scroll to position [15, 0]
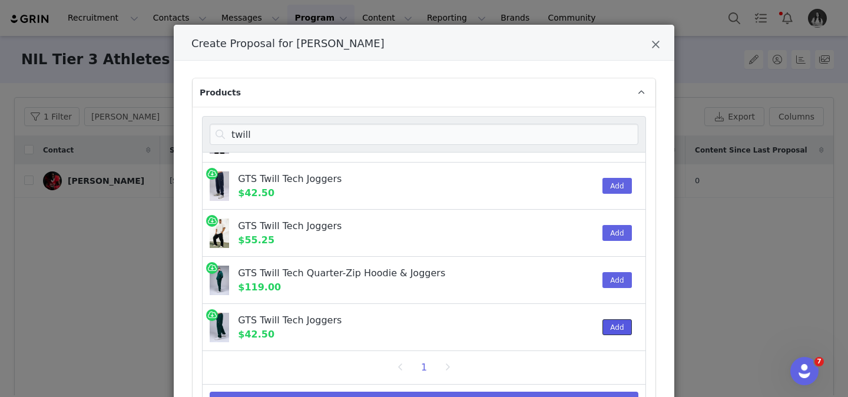
click at [618, 326] on button "Add" at bounding box center [617, 327] width 29 height 16
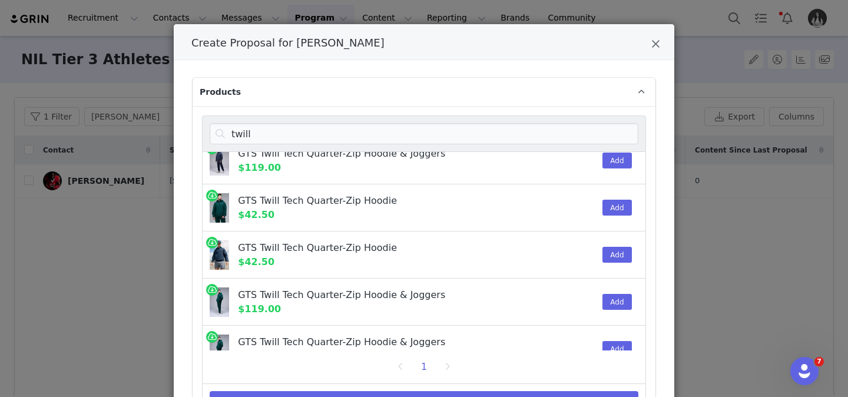
scroll to position [252, 0]
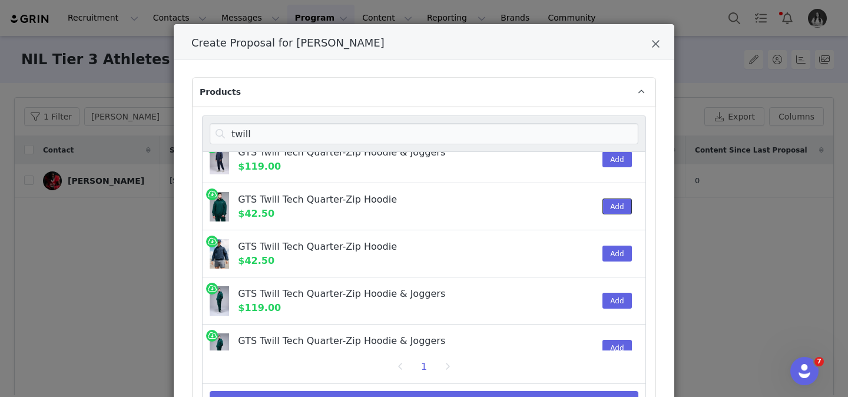
drag, startPoint x: 617, startPoint y: 206, endPoint x: 589, endPoint y: 212, distance: 28.9
click at [617, 206] on button "Add" at bounding box center [617, 207] width 29 height 16
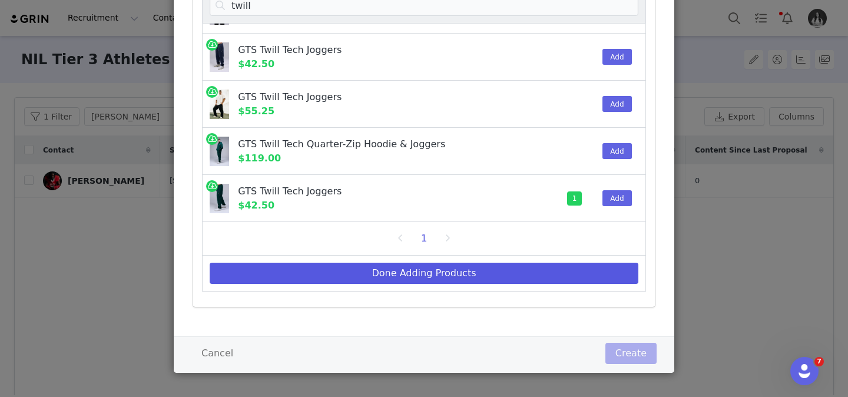
scroll to position [145, 0]
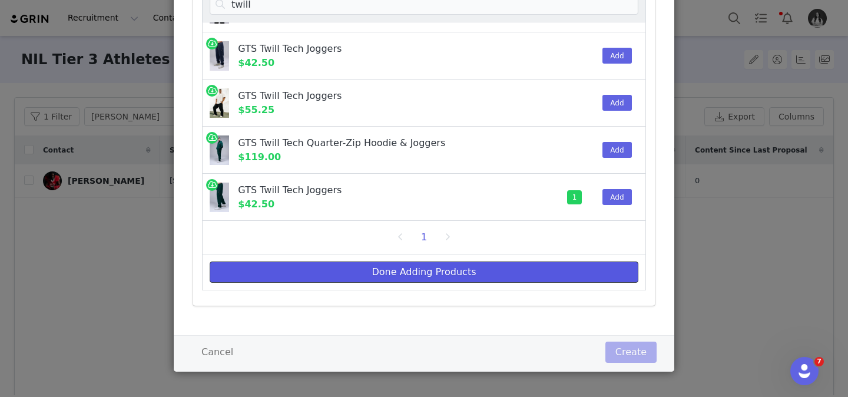
click at [413, 278] on button "Done Adding Products" at bounding box center [424, 272] width 429 height 21
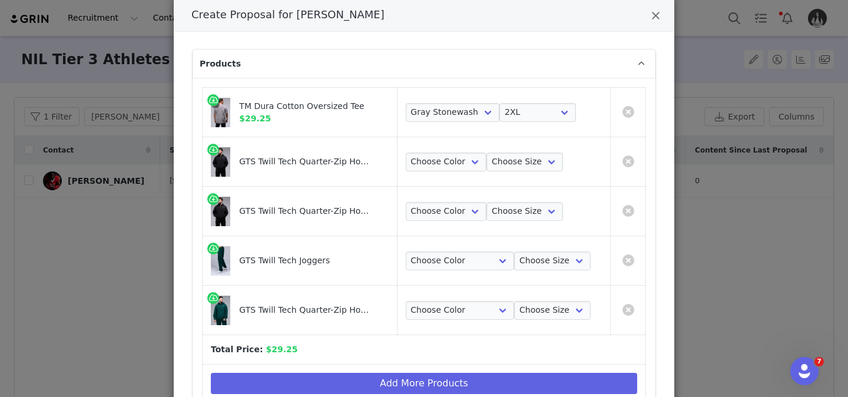
scroll to position [47, 0]
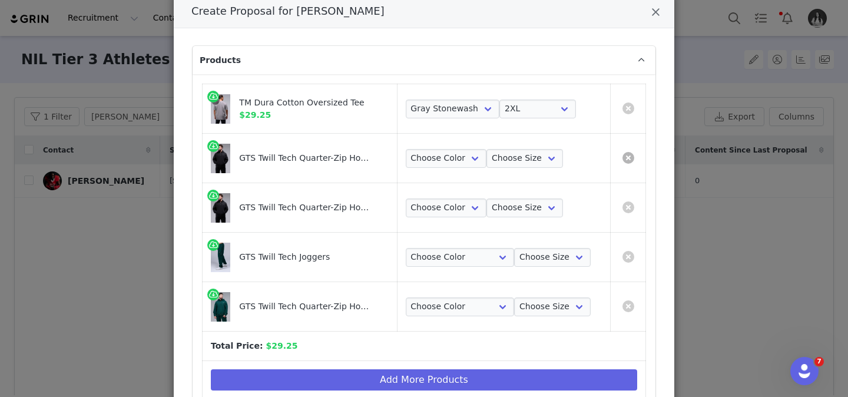
click at [632, 158] on link "Create Proposal for Everitt Rogers" at bounding box center [629, 158] width 12 height 12
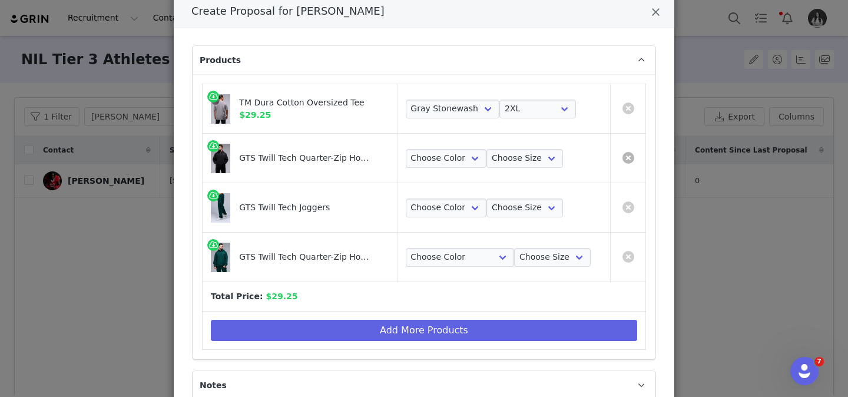
click at [632, 158] on link "Create Proposal for Everitt Rogers" at bounding box center [629, 158] width 12 height 12
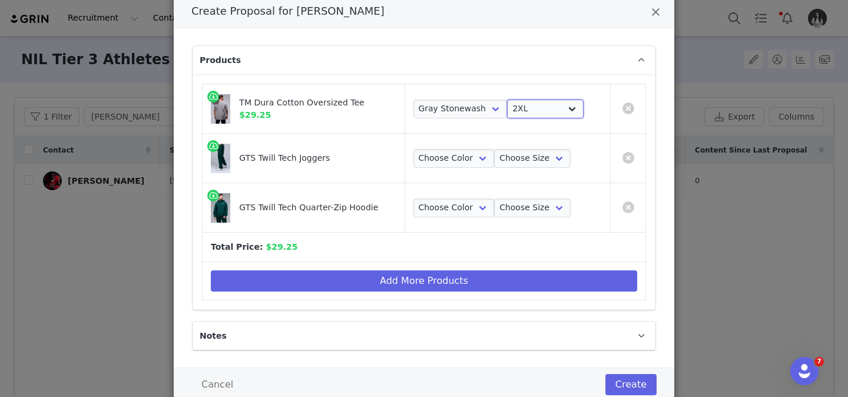
click at [558, 116] on select "Choose Size S M L XL 2XL" at bounding box center [545, 109] width 77 height 19
click at [542, 160] on select "Choose Size S M L XL 2XL" at bounding box center [532, 158] width 77 height 19
click at [494, 149] on select "Choose Size S M L XL 2XL" at bounding box center [532, 158] width 77 height 19
click at [531, 206] on select "Choose Size S M L XL 2XL" at bounding box center [532, 208] width 77 height 19
click at [494, 199] on select "Choose Size S M L XL 2XL" at bounding box center [532, 208] width 77 height 19
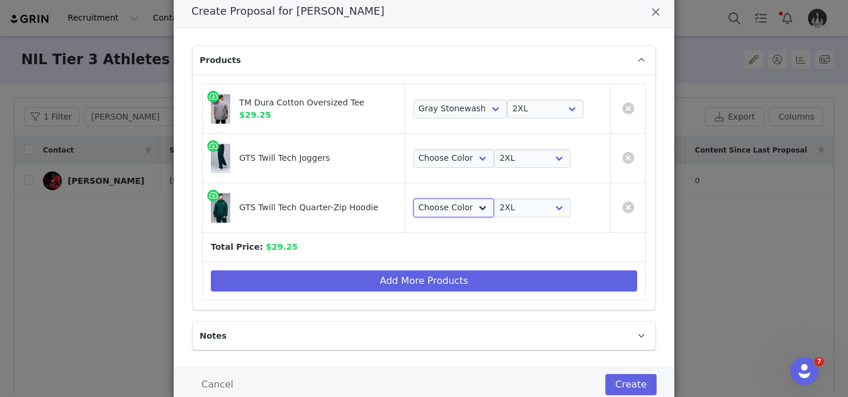
click at [459, 210] on select "Choose Color Dark Harvest Green" at bounding box center [454, 208] width 81 height 19
click at [407, 199] on select "Choose Color Dark Harvest Green" at bounding box center [460, 208] width 109 height 19
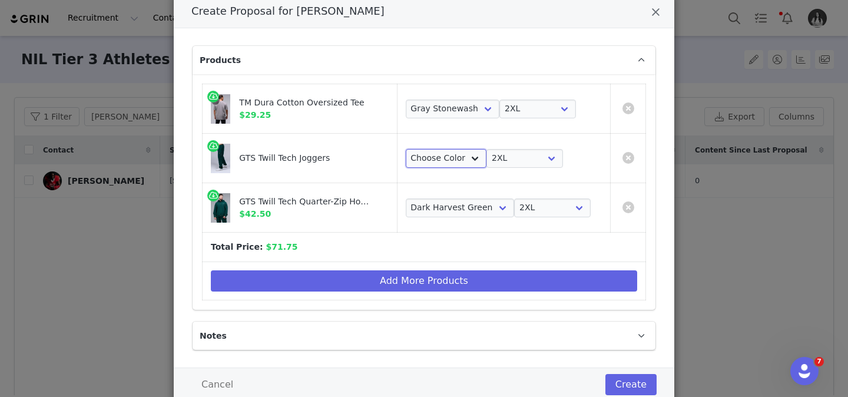
click at [456, 157] on select "Choose Color Dark Harvest Green" at bounding box center [446, 158] width 81 height 19
click at [406, 149] on select "Choose Color Dark Harvest Green" at bounding box center [460, 158] width 109 height 19
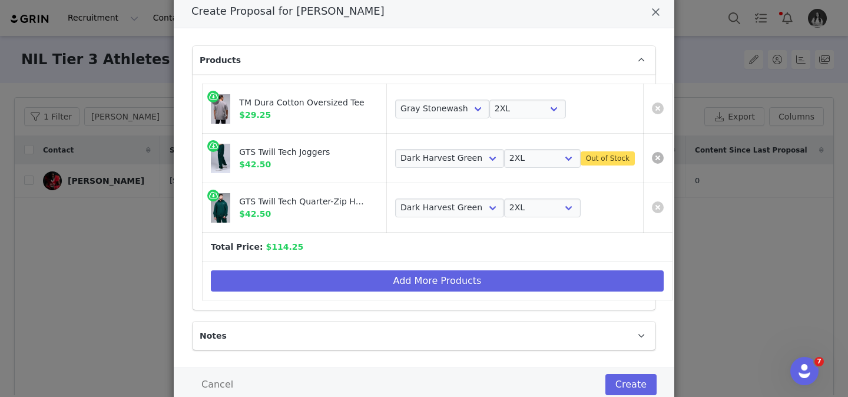
click at [652, 157] on link "Create Proposal for Everitt Rogers" at bounding box center [658, 158] width 12 height 12
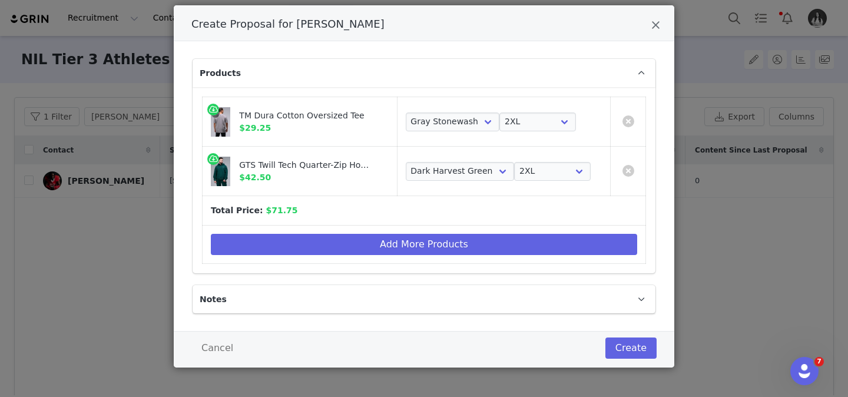
scroll to position [34, 0]
click at [637, 156] on td "Create Proposal for Everitt Rogers" at bounding box center [628, 171] width 35 height 49
click at [633, 170] on link "Create Proposal for Everitt Rogers" at bounding box center [629, 171] width 12 height 12
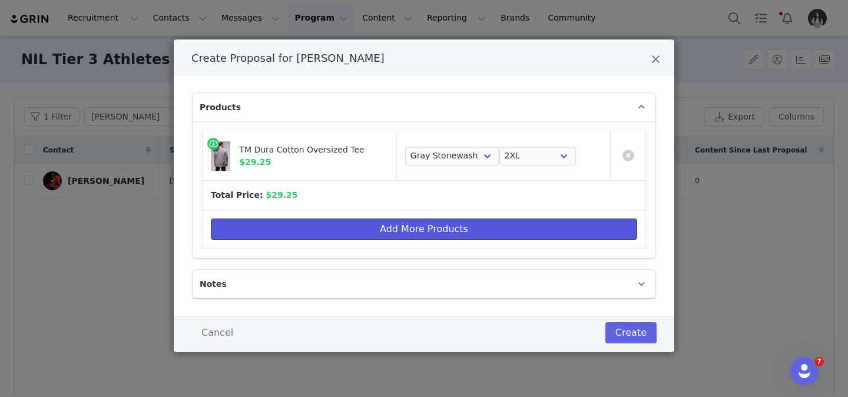
click at [542, 233] on button "Add More Products" at bounding box center [424, 229] width 427 height 21
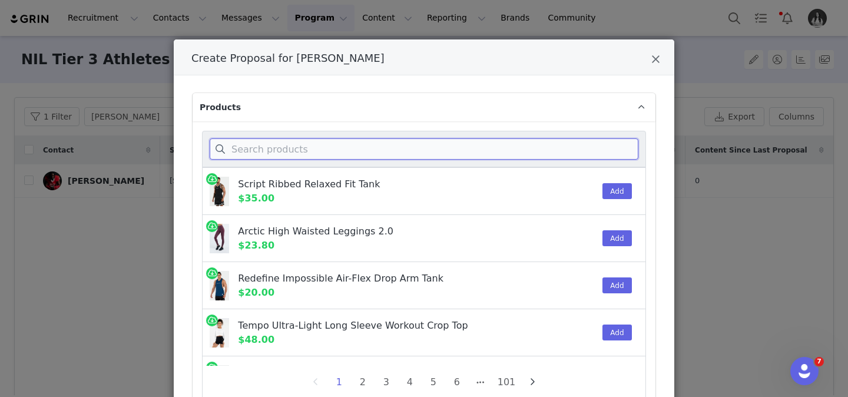
click at [411, 149] on input "Create Proposal for Everitt Rogers" at bounding box center [424, 148] width 429 height 21
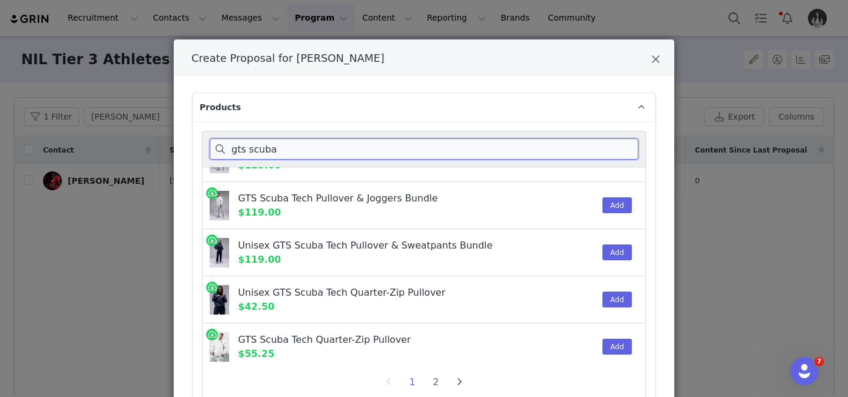
scroll to position [371, 0]
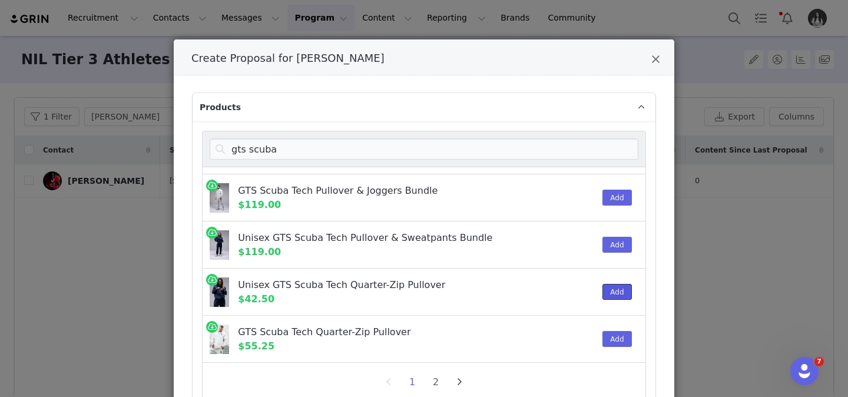
click at [622, 293] on button "Add" at bounding box center [617, 292] width 29 height 16
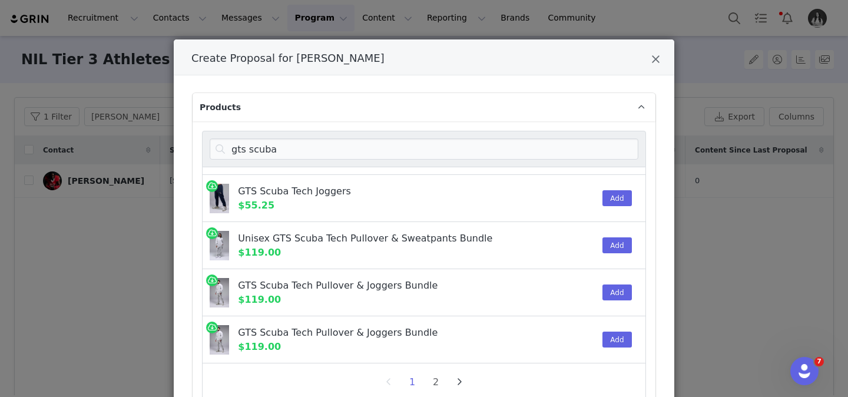
scroll to position [222, 0]
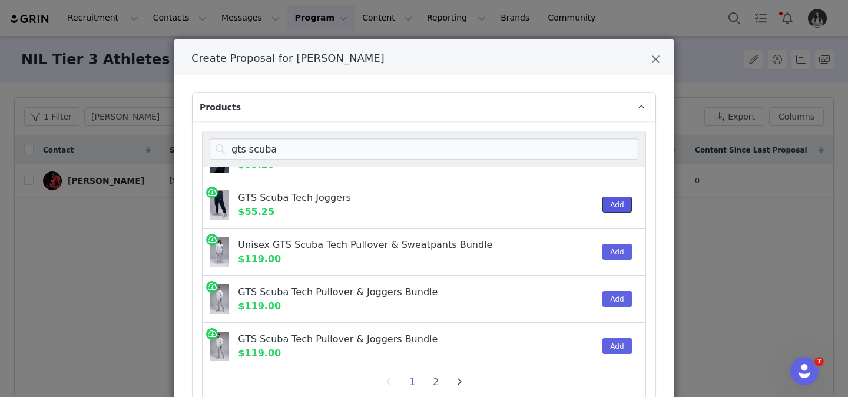
click at [613, 207] on button "Add" at bounding box center [617, 205] width 29 height 16
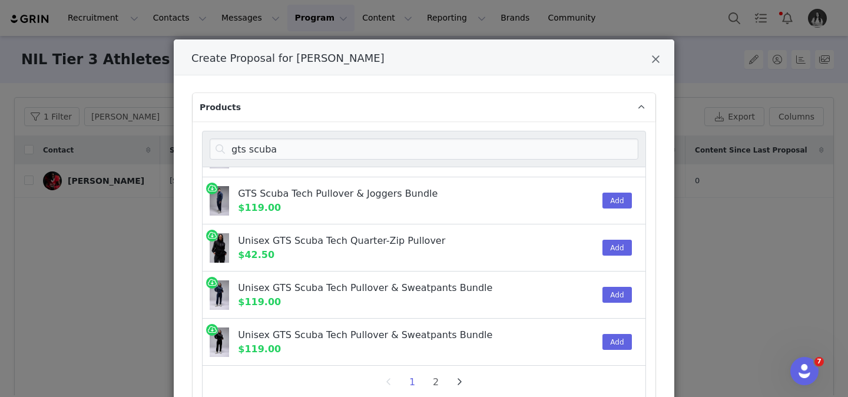
scroll to position [149, 0]
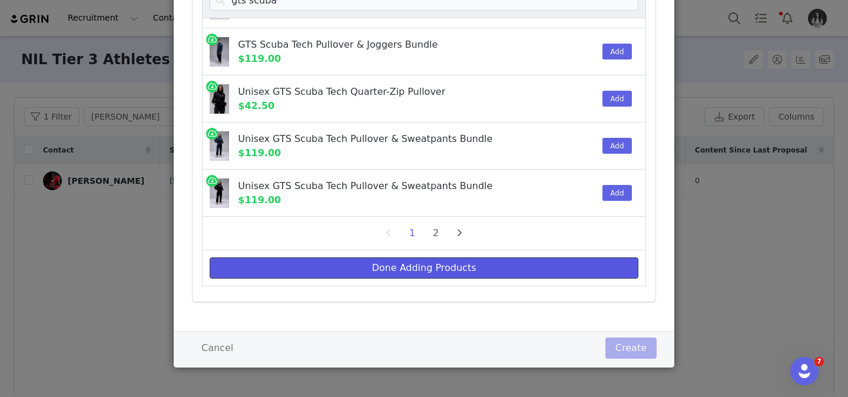
click at [540, 257] on button "Done Adding Products" at bounding box center [424, 267] width 429 height 21
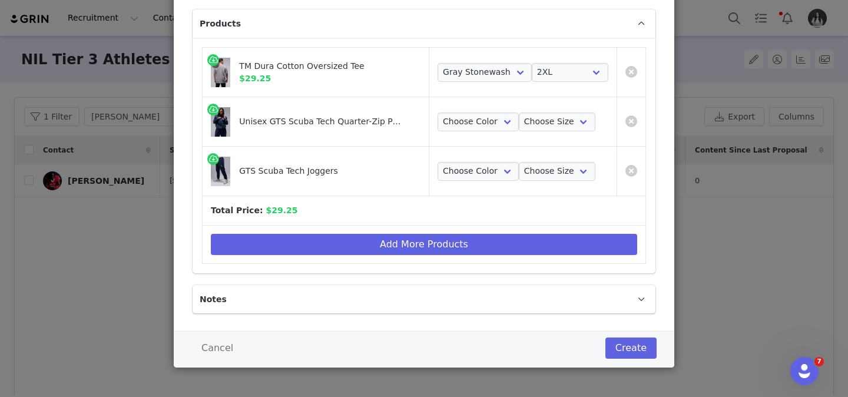
scroll to position [0, 0]
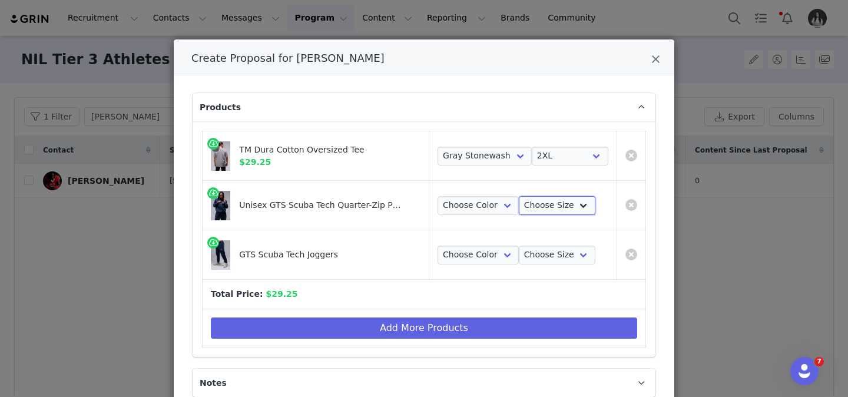
click at [543, 208] on select "Choose Size S M L XL 2XL" at bounding box center [557, 205] width 77 height 19
click at [519, 196] on select "Choose Size S M L XL 2XL" at bounding box center [557, 205] width 77 height 19
click at [554, 260] on select "Choose Size S M L XL 2XL" at bounding box center [557, 255] width 77 height 19
click at [519, 246] on select "Choose Size S M L XL 2XL" at bounding box center [557, 255] width 77 height 19
click at [491, 253] on select "Choose Color Blue Nights" at bounding box center [478, 255] width 81 height 19
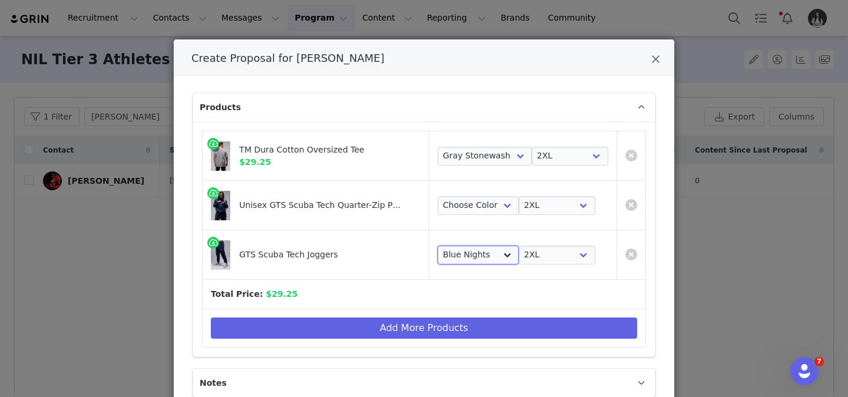
click at [438, 246] on select "Choose Color Blue Nights" at bounding box center [478, 255] width 81 height 19
click at [467, 206] on select "Choose Color Blue Nights" at bounding box center [478, 205] width 81 height 19
click at [438, 196] on select "Choose Color Blue Nights" at bounding box center [478, 205] width 81 height 19
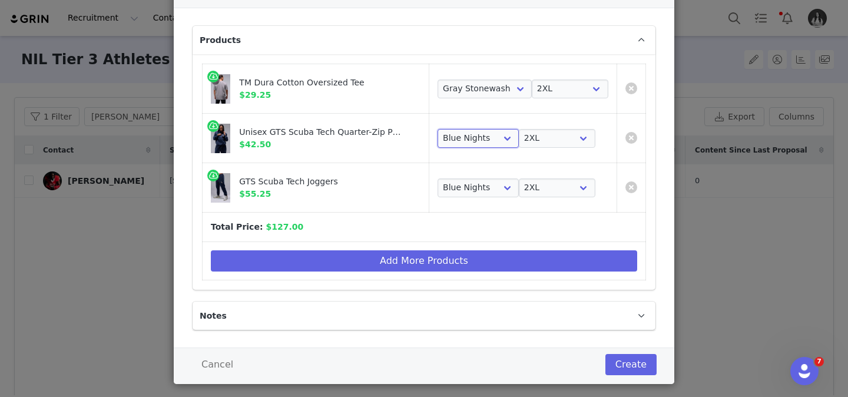
scroll to position [84, 0]
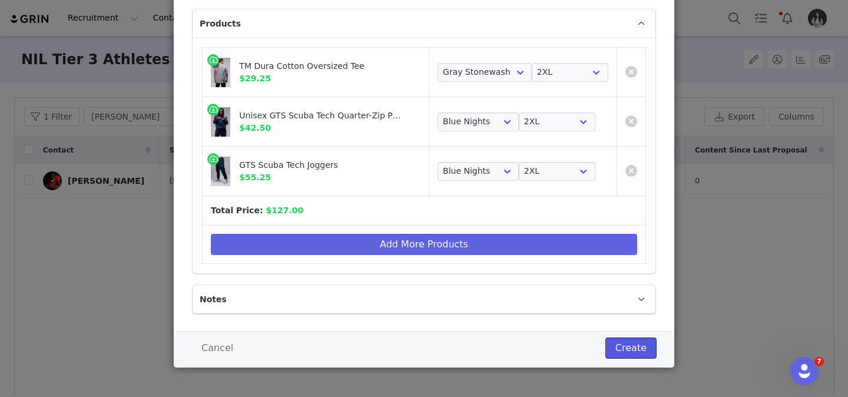
click at [644, 346] on button "Create" at bounding box center [631, 348] width 51 height 21
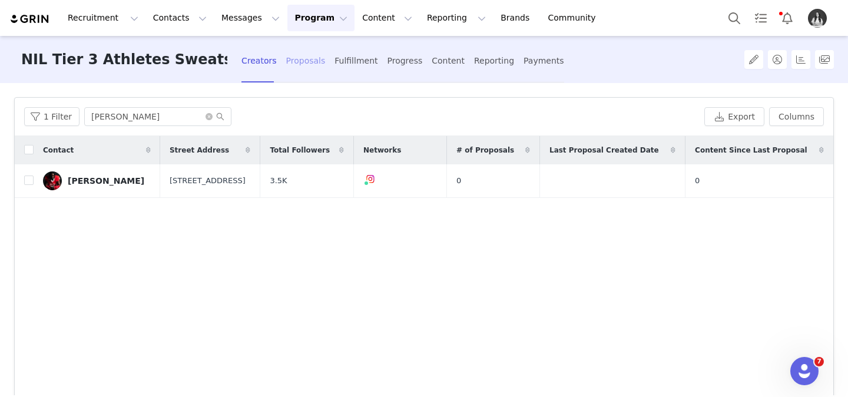
click at [286, 64] on div "Proposals" at bounding box center [305, 60] width 39 height 31
